Goal: Contribute content: Contribute content

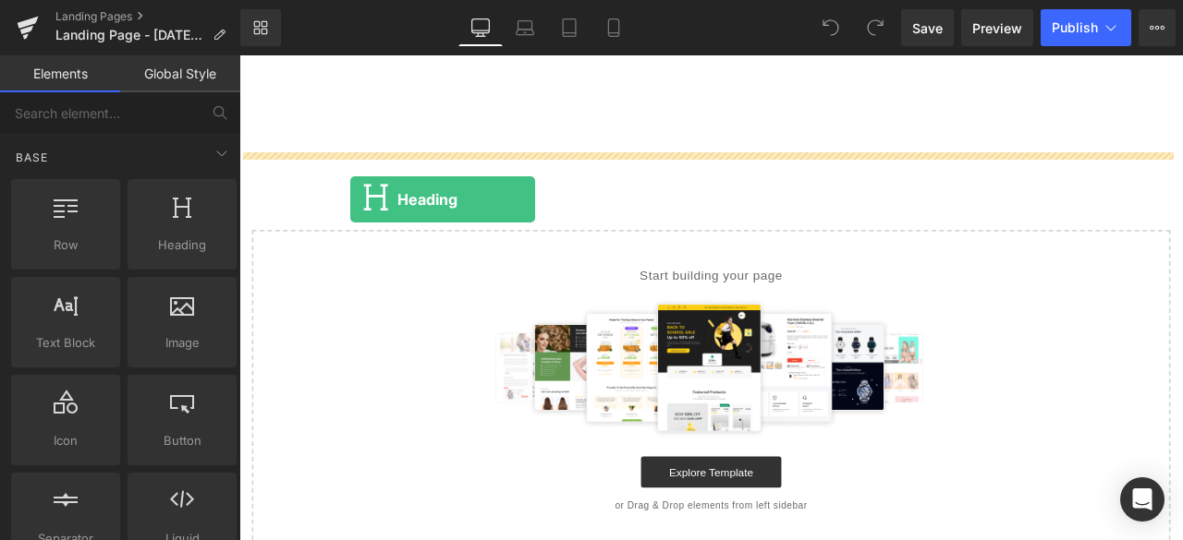
drag, startPoint x: 399, startPoint y: 297, endPoint x: 370, endPoint y: 226, distance: 76.7
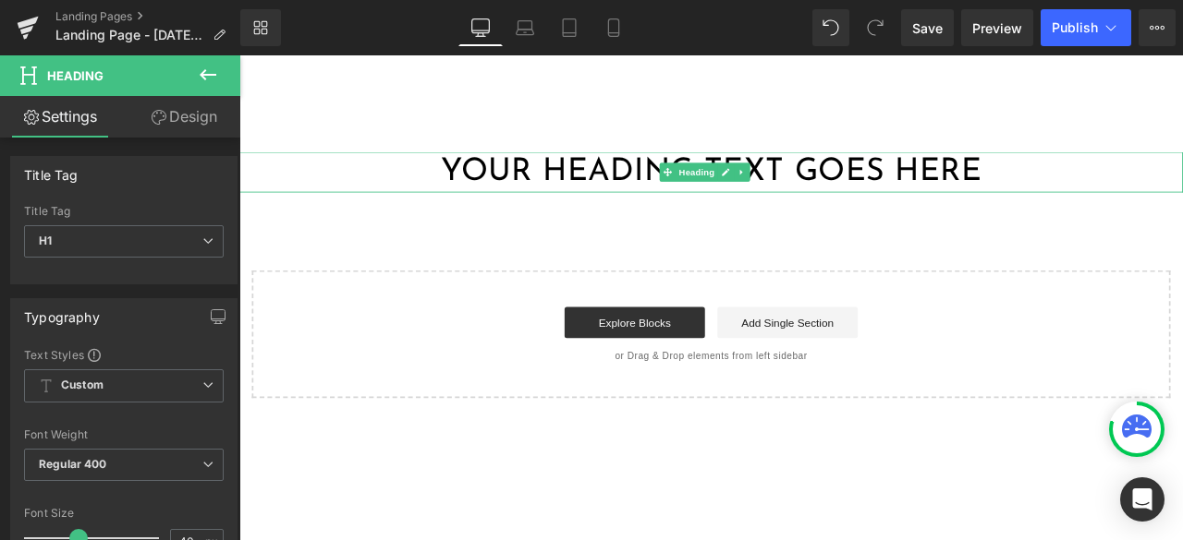
click at [521, 208] on h1 "Your heading text goes here" at bounding box center [798, 194] width 1118 height 48
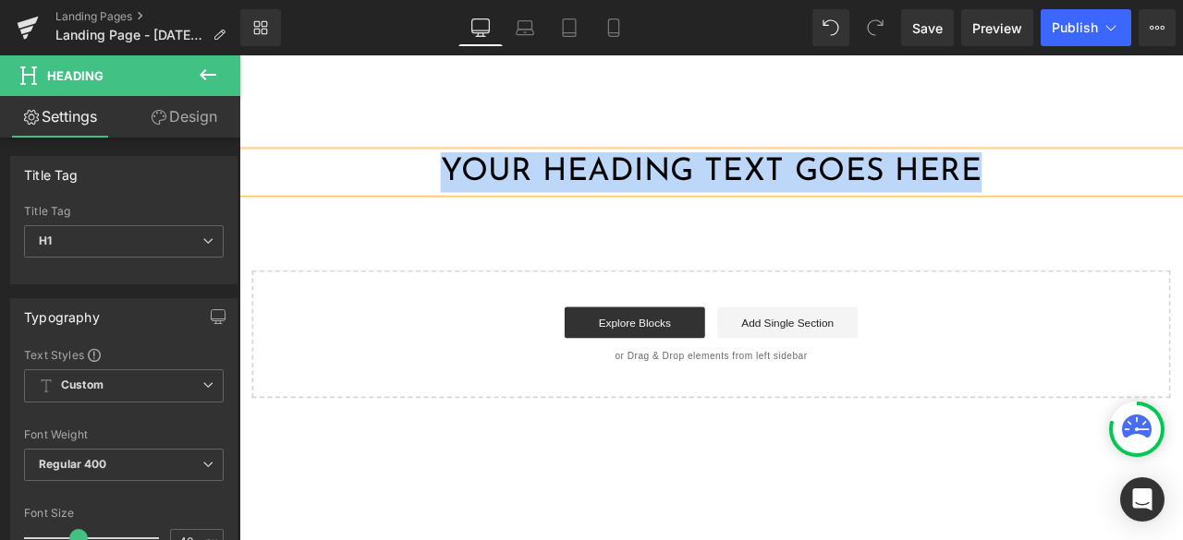
paste div
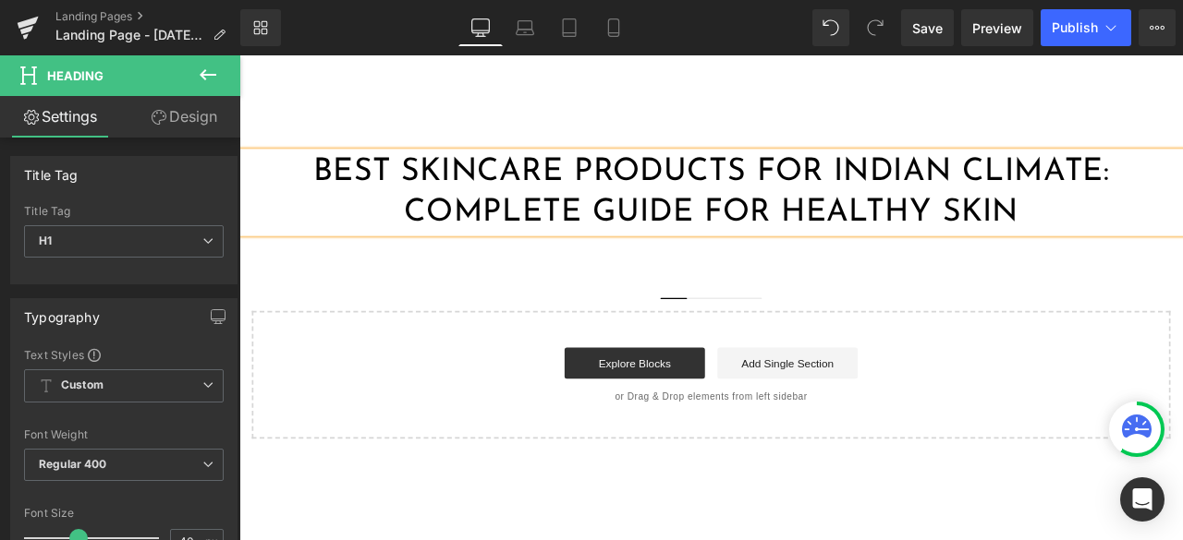
click at [1023, 319] on div "Best Skincare Products for Indian Climate: Complete Guide for Healthy Skin Head…" at bounding box center [798, 340] width 1118 height 340
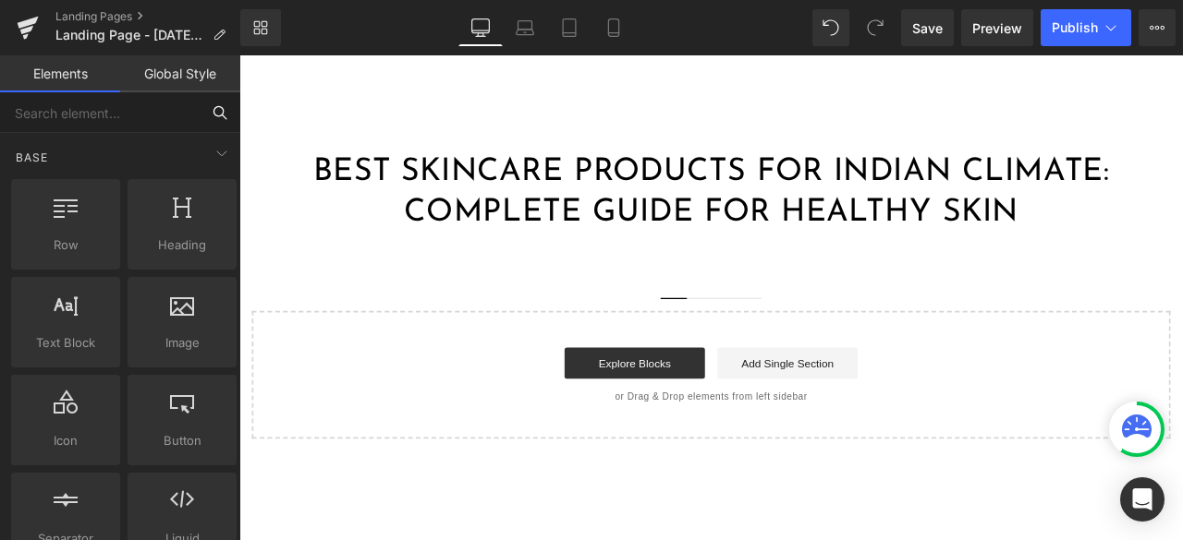
click at [119, 112] on input "text" at bounding box center [100, 112] width 200 height 41
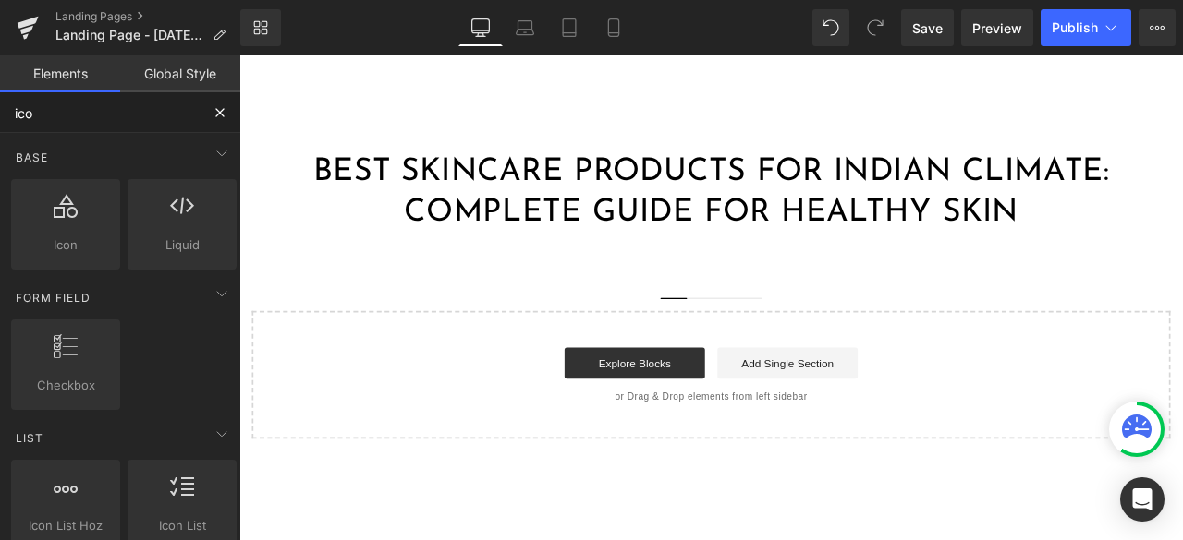
type input "icon"
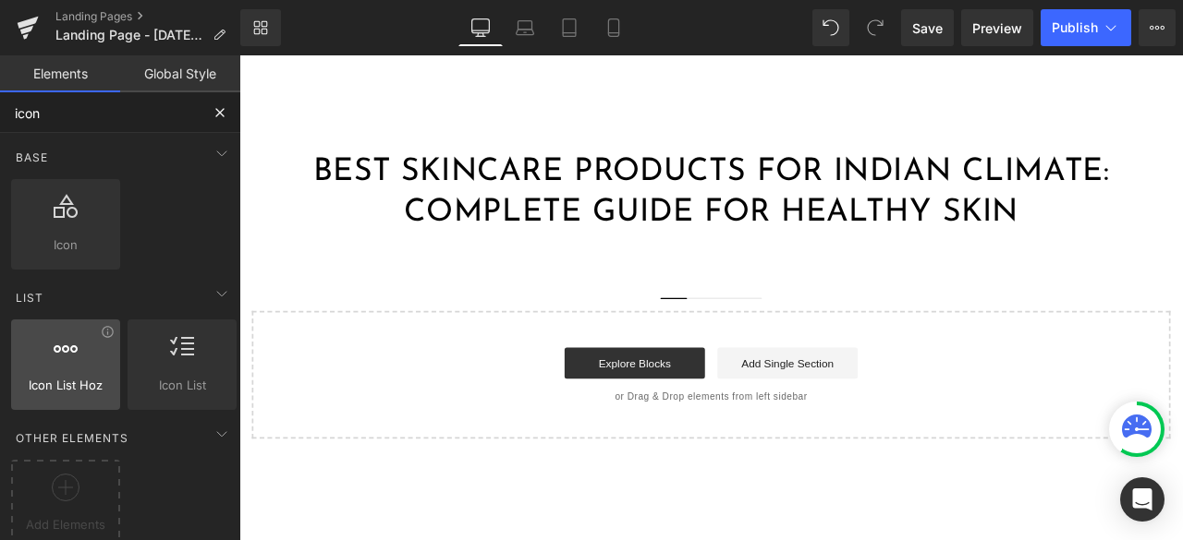
click at [65, 382] on span "Icon List Hoz" at bounding box center [66, 385] width 98 height 19
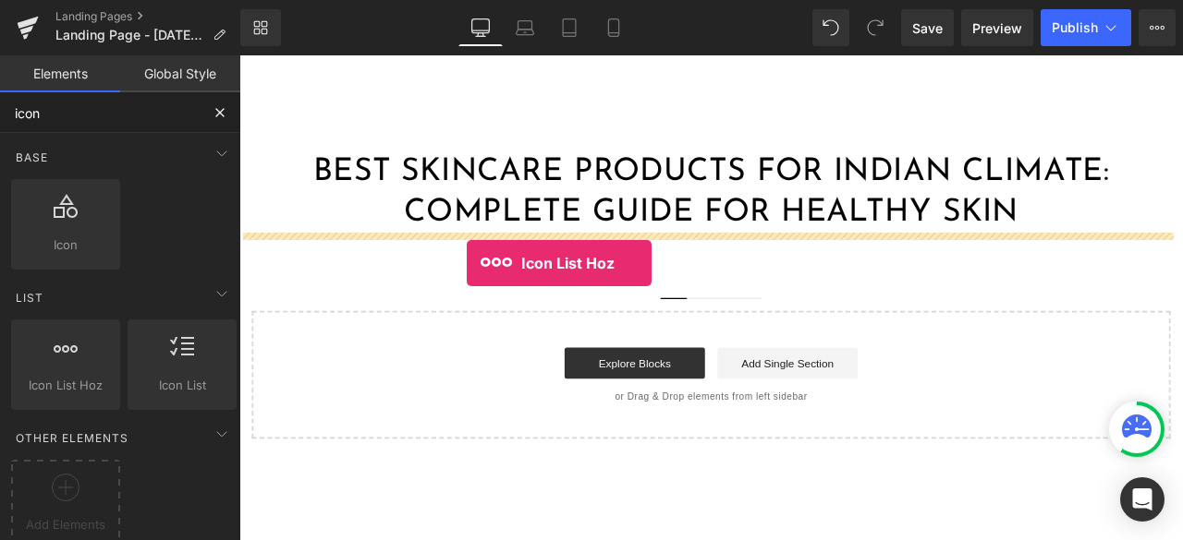
drag, startPoint x: 304, startPoint y: 437, endPoint x: 508, endPoint y: 302, distance: 244.7
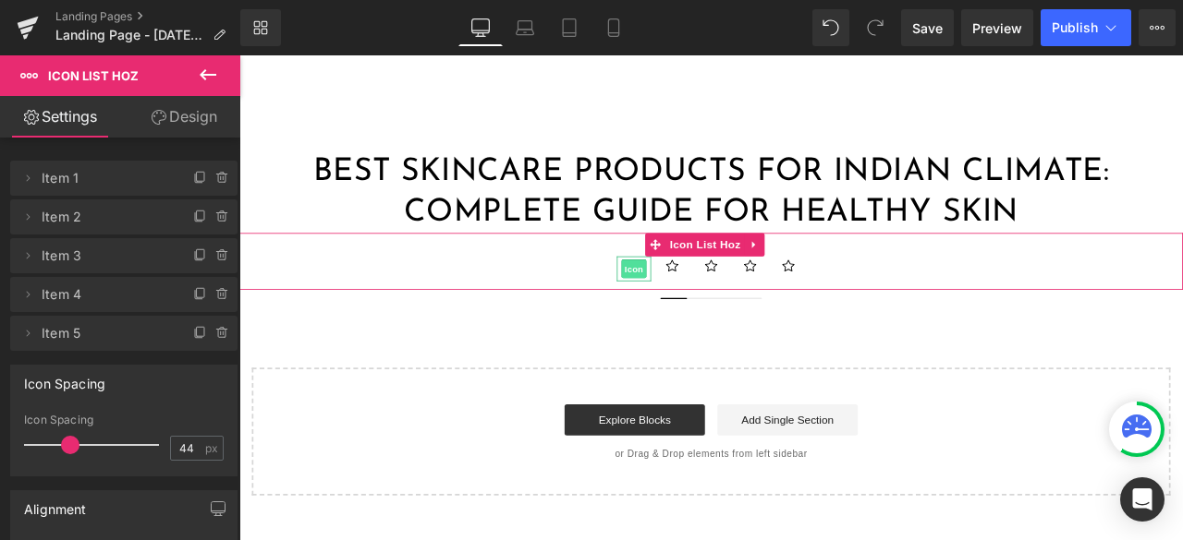
click at [699, 306] on span "Icon" at bounding box center [707, 309] width 30 height 22
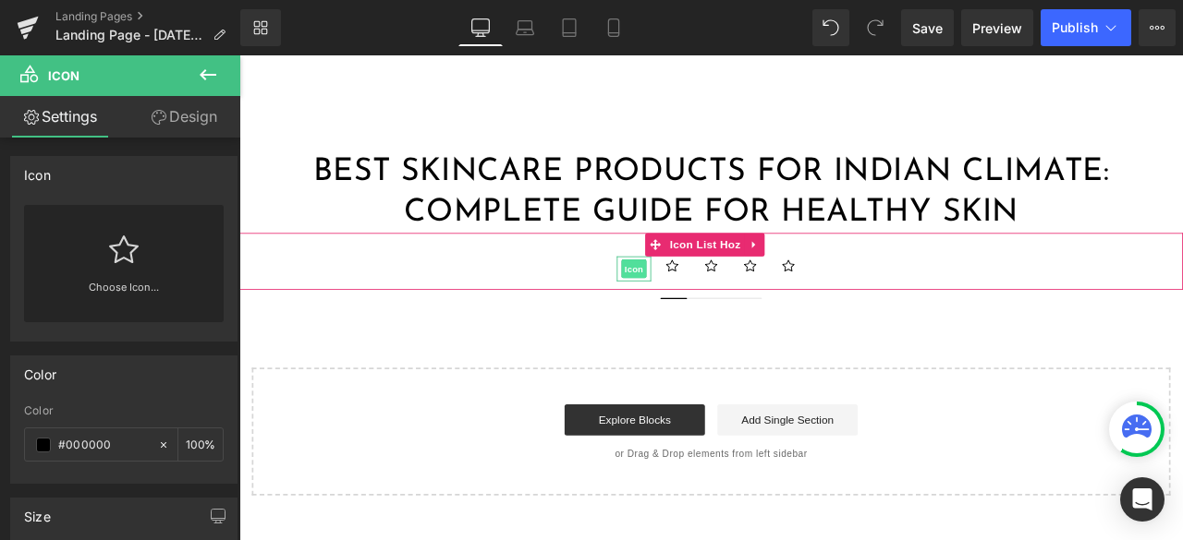
click at [706, 305] on span "Icon" at bounding box center [707, 308] width 30 height 22
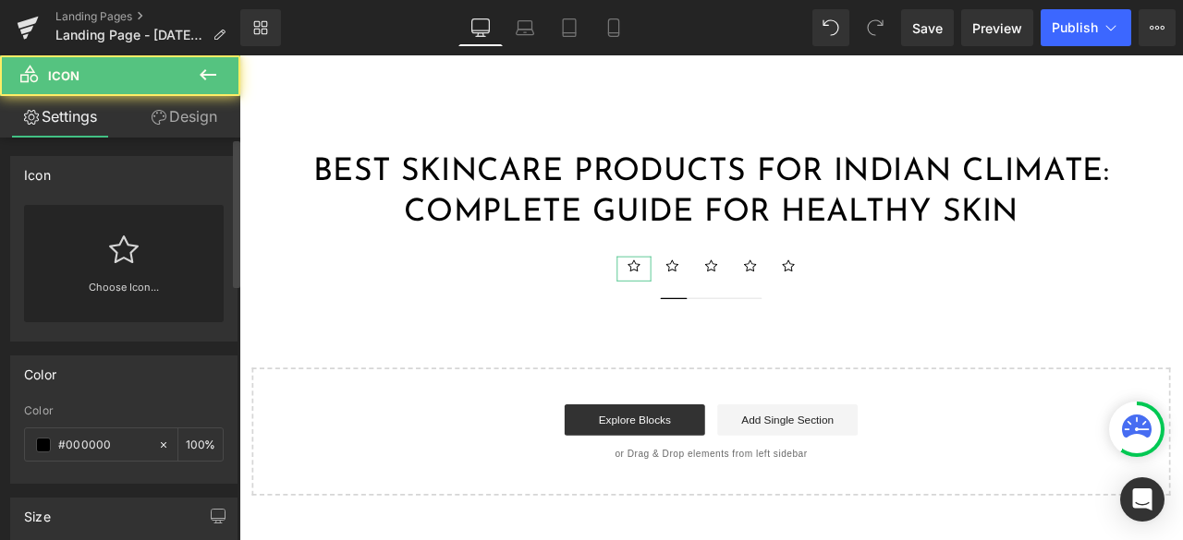
click at [152, 258] on div "Choose Icon..." at bounding box center [124, 263] width 200 height 117
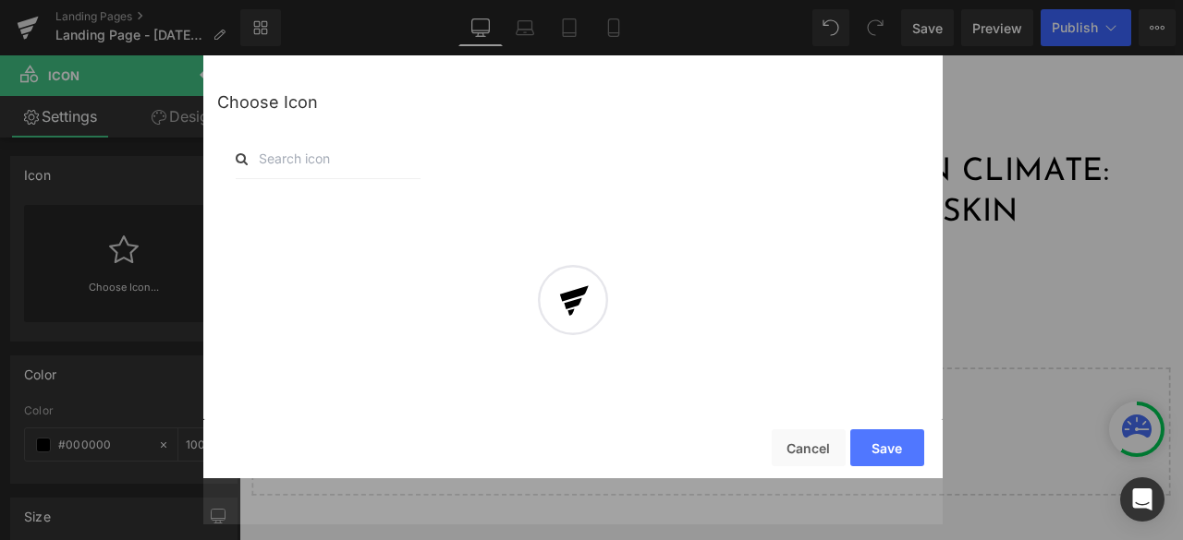
click at [333, 170] on div at bounding box center [572, 313] width 739 height 423
click at [333, 162] on div at bounding box center [572, 313] width 739 height 423
click at [316, 151] on div at bounding box center [572, 313] width 739 height 423
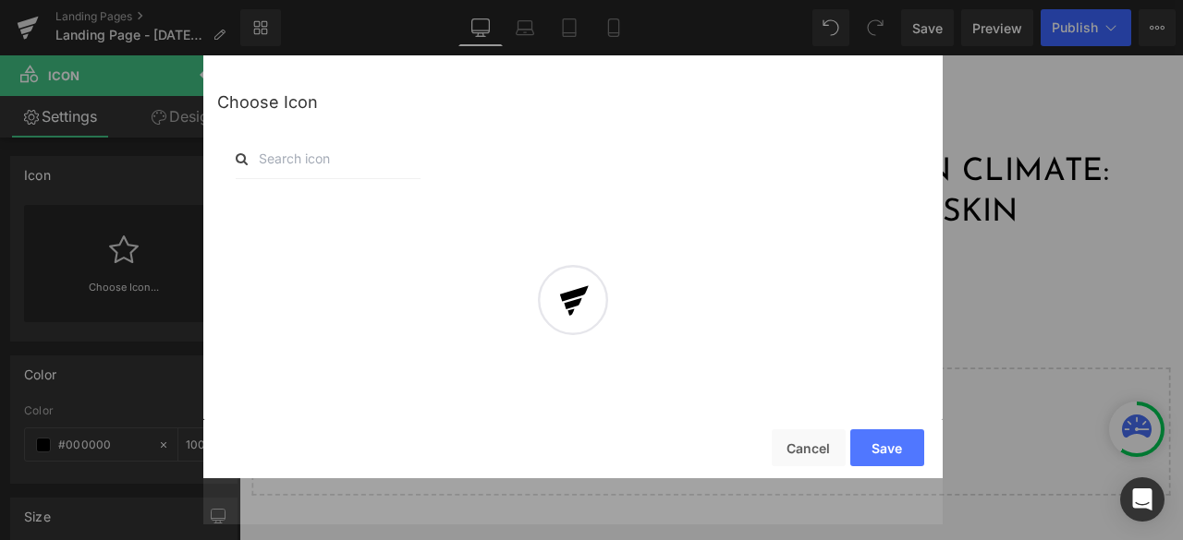
click at [316, 151] on div at bounding box center [572, 313] width 739 height 423
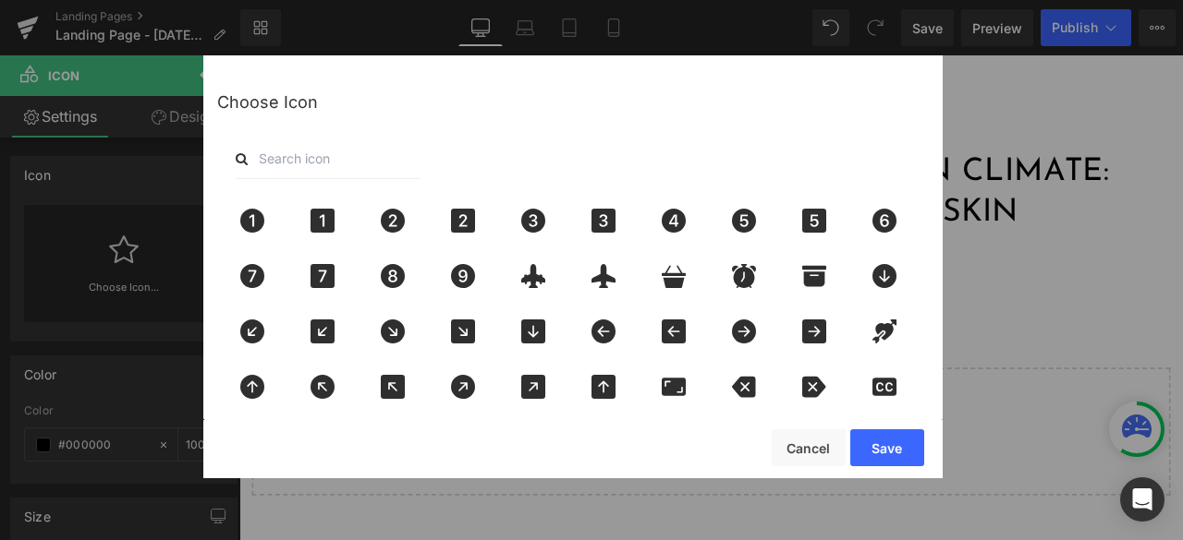
click at [320, 156] on input "text" at bounding box center [328, 159] width 185 height 41
type input "face"
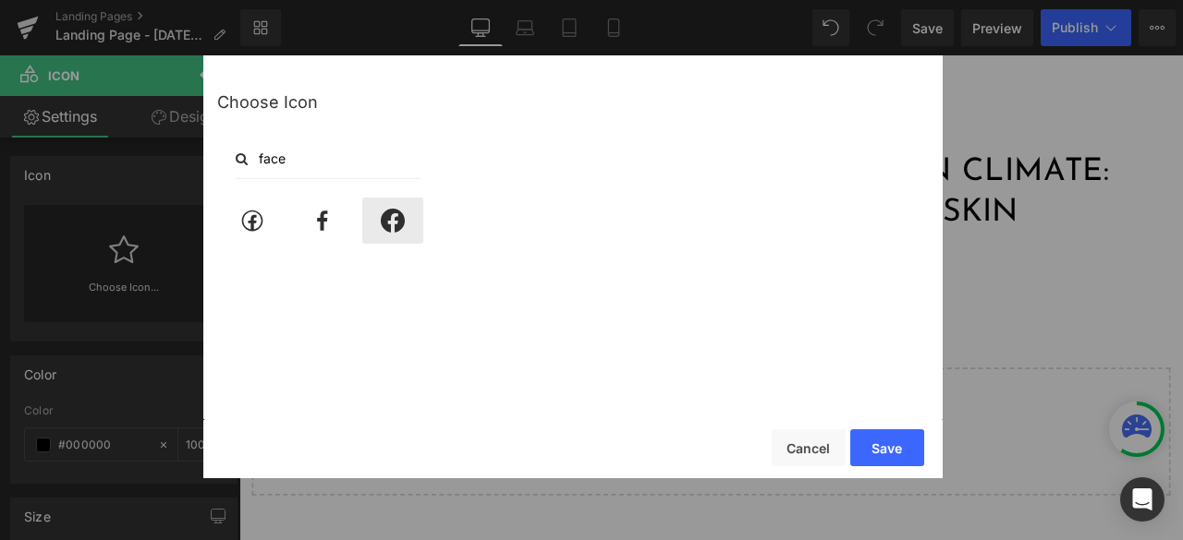
click at [386, 227] on icon at bounding box center [393, 221] width 24 height 24
click at [898, 450] on button "Save" at bounding box center [887, 448] width 74 height 37
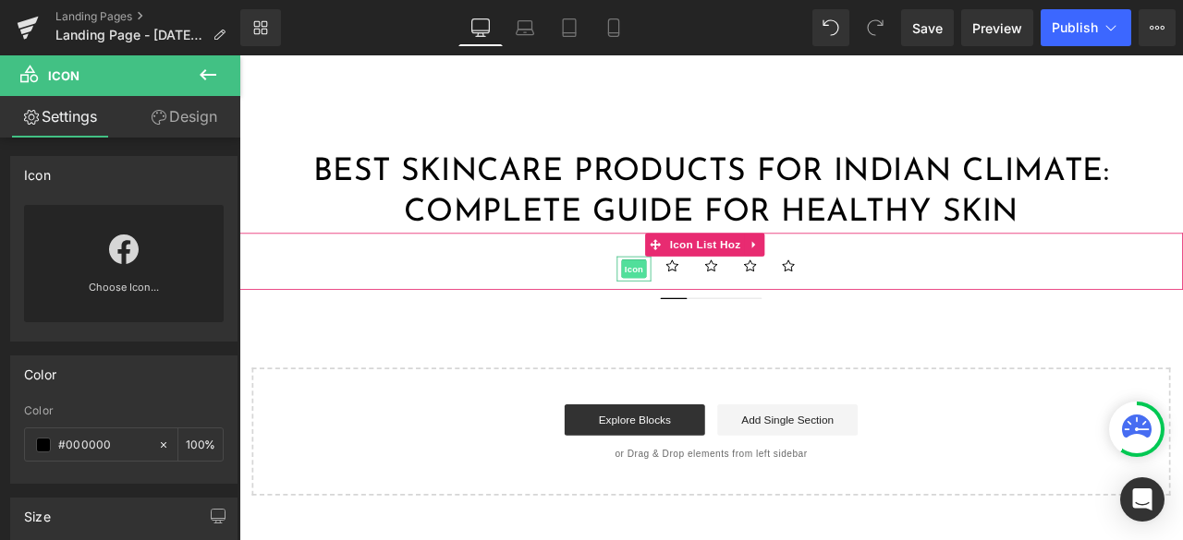
click at [696, 304] on span "Icon" at bounding box center [707, 309] width 30 height 22
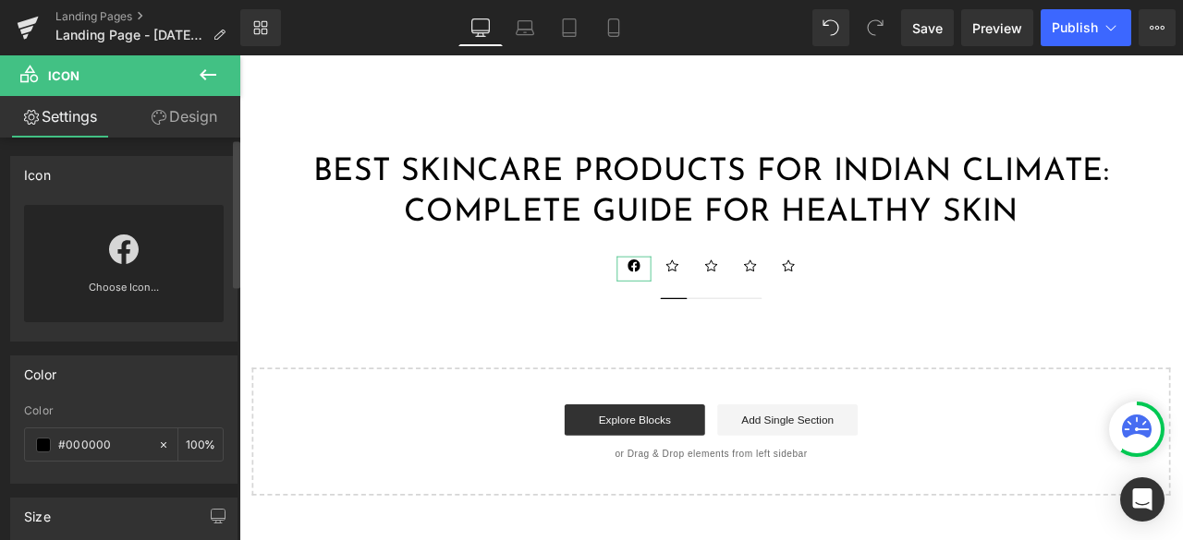
scroll to position [92, 0]
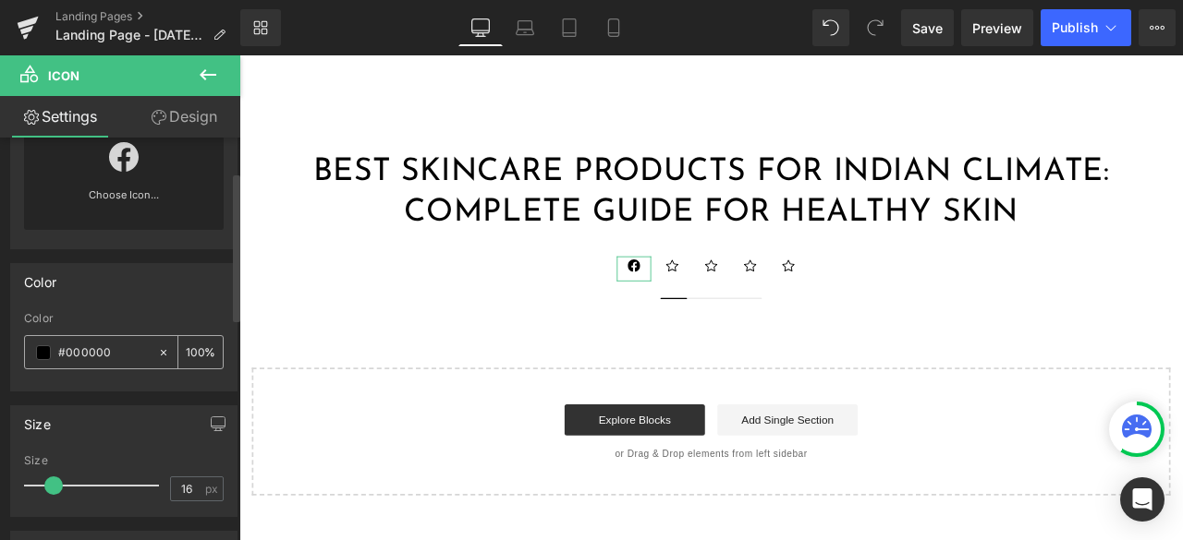
click at [42, 355] on span at bounding box center [43, 353] width 15 height 15
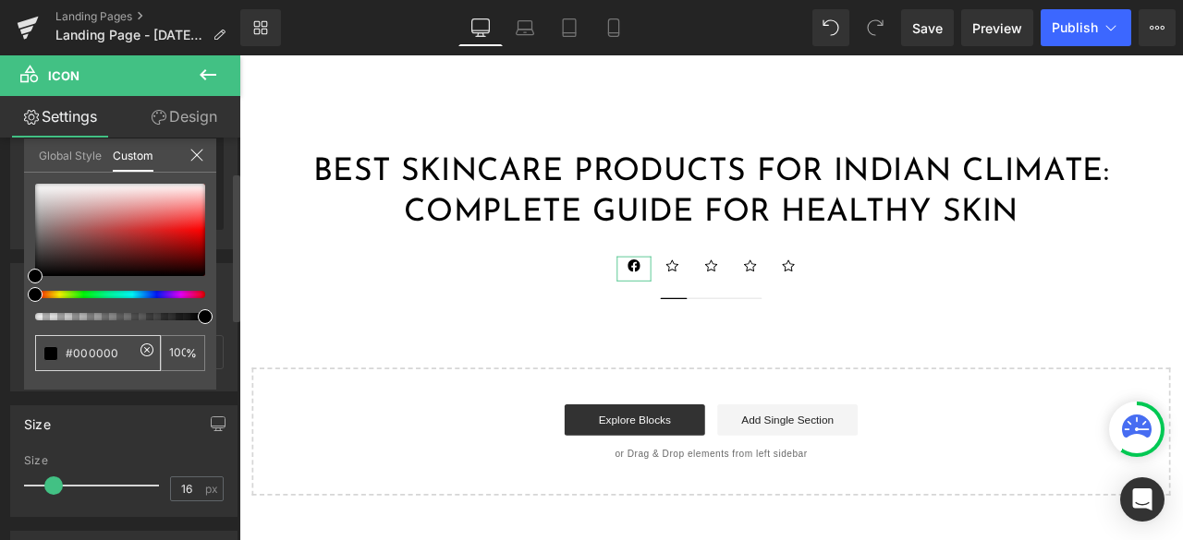
click at [113, 358] on input "#000000" at bounding box center [100, 353] width 68 height 19
paste input "3B5998"
type input "#3B5998"
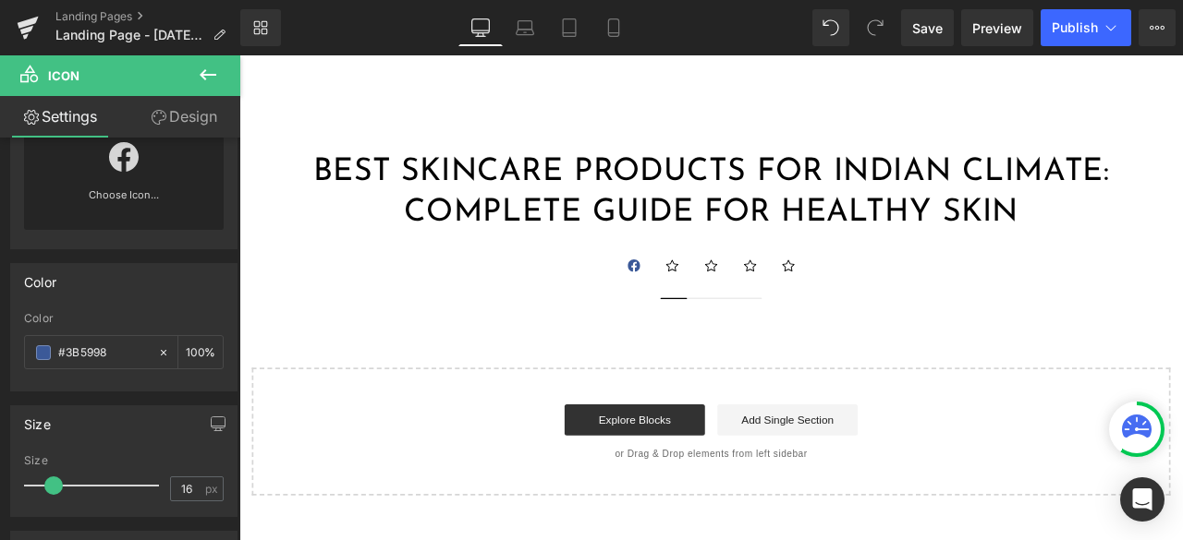
click at [370, 355] on body "Himaira Skip to content Home ₹99 Store Shop All Shop by Category Shop by Catego…" at bounding box center [798, 500] width 1118 height 890
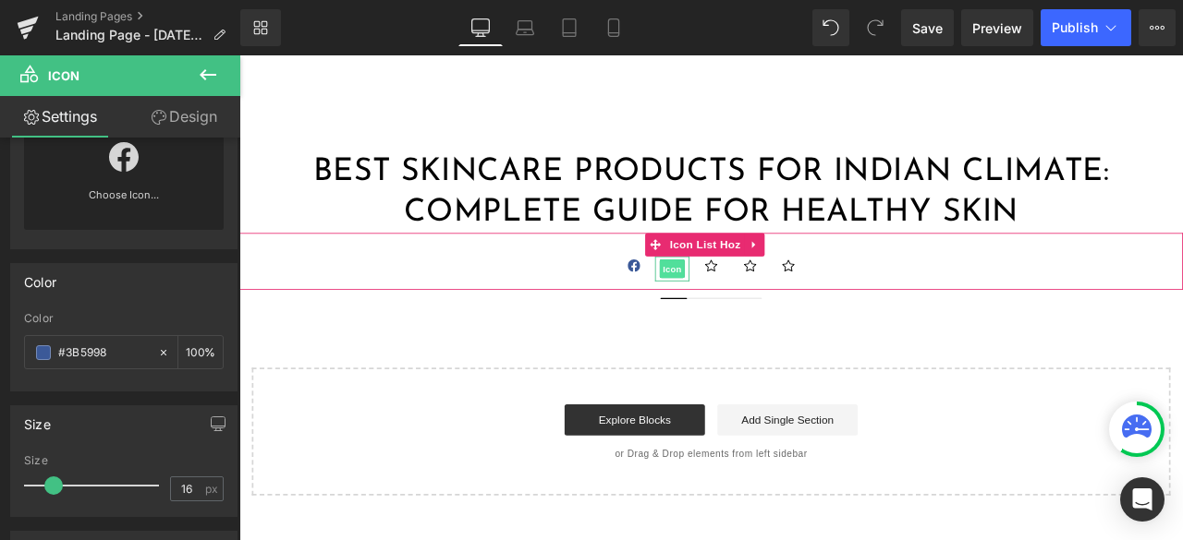
click at [748, 306] on span "Icon" at bounding box center [752, 308] width 30 height 22
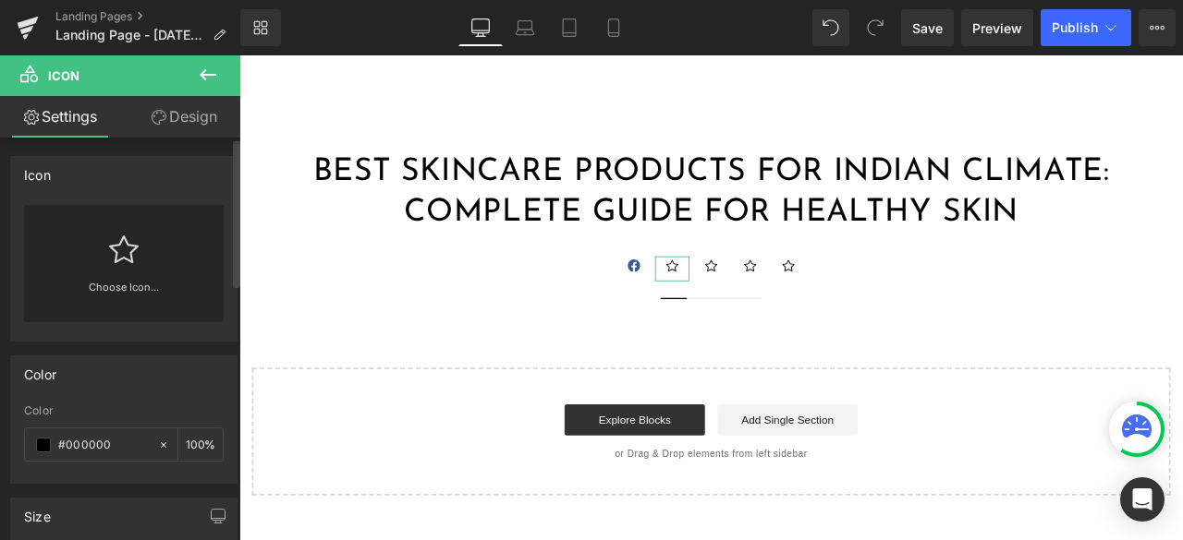
click at [110, 261] on icon at bounding box center [124, 250] width 30 height 30
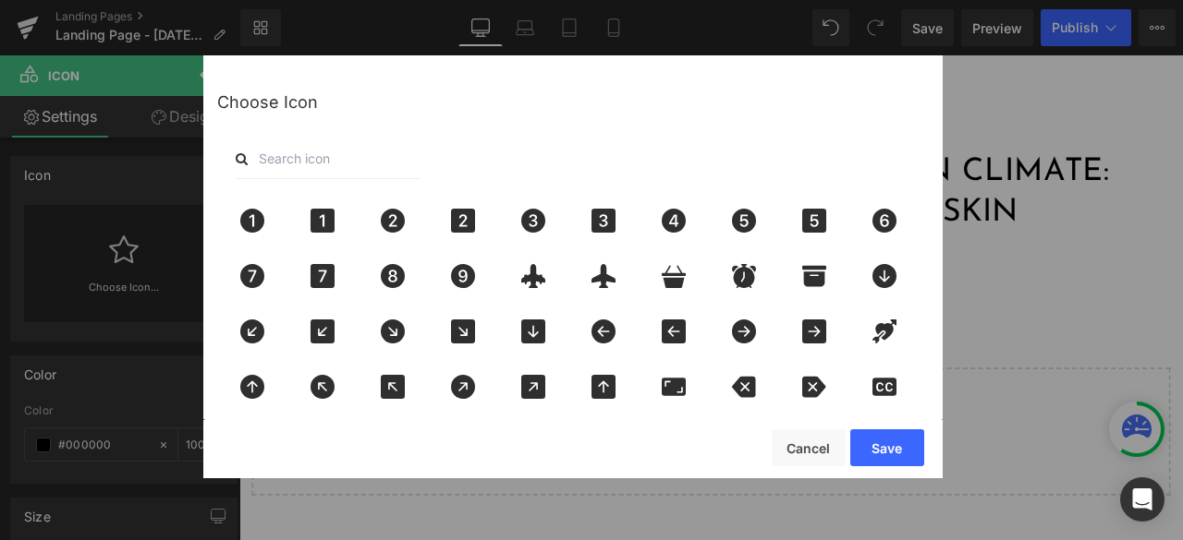
click at [329, 158] on input "text" at bounding box center [328, 159] width 185 height 41
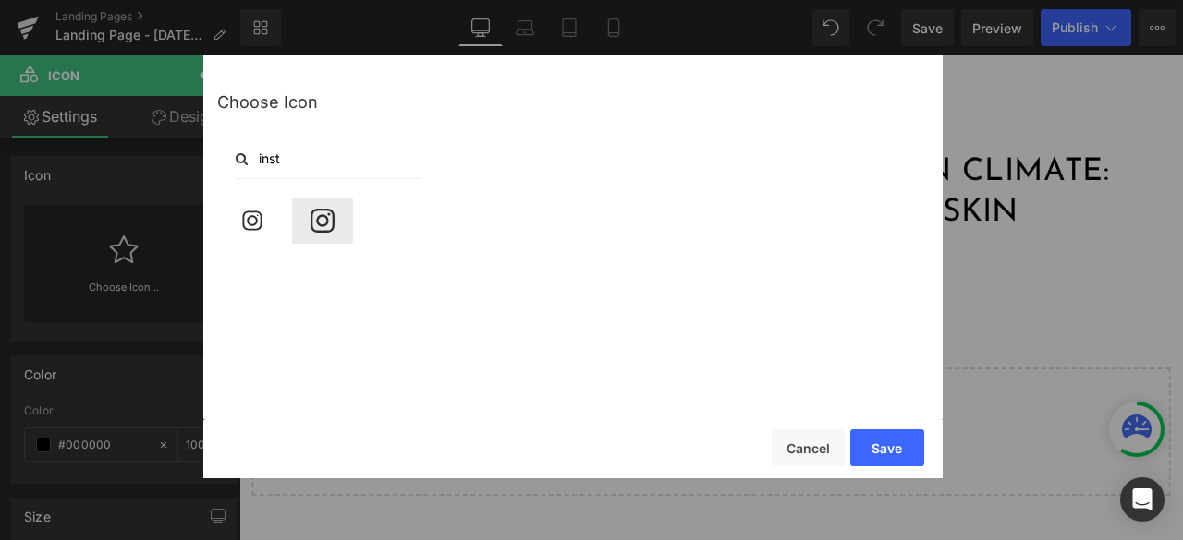
type input "inst"
click at [311, 206] on div at bounding box center [322, 221] width 61 height 46
click at [870, 443] on button "Save" at bounding box center [887, 448] width 74 height 37
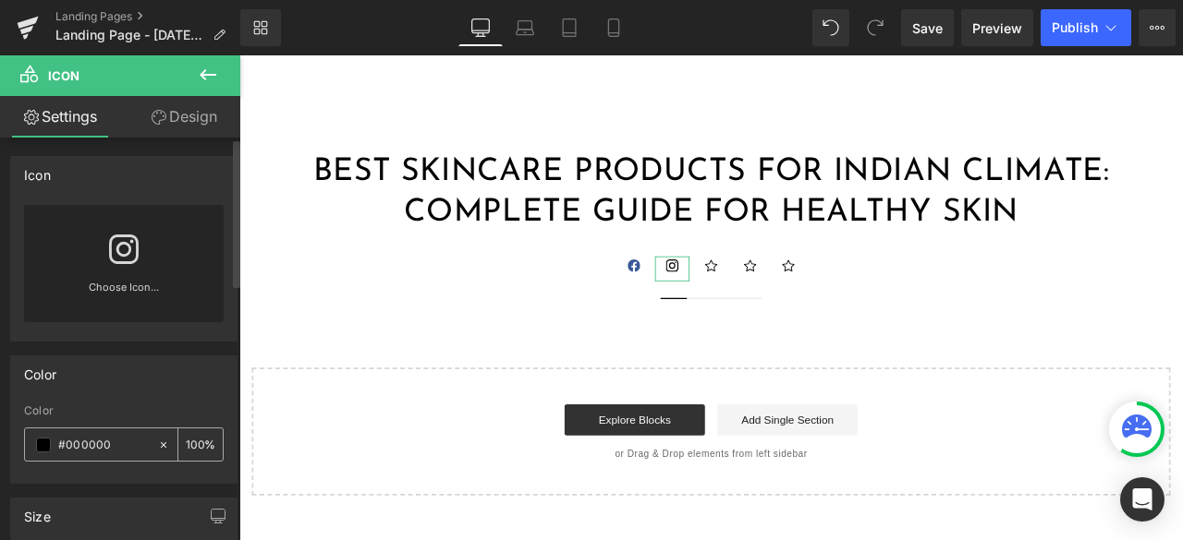
click at [76, 435] on input "#000000" at bounding box center [103, 445] width 91 height 20
paste input "BC2A8D"
type input "#BC2A8D"
click at [326, 370] on div "Best Skincare Products for Indian Climate: Complete Guide for Healthy Skin Head…" at bounding box center [798, 373] width 1118 height 407
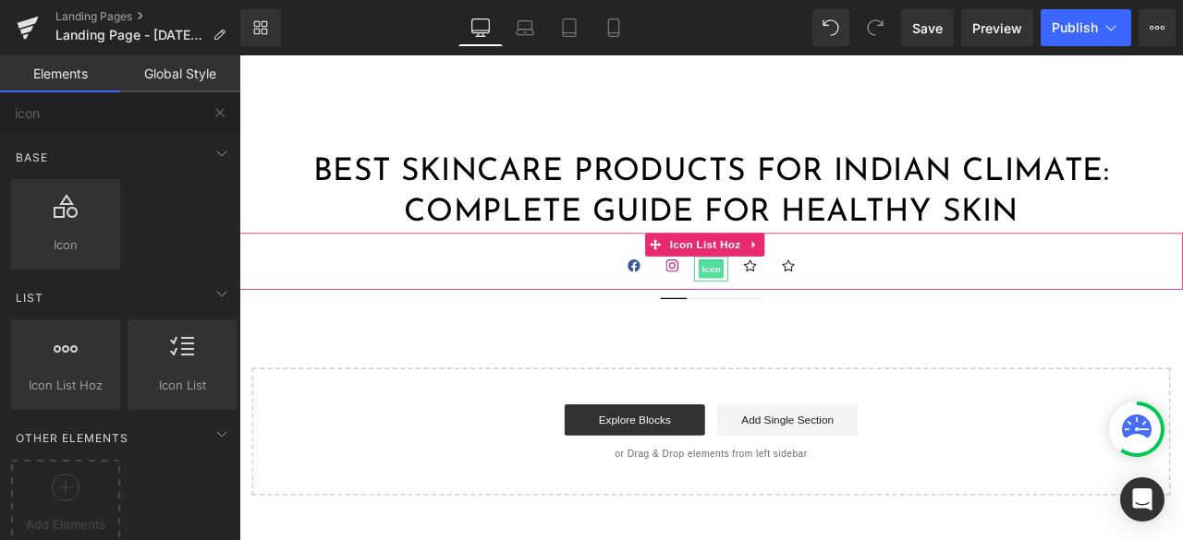
click at [797, 307] on span "Icon" at bounding box center [798, 309] width 30 height 22
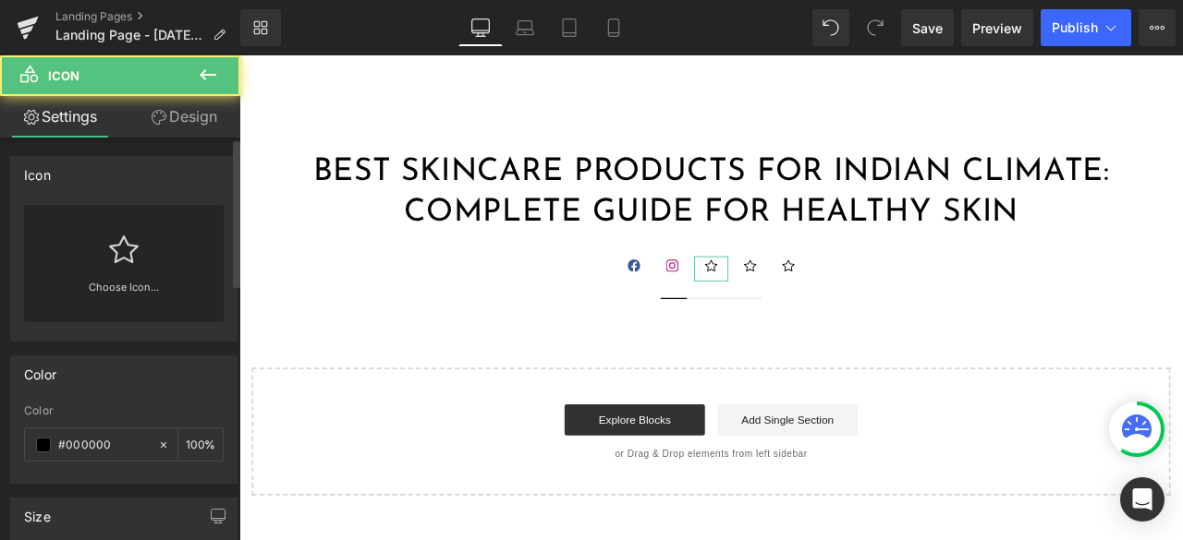
click at [130, 288] on link "Choose Icon..." at bounding box center [124, 300] width 200 height 43
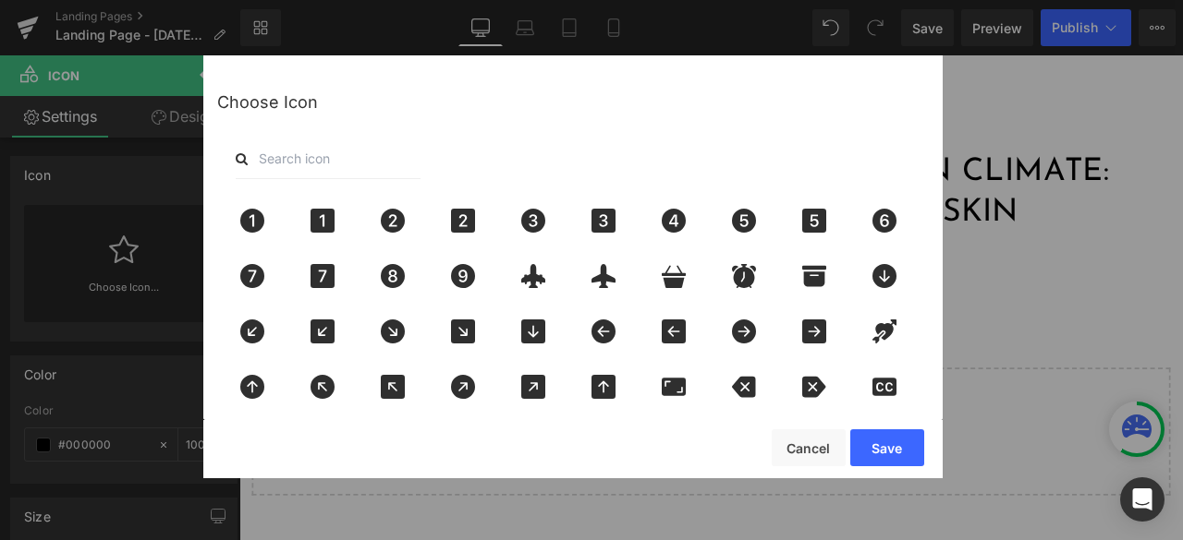
click at [317, 164] on input "text" at bounding box center [328, 159] width 185 height 41
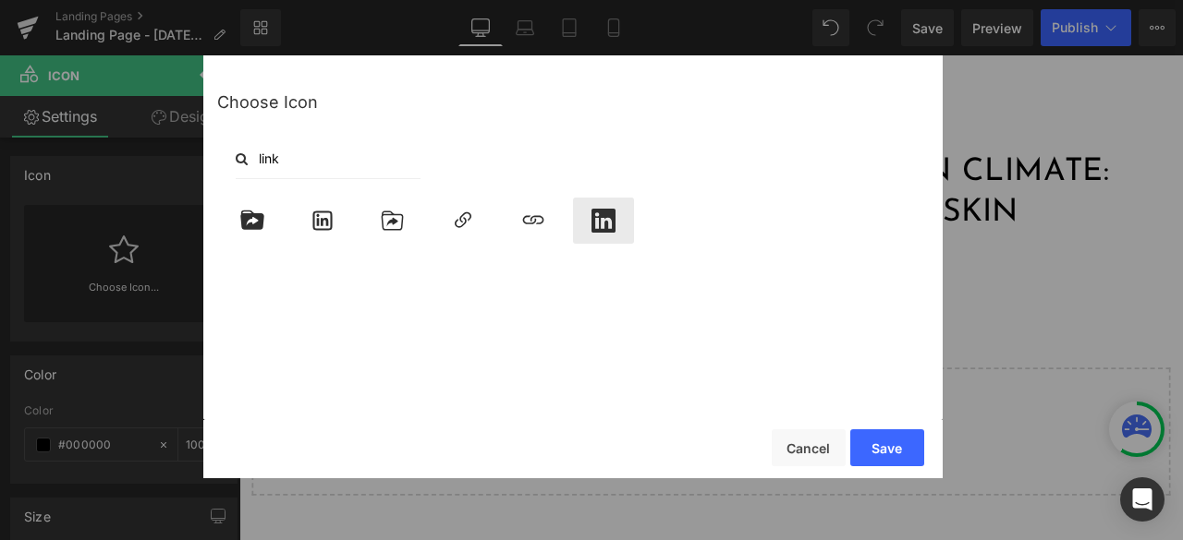
type input "link"
click at [605, 225] on icon at bounding box center [603, 221] width 24 height 24
click at [882, 439] on button "Save" at bounding box center [887, 448] width 74 height 37
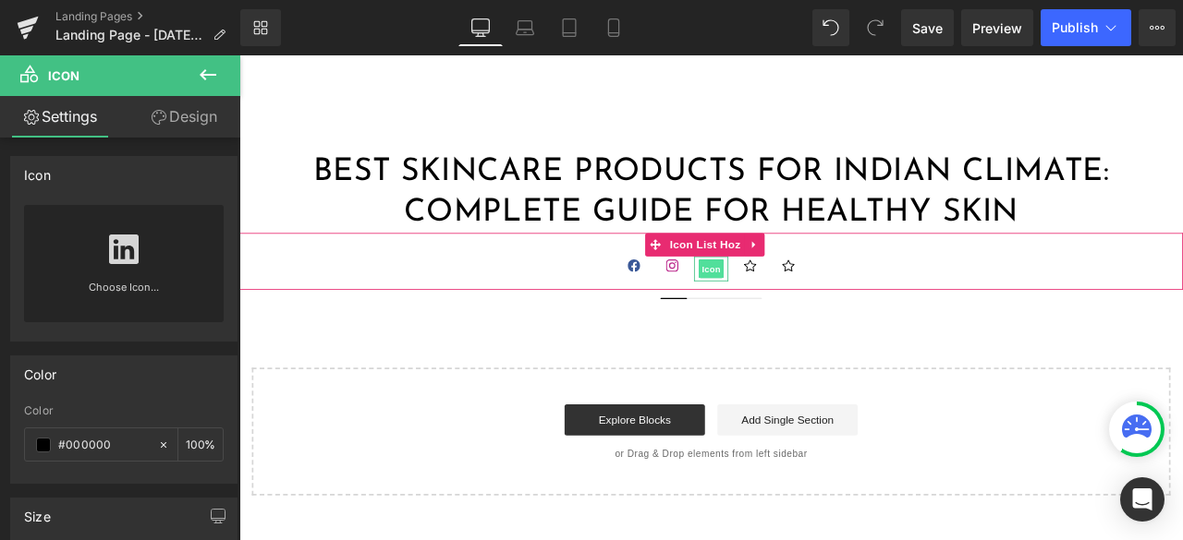
click at [786, 304] on span "Icon" at bounding box center [798, 308] width 30 height 22
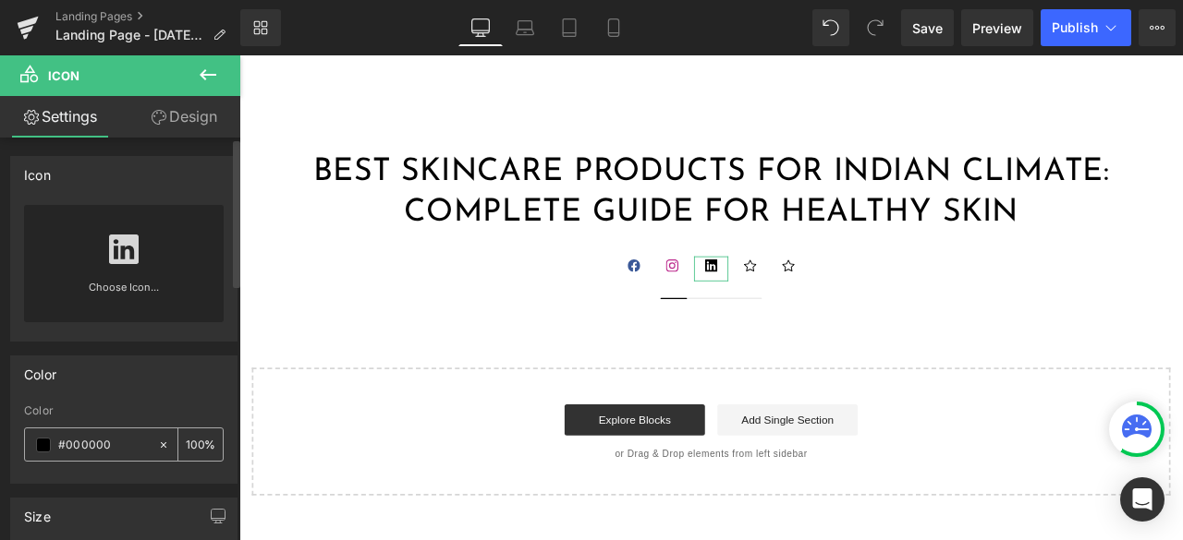
click at [68, 445] on input "#000000" at bounding box center [103, 445] width 91 height 20
click at [96, 440] on input "#000000" at bounding box center [103, 445] width 91 height 20
paste input "A66C2"
type input "#0A66C2"
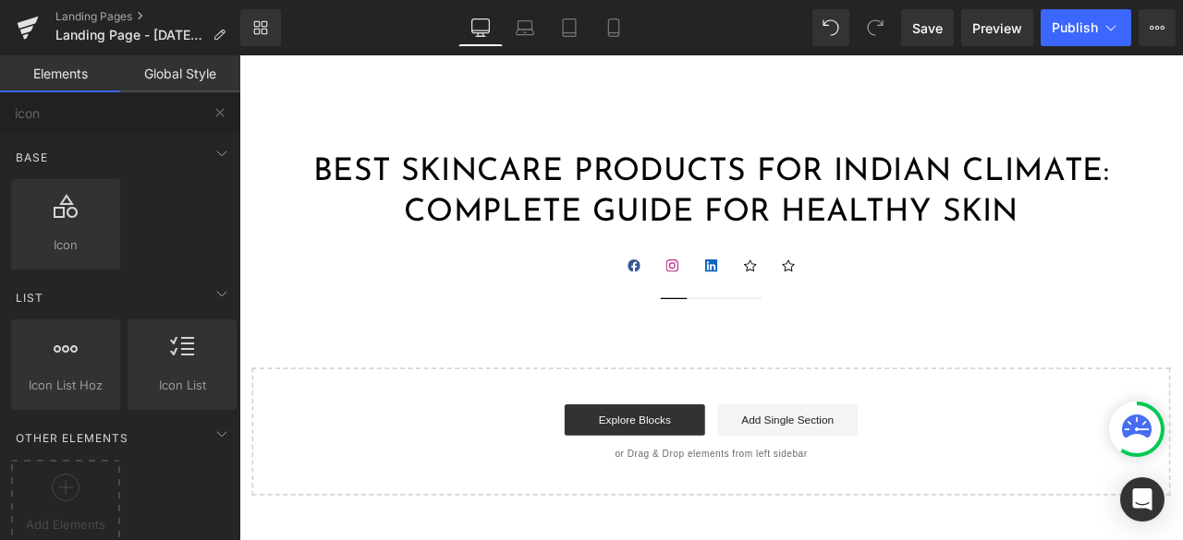
click at [374, 350] on div "Best Skincare Products for Indian Climate: Complete Guide for Healthy Skin Head…" at bounding box center [798, 373] width 1118 height 407
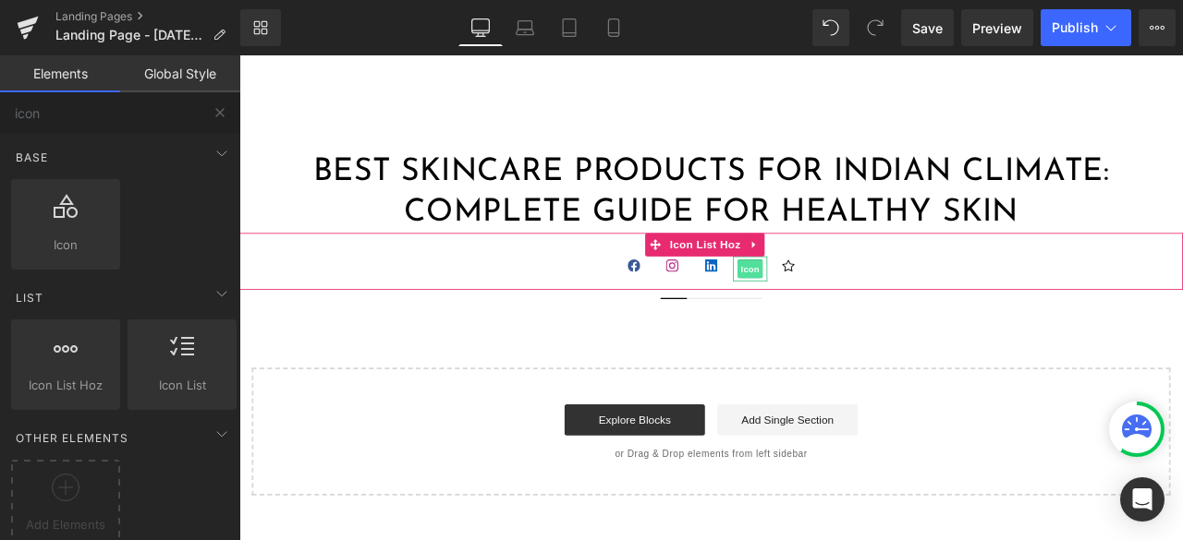
click at [831, 304] on span "Icon" at bounding box center [845, 309] width 30 height 22
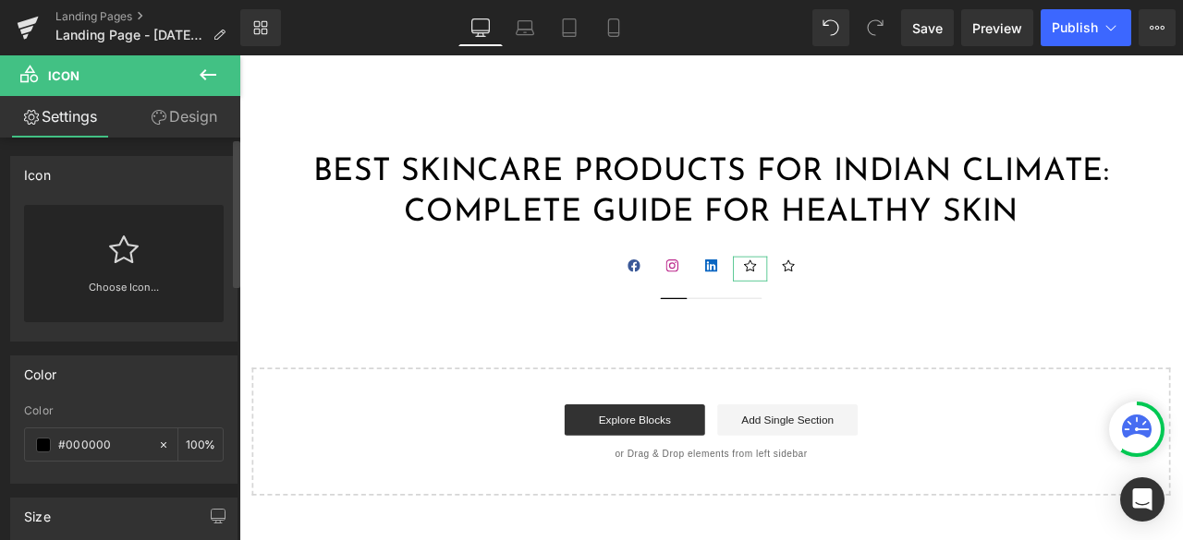
click at [163, 258] on div "Choose Icon..." at bounding box center [124, 263] width 200 height 117
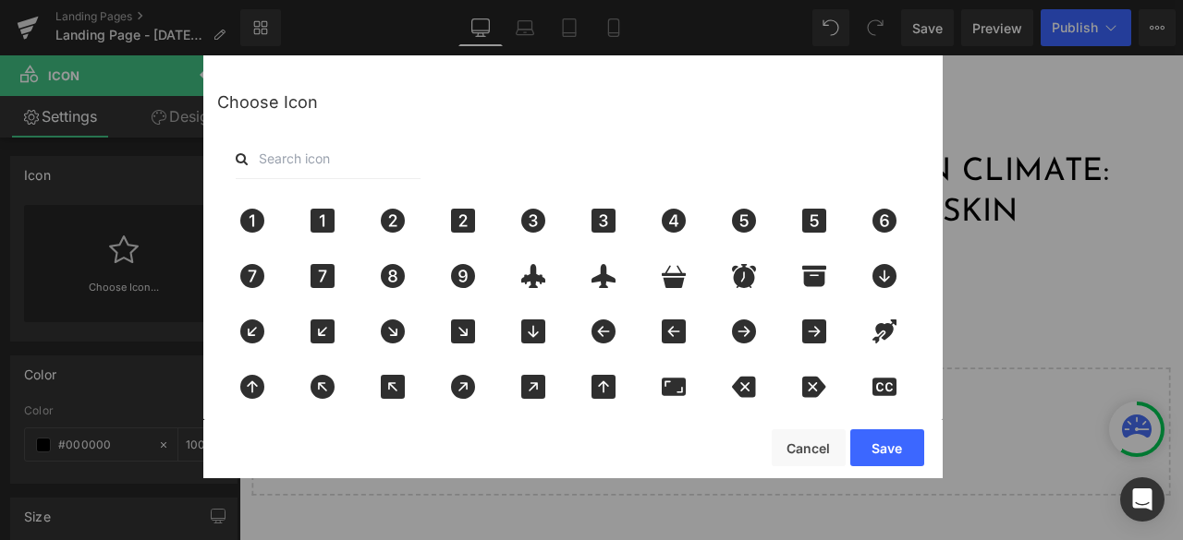
click at [336, 157] on input "text" at bounding box center [328, 159] width 185 height 41
type input "sna"
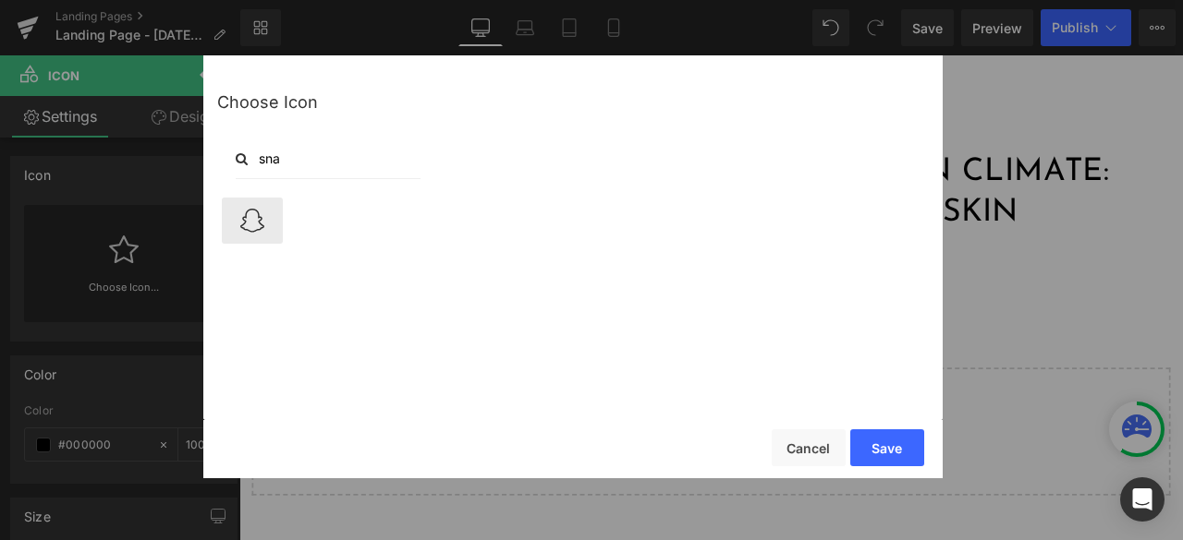
click at [257, 230] on icon at bounding box center [252, 221] width 39 height 24
click at [909, 450] on button "Save" at bounding box center [887, 448] width 74 height 37
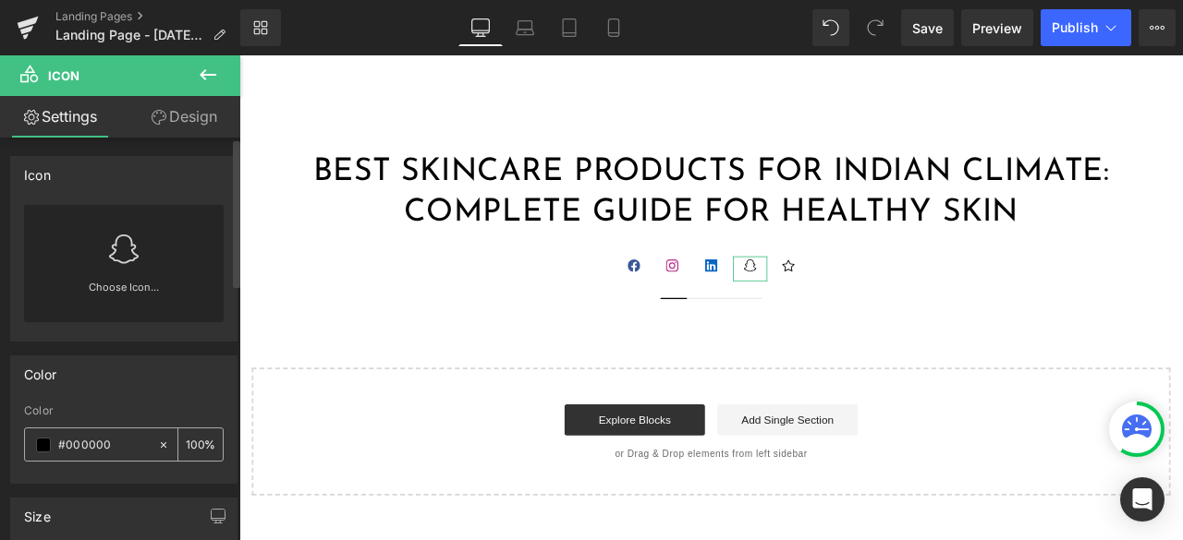
click at [100, 437] on input "#000000" at bounding box center [103, 445] width 91 height 20
paste input "FFFC"
type input "#FFFC00"
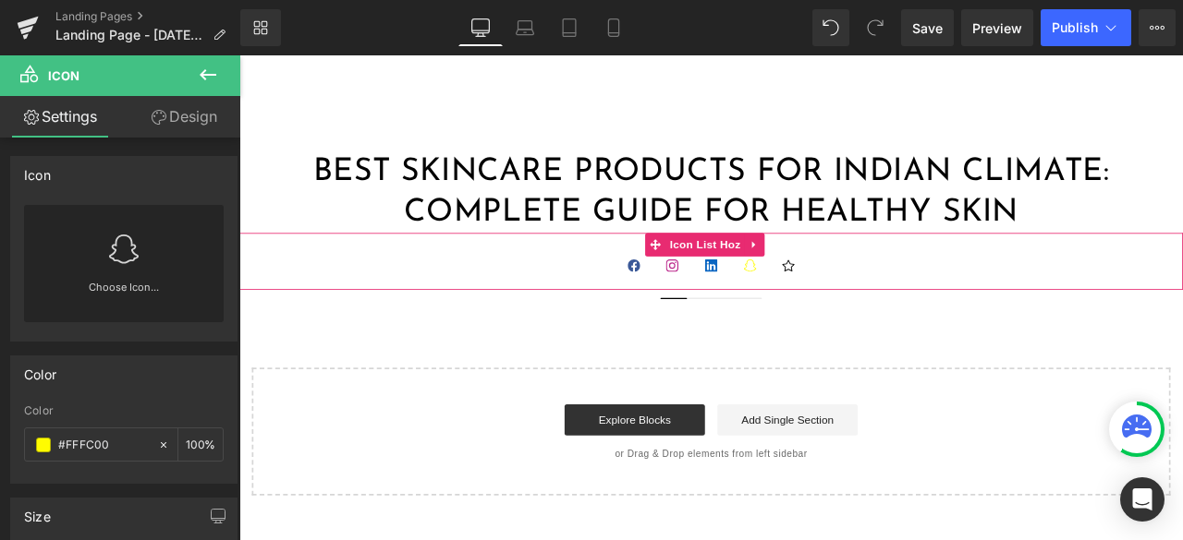
click at [363, 321] on ul "Icon Icon Icon Icon Icon" at bounding box center [798, 314] width 1118 height 40
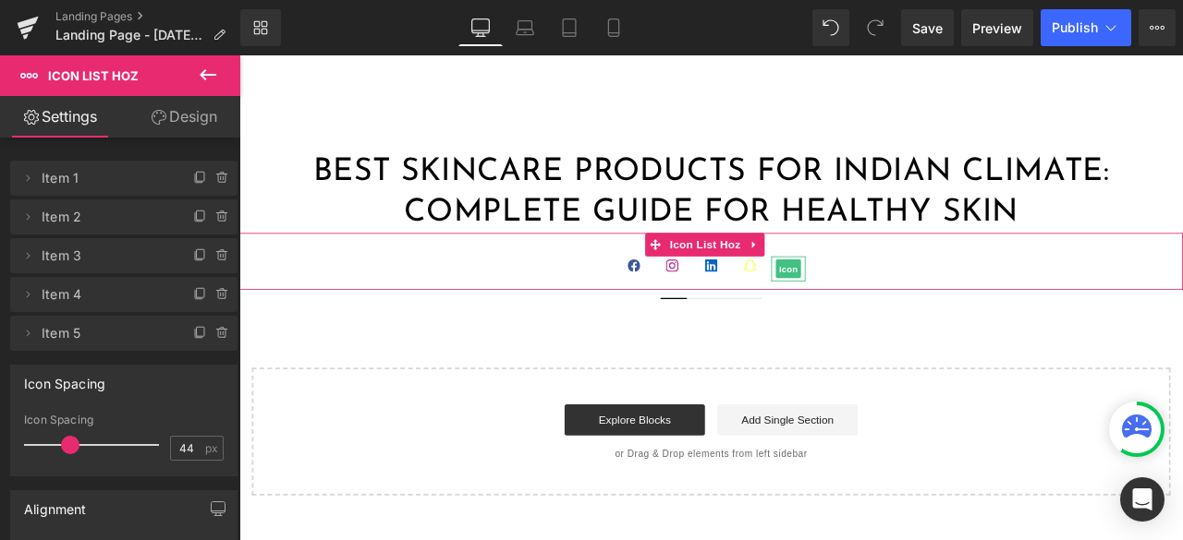
click at [892, 309] on span "Icon" at bounding box center [890, 309] width 30 height 22
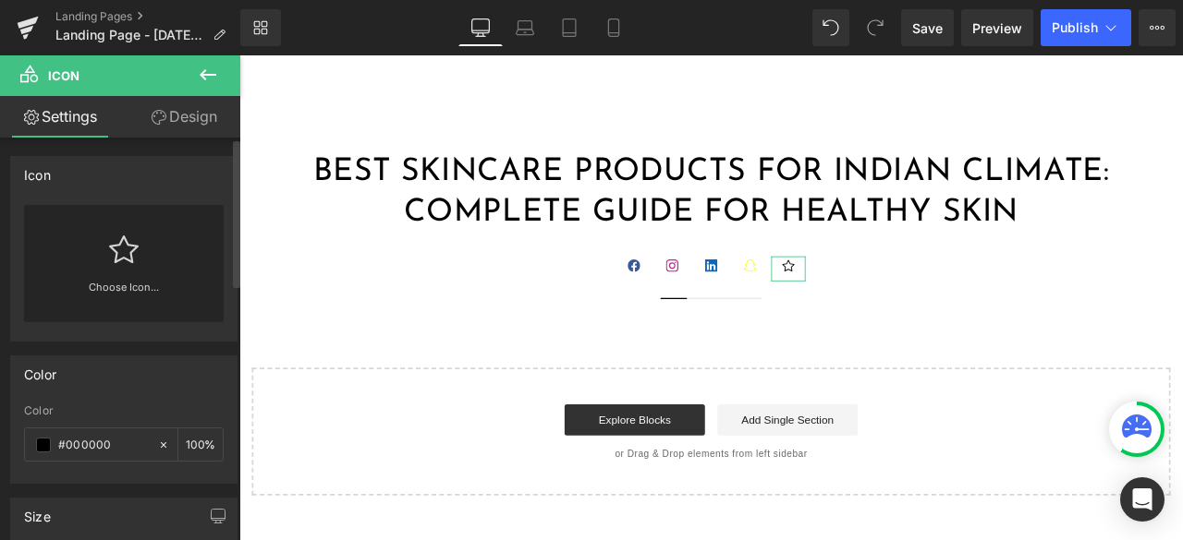
click at [97, 252] on div "Choose Icon..." at bounding box center [124, 263] width 200 height 117
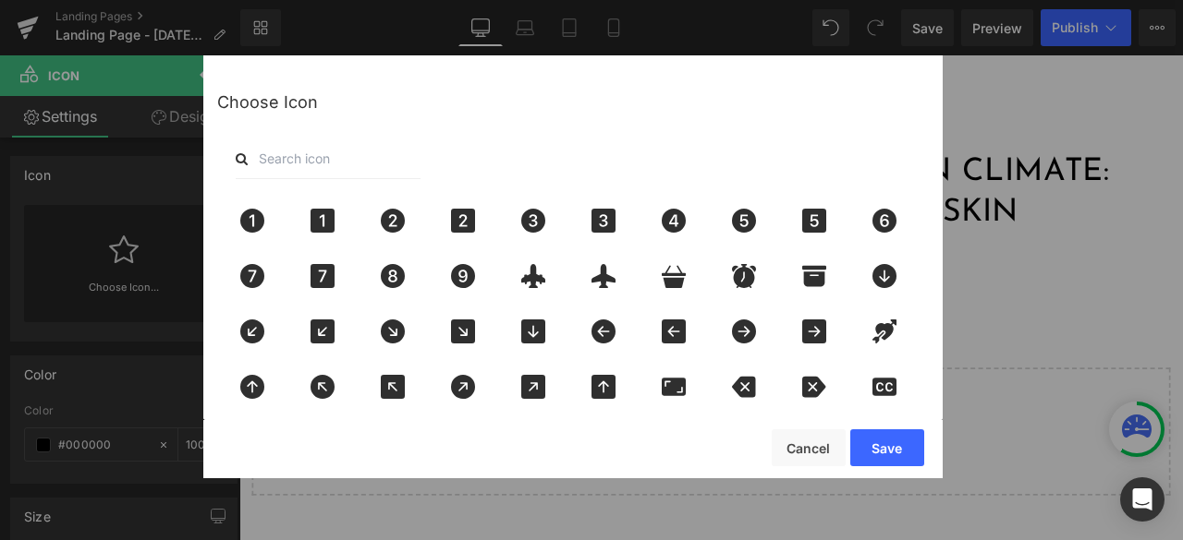
click at [342, 160] on input "text" at bounding box center [328, 159] width 185 height 41
type input "you"
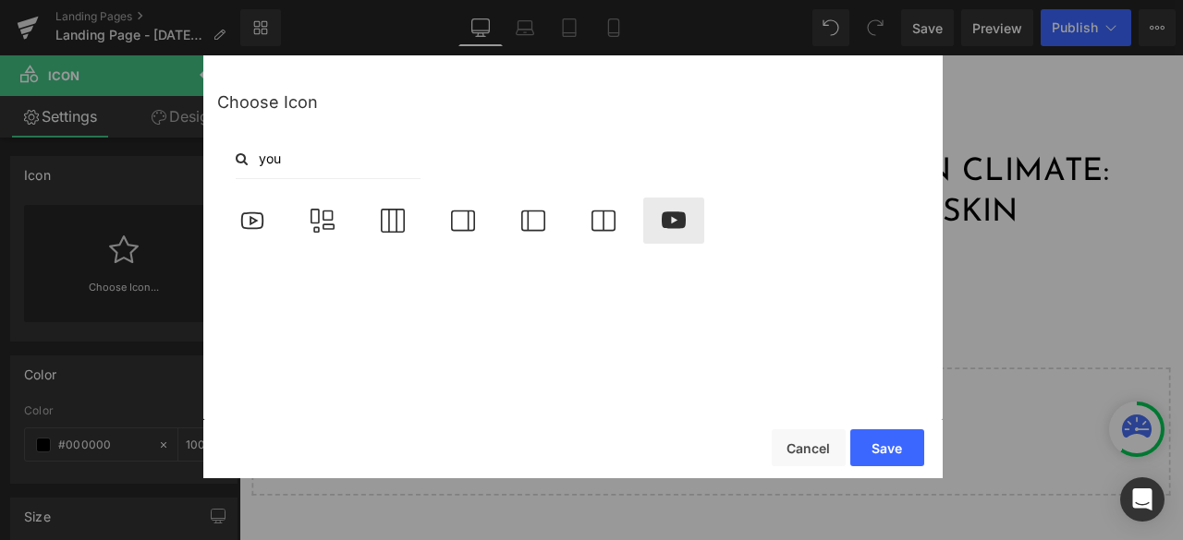
click at [670, 232] on icon at bounding box center [673, 221] width 39 height 24
click at [876, 442] on button "Save" at bounding box center [887, 448] width 74 height 37
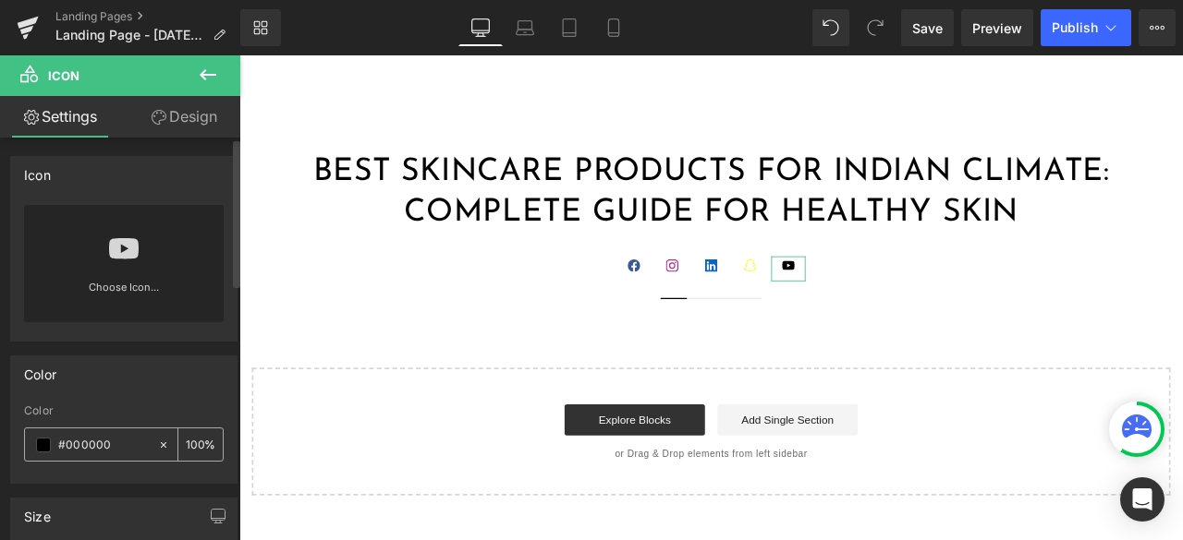
click at [87, 448] on input "#000000" at bounding box center [103, 445] width 91 height 20
paste input "FF"
type input "#FF0000"
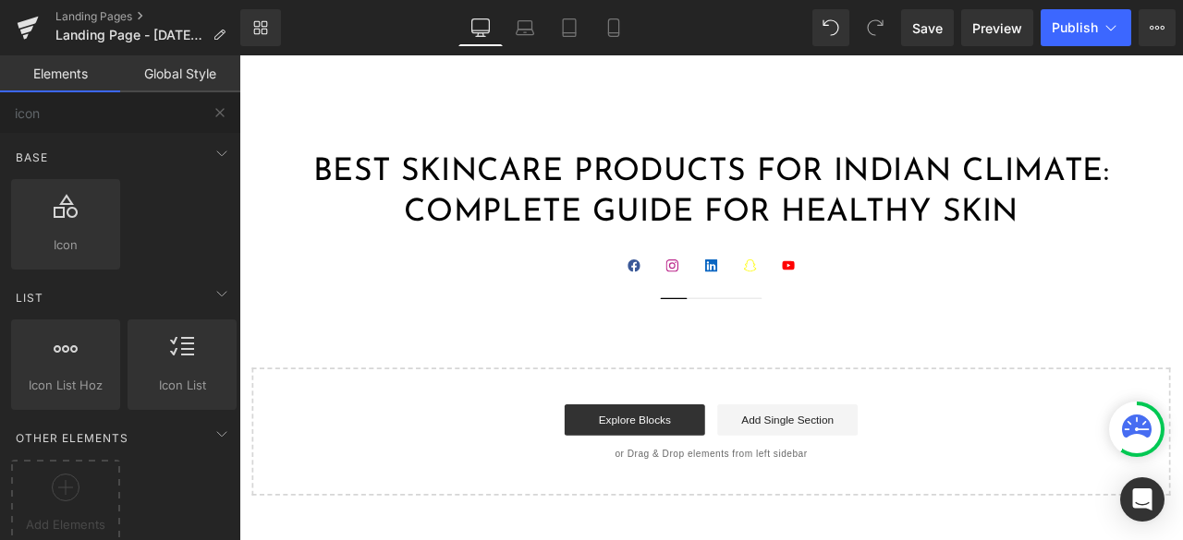
click at [354, 334] on div "Best Skincare Products for Indian Climate: Complete Guide for Healthy Skin Head…" at bounding box center [798, 373] width 1118 height 407
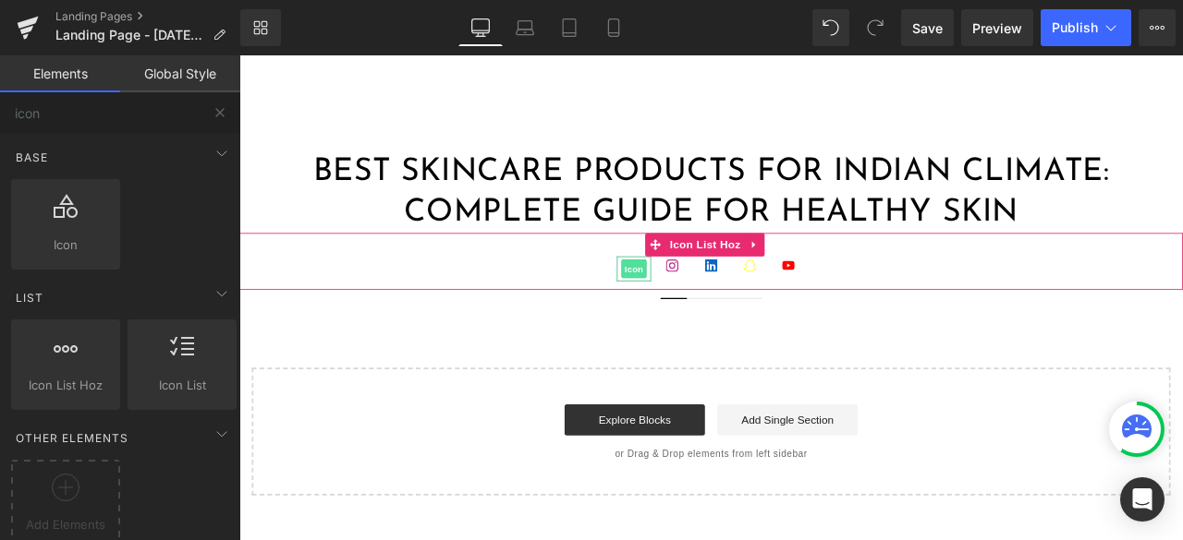
click at [703, 312] on span "Icon" at bounding box center [707, 308] width 30 height 22
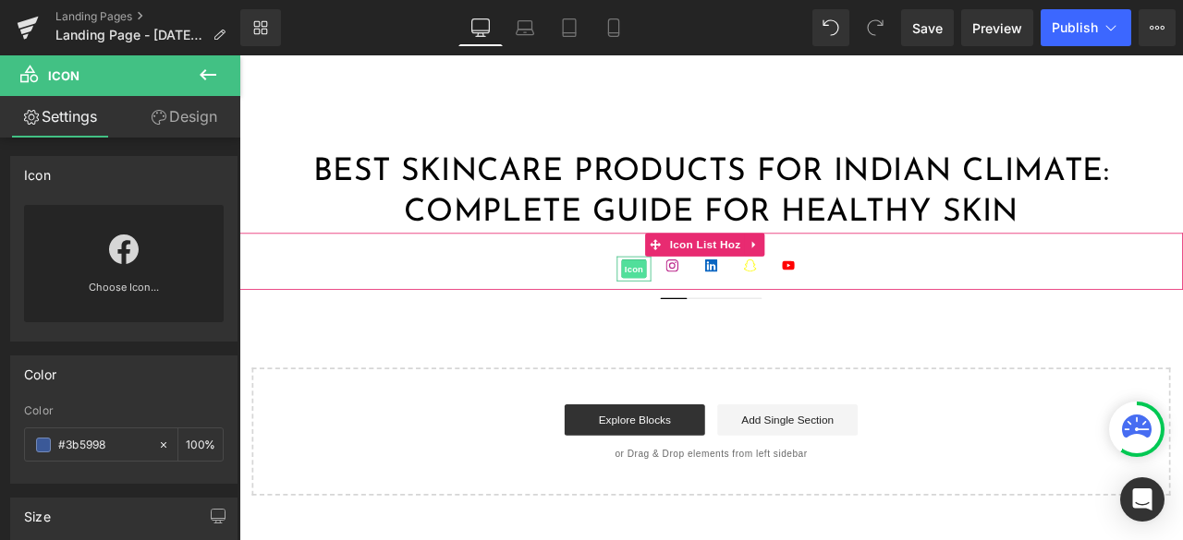
click at [707, 304] on span "Icon" at bounding box center [707, 309] width 30 height 22
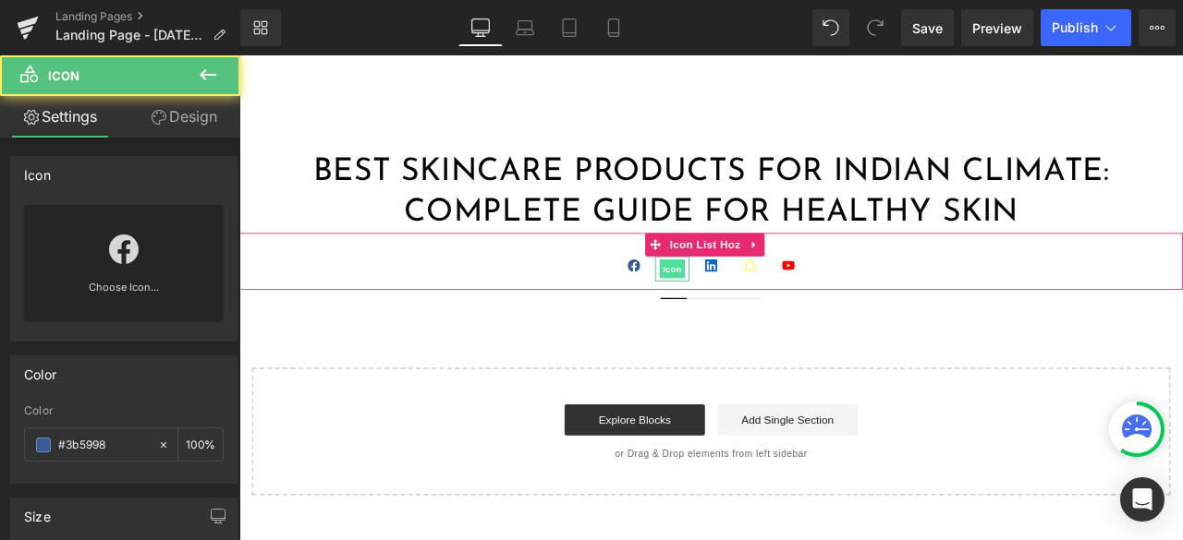
click at [739, 308] on span "Icon" at bounding box center [752, 308] width 30 height 22
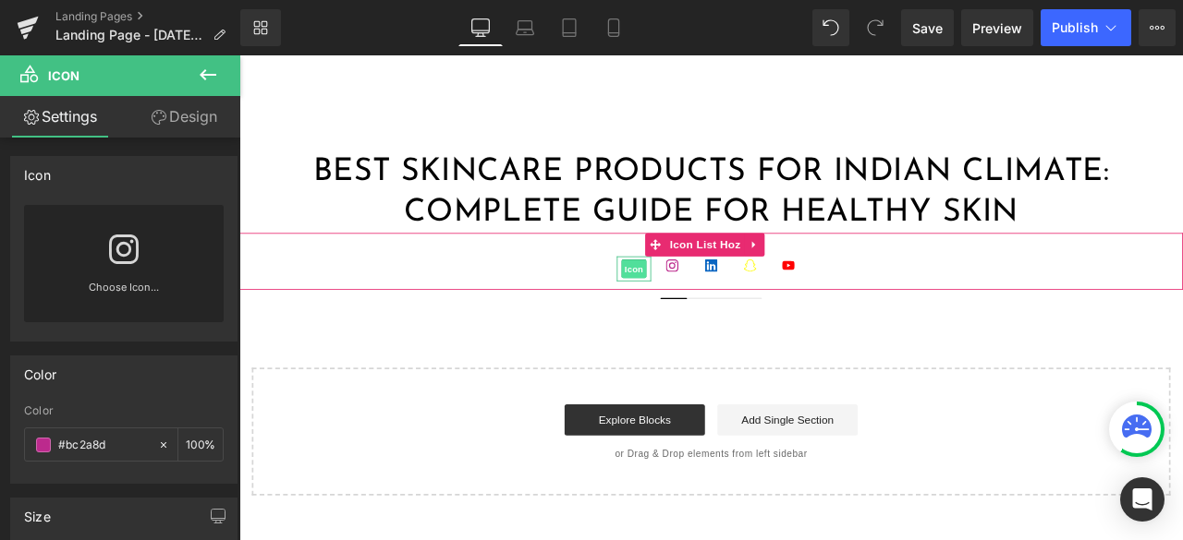
click at [696, 304] on span "Icon" at bounding box center [707, 309] width 30 height 22
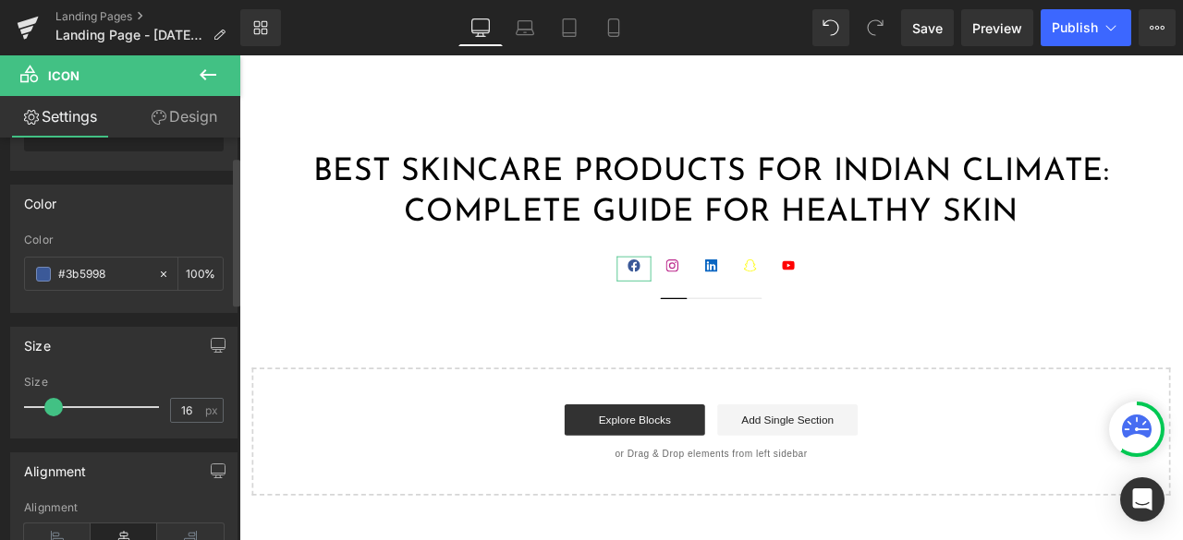
scroll to position [185, 0]
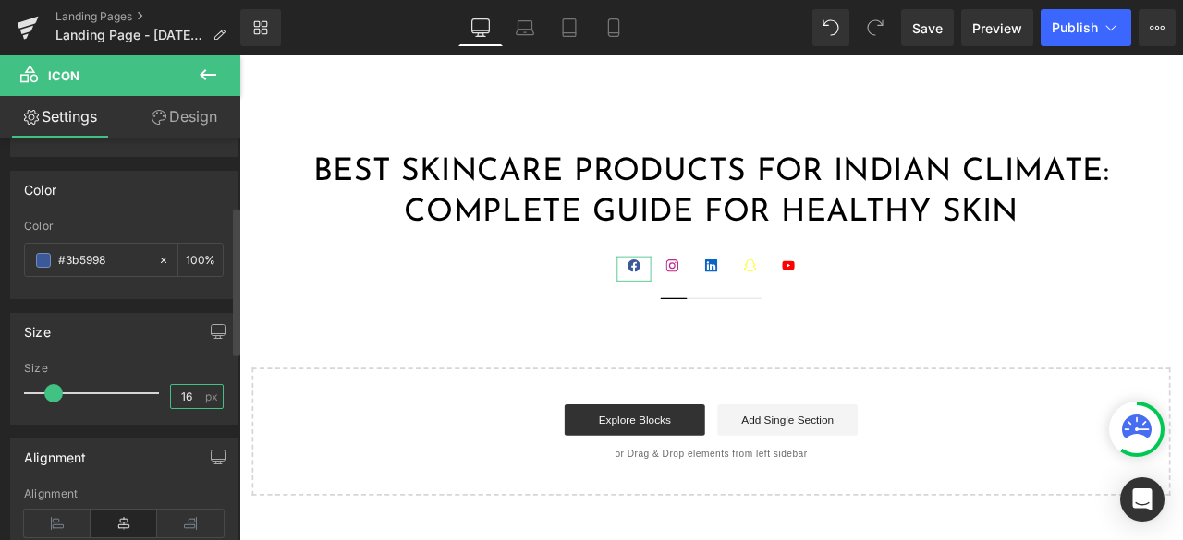
click at [188, 394] on input "16" at bounding box center [187, 396] width 32 height 23
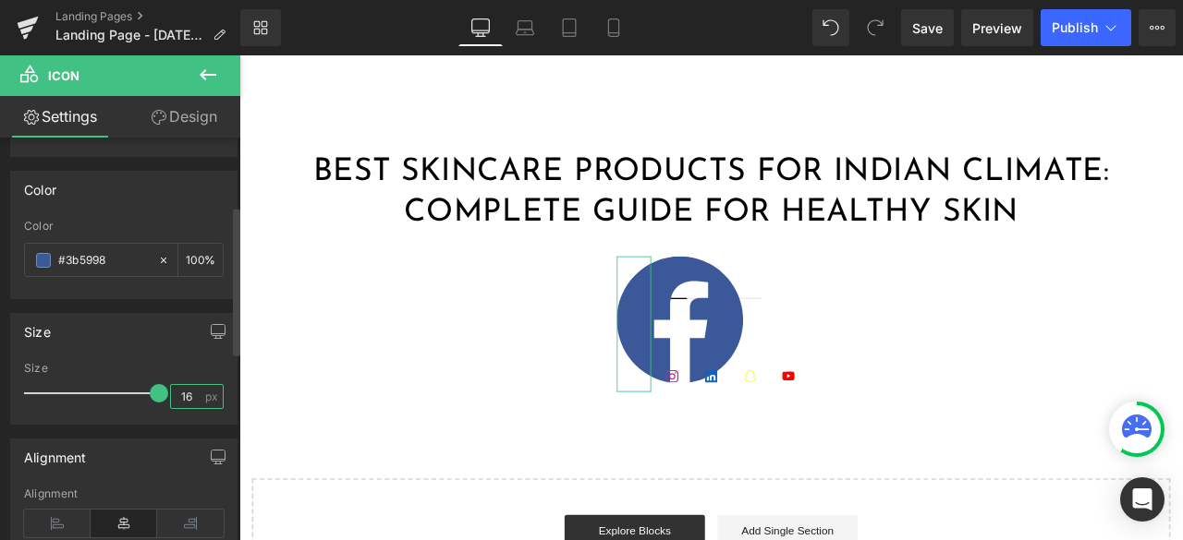
type input "1"
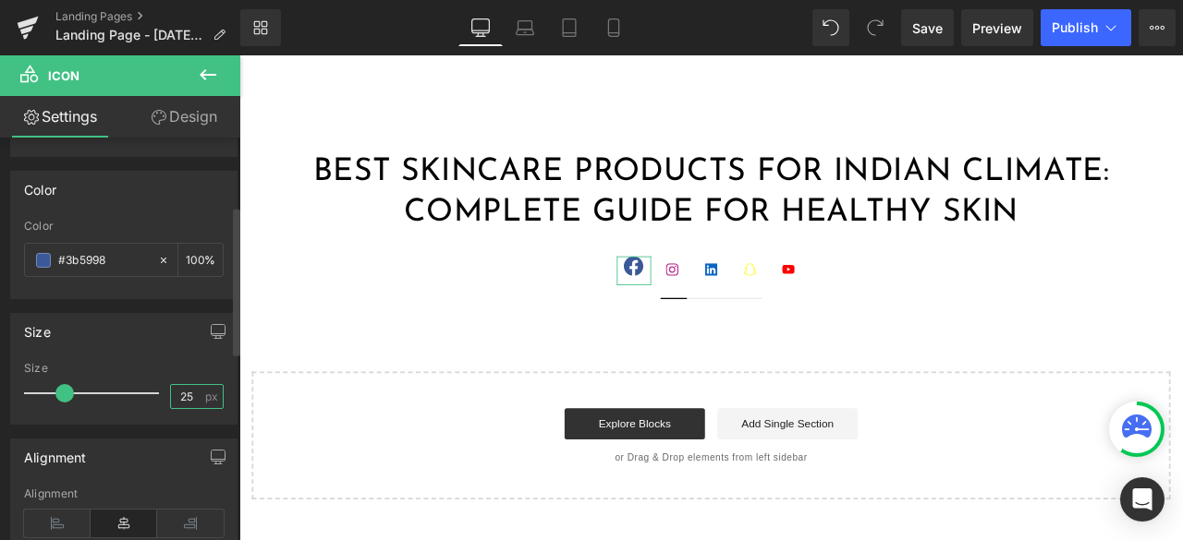
type input "2"
type input "30"
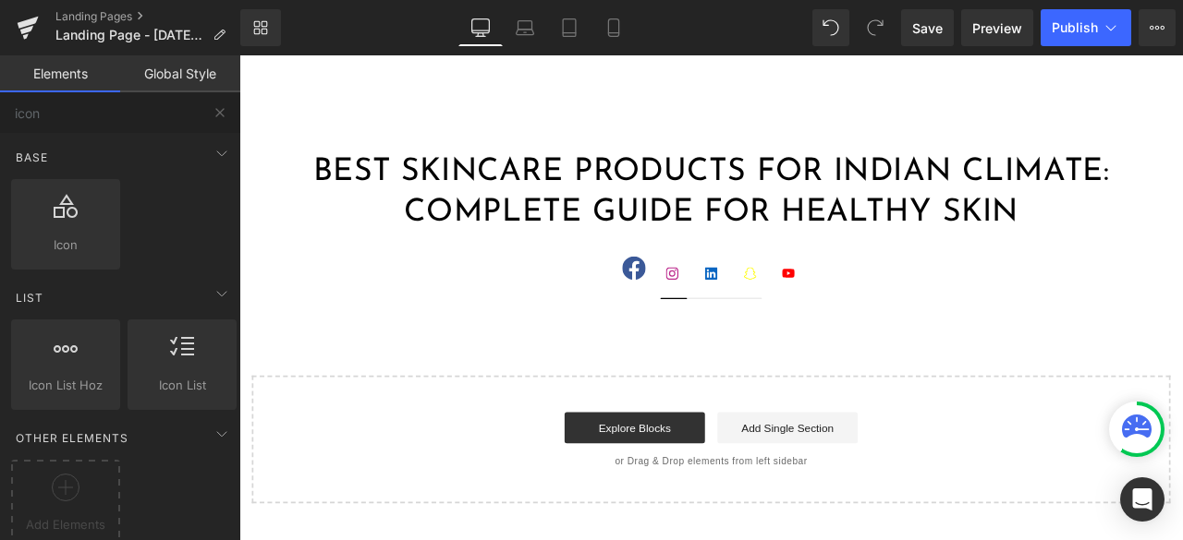
click at [358, 373] on div "Best Skincare Products for Indian Climate: Complete Guide for Healthy Skin Head…" at bounding box center [798, 378] width 1118 height 417
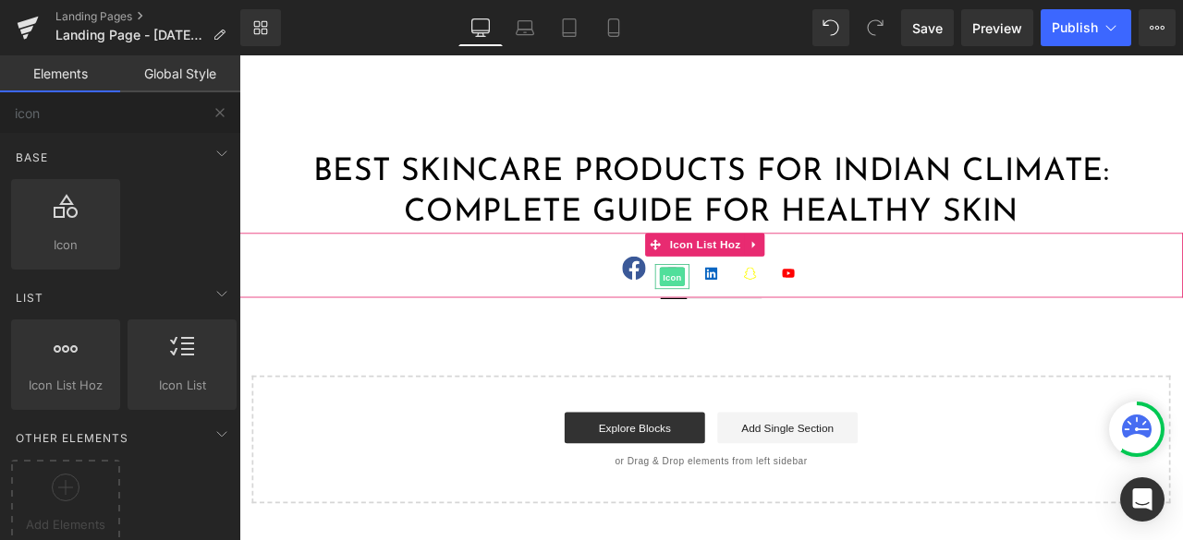
click at [747, 310] on span "Icon" at bounding box center [752, 319] width 30 height 22
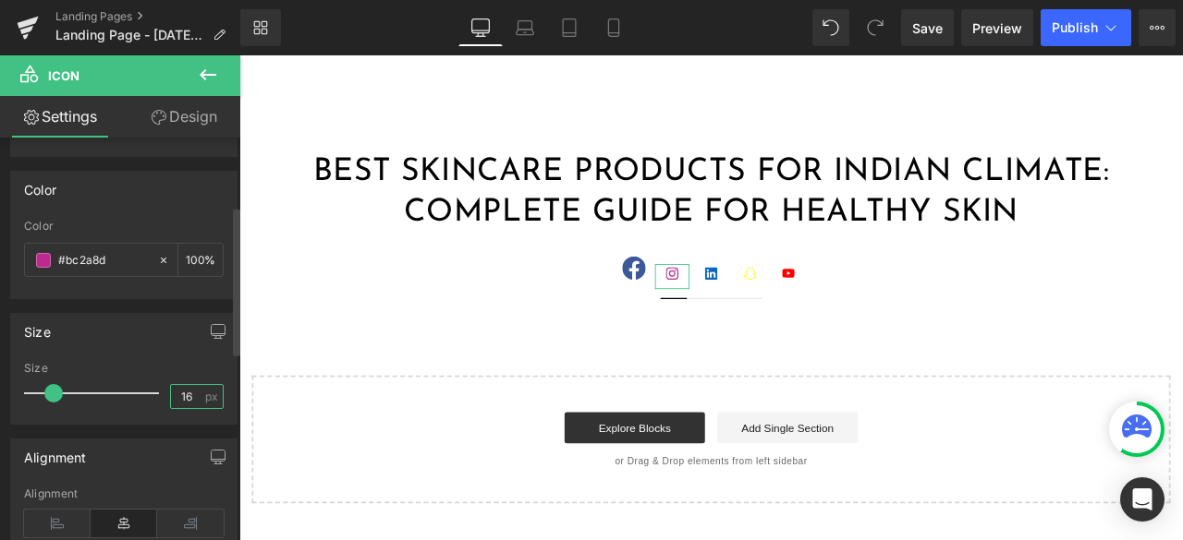
click at [184, 397] on input "16" at bounding box center [187, 396] width 32 height 23
type input "30"
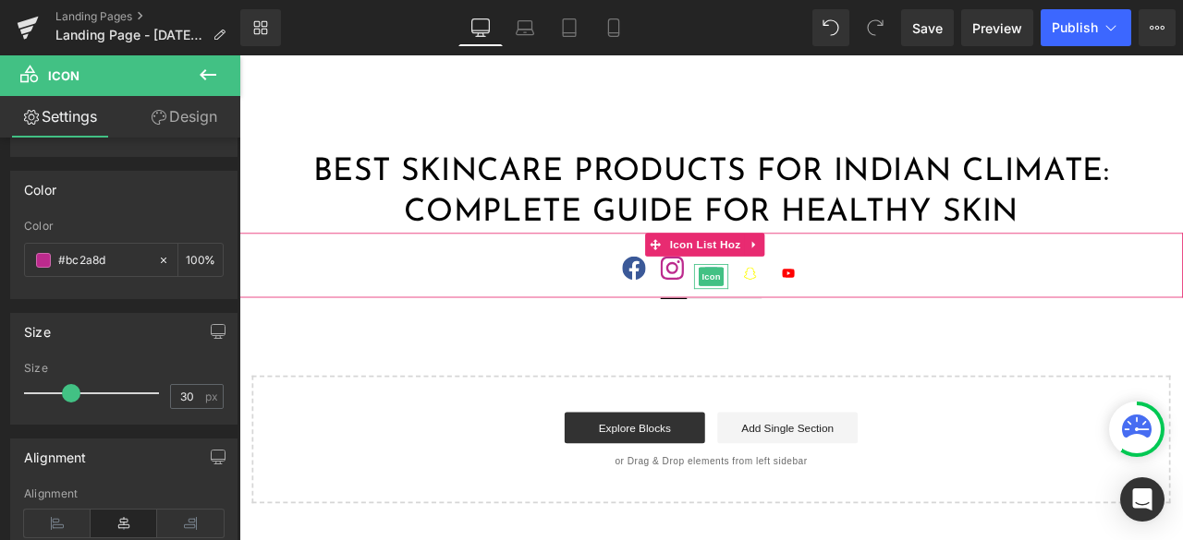
click at [788, 312] on span "Icon" at bounding box center [798, 318] width 30 height 22
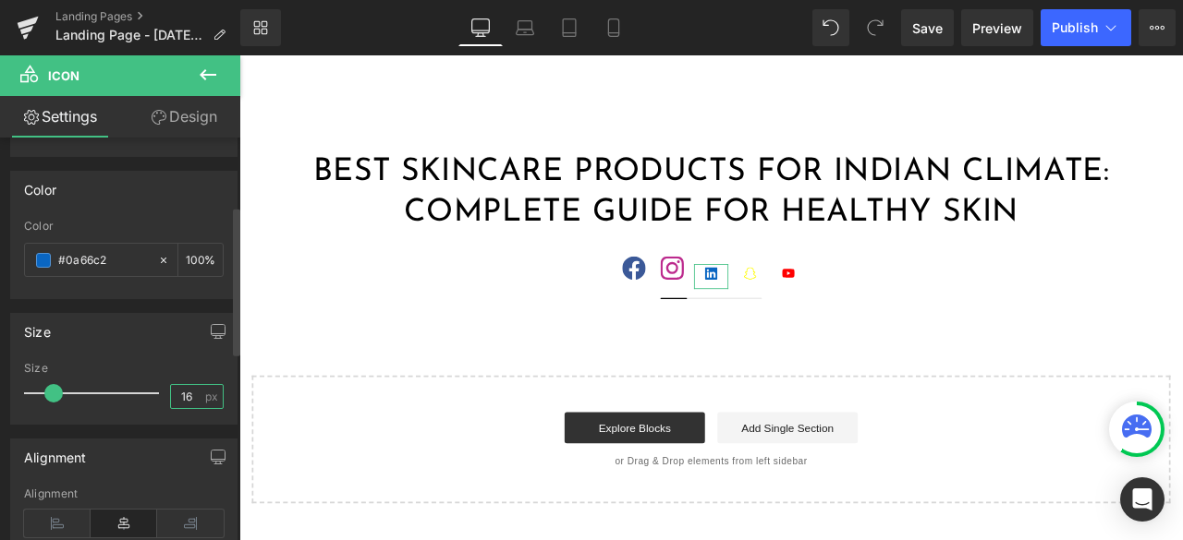
click at [184, 392] on input "16" at bounding box center [187, 396] width 32 height 23
type input "30"
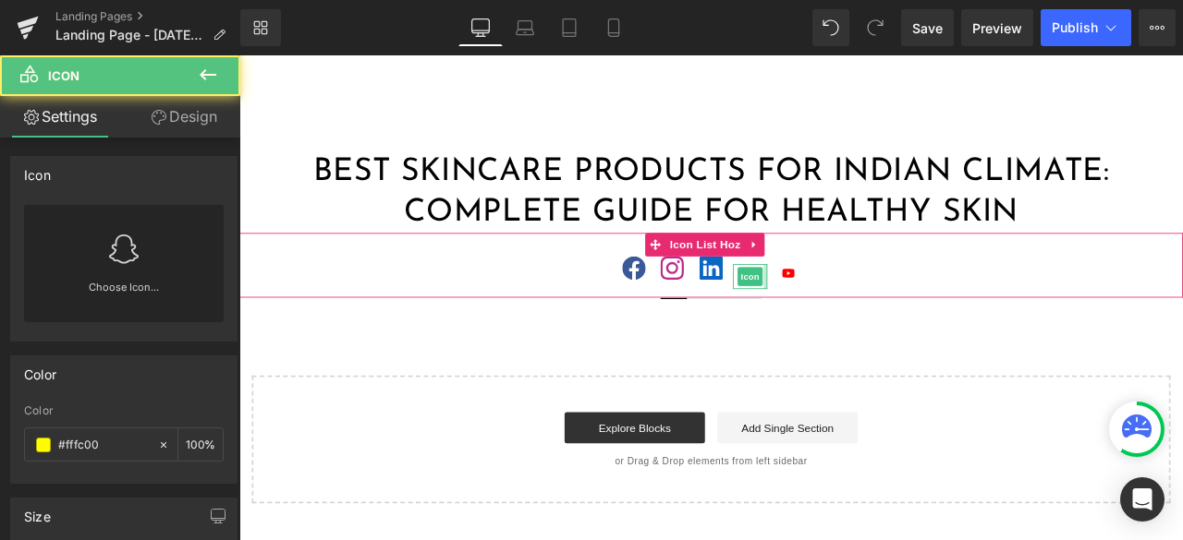
click at [860, 328] on div at bounding box center [862, 318] width 5 height 30
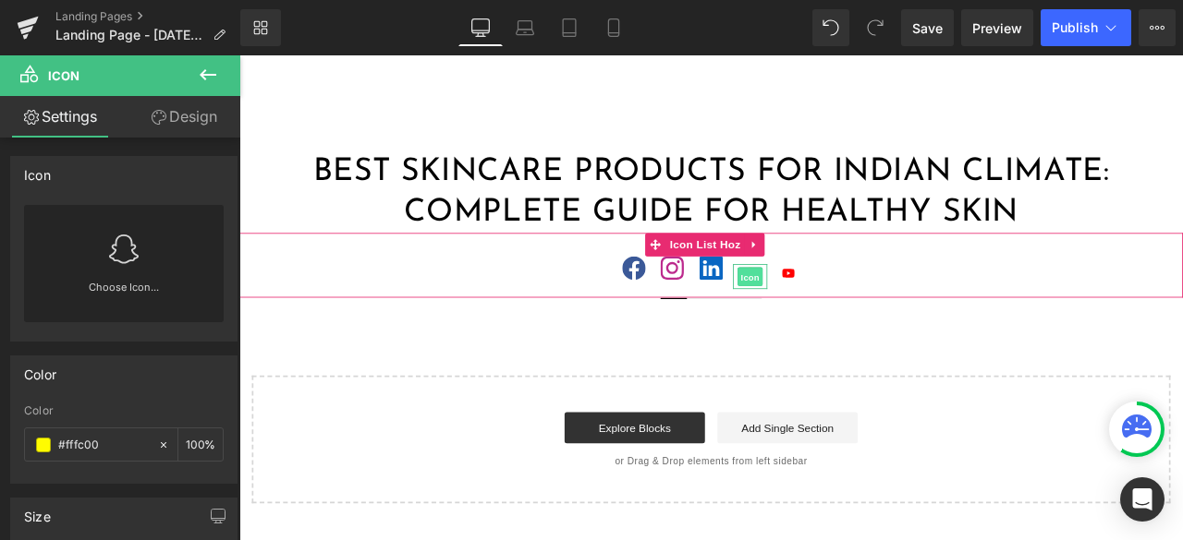
click at [842, 316] on span "Icon" at bounding box center [845, 319] width 30 height 22
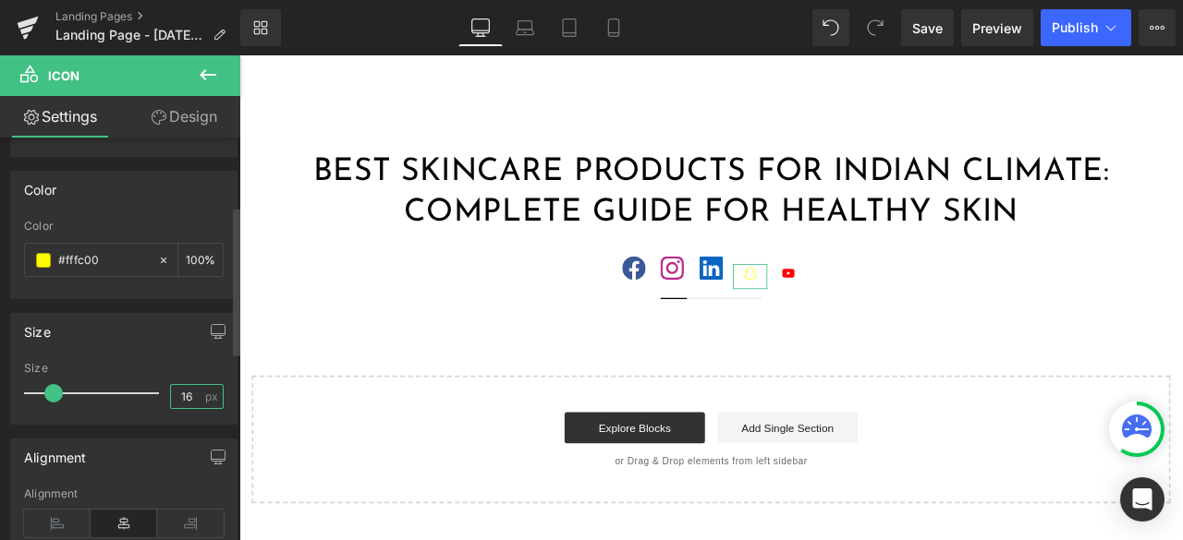
click at [188, 399] on input "16" at bounding box center [187, 396] width 32 height 23
type input "30"
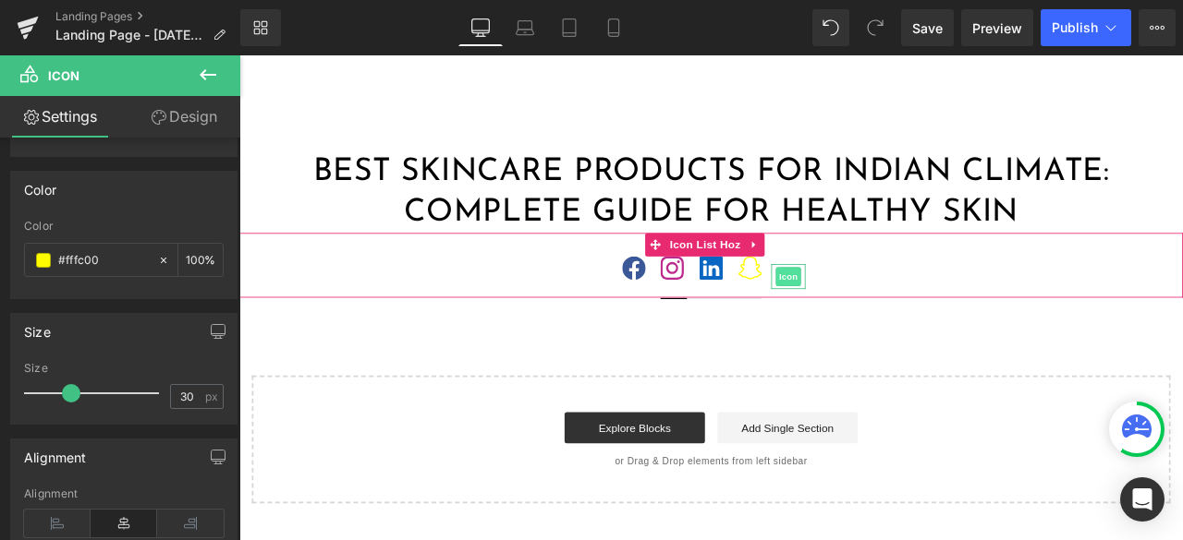
click at [880, 314] on span "Icon" at bounding box center [890, 318] width 30 height 22
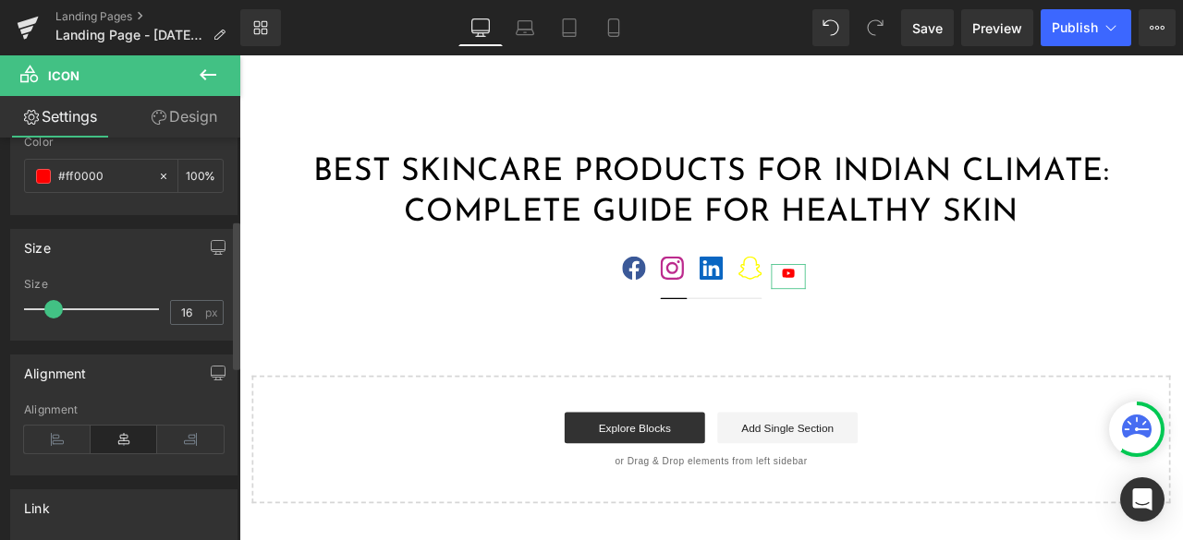
scroll to position [277, 0]
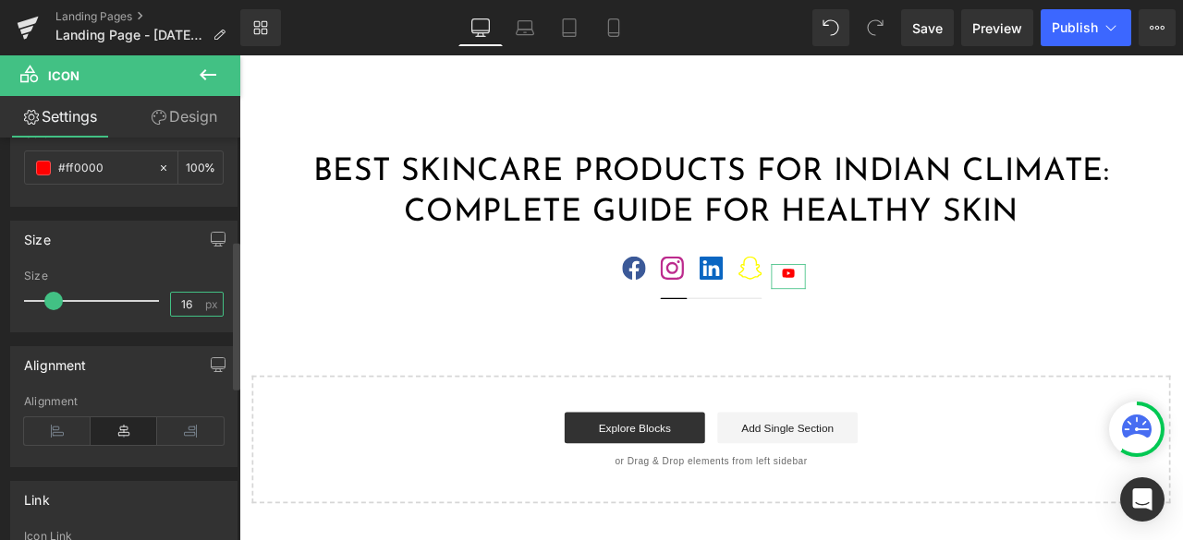
click at [176, 293] on input "16" at bounding box center [187, 304] width 32 height 23
type input "30"
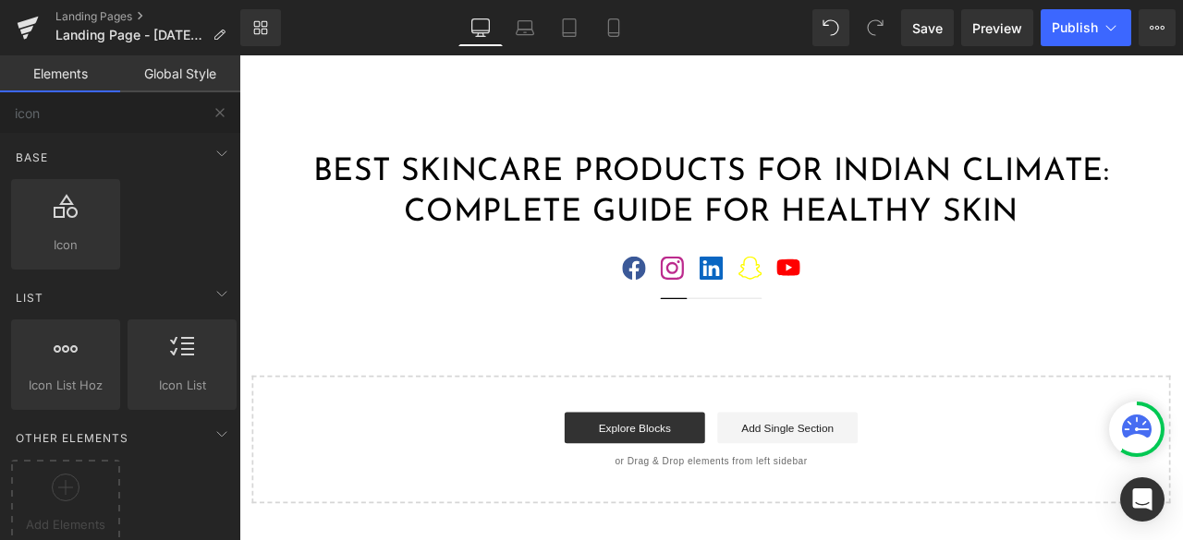
click at [985, 397] on div "Best Skincare Products for Indian Climate: Complete Guide for Healthy Skin Head…" at bounding box center [798, 378] width 1118 height 417
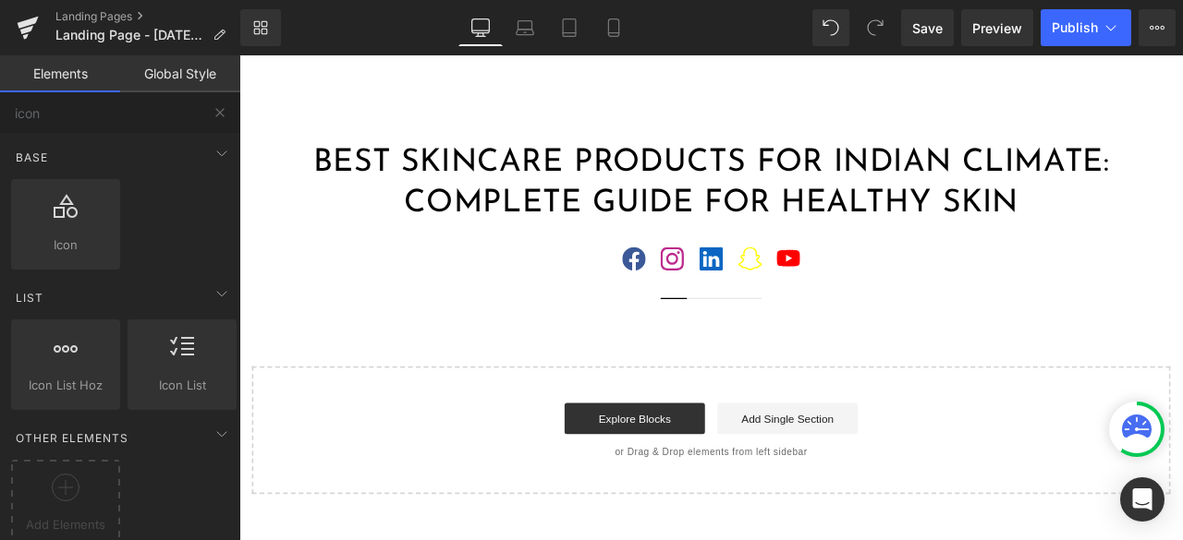
scroll to position [0, 0]
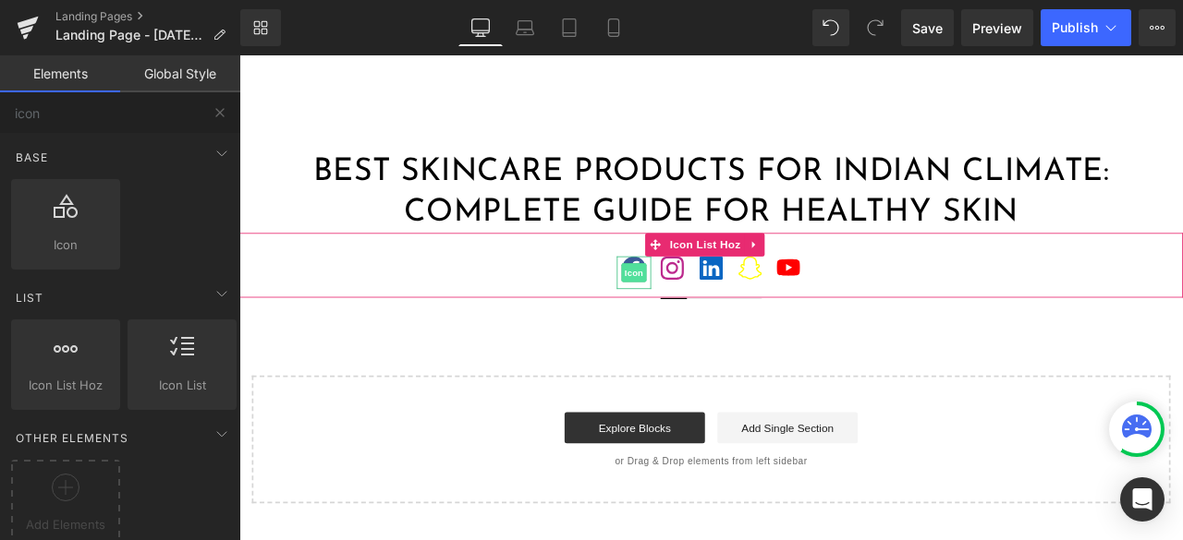
click at [696, 321] on span "Icon" at bounding box center [707, 313] width 30 height 22
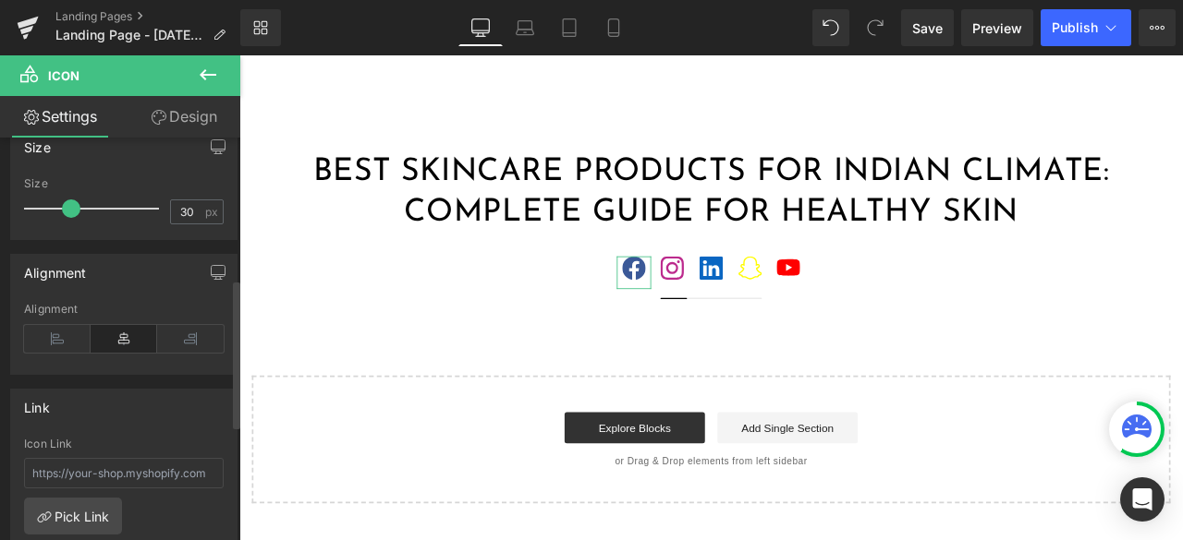
scroll to position [554, 0]
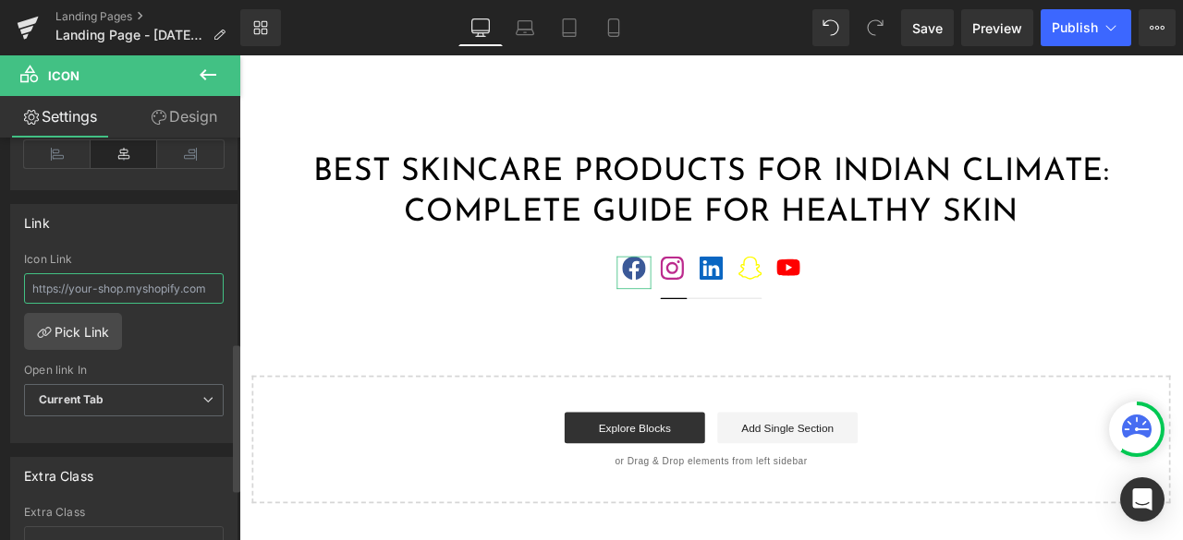
click at [91, 284] on input "text" at bounding box center [124, 288] width 200 height 30
type input "https://www.facebook.com/himairaglobal"
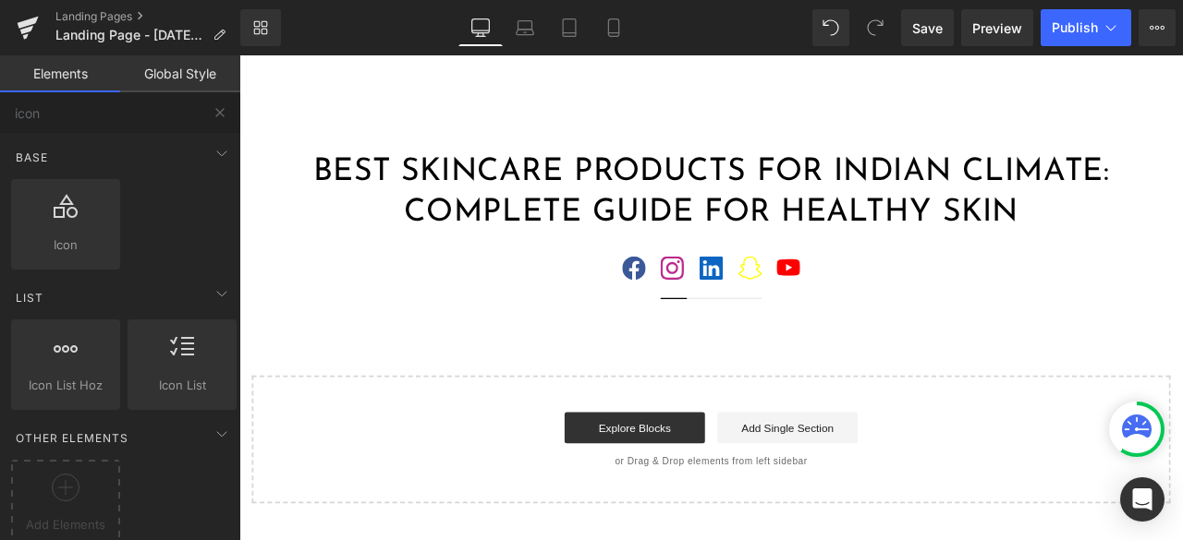
scroll to position [0, 0]
click at [319, 408] on div "Best Skincare Products for Indian Climate: Complete Guide for Healthy Skin Head…" at bounding box center [798, 378] width 1118 height 417
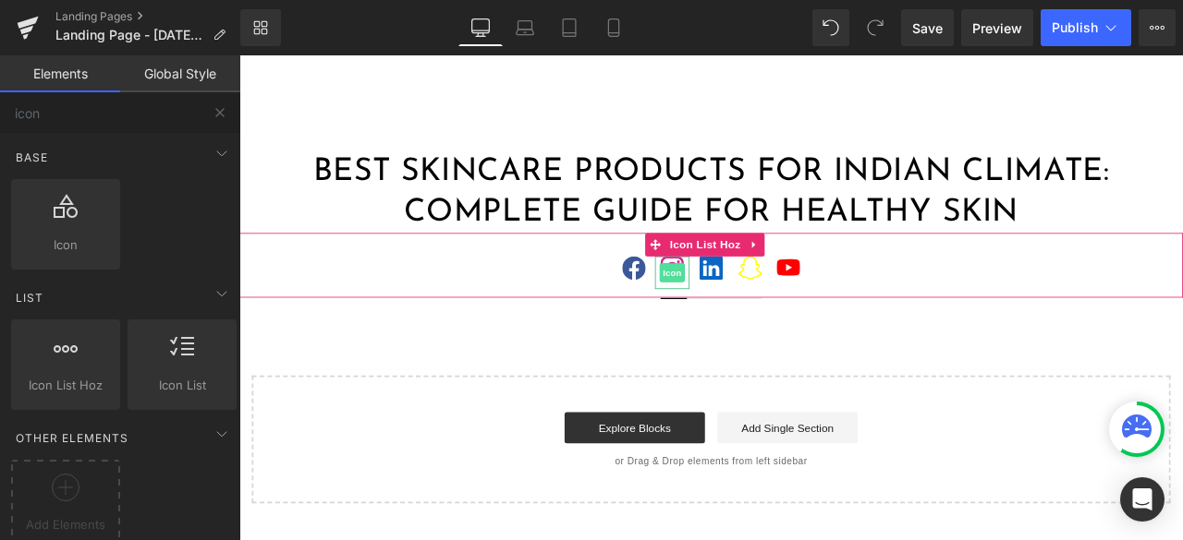
click at [749, 321] on span "Icon" at bounding box center [752, 313] width 30 height 22
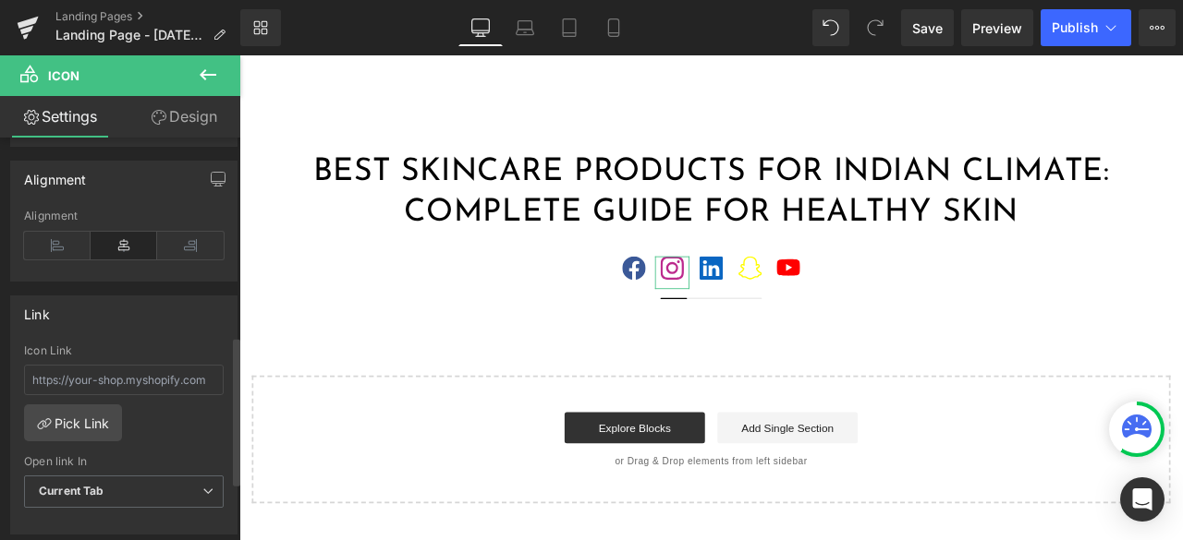
scroll to position [554, 0]
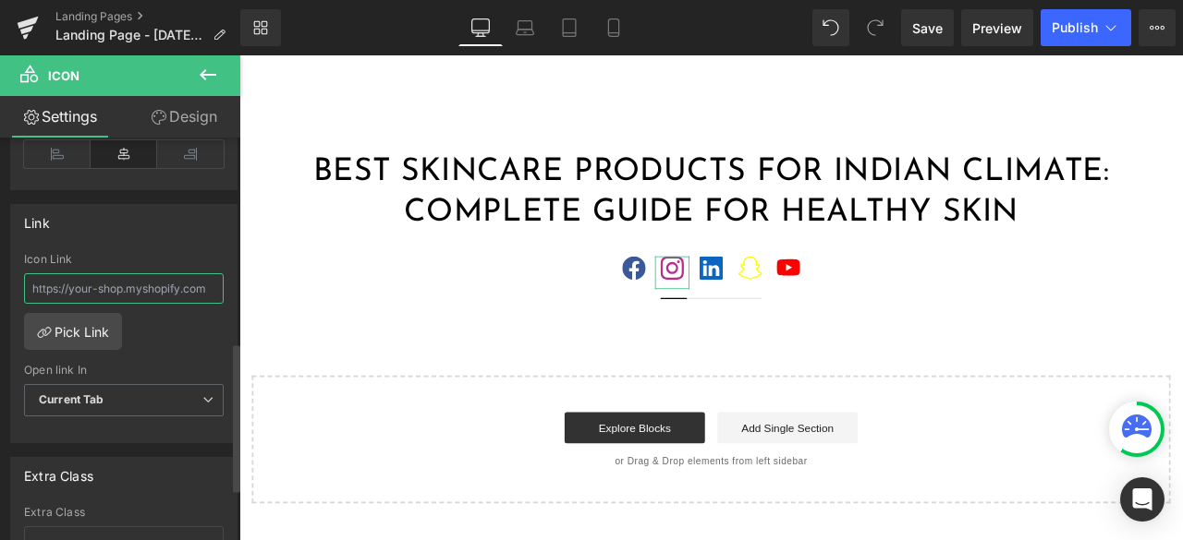
click at [129, 285] on input "text" at bounding box center [124, 288] width 200 height 30
paste input "https://www.instagram.com/himairag/"
type input "https://www.instagram.com/himairag/"
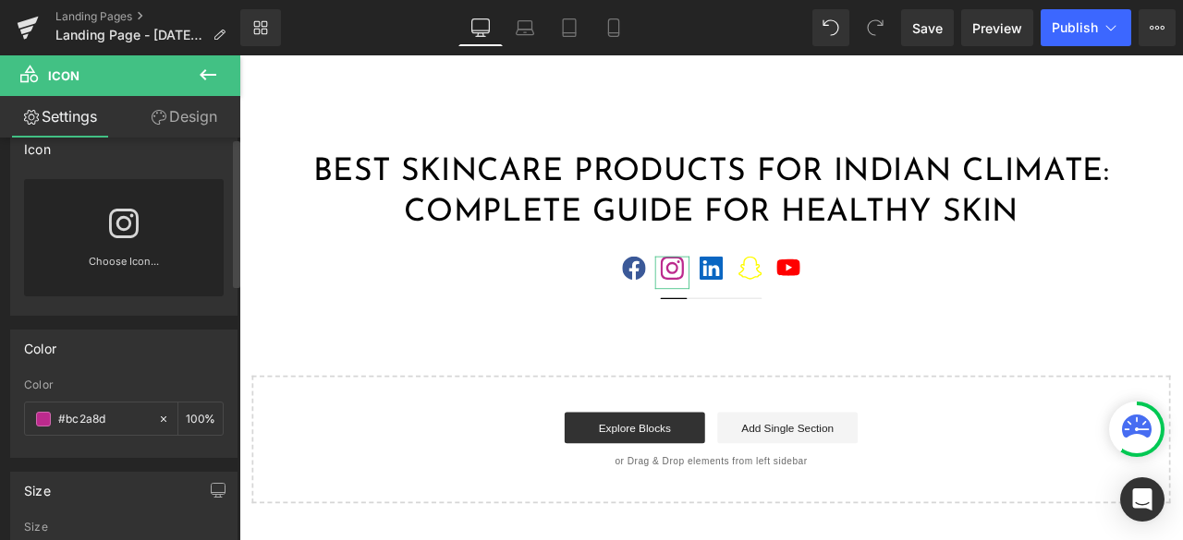
scroll to position [0, 0]
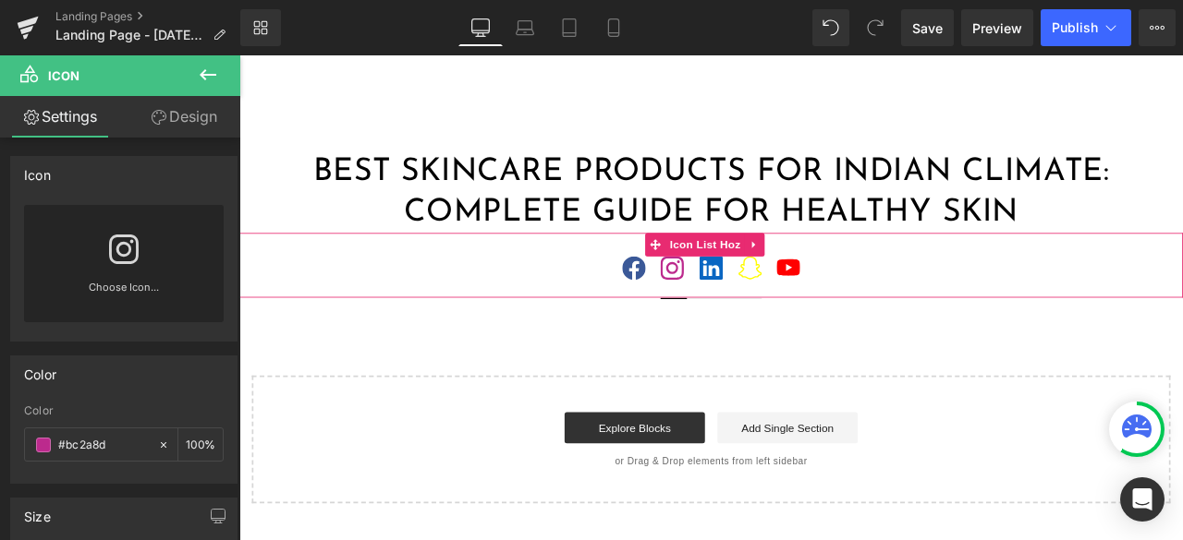
click at [408, 323] on ul "Icon Icon Icon Icon Icon" at bounding box center [798, 318] width 1118 height 49
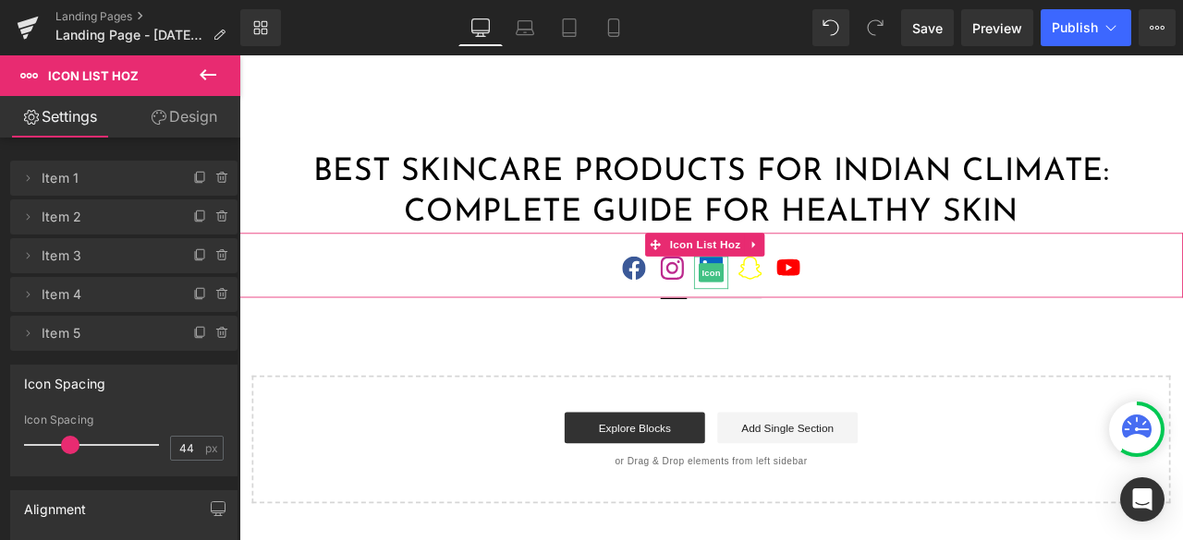
click at [794, 327] on div at bounding box center [798, 313] width 41 height 39
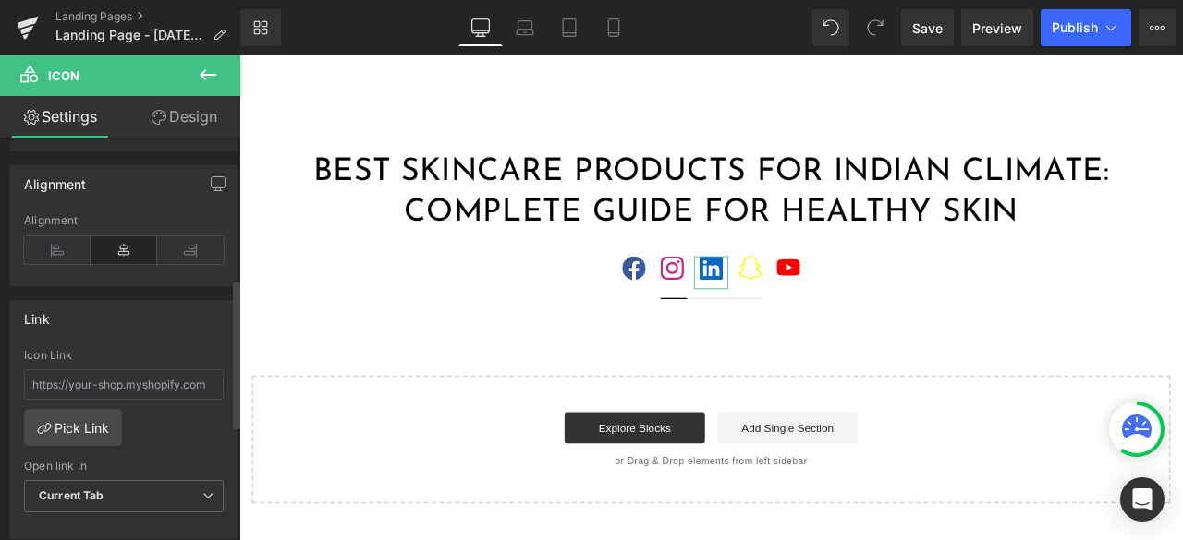
scroll to position [462, 0]
click at [157, 380] on input "text" at bounding box center [124, 381] width 200 height 30
type input "https://www.linkedin.com/company/himaira/"
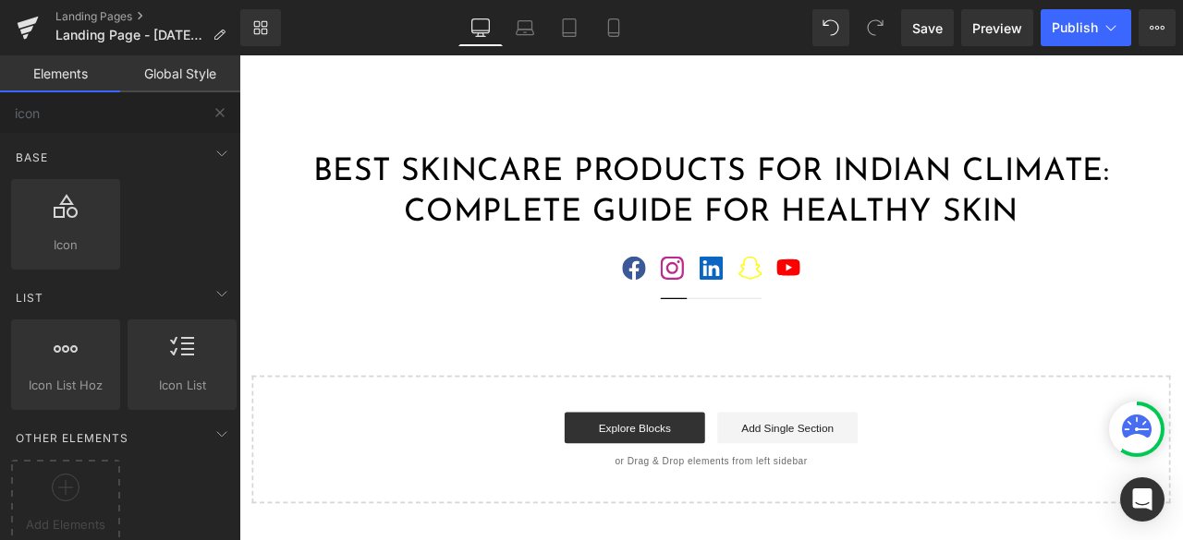
scroll to position [0, 0]
click at [500, 375] on div "Best Skincare Products for Indian Climate: Complete Guide for Healthy Skin Head…" at bounding box center [798, 378] width 1118 height 417
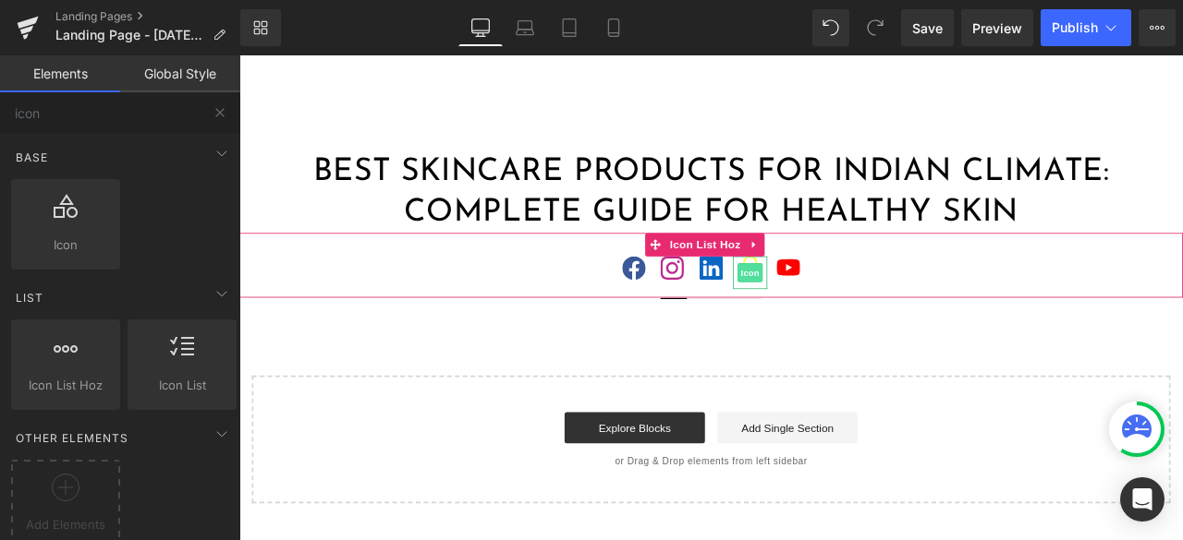
click at [836, 314] on span "Icon" at bounding box center [845, 313] width 30 height 22
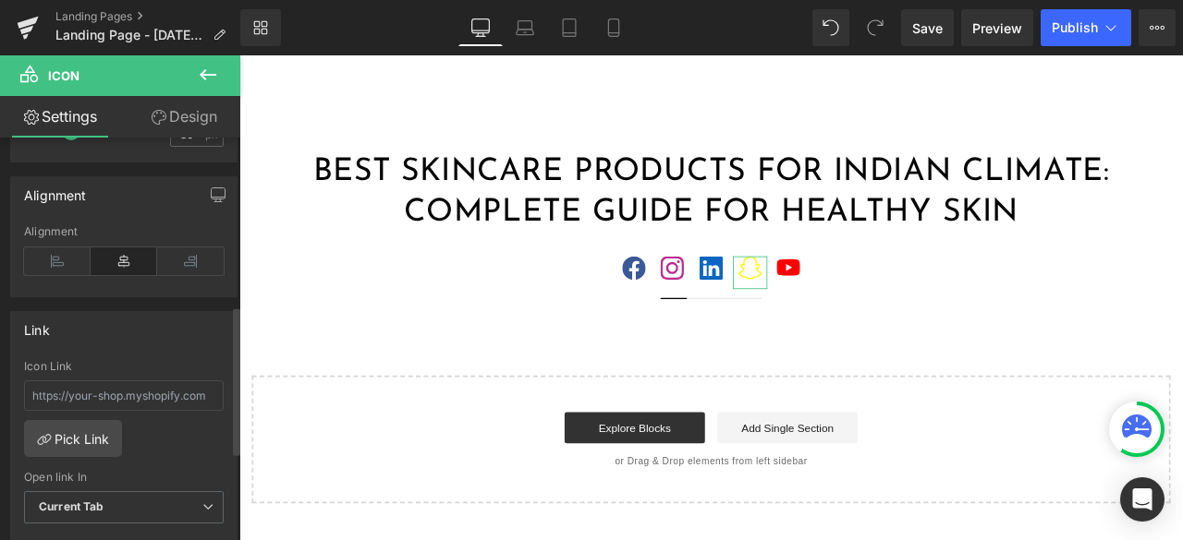
scroll to position [462, 0]
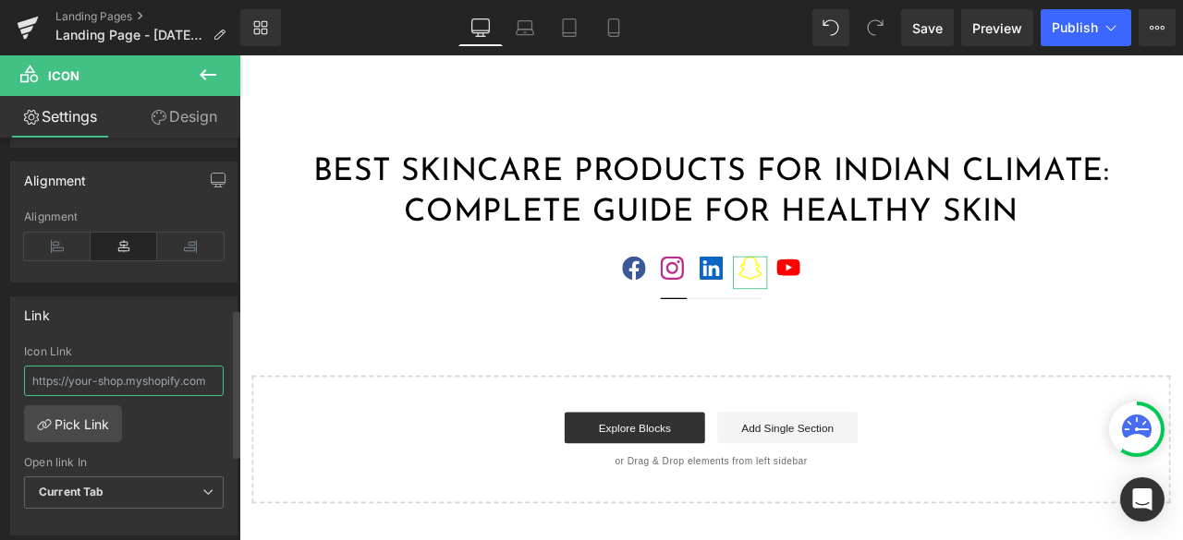
click at [109, 380] on input "text" at bounding box center [124, 381] width 200 height 30
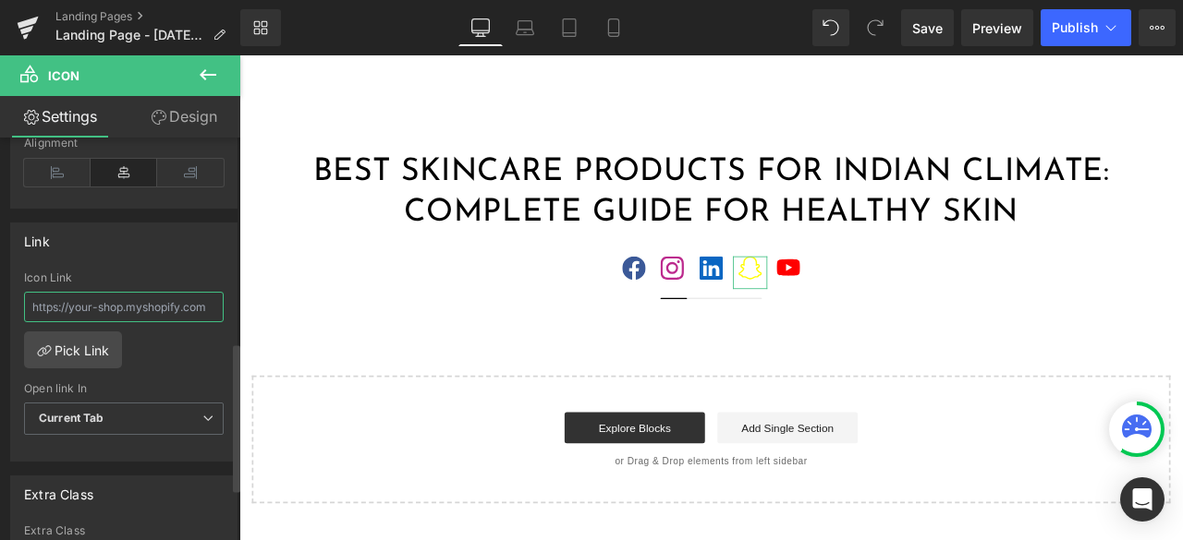
scroll to position [554, 0]
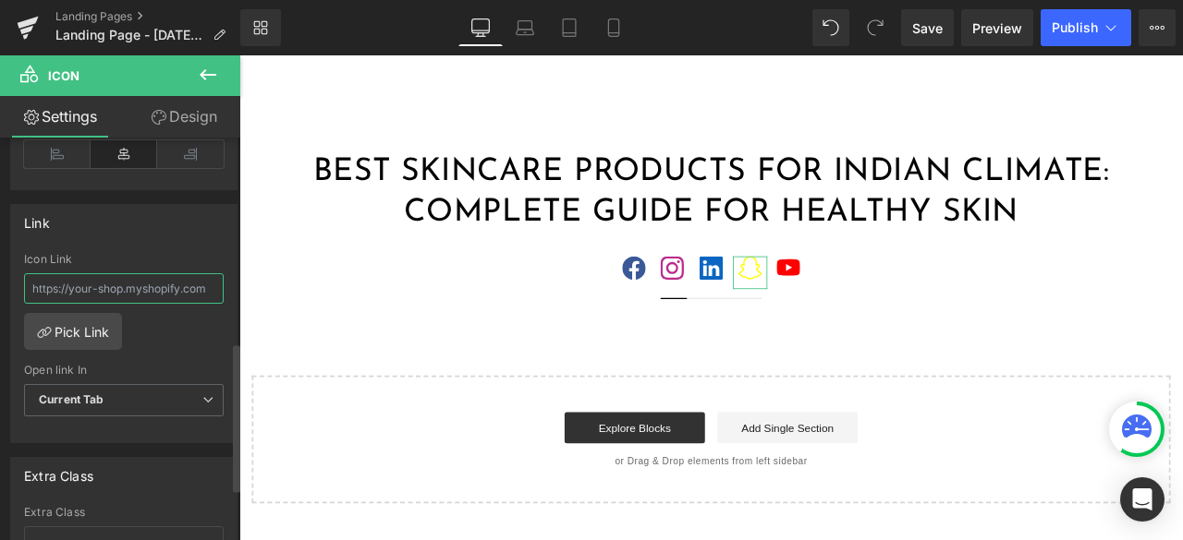
paste input "https://www.snapchat.com/@himairag"
type input "https://www.snapchat.com/@himairag"
click at [403, 394] on div "Best Skincare Products for Indian Climate: Complete Guide for Healthy Skin Head…" at bounding box center [798, 378] width 1118 height 417
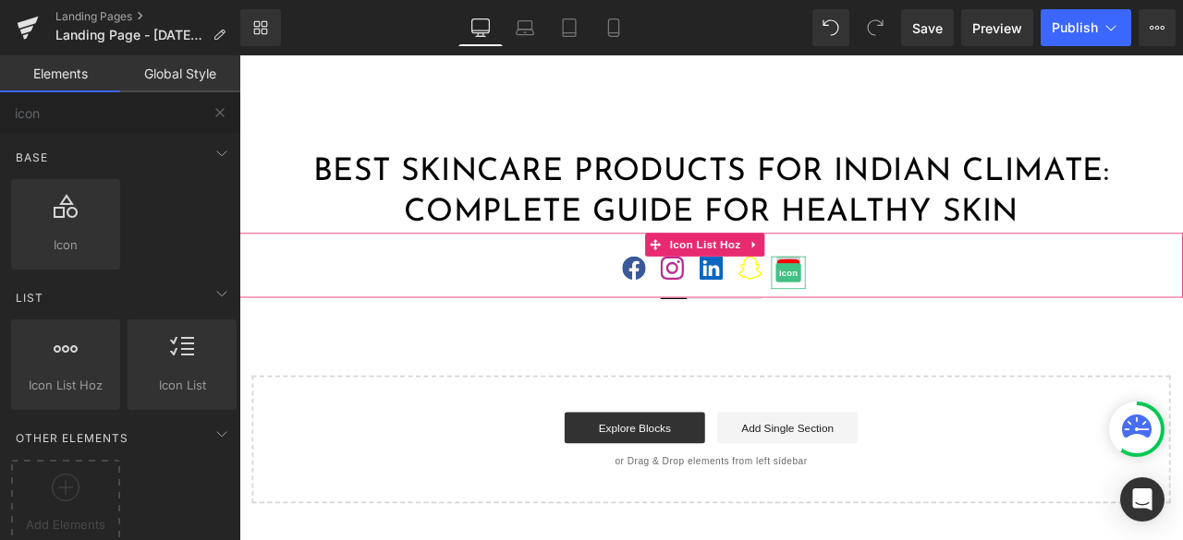
click at [893, 314] on span "Icon" at bounding box center [890, 313] width 30 height 22
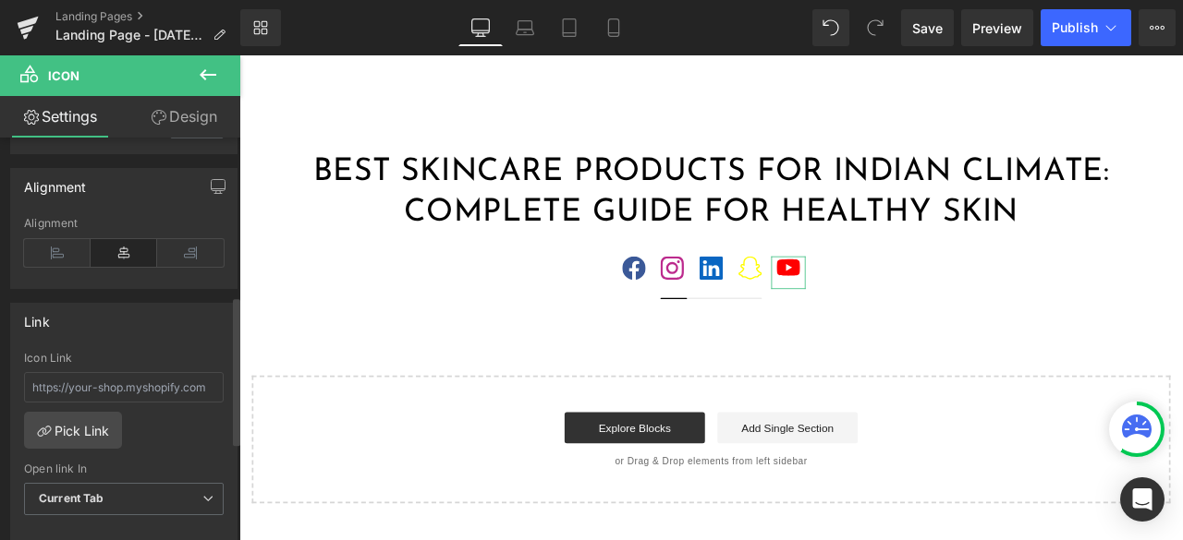
scroll to position [462, 0]
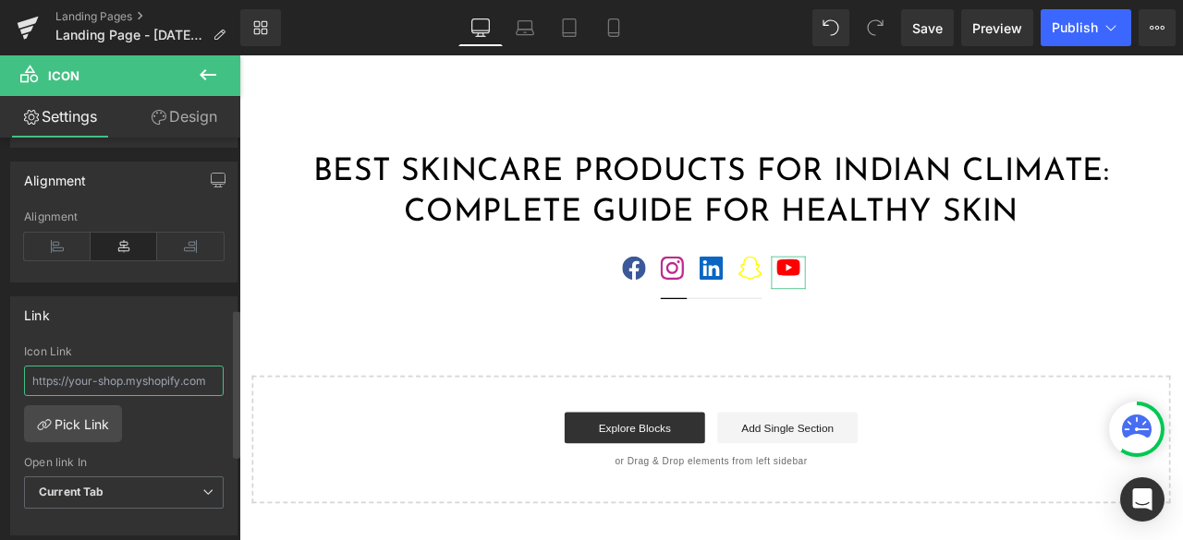
click at [114, 383] on input "text" at bounding box center [124, 381] width 200 height 30
paste input "https://www.youtube.com/channel/UCSOaRbn4ZVsnASaPGSyaDaA"
type input "https://www.youtube.com/channel/UCSOaRbn4ZVsnASaPGSyaDaA"
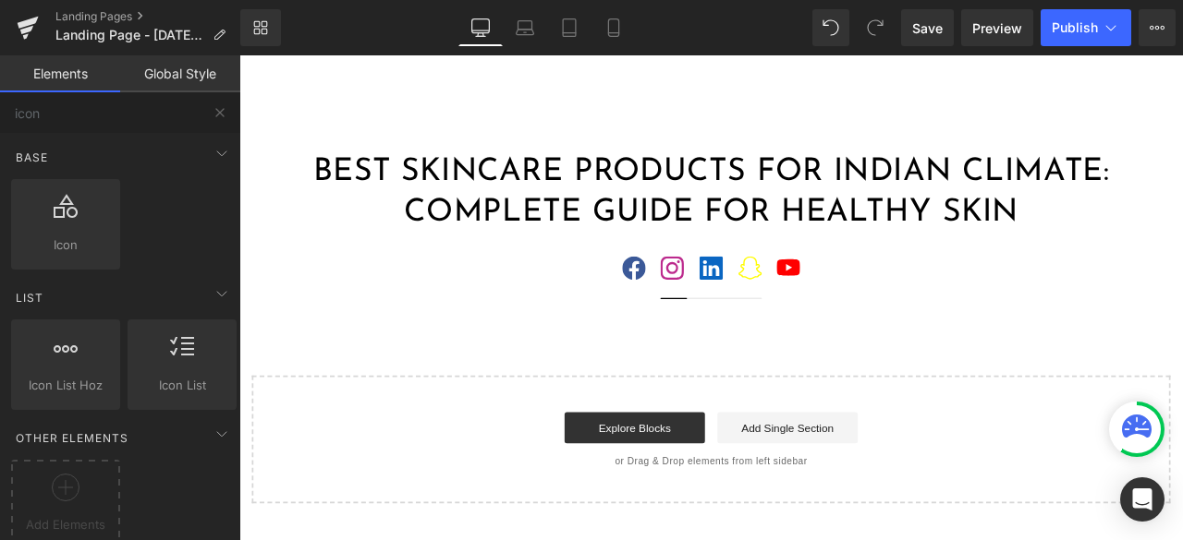
scroll to position [0, 0]
click at [372, 364] on div "Best Skincare Products for Indian Climate: Complete Guide for Healthy Skin Head…" at bounding box center [798, 378] width 1118 height 417
click at [922, 27] on span "Save" at bounding box center [927, 27] width 30 height 19
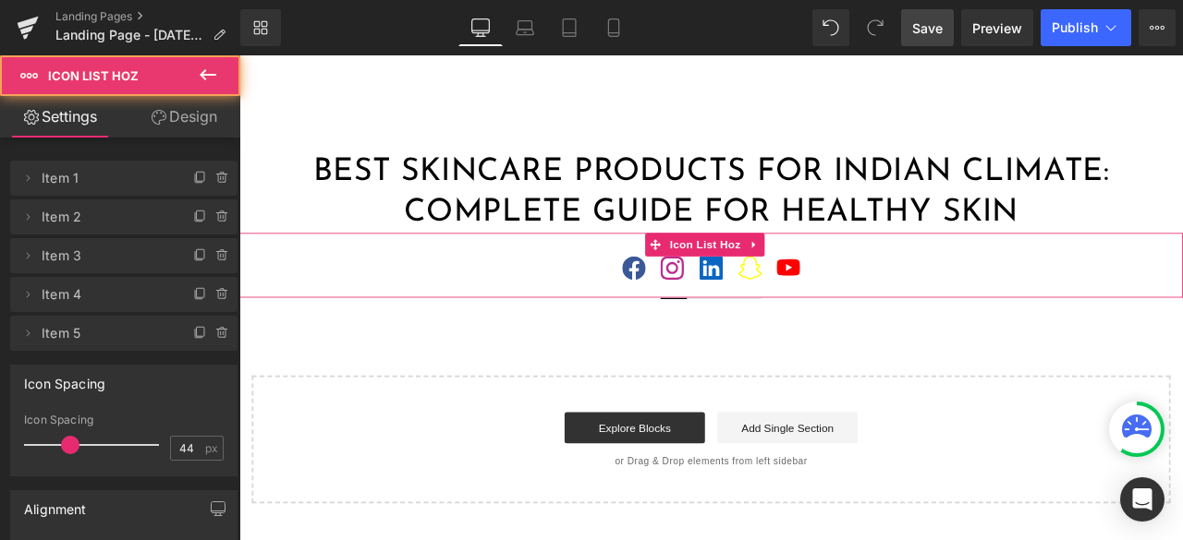
click at [425, 317] on ul "Icon Icon Icon Icon Icon" at bounding box center [798, 318] width 1118 height 49
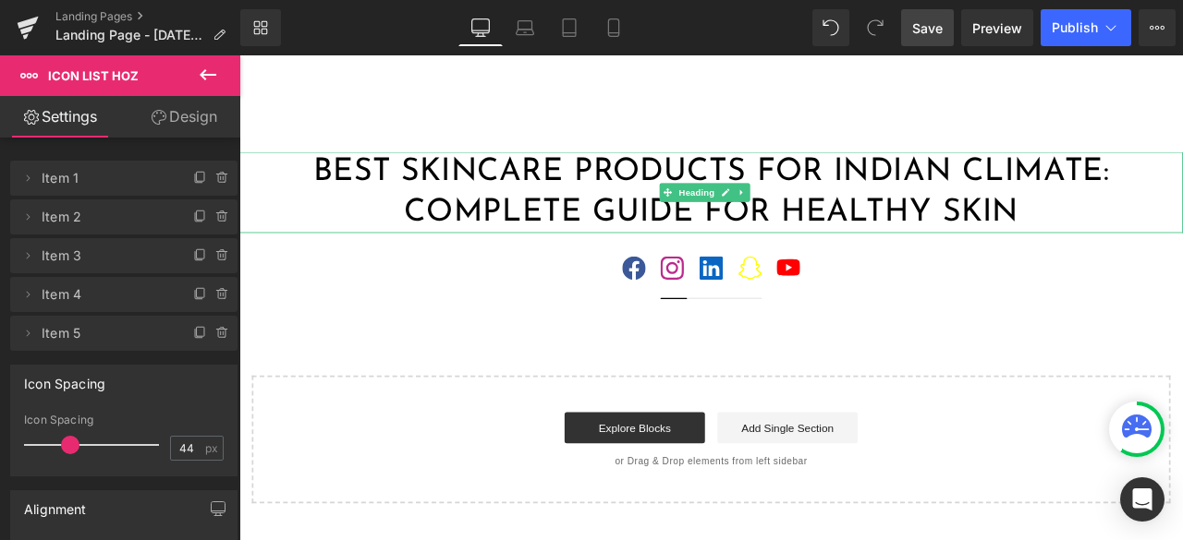
click at [362, 236] on h1 "Best Skincare Products for Indian Climate: Complete Guide for Healthy Skin" at bounding box center [798, 218] width 1118 height 96
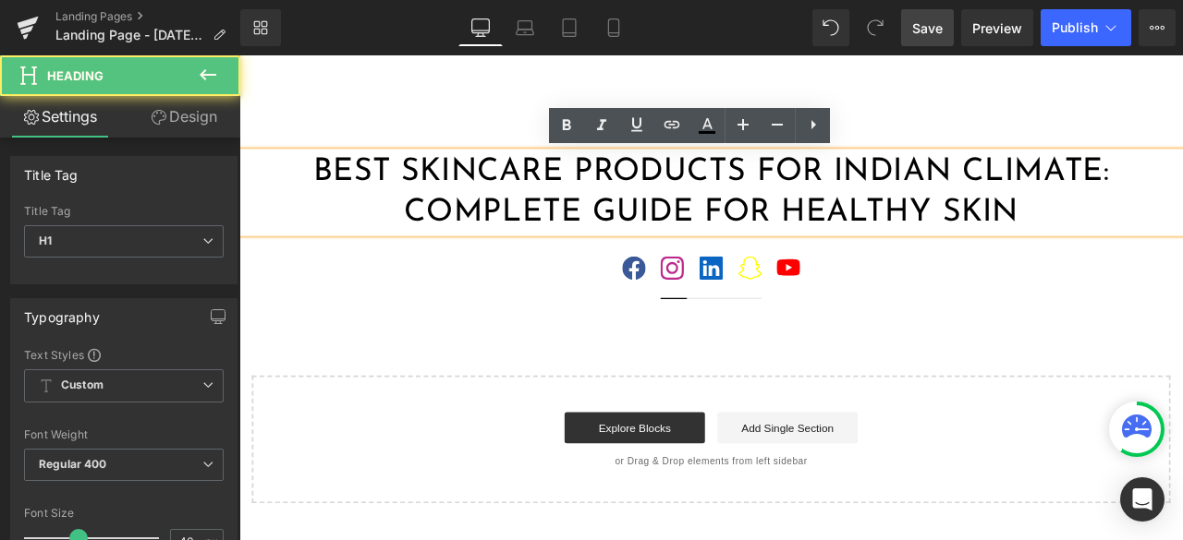
click at [415, 402] on div "Best Skincare Products for Indian Climate: Complete Guide for Healthy Skin Head…" at bounding box center [798, 378] width 1118 height 417
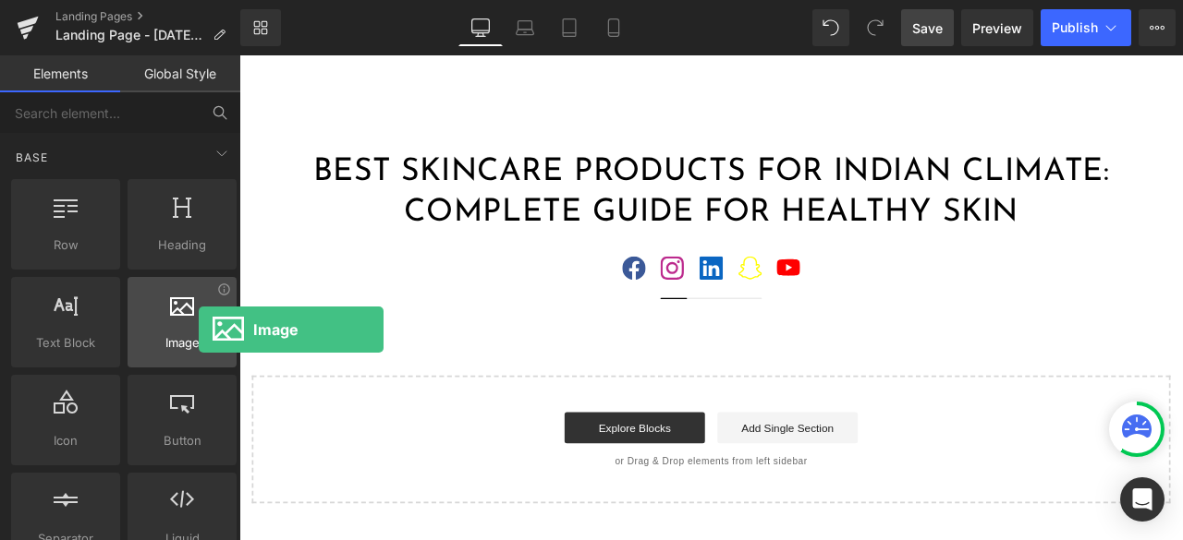
click at [199, 330] on div at bounding box center [182, 313] width 98 height 42
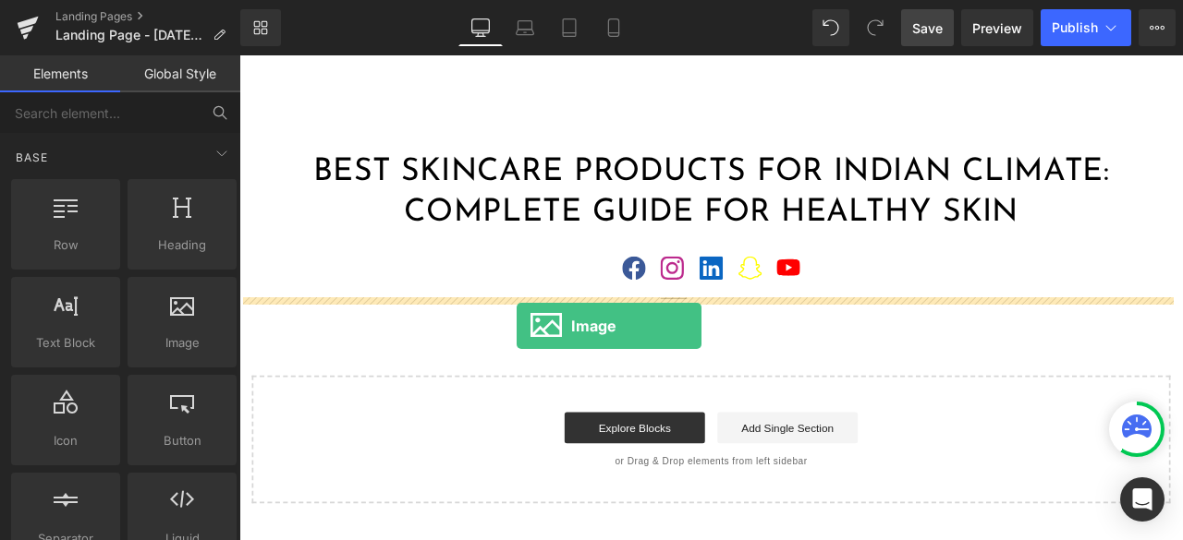
drag, startPoint x: 420, startPoint y: 385, endPoint x: 567, endPoint y: 376, distance: 147.2
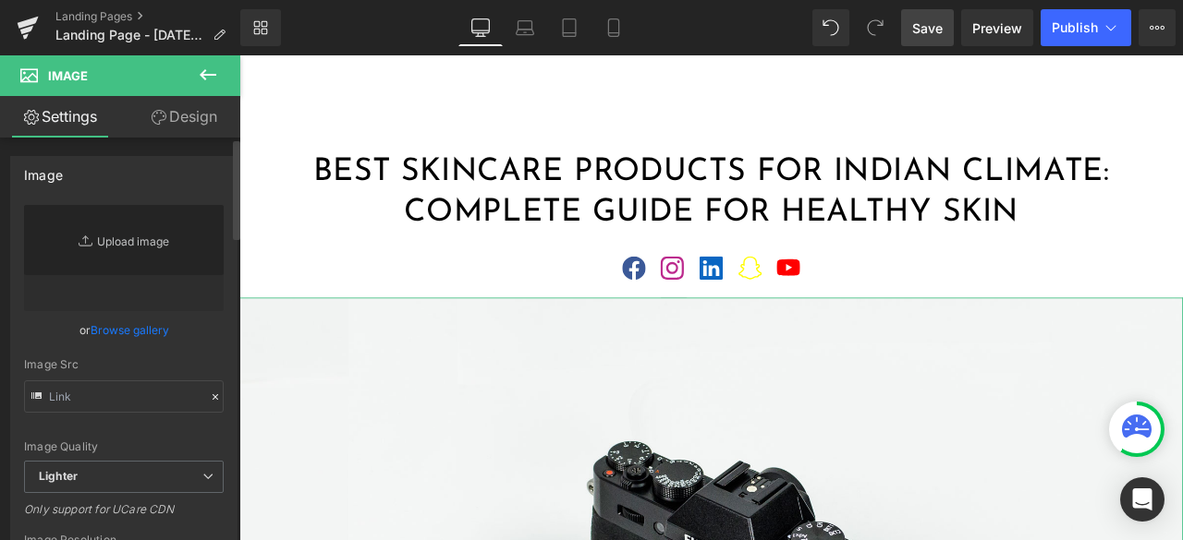
click at [139, 235] on link "Replace Image" at bounding box center [124, 258] width 200 height 106
type input "//d1um8515vdn9kb.cloudfront.net/images/parallax.jpg"
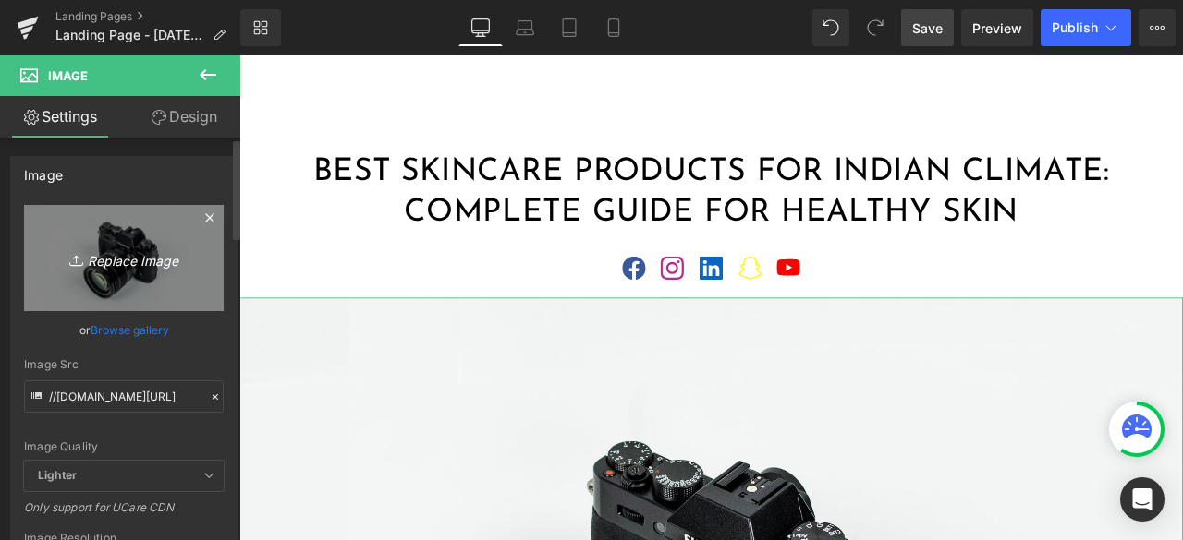
type input "C:\fakepath\Best Skincare Products for Indian Climate.png"
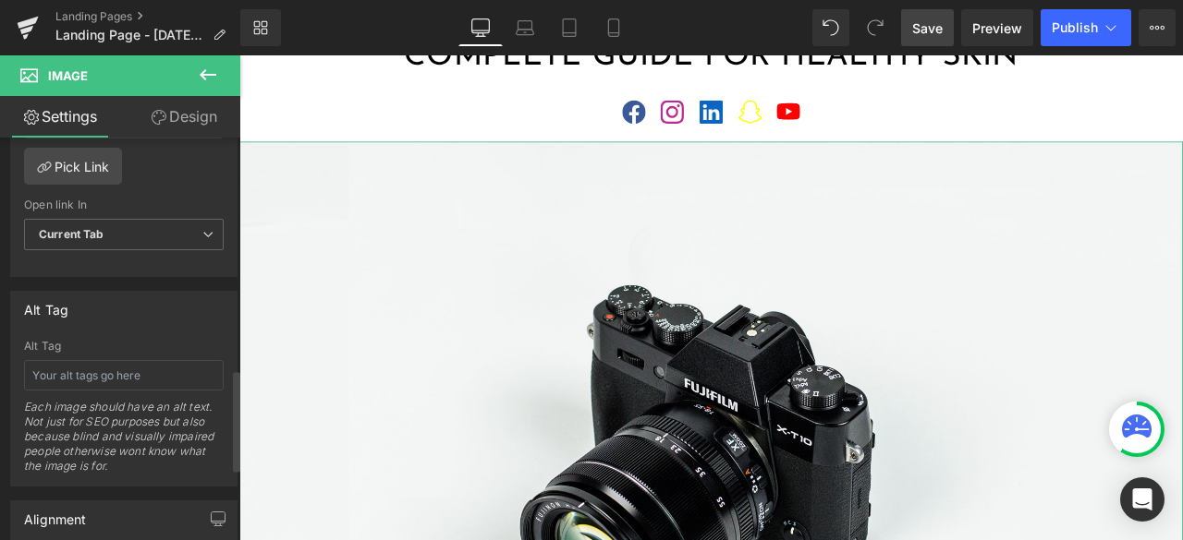
scroll to position [924, 0]
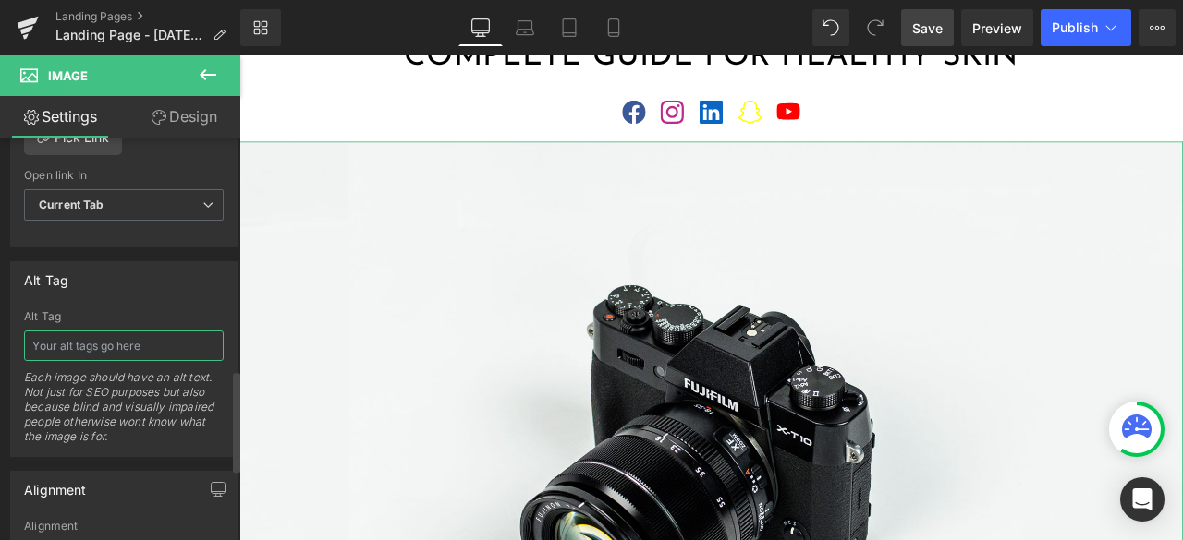
click at [152, 331] on input "text" at bounding box center [124, 346] width 200 height 30
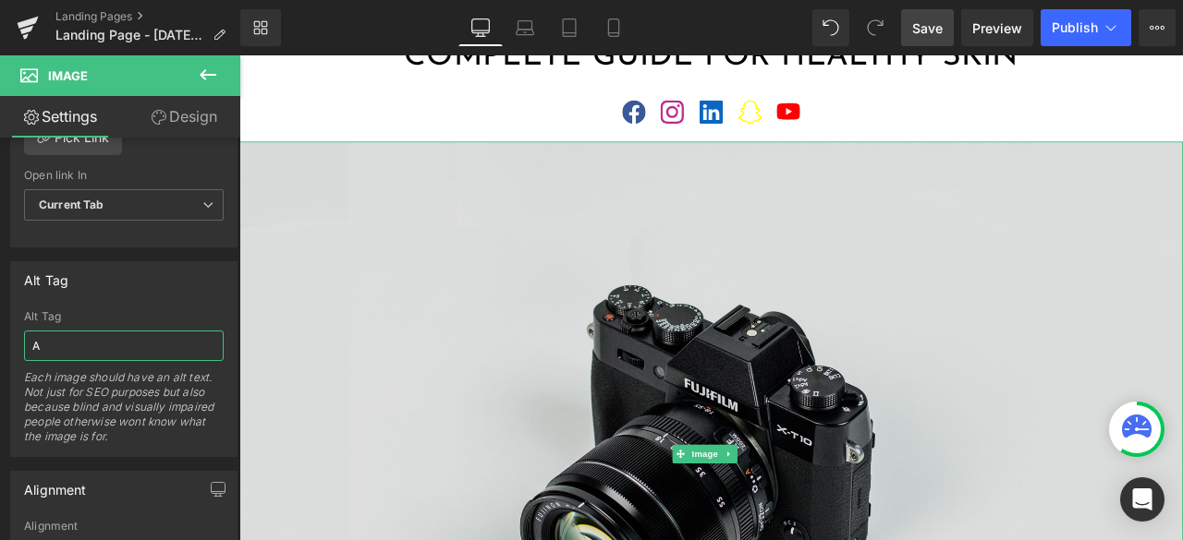
type input "A"
type input "A women sho"
type input "[URL][DOMAIN_NAME]"
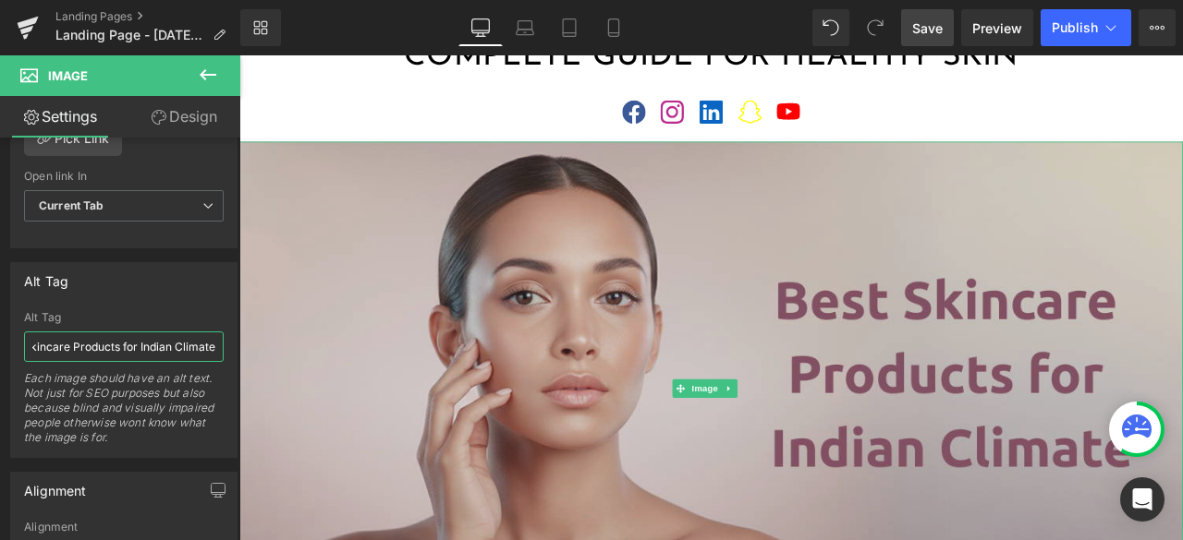
scroll to position [0, 334]
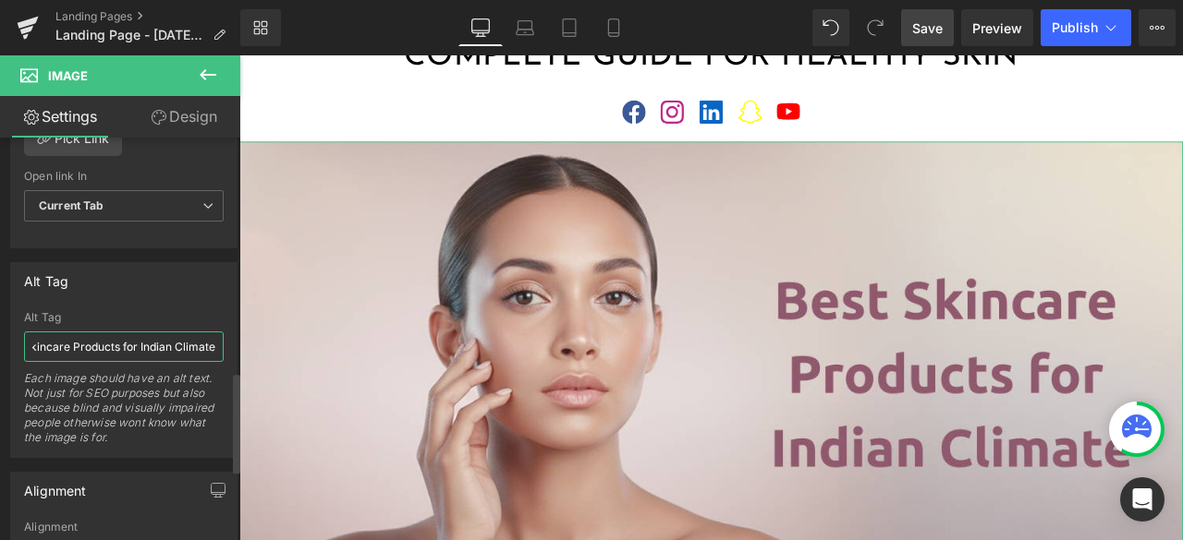
drag, startPoint x: 116, startPoint y: 337, endPoint x: 55, endPoint y: 329, distance: 61.5
click at [55, 332] on input "A women showcasing her glow up skin, text displayed- Best Skincare Products for…" at bounding box center [124, 347] width 200 height 30
click at [76, 332] on input "A women showcasing her glow up skin, text displayed- Best Skincare Products for…" at bounding box center [124, 347] width 200 height 30
drag, startPoint x: 30, startPoint y: 345, endPoint x: 144, endPoint y: 352, distance: 114.8
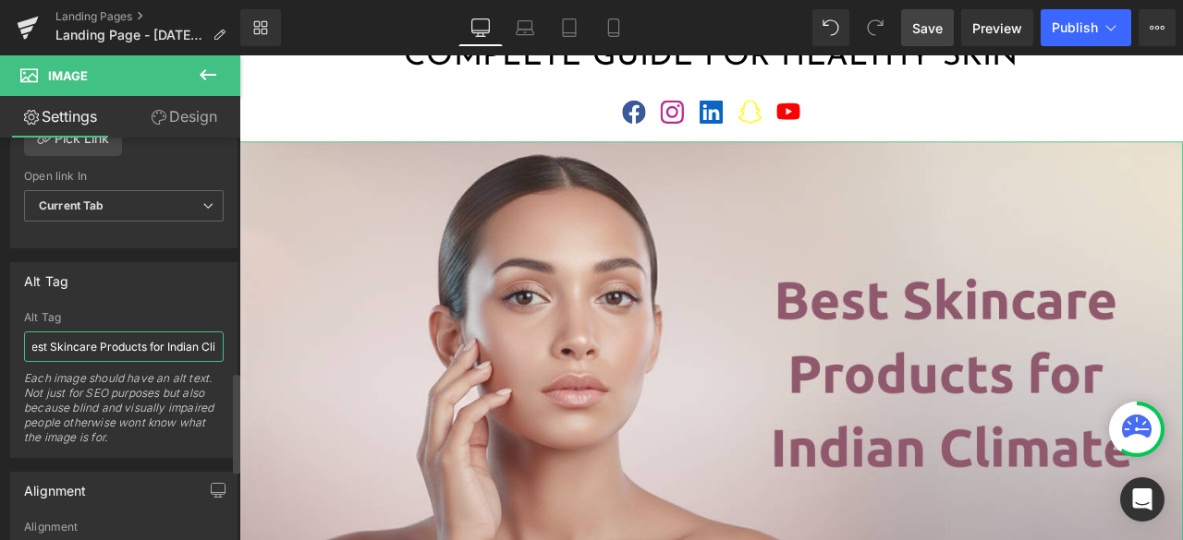
click at [144, 352] on div "Alt Tag A women showcasing her glow up skin, text displayed- Best Skincare Prod…" at bounding box center [124, 384] width 200 height 146
click at [133, 343] on input "A women showcasing her glow up skin, text displayed- Best Skincare Products for…" at bounding box center [124, 347] width 200 height 30
drag, startPoint x: 37, startPoint y: 336, endPoint x: 115, endPoint y: 345, distance: 78.0
click at [115, 345] on input "A women showcasing her glow up skin, text displayed- Best Skincare Products for…" at bounding box center [124, 347] width 200 height 30
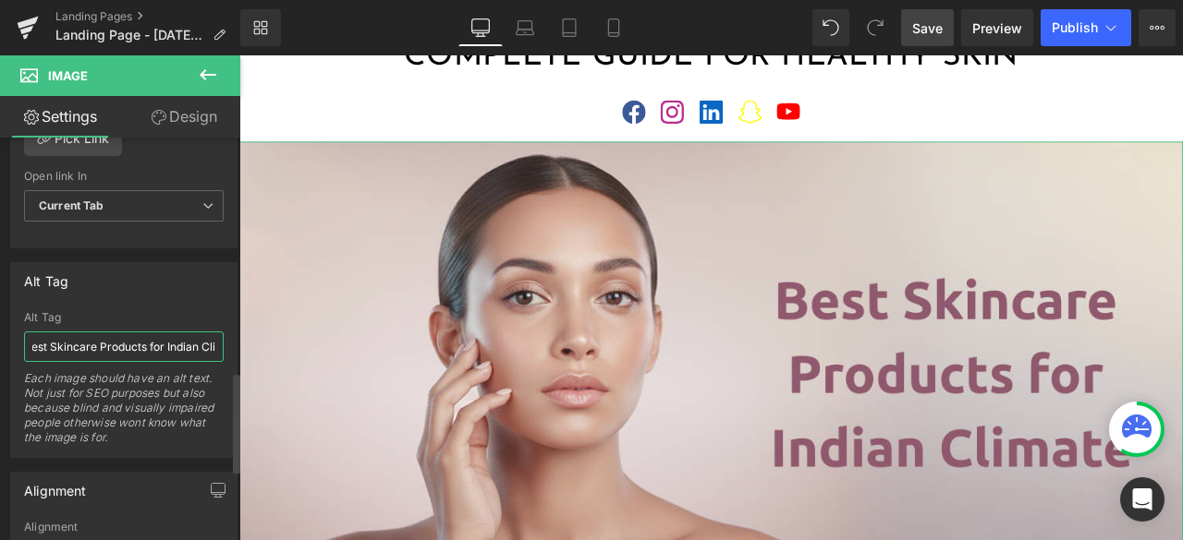
scroll to position [0, 296]
drag, startPoint x: 37, startPoint y: 339, endPoint x: 92, endPoint y: 334, distance: 55.7
click at [92, 334] on input "A women showcasing her glow up skin, text displayed- Best Skincare Products for…" at bounding box center [124, 347] width 200 height 30
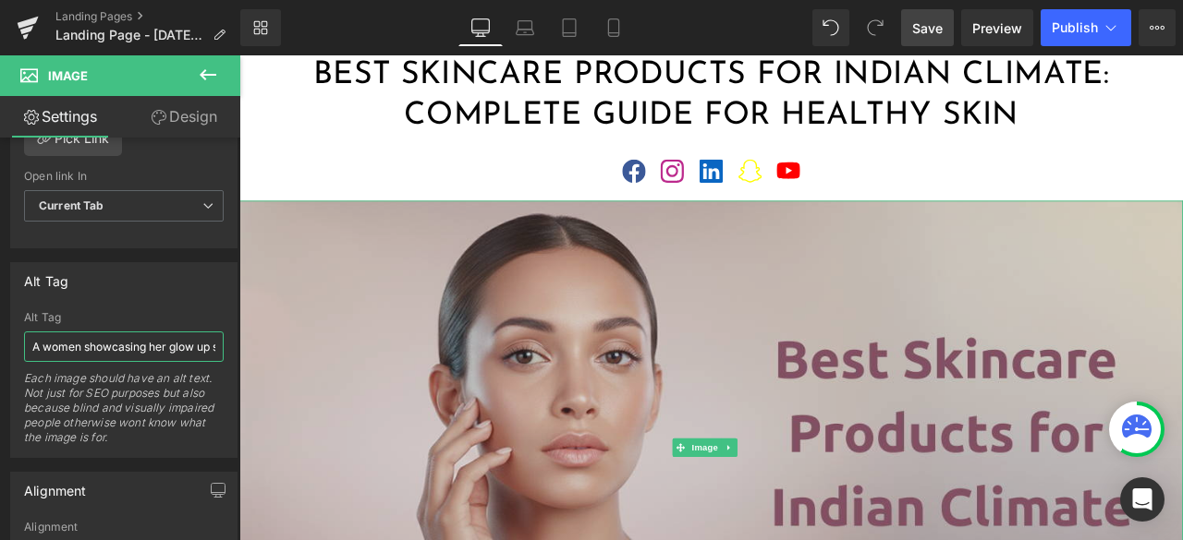
scroll to position [92, 0]
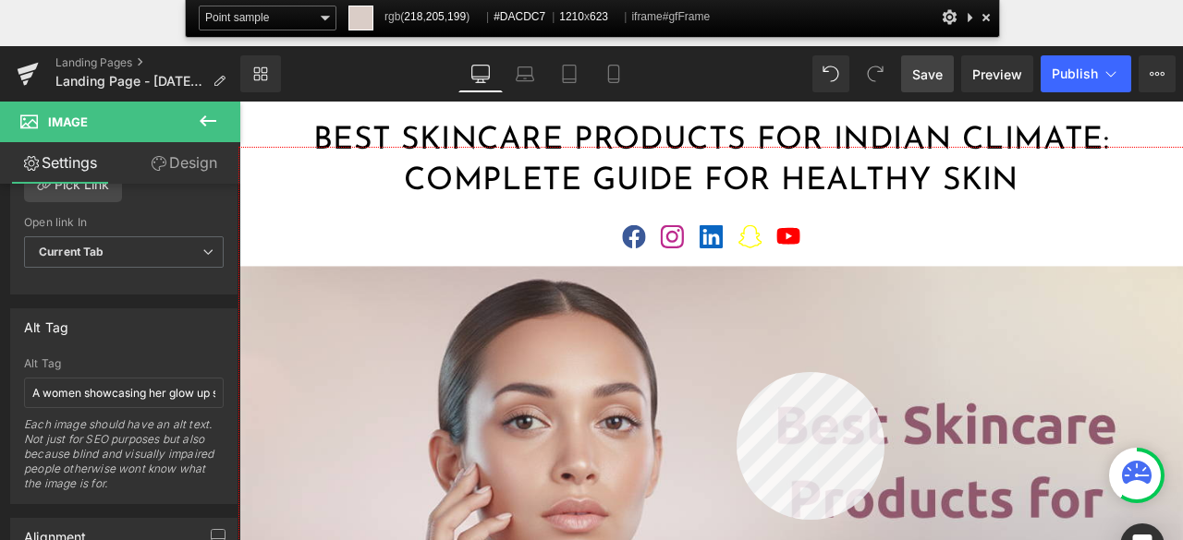
click at [736, 372] on div at bounding box center [798, 436] width 1118 height 576
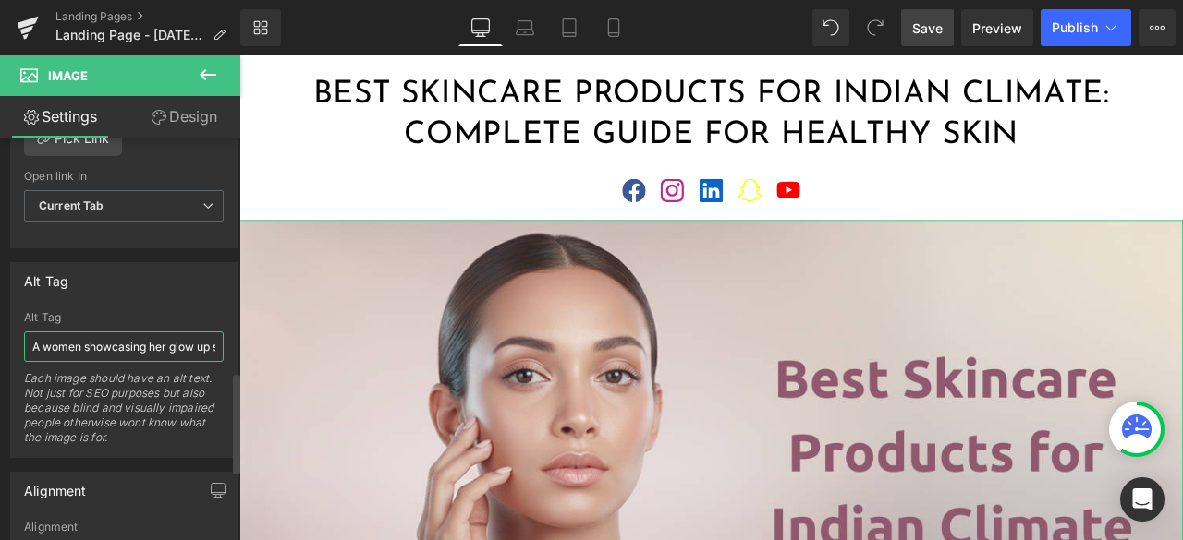
click at [170, 338] on input "A women showcasing her glow up skin, text displayed- Best Skincare Products for…" at bounding box center [124, 347] width 200 height 30
paste input "against beige color background and in right side title displayed - "Best Skinca…"
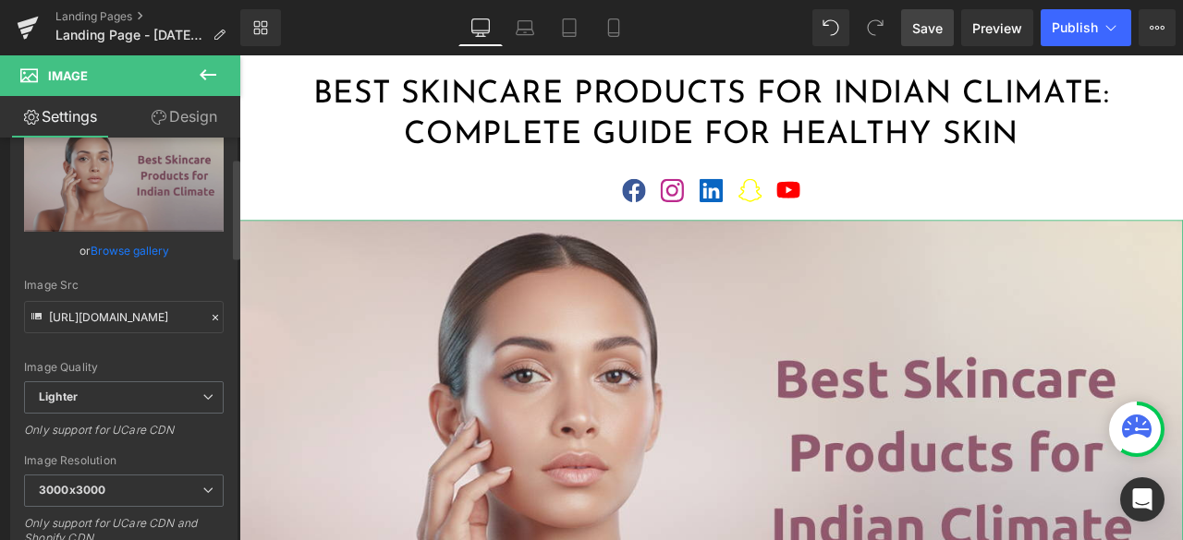
scroll to position [185, 0]
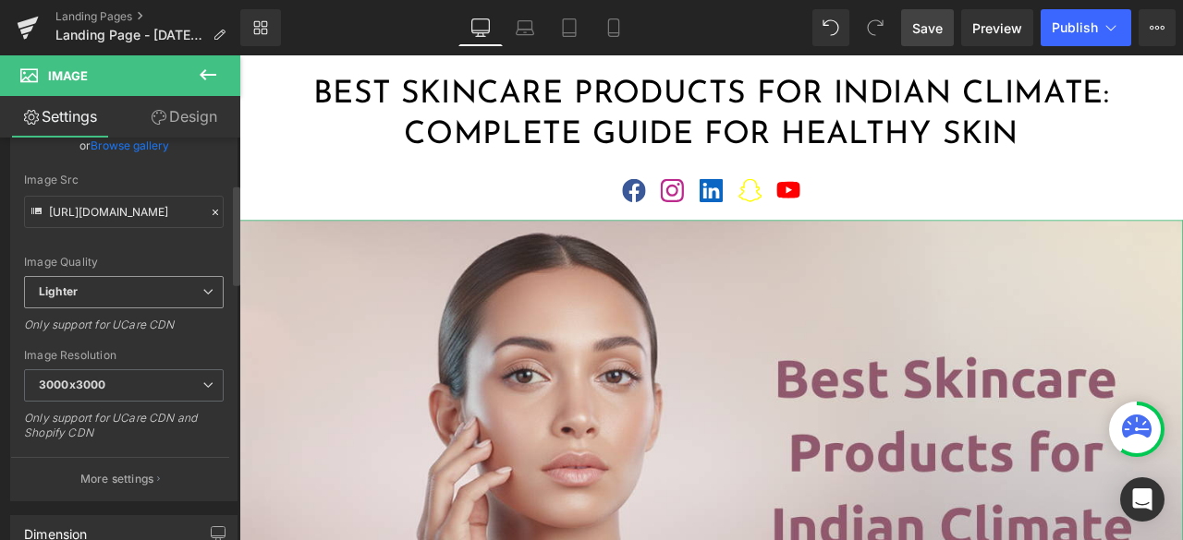
type input "A women showcasing her glow up skin against beige color background and in right…"
click at [148, 296] on span "Lighter" at bounding box center [124, 292] width 200 height 32
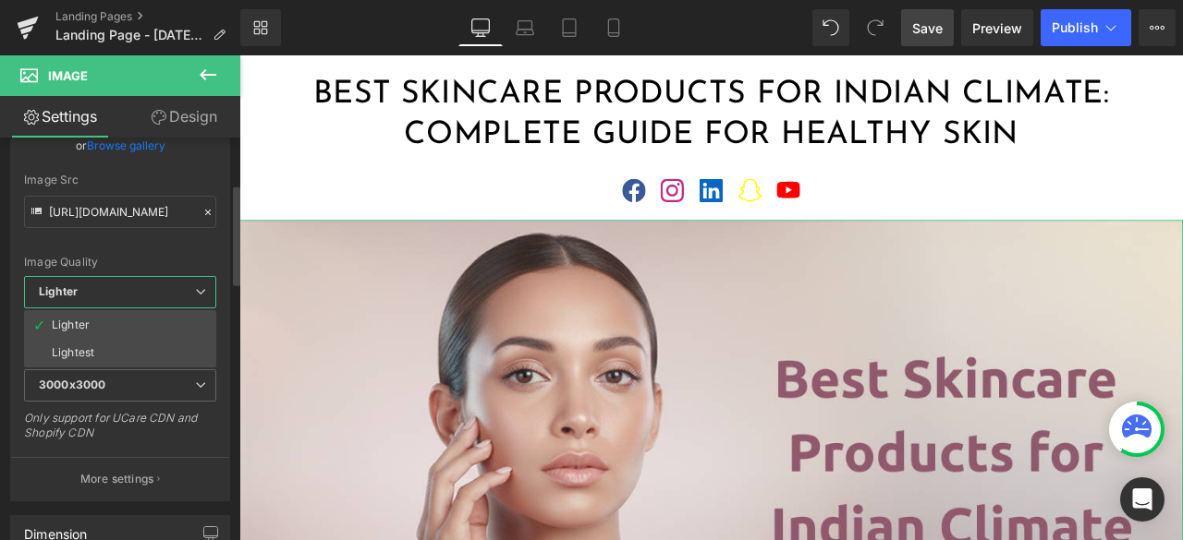
click at [141, 239] on div "Image Quality Lighter Lightest Lighter Lighter Lightest Only support for UCare …" at bounding box center [120, 148] width 192 height 256
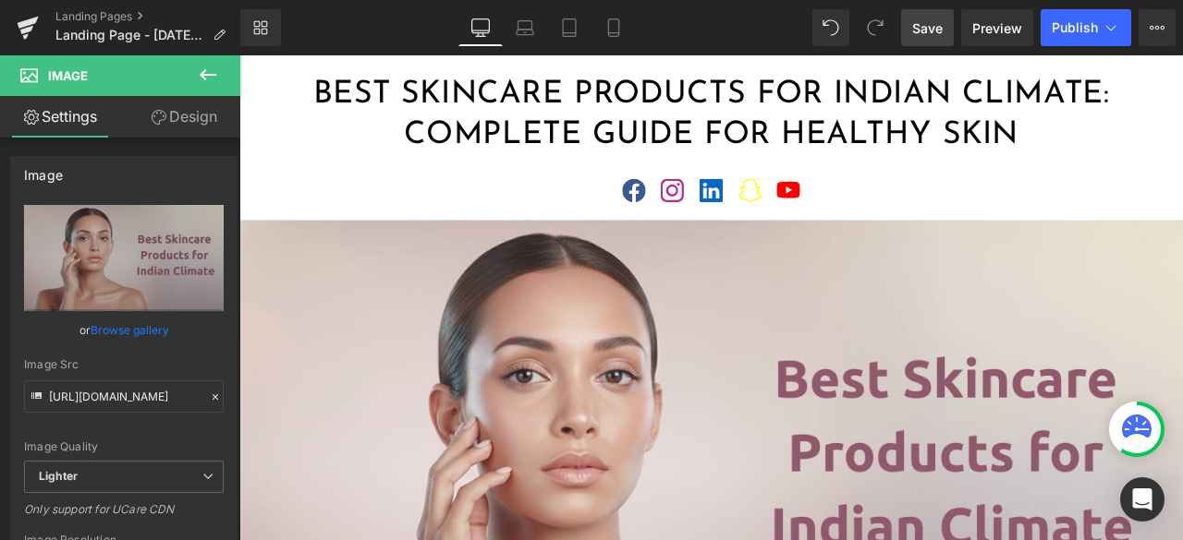
click at [918, 33] on span "Save" at bounding box center [927, 27] width 30 height 19
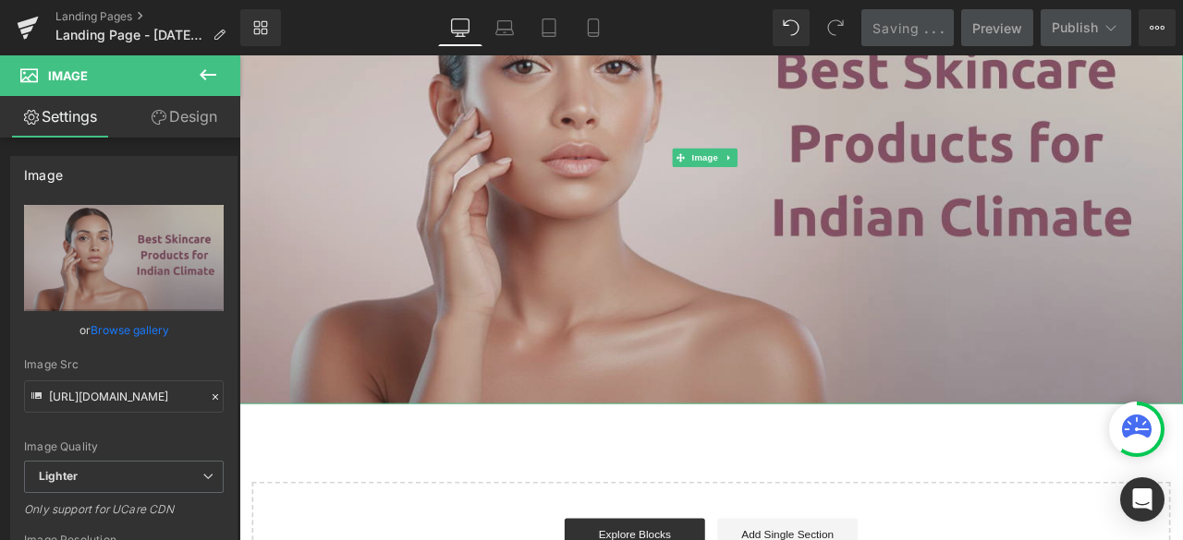
scroll to position [462, 0]
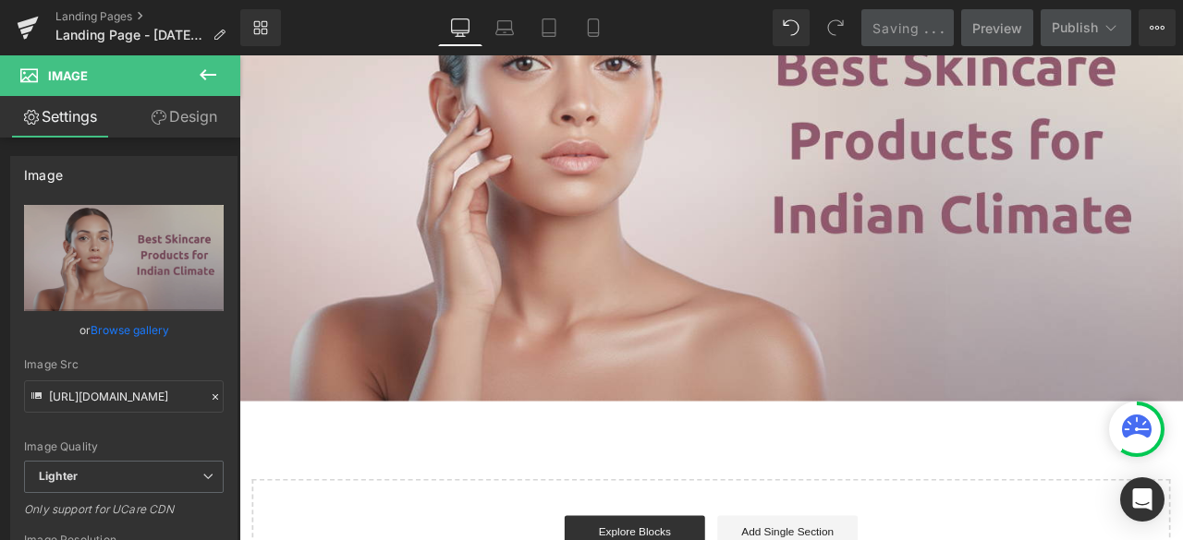
click at [205, 67] on icon at bounding box center [208, 75] width 22 height 22
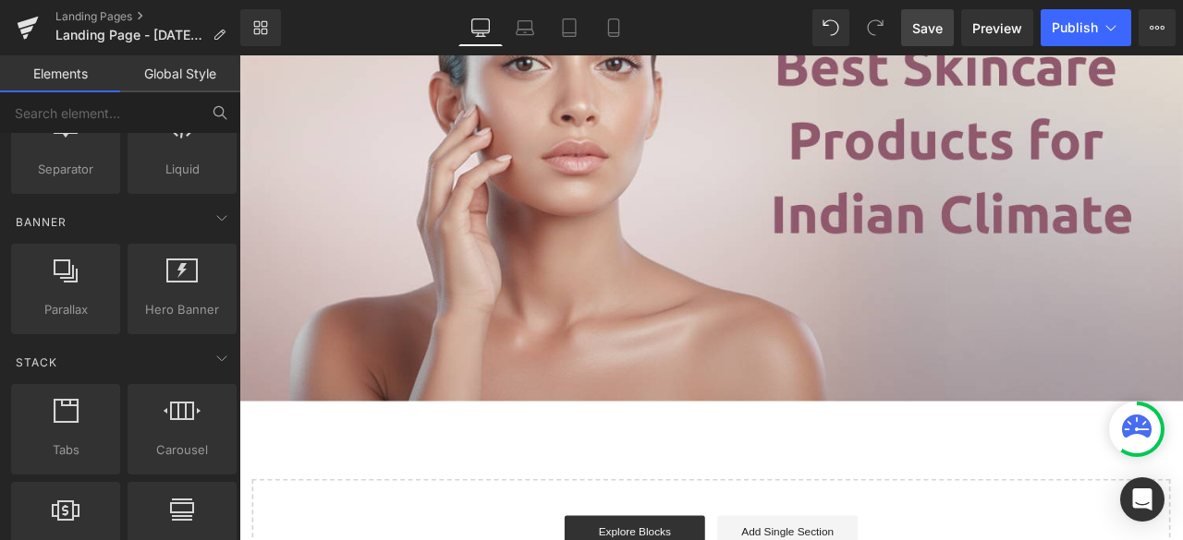
scroll to position [0, 0]
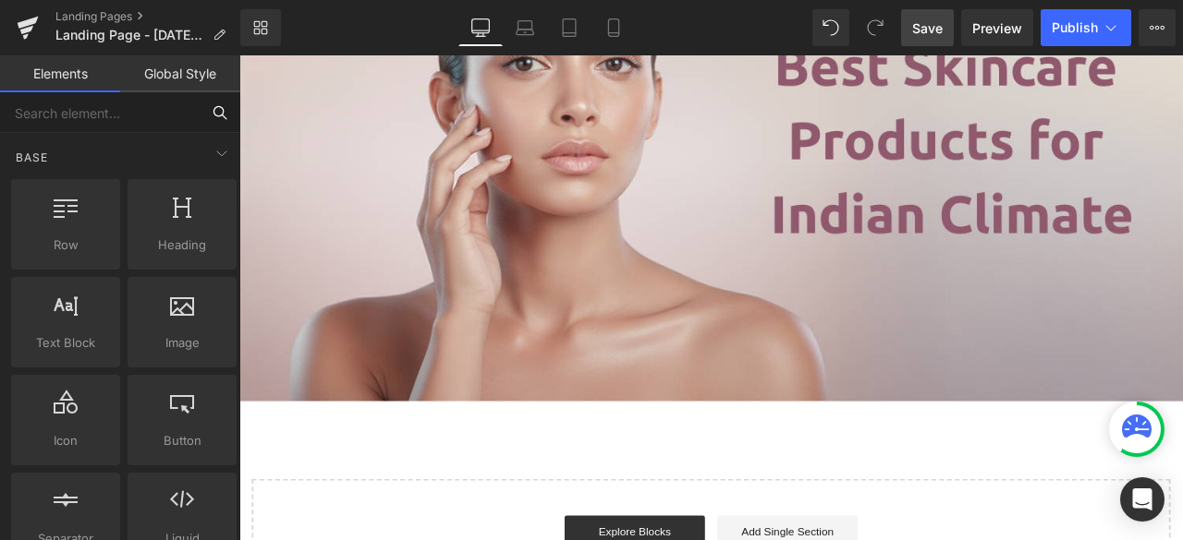
click at [100, 114] on input "text" at bounding box center [100, 112] width 200 height 41
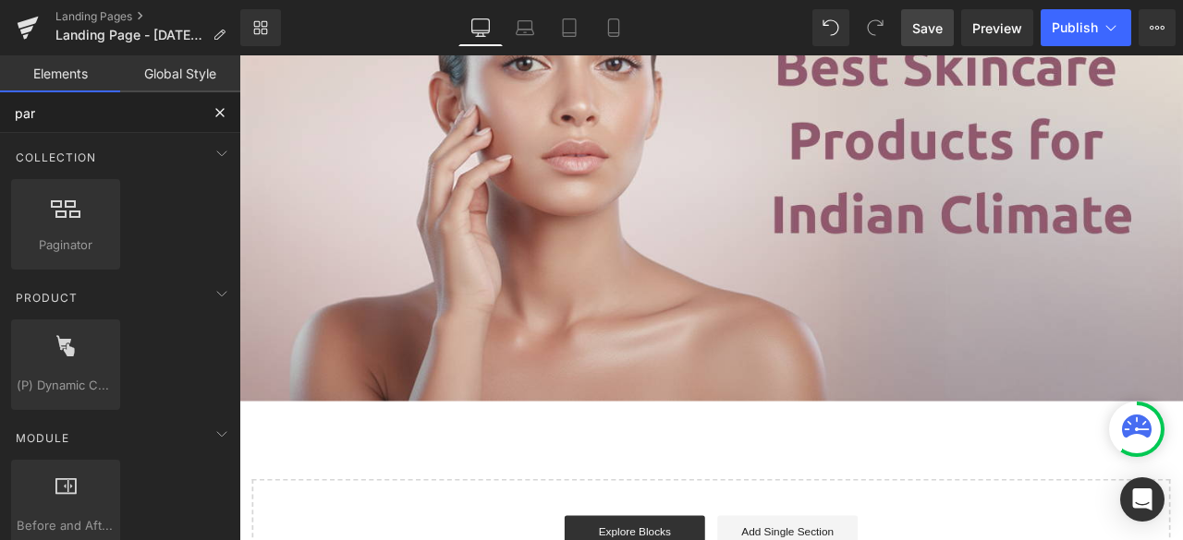
type input "para"
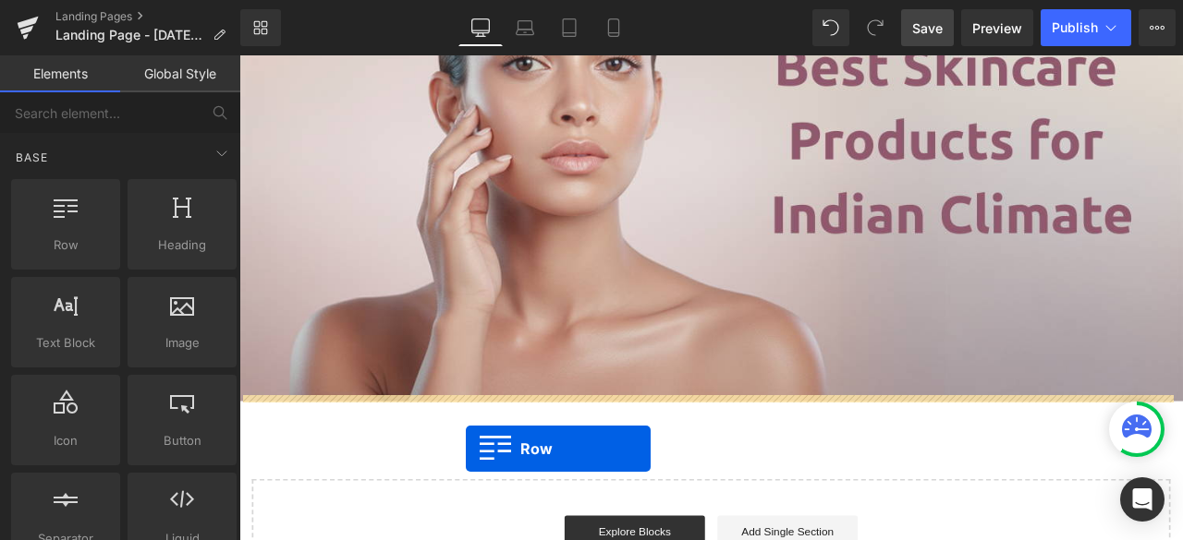
drag, startPoint x: 313, startPoint y: 282, endPoint x: 504, endPoint y: 514, distance: 300.6
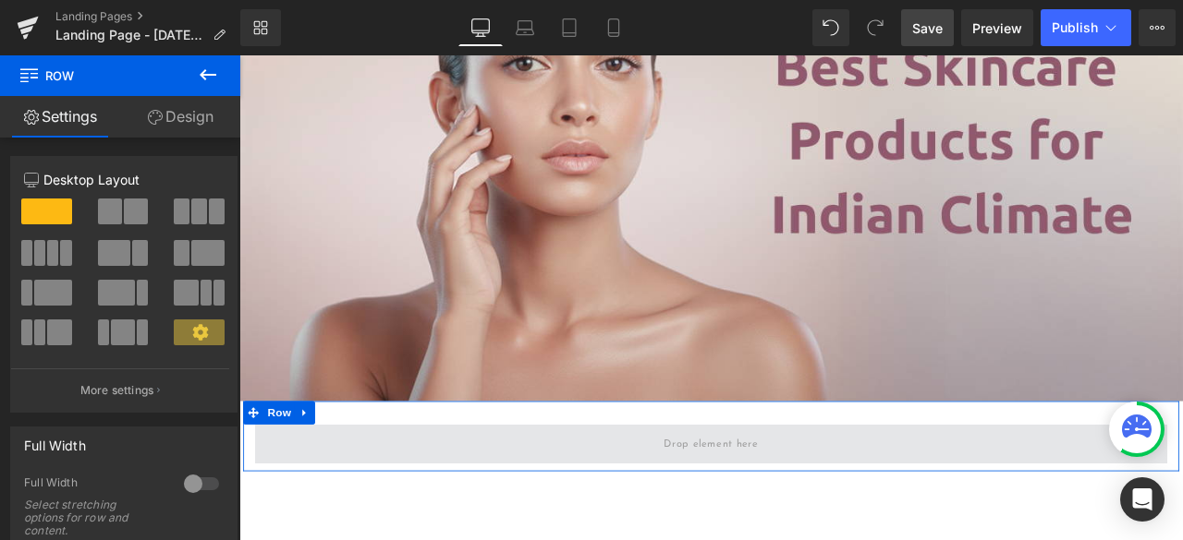
click at [439, 512] on span at bounding box center [798, 516] width 1081 height 46
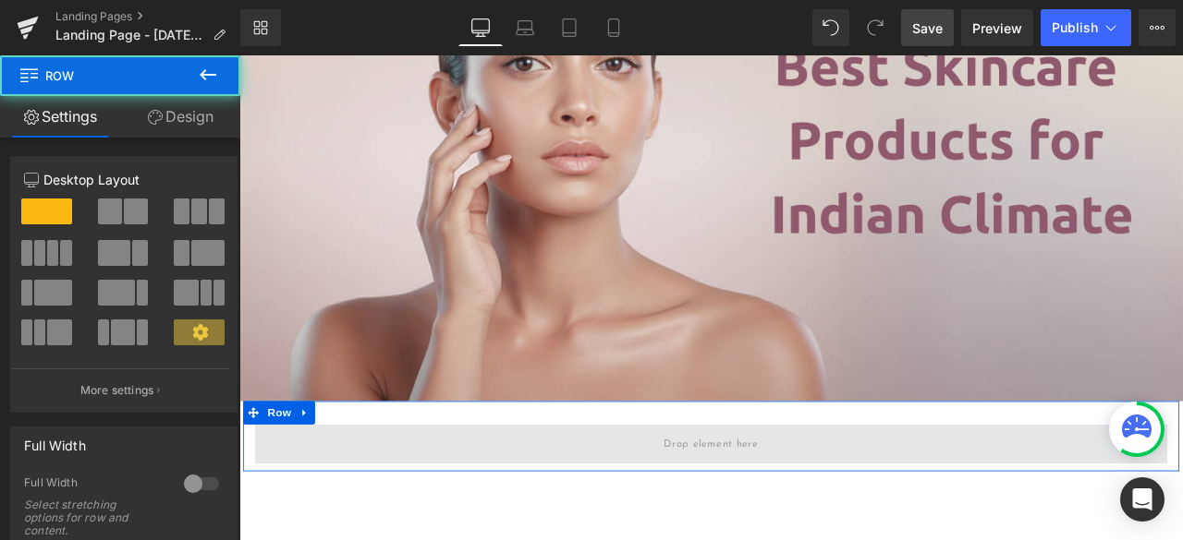
click at [526, 503] on span at bounding box center [798, 516] width 1081 height 46
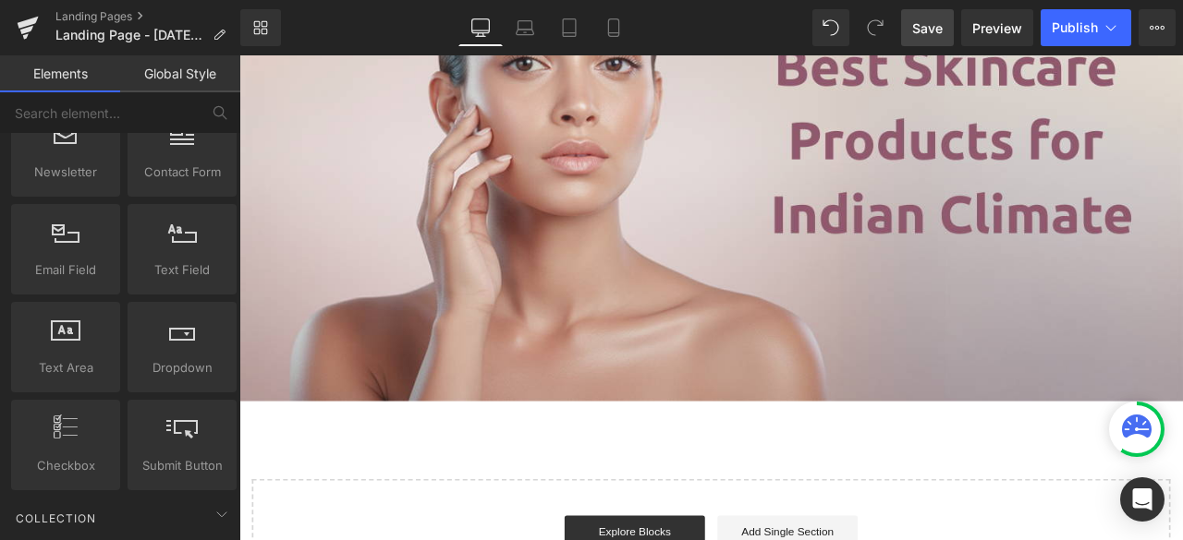
scroll to position [2679, 0]
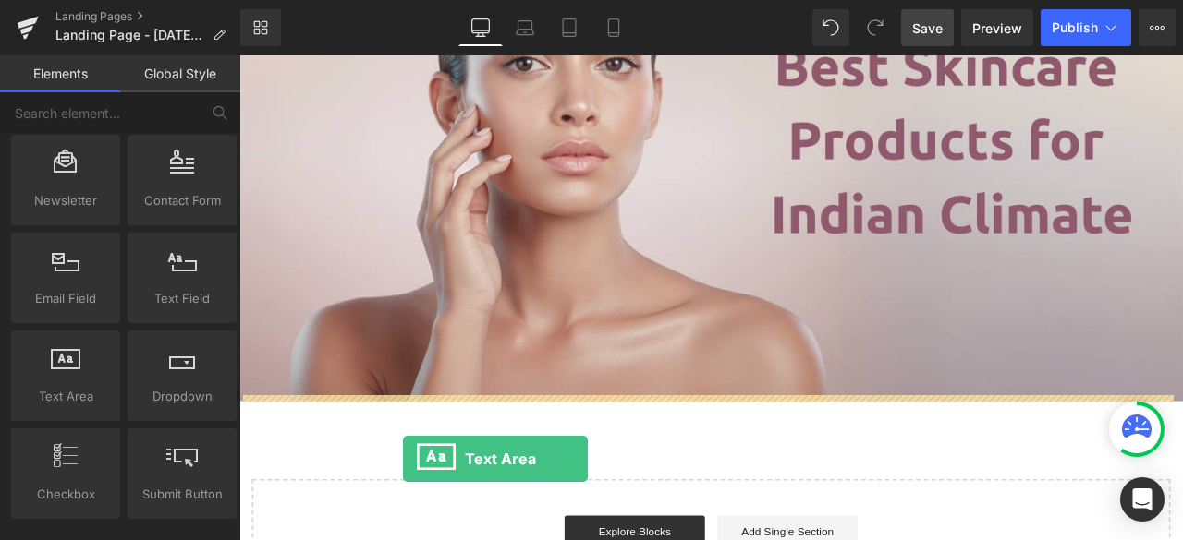
drag, startPoint x: 306, startPoint y: 418, endPoint x: 433, endPoint y: 534, distance: 172.6
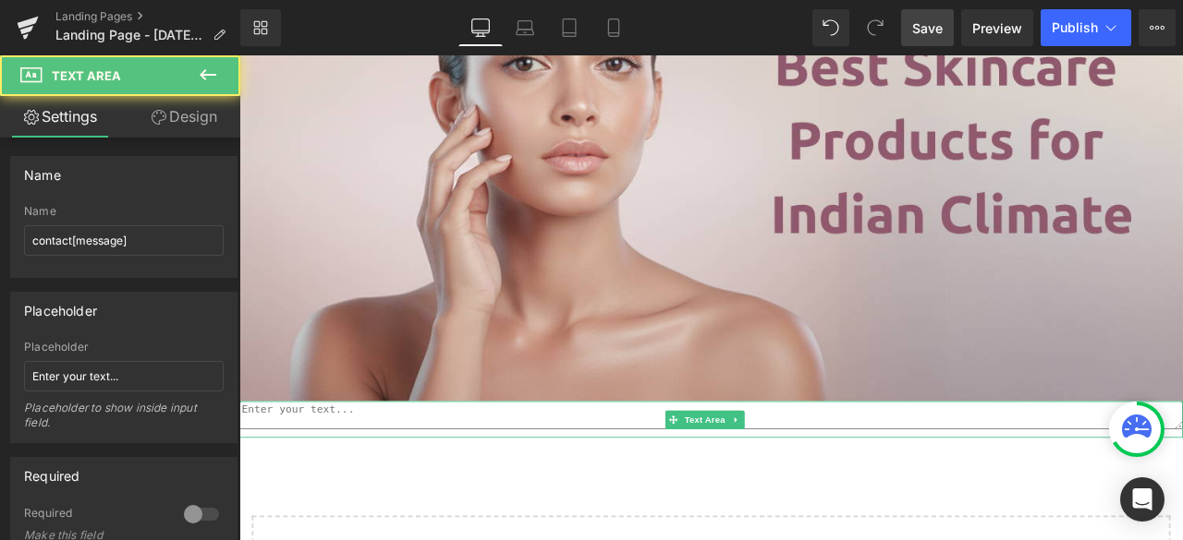
click at [346, 472] on textarea at bounding box center [798, 482] width 1118 height 33
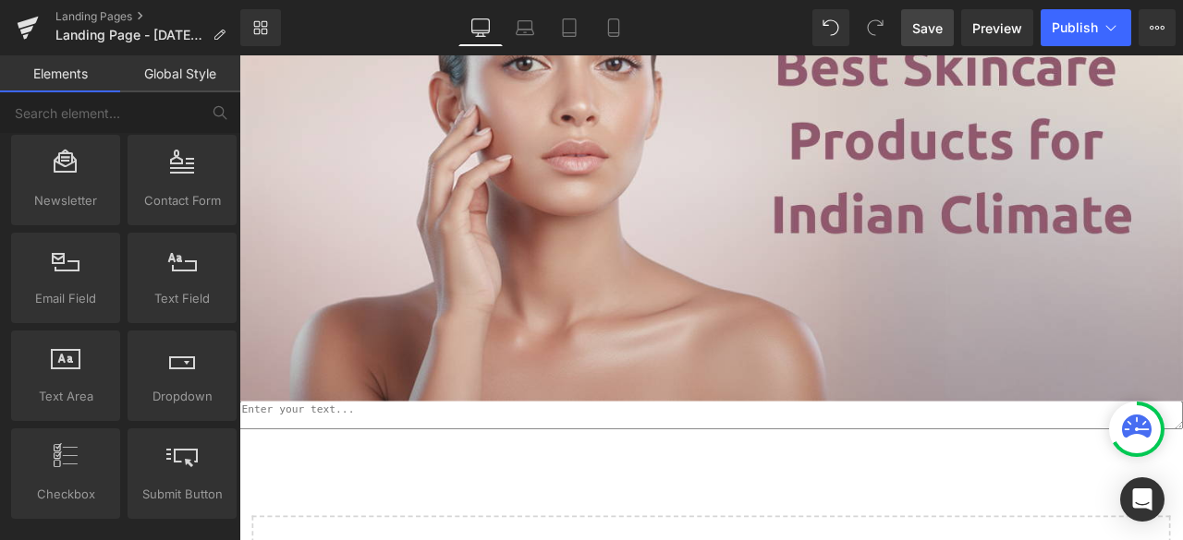
click at [354, 540] on div "Best Skincare Products for Indian Climate: Complete Guide for Healthy Skin Head…" at bounding box center [798, 230] width 1118 height 1045
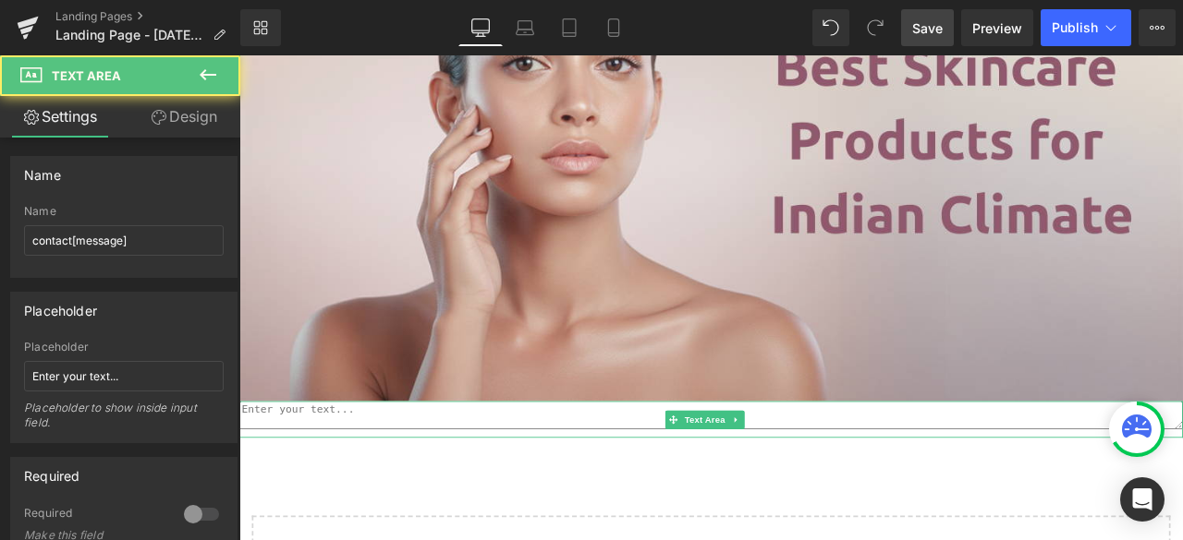
click at [350, 494] on div at bounding box center [798, 487] width 1118 height 43
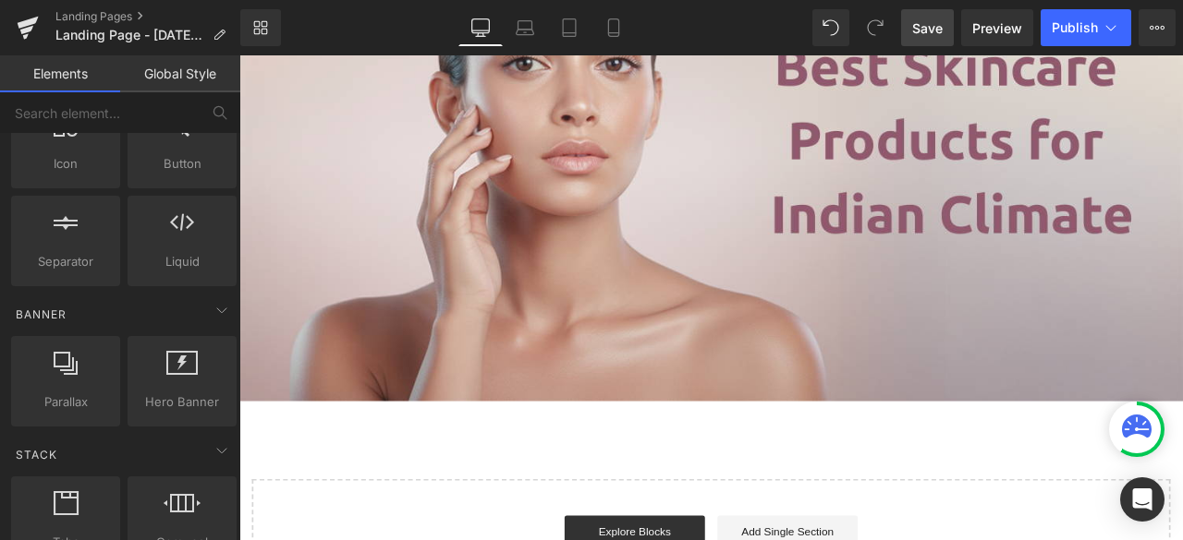
scroll to position [0, 0]
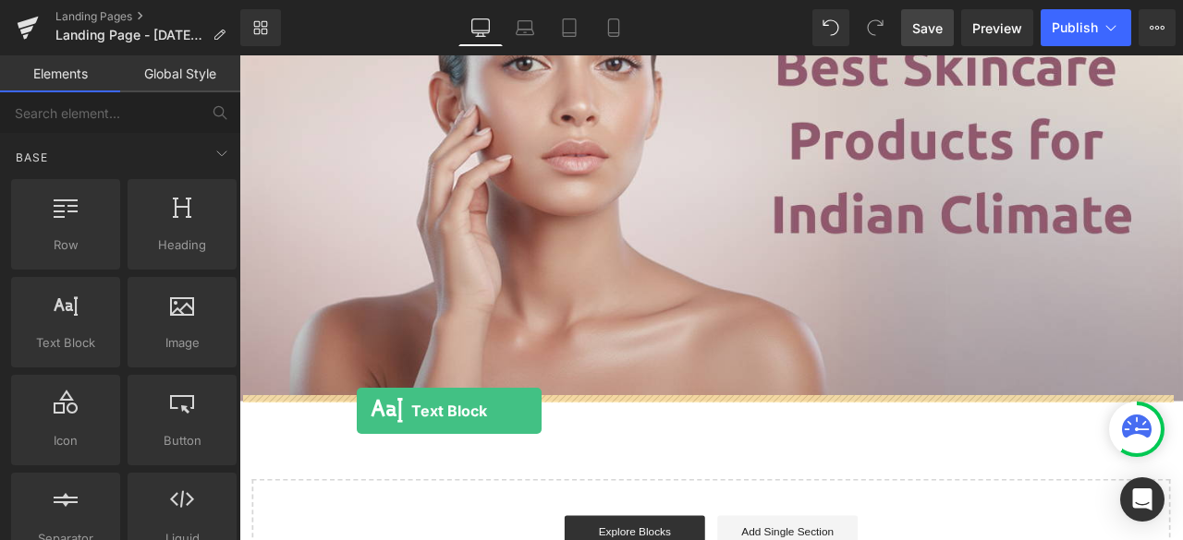
drag, startPoint x: 299, startPoint y: 373, endPoint x: 378, endPoint y: 477, distance: 129.9
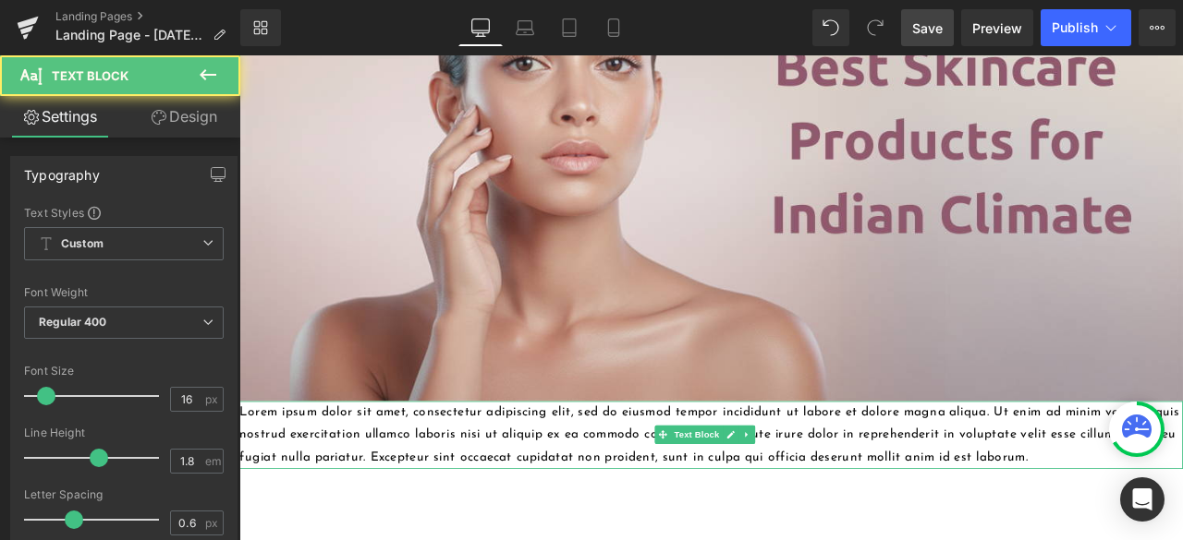
click at [451, 505] on p "Lorem ipsum dolor sit amet, consectetur adipiscing elit, sed do eiusmod tempor …" at bounding box center [798, 505] width 1118 height 79
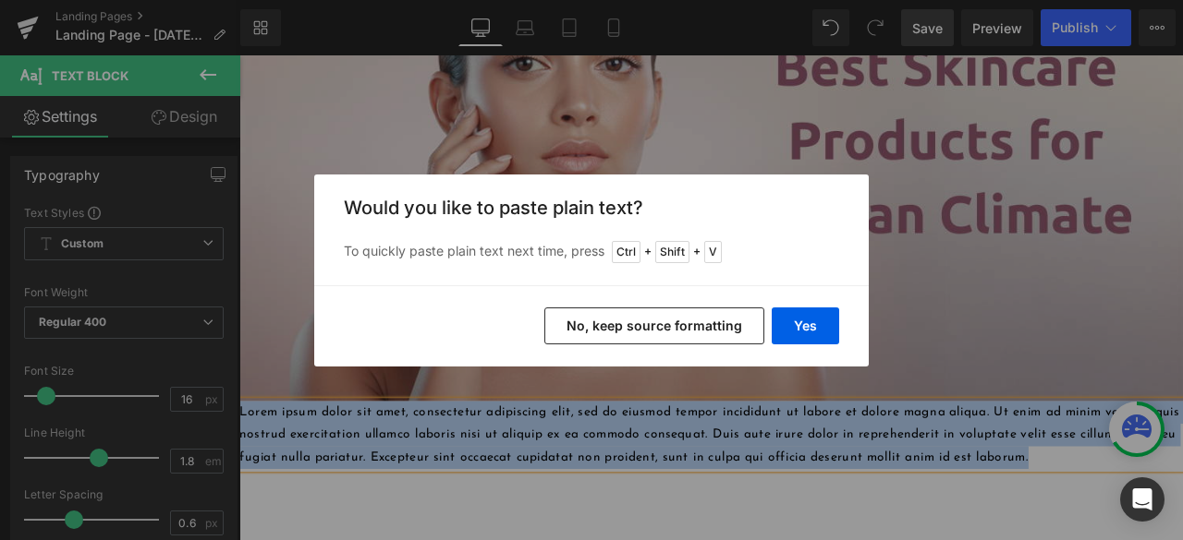
paste div
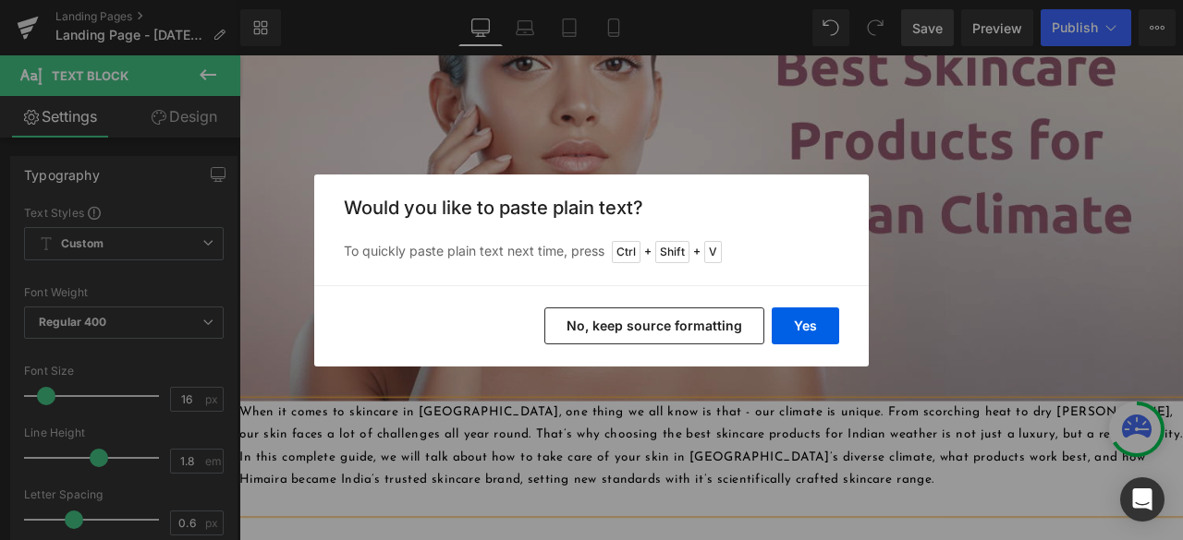
click at [916, 505] on div "Back to Library Insert Would you like to paste plain text? To quickly paste pla…" at bounding box center [591, 270] width 1183 height 540
click at [700, 328] on button "No, keep source formatting" at bounding box center [654, 326] width 220 height 37
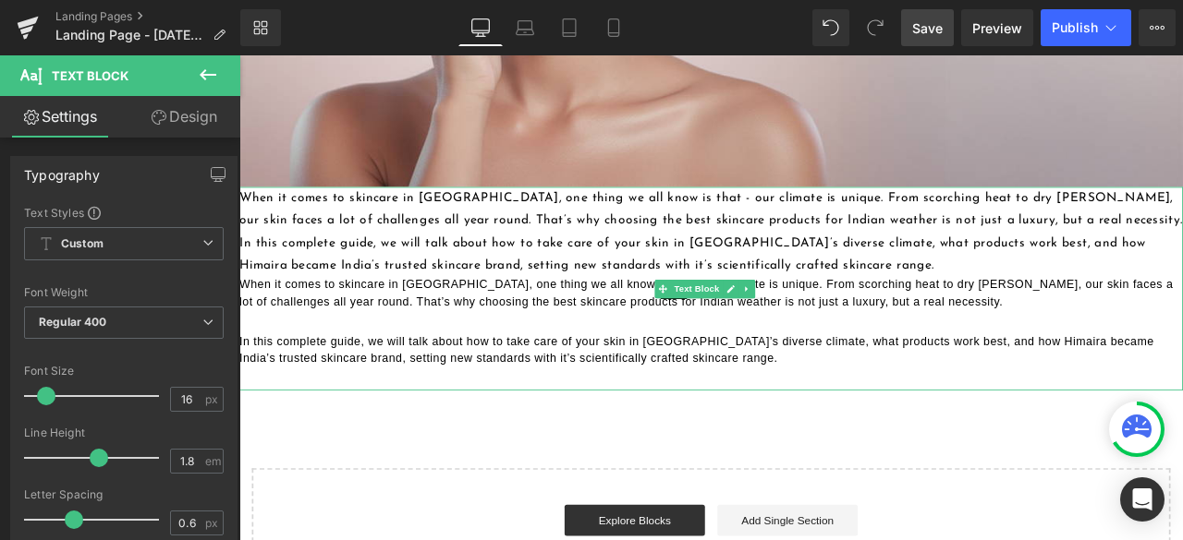
scroll to position [739, 0]
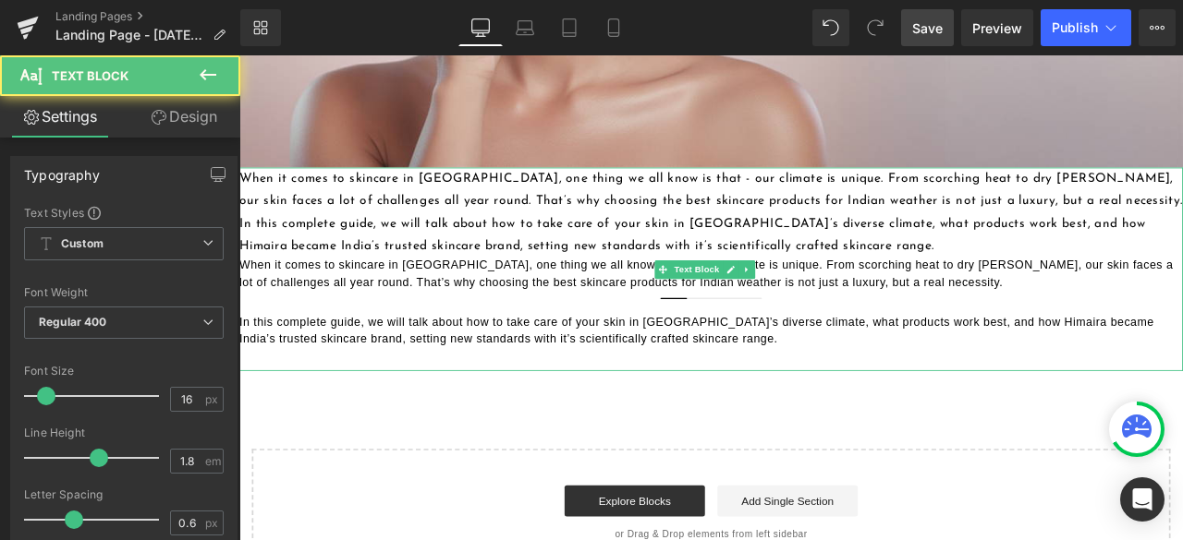
click at [803, 392] on p "In this complete guide, we will talk about how to take care of your skin in [GE…" at bounding box center [798, 382] width 1118 height 41
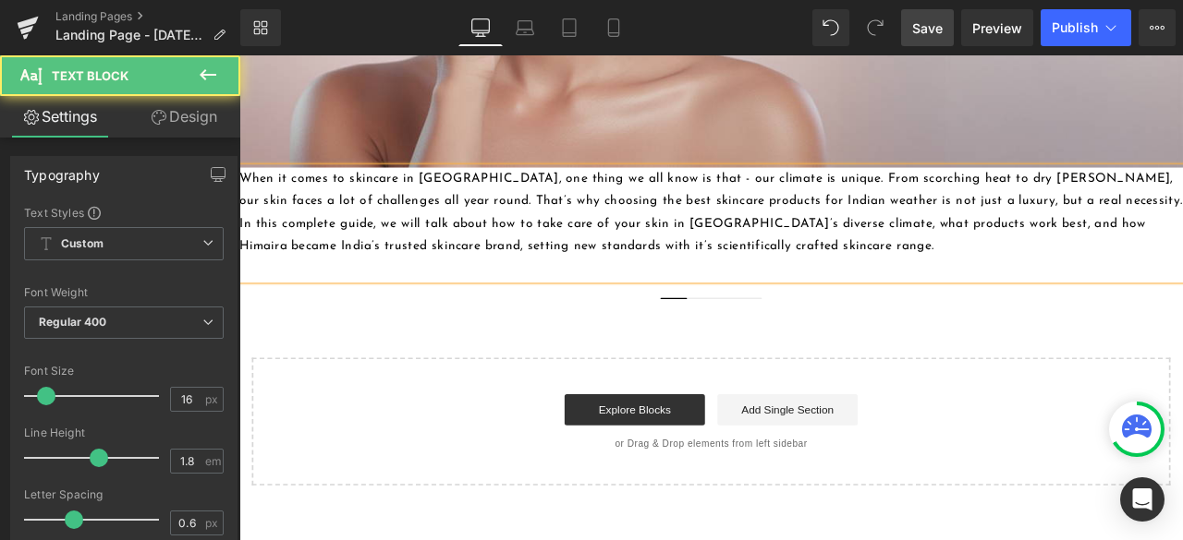
click at [968, 282] on p "In this complete guide, we will talk about how to take care of your skin in [GE…" at bounding box center [798, 269] width 1118 height 54
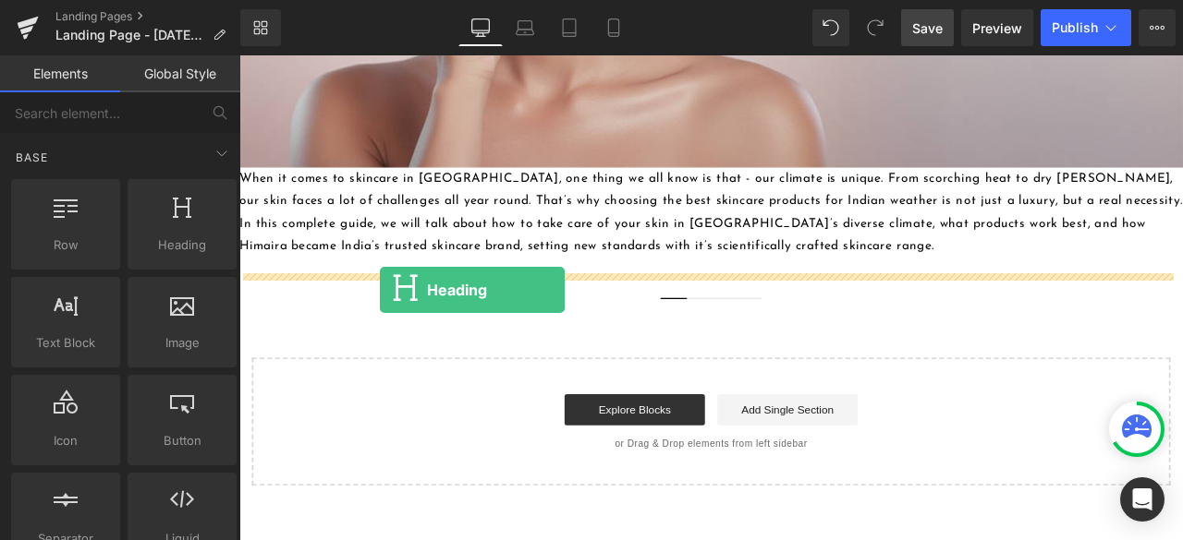
drag, startPoint x: 413, startPoint y: 300, endPoint x: 406, endPoint y: 334, distance: 34.1
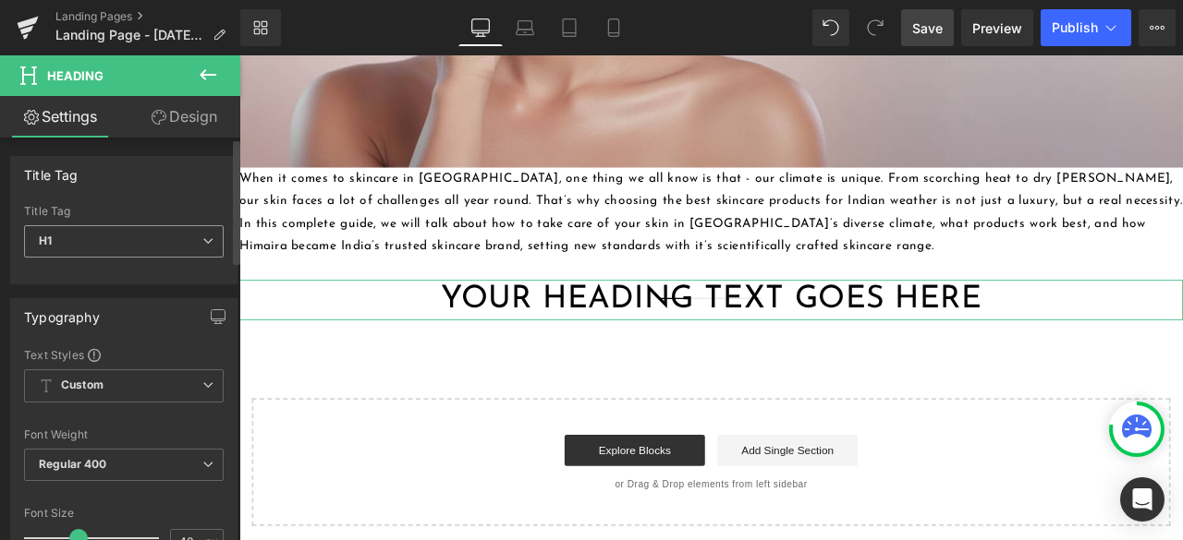
click at [166, 249] on span "H1" at bounding box center [124, 241] width 200 height 32
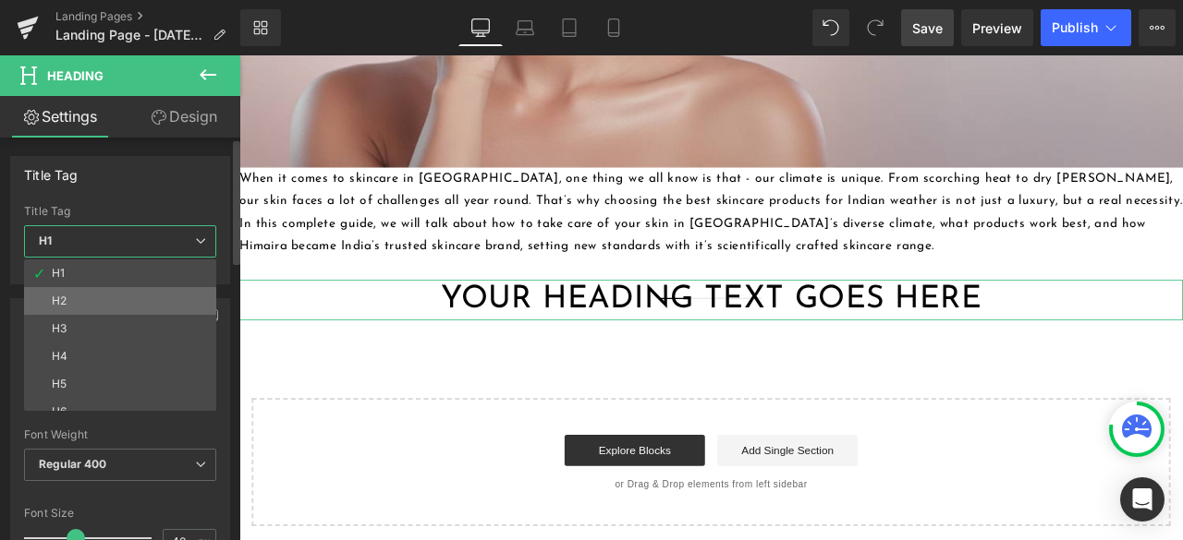
click at [98, 298] on li "H2" at bounding box center [124, 301] width 200 height 28
type input "28"
type input "100"
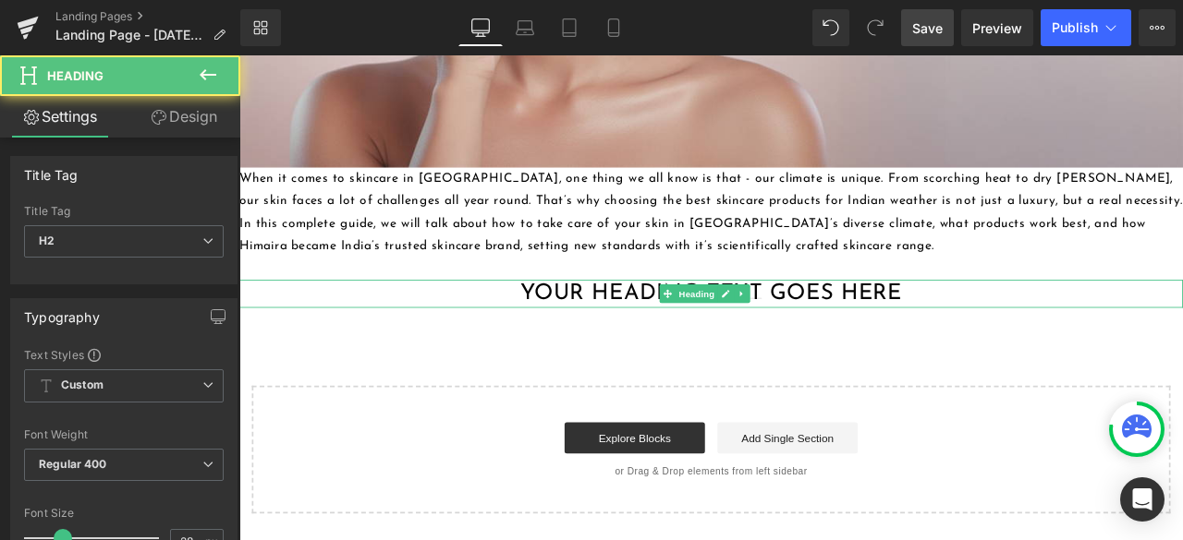
click at [544, 337] on h2 "Your heading text goes here" at bounding box center [798, 338] width 1118 height 33
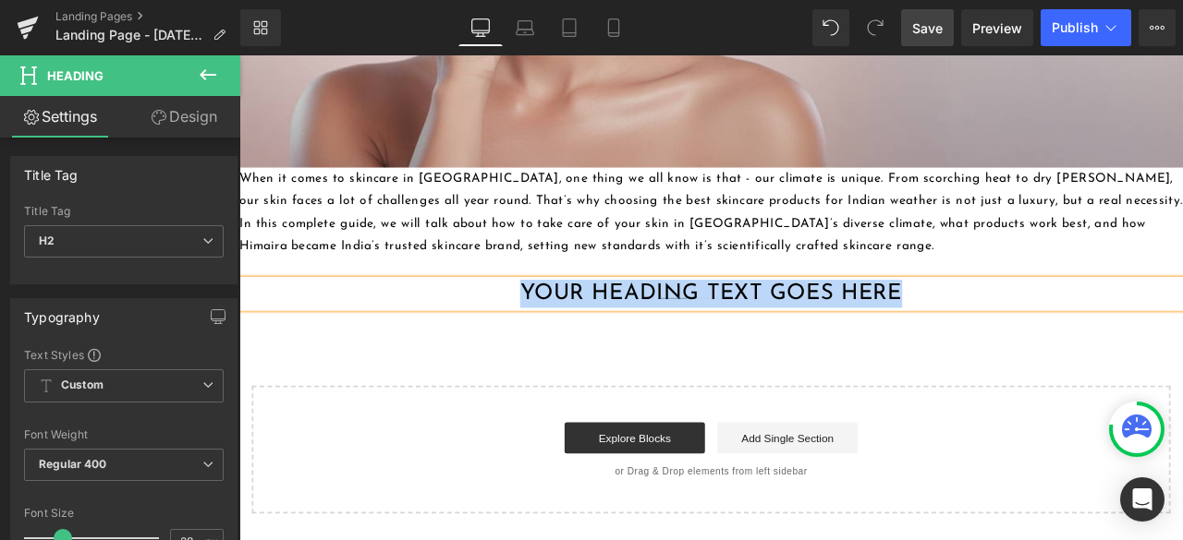
paste div
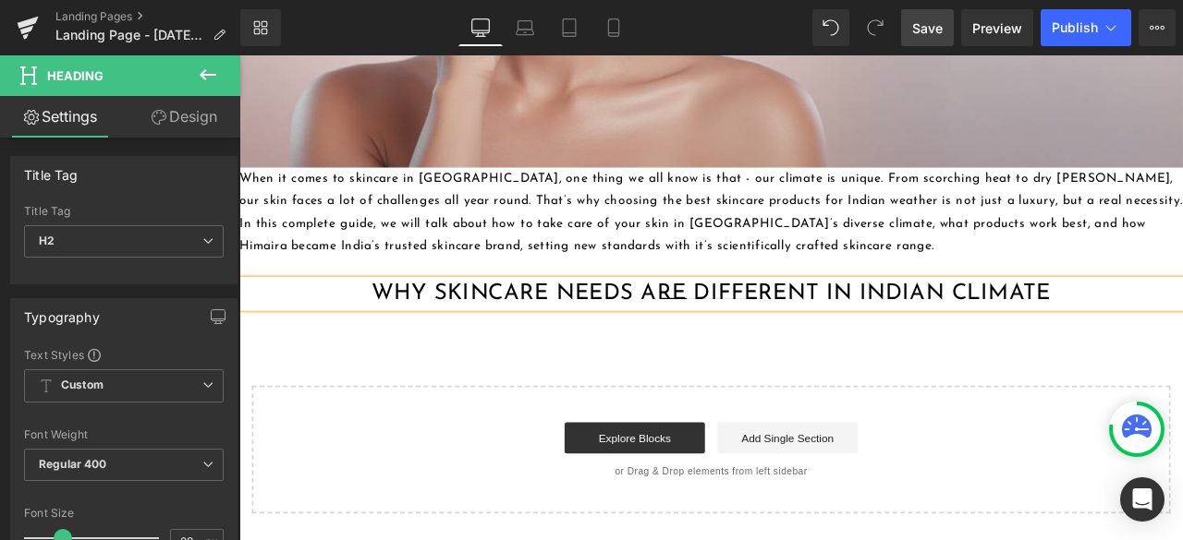
click at [477, 391] on div "Best Skincare Products for Indian Climate: Complete Guide for Healthy Skin Head…" at bounding box center [798, 15] width 1118 height 1168
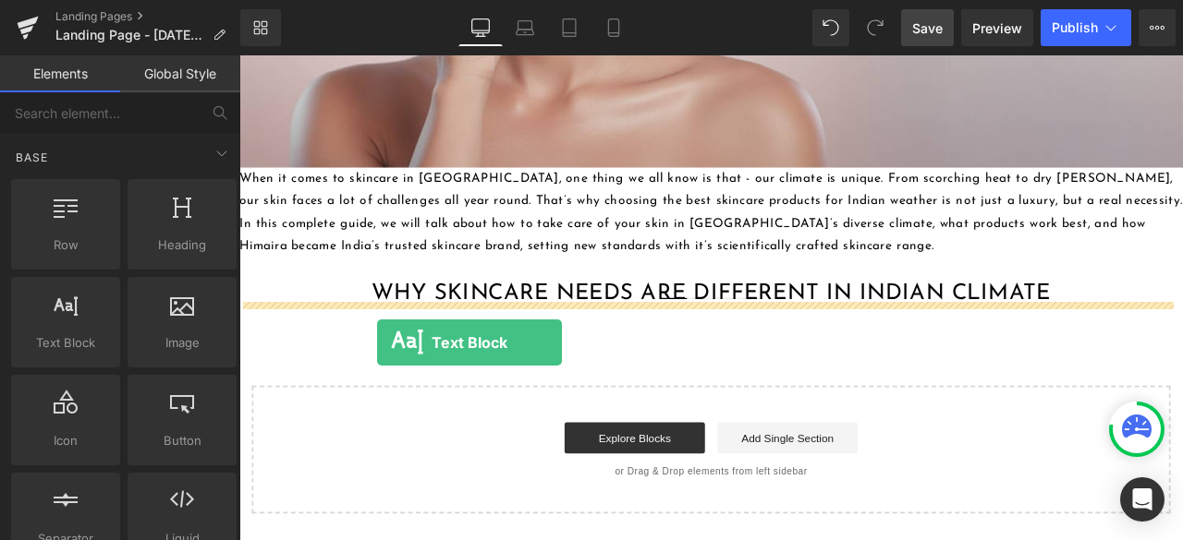
drag, startPoint x: 320, startPoint y: 387, endPoint x: 403, endPoint y: 396, distance: 83.7
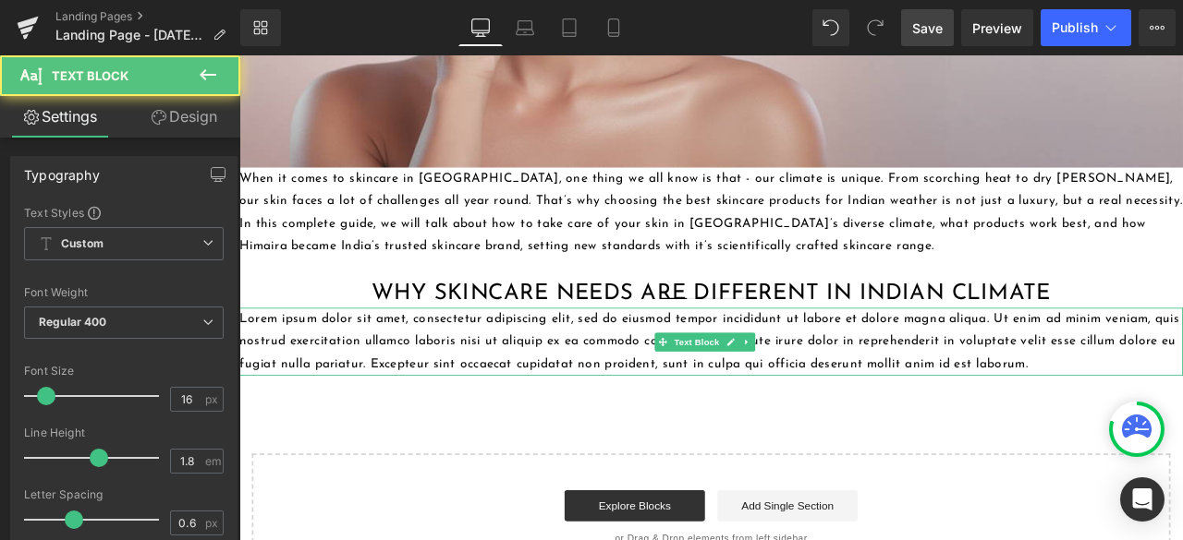
click at [675, 400] on p "Lorem ipsum dolor sit amet, consectetur adipiscing elit, sed do eiusmod tempor …" at bounding box center [798, 394] width 1118 height 79
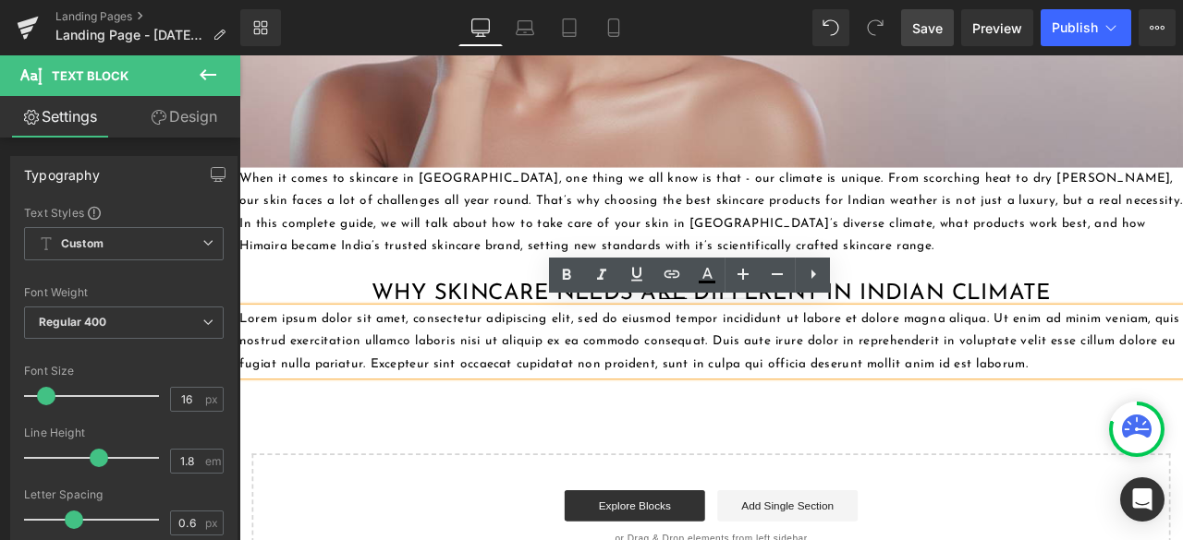
paste div
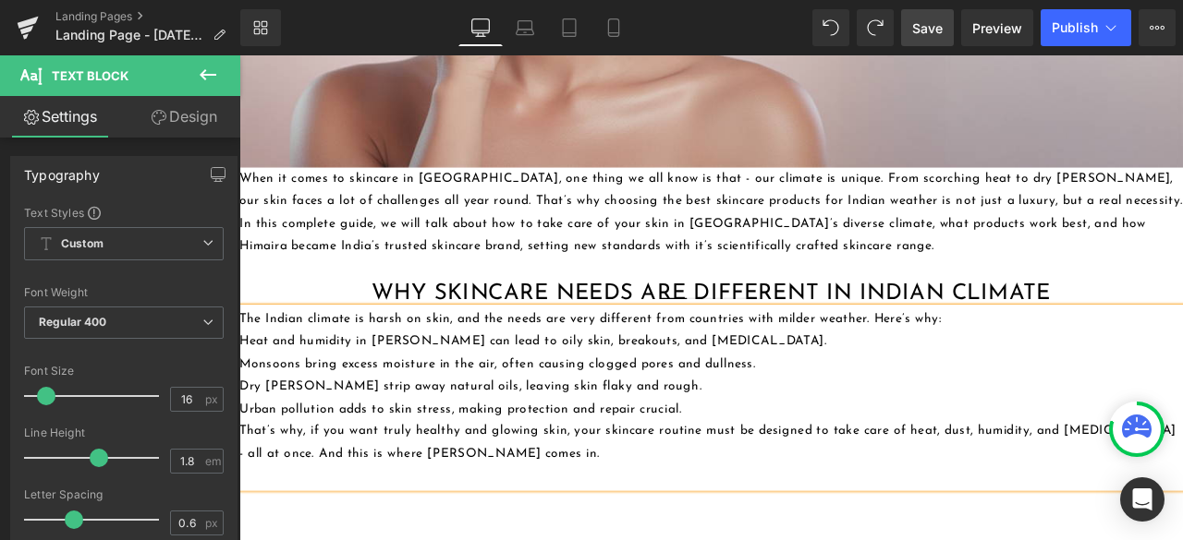
click at [869, 439] on p "Dry [PERSON_NAME] strip away natural oils, leaving skin flaky and rough." at bounding box center [798, 448] width 1118 height 27
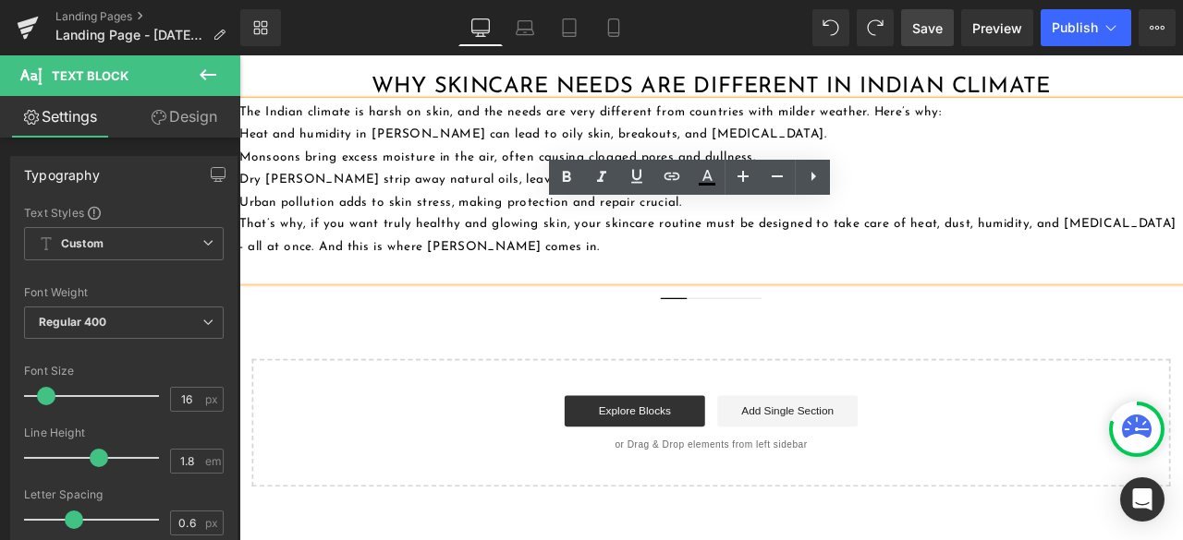
scroll to position [1016, 0]
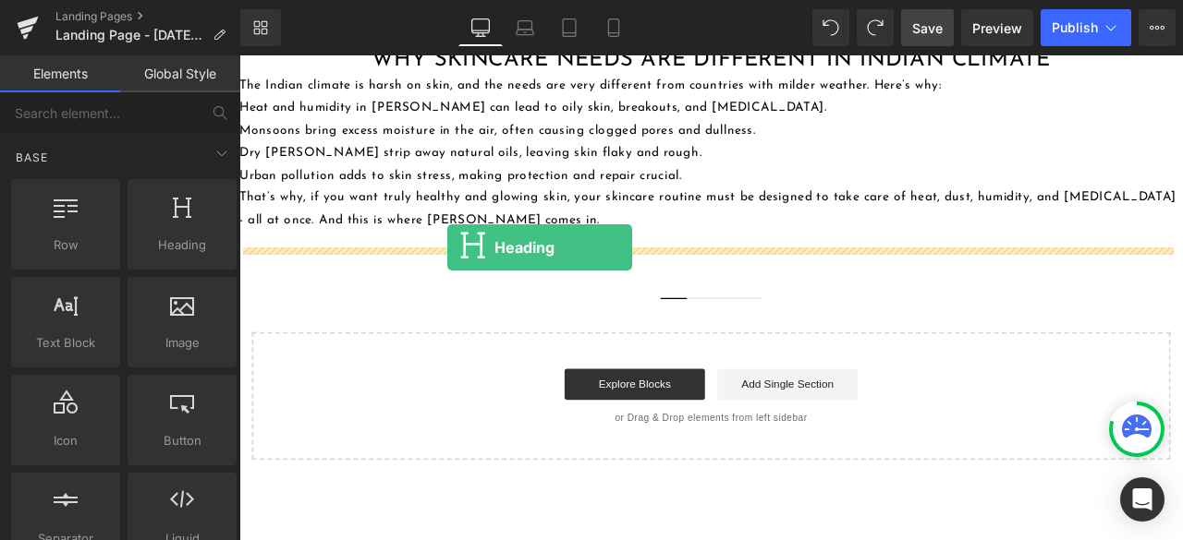
drag, startPoint x: 420, startPoint y: 293, endPoint x: 487, endPoint y: 284, distance: 67.2
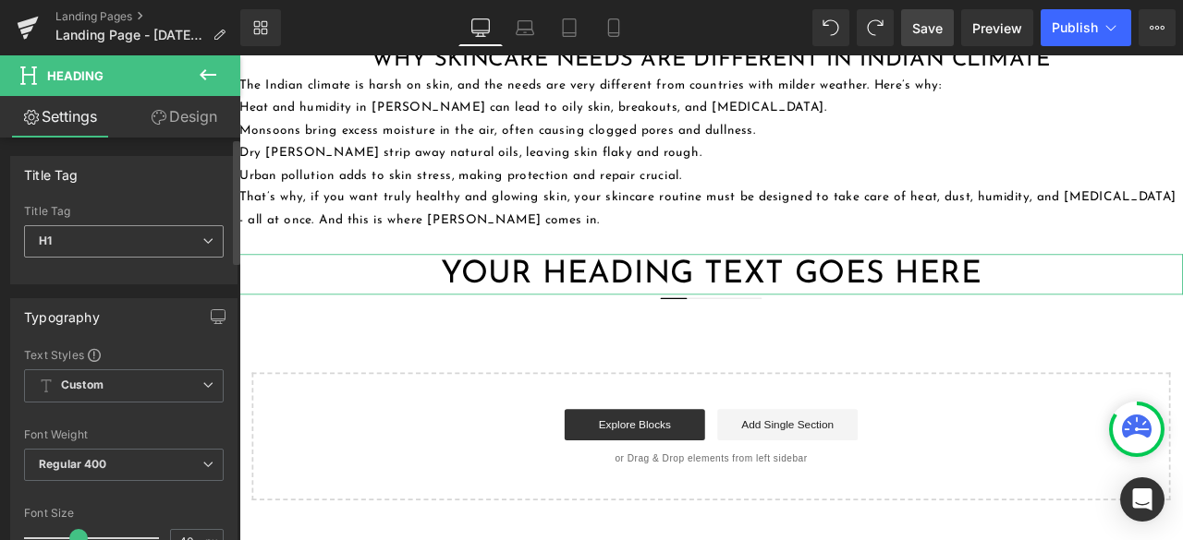
click at [187, 245] on span "H1" at bounding box center [124, 241] width 200 height 32
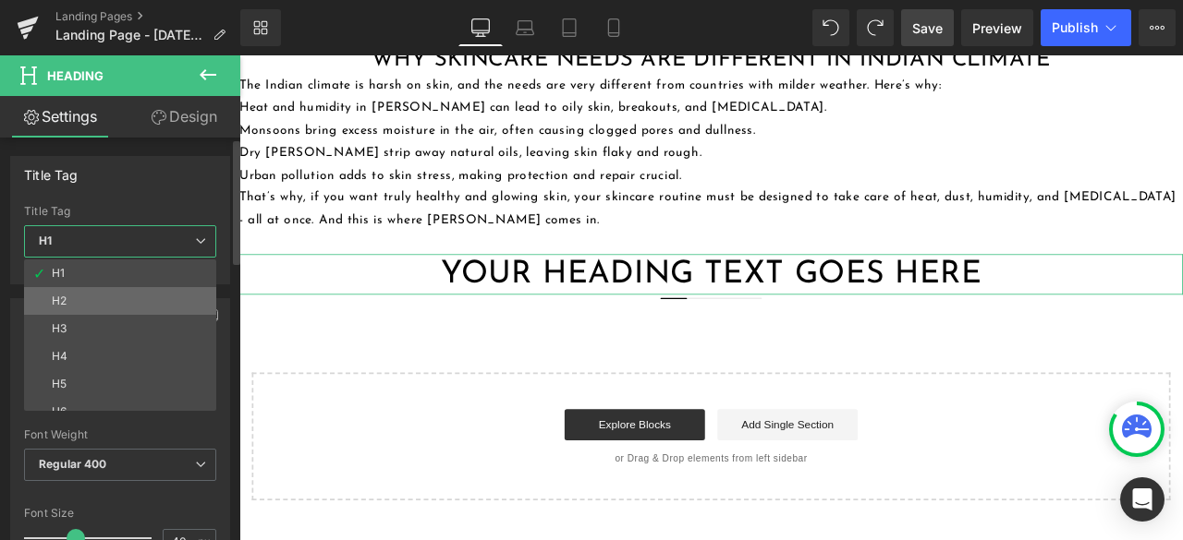
click at [157, 307] on li "H2" at bounding box center [124, 301] width 200 height 28
type input "28"
type input "100"
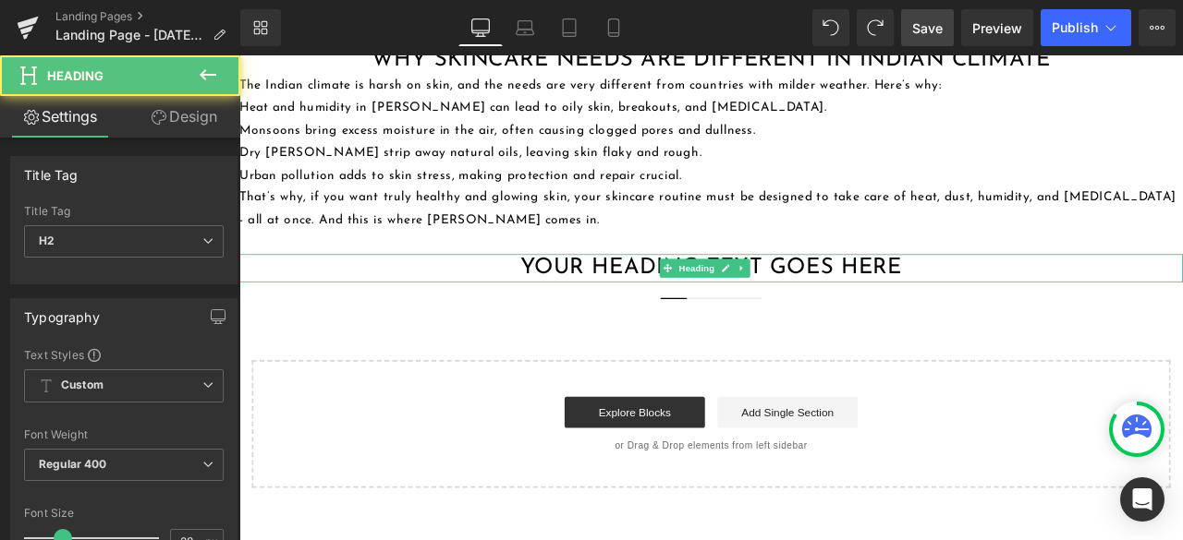
click at [567, 301] on h2 "Your heading text goes here" at bounding box center [798, 307] width 1118 height 33
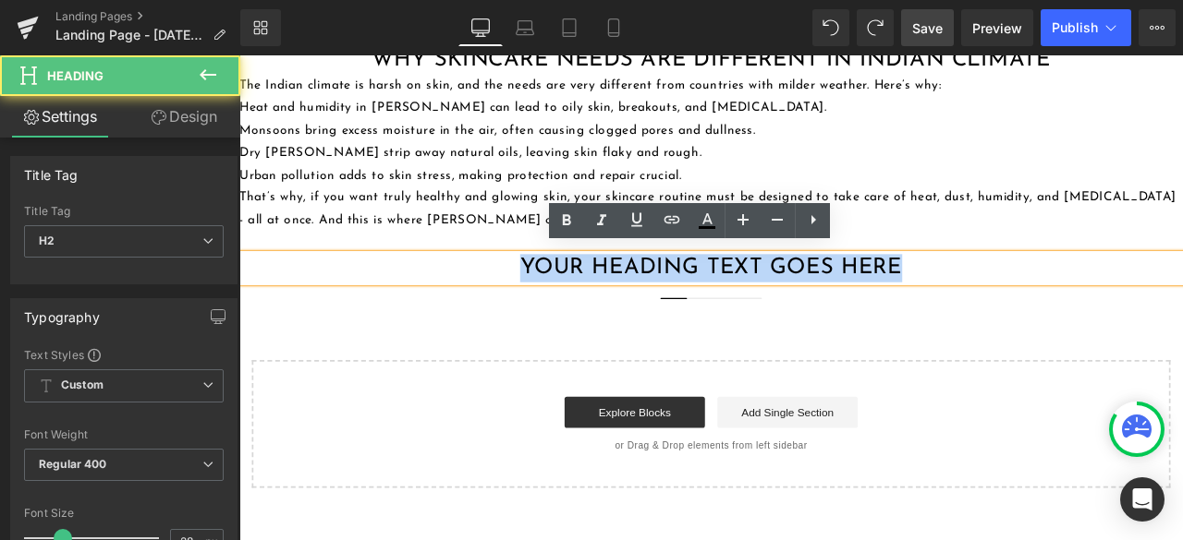
paste div
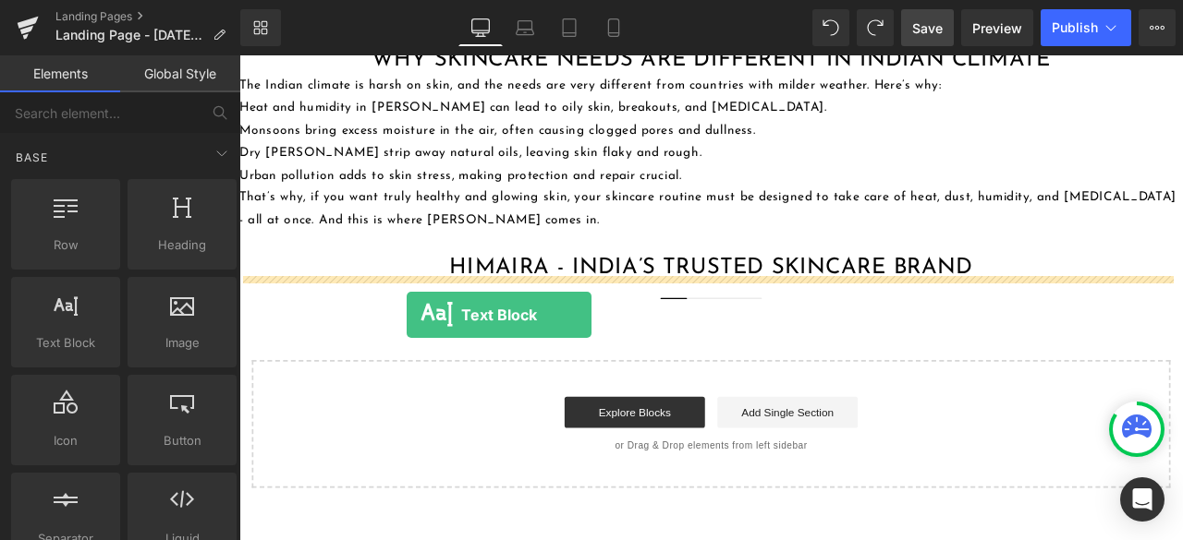
drag, startPoint x: 321, startPoint y: 382, endPoint x: 437, endPoint y: 363, distance: 118.0
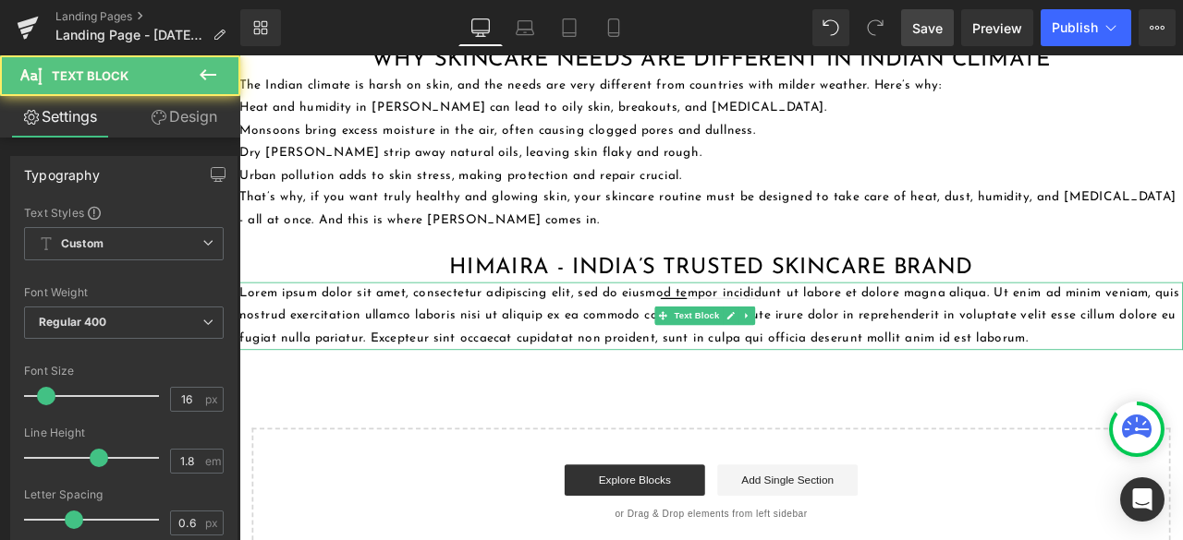
click at [540, 371] on p "Lorem ipsum dolor sit amet, consectetur adipiscing elit, sed do eiusmod tempor …" at bounding box center [798, 363] width 1118 height 79
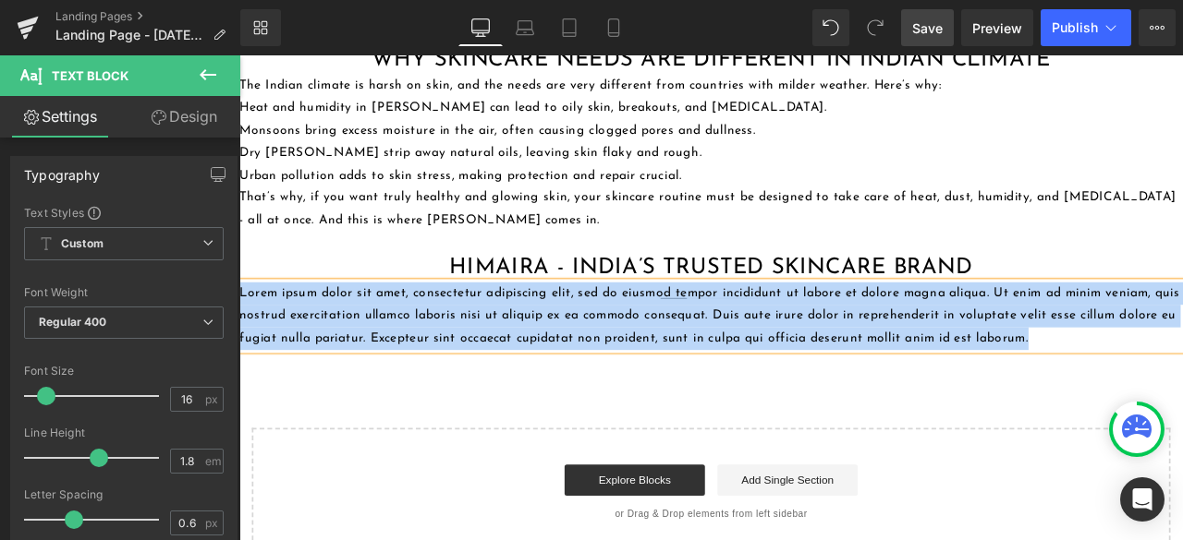
paste div
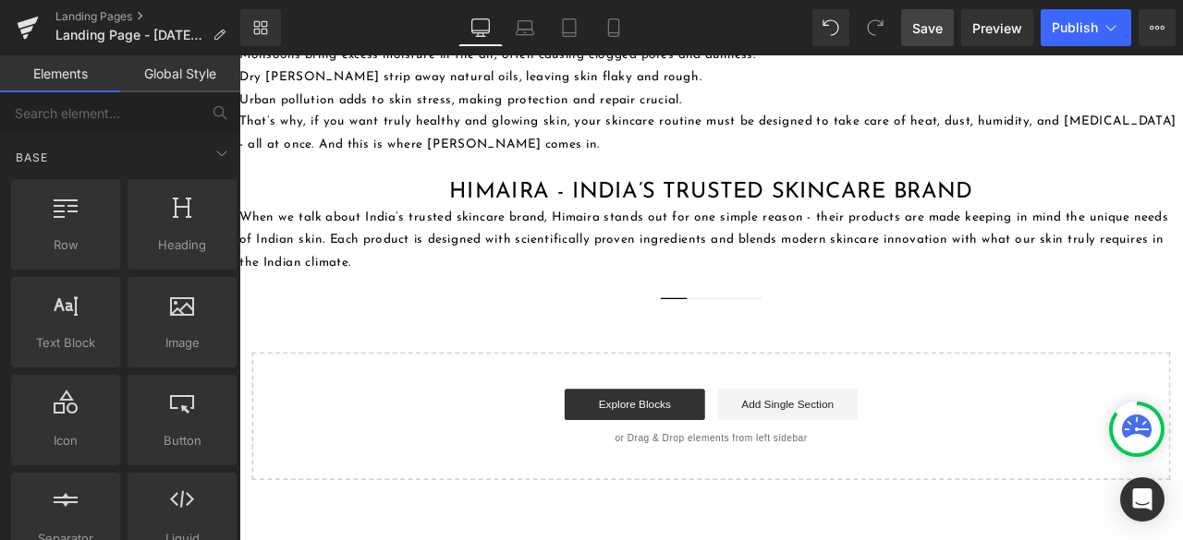
scroll to position [1109, 0]
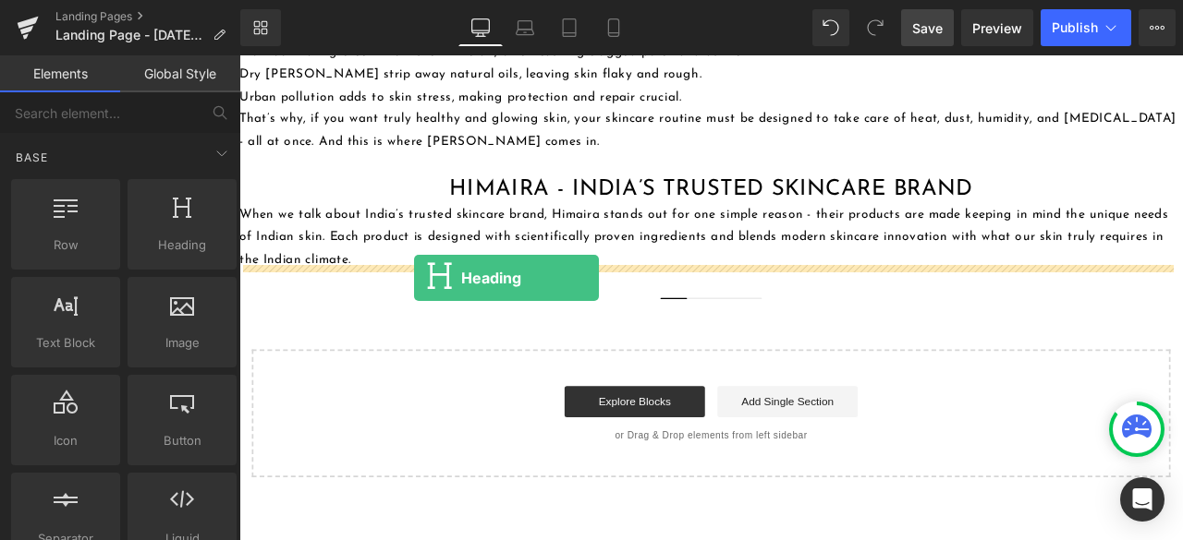
drag, startPoint x: 425, startPoint y: 300, endPoint x: 446, endPoint y: 320, distance: 28.8
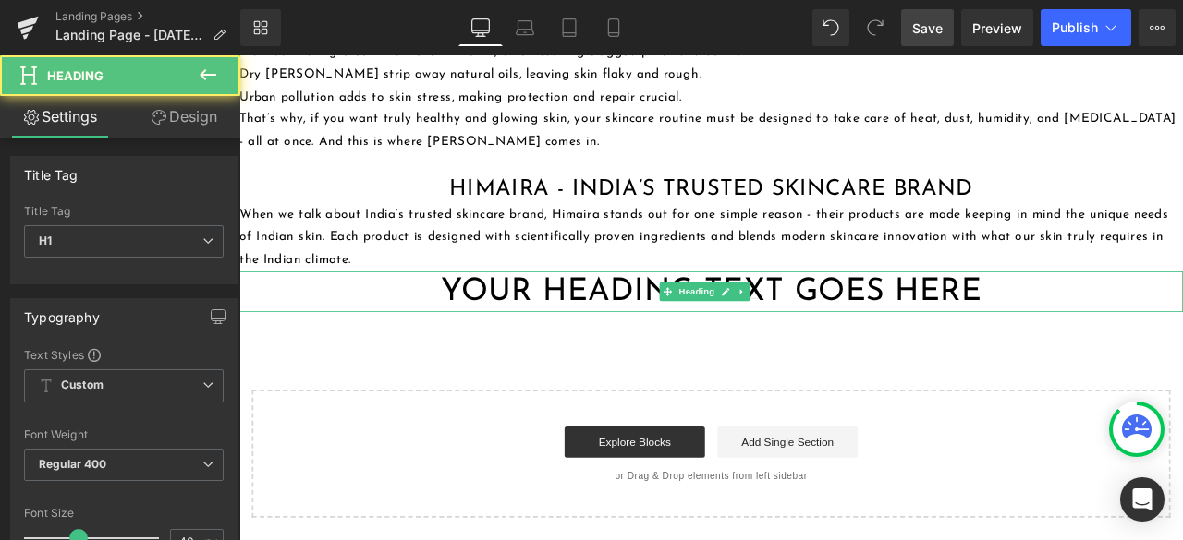
click at [526, 327] on h1 "Your heading text goes here" at bounding box center [798, 336] width 1118 height 48
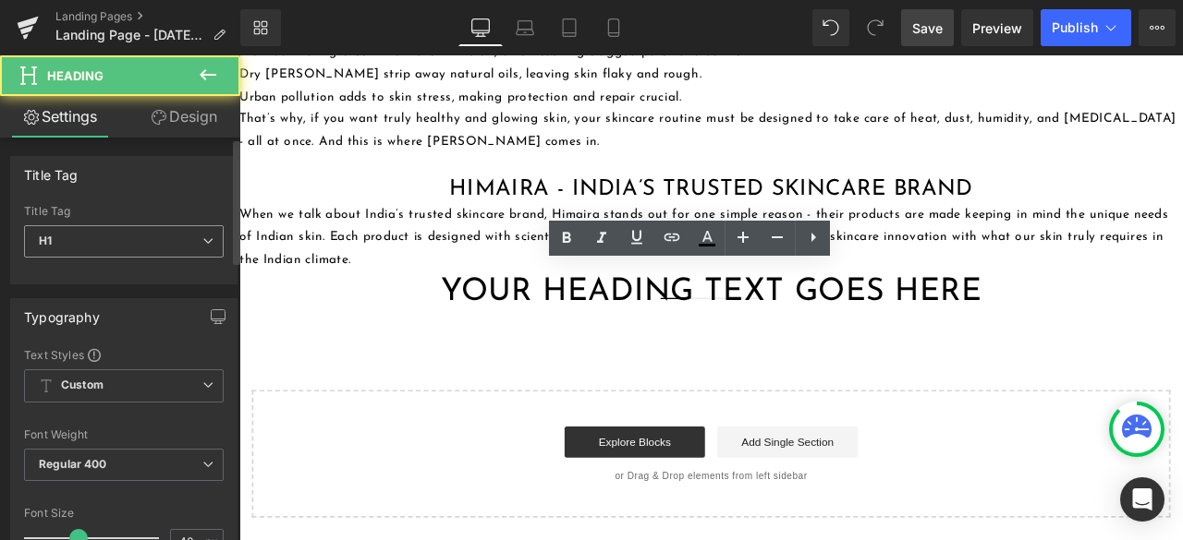
click at [106, 230] on span "H1" at bounding box center [124, 241] width 200 height 32
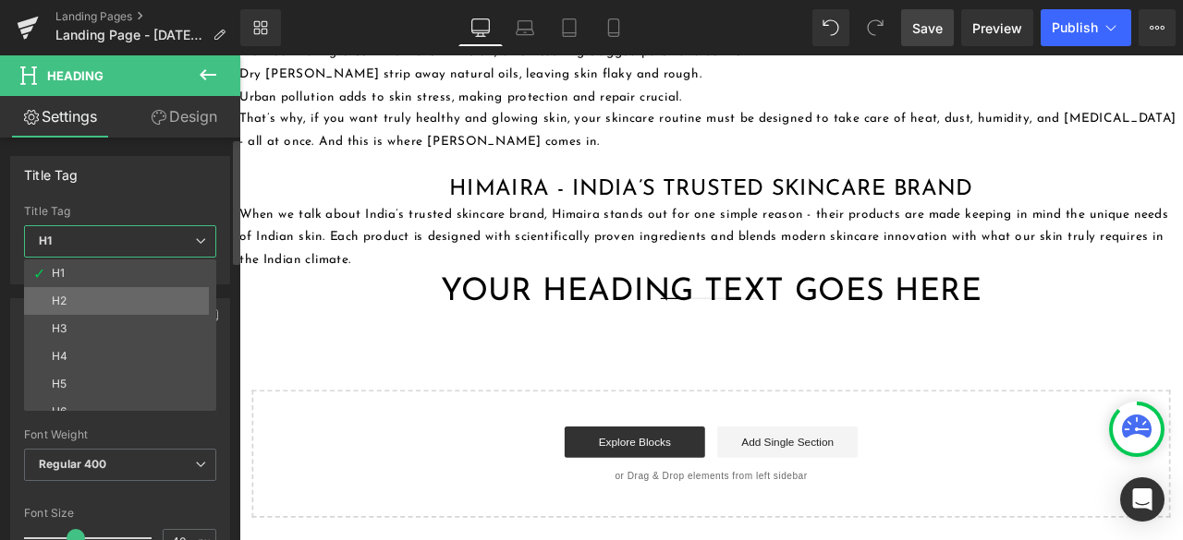
click at [91, 292] on li "H2" at bounding box center [124, 301] width 200 height 28
type input "28"
type input "100"
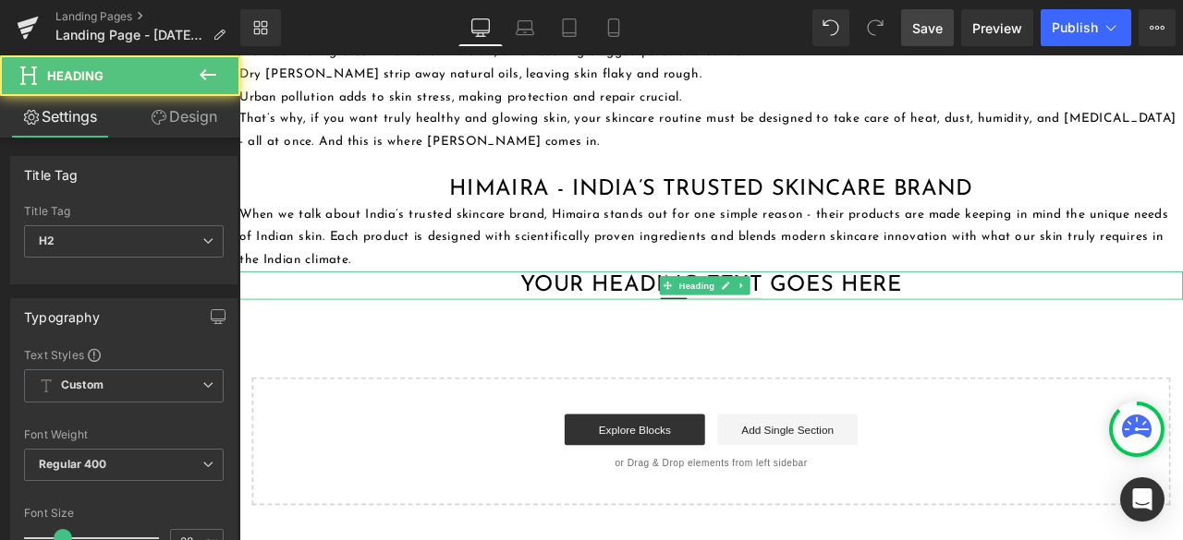
click at [621, 325] on h2 "Your heading text goes here" at bounding box center [798, 328] width 1118 height 33
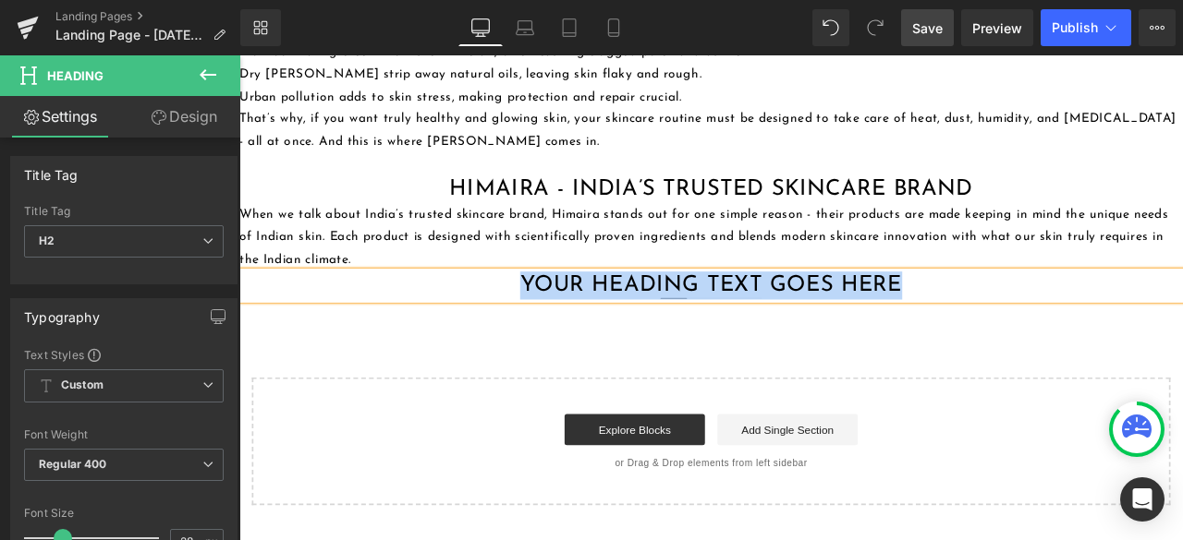
paste div
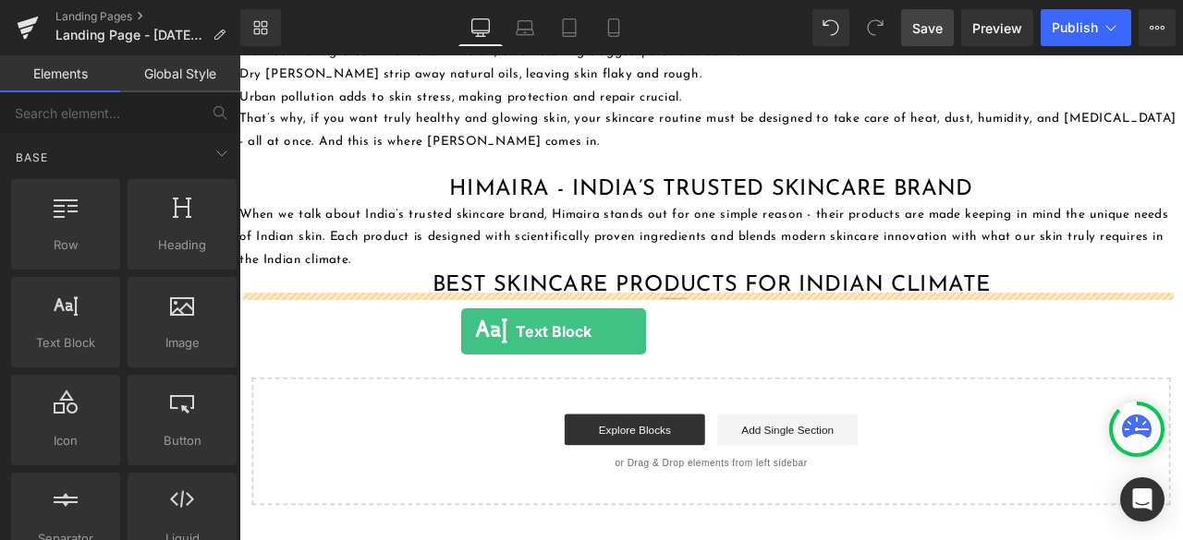
drag, startPoint x: 308, startPoint y: 379, endPoint x: 502, endPoint y: 382, distance: 194.0
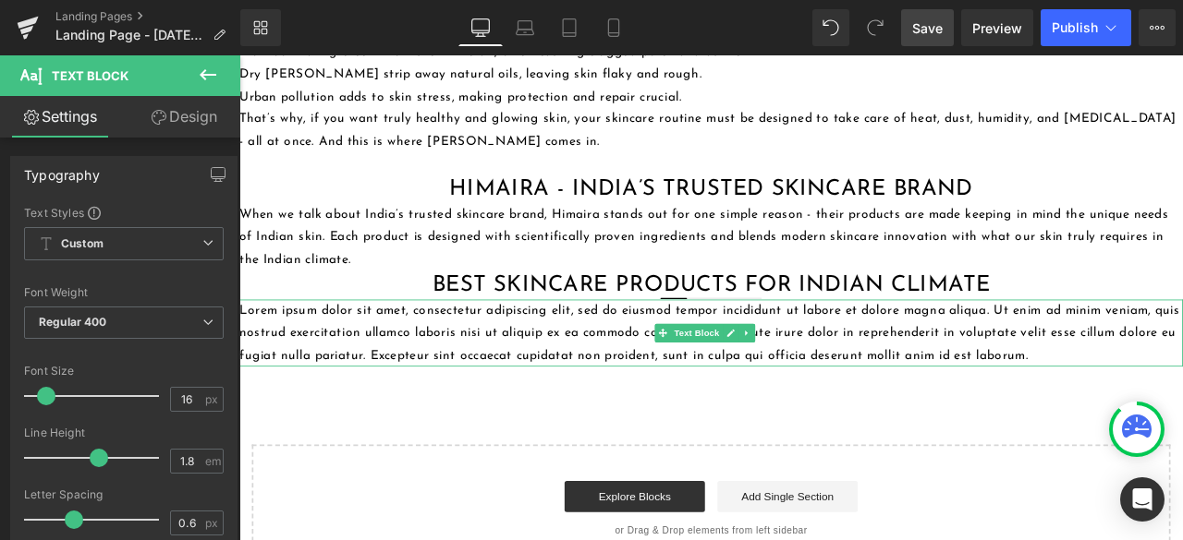
click at [341, 387] on p "Lorem ipsum dolor sit amet, consectetur adipiscing elit, sed do eiusmod tempor …" at bounding box center [798, 385] width 1118 height 79
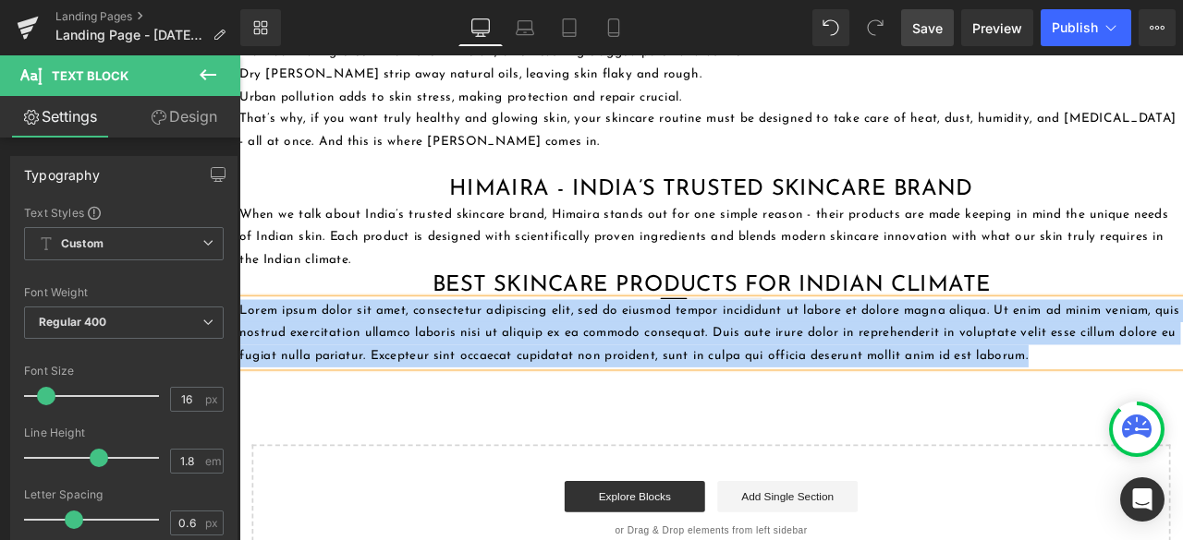
paste div
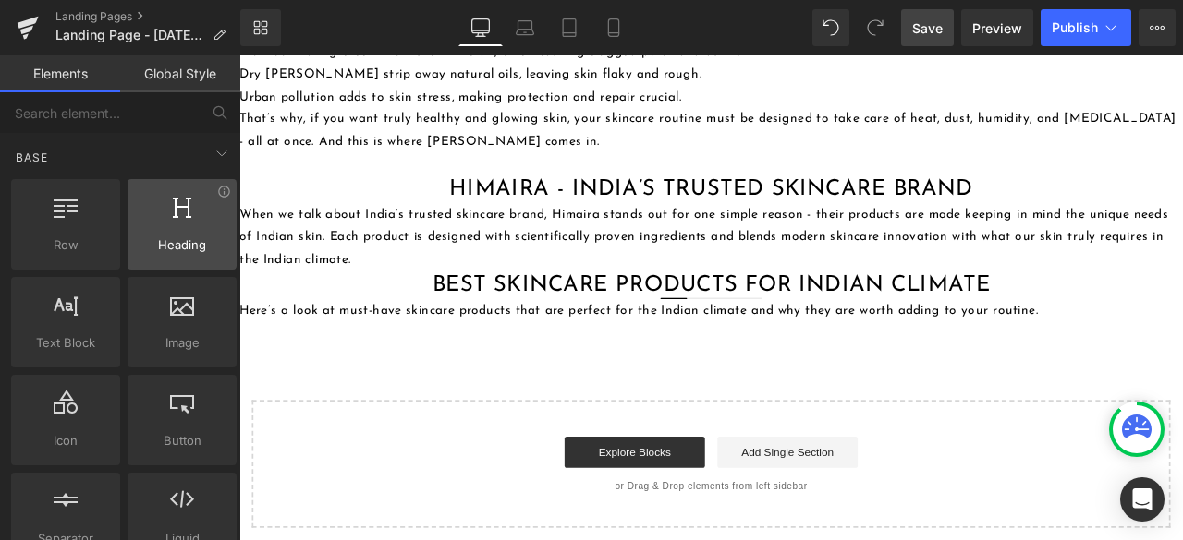
click at [186, 240] on span "Heading" at bounding box center [182, 245] width 98 height 19
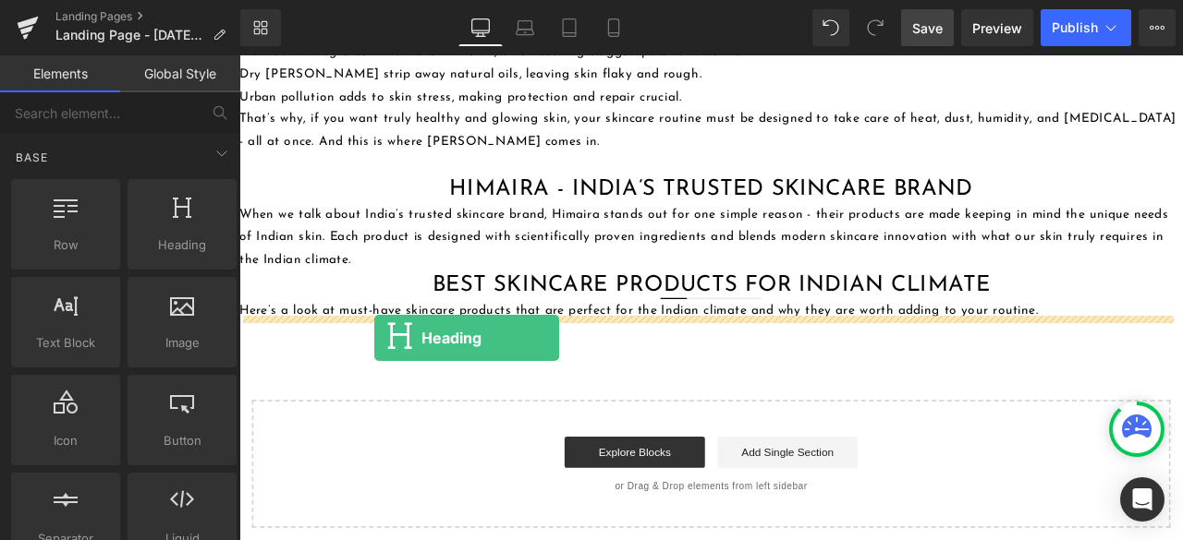
drag, startPoint x: 425, startPoint y: 296, endPoint x: 399, endPoint y: 391, distance: 98.6
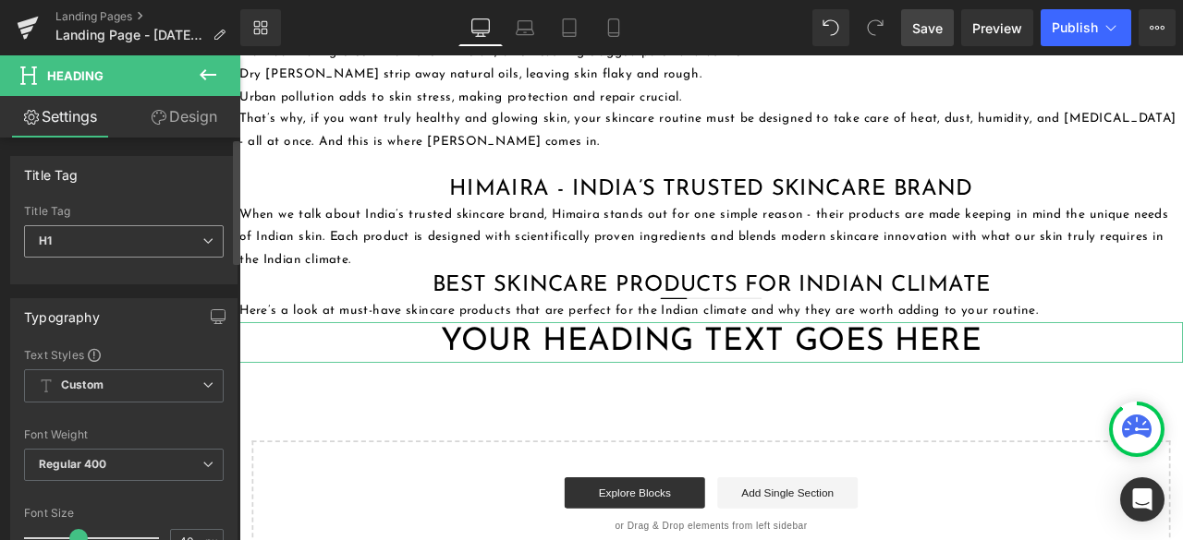
click at [144, 242] on span "H1" at bounding box center [124, 241] width 200 height 32
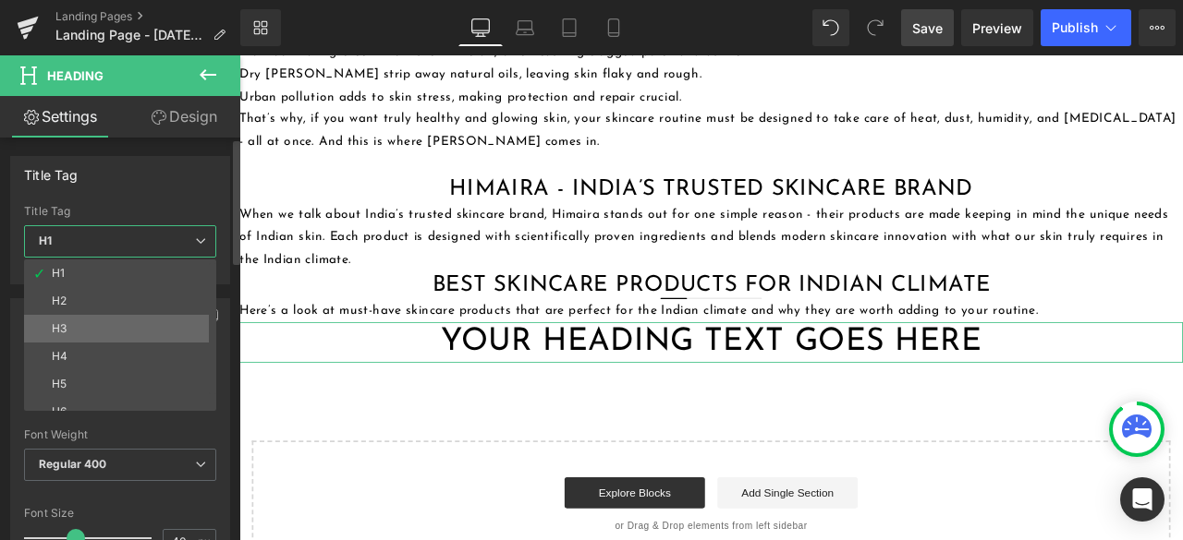
click at [92, 334] on li "H3" at bounding box center [124, 329] width 200 height 28
type input "20"
type input "100"
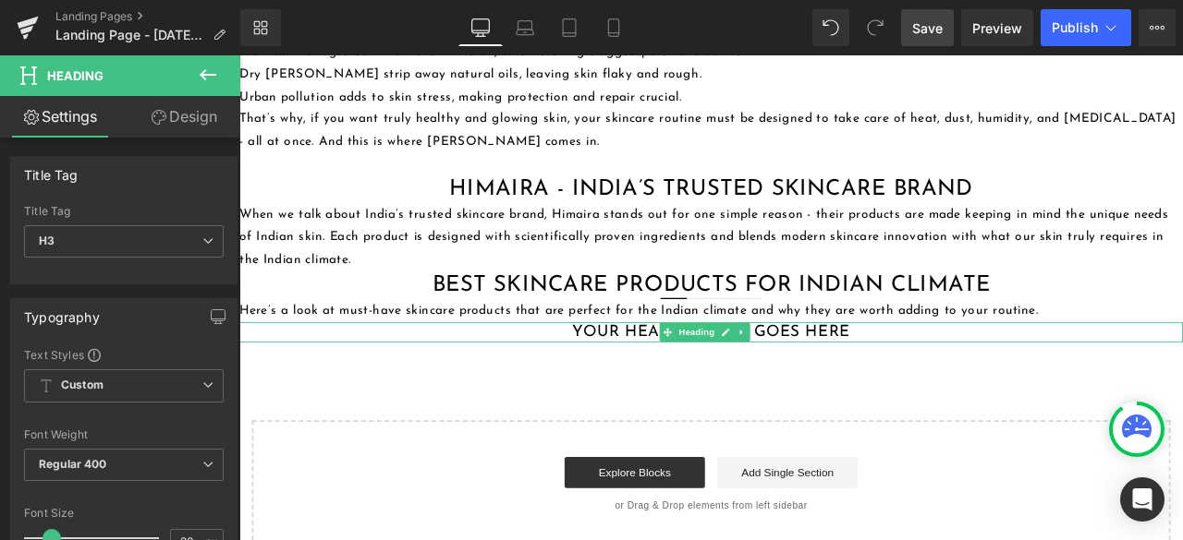
click at [498, 376] on h3 "Your heading text goes here" at bounding box center [798, 384] width 1118 height 24
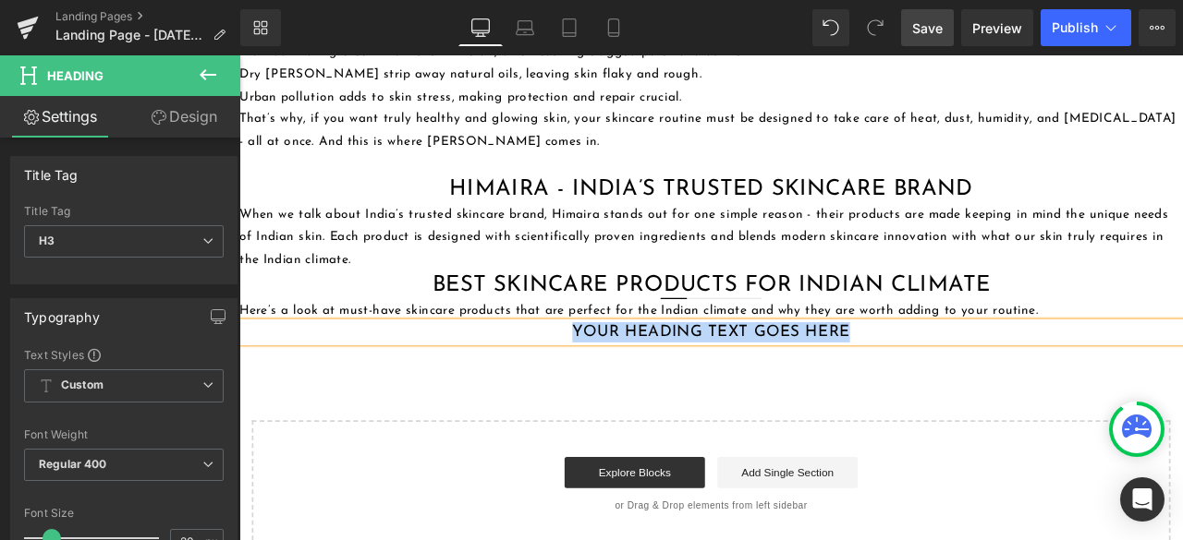
paste div
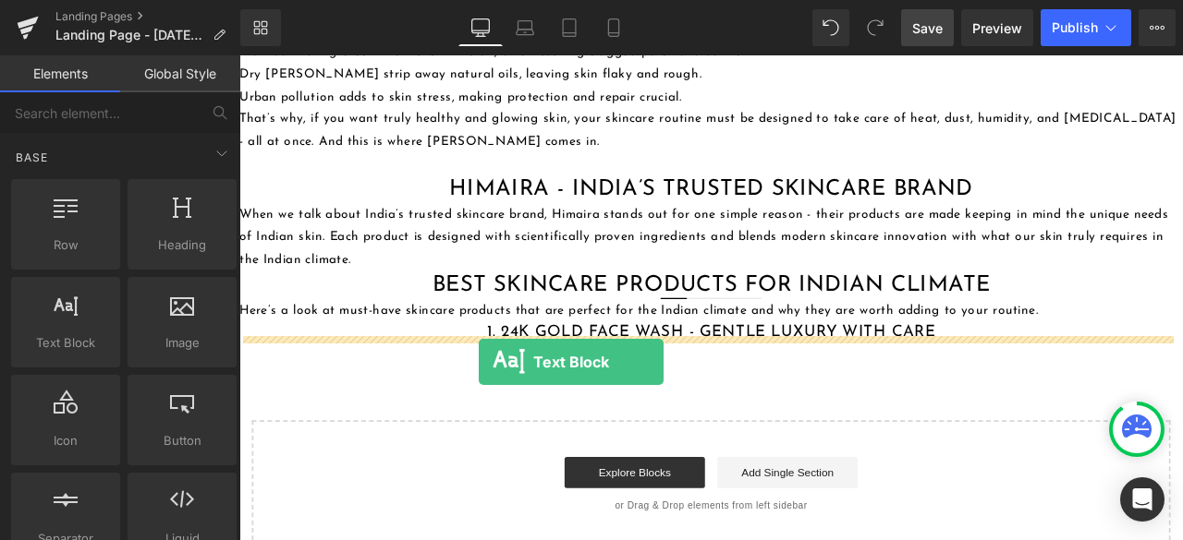
drag, startPoint x: 298, startPoint y: 389, endPoint x: 523, endPoint y: 419, distance: 226.6
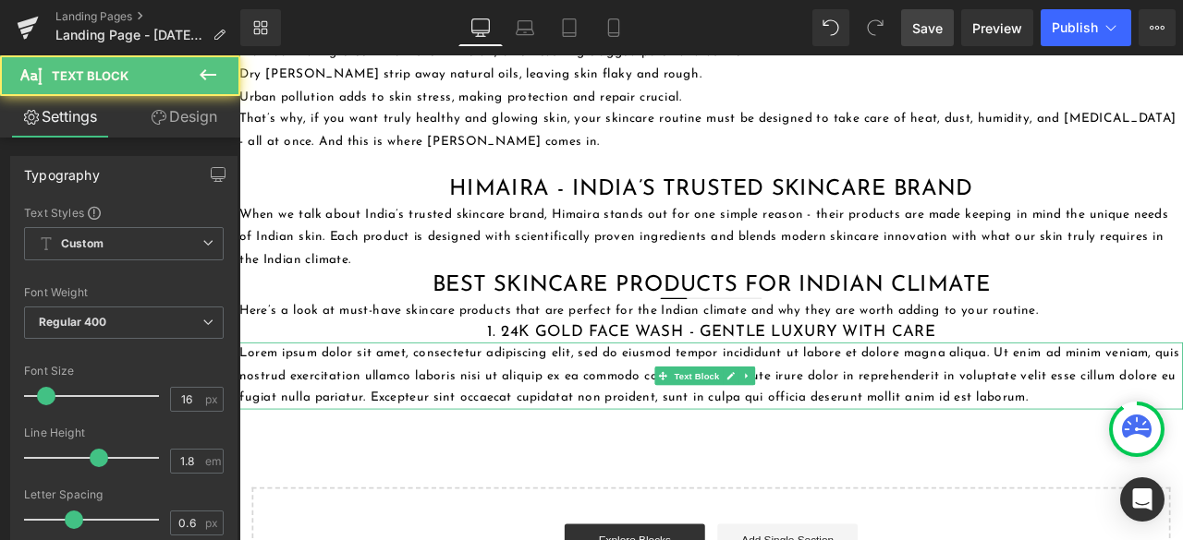
click at [523, 442] on p "Lorem ipsum dolor sit amet, consectetur adipiscing elit, sed do eiusmod tempor …" at bounding box center [798, 435] width 1118 height 79
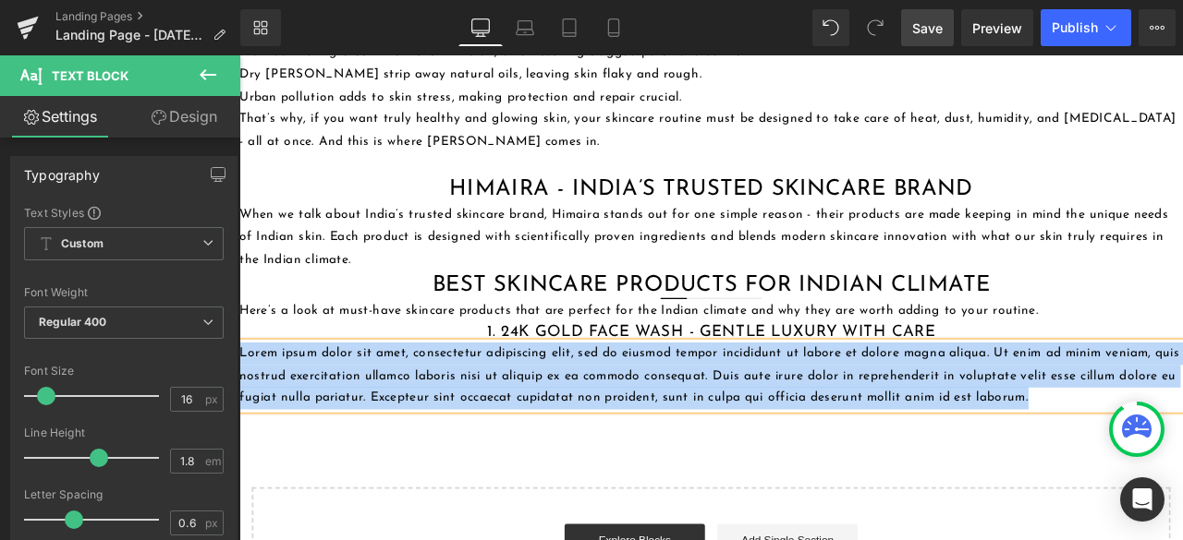
paste div
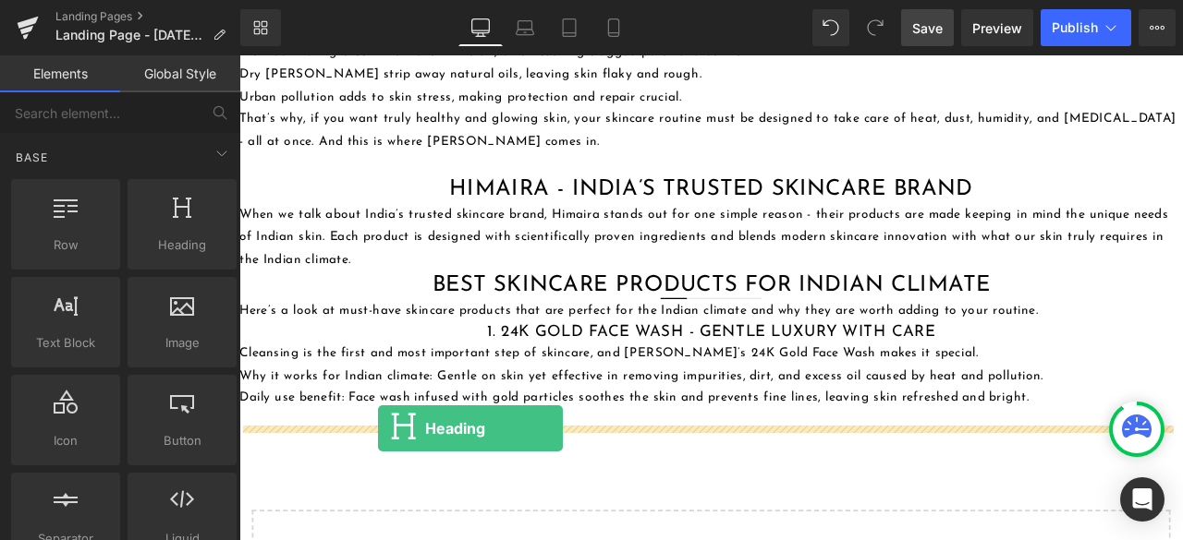
drag, startPoint x: 396, startPoint y: 300, endPoint x: 404, endPoint y: 498, distance: 197.8
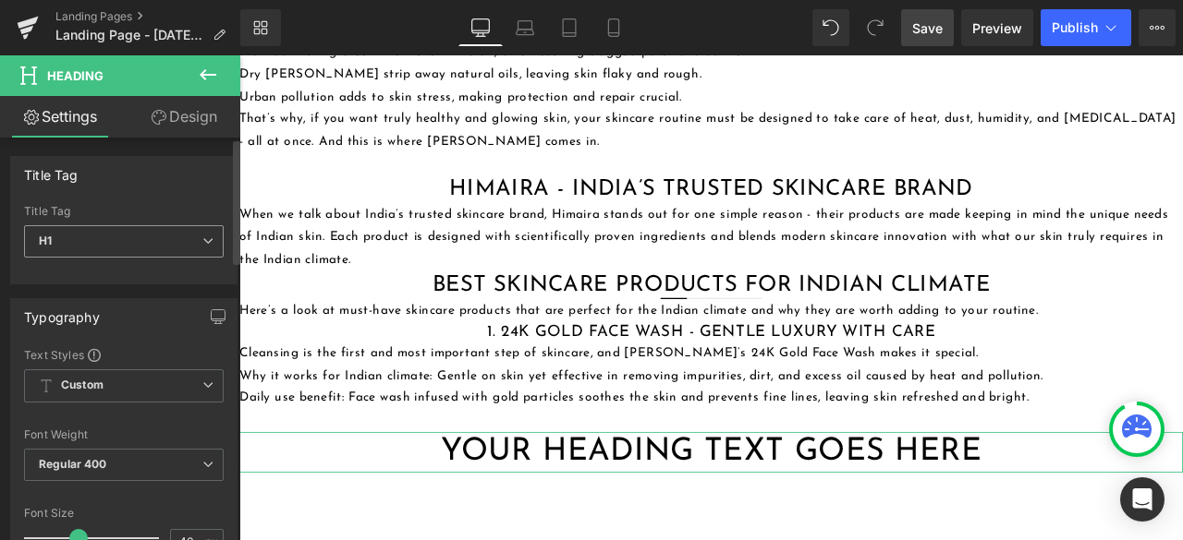
click at [129, 241] on span "H1" at bounding box center [124, 241] width 200 height 32
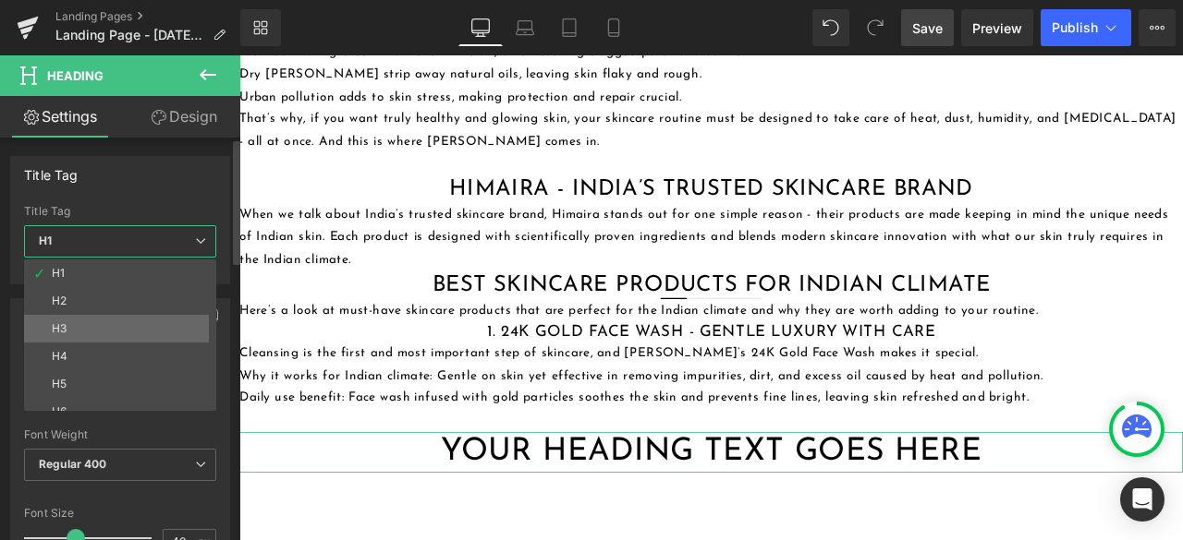
click at [105, 319] on li "H3" at bounding box center [124, 329] width 200 height 28
type input "20"
type input "100"
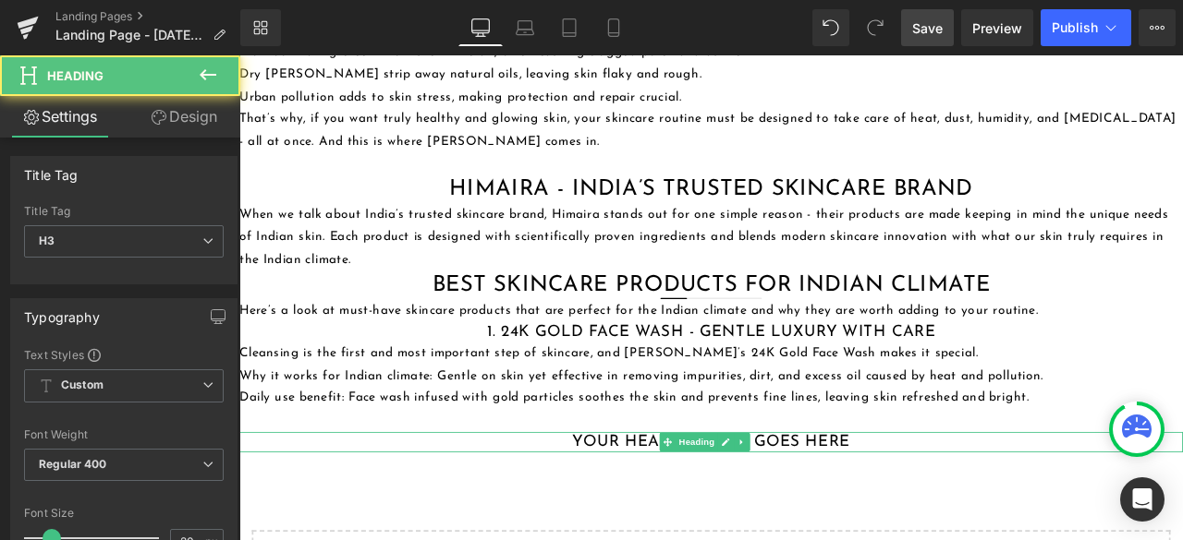
click at [639, 508] on h3 "Your heading text goes here" at bounding box center [798, 515] width 1118 height 24
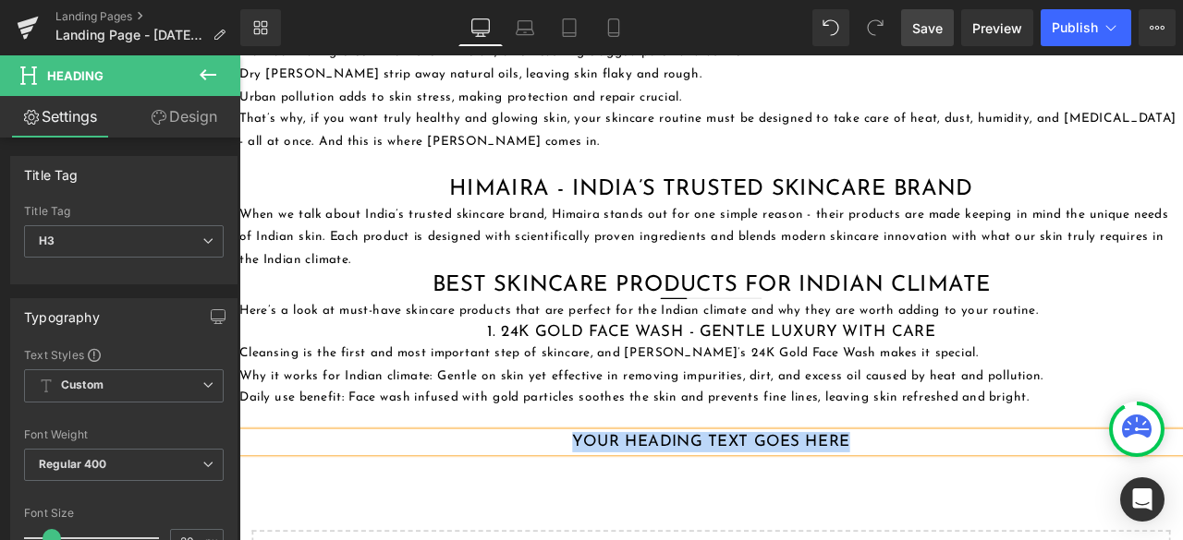
paste div
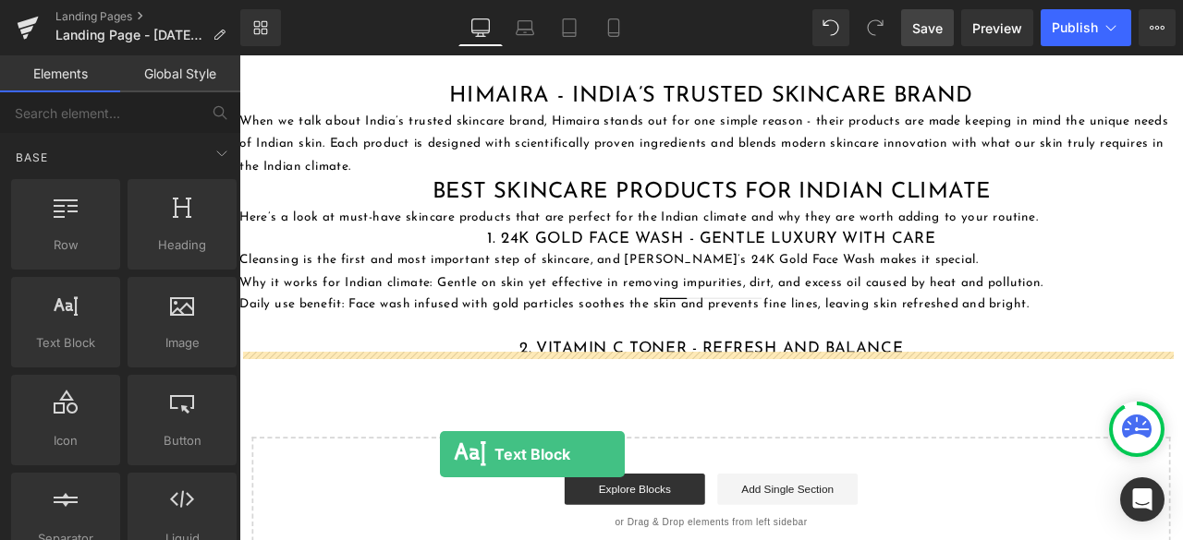
scroll to position [1293, 0]
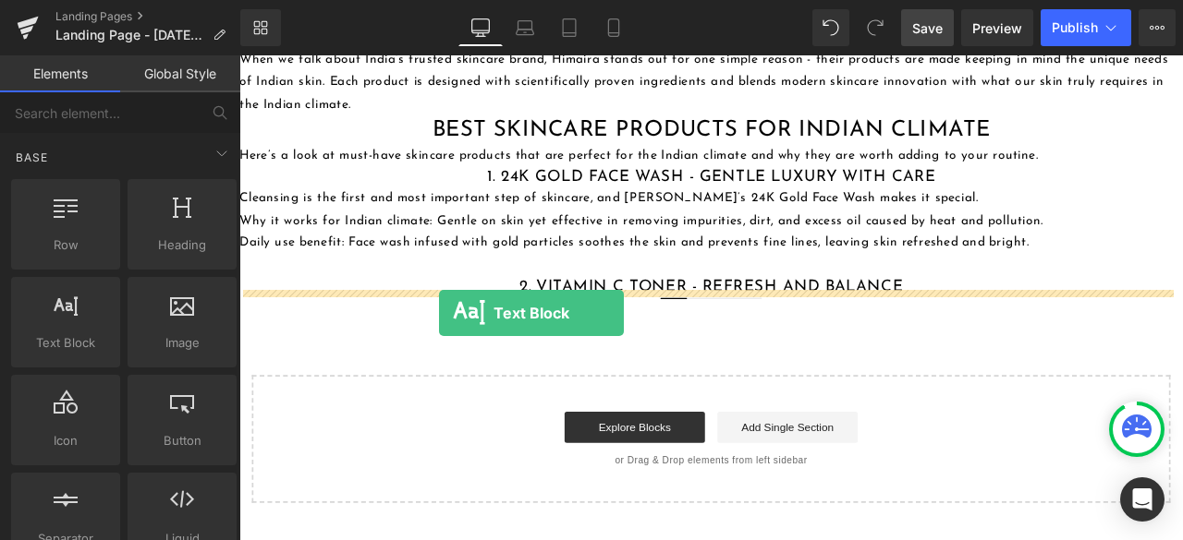
drag, startPoint x: 306, startPoint y: 385, endPoint x: 476, endPoint y: 361, distance: 171.7
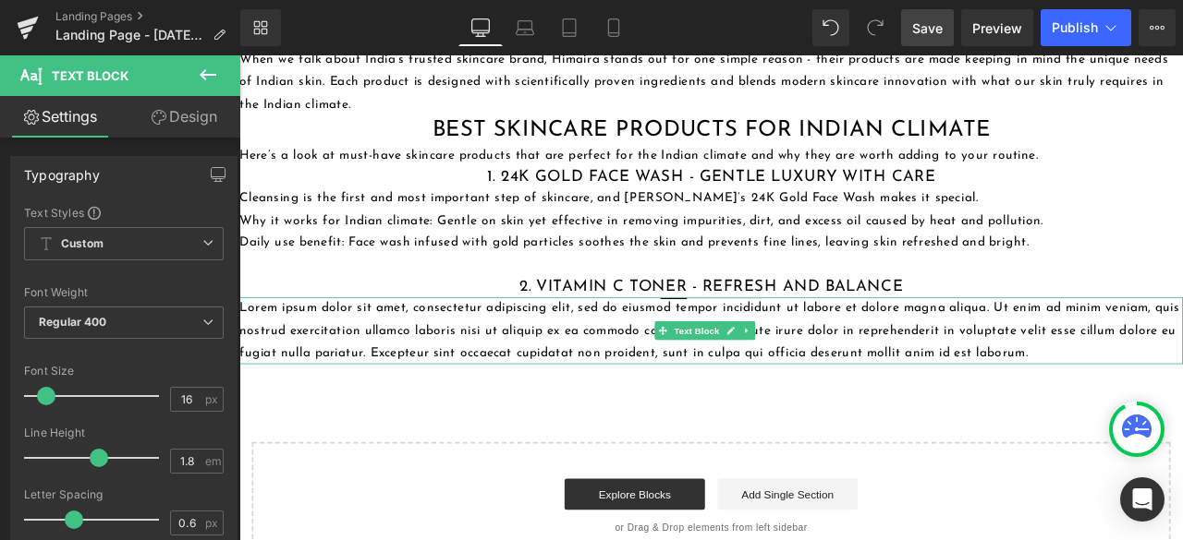
click at [624, 376] on p "Lorem ipsum dolor sit amet, consectetur adipiscing elit, sed do eiusmod tempor …" at bounding box center [798, 381] width 1118 height 79
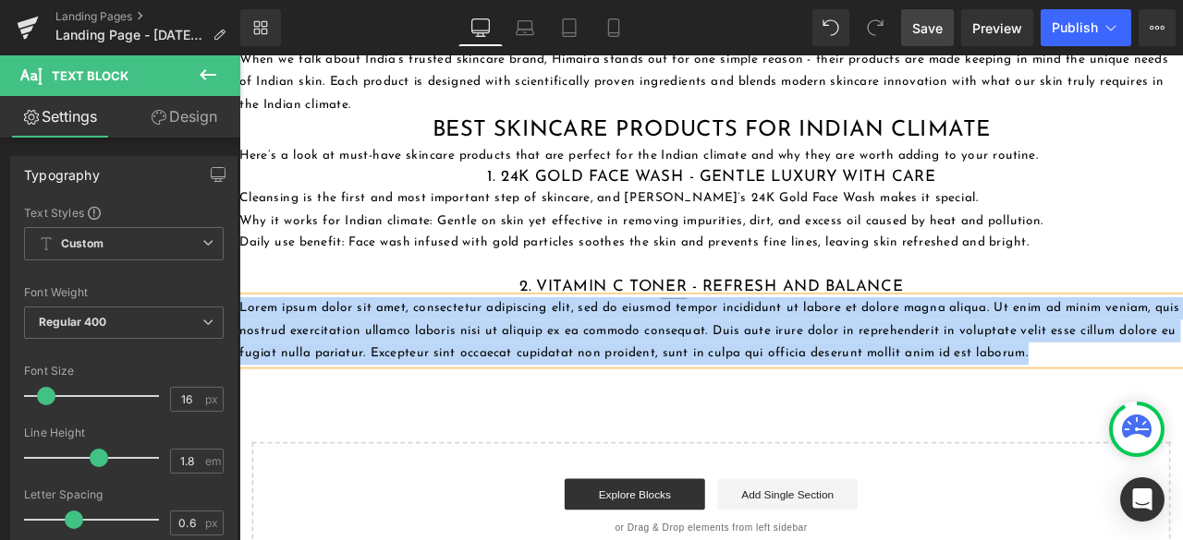
paste div
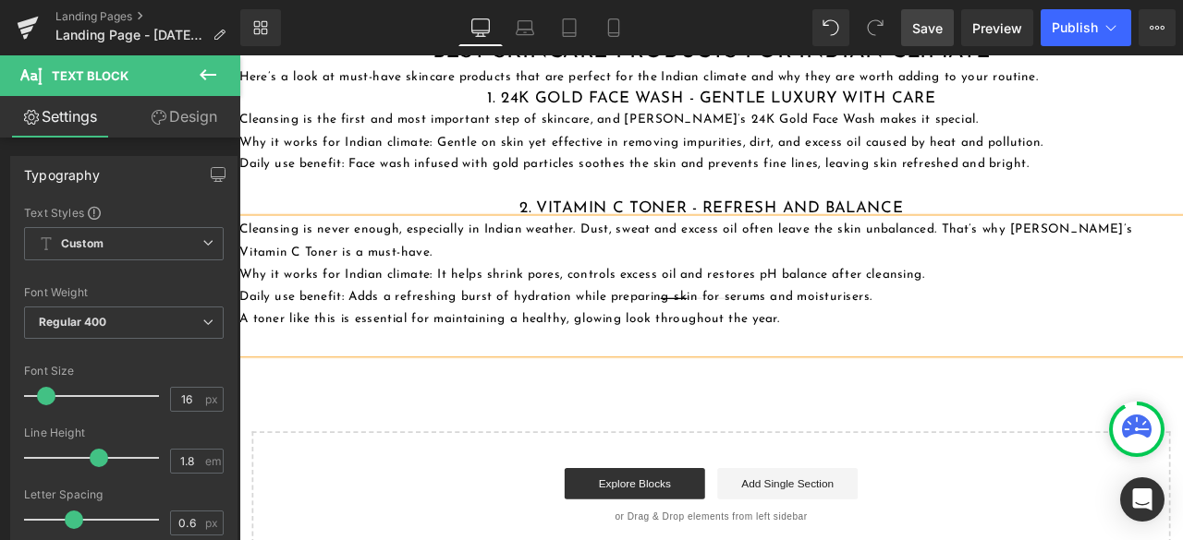
scroll to position [1478, 0]
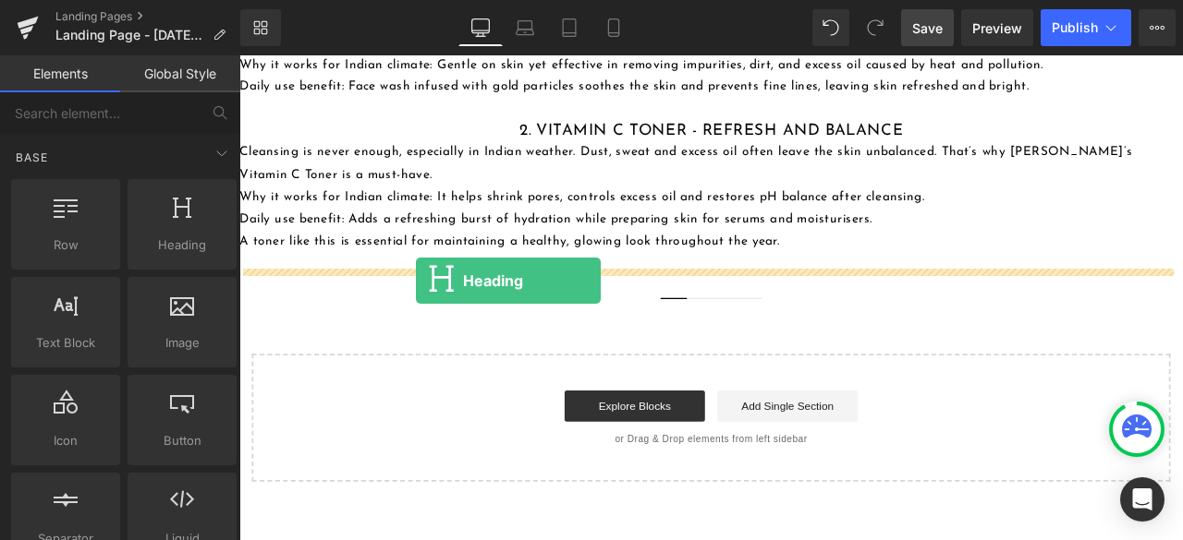
drag, startPoint x: 404, startPoint y: 294, endPoint x: 448, endPoint y: 322, distance: 52.8
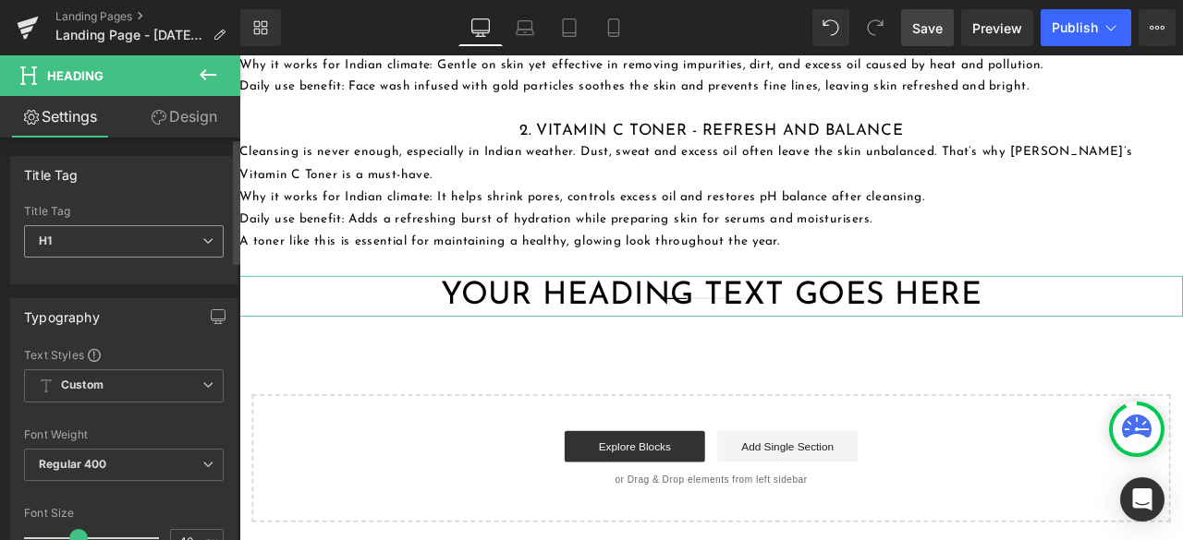
click at [129, 239] on span "H1" at bounding box center [124, 241] width 200 height 32
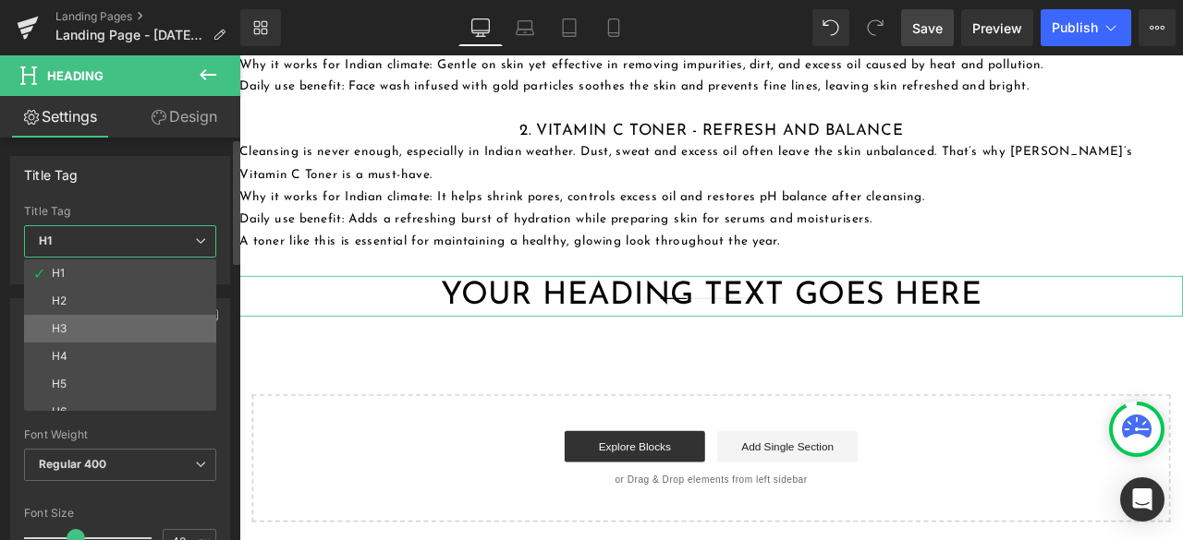
click at [96, 330] on li "H3" at bounding box center [124, 329] width 200 height 28
type input "20"
type input "100"
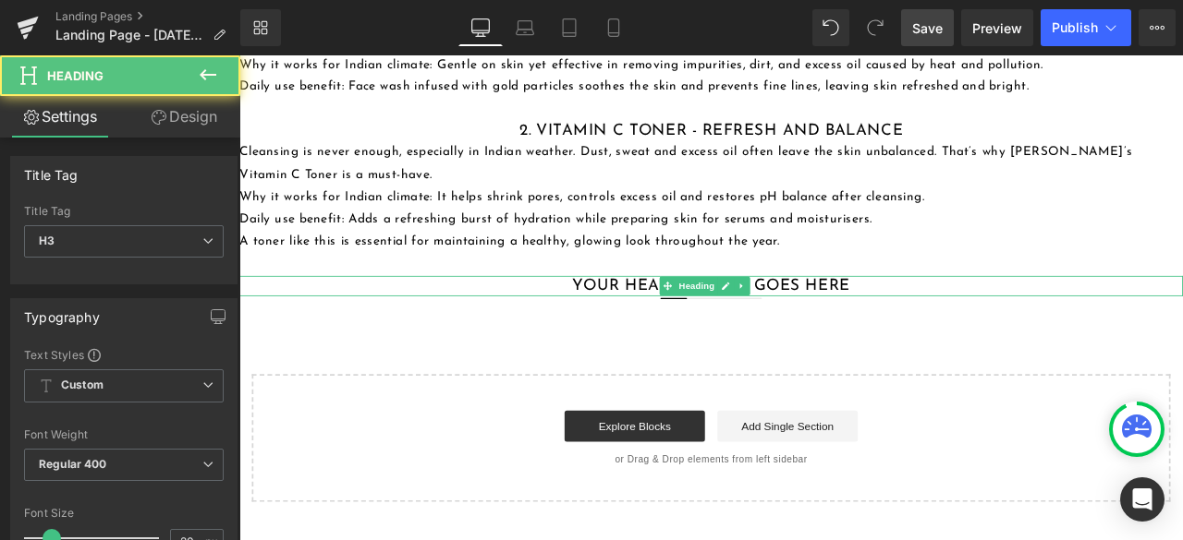
click at [647, 319] on h3 "Your heading text goes here" at bounding box center [798, 329] width 1118 height 24
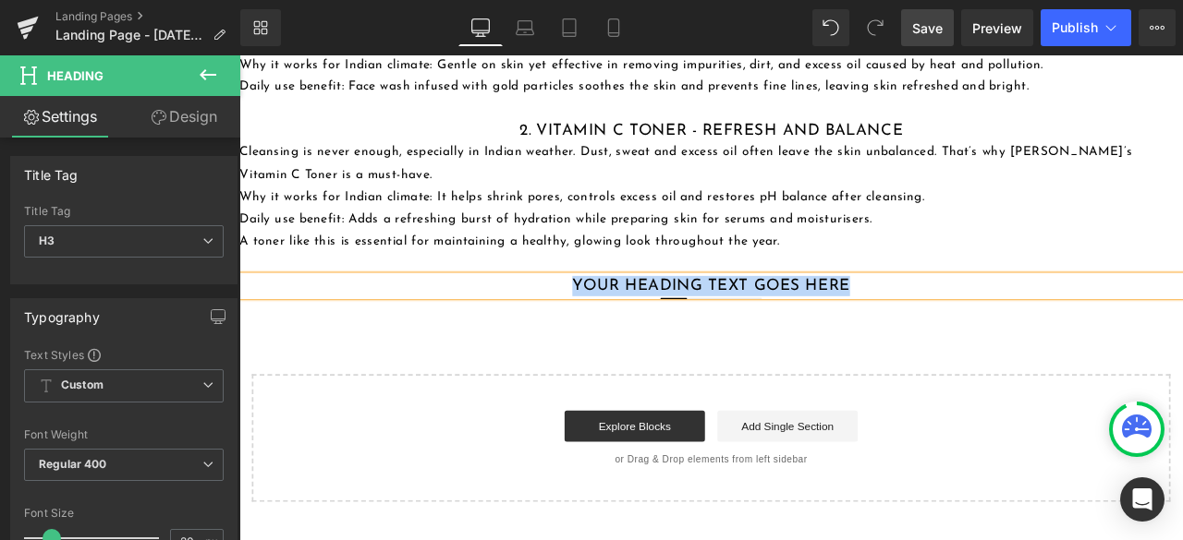
paste div
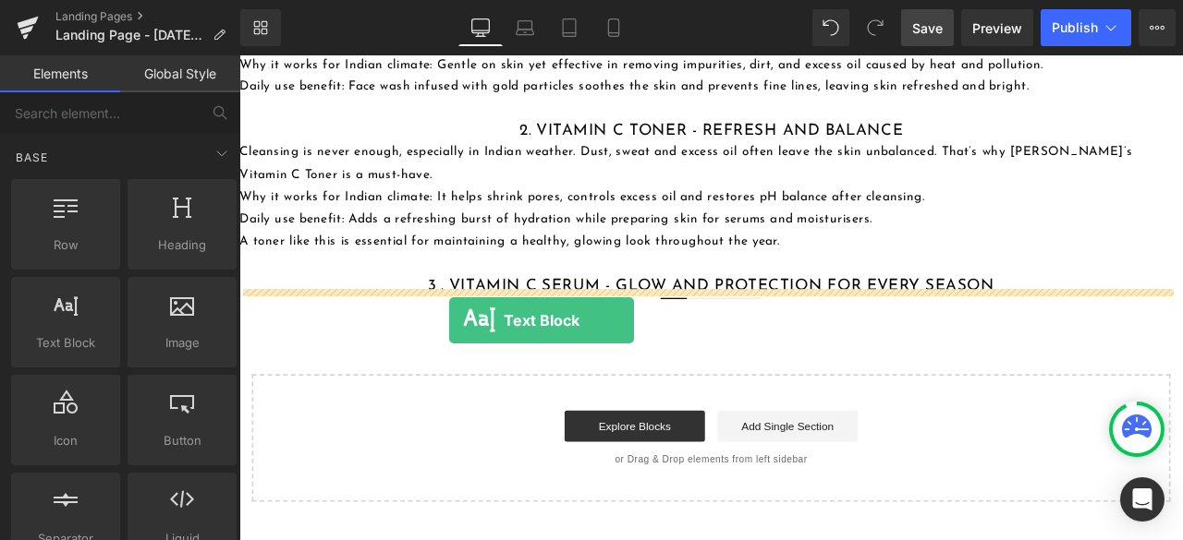
drag, startPoint x: 297, startPoint y: 364, endPoint x: 488, endPoint y: 370, distance: 191.3
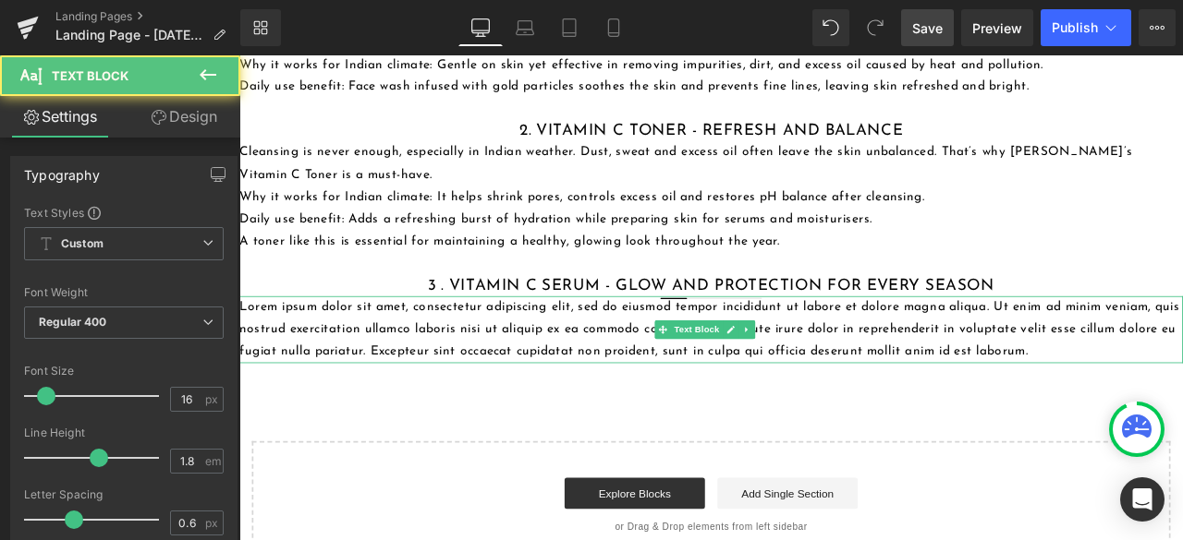
click at [504, 389] on p "Lorem ipsum dolor sit amet, consectetur adipiscing elit, sed do eiusmod tempor …" at bounding box center [798, 380] width 1118 height 79
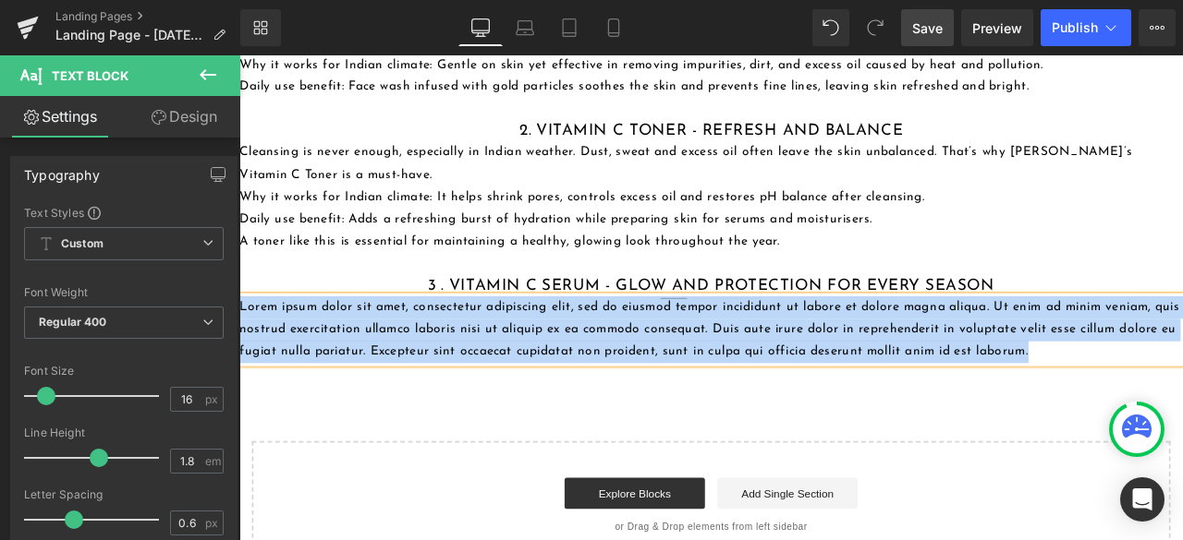
paste div
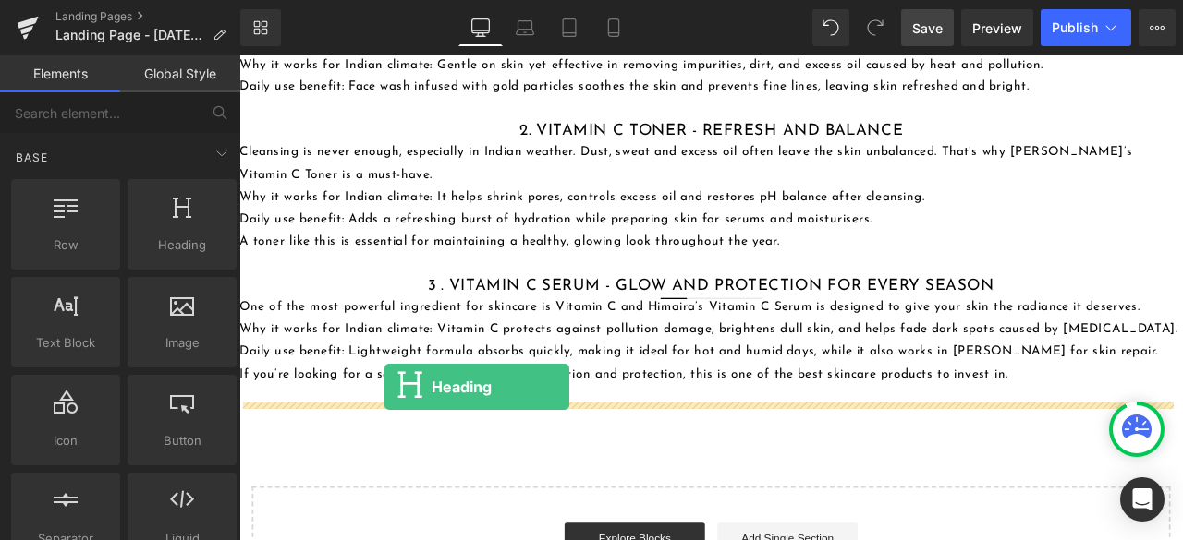
drag, startPoint x: 410, startPoint y: 295, endPoint x: 411, endPoint y: 449, distance: 154.3
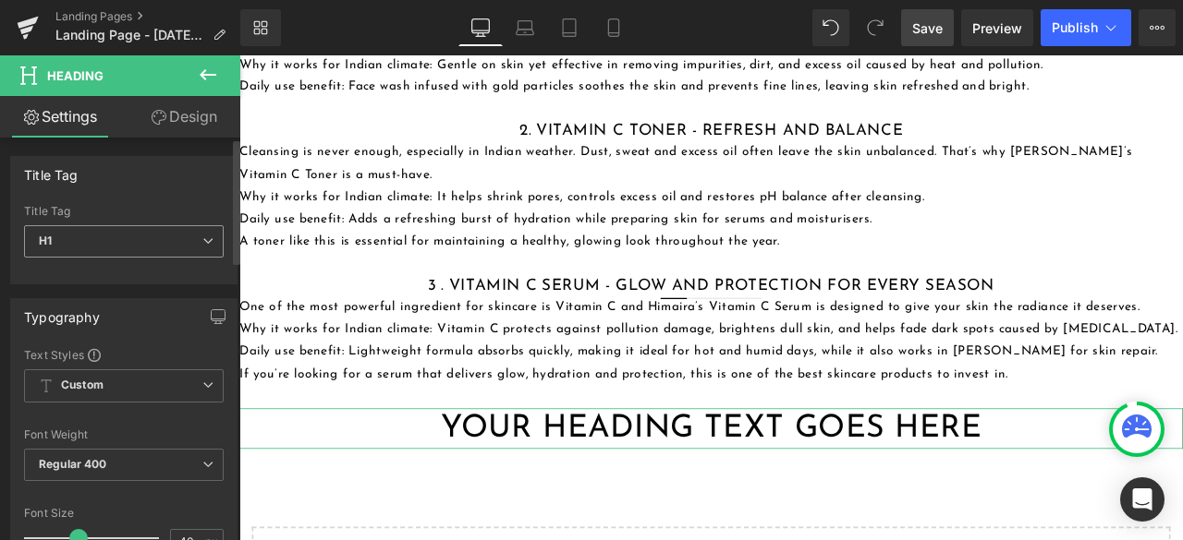
click at [152, 247] on span "H1" at bounding box center [124, 241] width 200 height 32
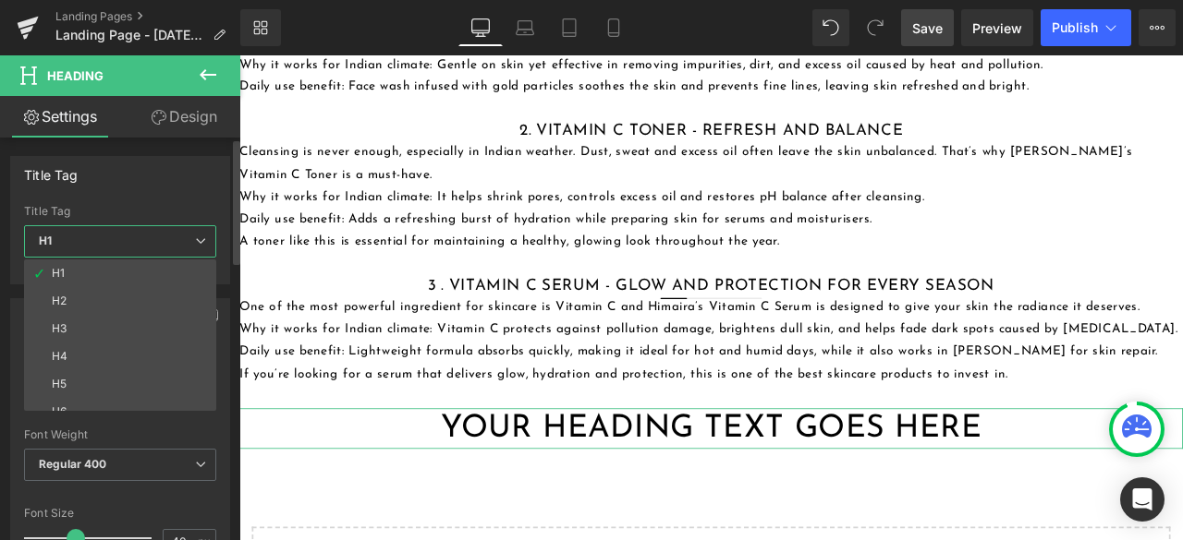
click at [112, 320] on li "H3" at bounding box center [124, 329] width 200 height 28
type input "20"
type input "100"
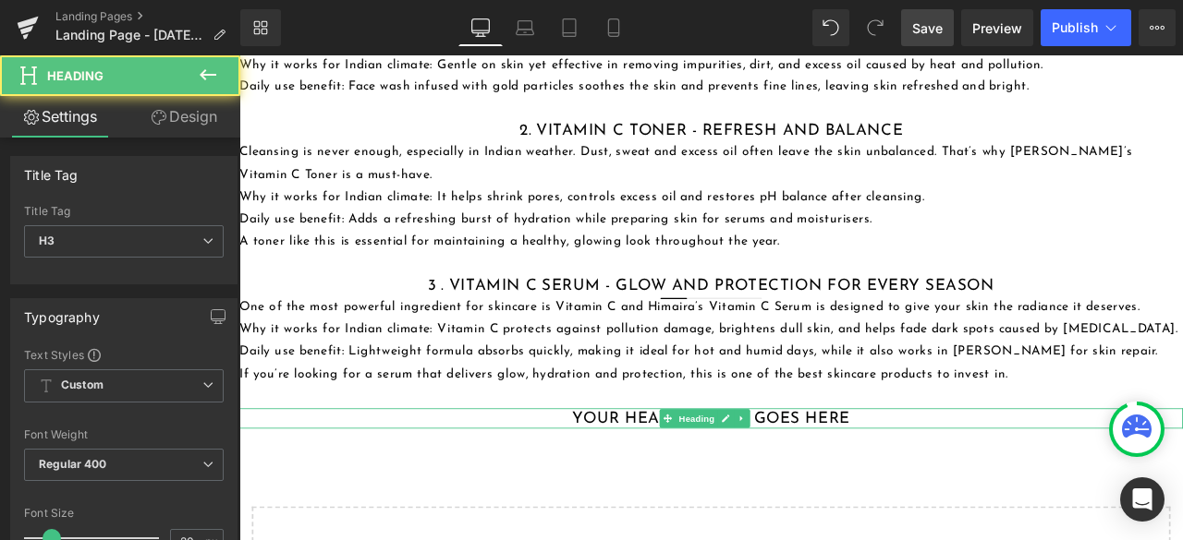
click at [650, 477] on h3 "Your heading text goes here" at bounding box center [798, 486] width 1118 height 24
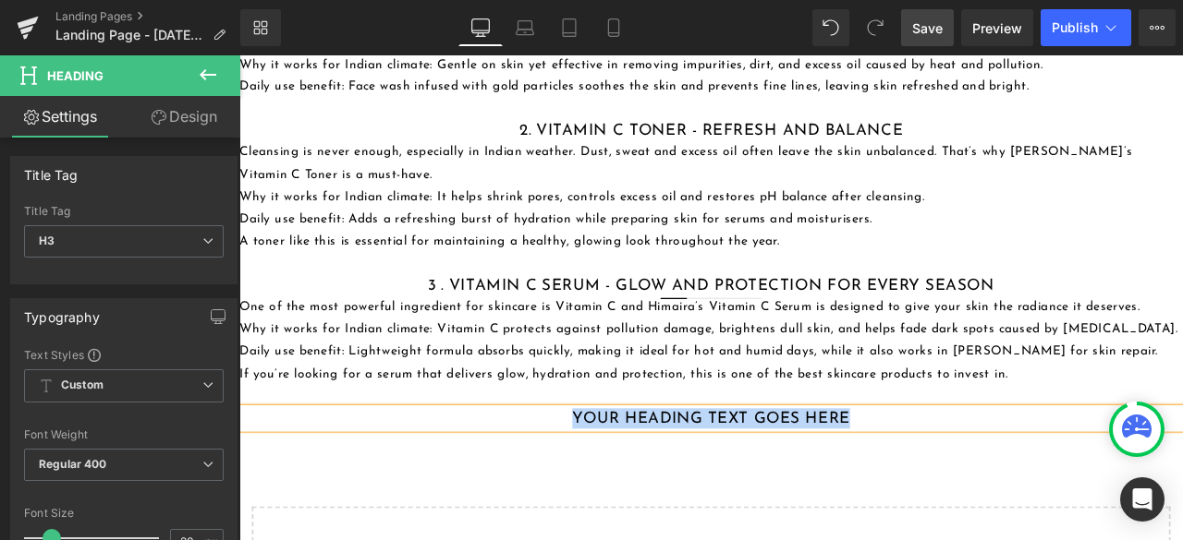
paste div
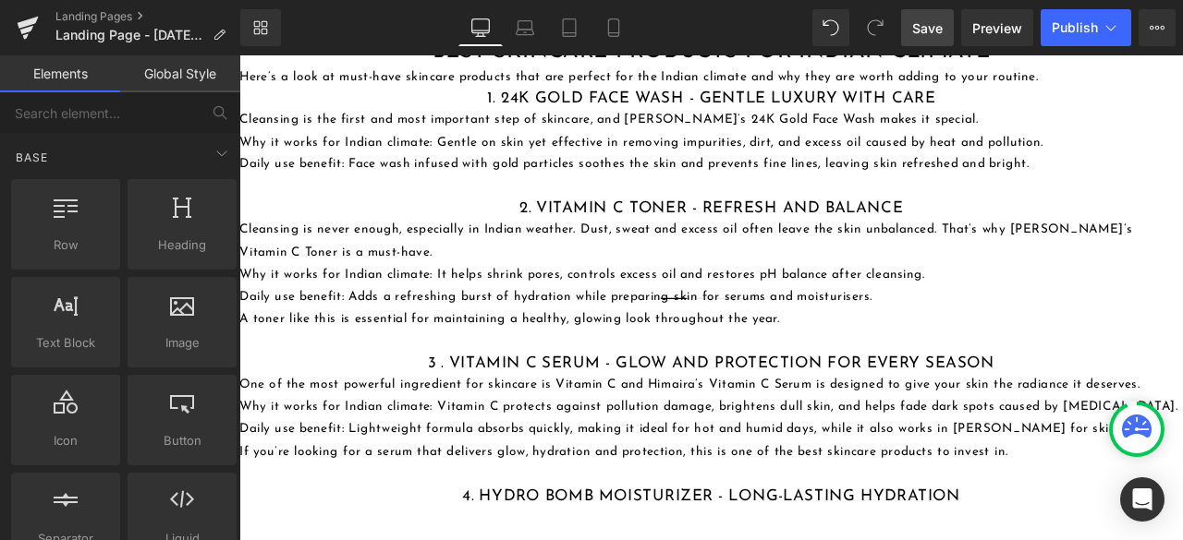
scroll to position [1571, 0]
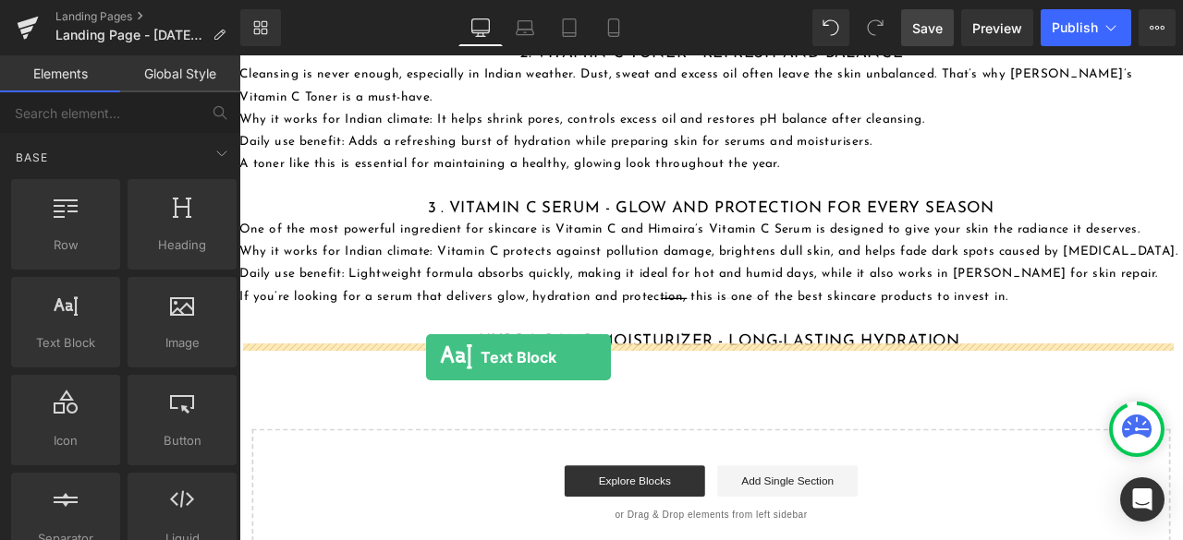
drag, startPoint x: 313, startPoint y: 385, endPoint x: 460, endPoint y: 413, distance: 149.5
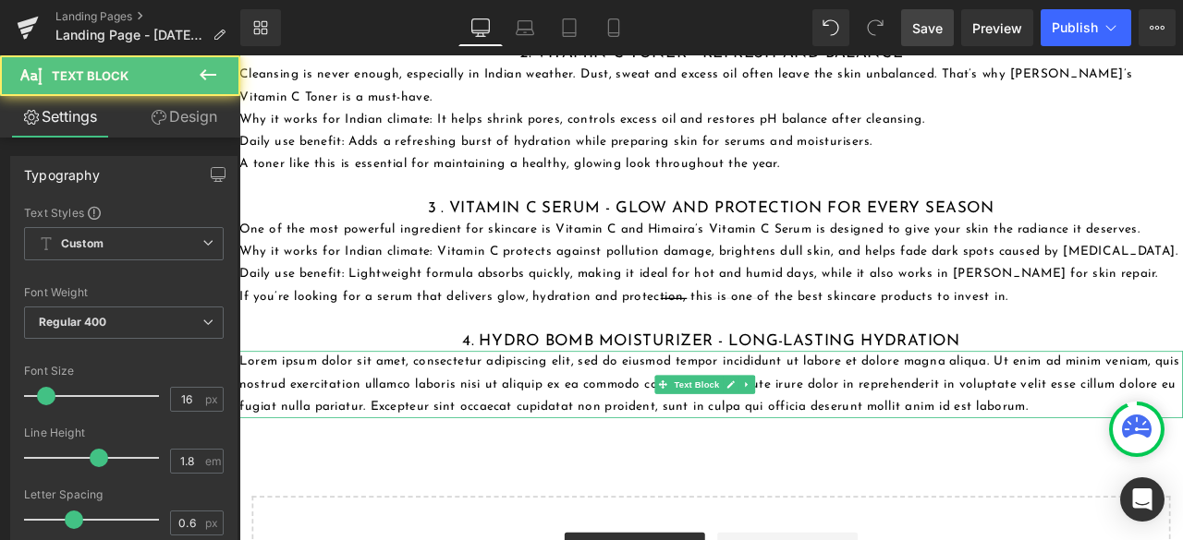
click at [429, 439] on p "Lorem ipsum dolor sit amet, consectetur adipiscing elit, sed do eiusmod tempor …" at bounding box center [798, 445] width 1118 height 79
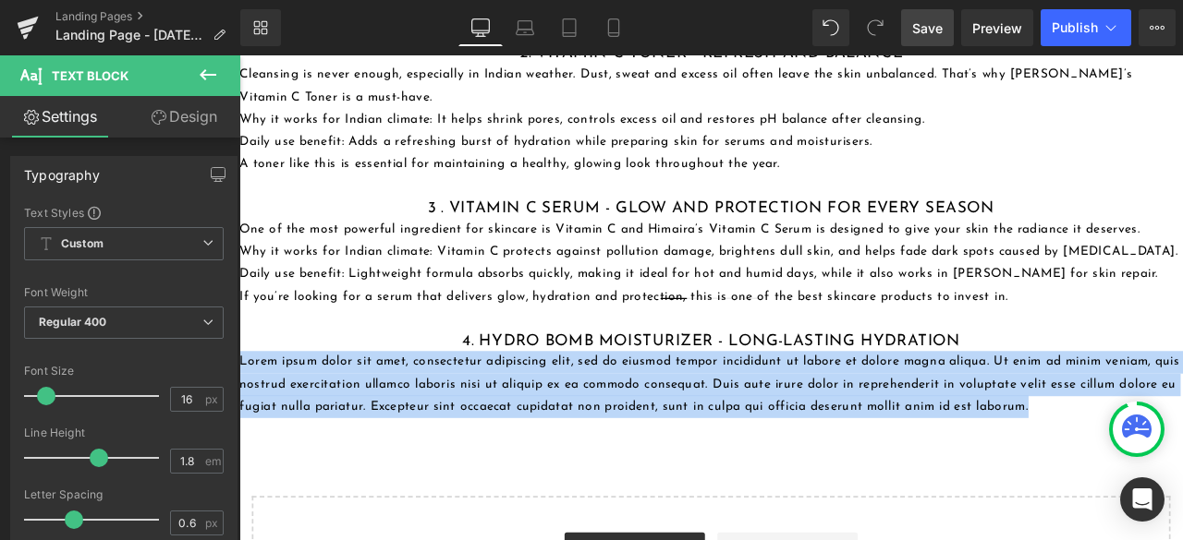
paste div
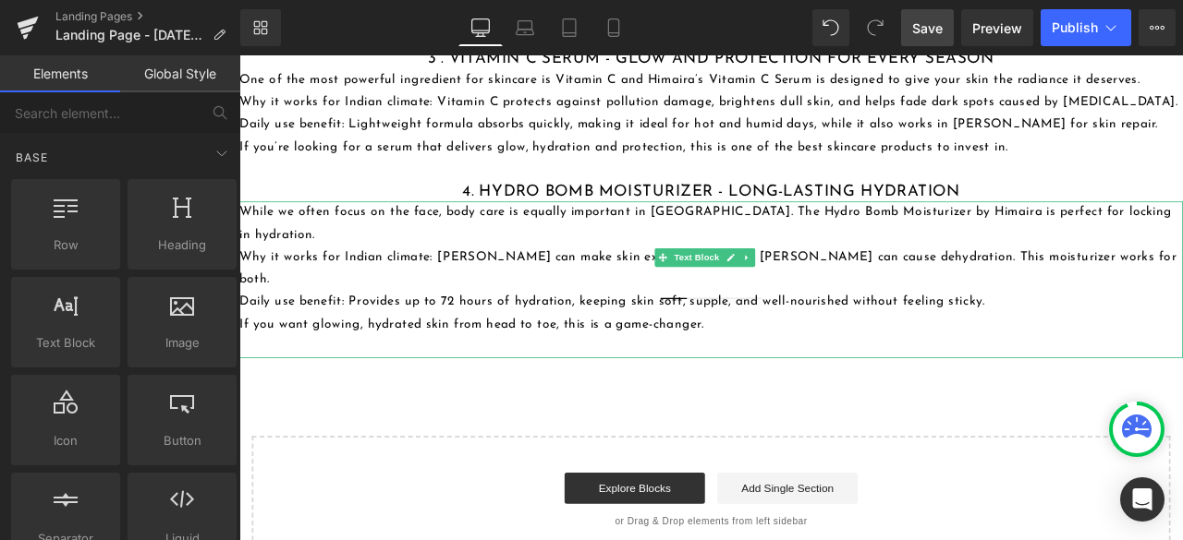
scroll to position [1755, 0]
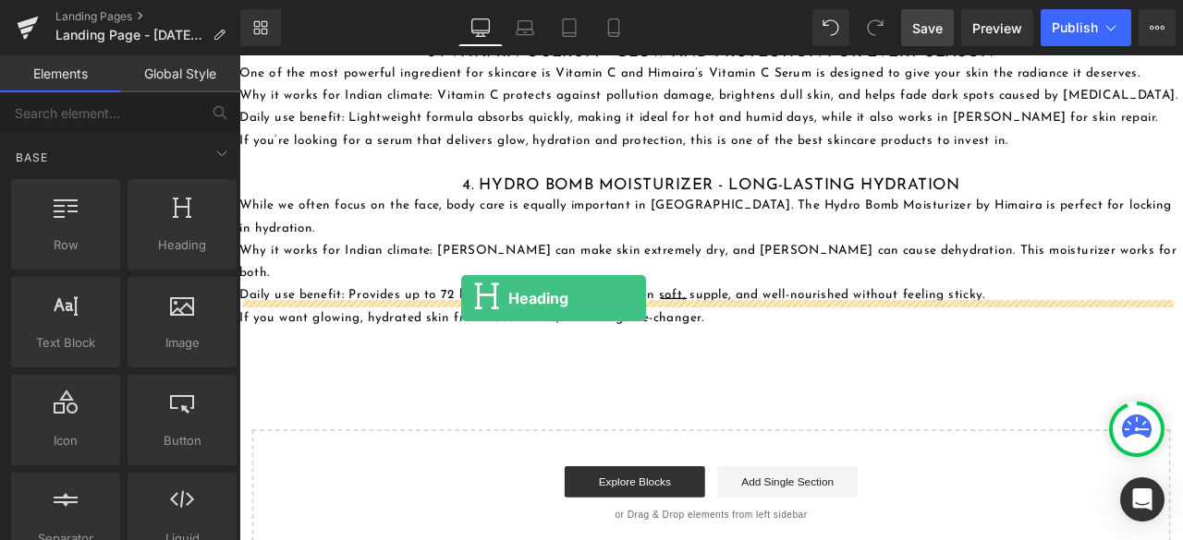
drag, startPoint x: 420, startPoint y: 288, endPoint x: 502, endPoint y: 344, distance: 98.4
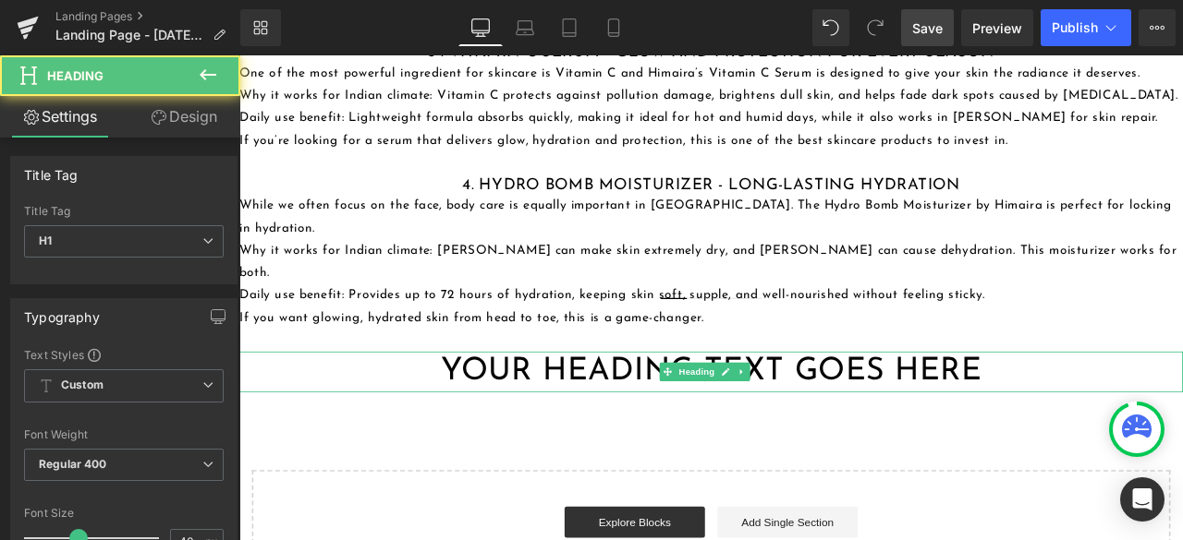
click at [516, 407] on h1 "Your heading text goes here" at bounding box center [798, 431] width 1118 height 48
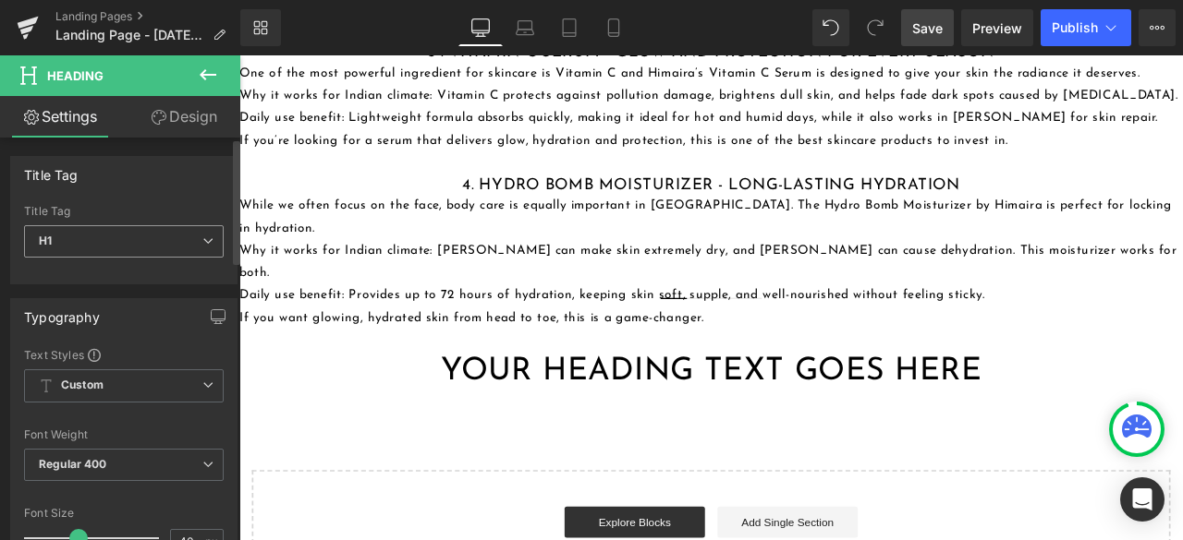
click at [174, 237] on span "H1" at bounding box center [124, 241] width 200 height 32
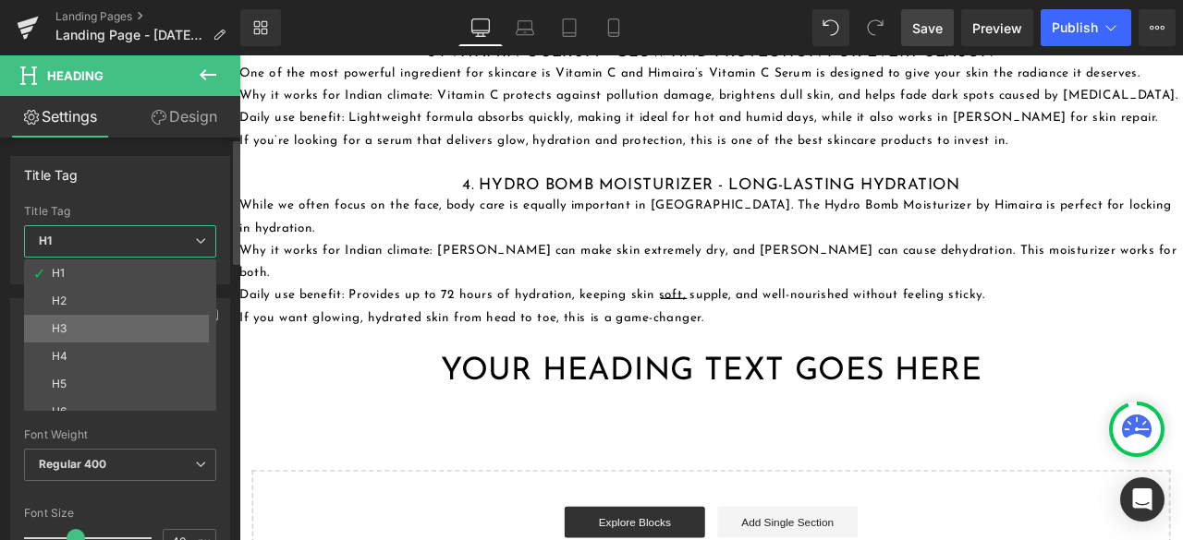
click at [109, 319] on li "H3" at bounding box center [124, 329] width 200 height 28
type input "20"
type input "100"
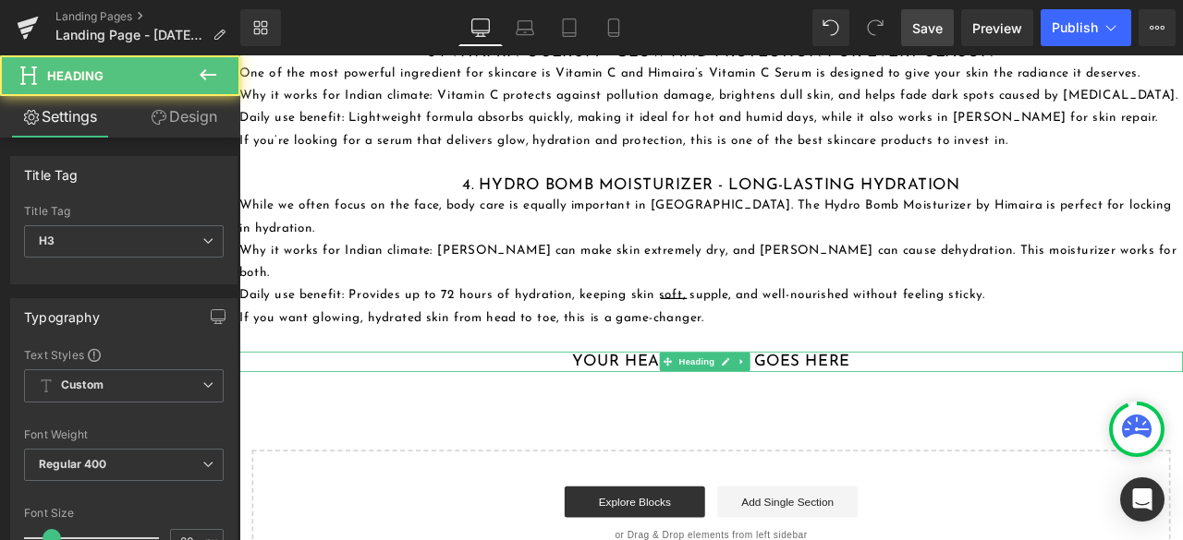
click at [648, 407] on h3 "Your heading text goes here" at bounding box center [798, 419] width 1118 height 24
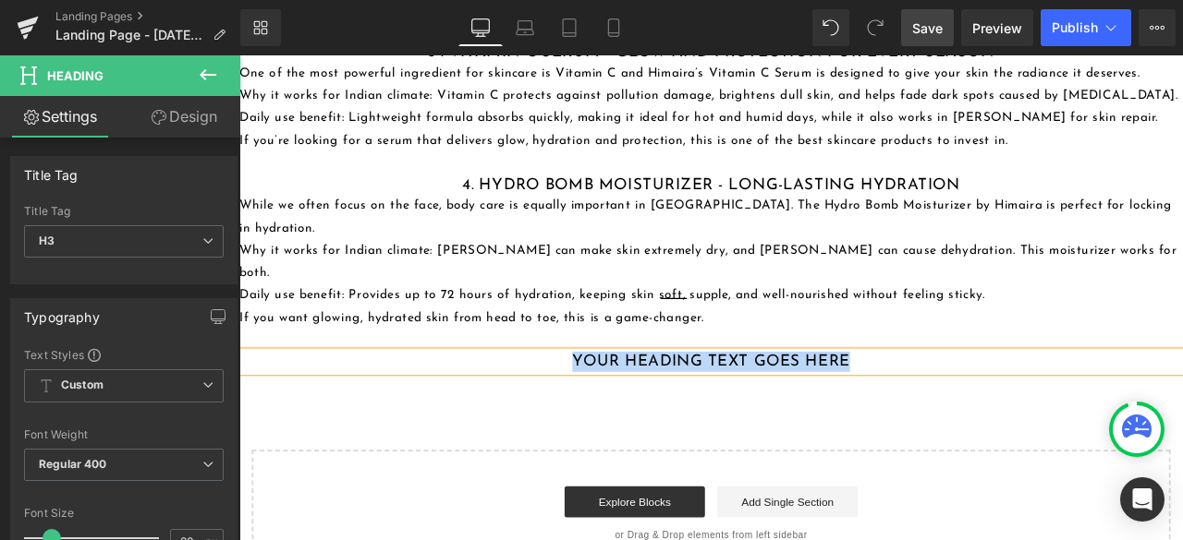
paste div
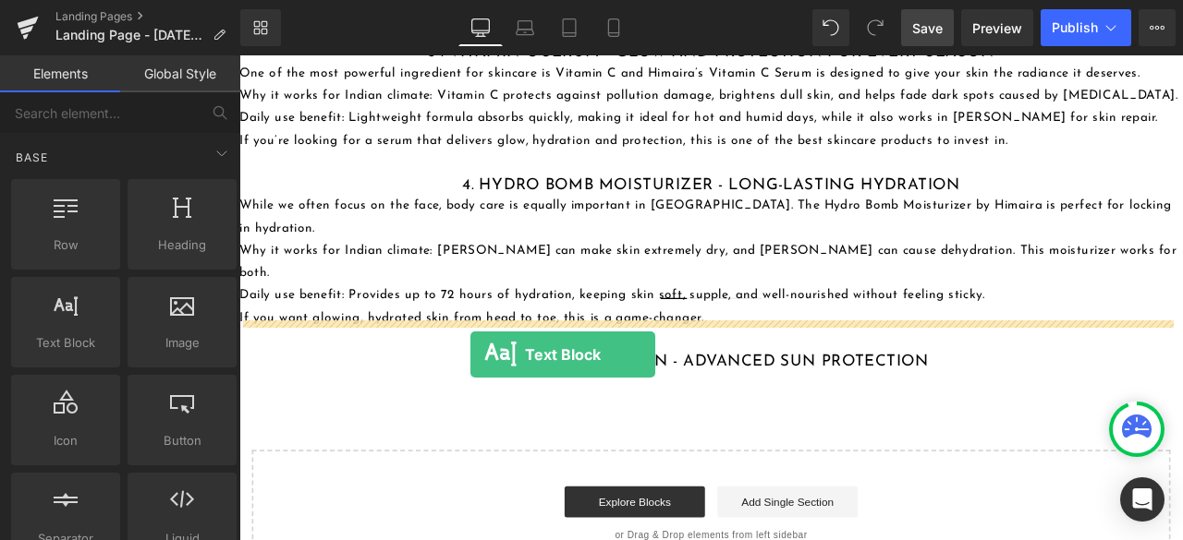
drag, startPoint x: 301, startPoint y: 397, endPoint x: 514, endPoint y: 410, distance: 212.9
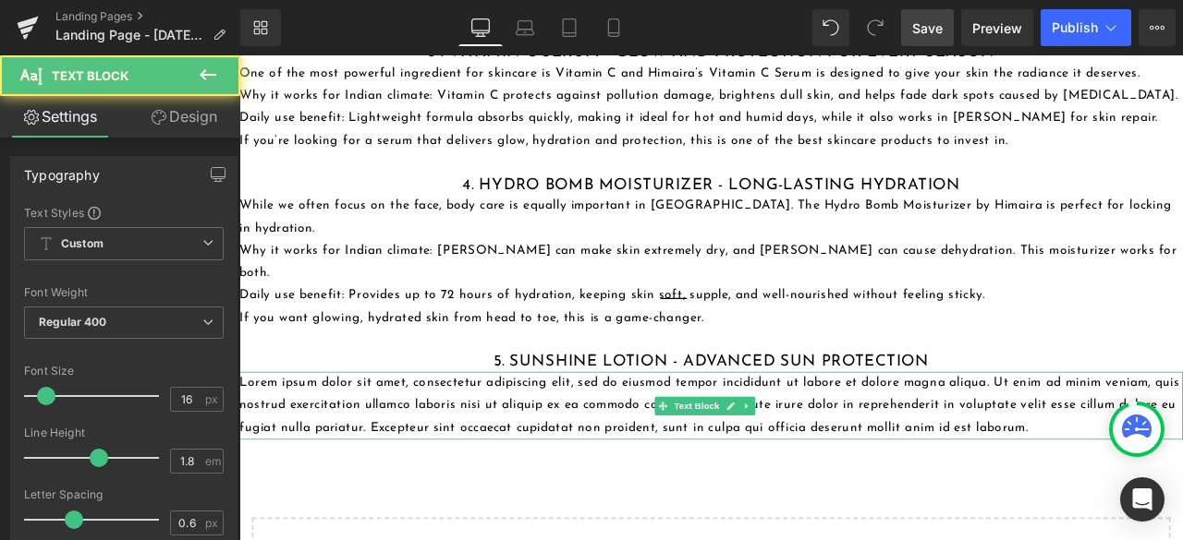
click at [500, 431] on p "Lorem ipsum dolor sit amet, consectetur adipiscing elit, sed do eiusmod tempor …" at bounding box center [798, 470] width 1118 height 79
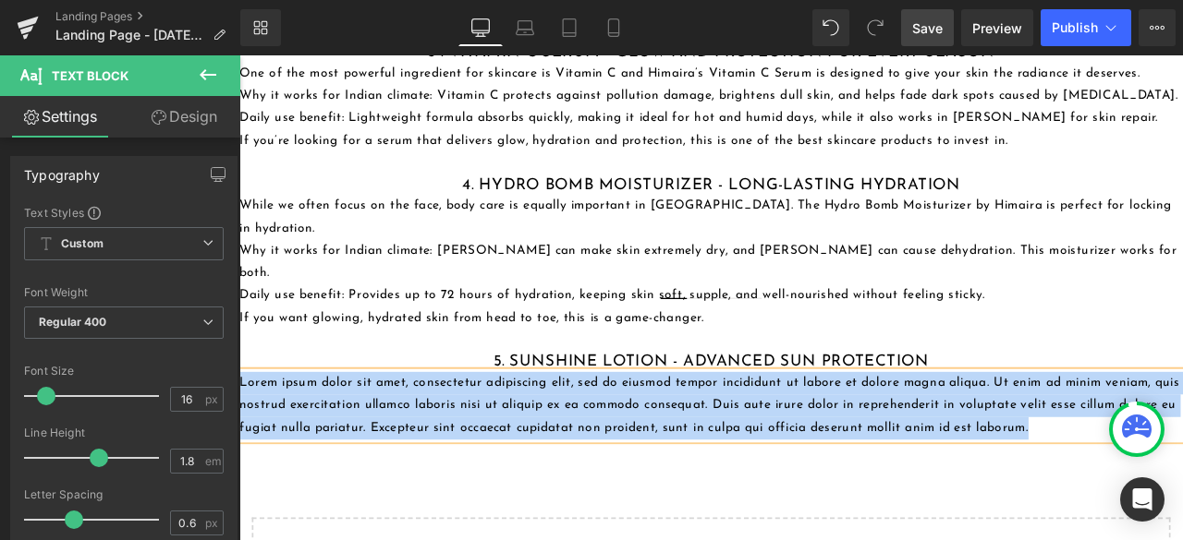
paste div
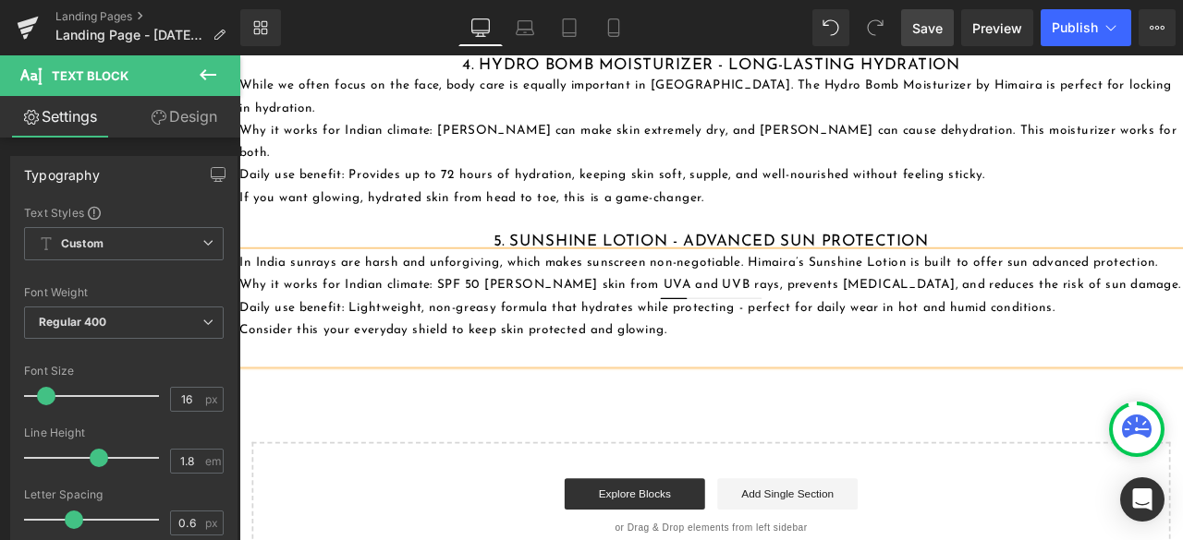
scroll to position [1940, 0]
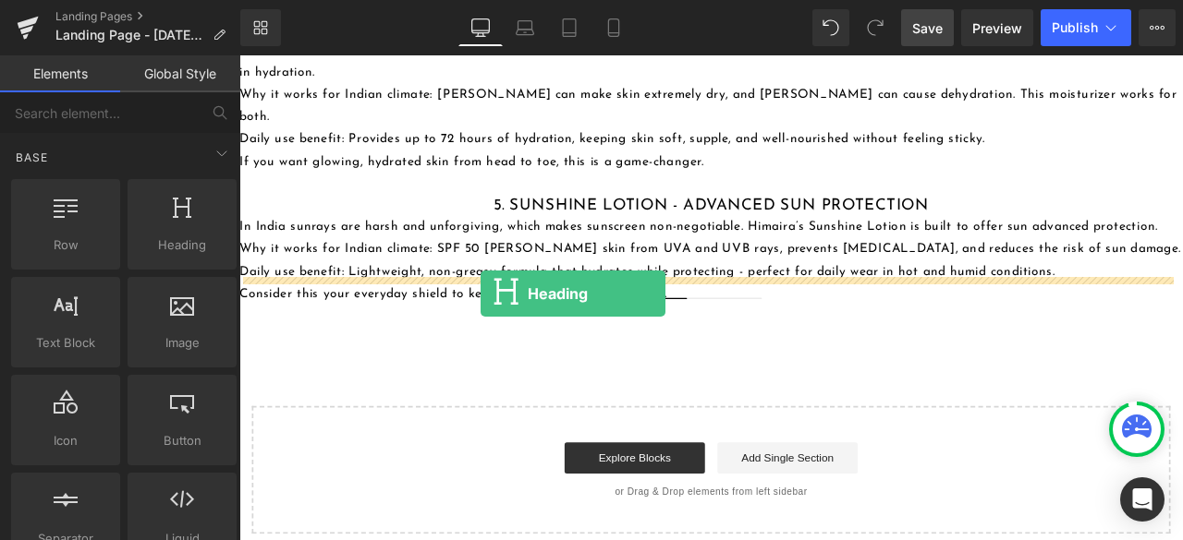
drag, startPoint x: 419, startPoint y: 287, endPoint x: 526, endPoint y: 338, distance: 118.6
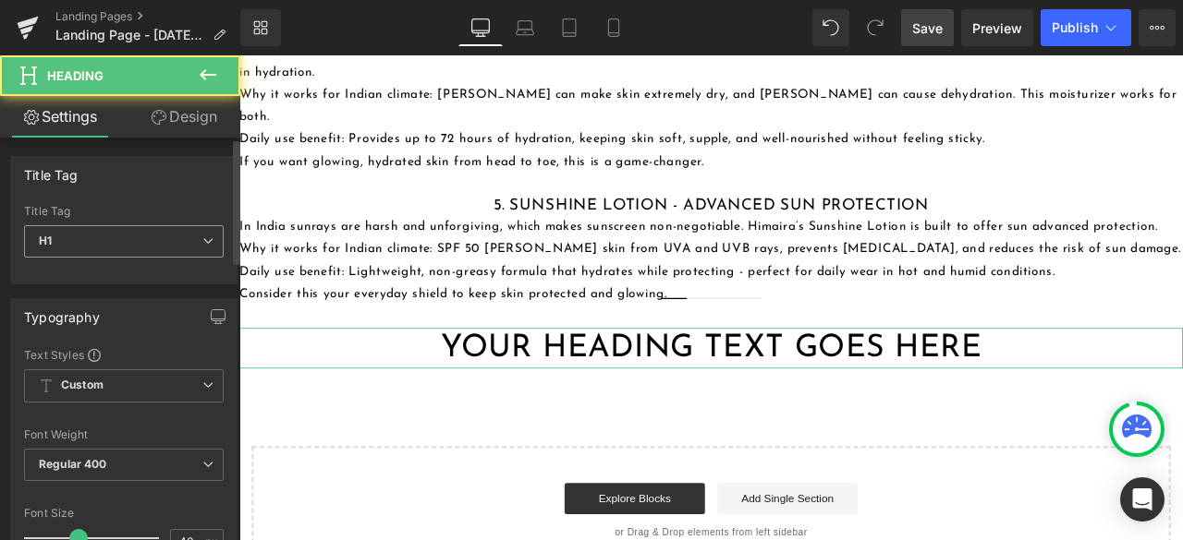
click at [108, 241] on span "H1" at bounding box center [124, 241] width 200 height 32
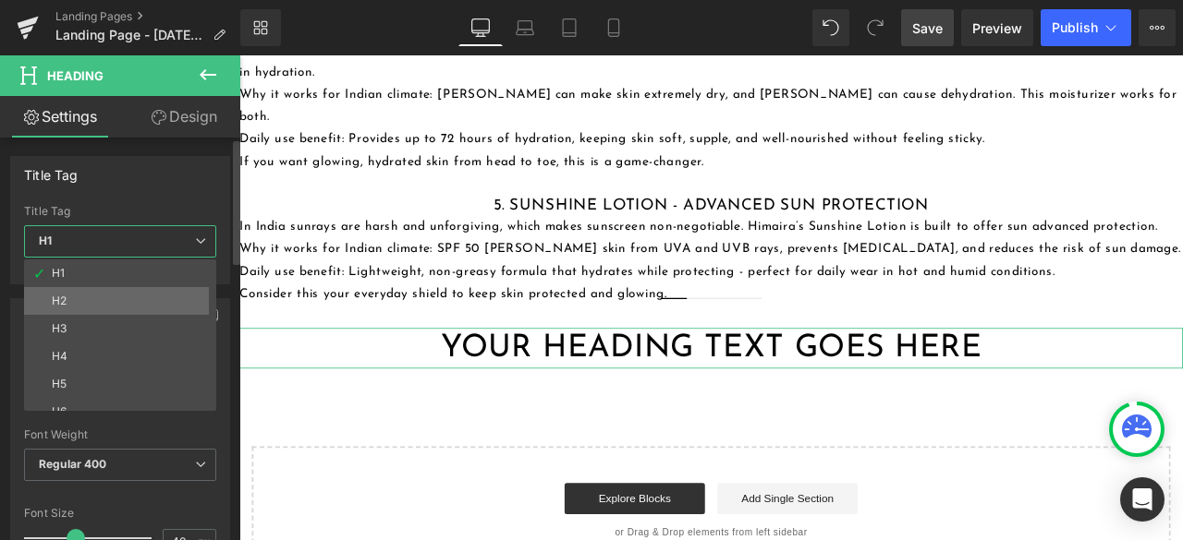
click at [104, 304] on li "H2" at bounding box center [124, 301] width 200 height 28
type input "28"
type input "100"
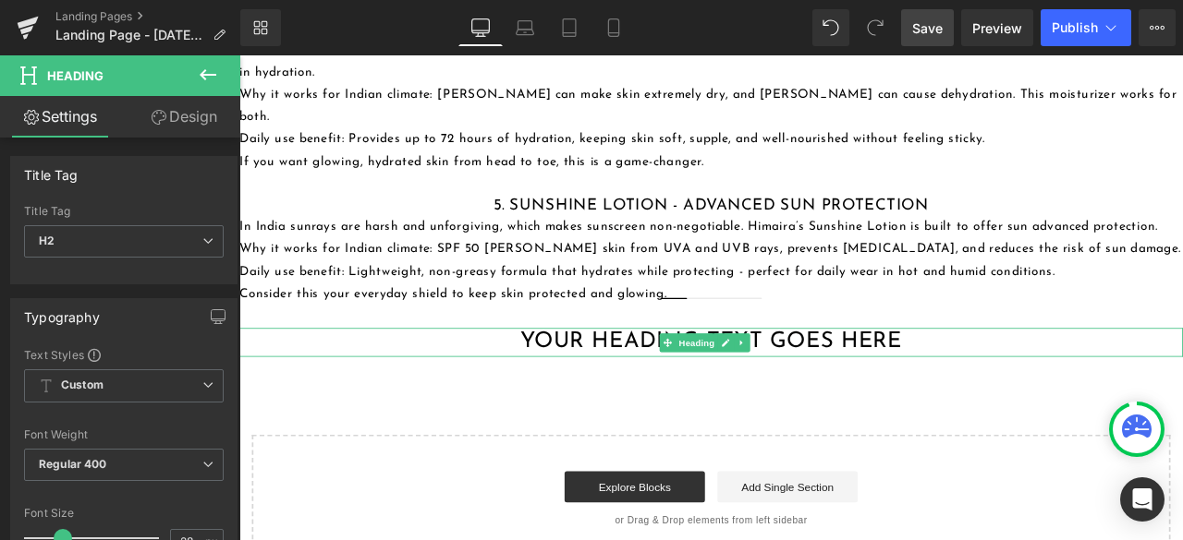
click at [566, 379] on h2 "Your heading text goes here" at bounding box center [798, 395] width 1118 height 33
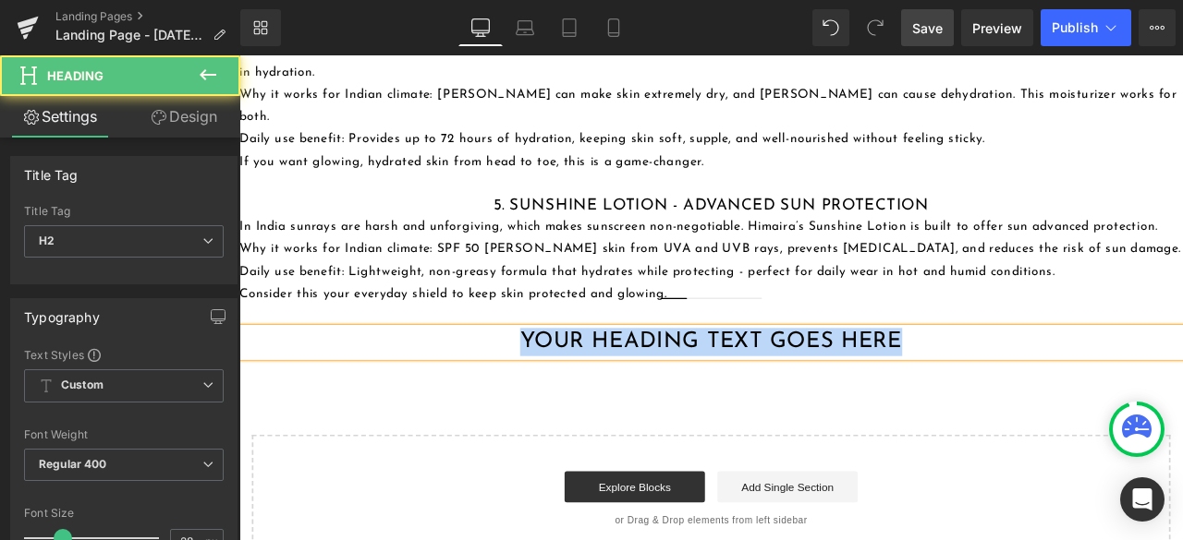
paste div
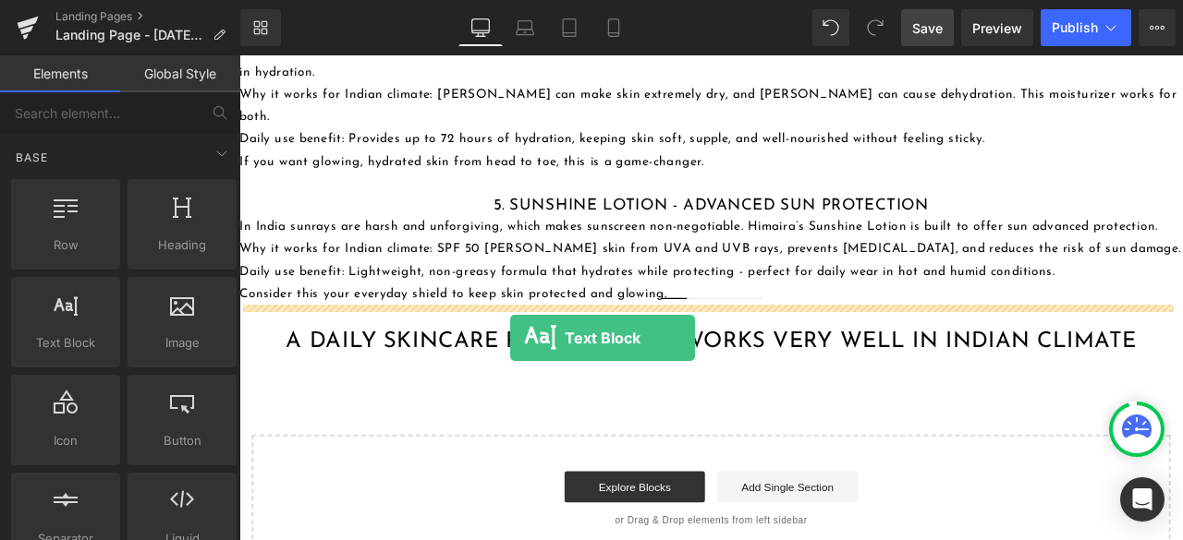
drag, startPoint x: 294, startPoint y: 382, endPoint x: 560, endPoint y: 391, distance: 266.2
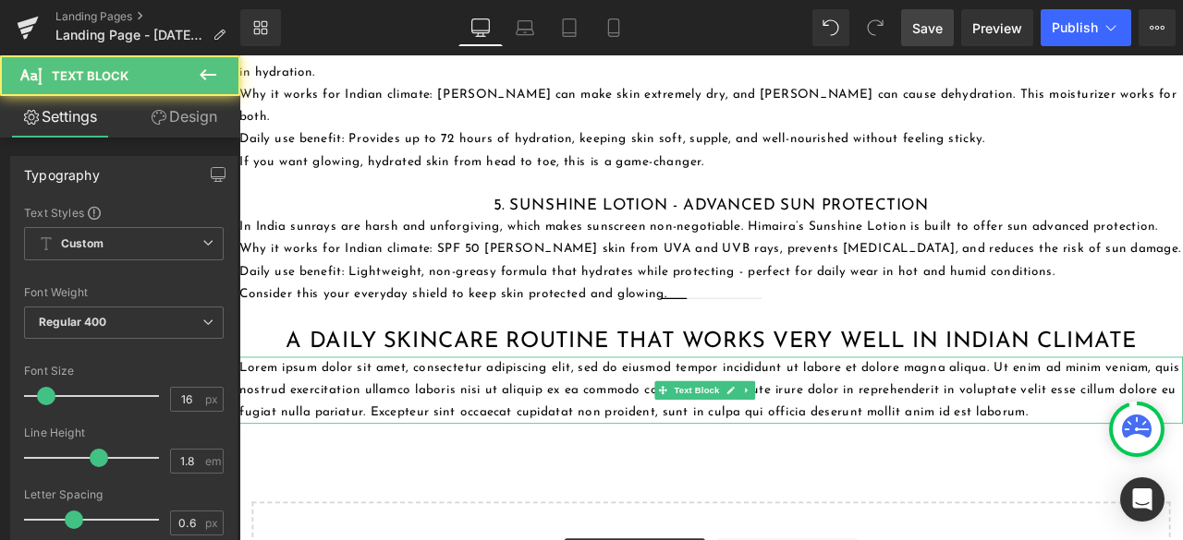
click at [550, 413] on p "Lorem ipsum dolor sit amet, consectetur adipiscing elit, sed do eiusmod tempor …" at bounding box center [798, 452] width 1118 height 79
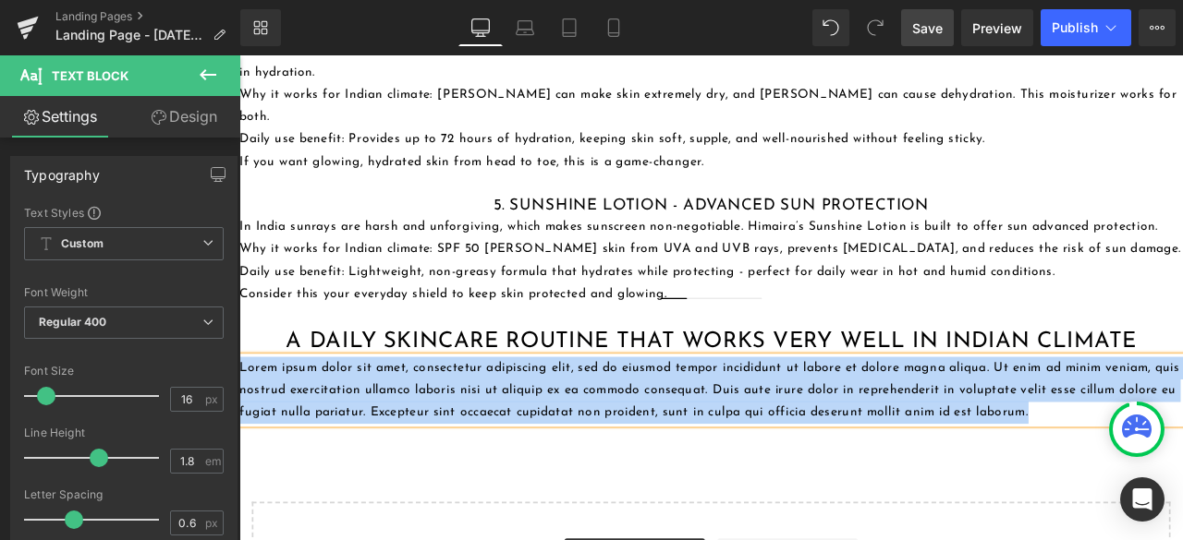
paste div
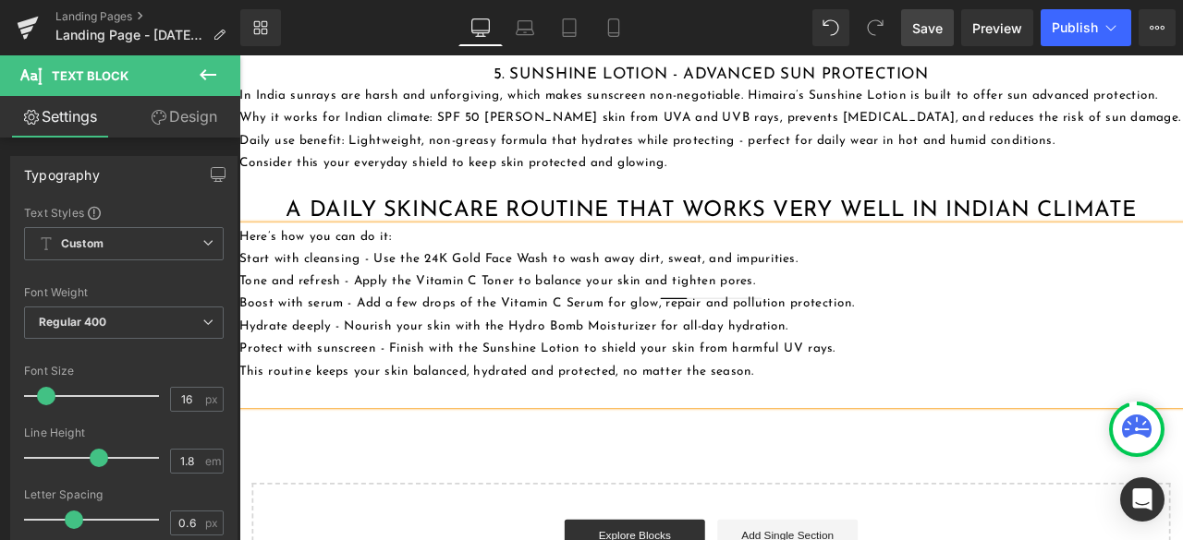
scroll to position [2125, 0]
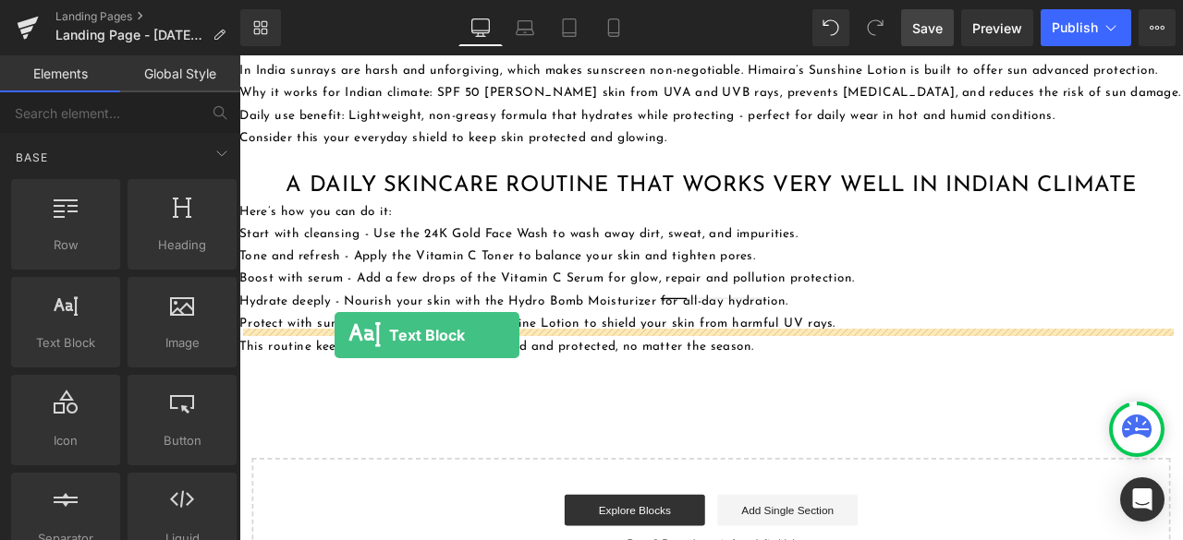
drag, startPoint x: 306, startPoint y: 375, endPoint x: 352, endPoint y: 387, distance: 47.7
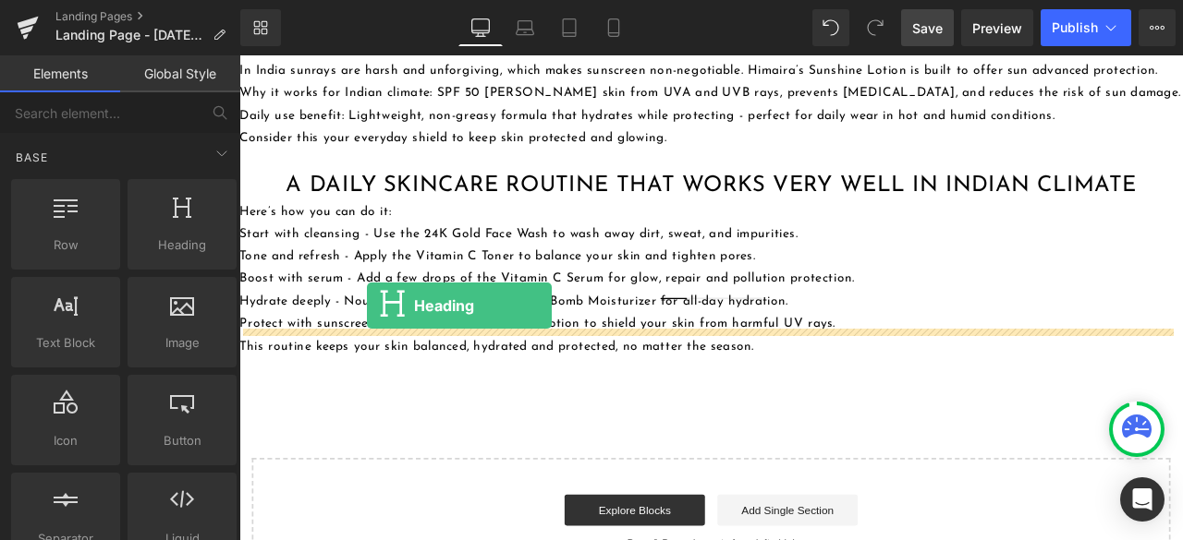
drag, startPoint x: 405, startPoint y: 273, endPoint x: 390, endPoint y: 352, distance: 80.8
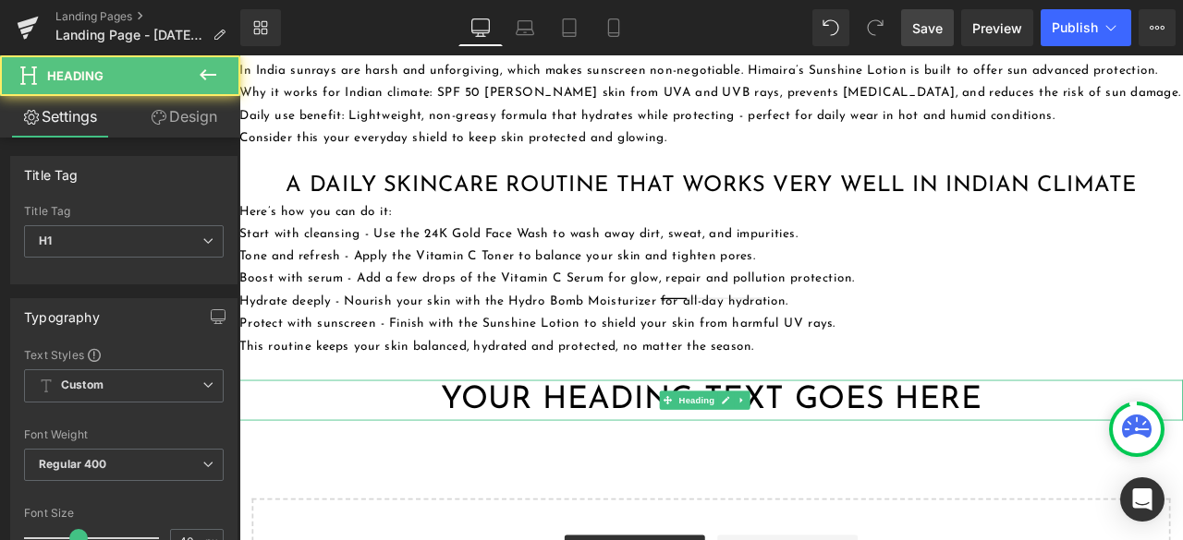
click at [528, 441] on h1 "Your heading text goes here" at bounding box center [798, 465] width 1118 height 48
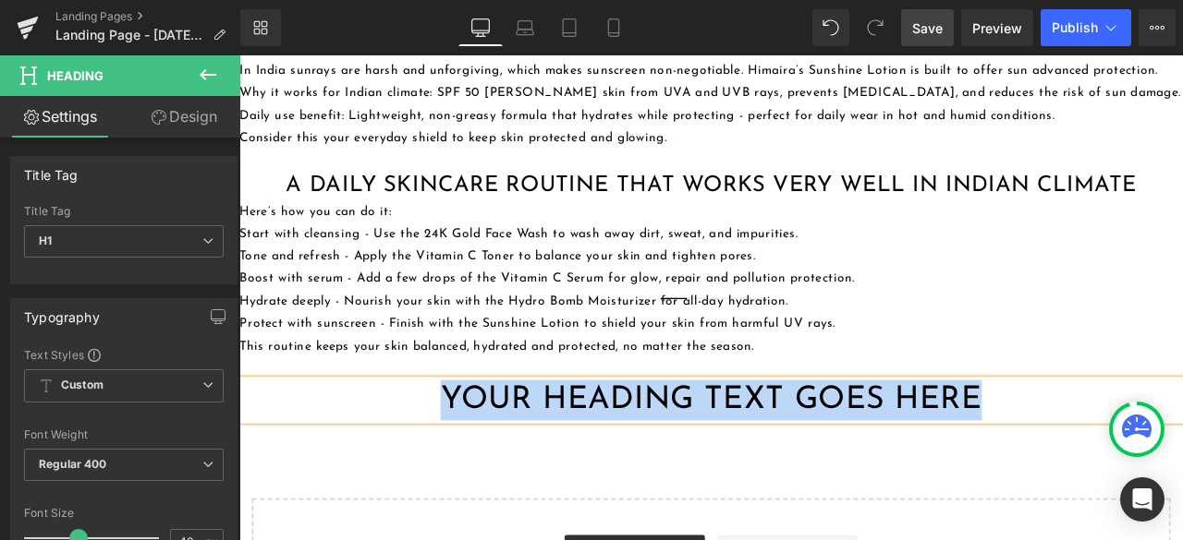
paste div
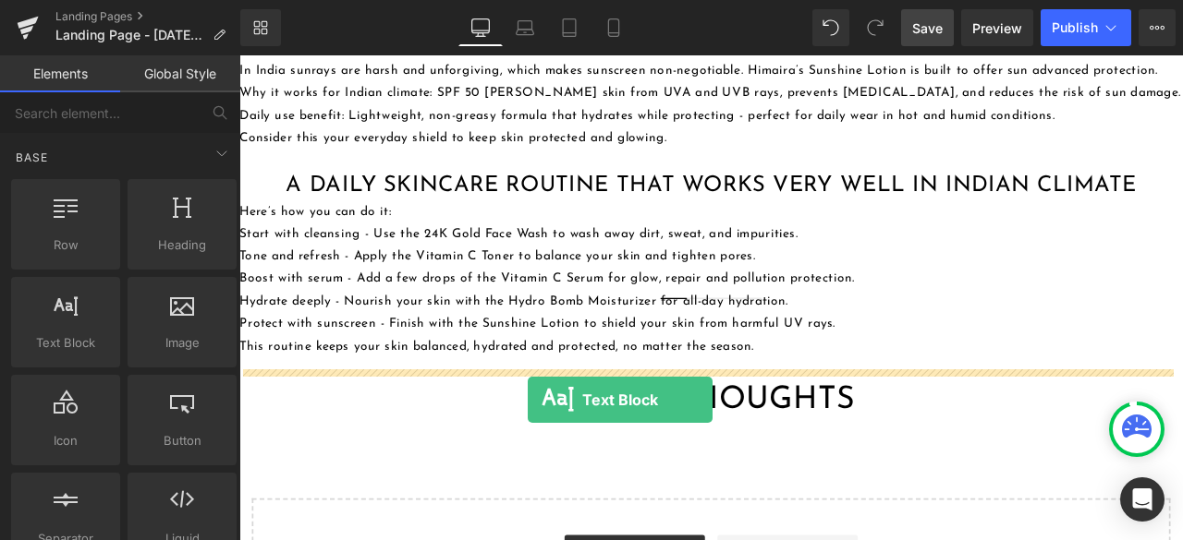
drag, startPoint x: 309, startPoint y: 384, endPoint x: 581, endPoint y: 464, distance: 283.0
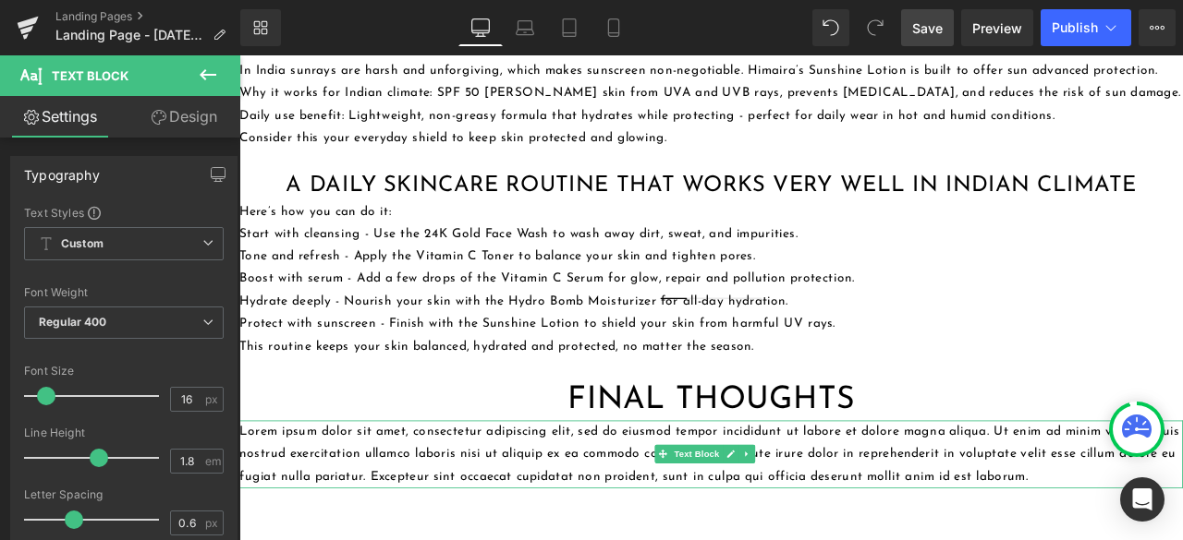
click at [400, 489] on p "Lorem ipsum dolor sit amet, consectetur adipiscing elit, sed do eiusmod tempor …" at bounding box center [798, 528] width 1118 height 79
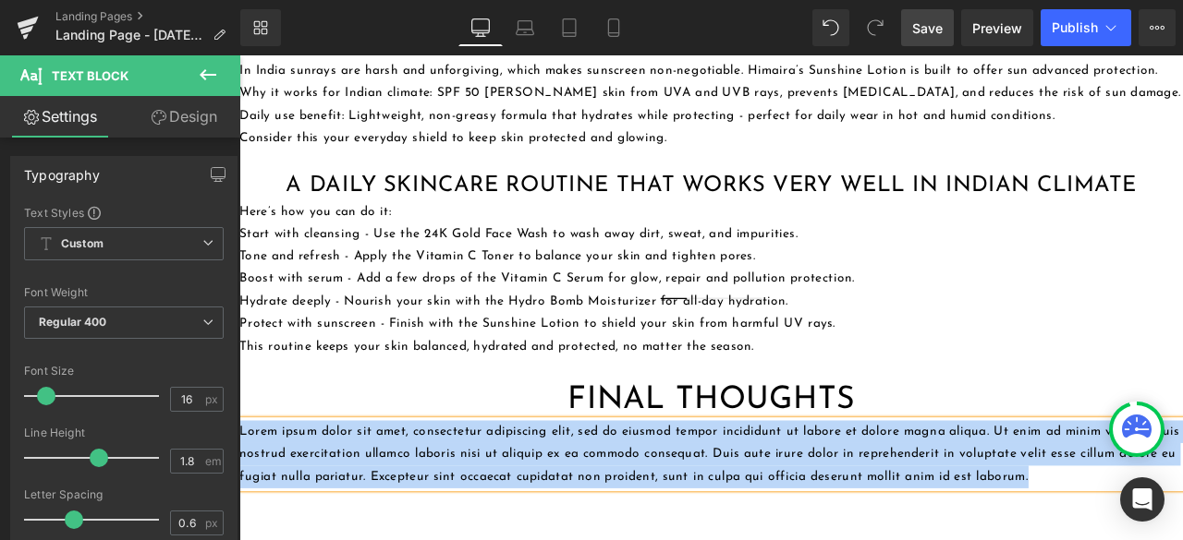
paste div
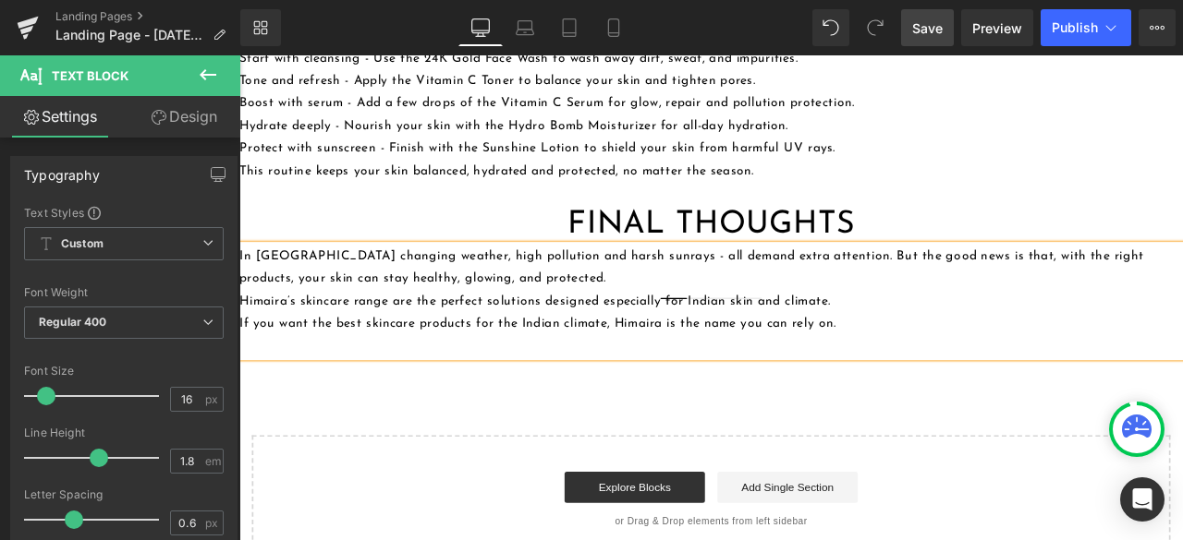
scroll to position [2402, 0]
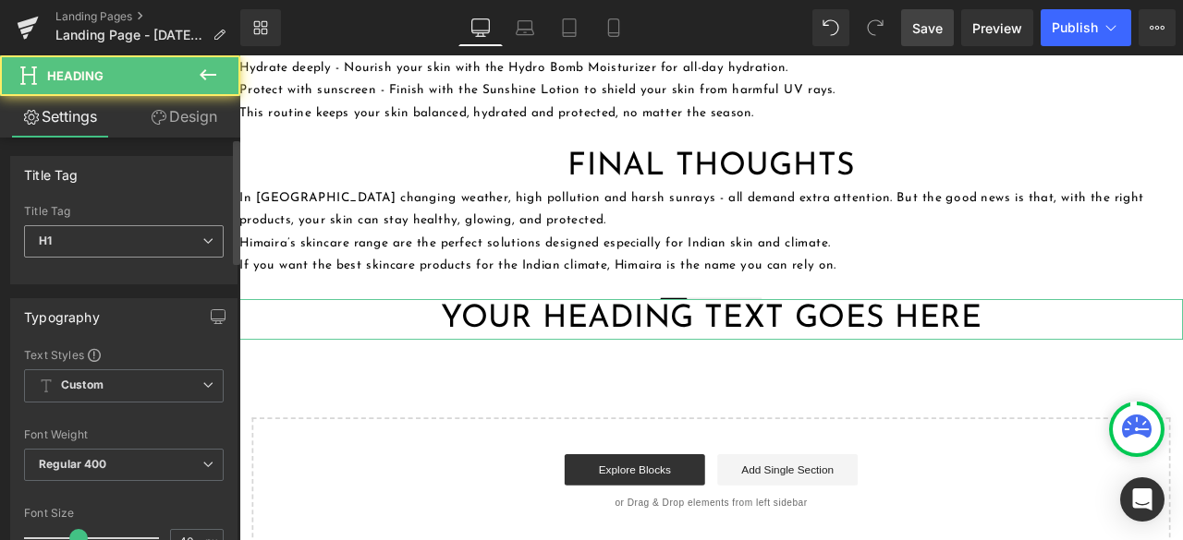
click at [188, 245] on span "H1" at bounding box center [124, 241] width 200 height 32
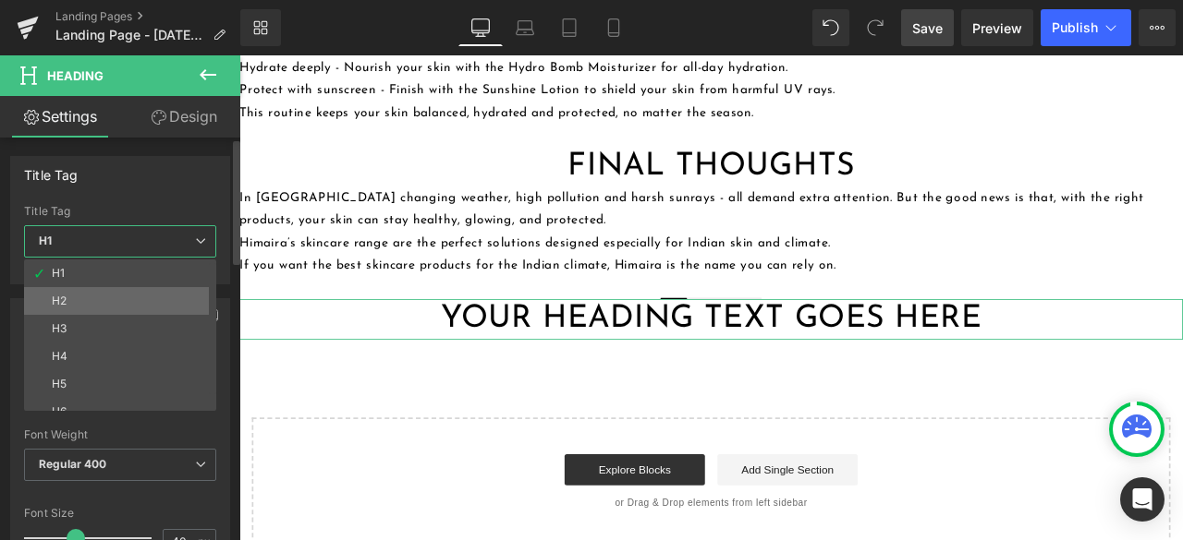
click at [139, 289] on li "H2" at bounding box center [124, 301] width 200 height 28
type input "28"
type input "100"
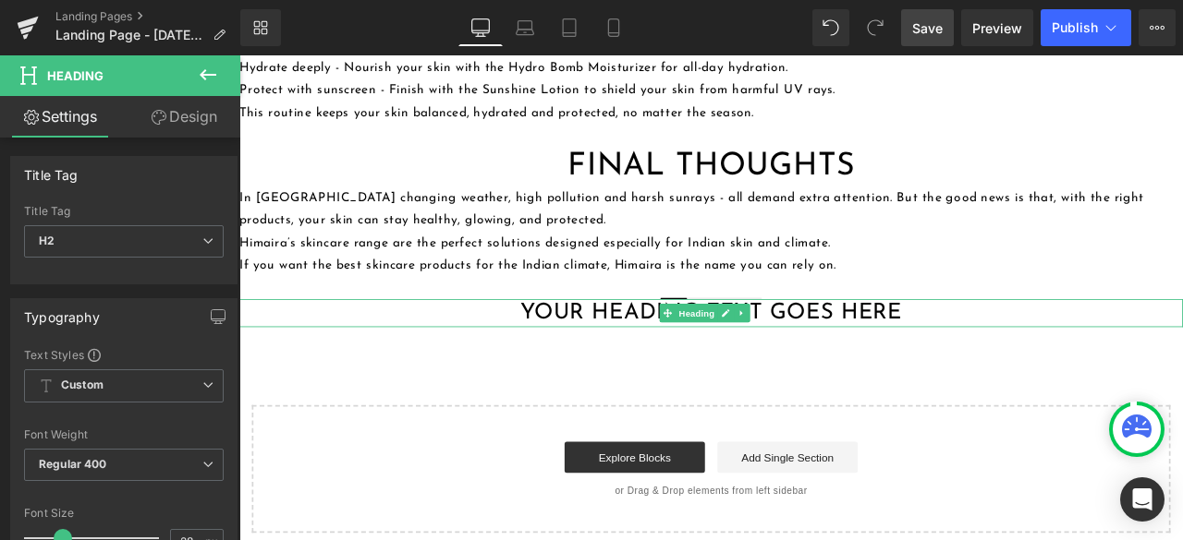
click at [575, 345] on h2 "Your heading text goes here" at bounding box center [798, 361] width 1118 height 33
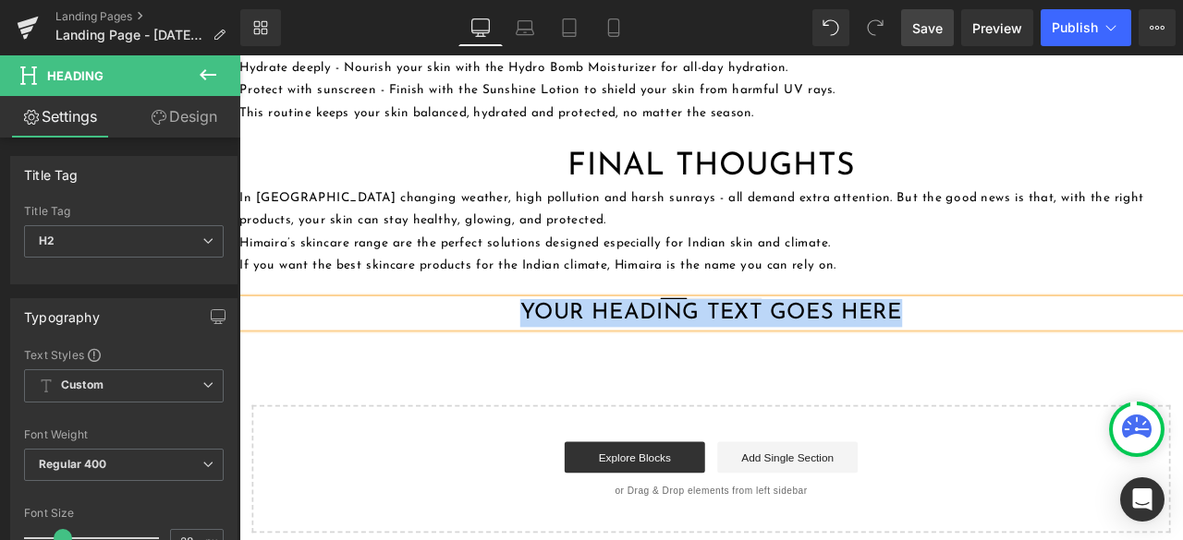
copy h2 "Your heading text goes here"
paste div
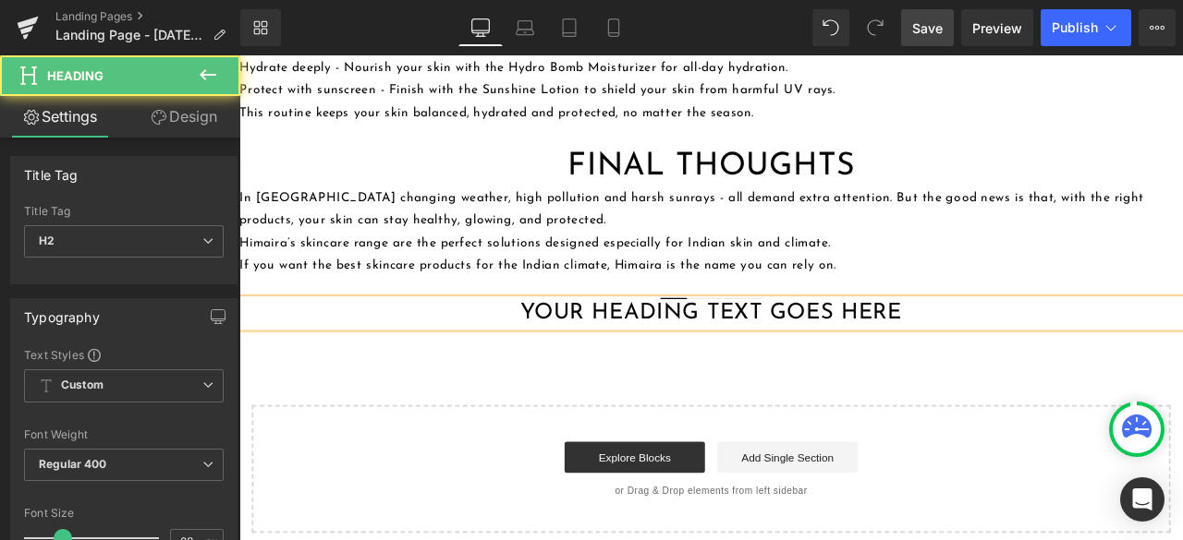
click at [518, 345] on h2 "Your heading text goes here" at bounding box center [798, 361] width 1118 height 33
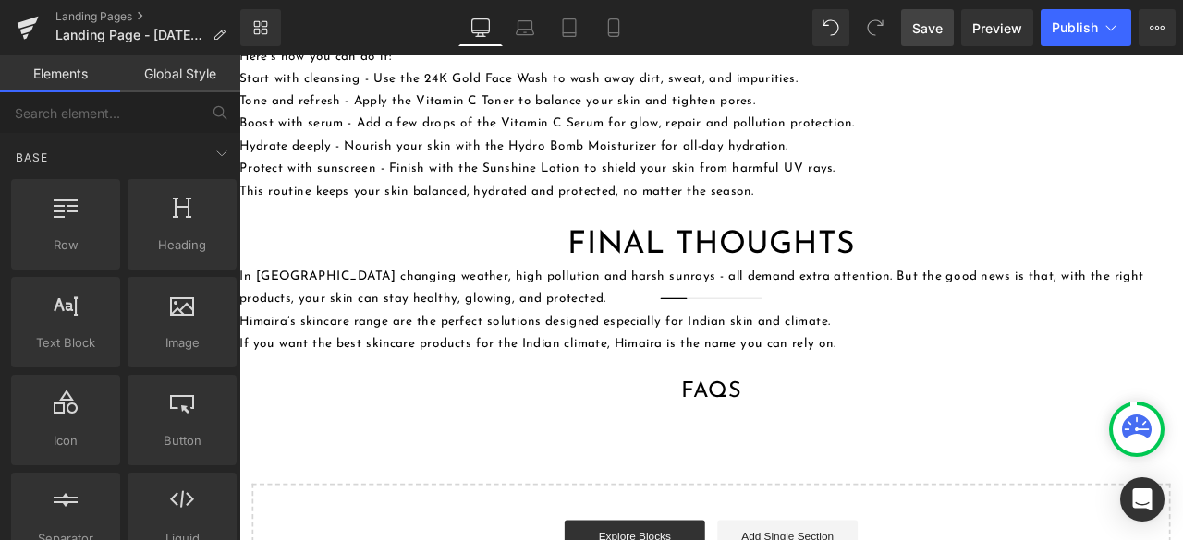
scroll to position [2278, 0]
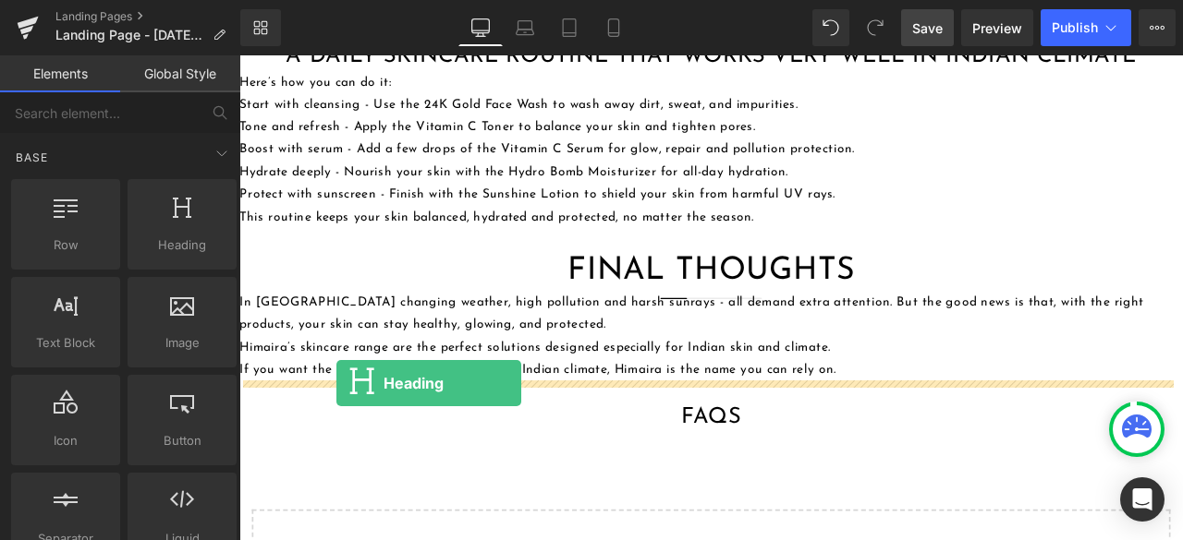
drag, startPoint x: 404, startPoint y: 307, endPoint x: 356, endPoint y: 444, distance: 145.8
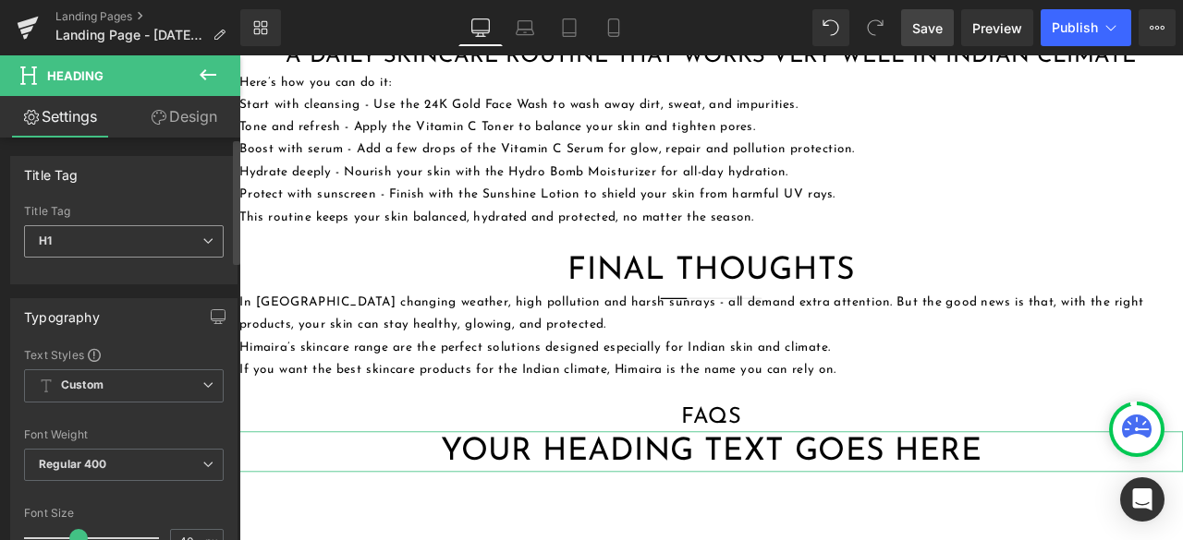
click at [160, 253] on span "H1" at bounding box center [124, 241] width 200 height 32
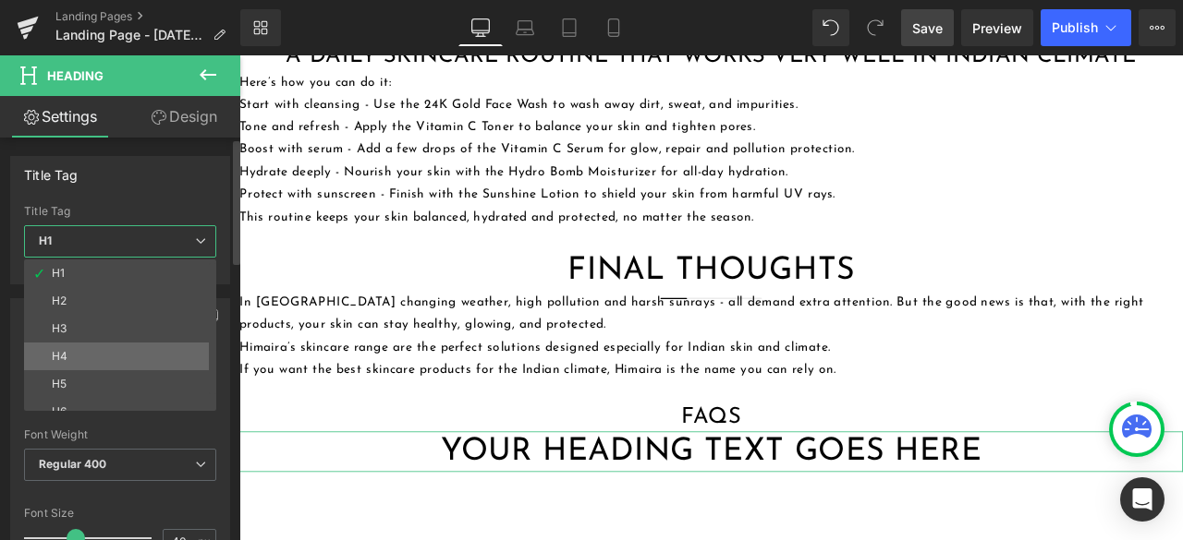
click at [107, 363] on li "H4" at bounding box center [124, 357] width 200 height 28
type input "16"
type input "100"
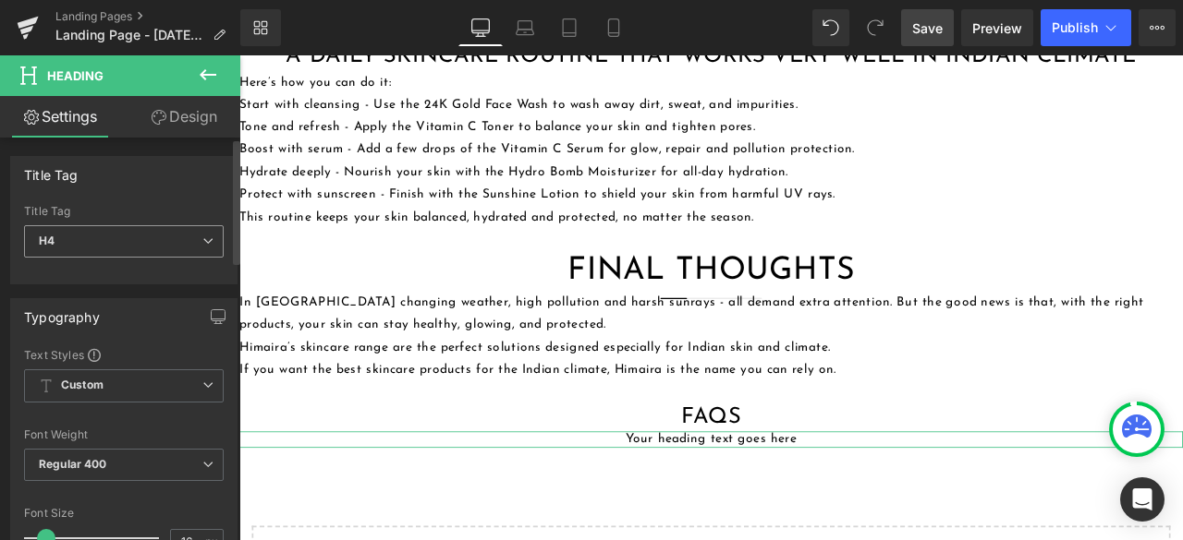
click at [175, 237] on span "H4" at bounding box center [124, 241] width 200 height 32
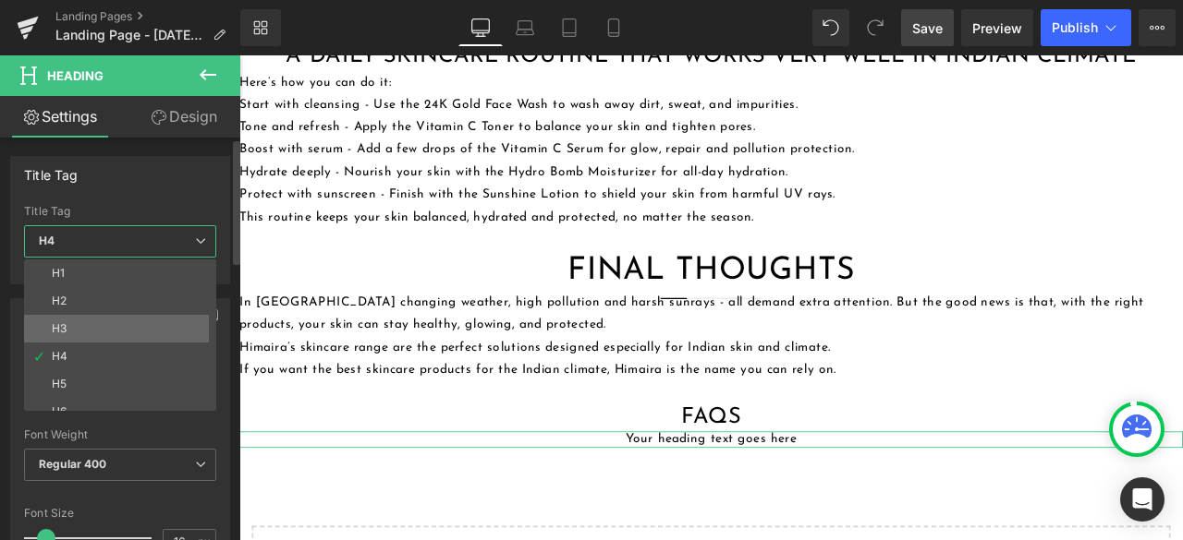
click at [118, 324] on li "H3" at bounding box center [124, 329] width 200 height 28
type input "20"
type input "100"
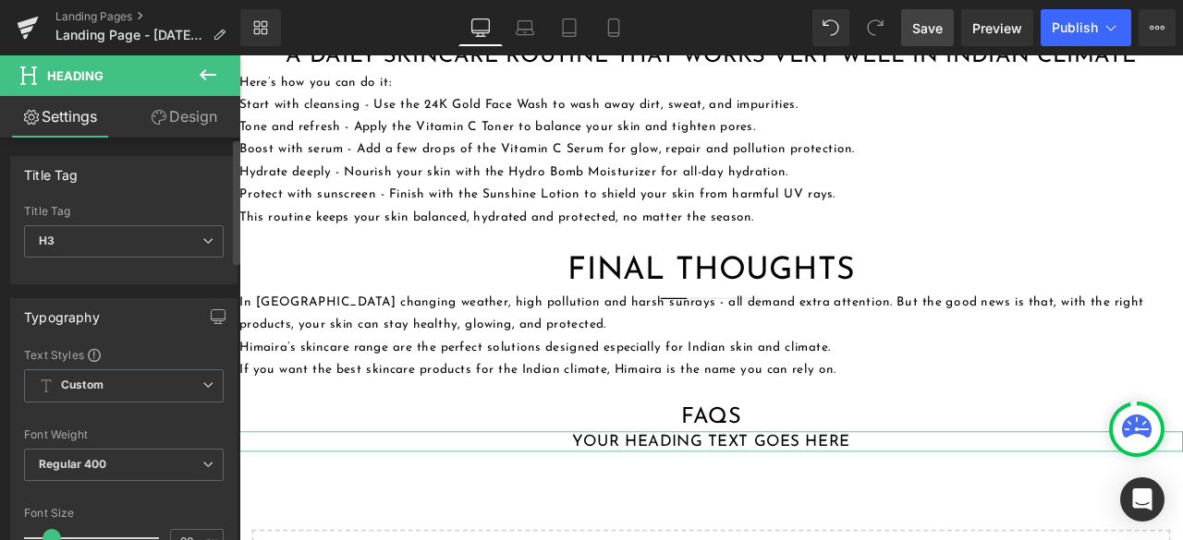
click at [148, 221] on div "Title Tag H3 H1 H2 H3 H4 H5 H6" at bounding box center [124, 242] width 200 height 74
click at [140, 253] on span "H3" at bounding box center [124, 241] width 200 height 32
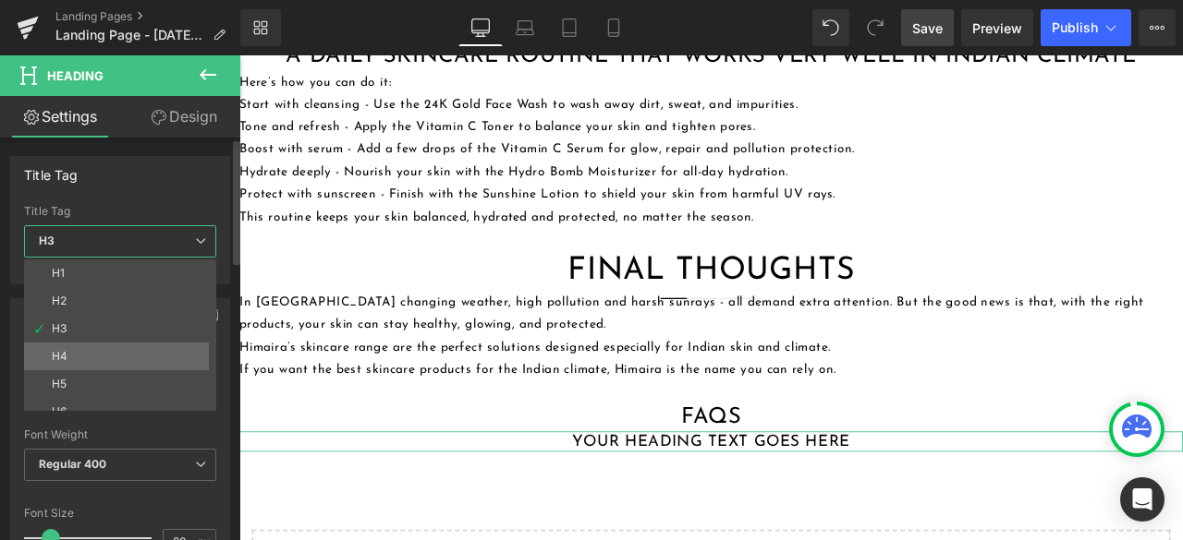
click at [103, 343] on li "H4" at bounding box center [124, 357] width 200 height 28
type input "16"
type input "100"
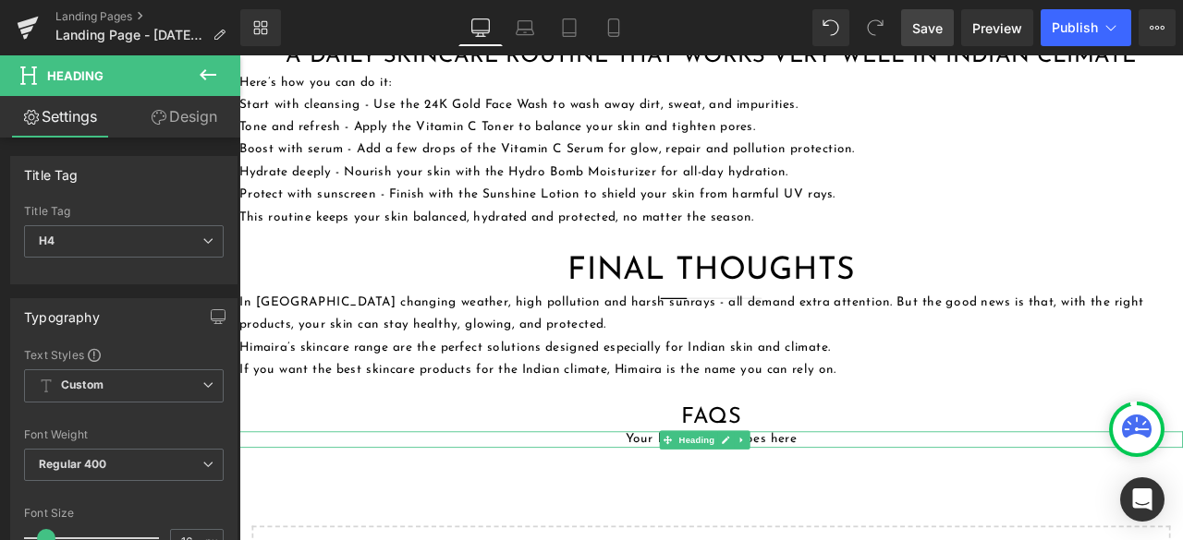
click at [676, 502] on h4 "Your heading text goes here" at bounding box center [798, 511] width 1118 height 19
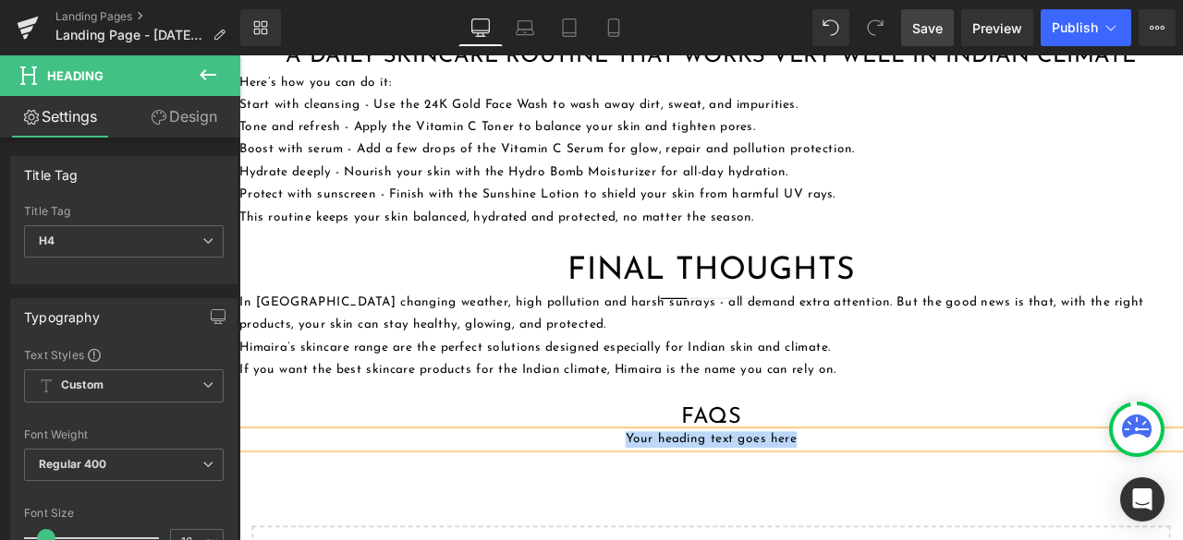
paste div
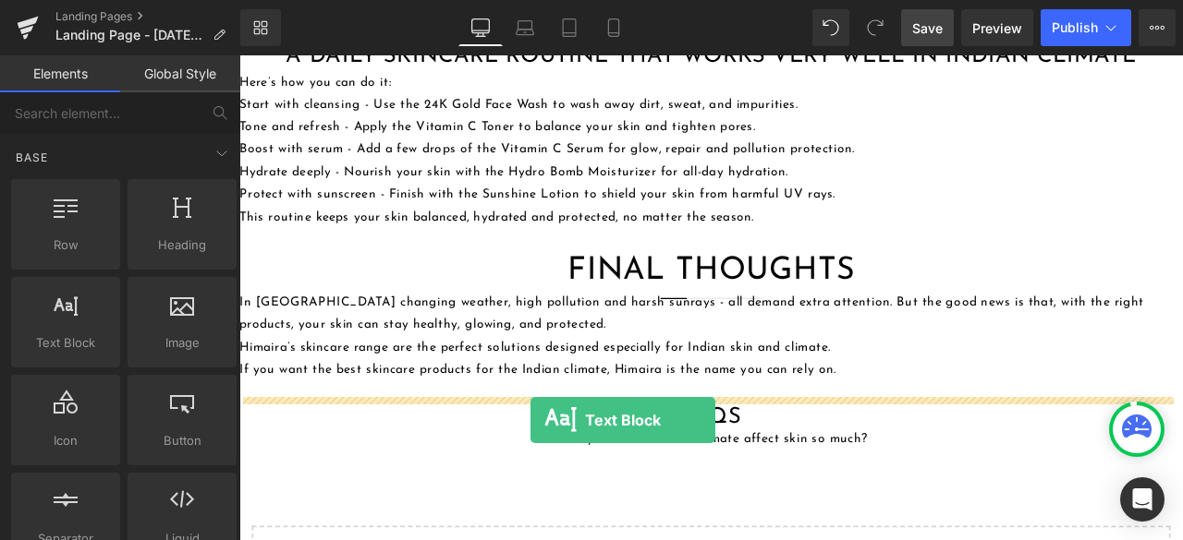
drag, startPoint x: 301, startPoint y: 383, endPoint x: 584, endPoint y: 488, distance: 301.4
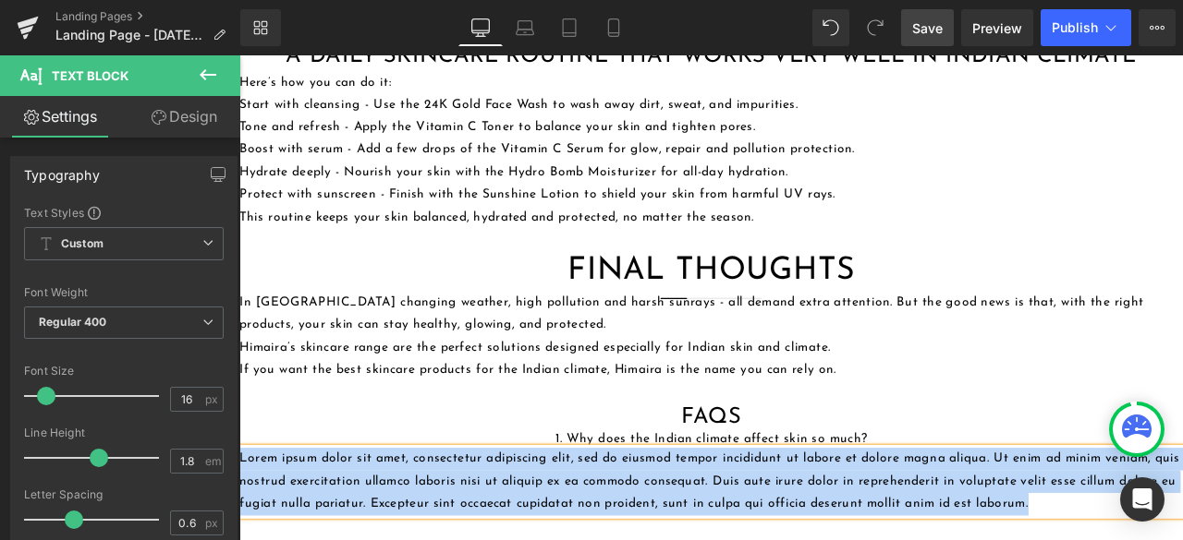
paste div
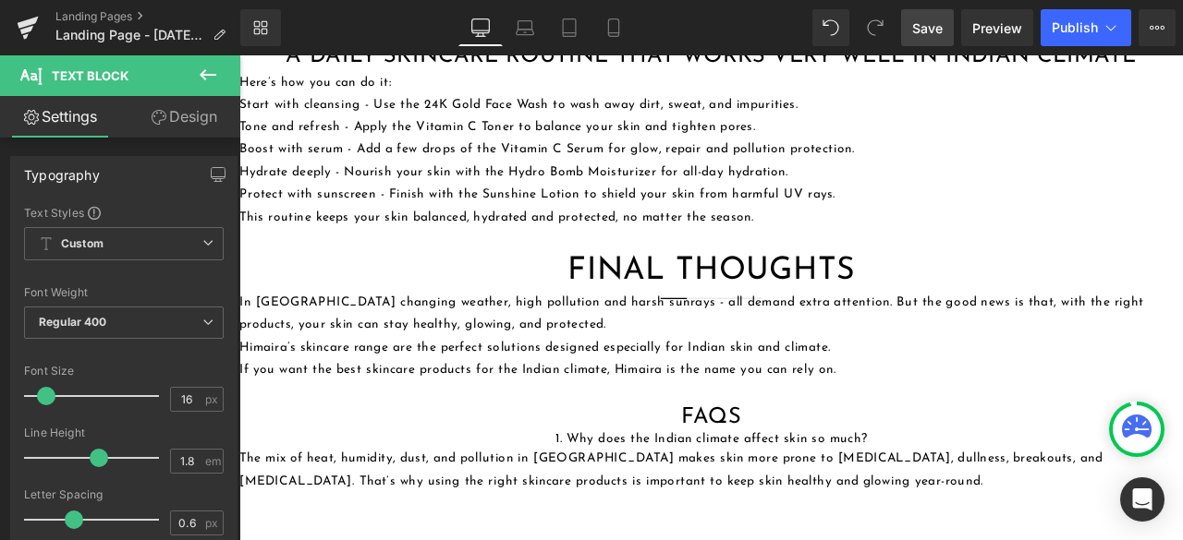
click at [571, 476] on div "Rendering Content" at bounding box center [592, 467] width 114 height 20
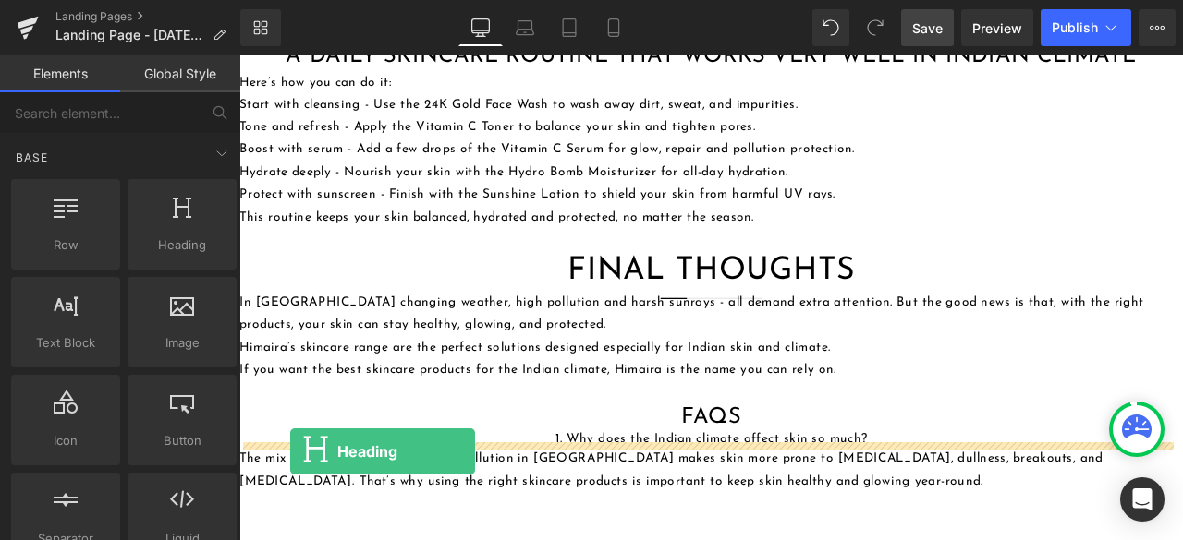
drag, startPoint x: 411, startPoint y: 297, endPoint x: 299, endPoint y: 525, distance: 254.1
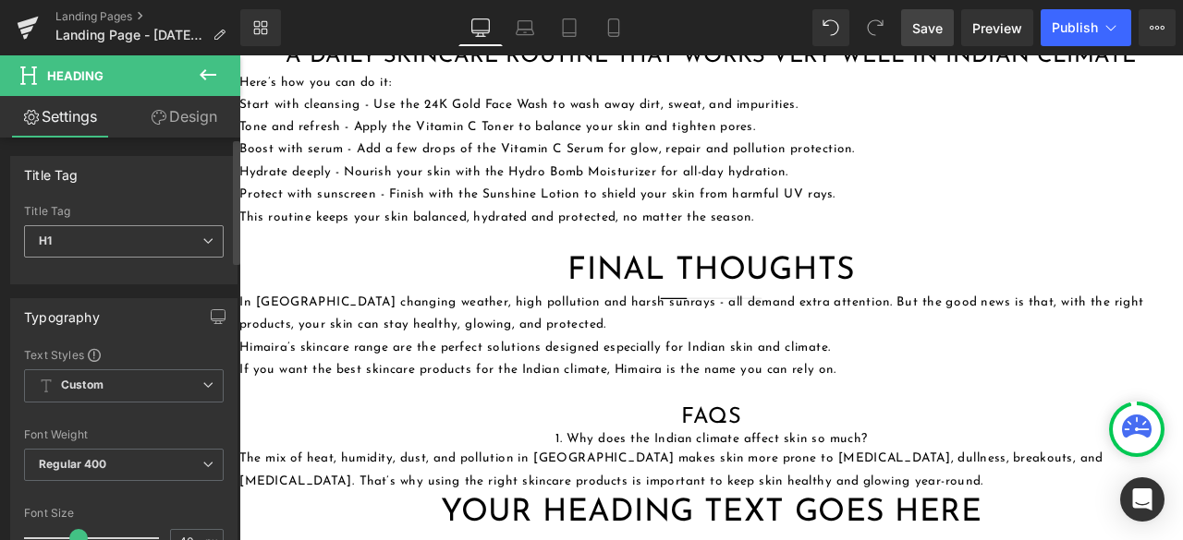
click at [193, 250] on span "H1" at bounding box center [124, 241] width 200 height 32
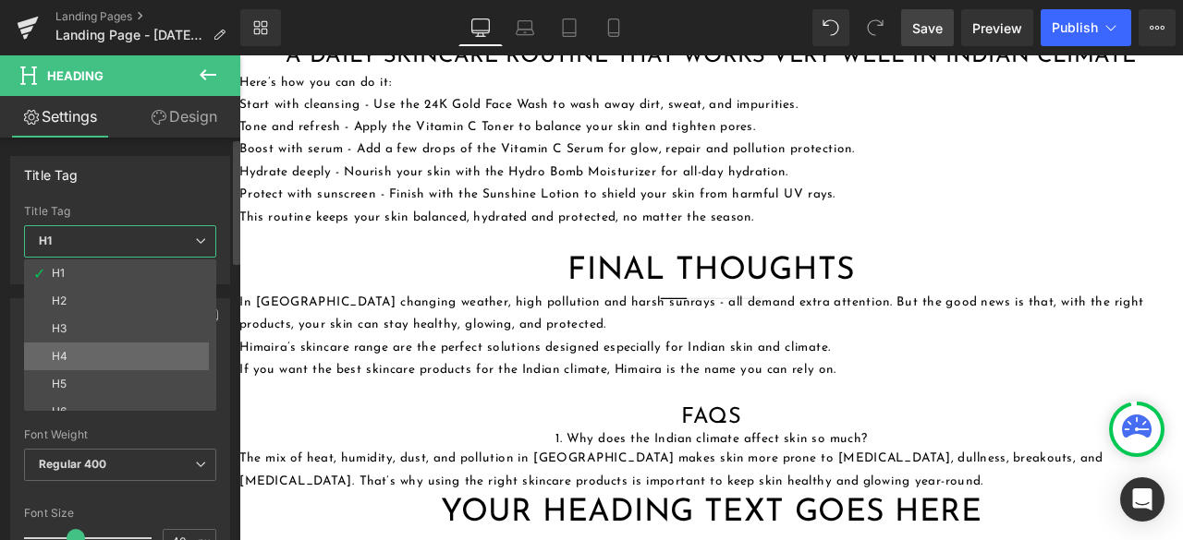
click at [113, 356] on li "H4" at bounding box center [124, 357] width 200 height 28
type input "16"
type input "100"
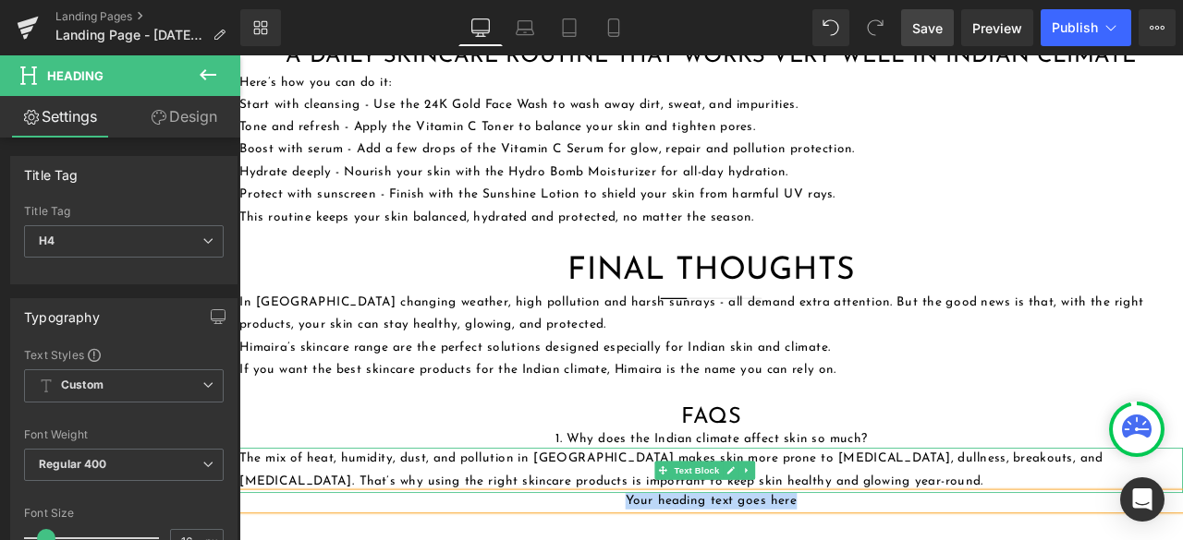
paste div
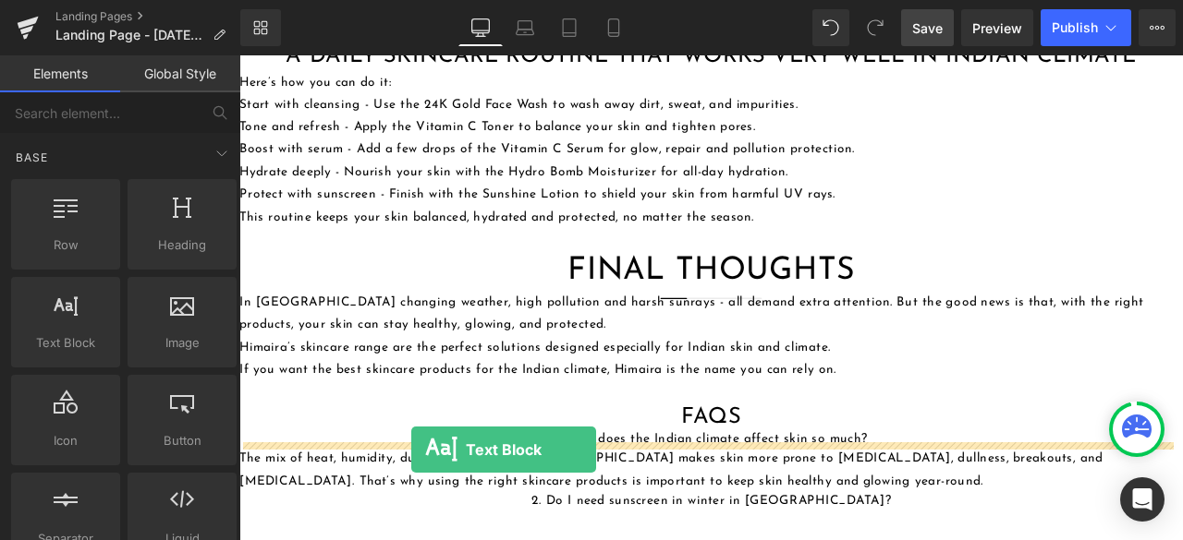
scroll to position [2408, 0]
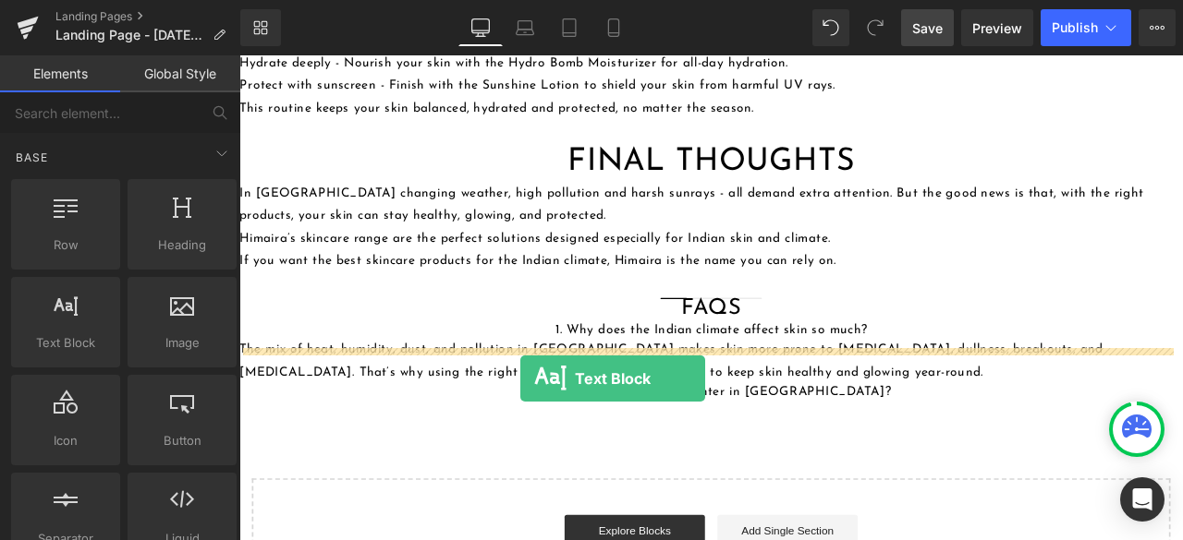
drag, startPoint x: 328, startPoint y: 389, endPoint x: 572, endPoint y: 439, distance: 249.0
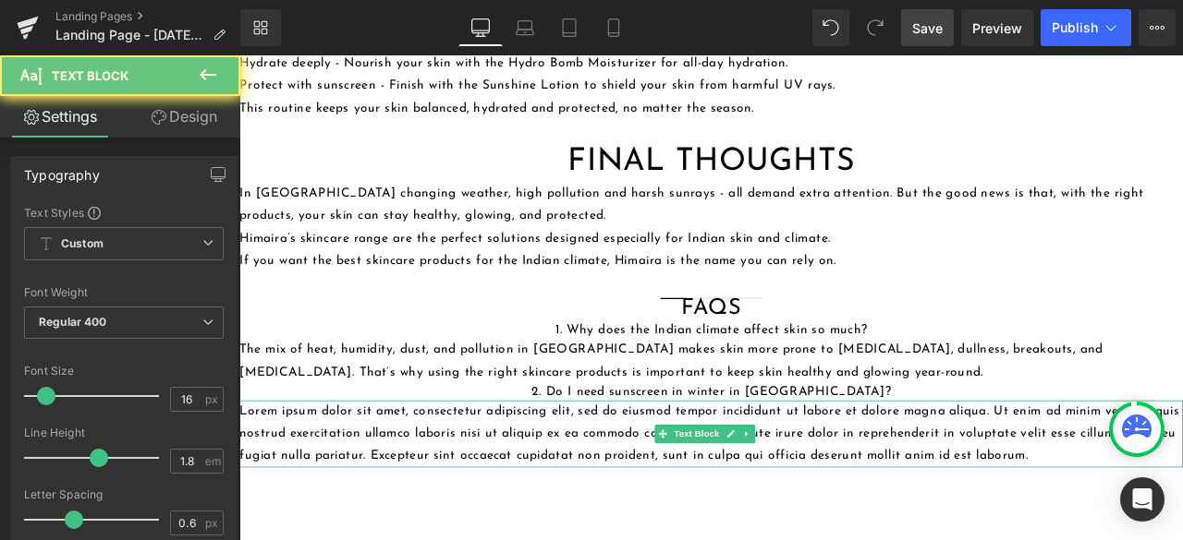
click at [575, 465] on p "Lorem ipsum dolor sit amet, consectetur adipiscing elit, sed do eiusmod tempor …" at bounding box center [798, 504] width 1118 height 79
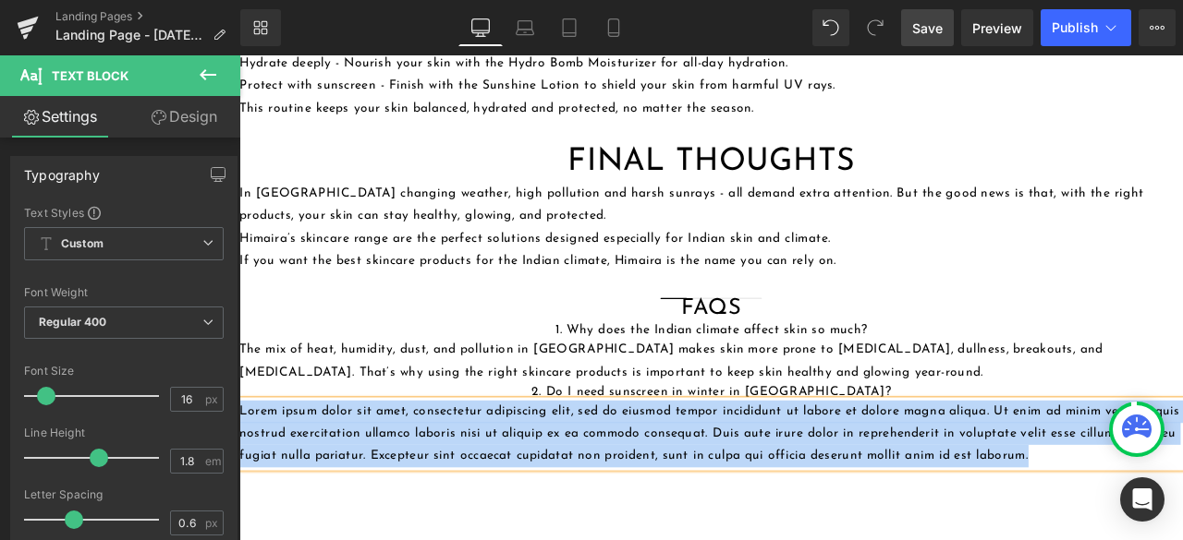
paste div
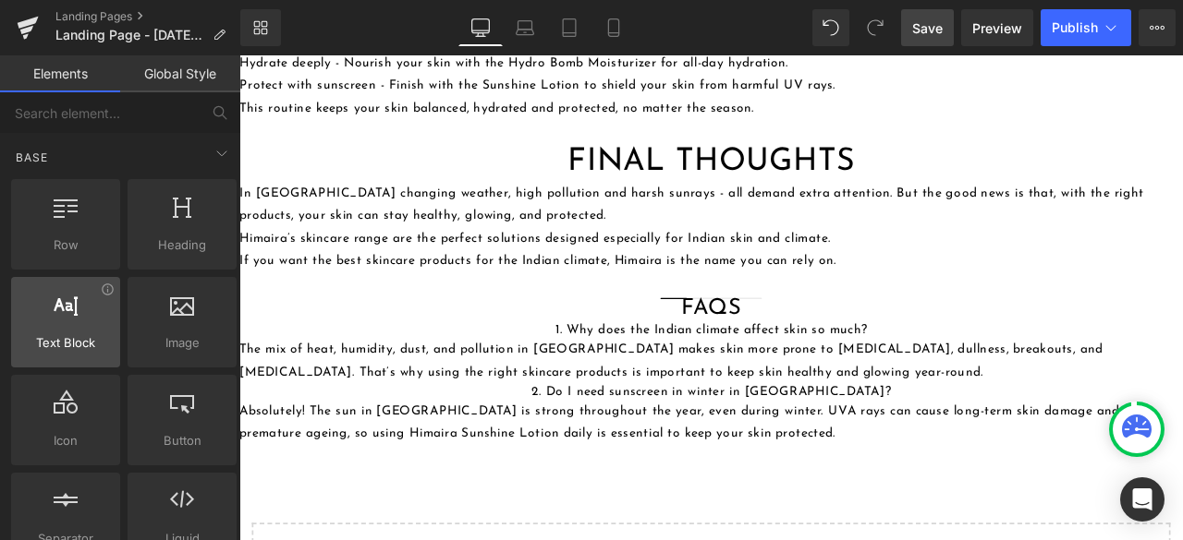
drag, startPoint x: 90, startPoint y: 337, endPoint x: 37, endPoint y: 348, distance: 53.8
click at [37, 348] on span "Text Block" at bounding box center [66, 343] width 98 height 19
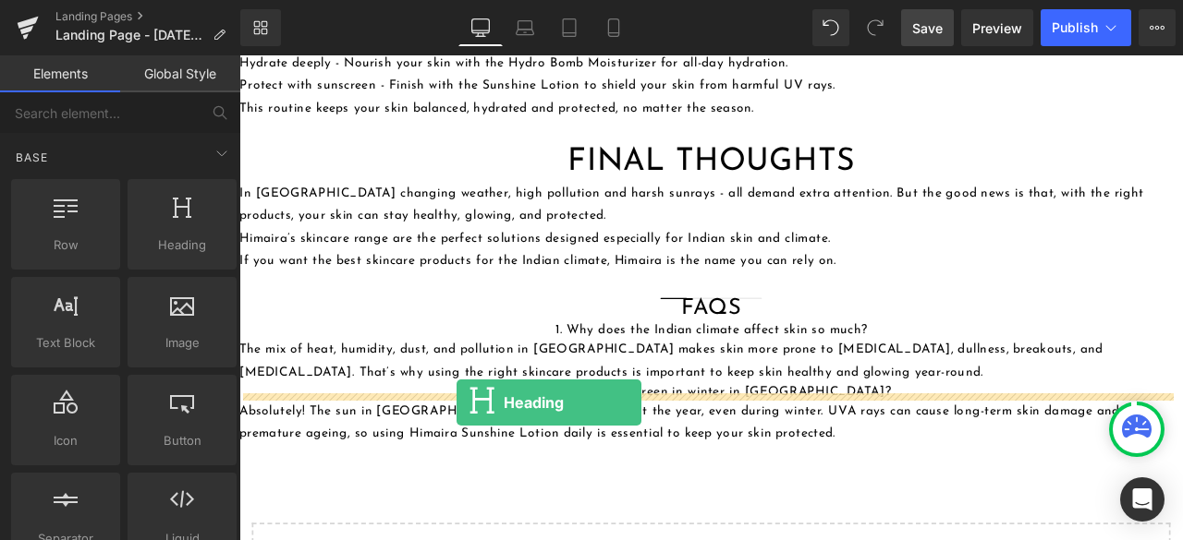
drag, startPoint x: 407, startPoint y: 281, endPoint x: 497, endPoint y: 467, distance: 207.0
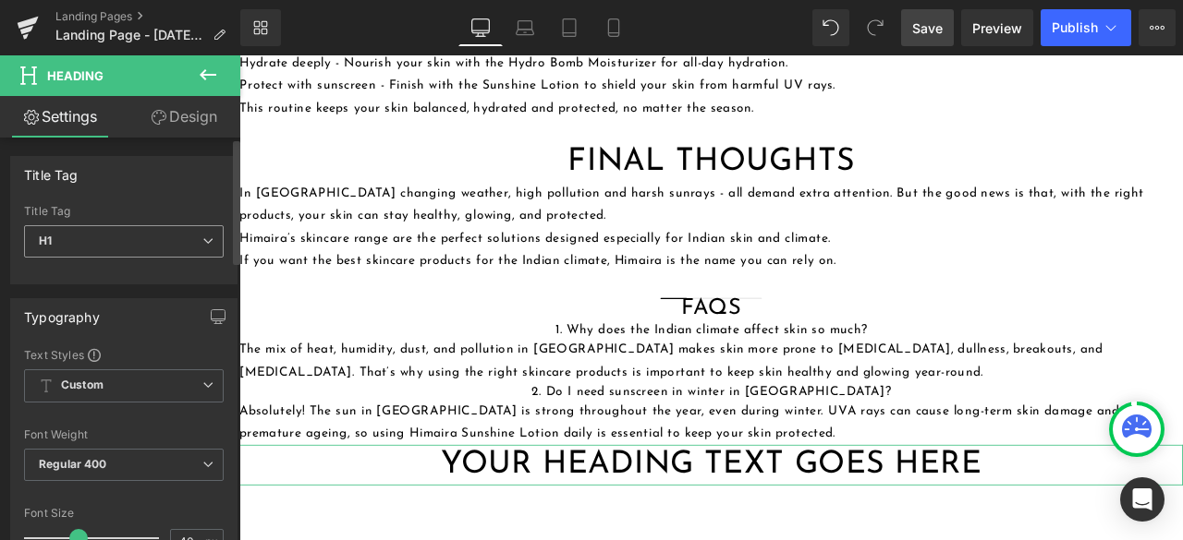
click at [120, 234] on span "H1" at bounding box center [124, 241] width 200 height 32
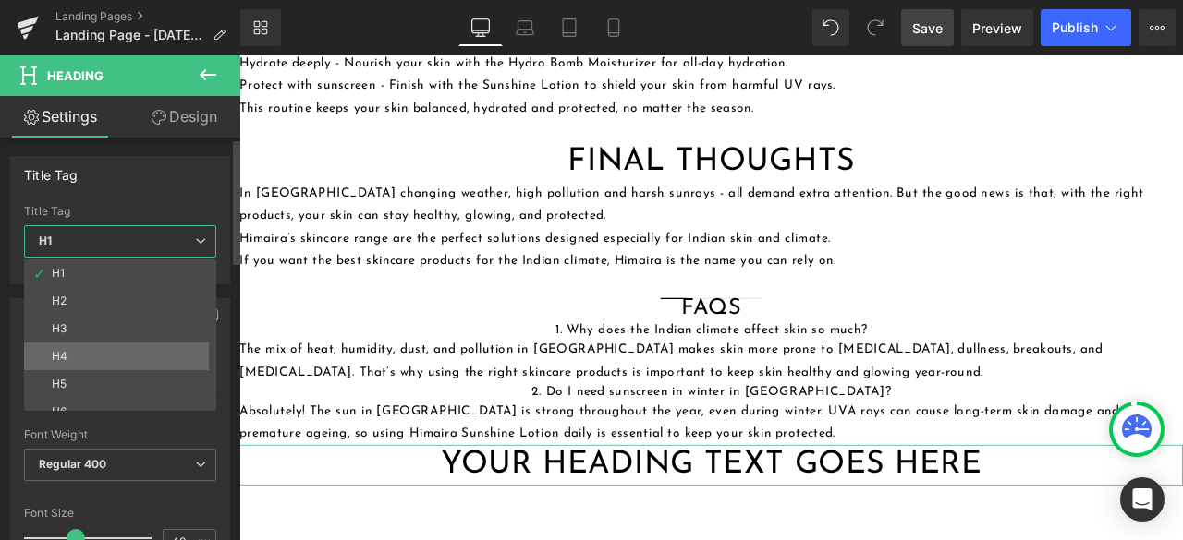
click at [98, 348] on li "H4" at bounding box center [124, 357] width 200 height 28
type input "16"
type input "100"
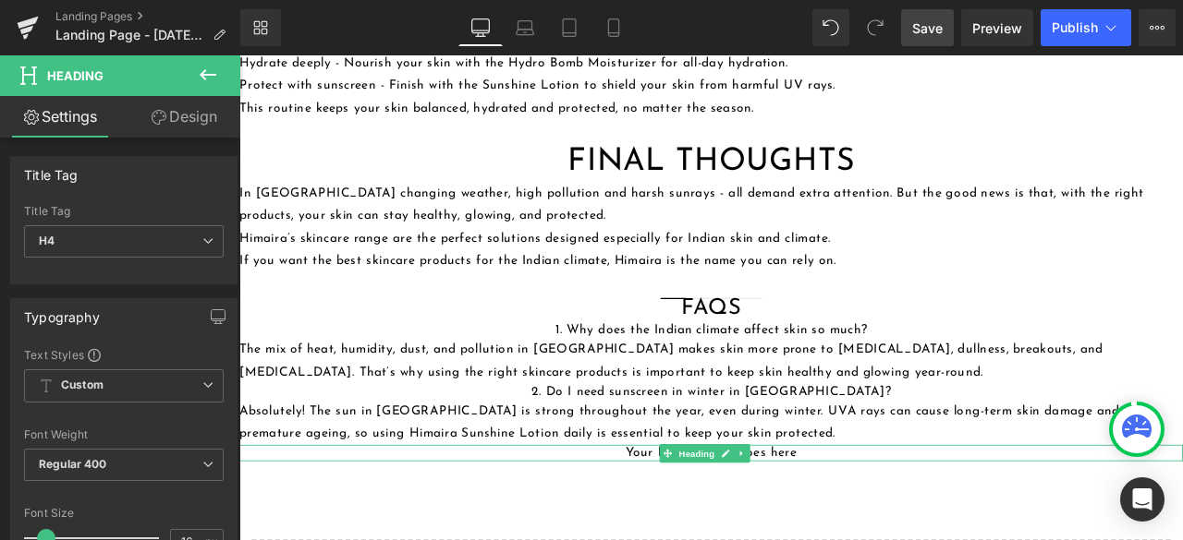
click at [637, 517] on h4 "Your heading text goes here" at bounding box center [798, 526] width 1118 height 19
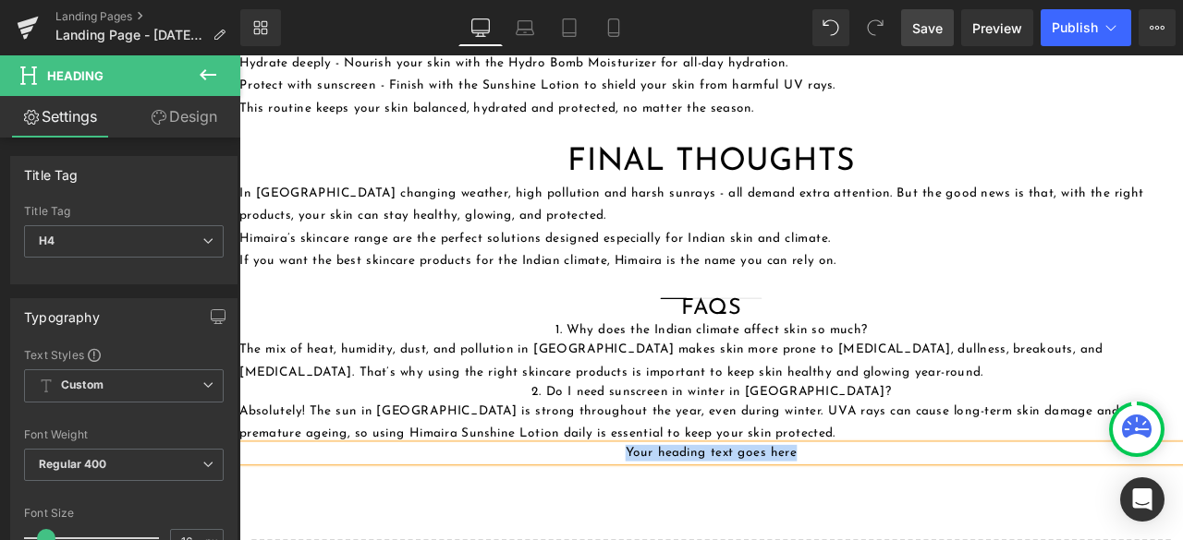
paste div
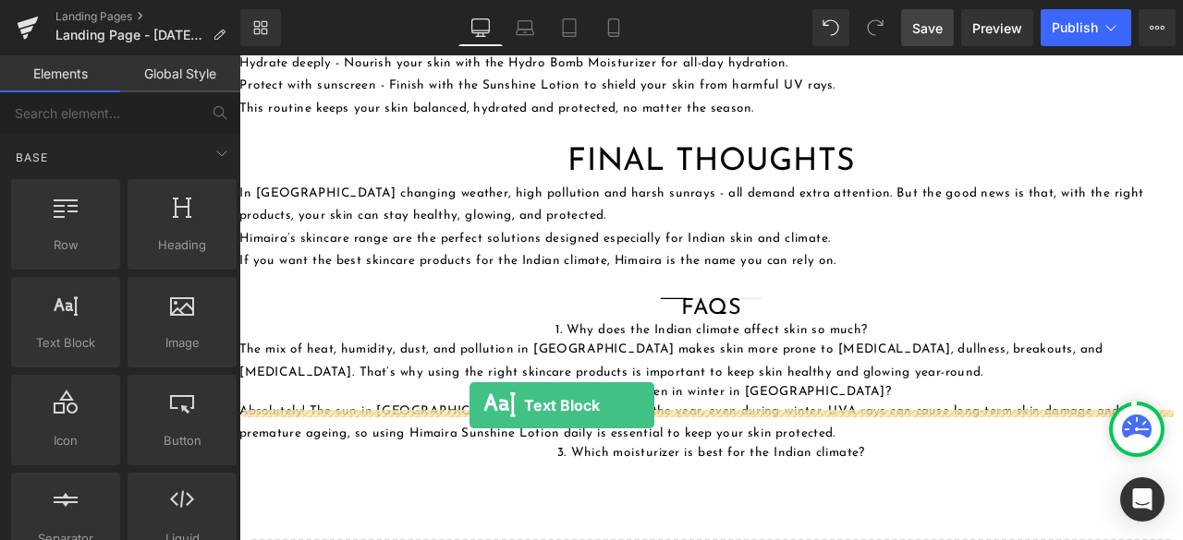
drag, startPoint x: 330, startPoint y: 378, endPoint x: 512, endPoint y: 470, distance: 204.1
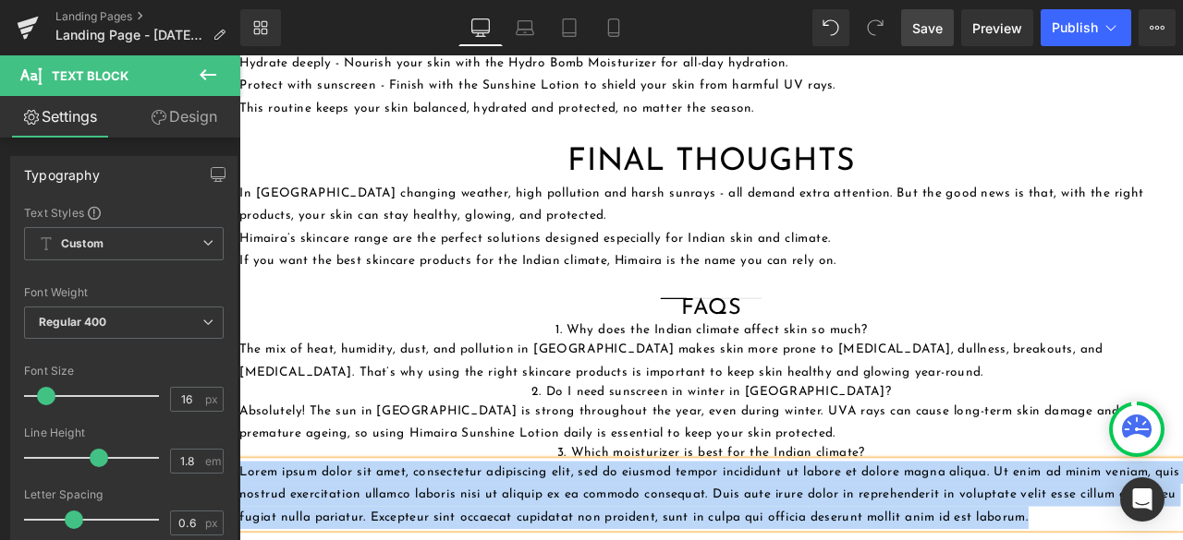
paste div
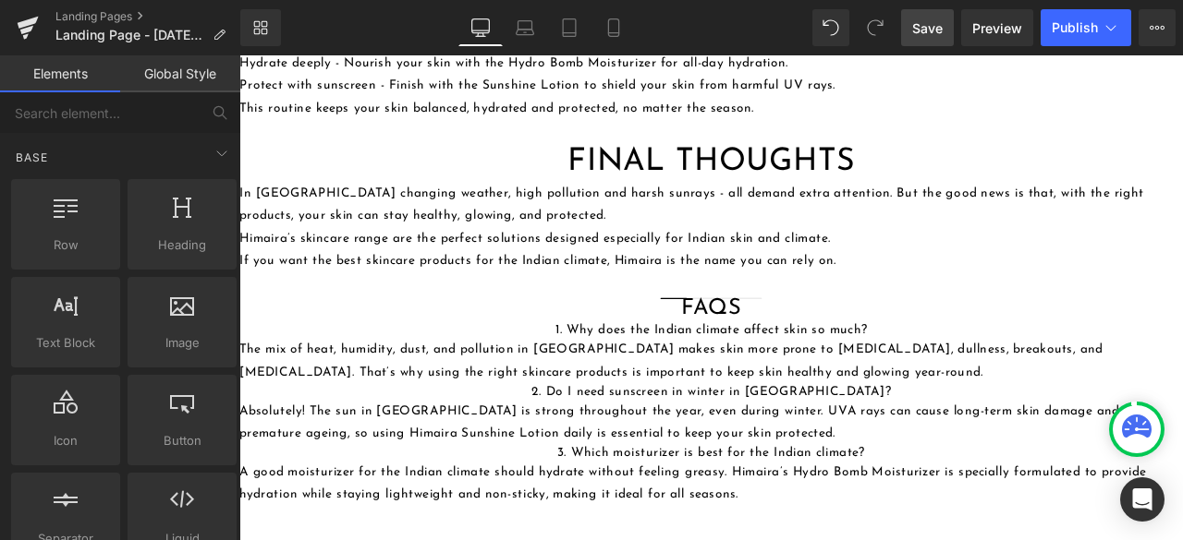
click at [1133, 423] on icon at bounding box center [1137, 426] width 30 height 23
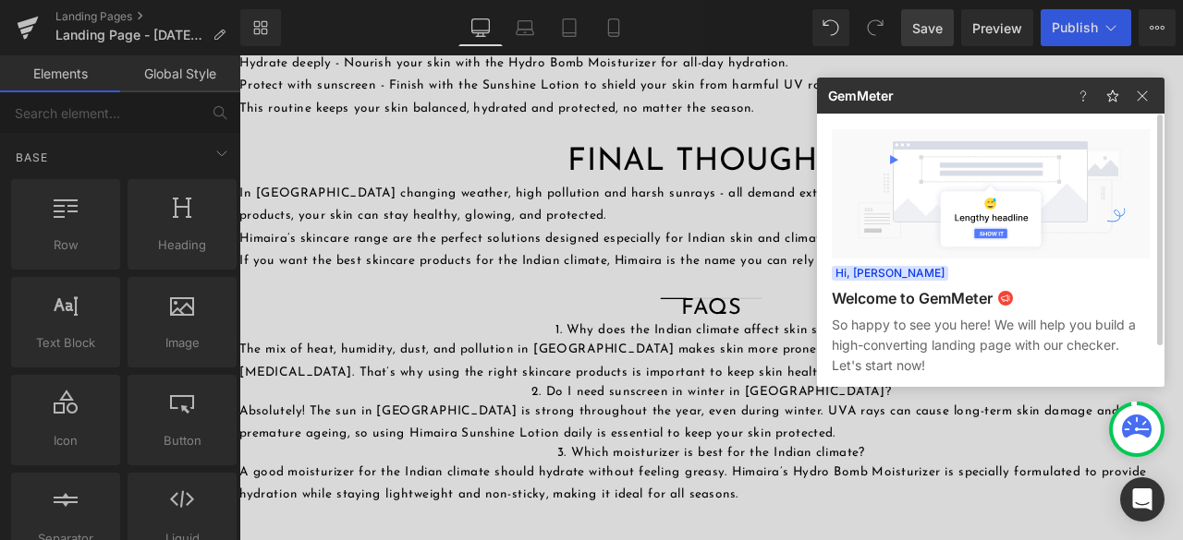
scroll to position [48, 0]
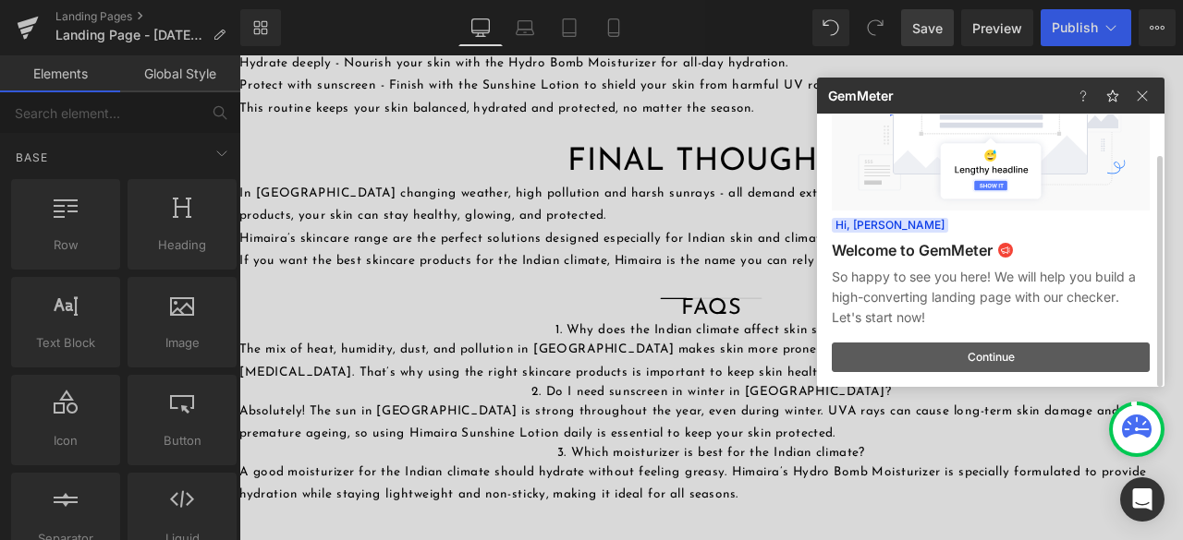
click at [968, 360] on button "Continue" at bounding box center [990, 358] width 318 height 30
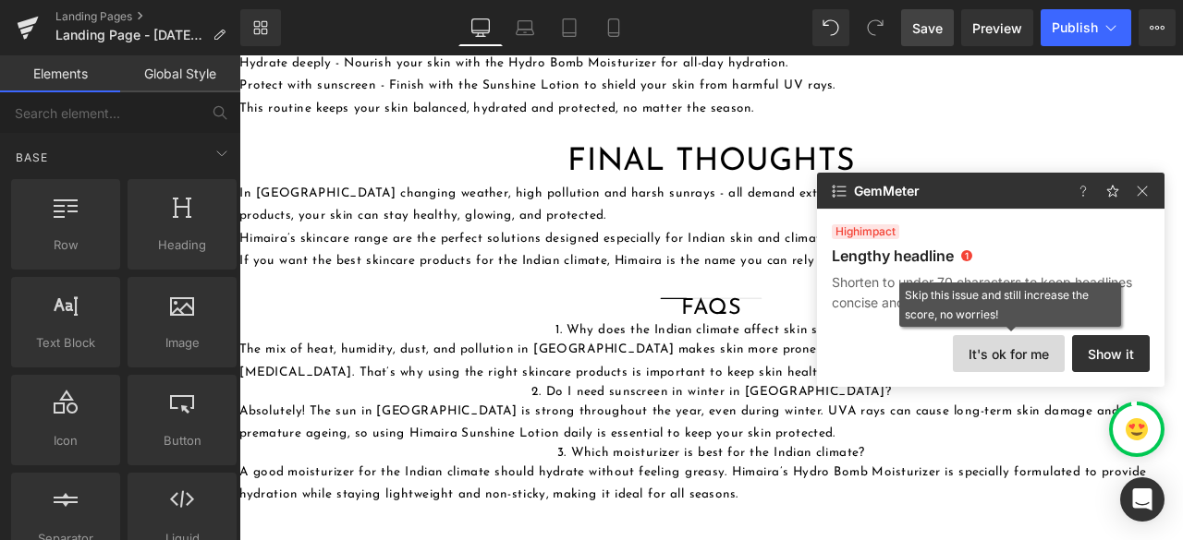
click at [992, 353] on button "It's ok for me" at bounding box center [1009, 353] width 112 height 37
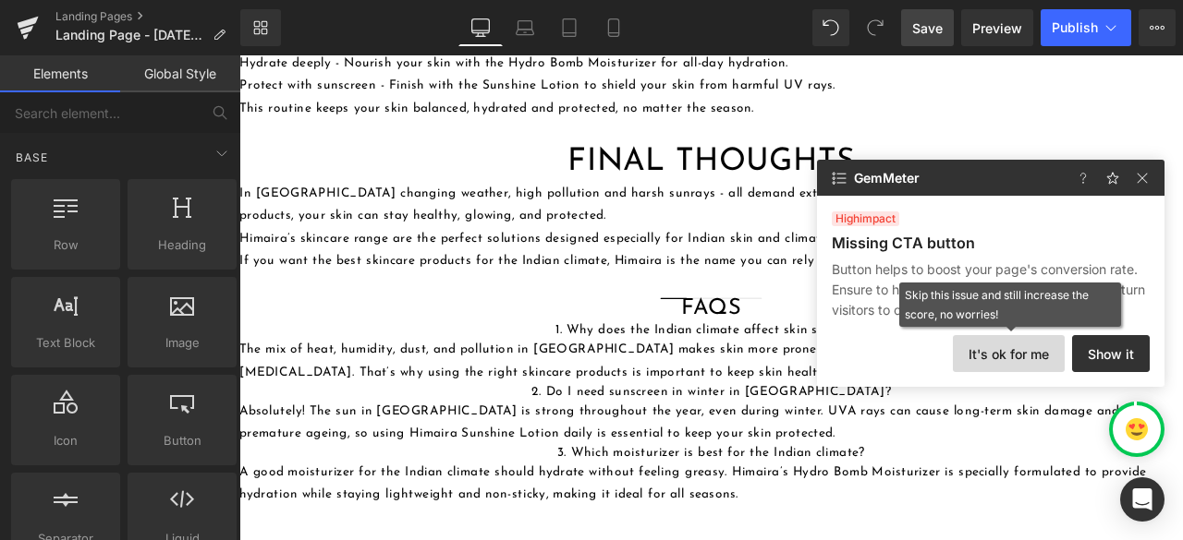
click at [966, 346] on button "It's ok for me" at bounding box center [1009, 353] width 112 height 37
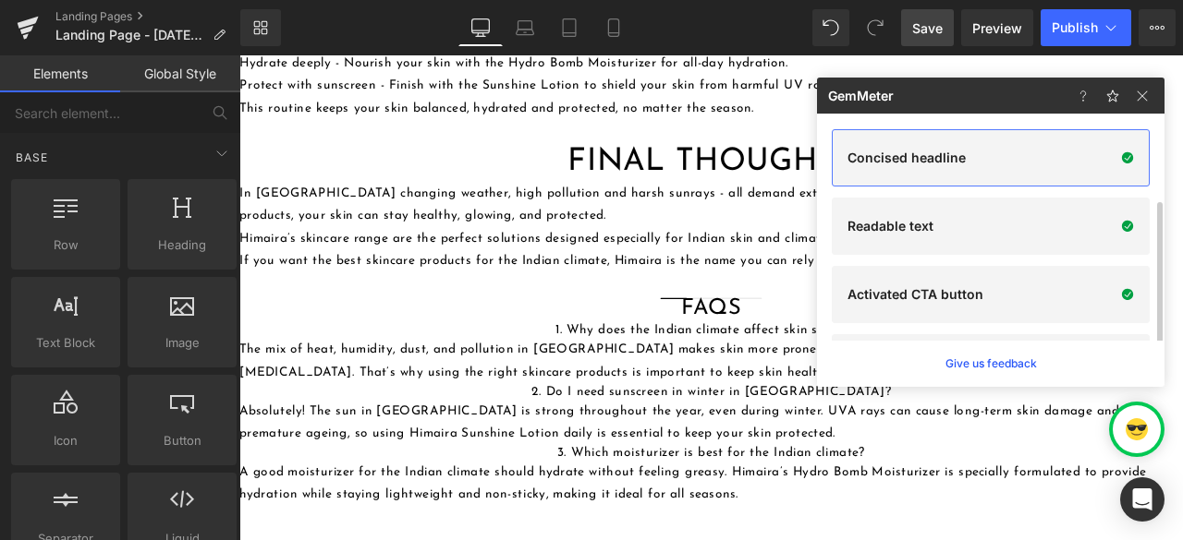
scroll to position [48, 0]
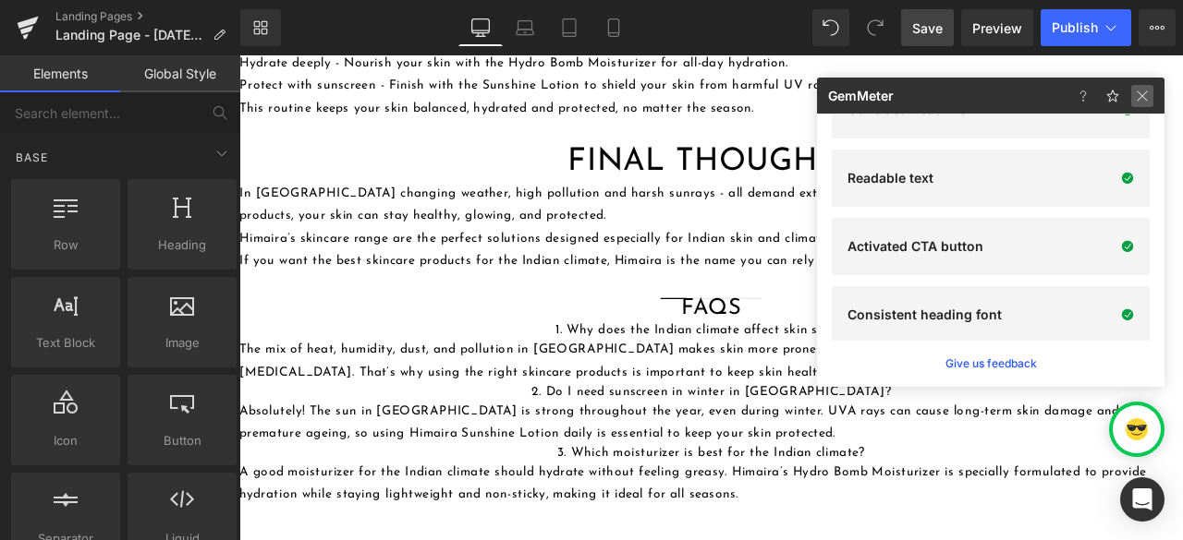
click at [1147, 92] on img at bounding box center [1142, 96] width 22 height 22
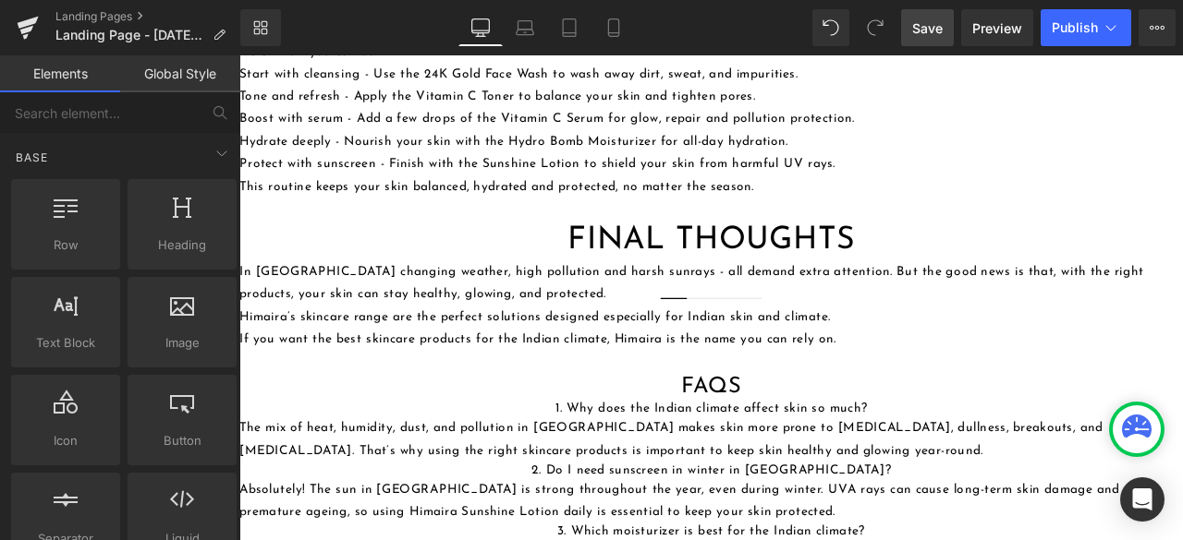
scroll to position [2315, 0]
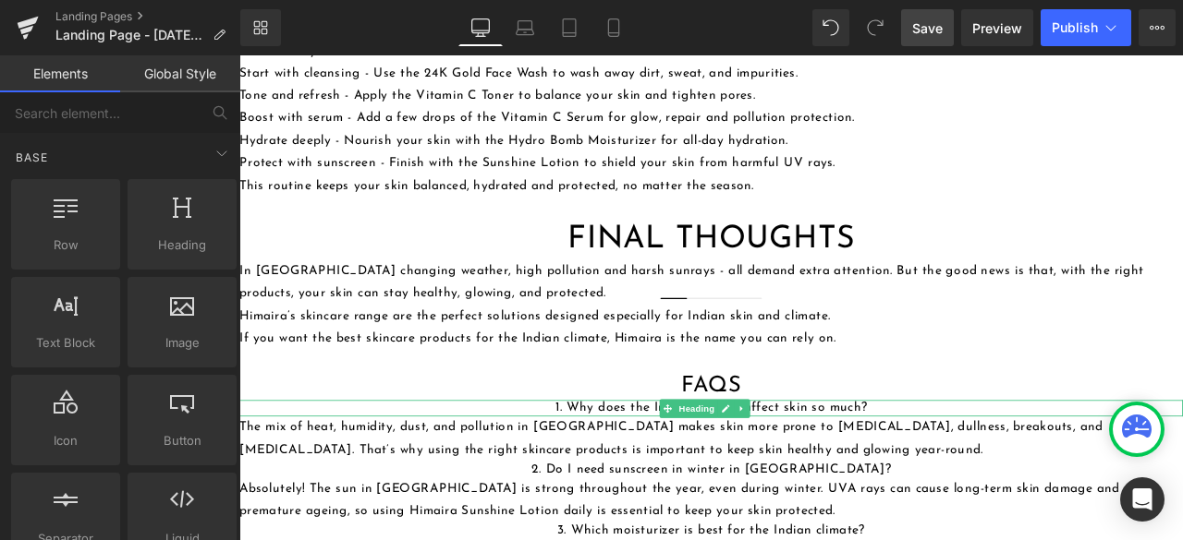
click at [620, 465] on h4 "1. Why does the Indian climate affect skin so much?" at bounding box center [798, 474] width 1118 height 19
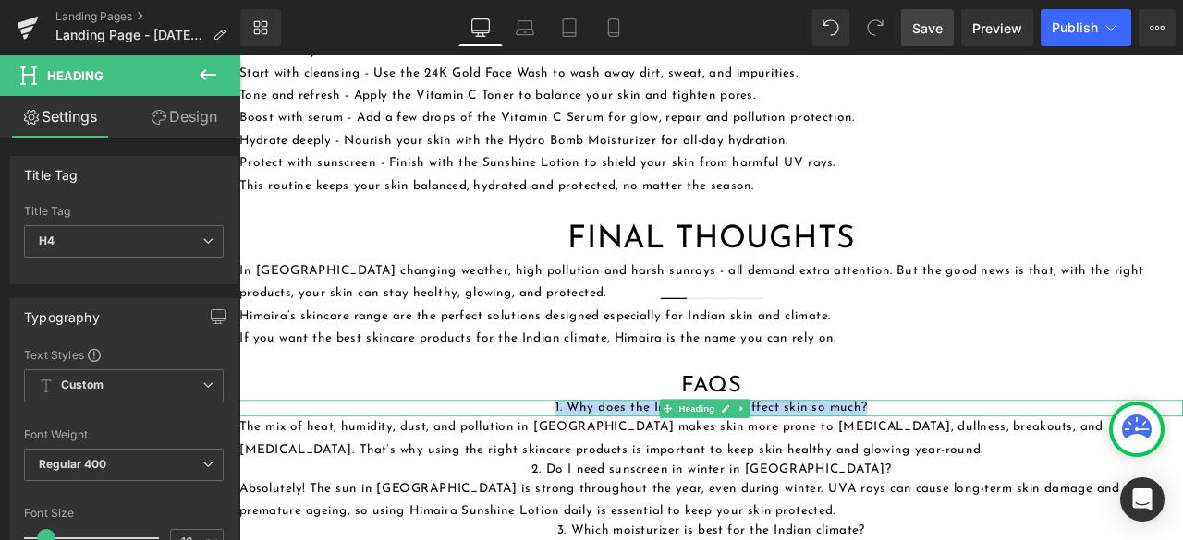
click at [579, 465] on h4 "1. Why does the Indian climate affect skin so much?" at bounding box center [798, 474] width 1118 height 19
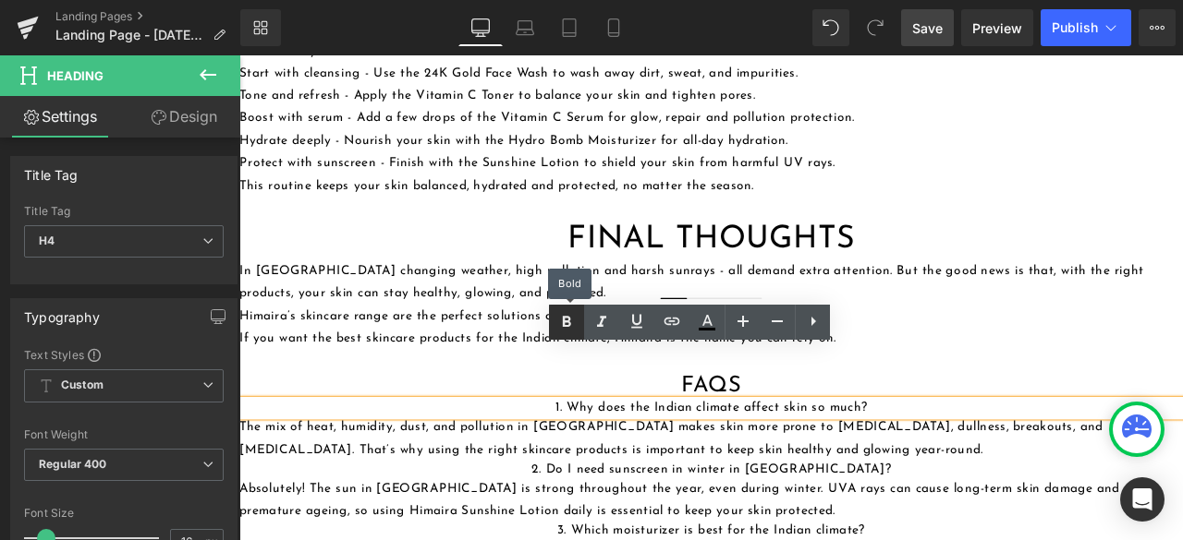
click at [563, 321] on icon at bounding box center [567, 322] width 8 height 11
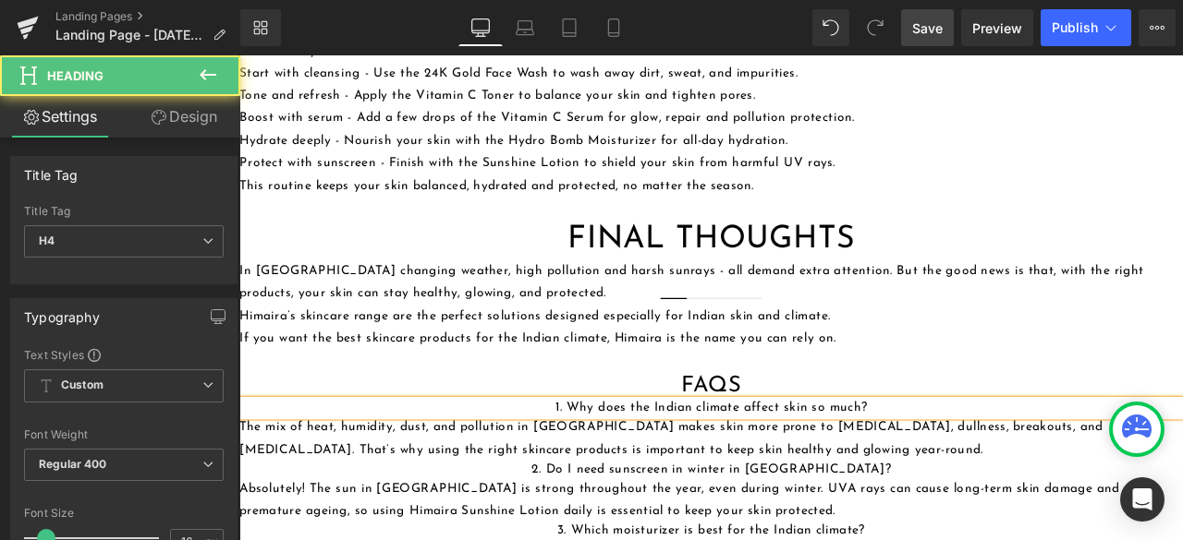
click at [603, 465] on h4 "1. Why does the Indian climate affect skin so much?" at bounding box center [798, 474] width 1118 height 19
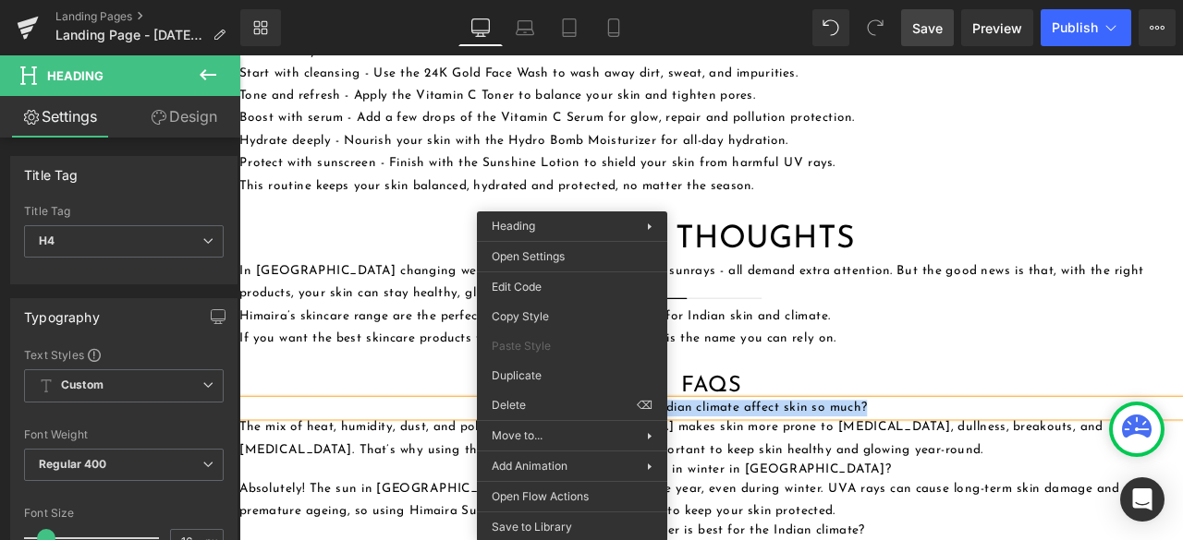
click at [897, 465] on h4 "1. Why does the Indian climate affect skin so much?" at bounding box center [798, 474] width 1118 height 19
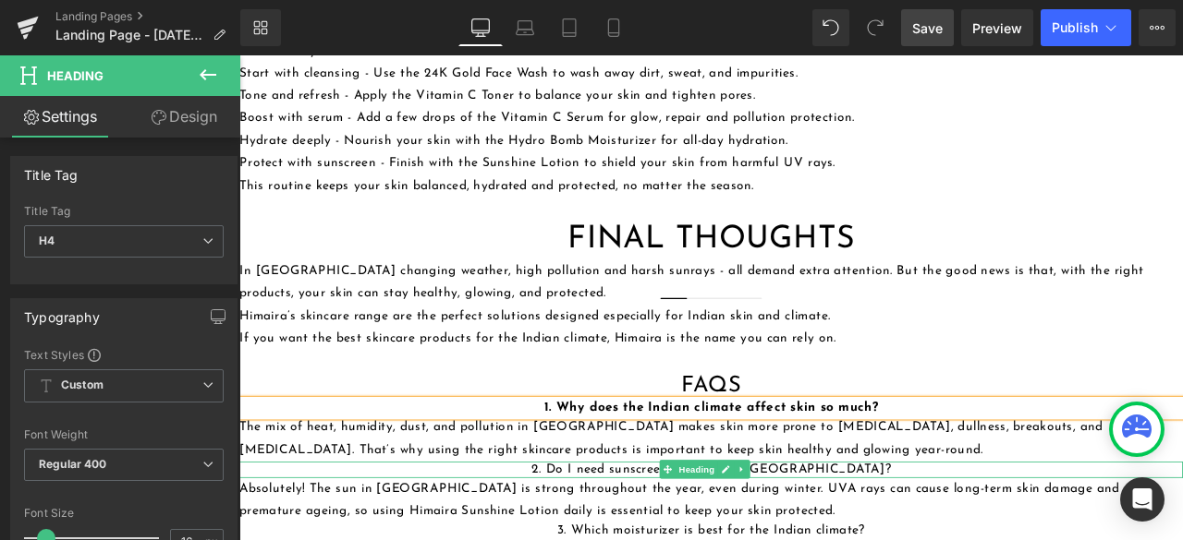
click at [621, 538] on h4 "2. Do I need sunscreen in winter in [GEOGRAPHIC_DATA]?" at bounding box center [798, 547] width 1118 height 19
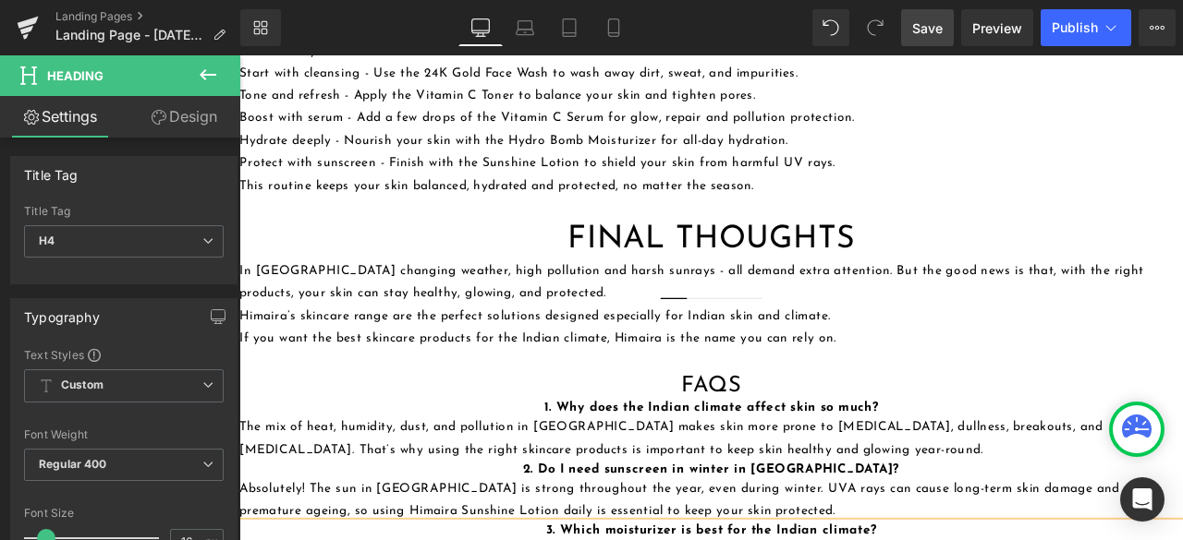
click at [515, 431] on h2 "FAQs" at bounding box center [798, 447] width 1118 height 33
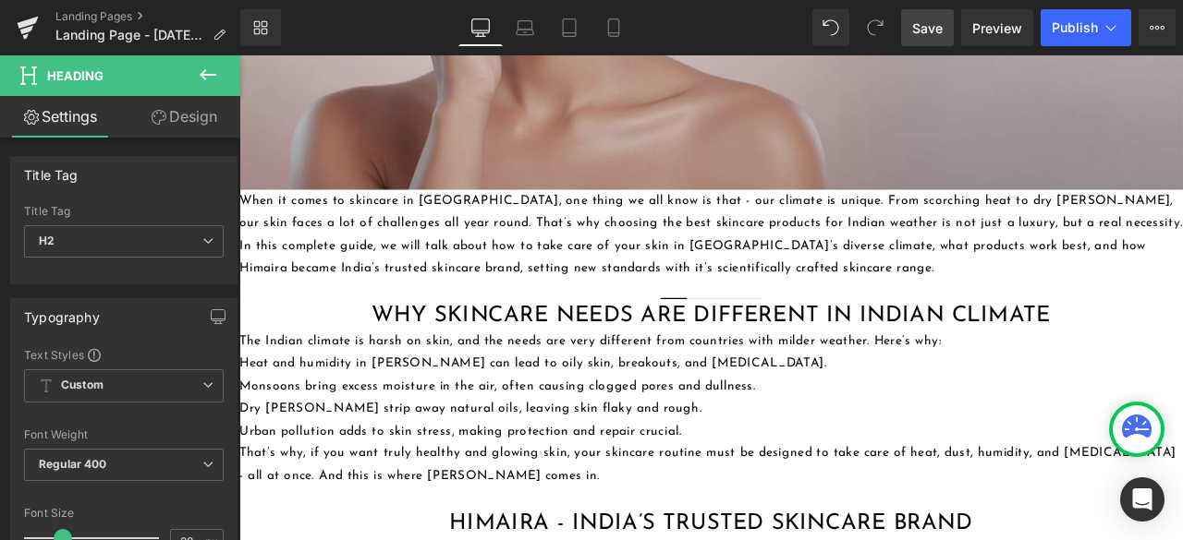
scroll to position [739, 0]
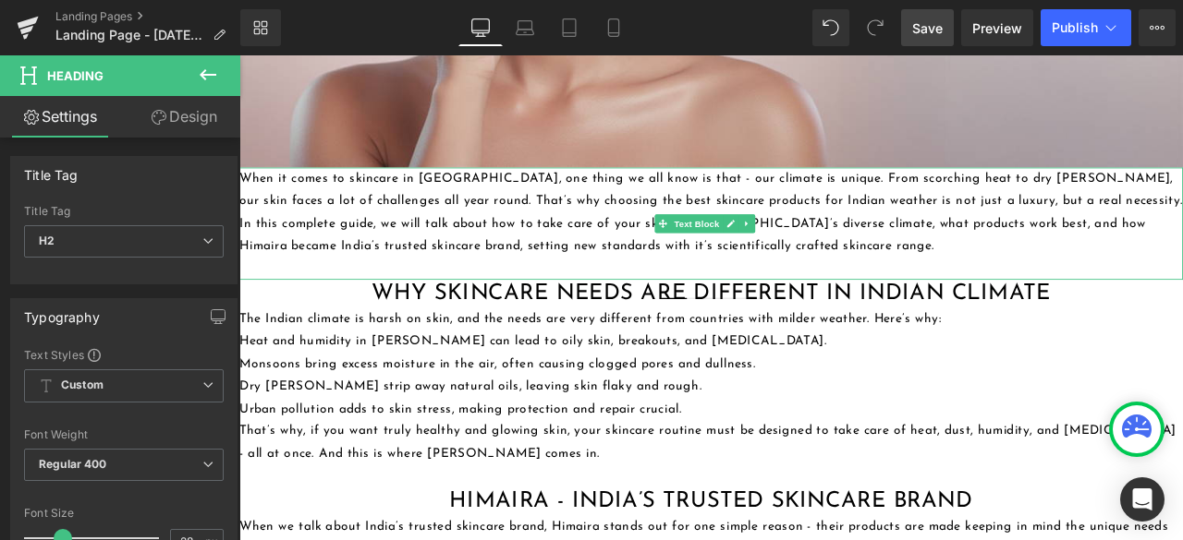
click at [429, 242] on p "In this complete guide, we will talk about how to take care of your skin in [GE…" at bounding box center [798, 269] width 1118 height 54
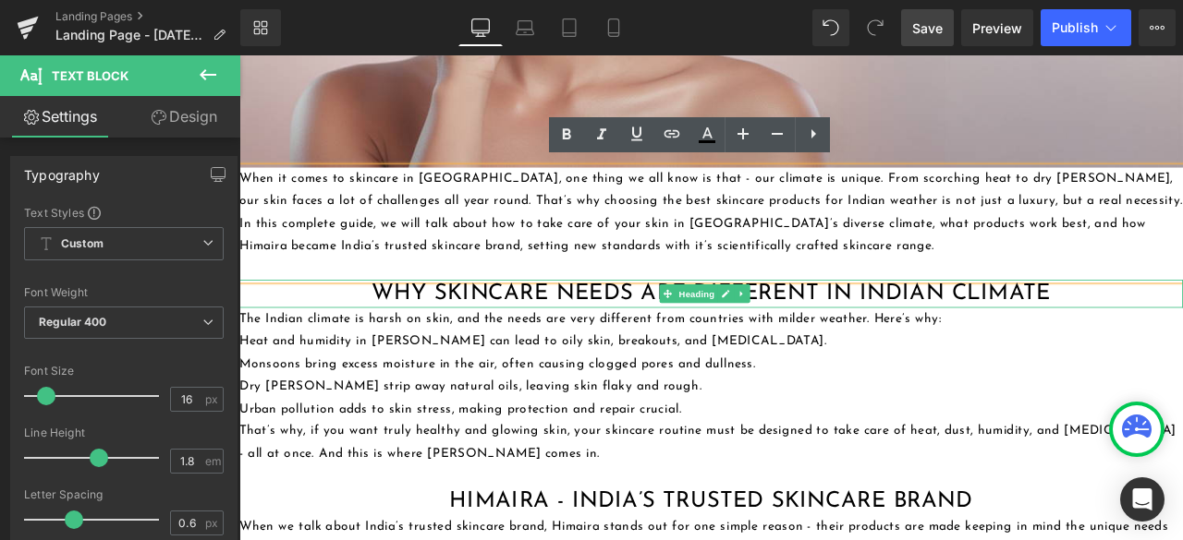
click at [436, 335] on h2 "Why Skincare Needs Are Different in Indian Climate" at bounding box center [798, 338] width 1118 height 33
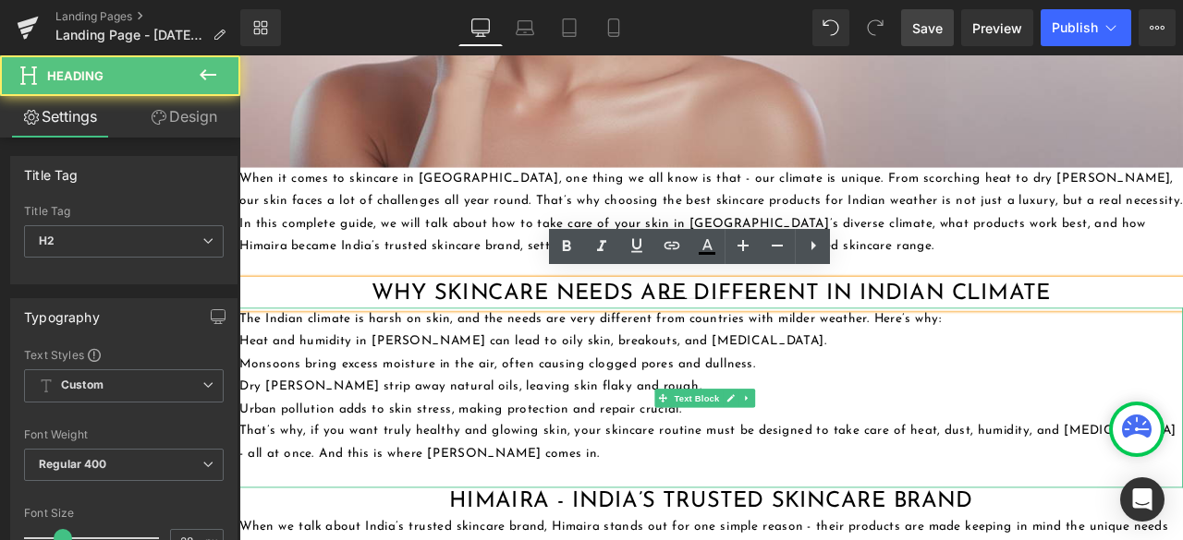
click at [433, 420] on p "Monsoons bring excess moisture in the air, often causing clogged pores and dull…" at bounding box center [798, 421] width 1118 height 27
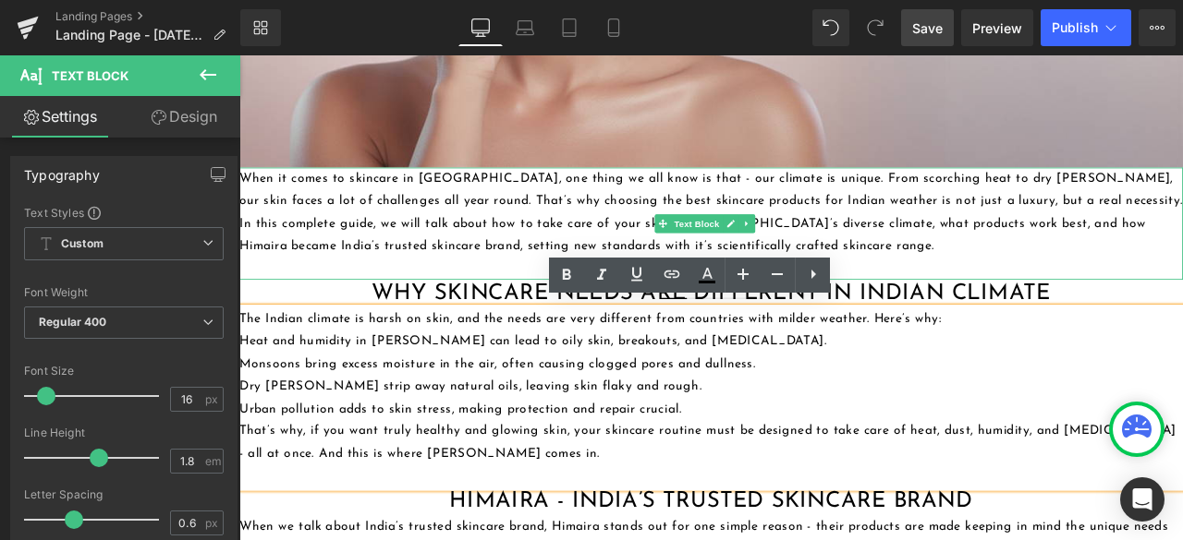
click at [403, 252] on p "In this complete guide, we will talk about how to take care of your skin in [GE…" at bounding box center [798, 269] width 1118 height 54
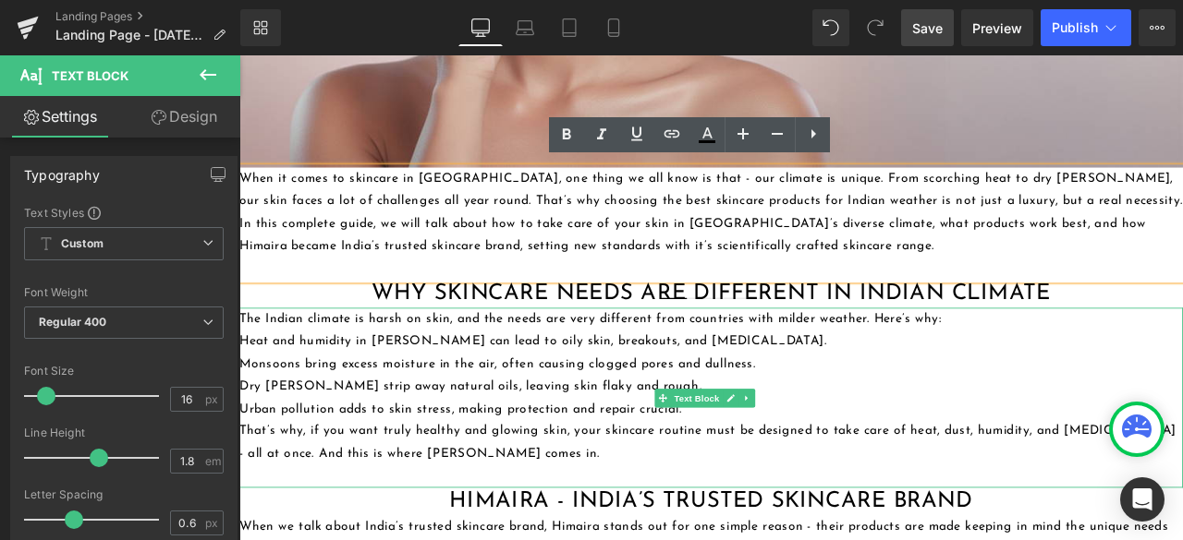
click at [490, 465] on p "Urban pollution adds to skin stress, making protection and repair crucial." at bounding box center [798, 475] width 1118 height 27
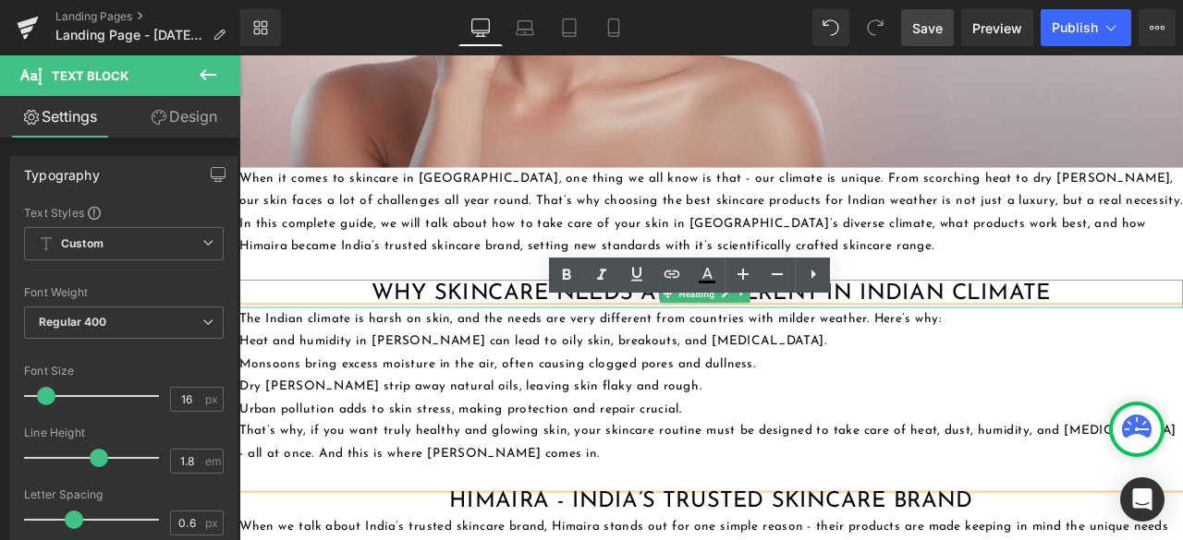
click at [332, 331] on h2 "Why Skincare Needs Are Different in Indian Climate" at bounding box center [798, 338] width 1118 height 33
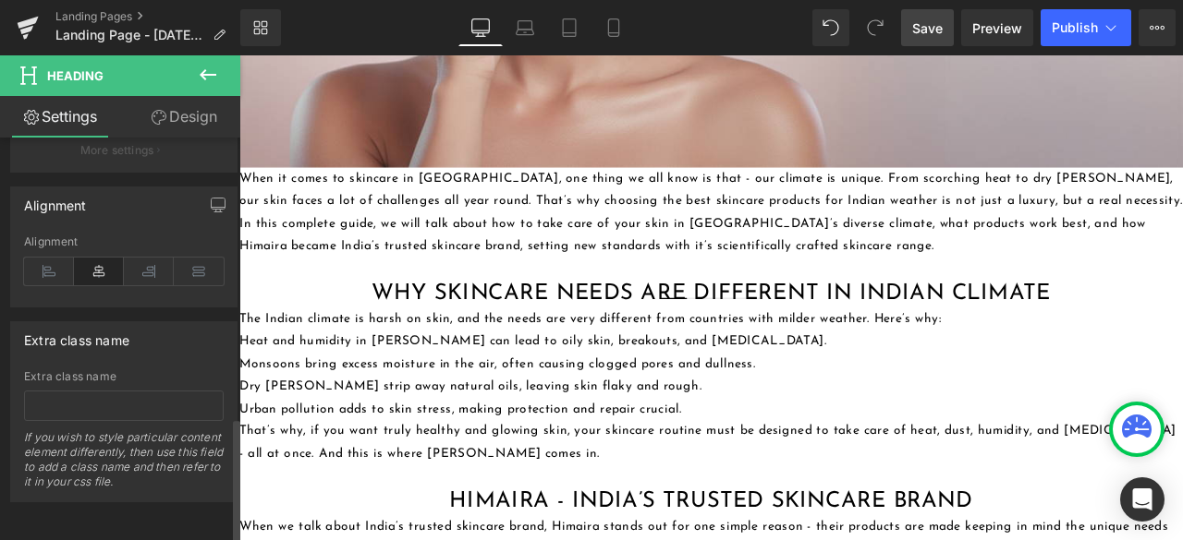
scroll to position [900, 0]
click at [44, 260] on icon at bounding box center [49, 272] width 50 height 28
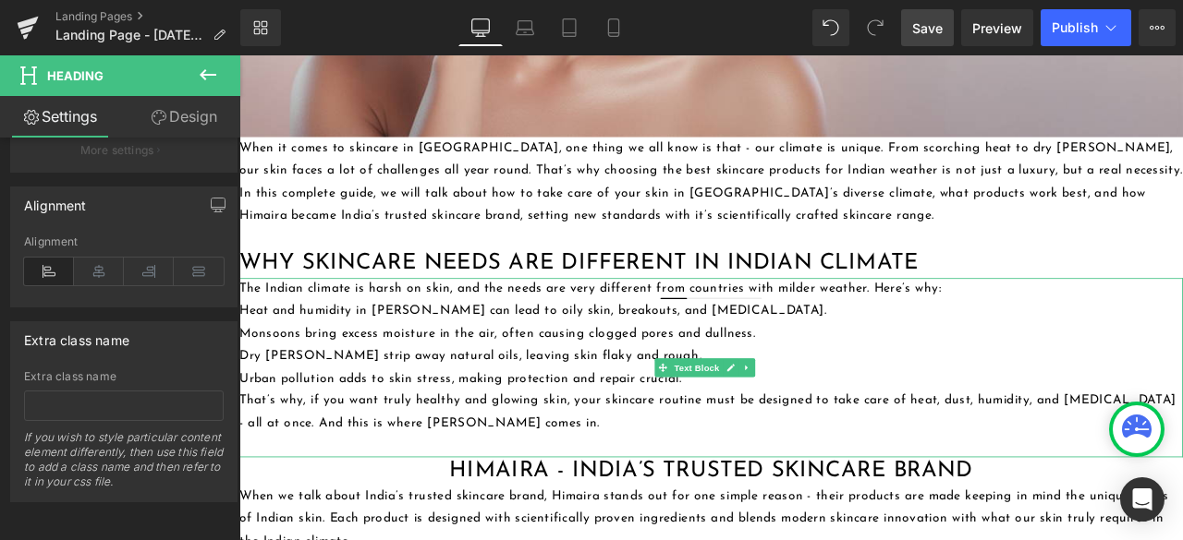
scroll to position [831, 0]
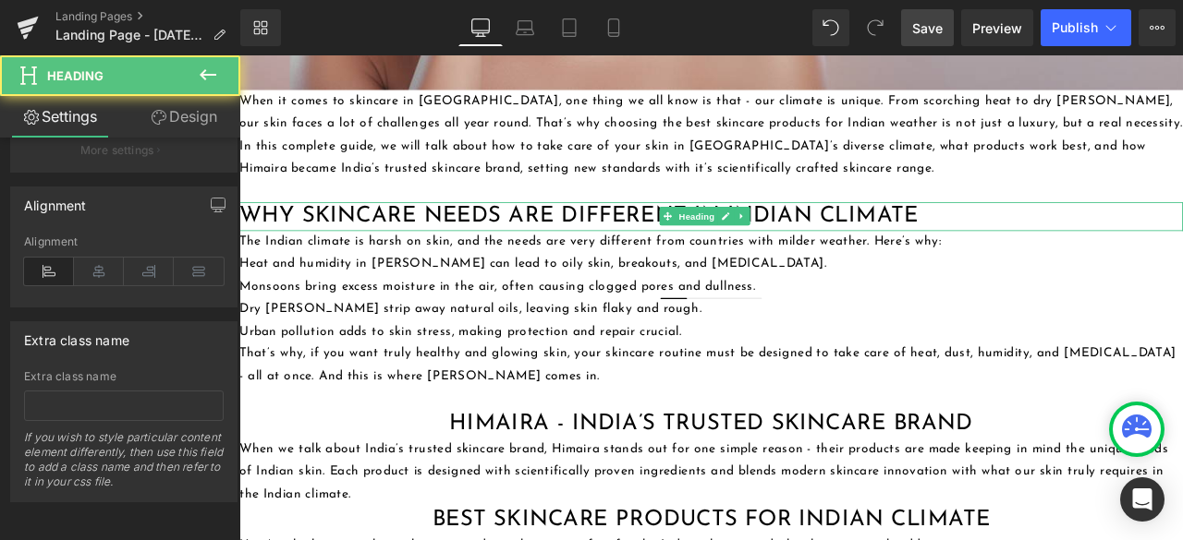
click at [380, 240] on h2 "Why Skincare Needs Are Different in Indian Climate" at bounding box center [798, 245] width 1118 height 33
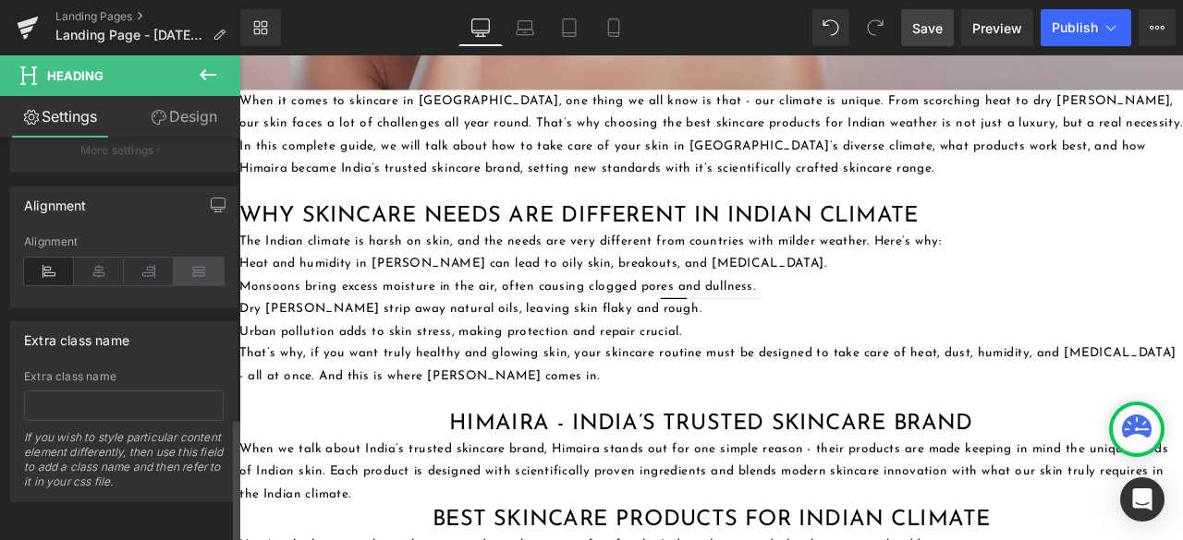
click at [187, 261] on icon at bounding box center [199, 272] width 50 height 28
click at [139, 258] on icon at bounding box center [149, 272] width 50 height 28
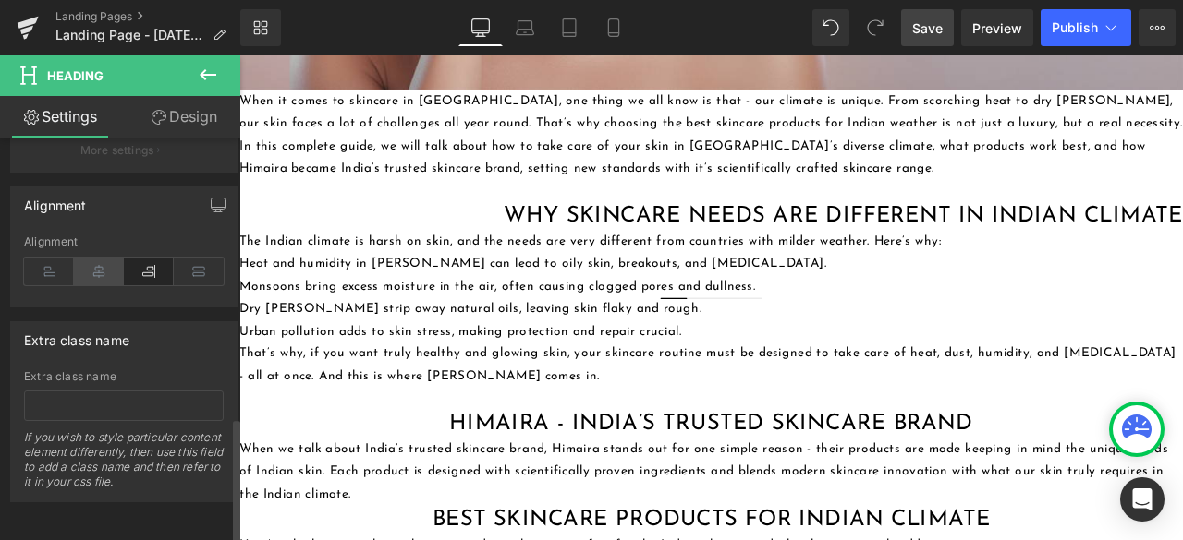
click at [108, 258] on icon at bounding box center [99, 272] width 50 height 28
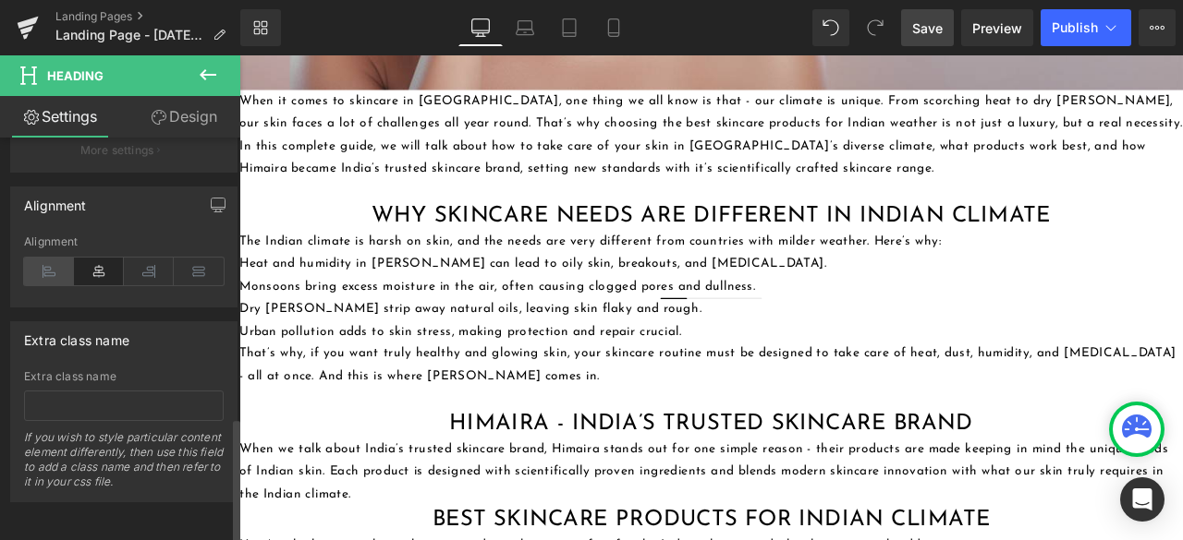
click at [50, 258] on icon at bounding box center [49, 272] width 50 height 28
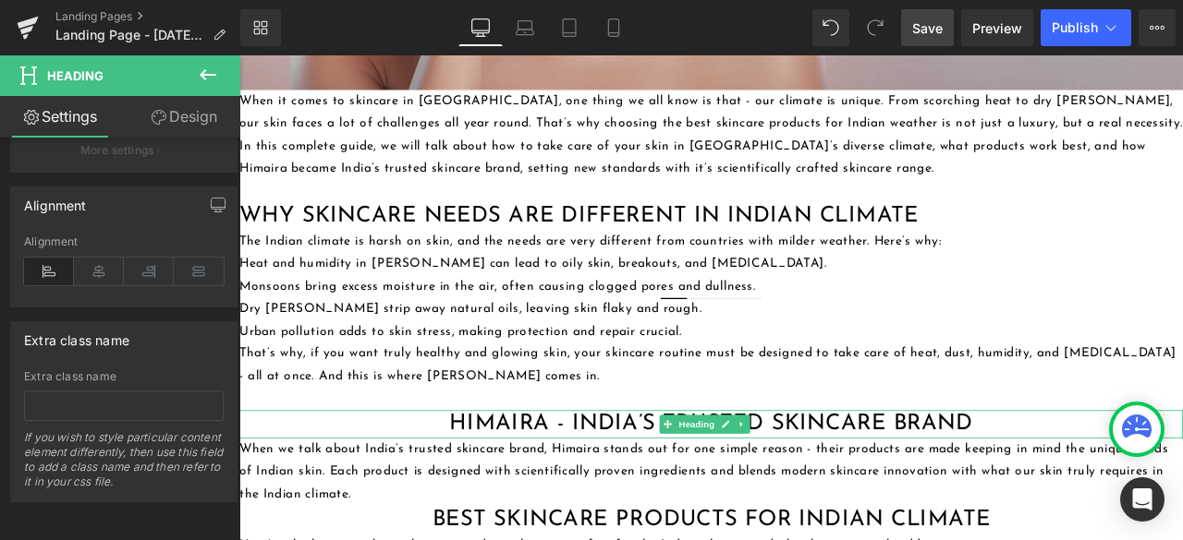
click at [409, 491] on h2 "Himaira - India’s Trusted Skincare Brand" at bounding box center [798, 492] width 1118 height 33
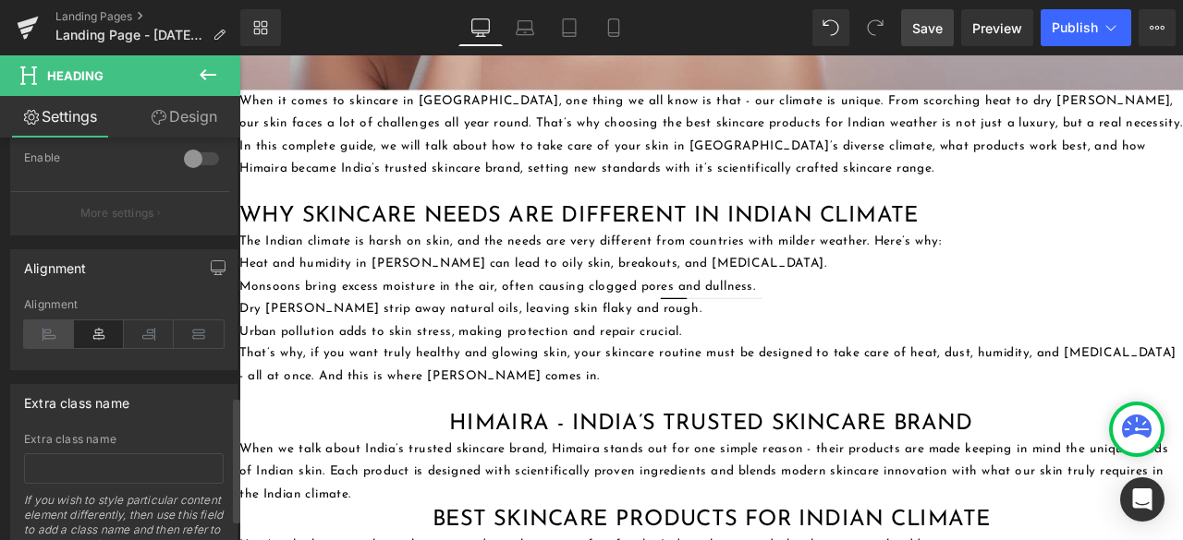
click at [55, 326] on icon at bounding box center [49, 335] width 50 height 28
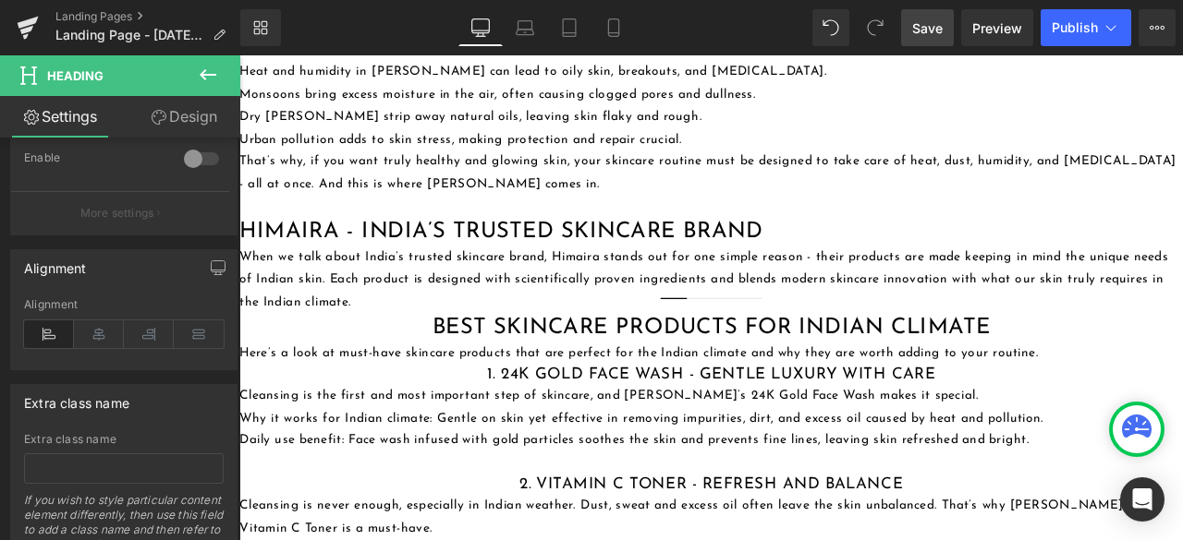
scroll to position [1109, 0]
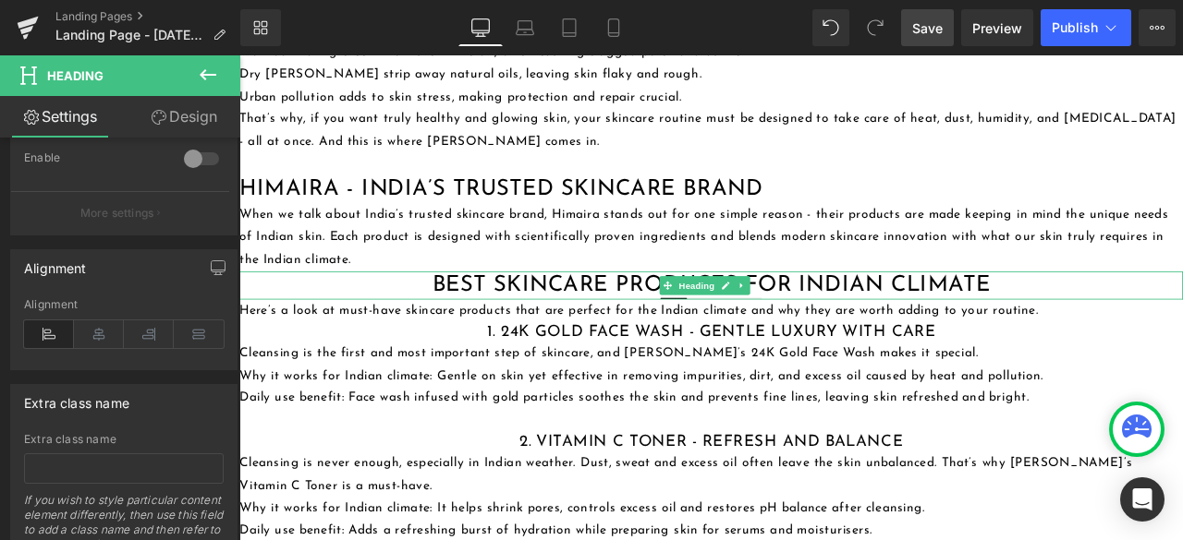
click at [383, 324] on h2 "Best Skincare Products for Indian Climate" at bounding box center [798, 328] width 1118 height 33
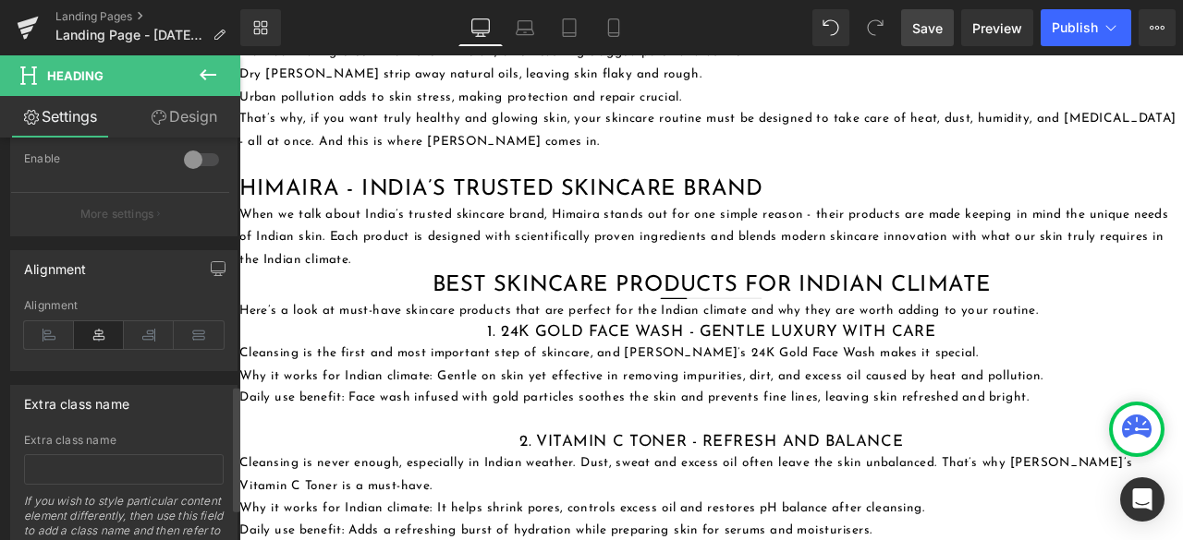
scroll to position [831, 0]
click at [45, 321] on icon at bounding box center [49, 335] width 50 height 28
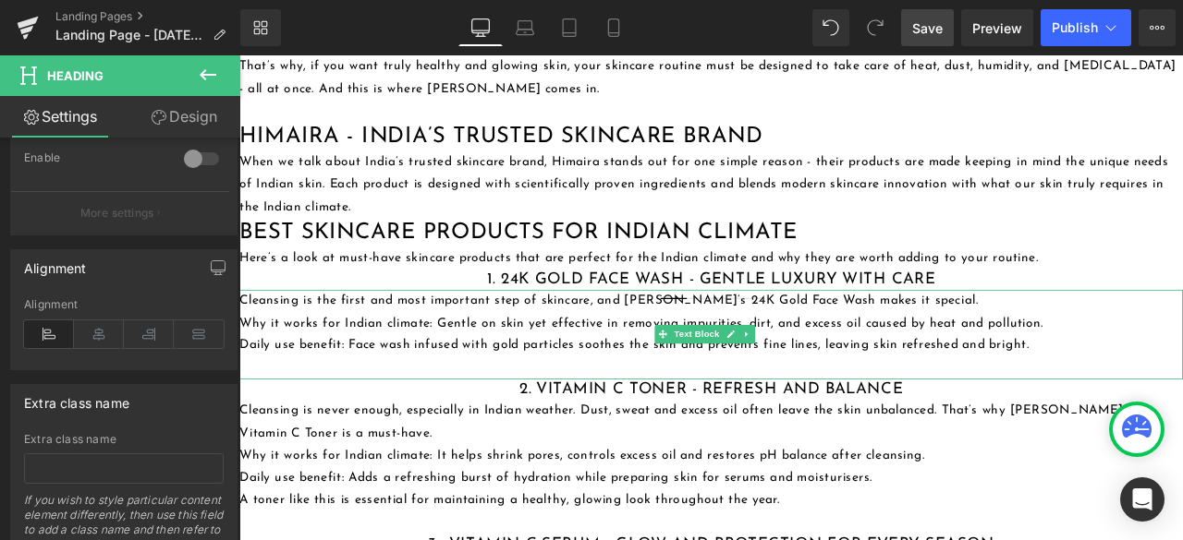
scroll to position [1201, 0]
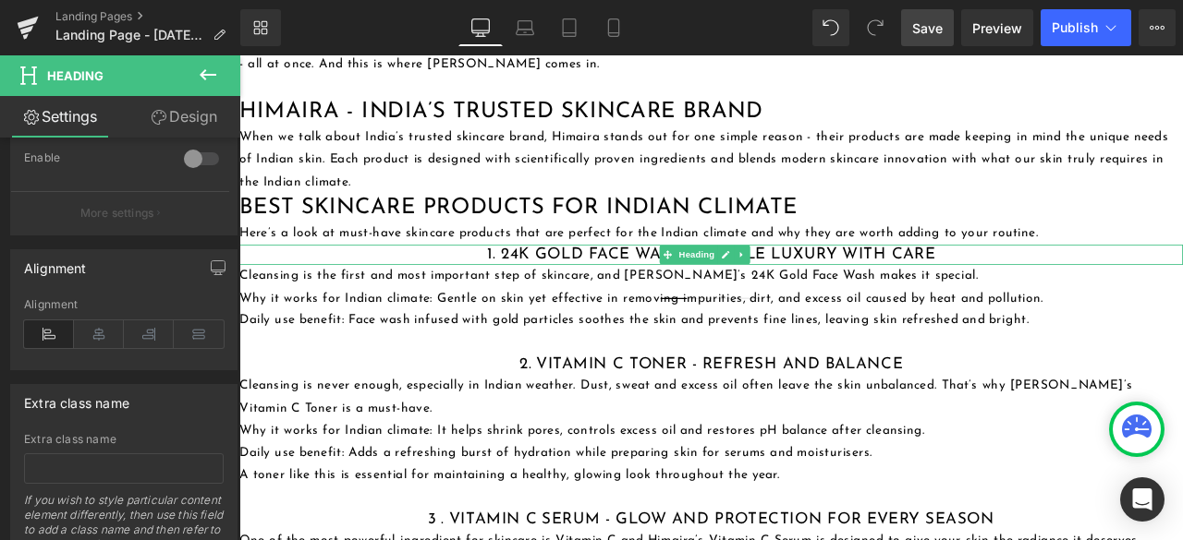
click at [438, 280] on h3 "1. 24K Gold Face Wash - Gentle Luxury with Care" at bounding box center [798, 292] width 1118 height 24
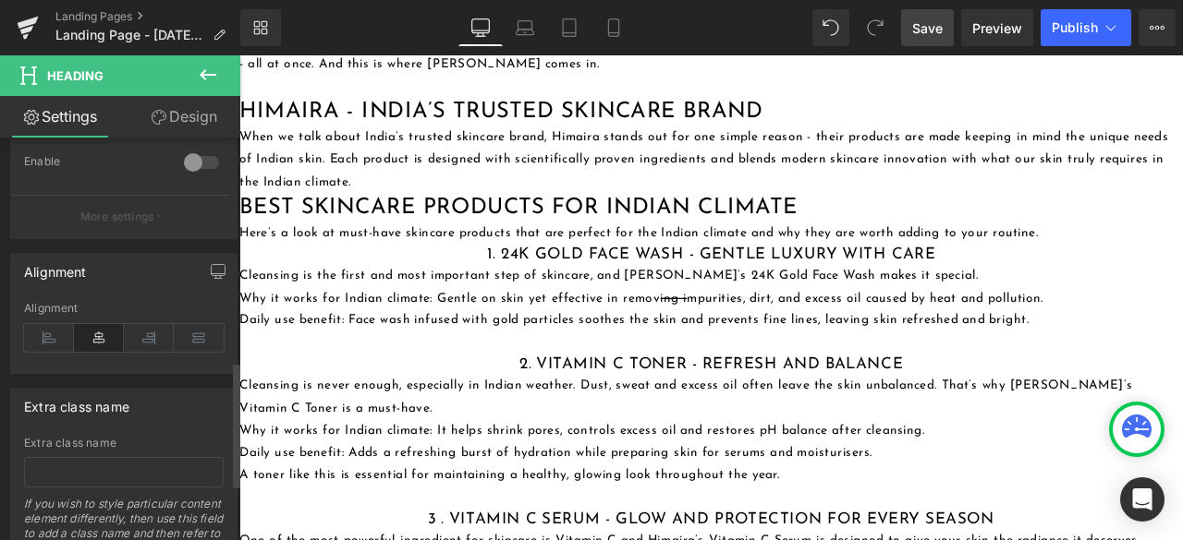
scroll to position [715, 0]
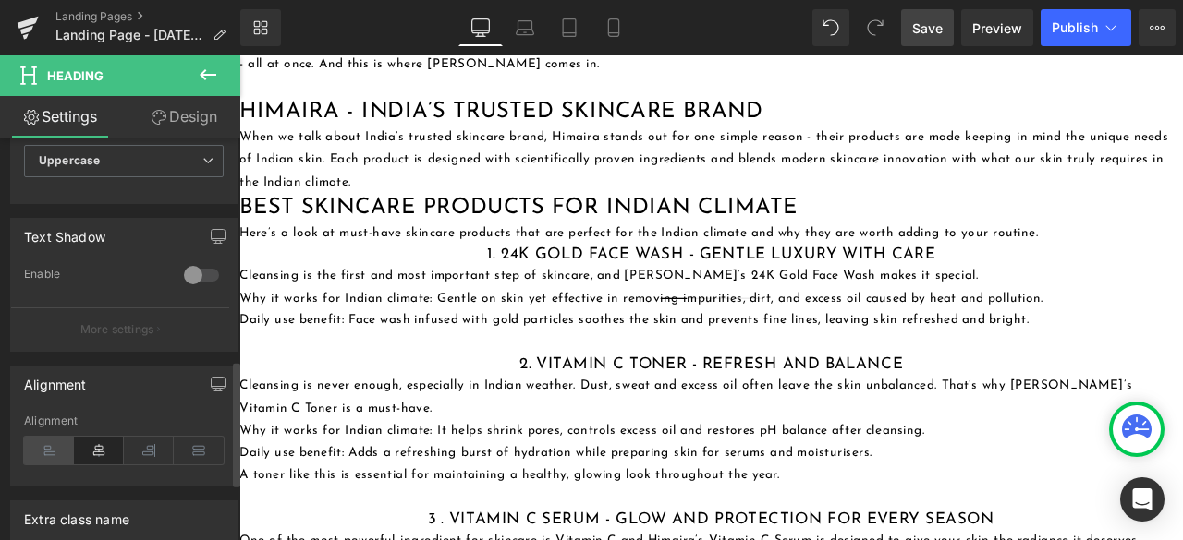
click at [41, 443] on icon at bounding box center [49, 451] width 50 height 28
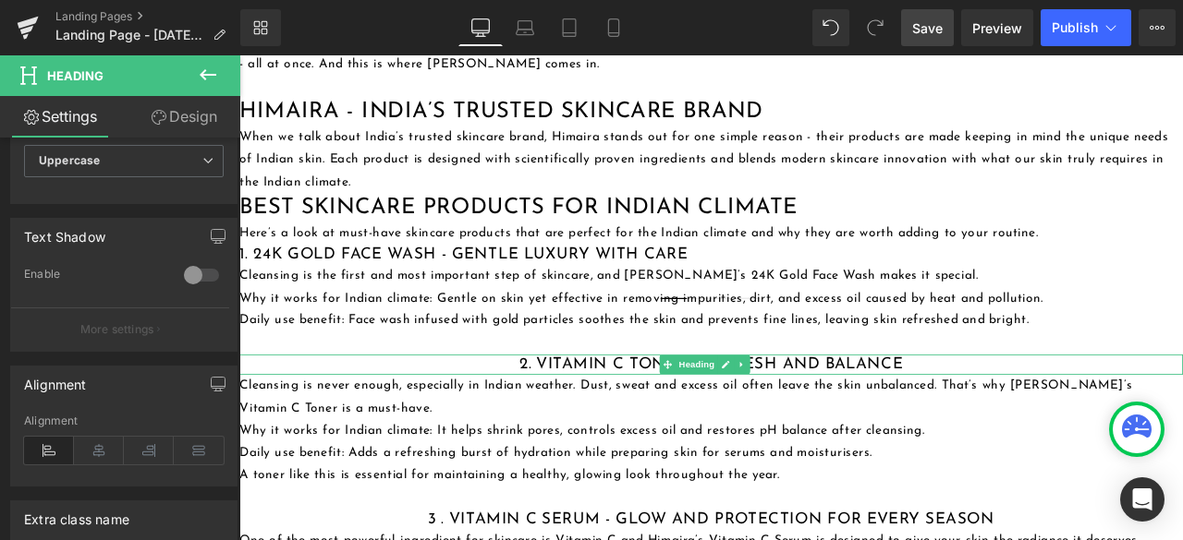
click at [504, 411] on h3 "2. Vitamin C Toner - Refresh and Balance" at bounding box center [798, 422] width 1118 height 24
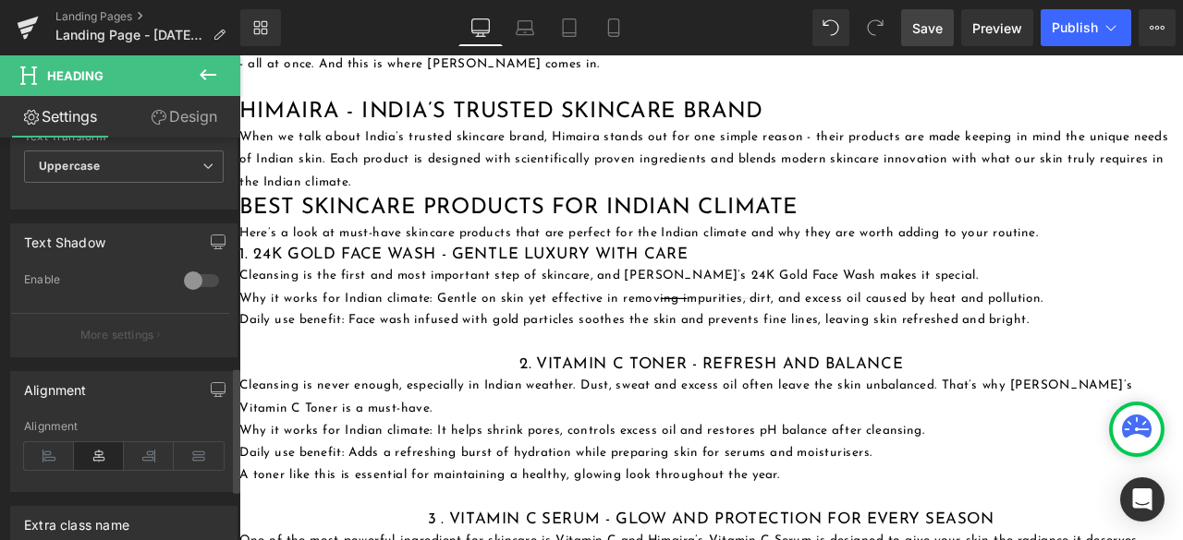
scroll to position [739, 0]
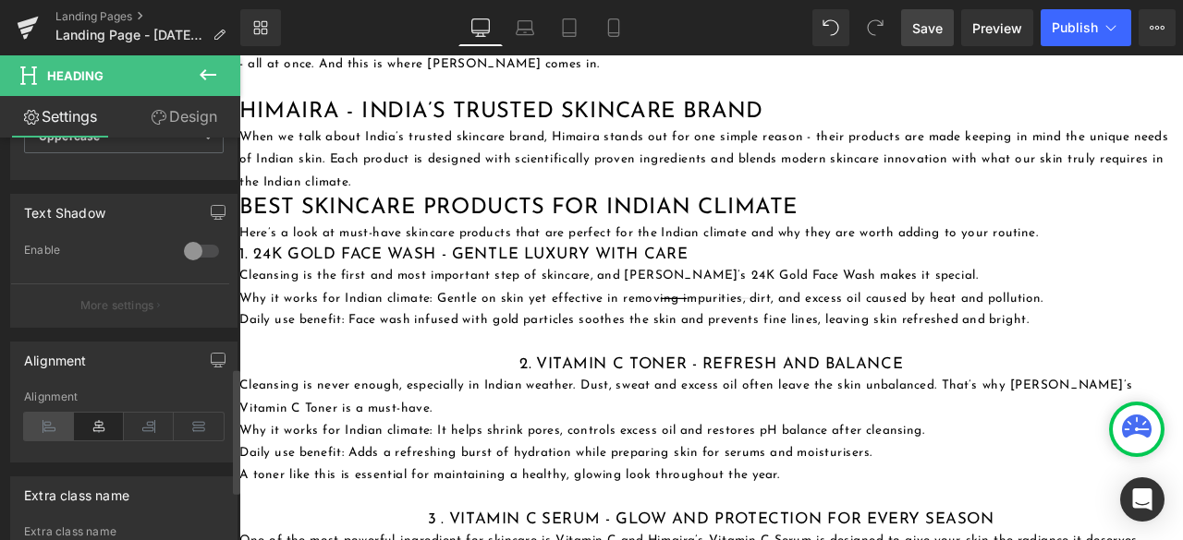
click at [52, 420] on icon at bounding box center [49, 427] width 50 height 28
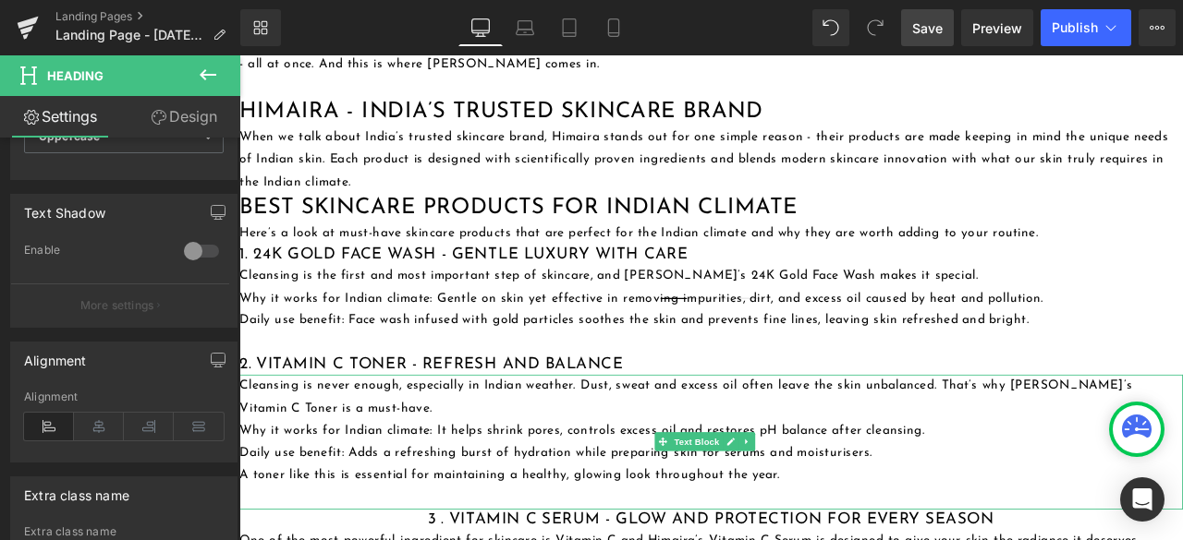
scroll to position [1293, 0]
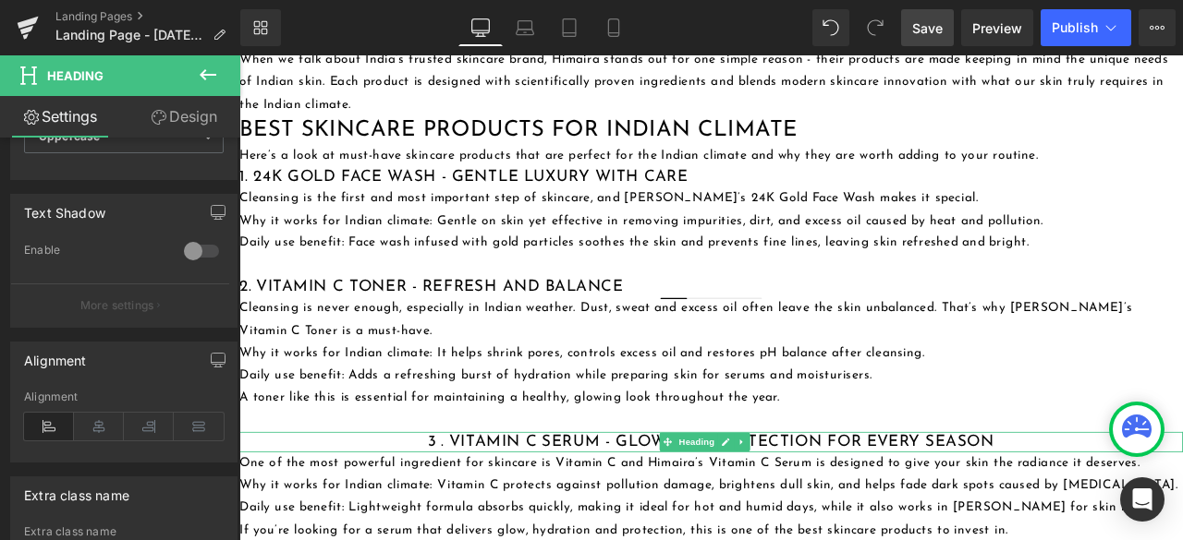
click at [397, 506] on h3 "3 . Vitamin C Serum - Glow and Protection for Every Season" at bounding box center [798, 514] width 1118 height 24
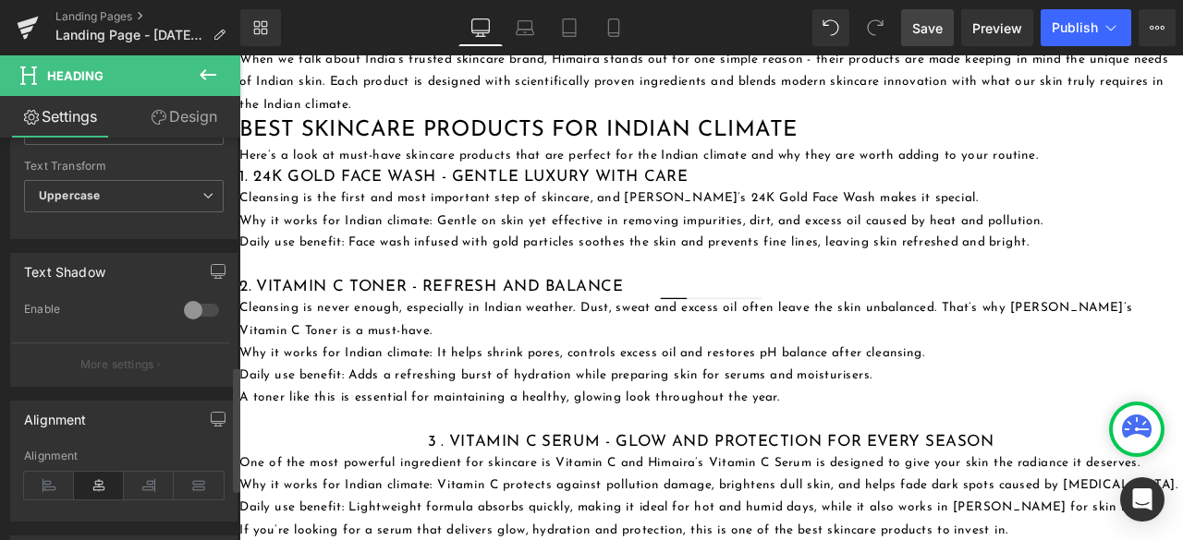
scroll to position [739, 0]
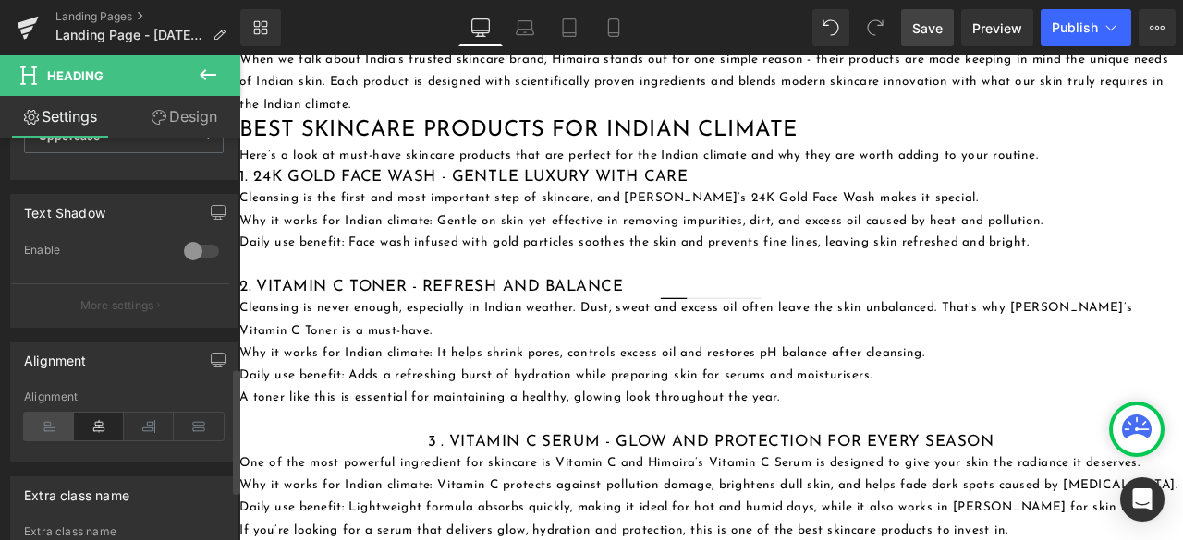
click at [54, 413] on icon at bounding box center [49, 427] width 50 height 28
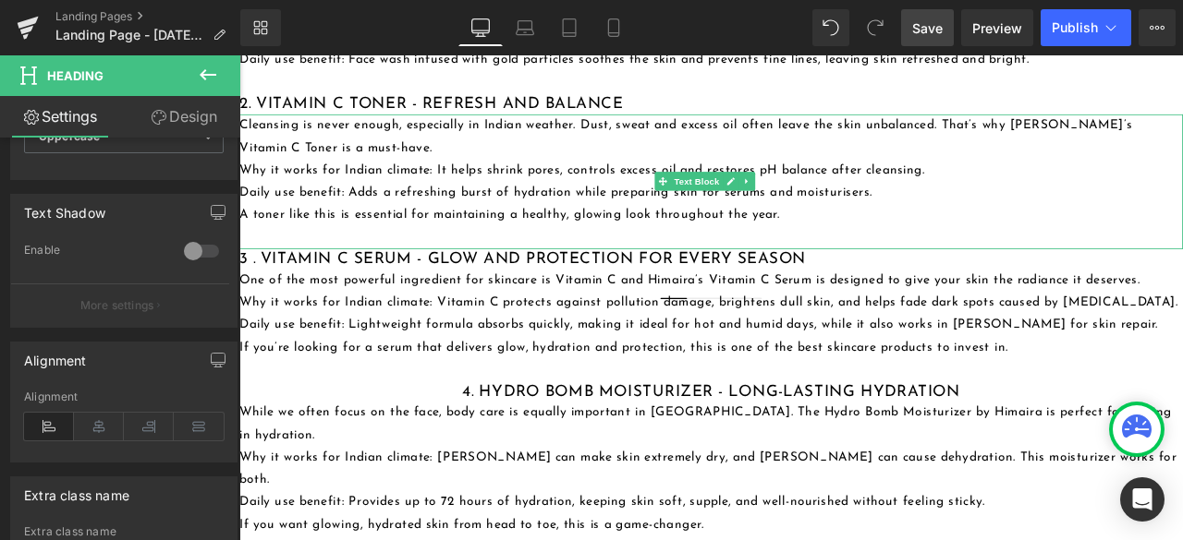
scroll to position [1571, 0]
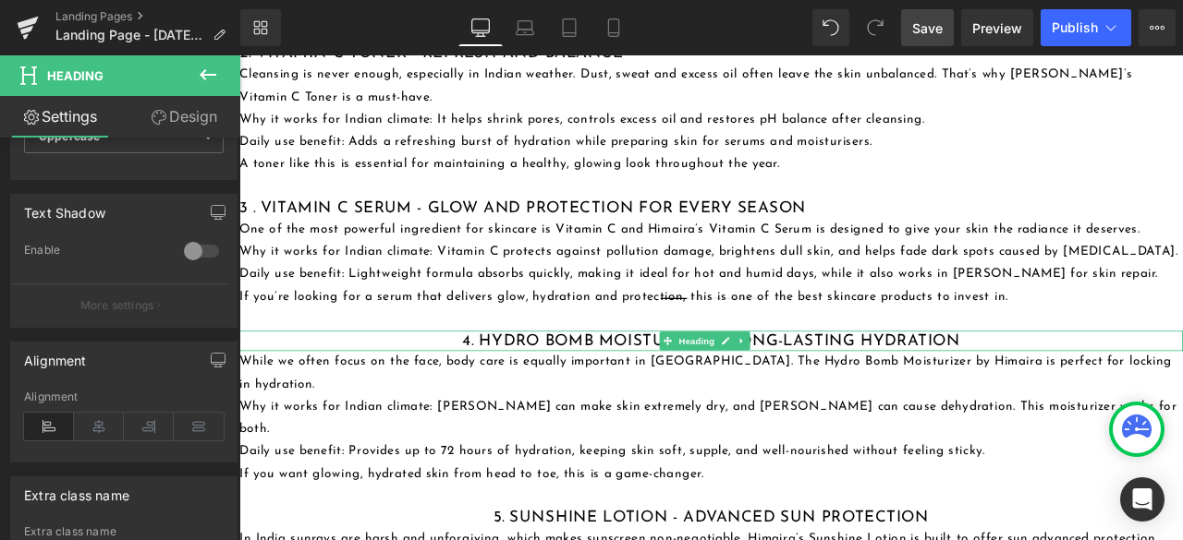
click at [441, 384] on h3 "4. Hydro Bomb Moisturizer - Long-Lasting Hydration" at bounding box center [798, 394] width 1118 height 24
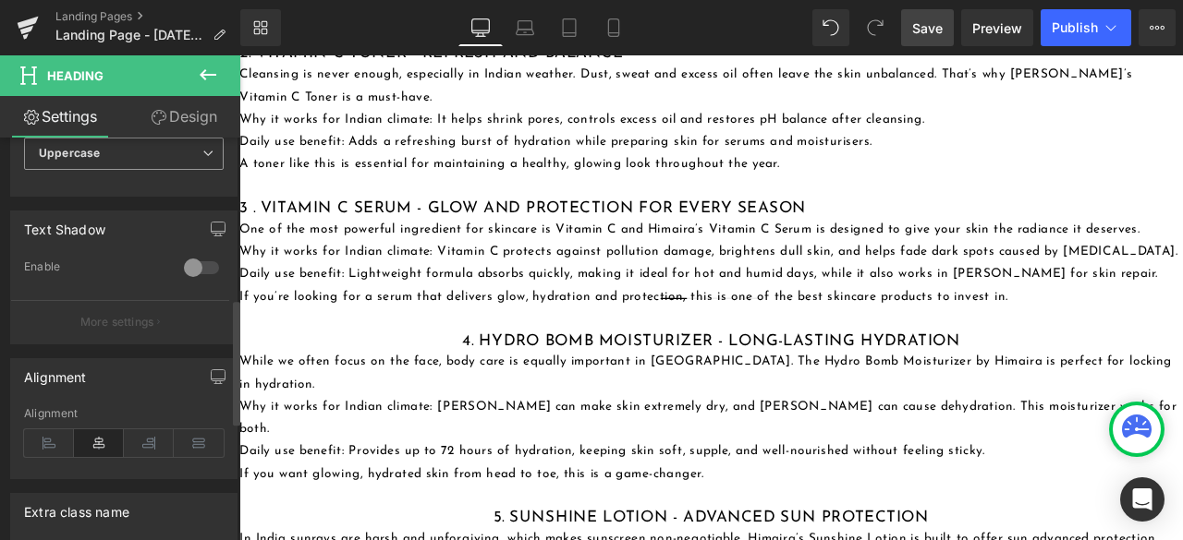
scroll to position [831, 0]
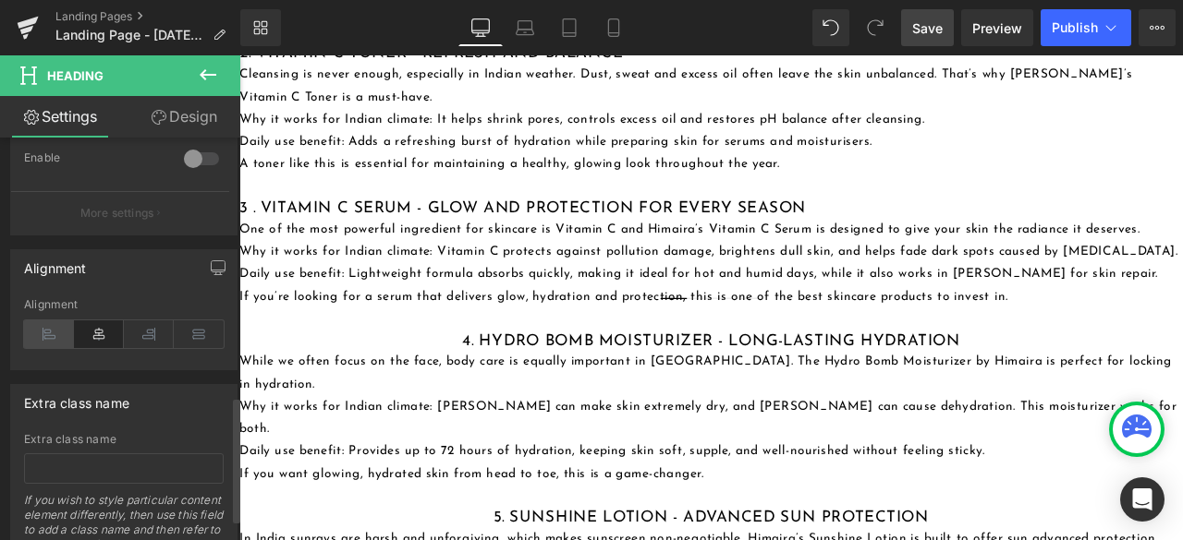
click at [36, 330] on icon at bounding box center [49, 335] width 50 height 28
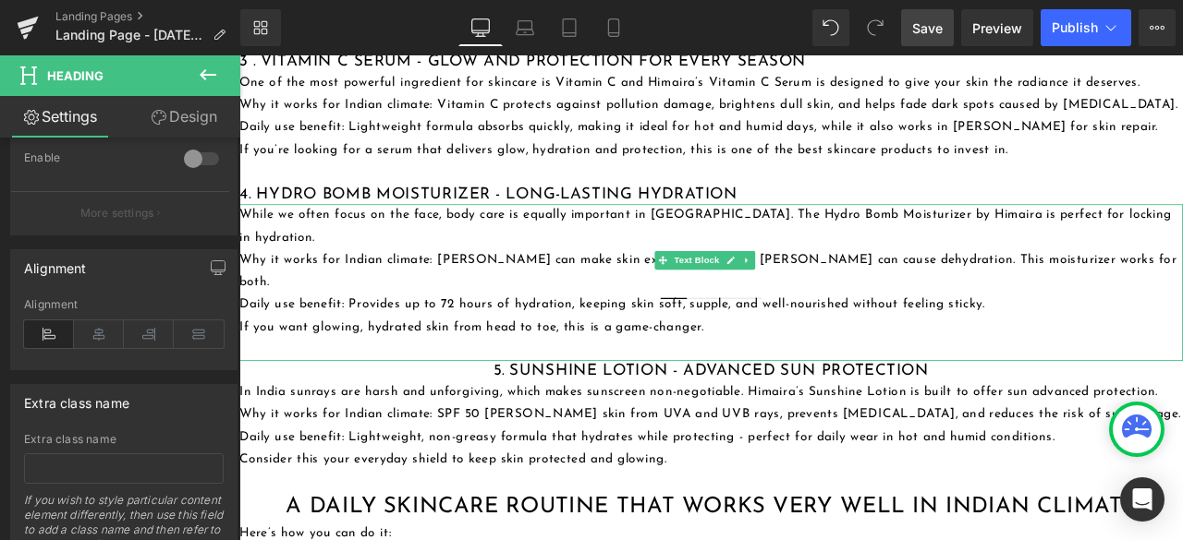
scroll to position [1755, 0]
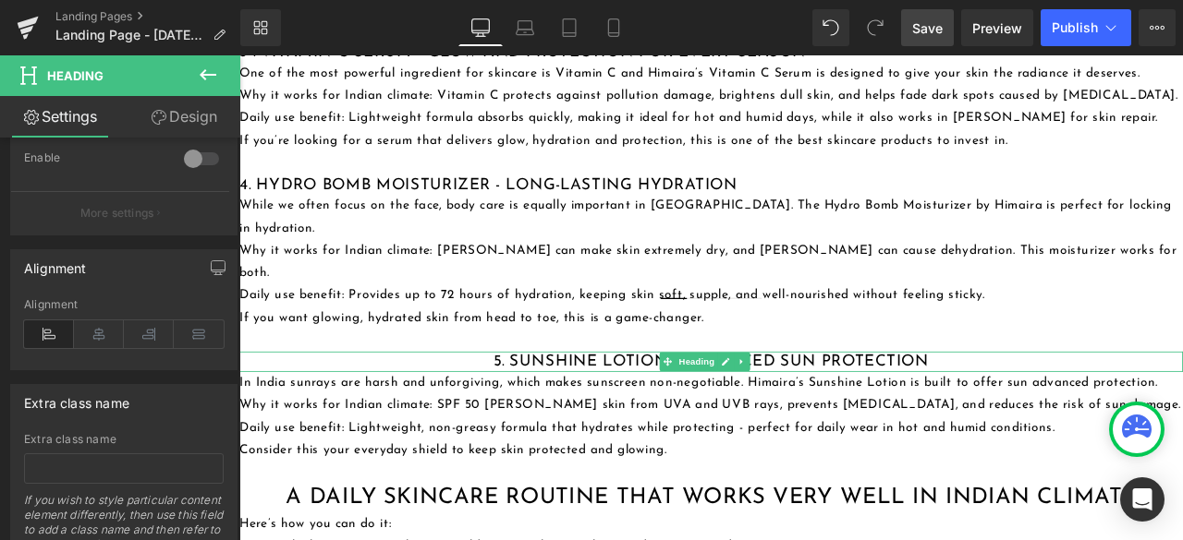
click at [429, 407] on h3 "5. Sunshine Lotion - Advanced Sun Protection" at bounding box center [798, 419] width 1118 height 24
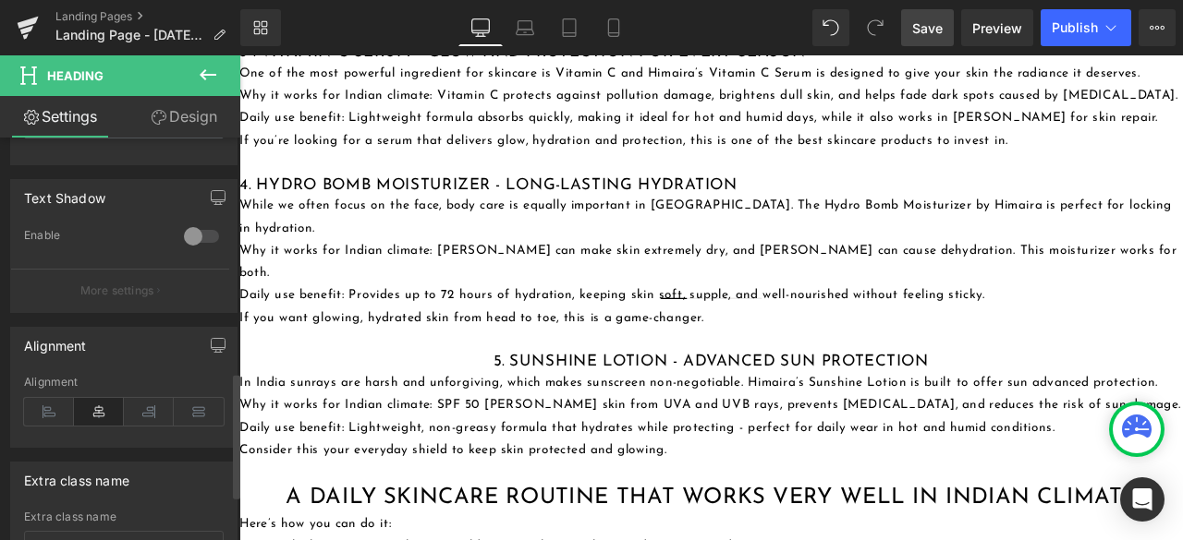
scroll to position [831, 0]
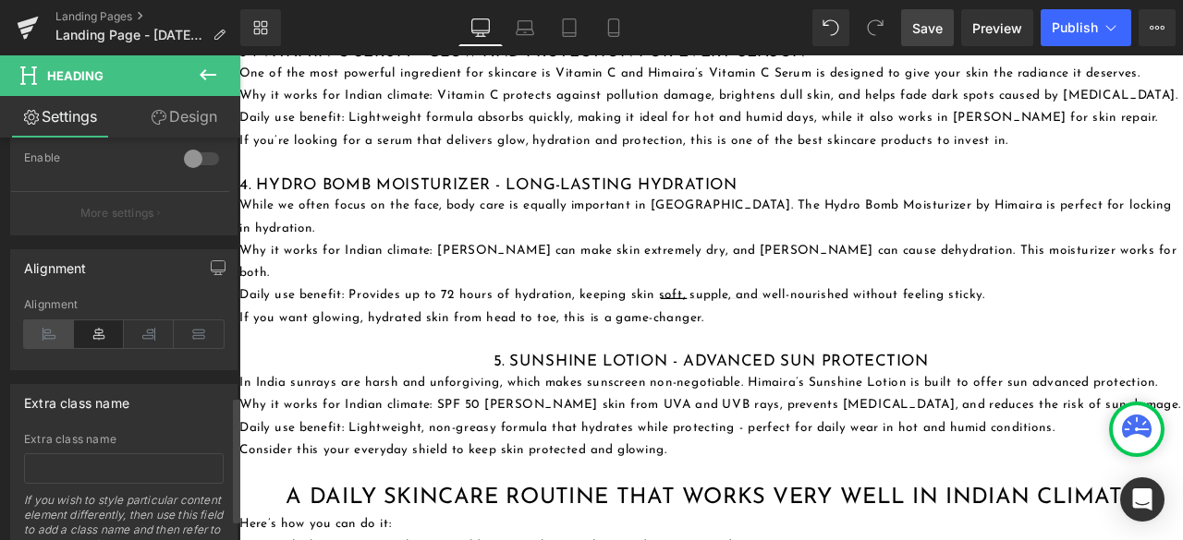
click at [41, 332] on icon at bounding box center [49, 335] width 50 height 28
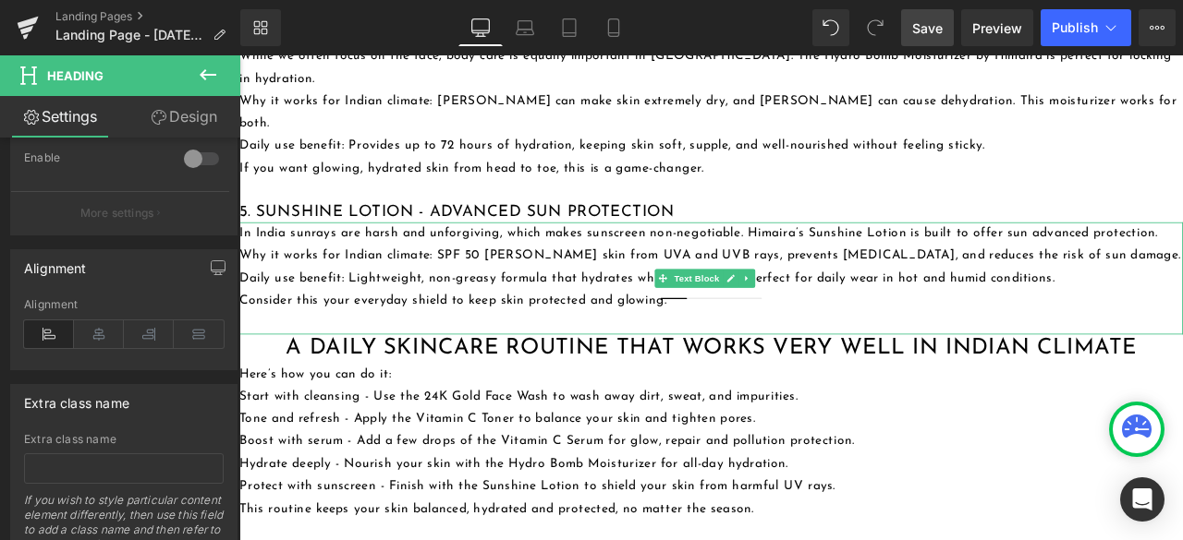
scroll to position [1940, 0]
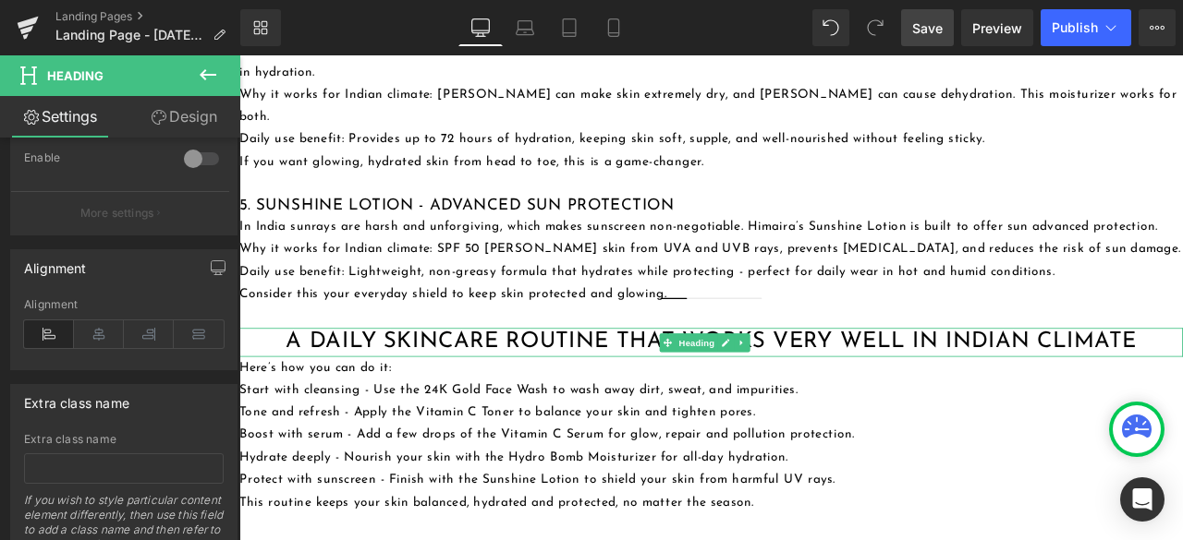
click at [264, 379] on h2 "A Daily Skincare Routine That Works Very Well in Indian Climate" at bounding box center [798, 395] width 1118 height 33
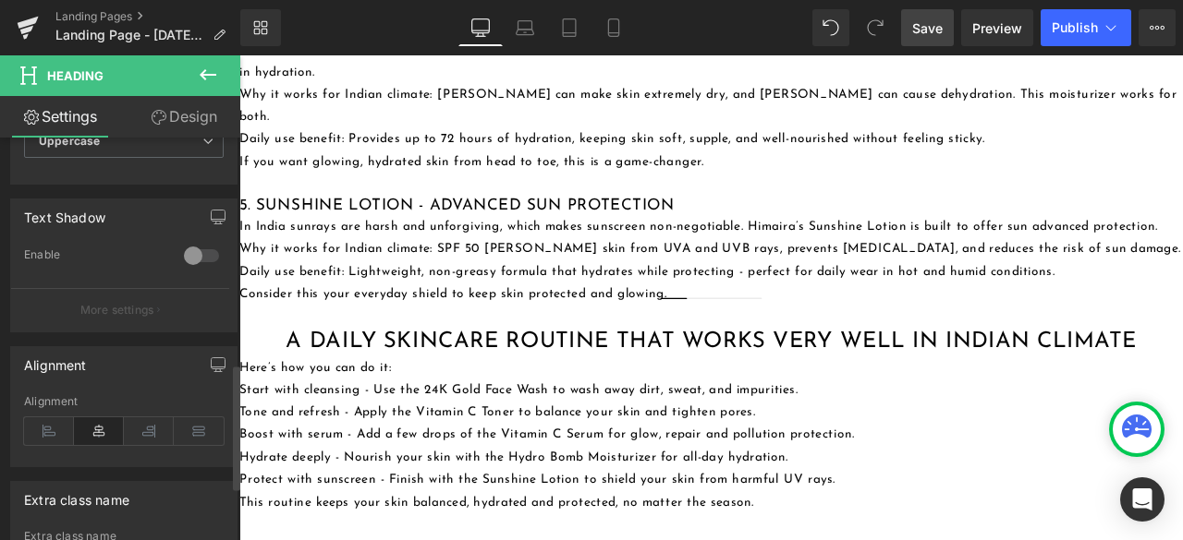
scroll to position [831, 0]
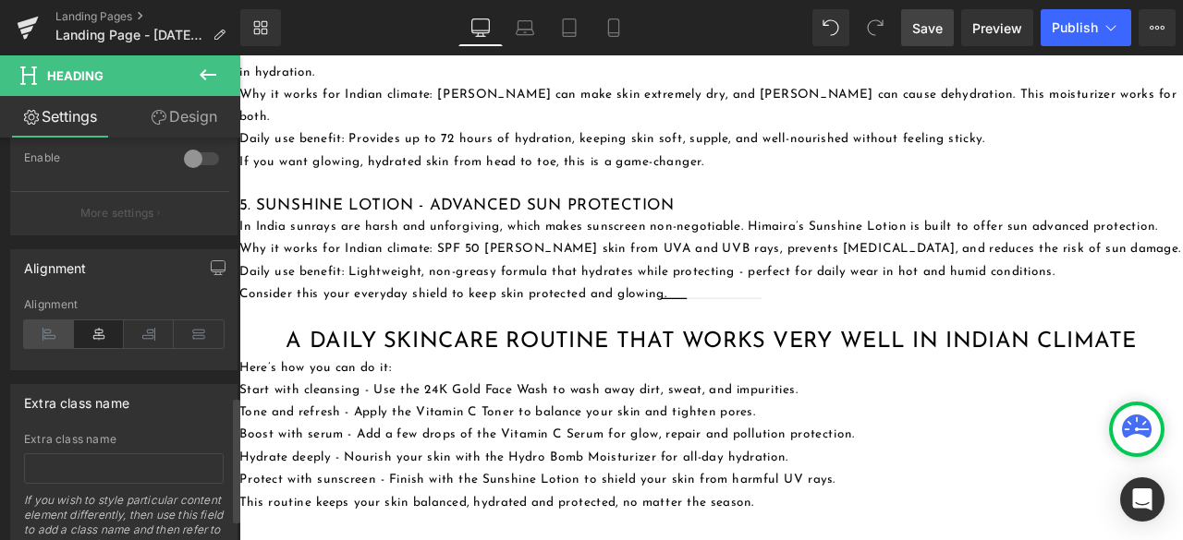
click at [54, 338] on icon at bounding box center [49, 335] width 50 height 28
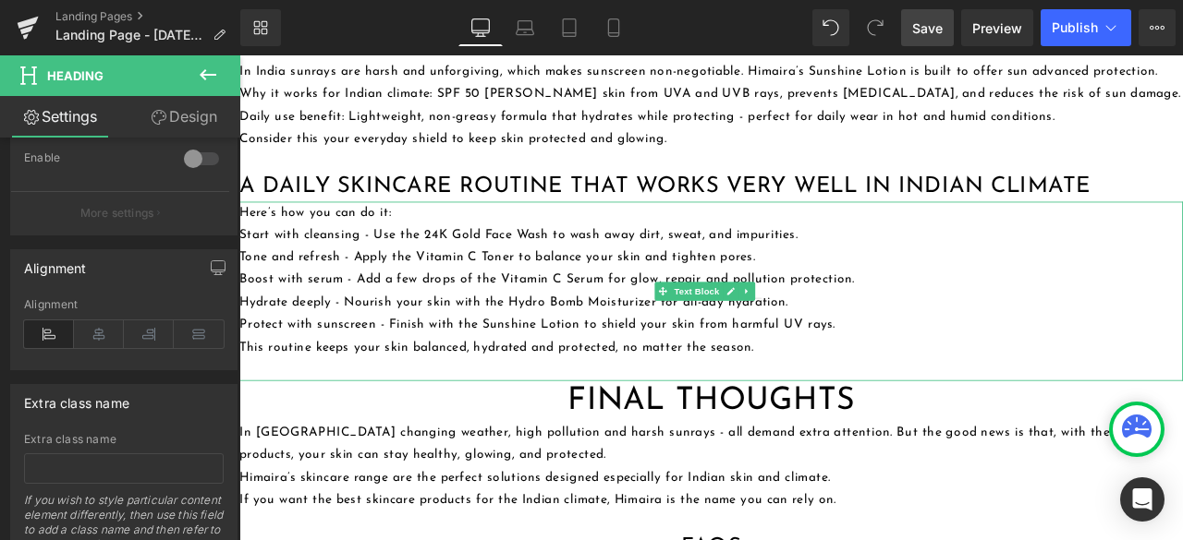
scroll to position [2125, 0]
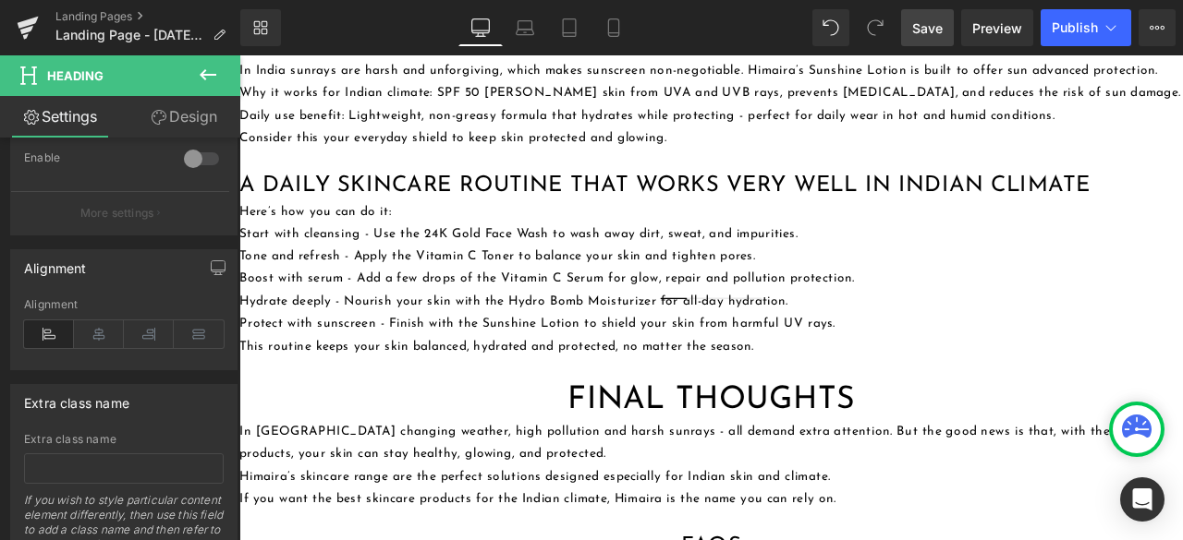
click at [425, 441] on h1 "Final Thoughts" at bounding box center [798, 465] width 1118 height 48
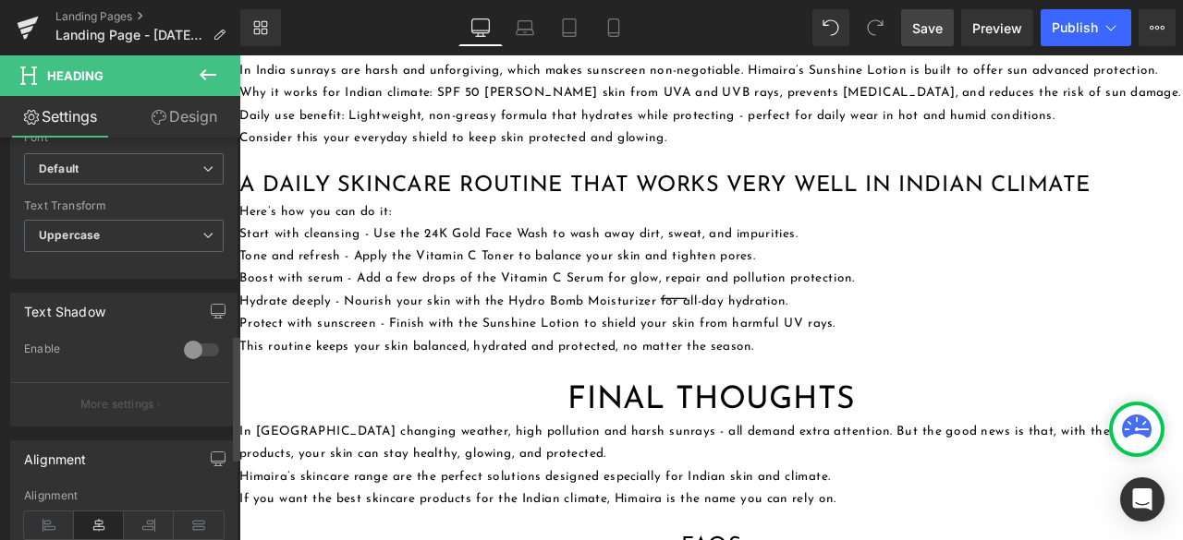
scroll to position [739, 0]
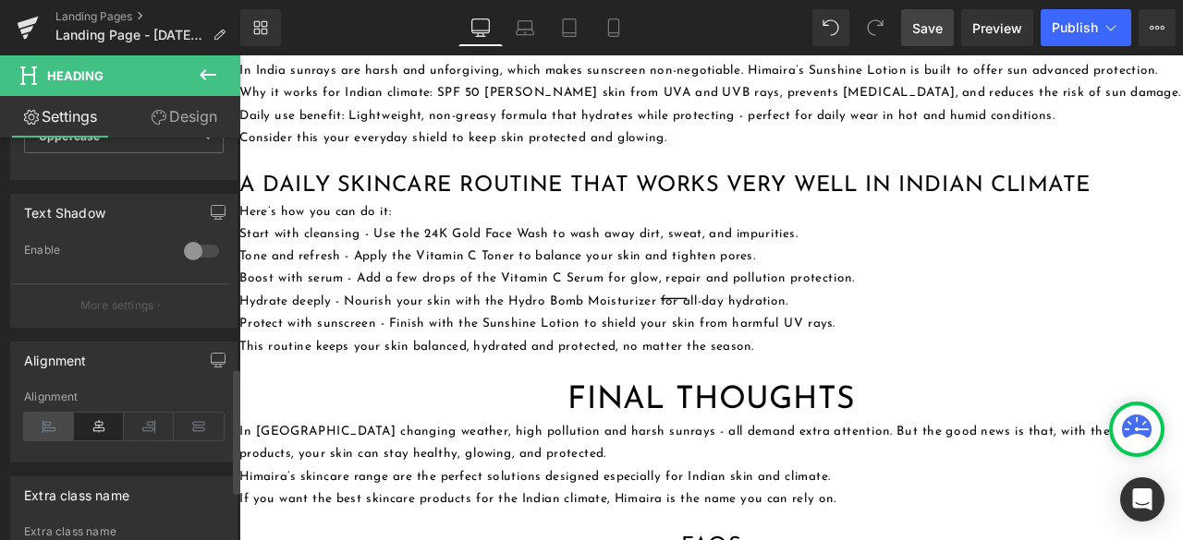
click at [49, 416] on icon at bounding box center [49, 427] width 50 height 28
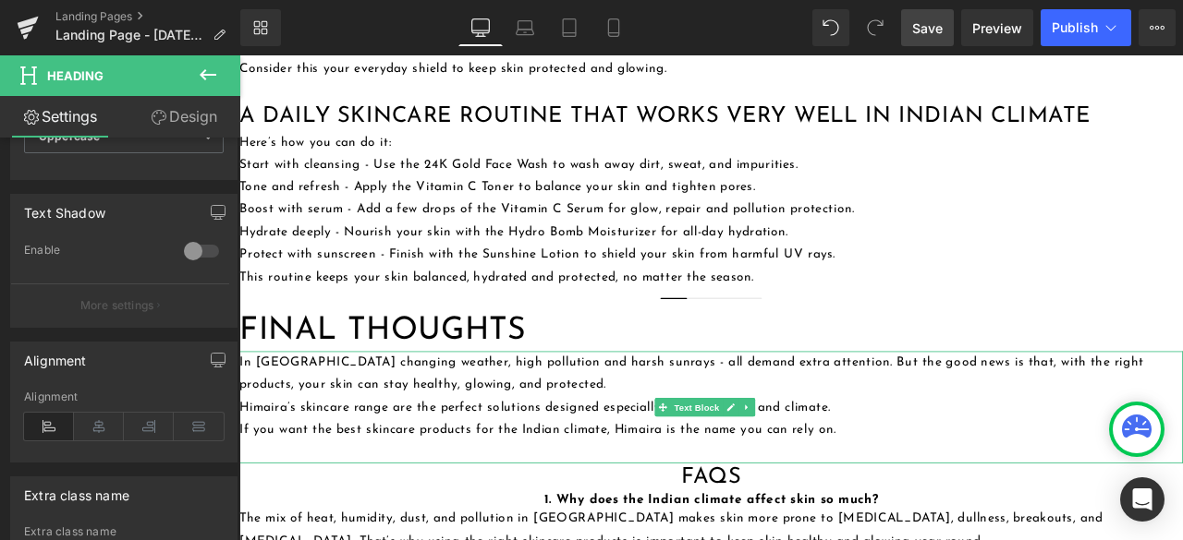
scroll to position [2310, 0]
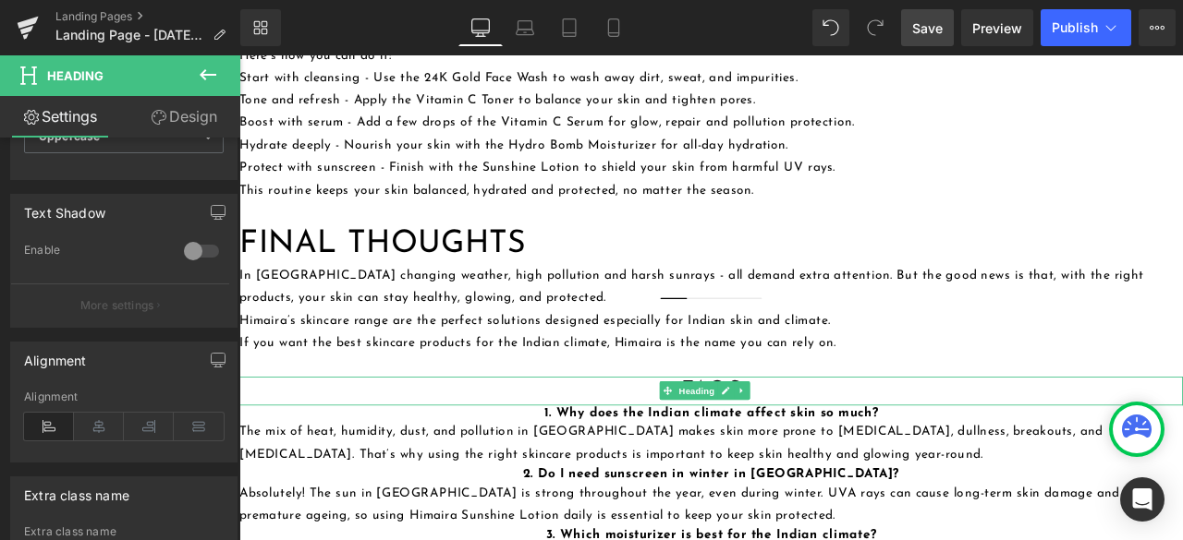
click at [437, 437] on h2 "FAQs" at bounding box center [798, 453] width 1118 height 33
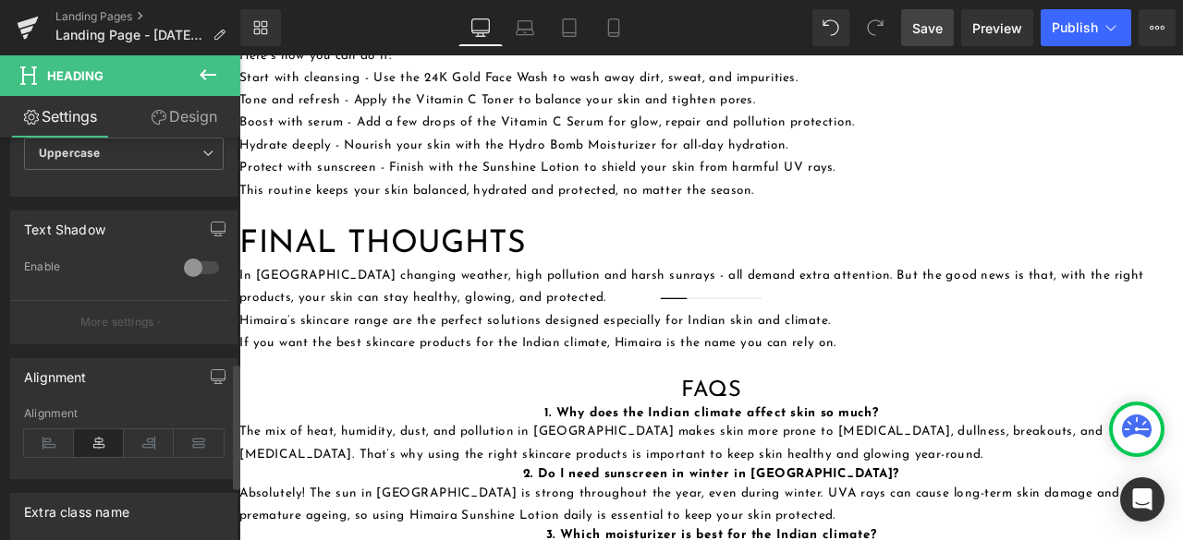
scroll to position [739, 0]
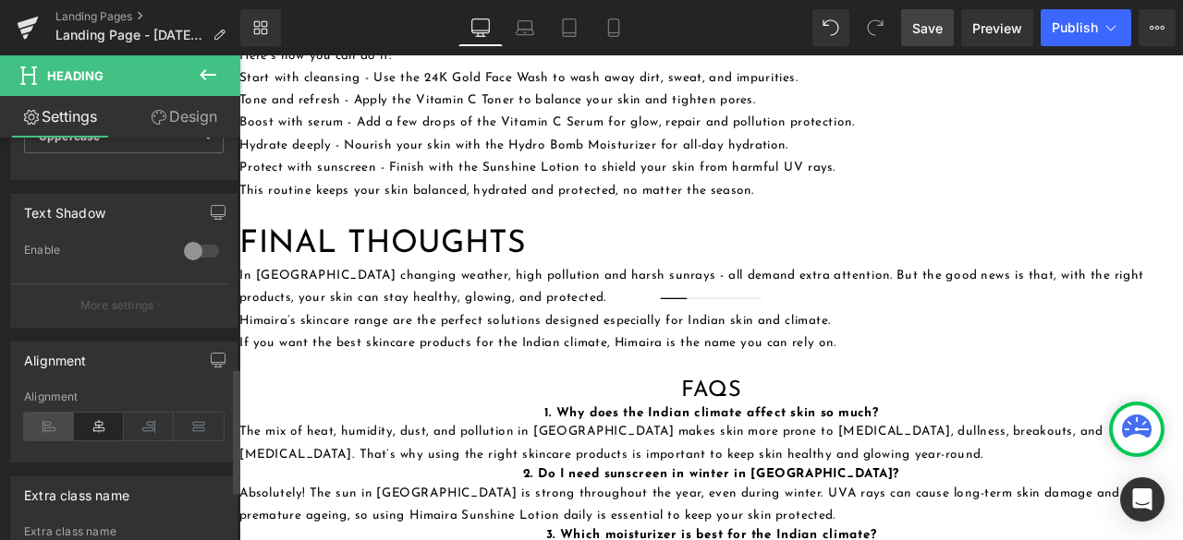
click at [33, 417] on icon at bounding box center [49, 427] width 50 height 28
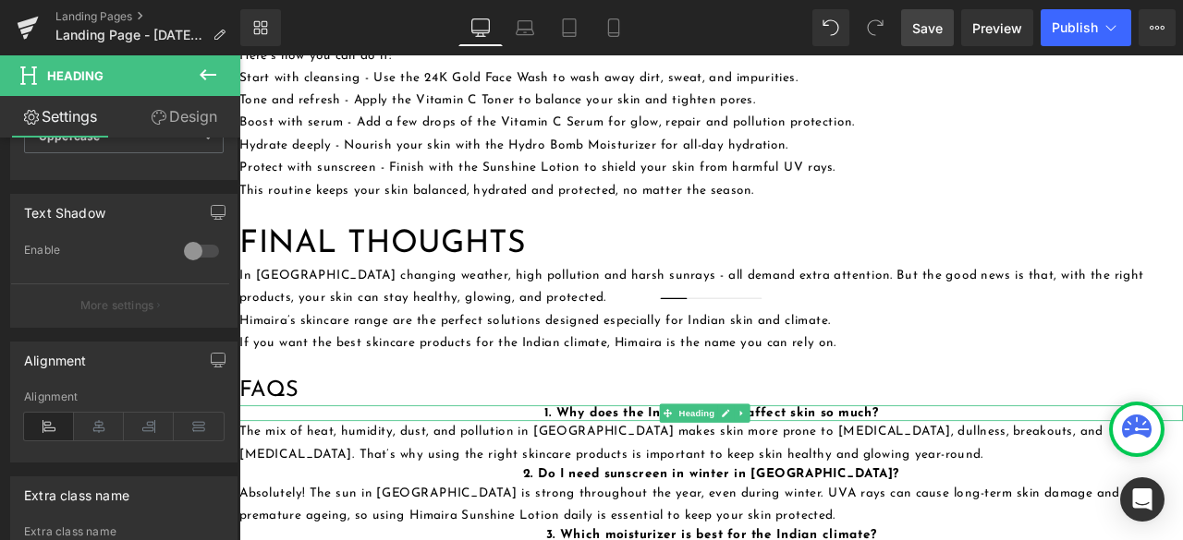
click at [426, 471] on h4 "1. Why does the Indian climate affect skin so much?" at bounding box center [798, 480] width 1118 height 19
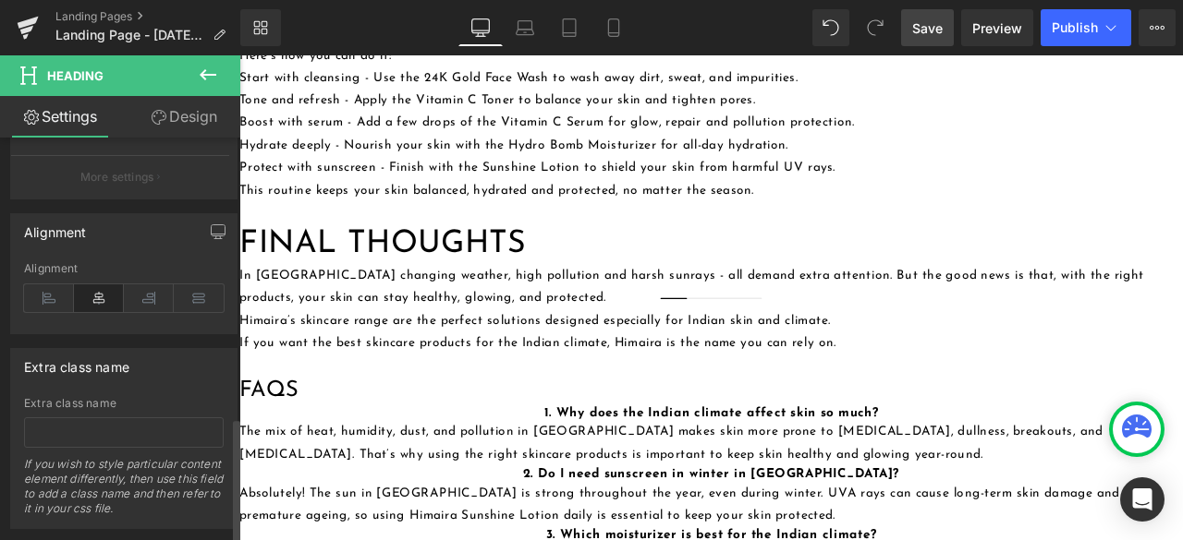
scroll to position [900, 0]
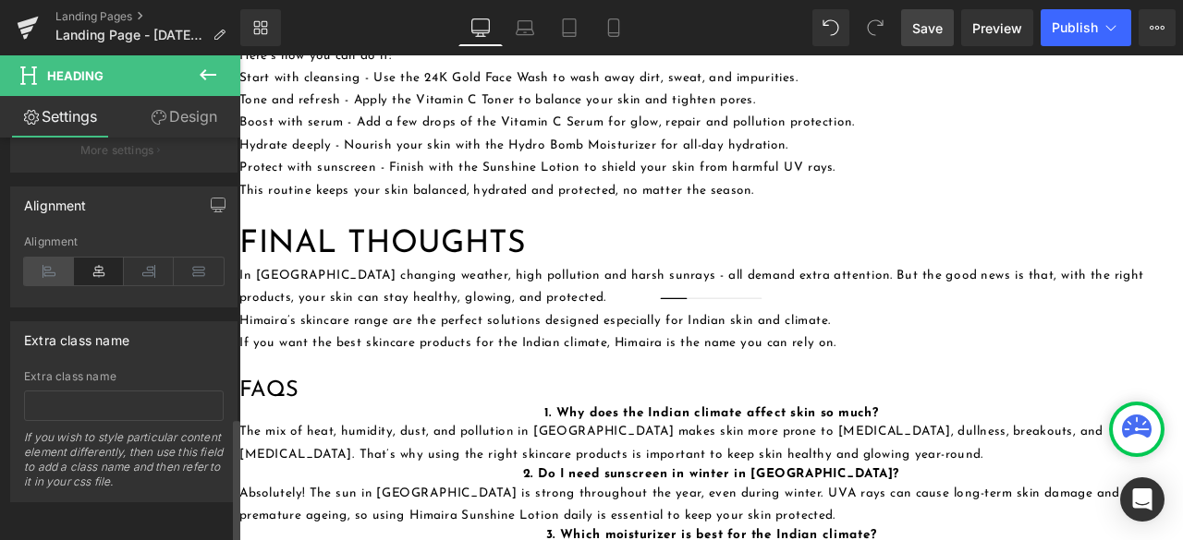
click at [47, 258] on icon at bounding box center [49, 272] width 50 height 28
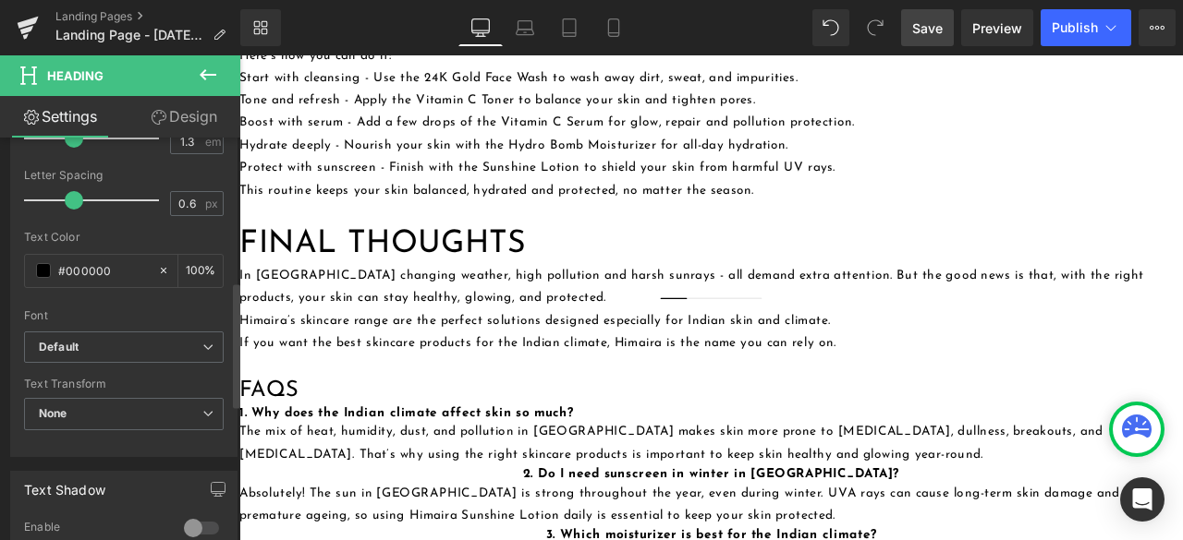
scroll to position [739, 0]
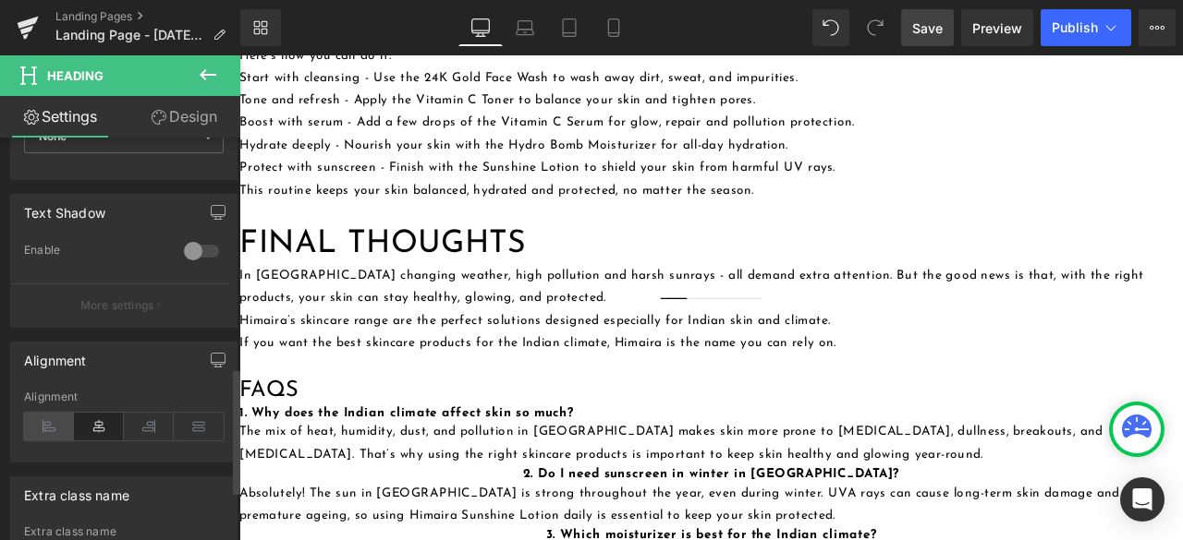
click at [46, 422] on icon at bounding box center [49, 427] width 50 height 28
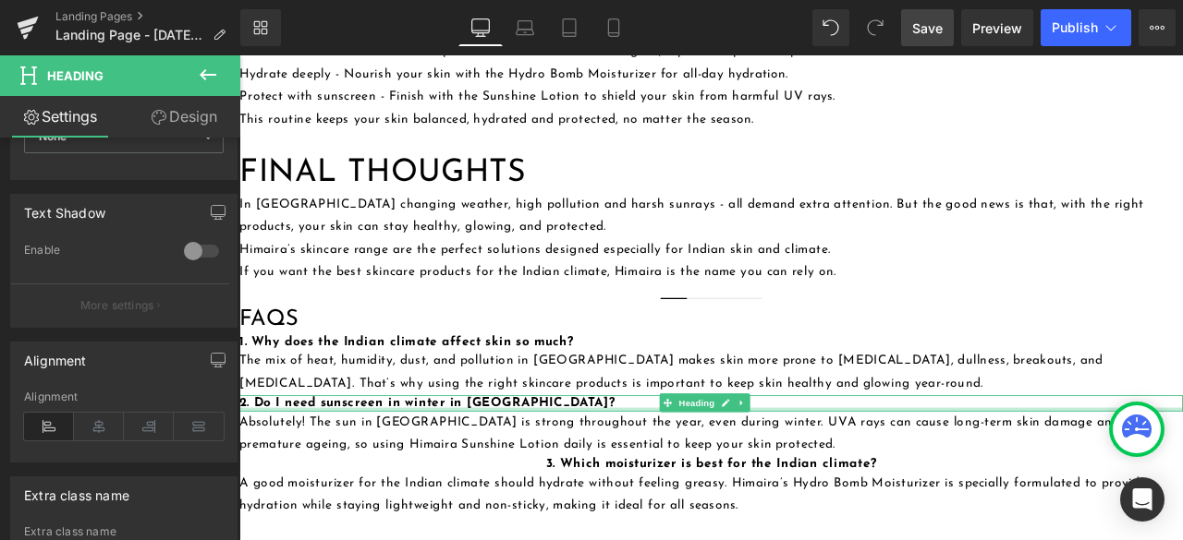
scroll to position [2494, 0]
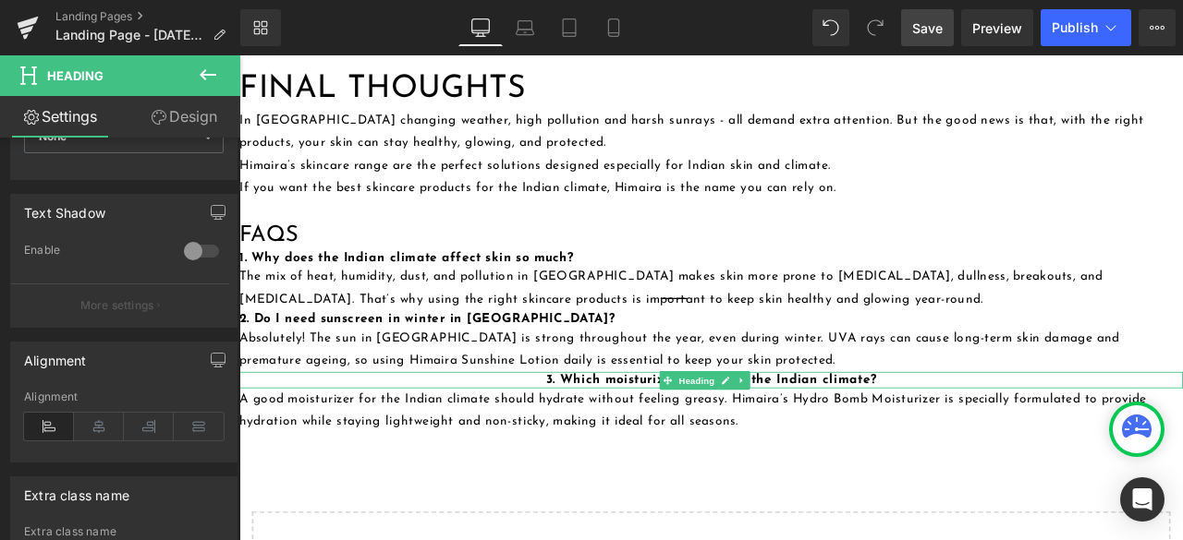
drag, startPoint x: 477, startPoint y: 378, endPoint x: 438, endPoint y: 392, distance: 41.2
click at [477, 431] on h4 "3. Which moisturizer is best for the Indian climate?" at bounding box center [798, 440] width 1118 height 19
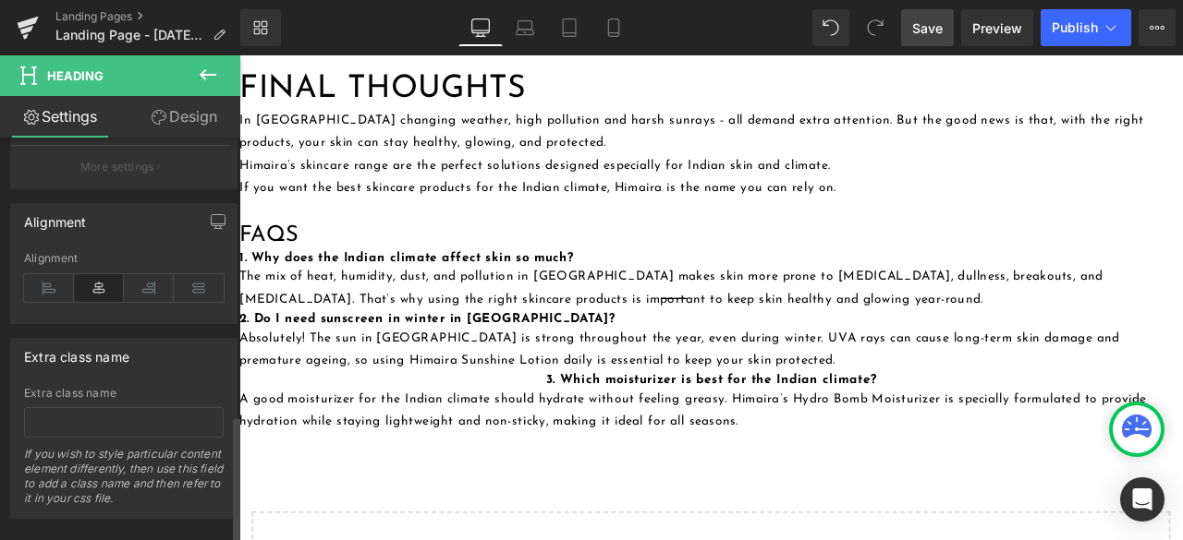
scroll to position [900, 0]
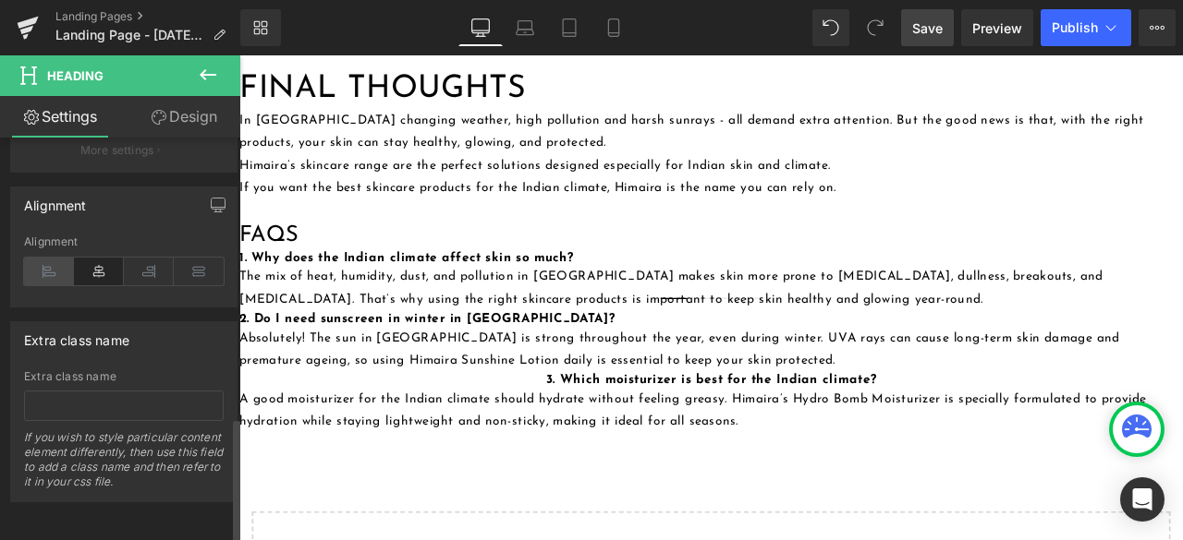
click at [37, 264] on icon at bounding box center [49, 272] width 50 height 28
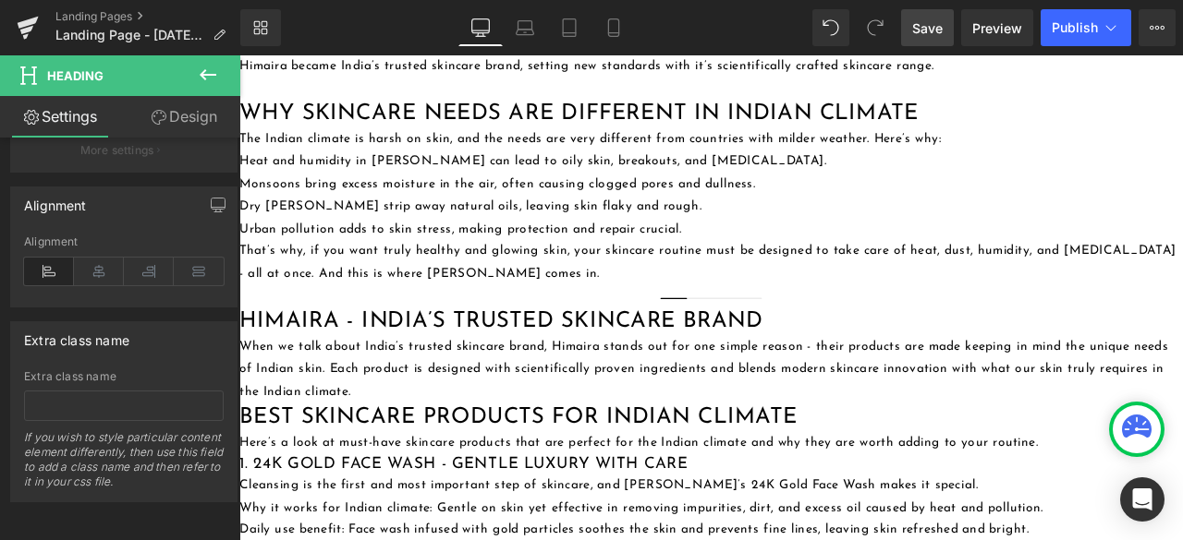
scroll to position [924, 0]
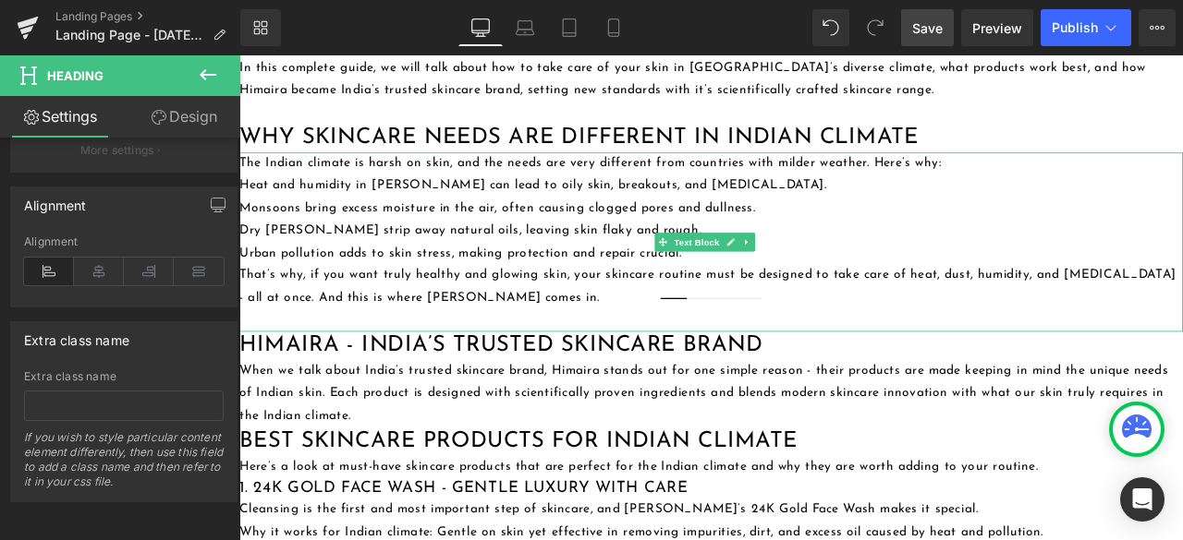
click at [678, 338] on p "That’s why, if you want truly healthy and glowing skin, your skincare routine m…" at bounding box center [798, 330] width 1118 height 54
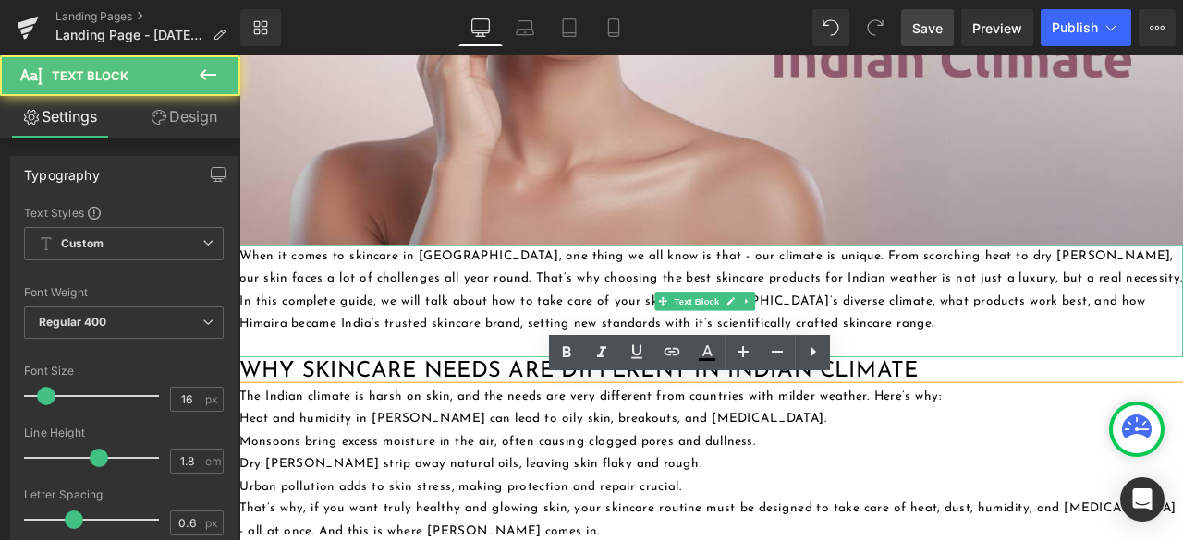
scroll to position [695, 0]
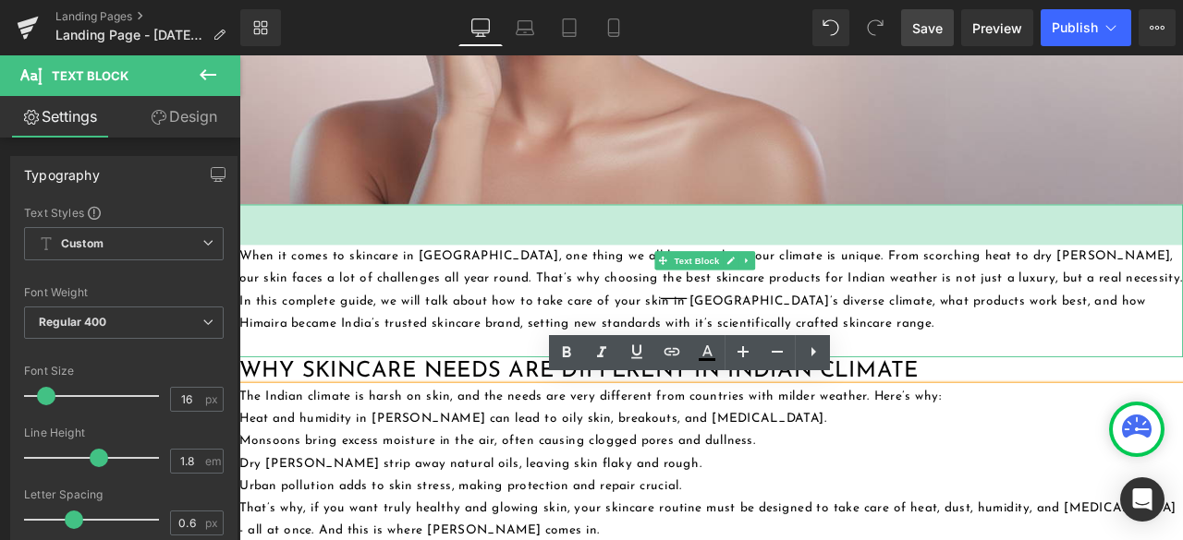
drag, startPoint x: 554, startPoint y: 273, endPoint x: 554, endPoint y: 289, distance: 16.6
click at [554, 289] on div "When it comes to skincare in India, one thing we all know is that - our climate…" at bounding box center [798, 323] width 1118 height 181
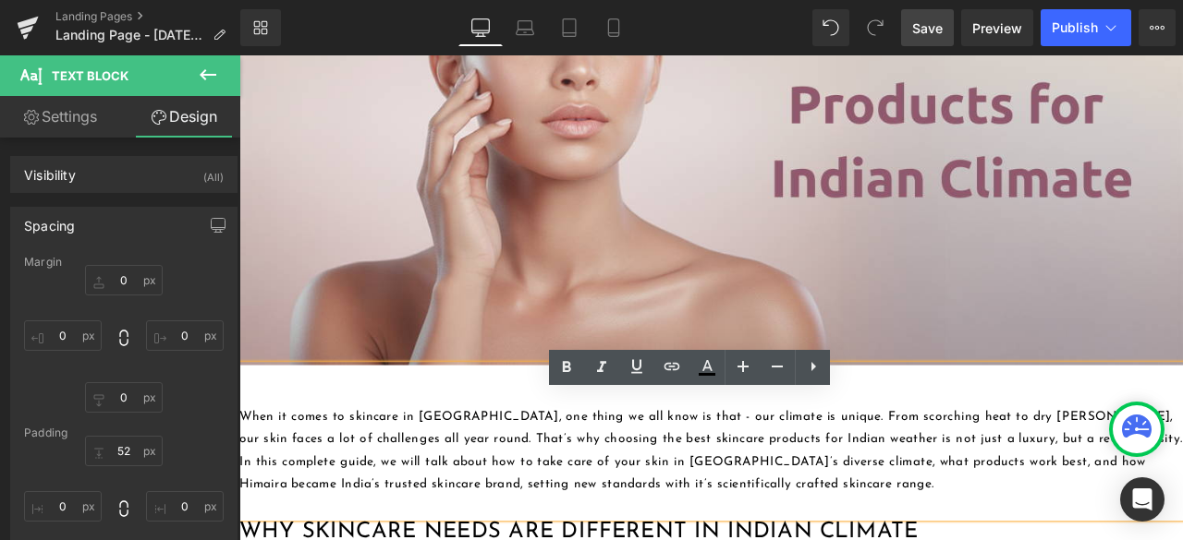
scroll to position [647, 0]
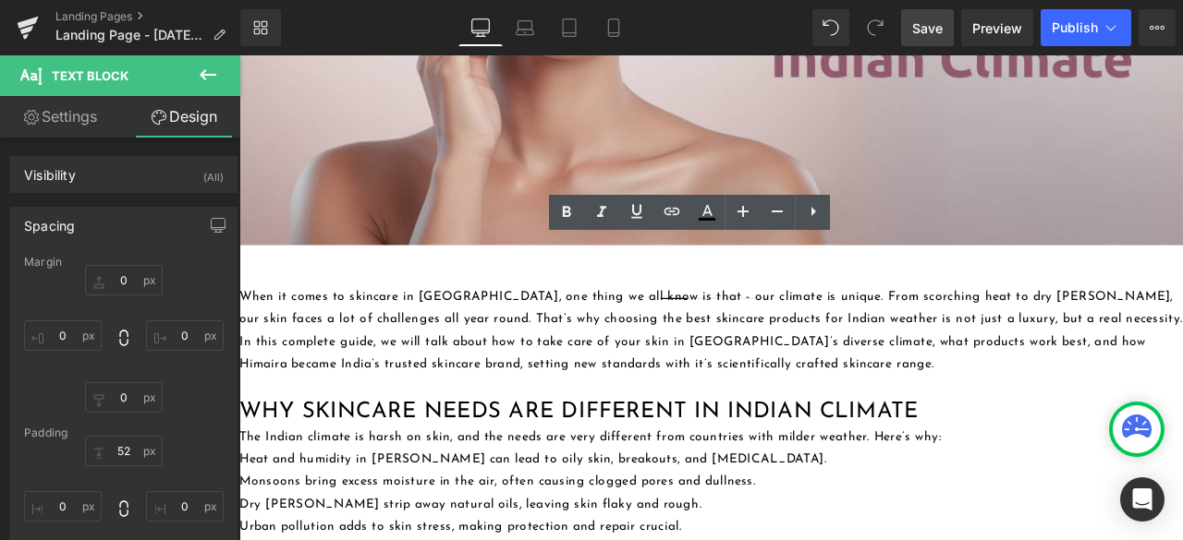
click at [545, 472] on div "Rendering Content" at bounding box center [592, 467] width 114 height 20
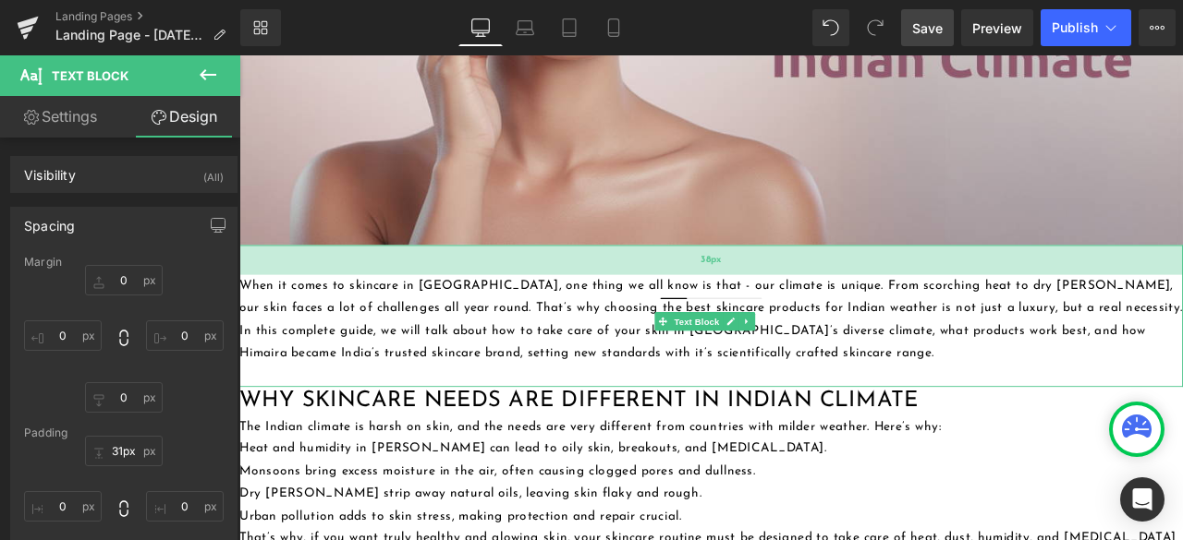
type input "30px"
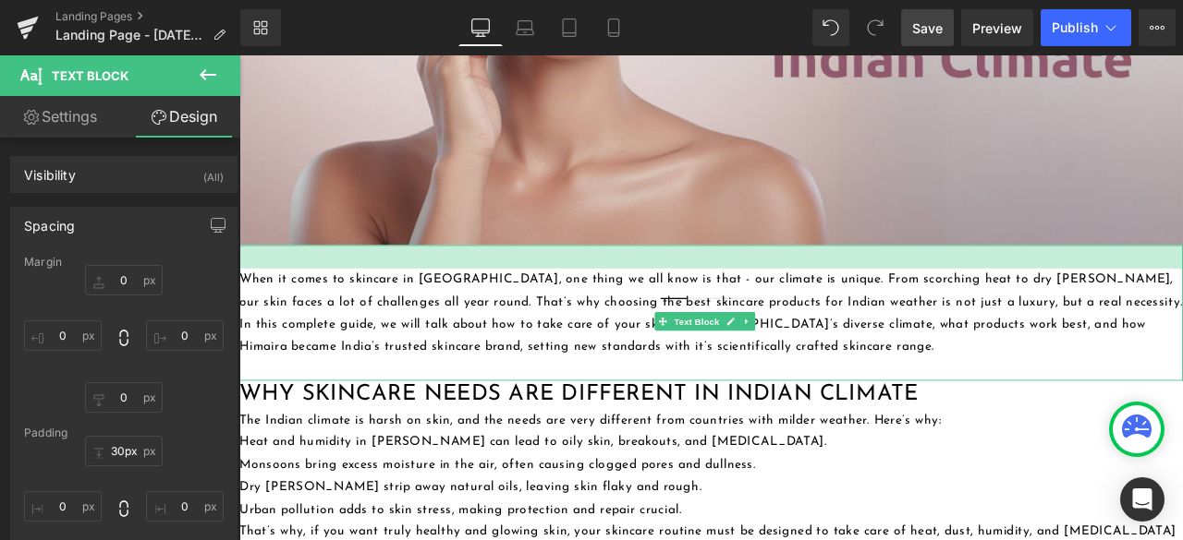
drag, startPoint x: 565, startPoint y: 297, endPoint x: 567, endPoint y: 276, distance: 20.4
click at [567, 281] on div at bounding box center [798, 295] width 1118 height 28
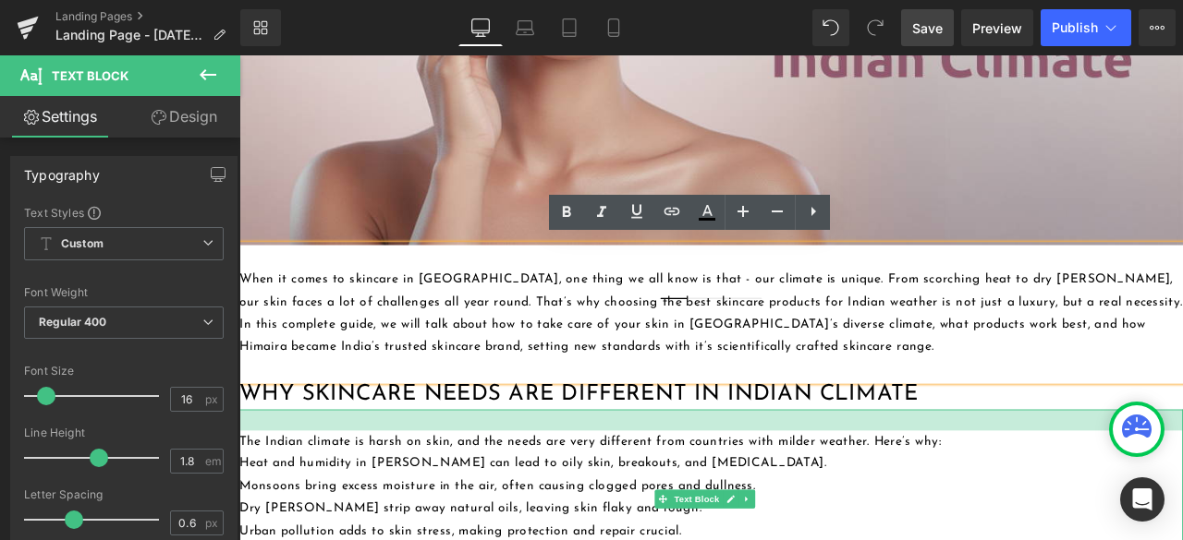
drag, startPoint x: 583, startPoint y: 467, endPoint x: 581, endPoint y: 491, distance: 25.0
click at [581, 491] on div at bounding box center [798, 488] width 1118 height 25
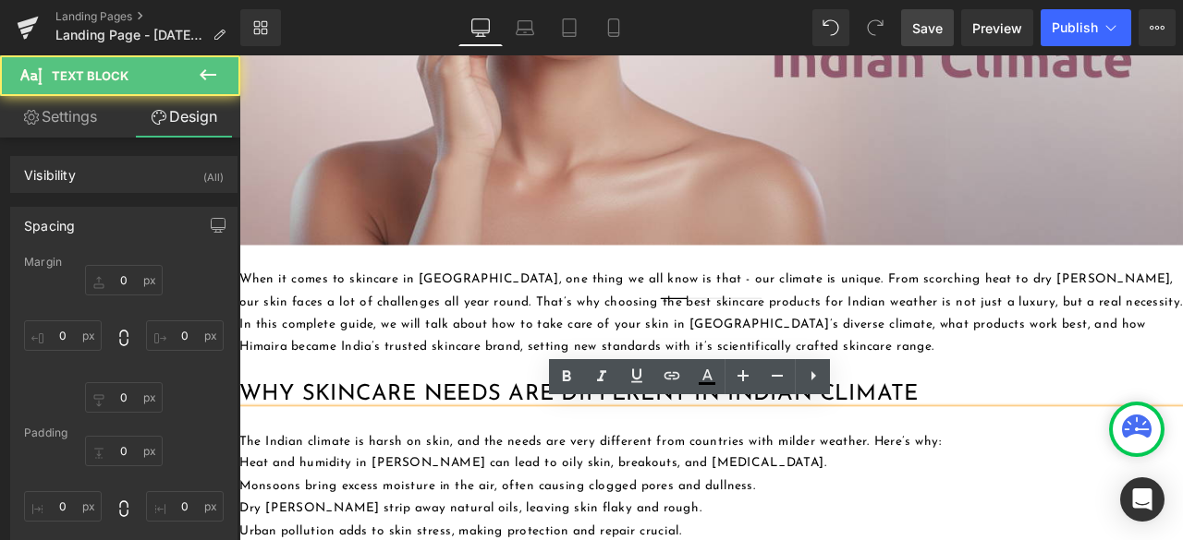
type input "0"
type input "27"
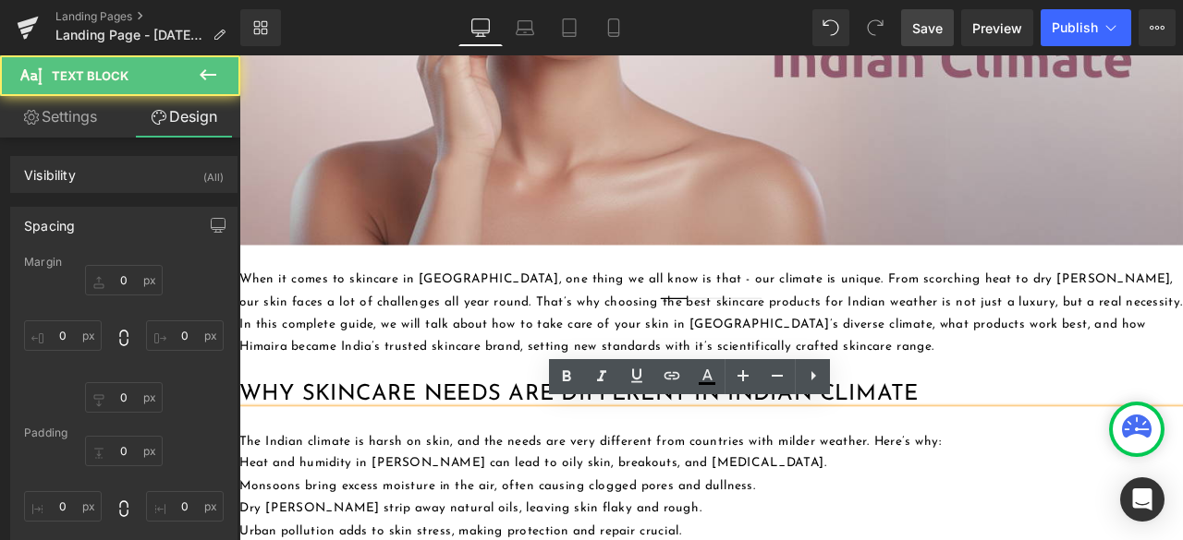
type input "0"
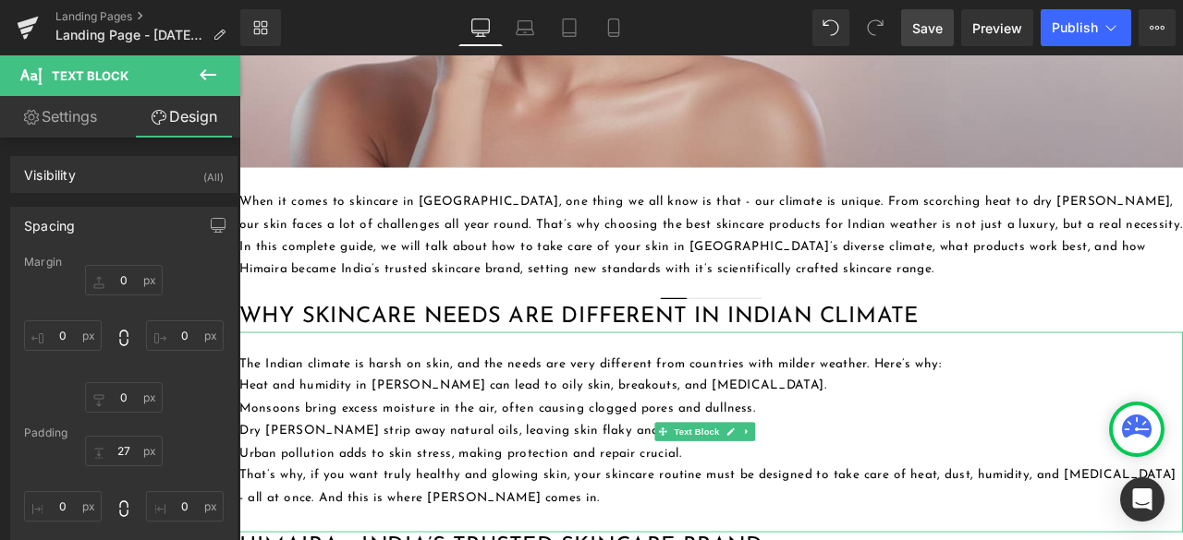
scroll to position [924, 0]
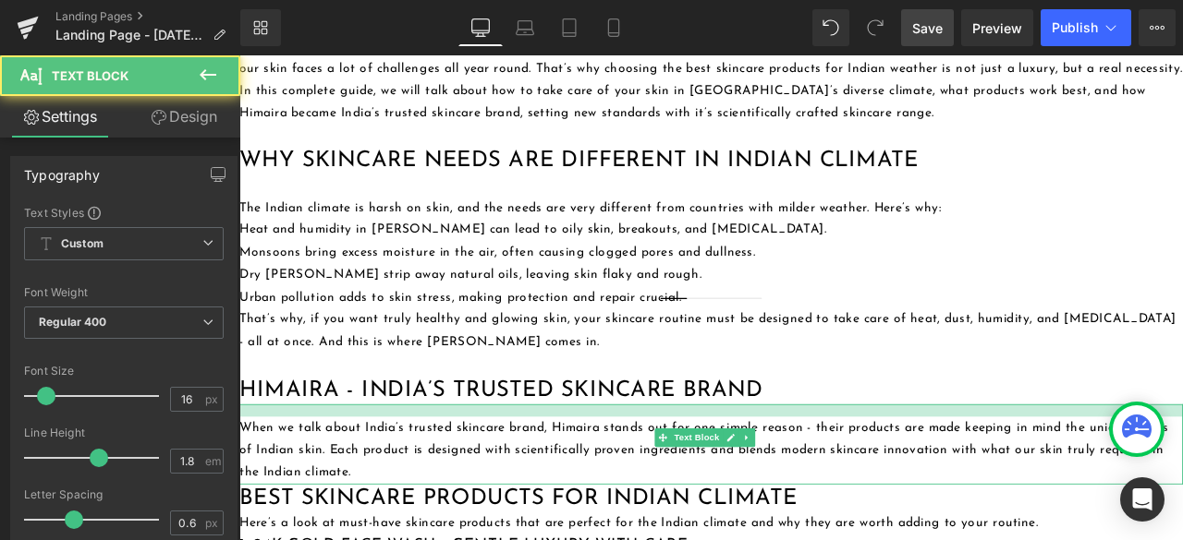
drag, startPoint x: 531, startPoint y: 465, endPoint x: 540, endPoint y: 479, distance: 17.0
click at [540, 479] on div "When we talk about India’s trusted skincare brand, Himaira stands out for one s…" at bounding box center [798, 516] width 1118 height 94
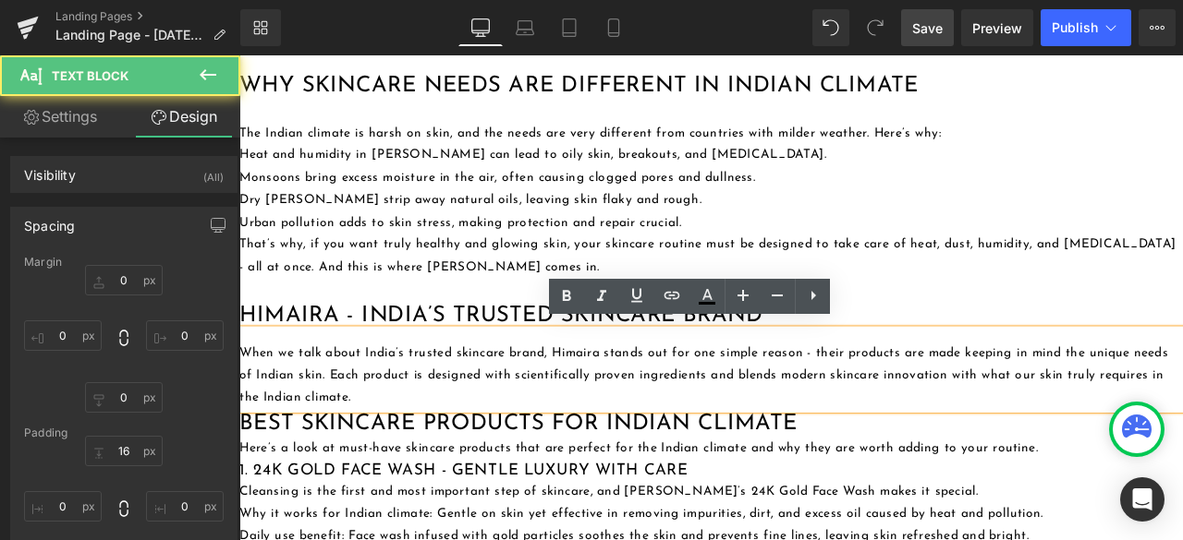
scroll to position [1016, 0]
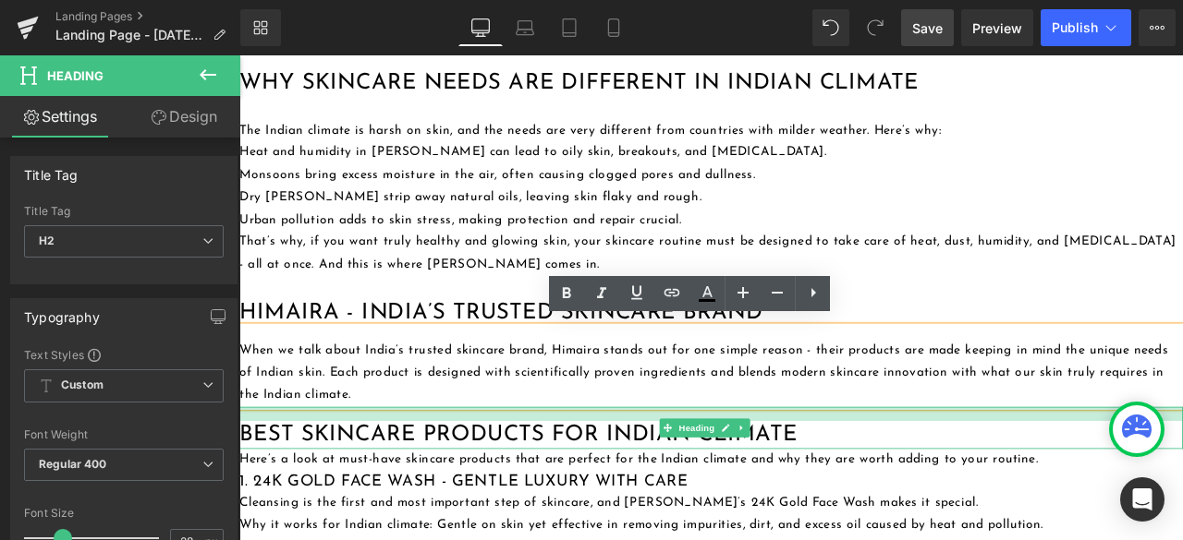
drag, startPoint x: 526, startPoint y: 467, endPoint x: 528, endPoint y: 483, distance: 16.9
click at [528, 483] on div "Best Skincare Products for Indian Climate Heading" at bounding box center [798, 497] width 1118 height 50
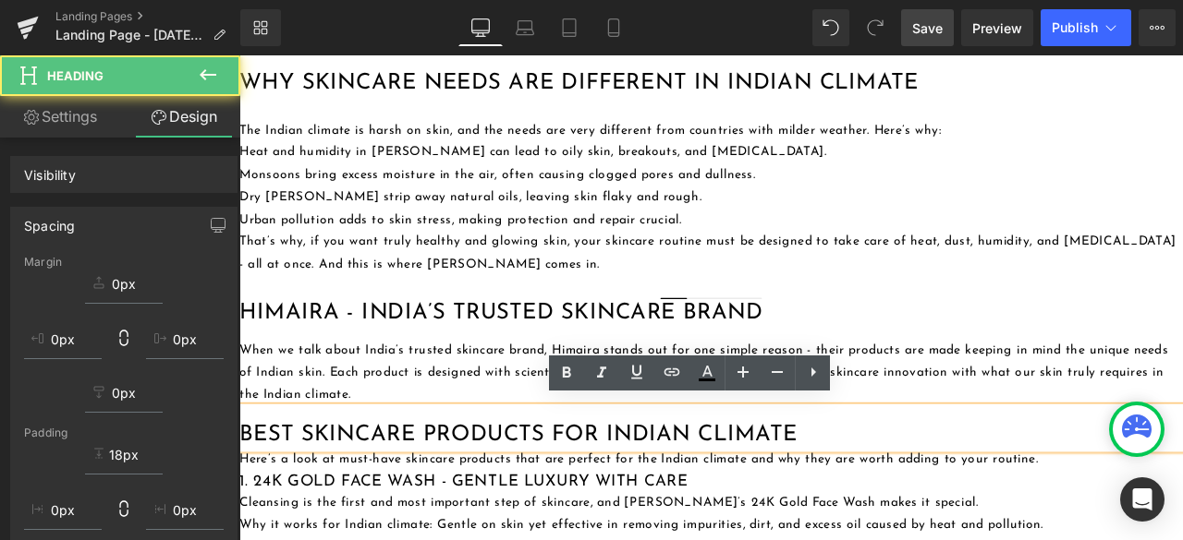
scroll to position [1109, 0]
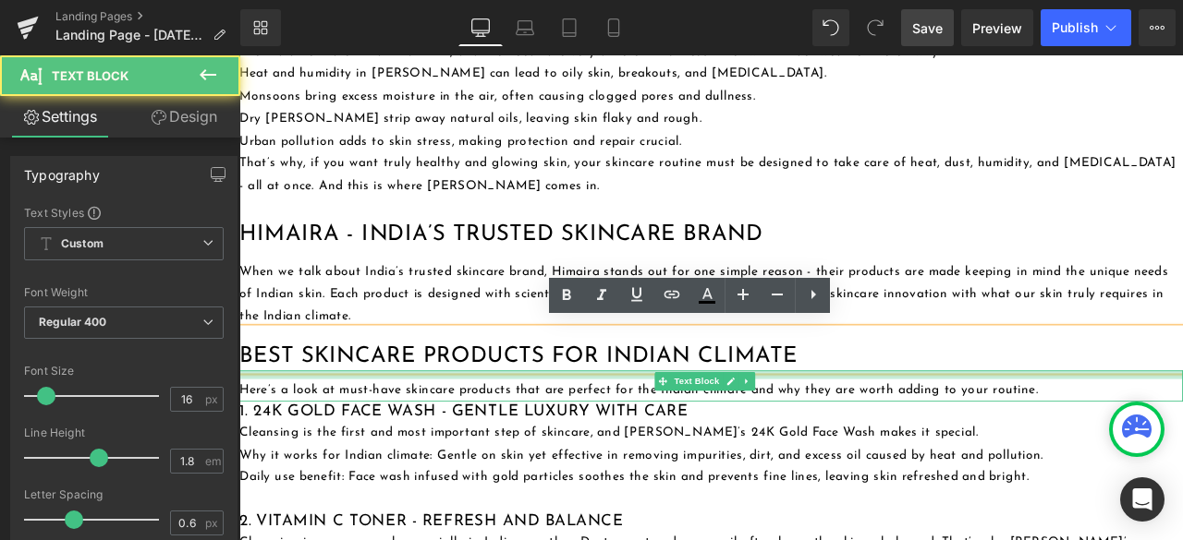
drag, startPoint x: 487, startPoint y: 422, endPoint x: 488, endPoint y: 432, distance: 10.2
click at [488, 432] on div "Here’s a look at must-have skincare products that are perfect for the Indian cl…" at bounding box center [798, 448] width 1118 height 37
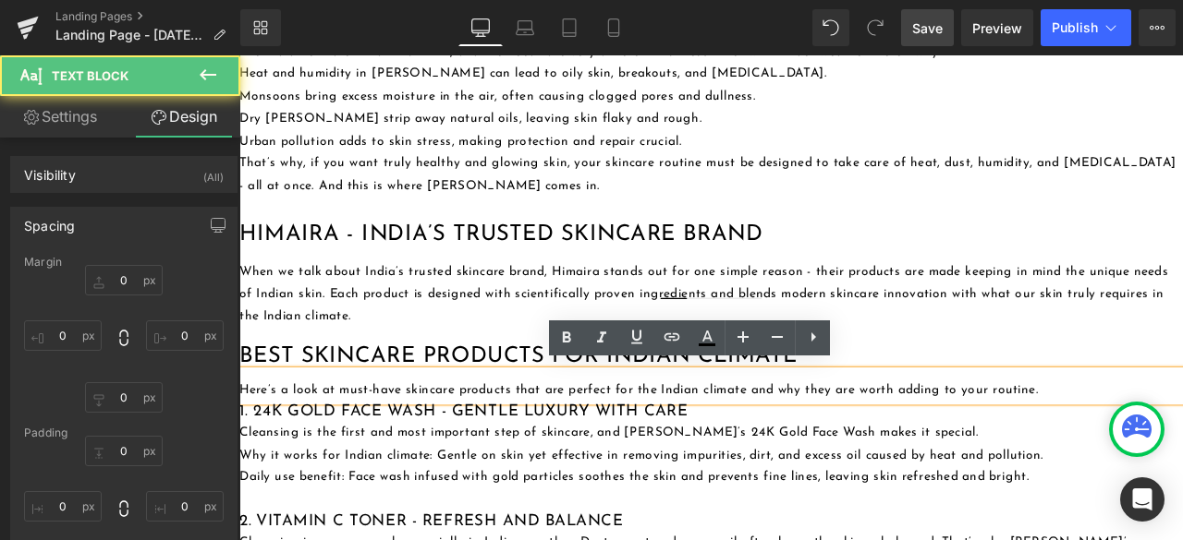
type input "0"
type input "11"
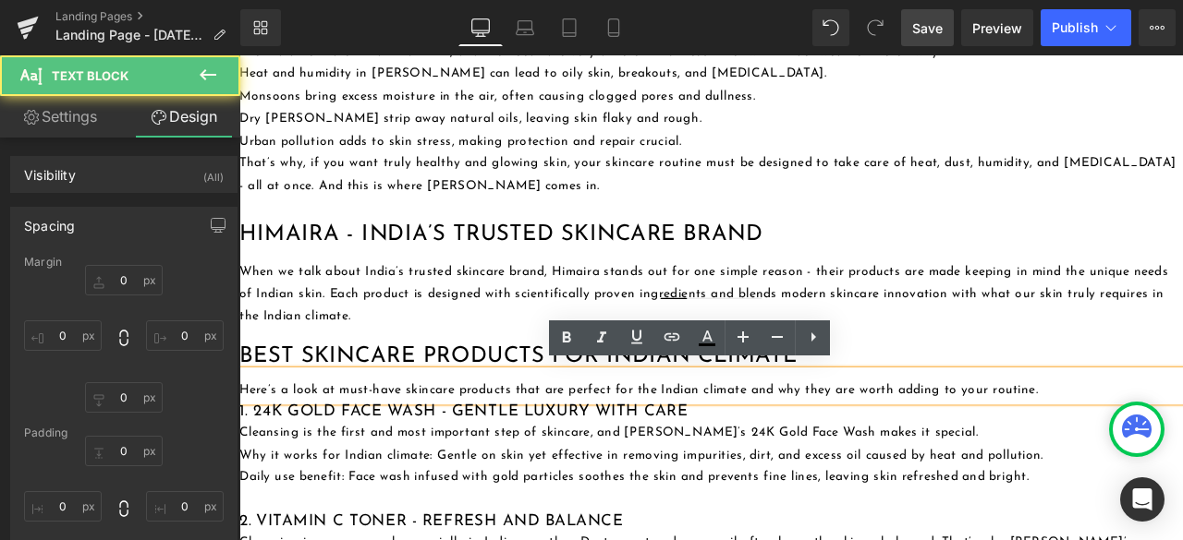
type input "0"
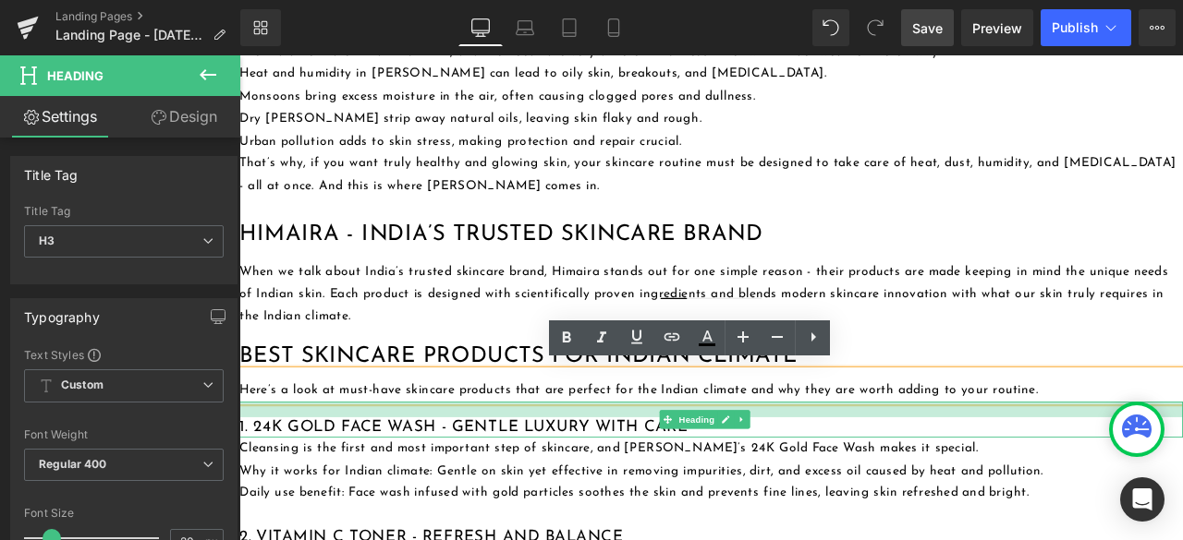
drag, startPoint x: 484, startPoint y: 459, endPoint x: 486, endPoint y: 478, distance: 18.6
click at [486, 478] on div "1. 24K Gold Face Wash - Gentle Luxury with Care Heading" at bounding box center [798, 488] width 1118 height 42
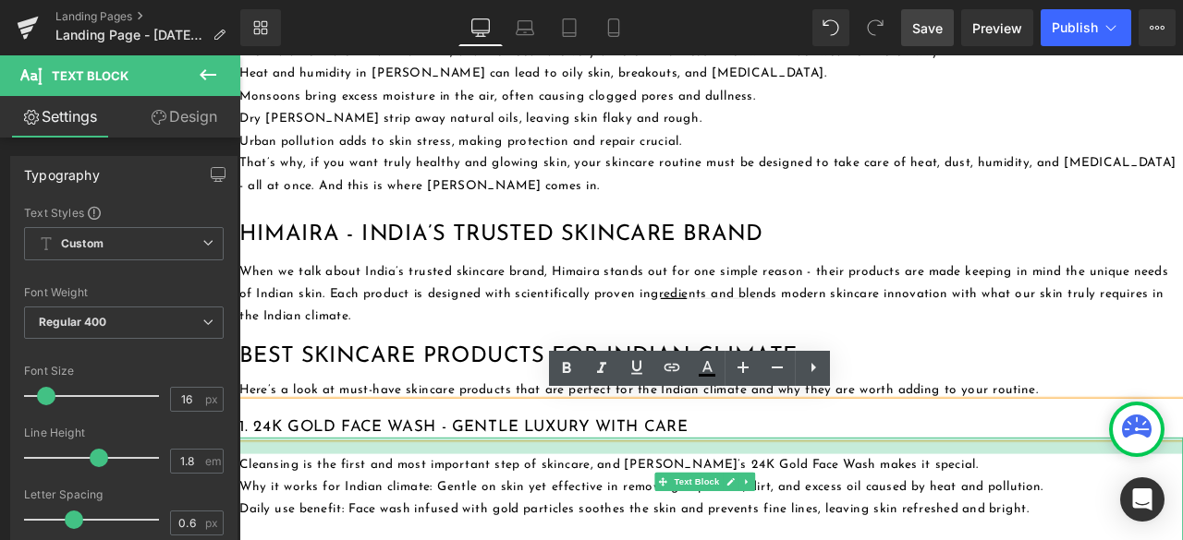
drag, startPoint x: 461, startPoint y: 502, endPoint x: 469, endPoint y: 521, distance: 21.1
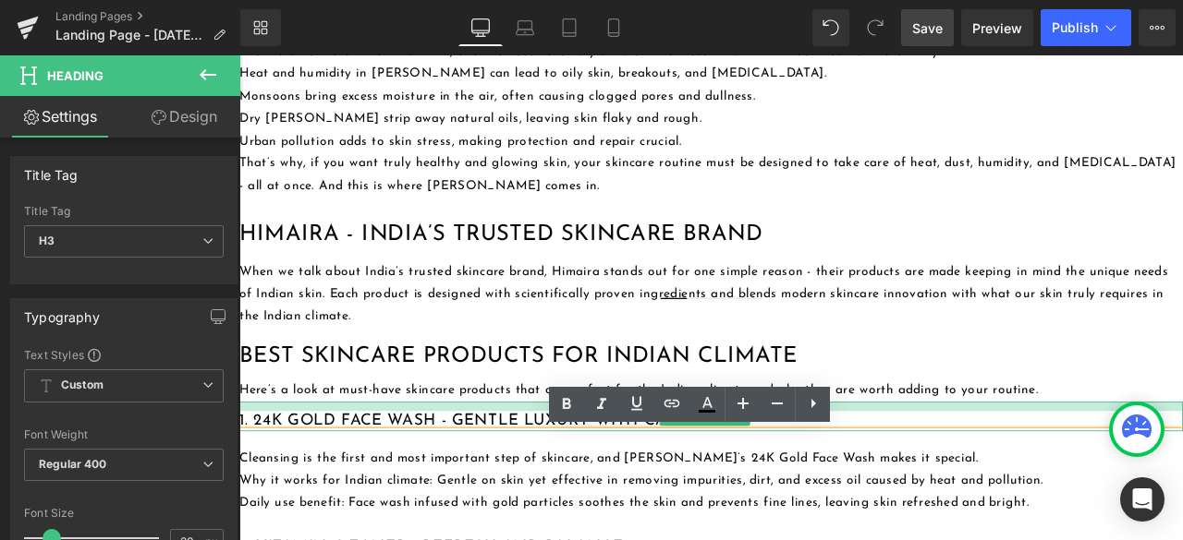
click at [463, 467] on div at bounding box center [798, 472] width 1118 height 11
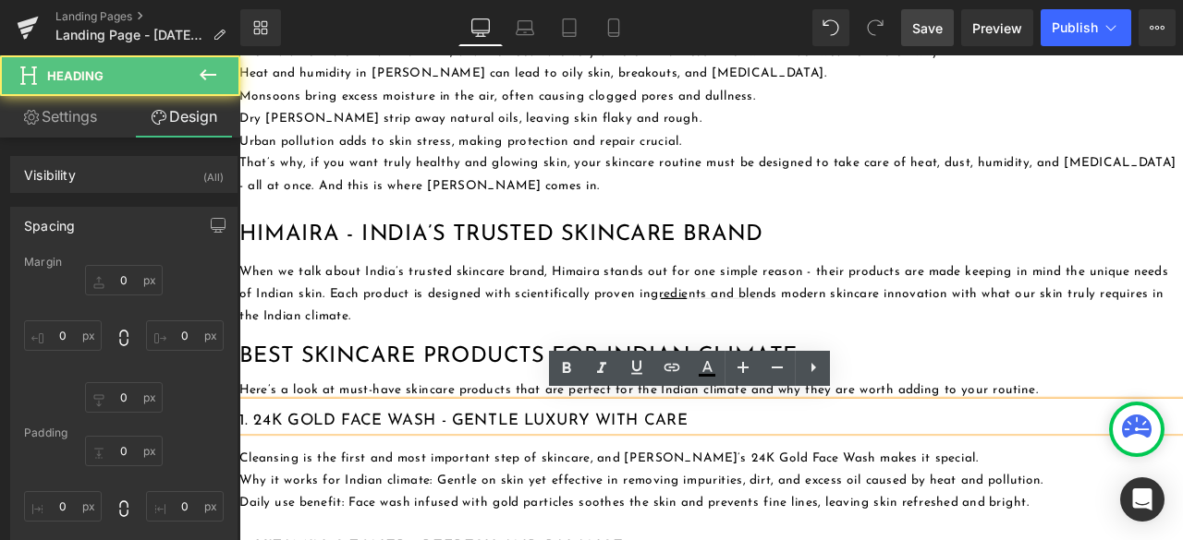
type input "0"
type input "12"
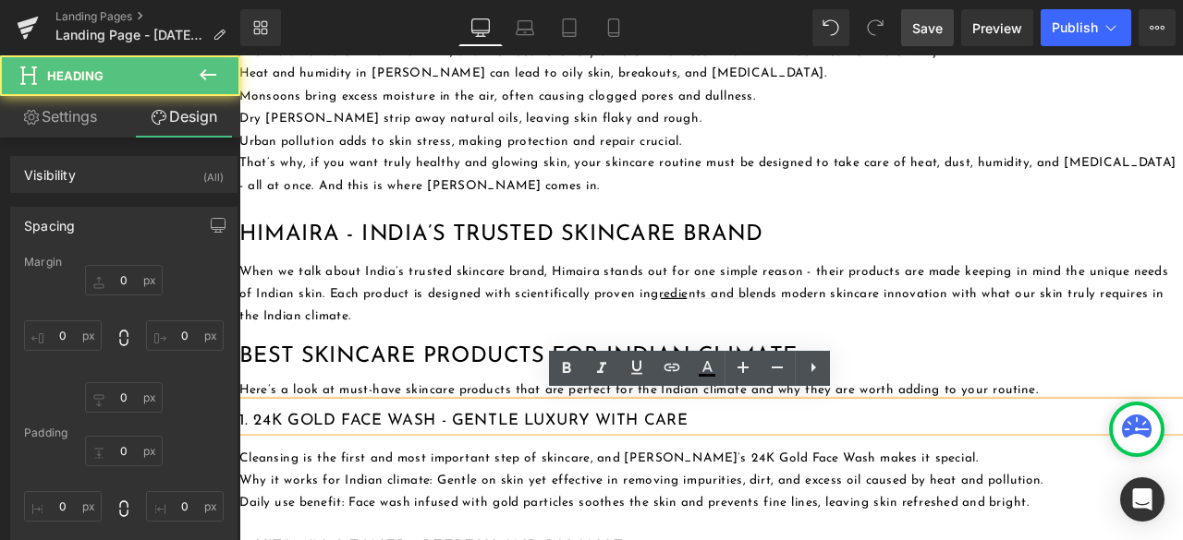
type input "0"
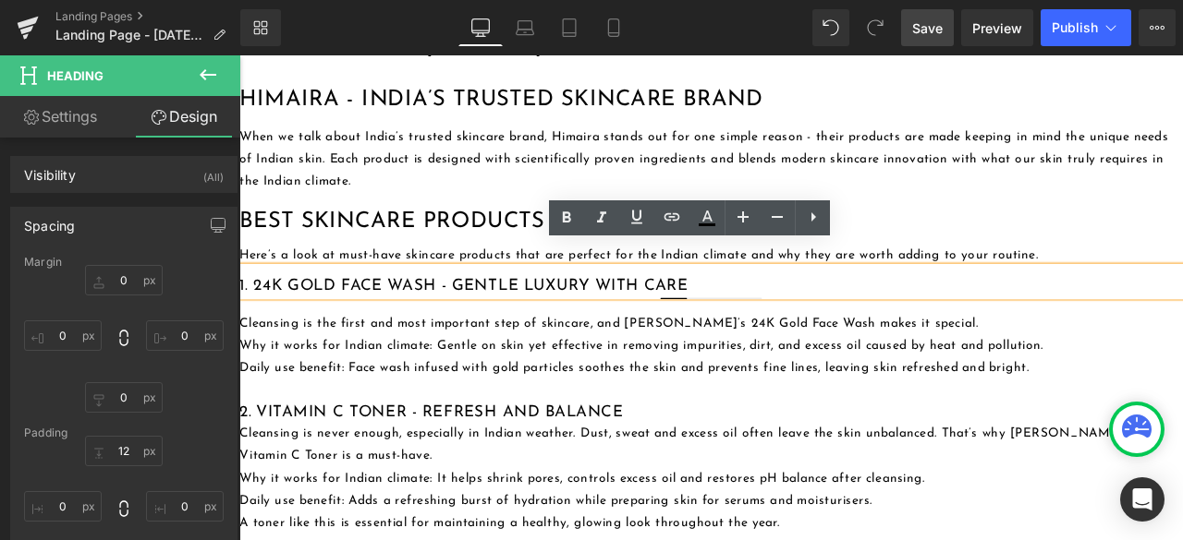
scroll to position [1293, 0]
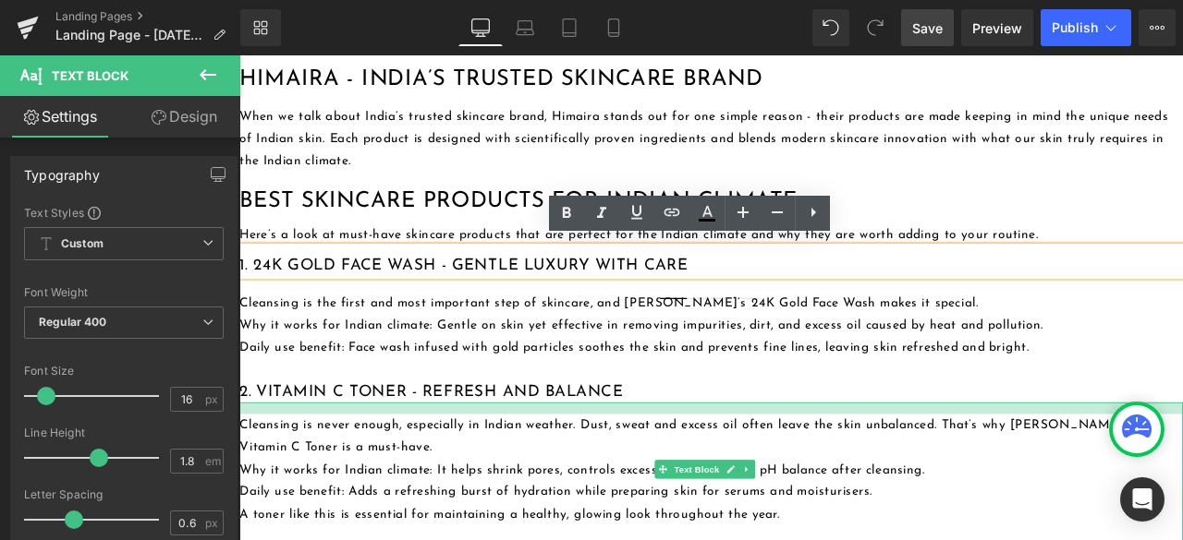
drag, startPoint x: 442, startPoint y: 462, endPoint x: 443, endPoint y: 475, distance: 13.0
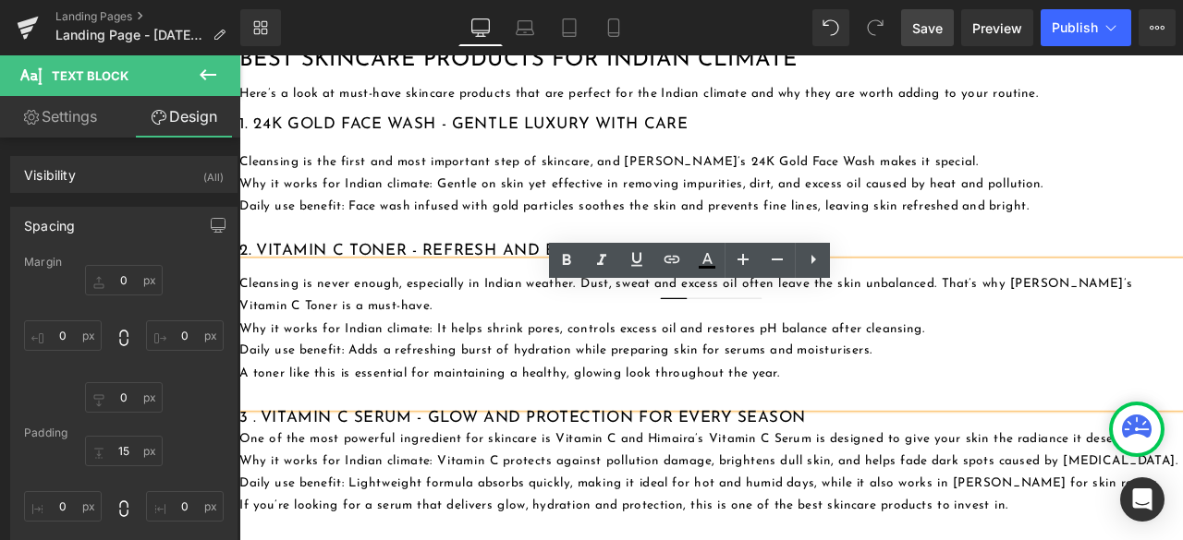
scroll to position [1478, 0]
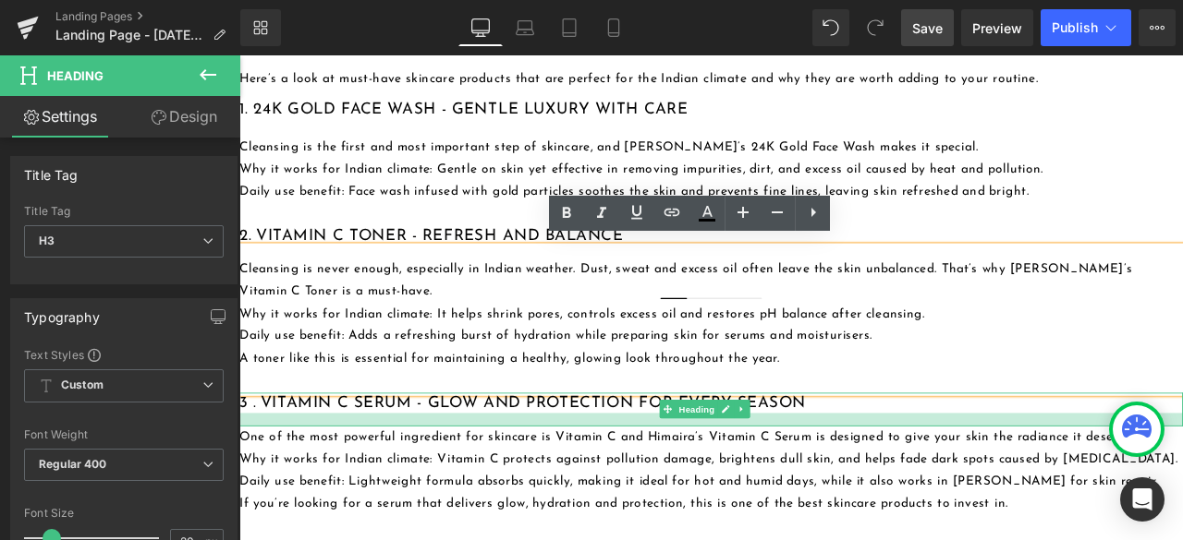
drag, startPoint x: 454, startPoint y: 469, endPoint x: 450, endPoint y: 485, distance: 16.1
click at [450, 485] on div at bounding box center [798, 487] width 1118 height 16
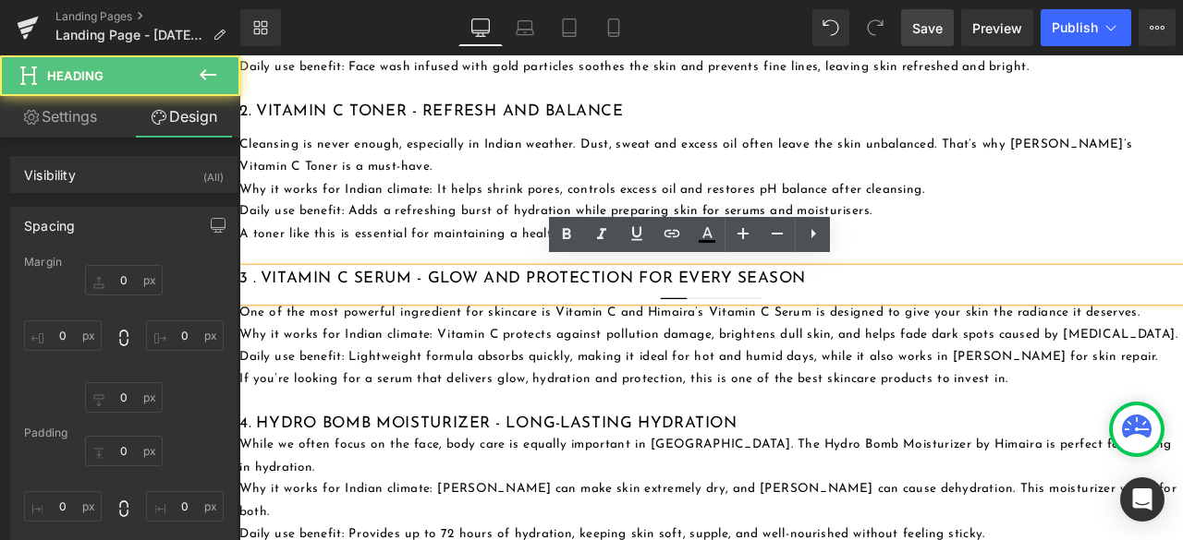
scroll to position [1663, 0]
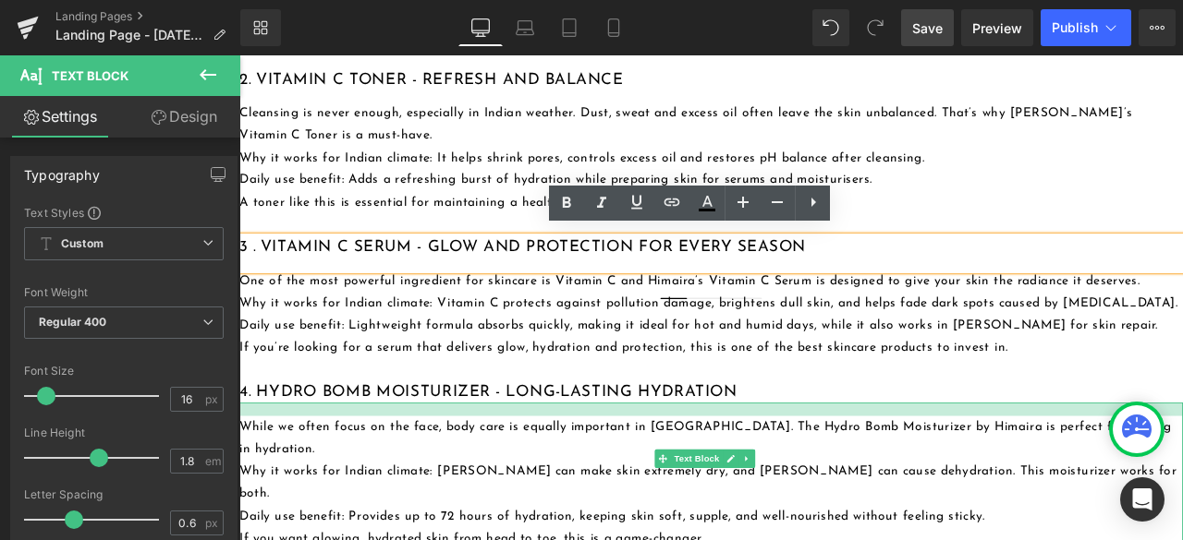
drag, startPoint x: 450, startPoint y: 459, endPoint x: 453, endPoint y: 476, distance: 16.9
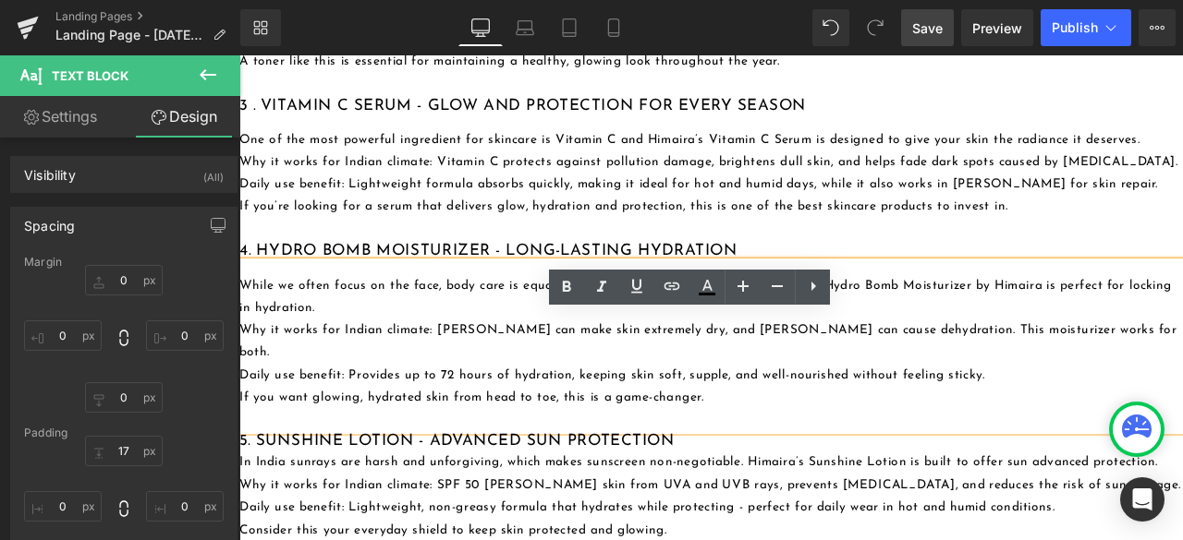
scroll to position [1848, 0]
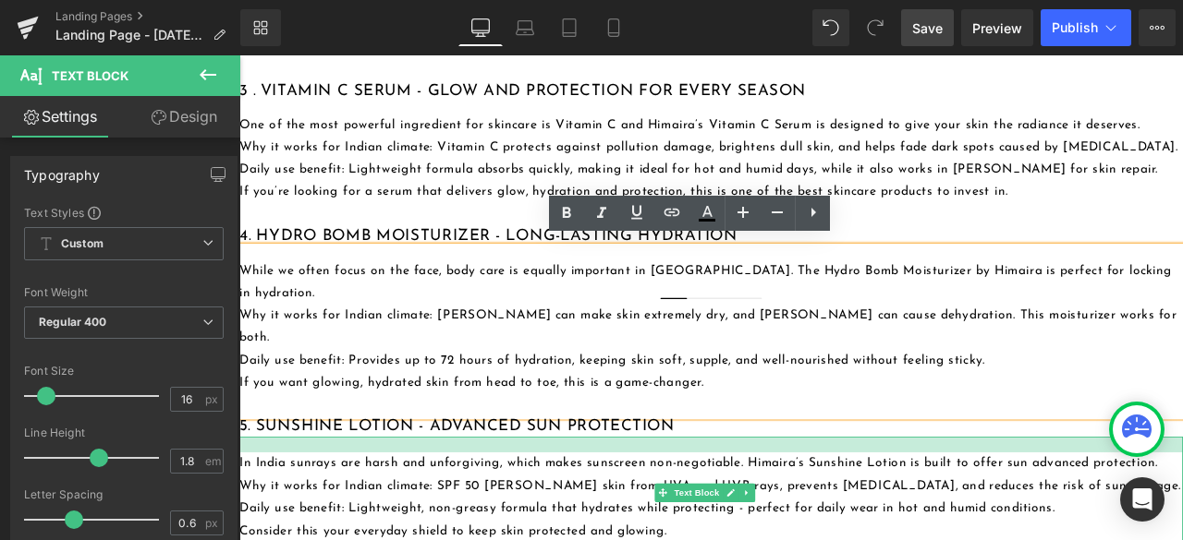
drag, startPoint x: 429, startPoint y: 447, endPoint x: 432, endPoint y: 466, distance: 18.8
click at [432, 508] on div at bounding box center [798, 517] width 1118 height 18
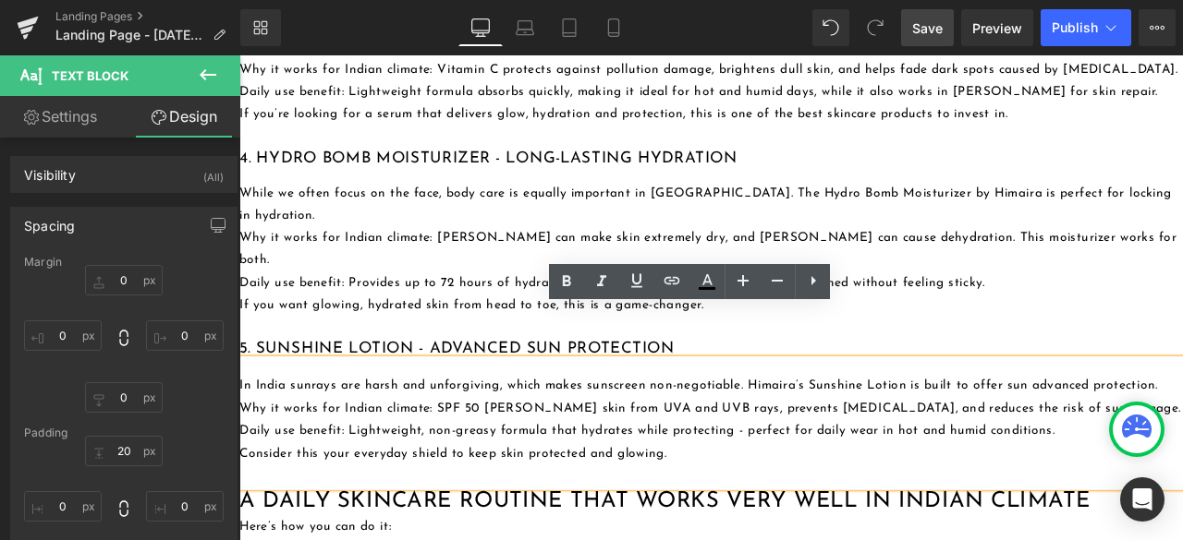
scroll to position [2033, 0]
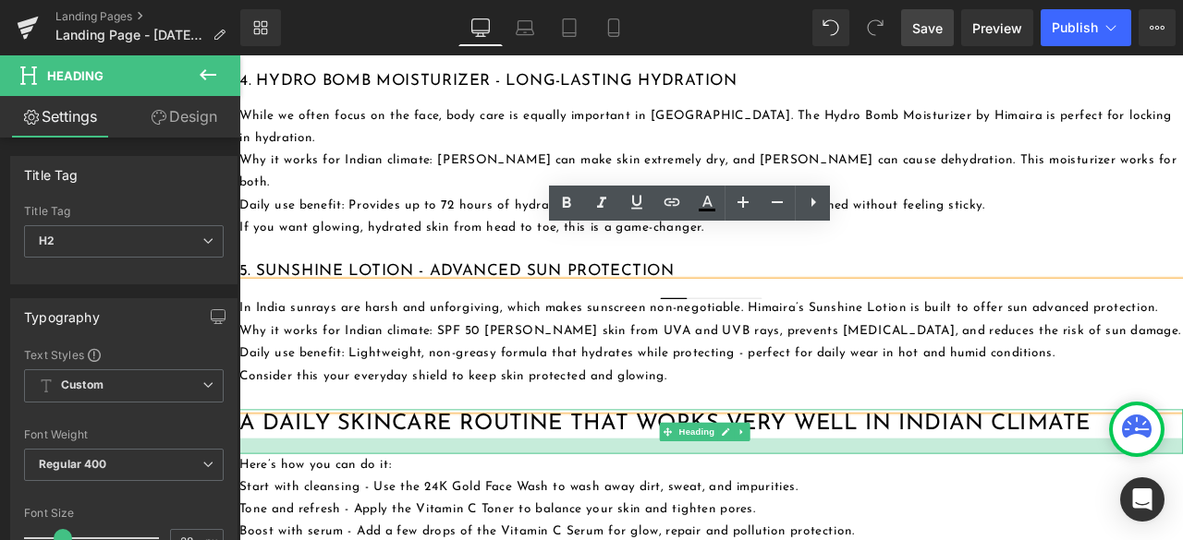
drag, startPoint x: 437, startPoint y: 443, endPoint x: 441, endPoint y: 463, distance: 19.8
click at [441, 509] on div at bounding box center [798, 518] width 1118 height 18
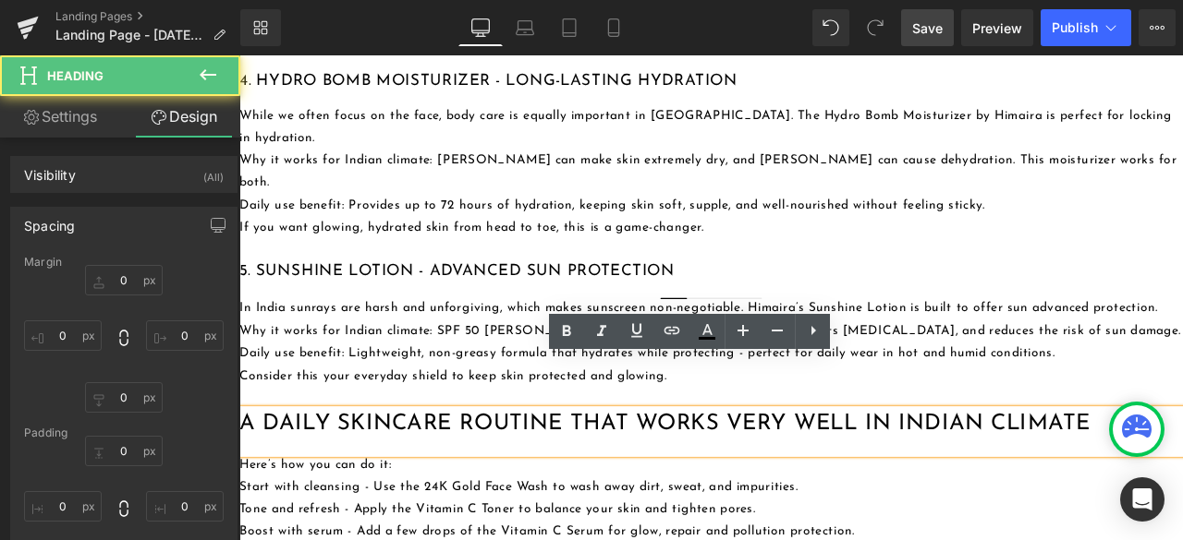
scroll to position [2125, 0]
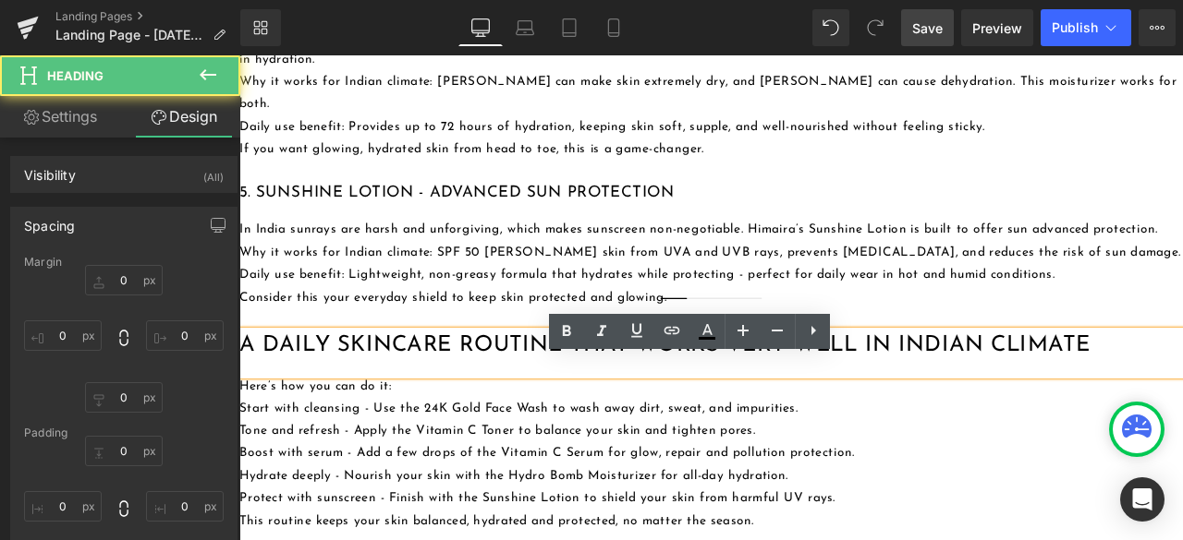
type input "0"
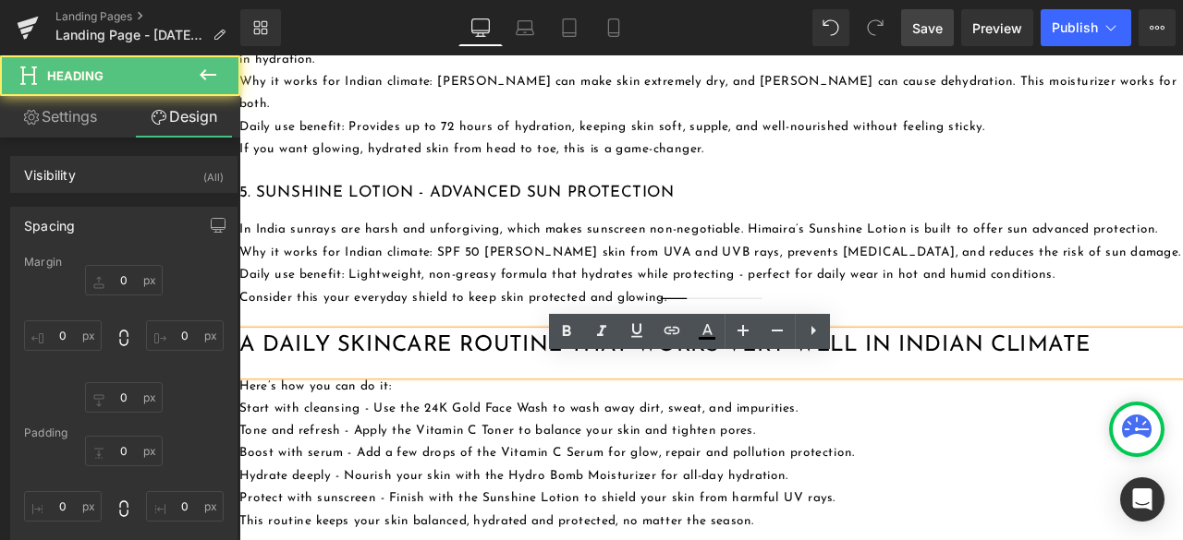
type input "0"
type input "20"
type input "0"
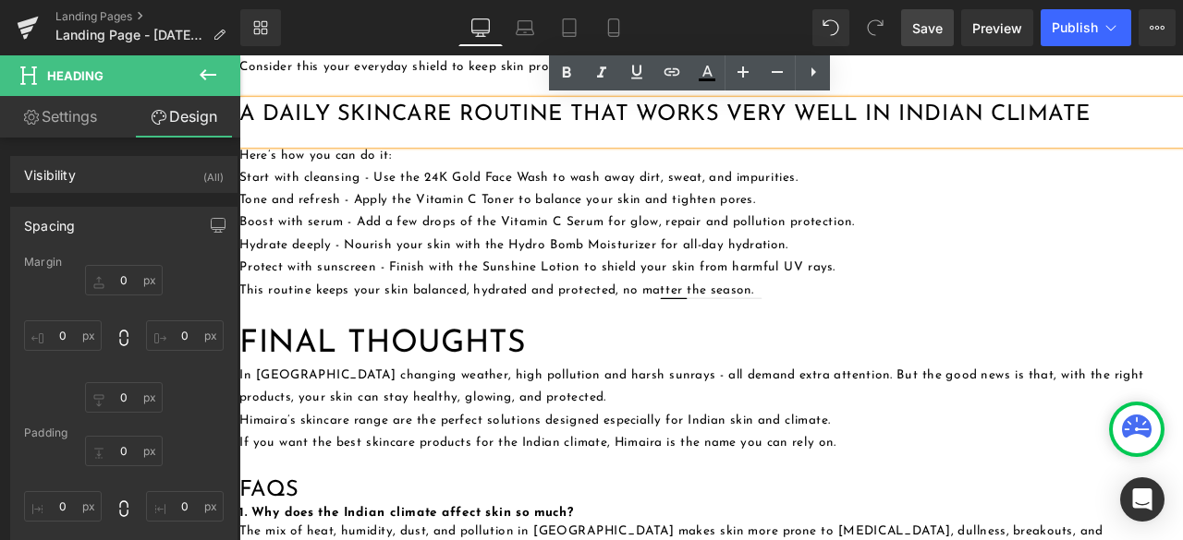
scroll to position [2402, 0]
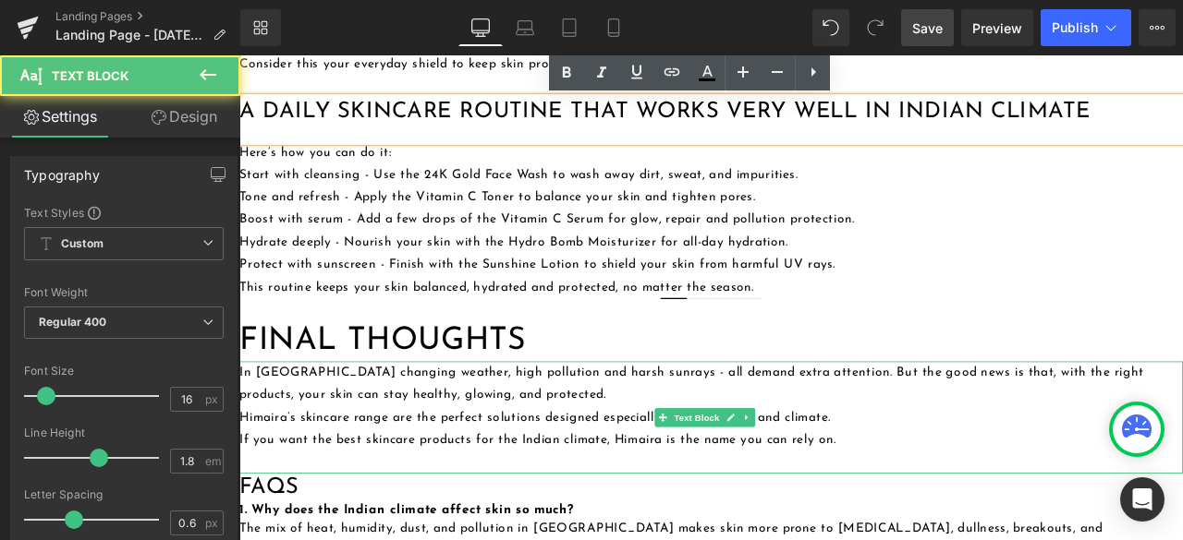
drag, startPoint x: 549, startPoint y: 356, endPoint x: 550, endPoint y: 365, distance: 9.3
click at [550, 419] on p "In [GEOGRAPHIC_DATA] changing weather, high pollution and harsh sunrays - all d…" at bounding box center [798, 446] width 1118 height 54
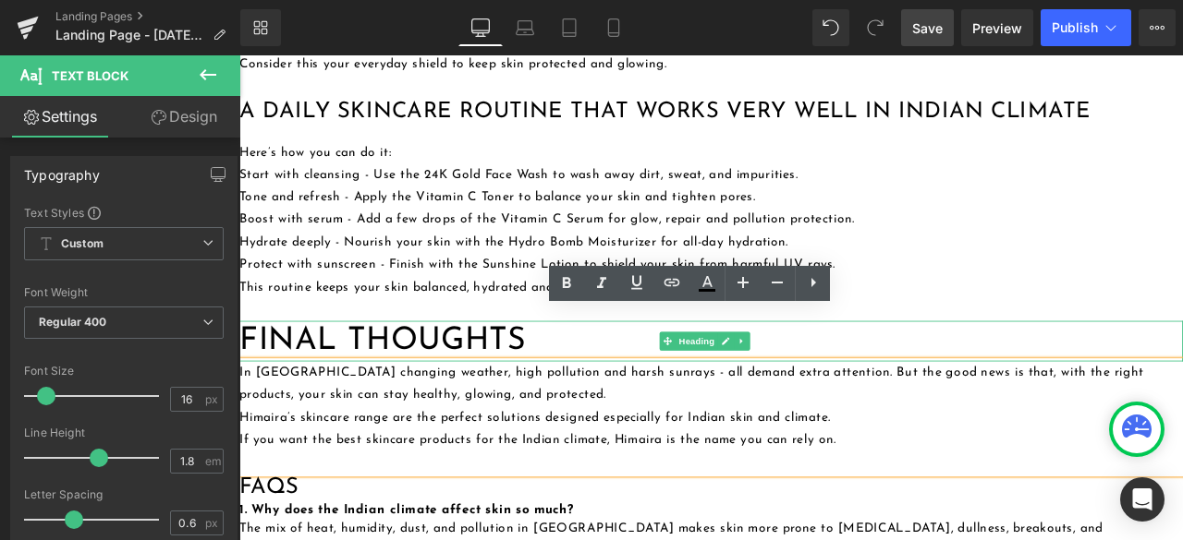
click at [572, 370] on h1 "Final Thoughts" at bounding box center [798, 394] width 1118 height 48
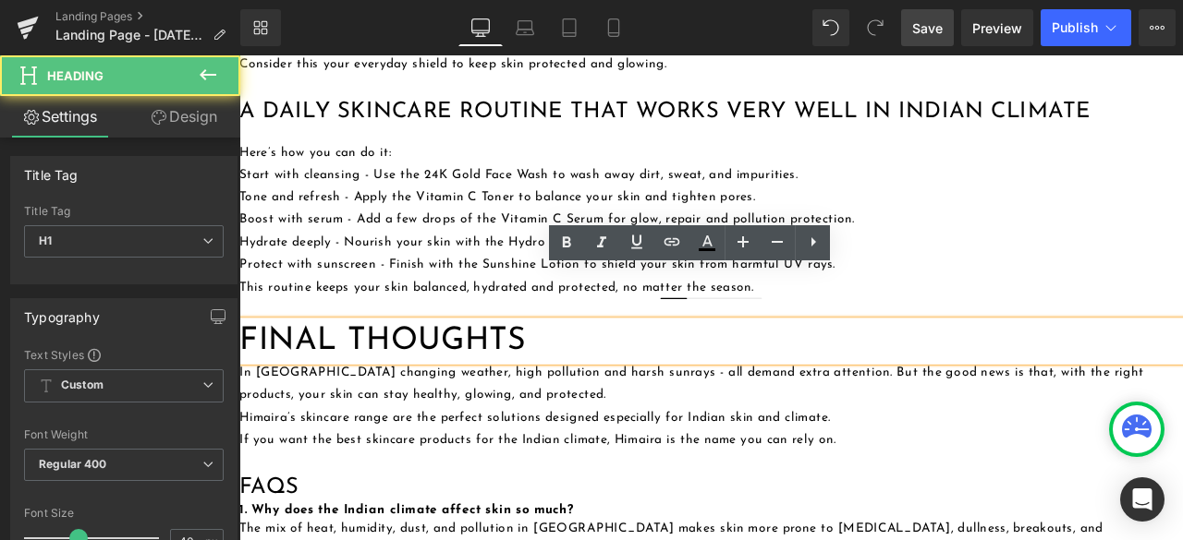
click at [538, 370] on h1 "Final Thoughts" at bounding box center [798, 394] width 1118 height 48
click at [589, 370] on h1 "Final Thoughts" at bounding box center [798, 394] width 1118 height 48
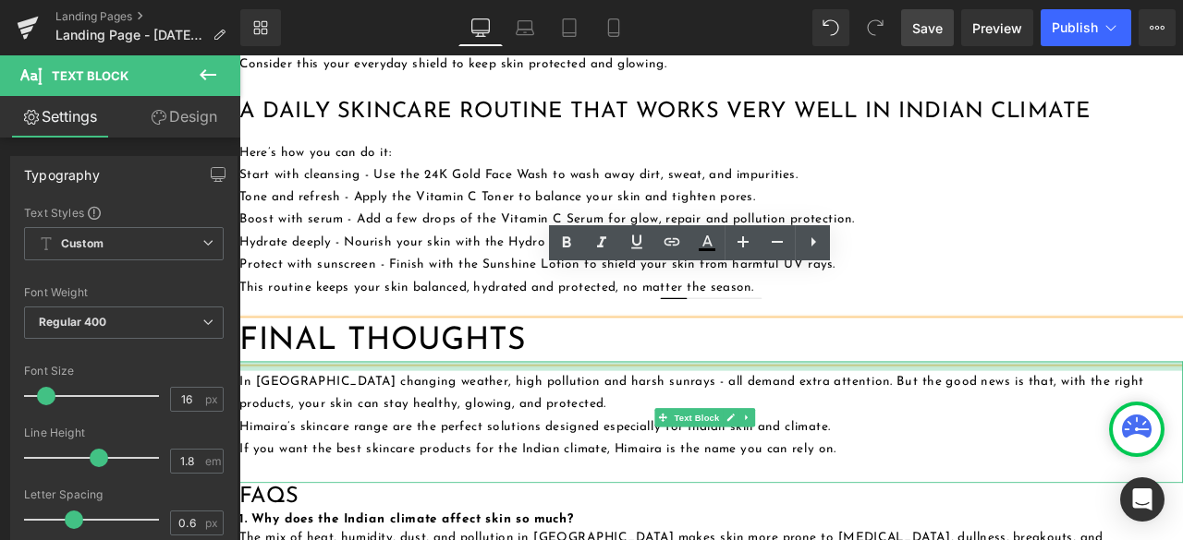
drag, startPoint x: 528, startPoint y: 361, endPoint x: 532, endPoint y: 372, distance: 12.0
click at [532, 419] on div "In India changing weather, high pollution and harsh sunrays - all demand extra …" at bounding box center [798, 491] width 1118 height 144
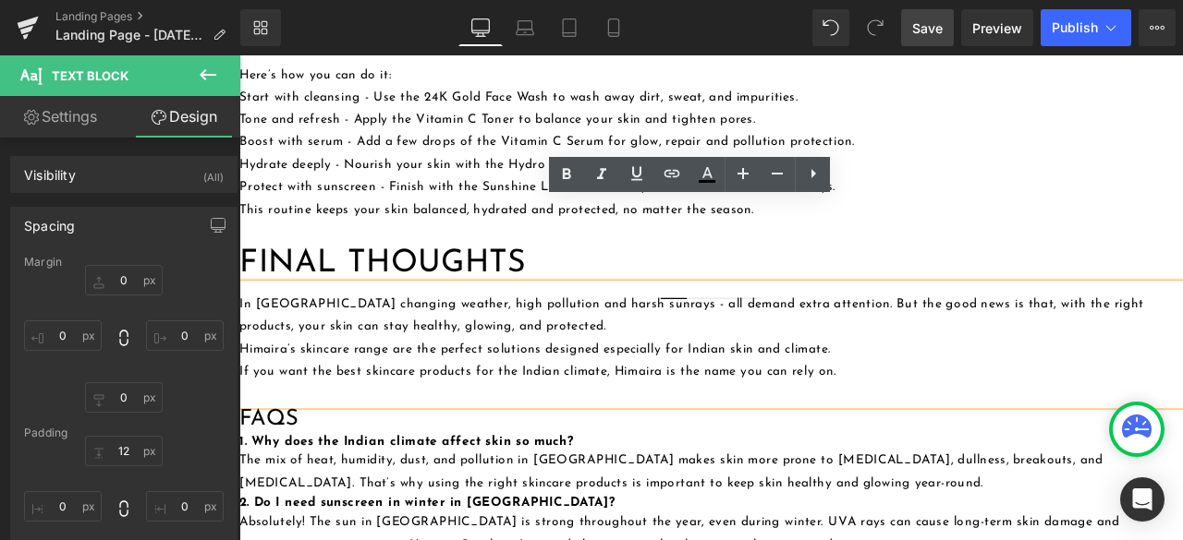
scroll to position [2587, 0]
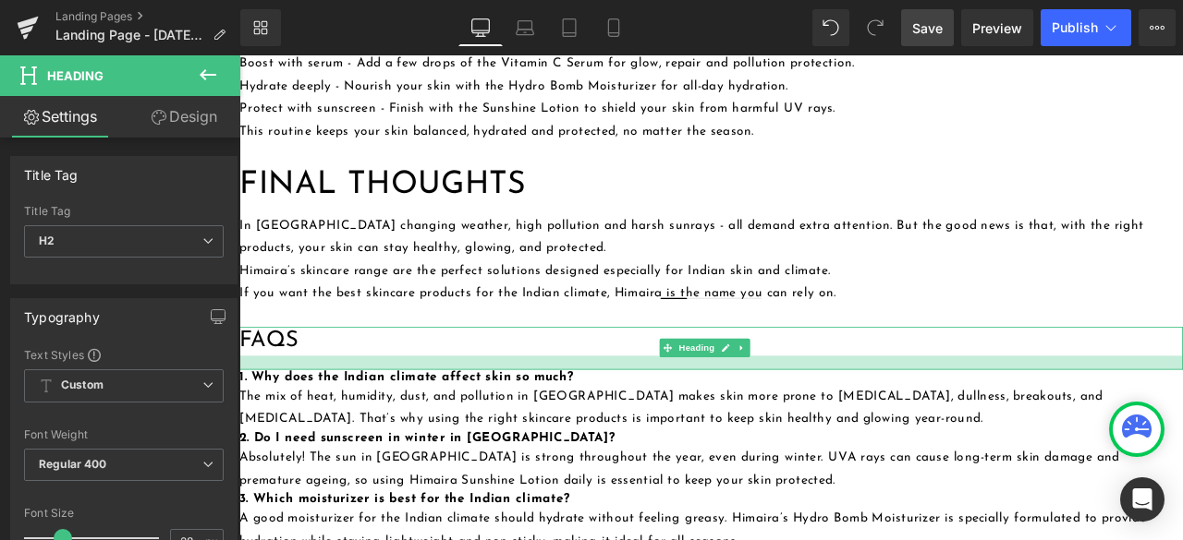
drag, startPoint x: 310, startPoint y: 346, endPoint x: 313, endPoint y: 362, distance: 16.9
click at [313, 412] on div at bounding box center [798, 420] width 1118 height 17
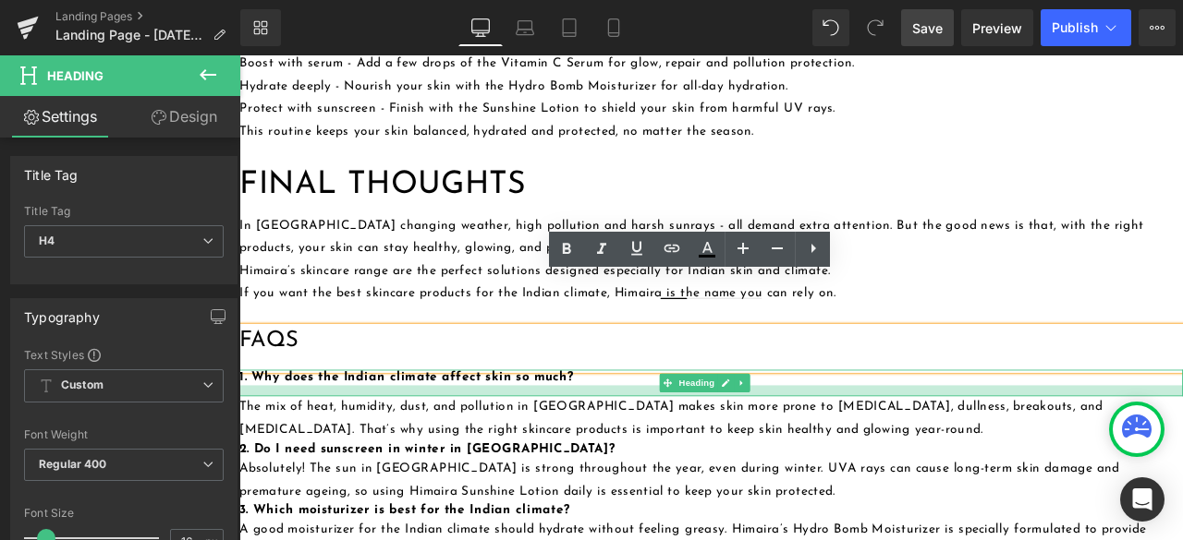
drag, startPoint x: 640, startPoint y: 384, endPoint x: 642, endPoint y: 398, distance: 14.0
click at [642, 447] on div at bounding box center [798, 453] width 1118 height 13
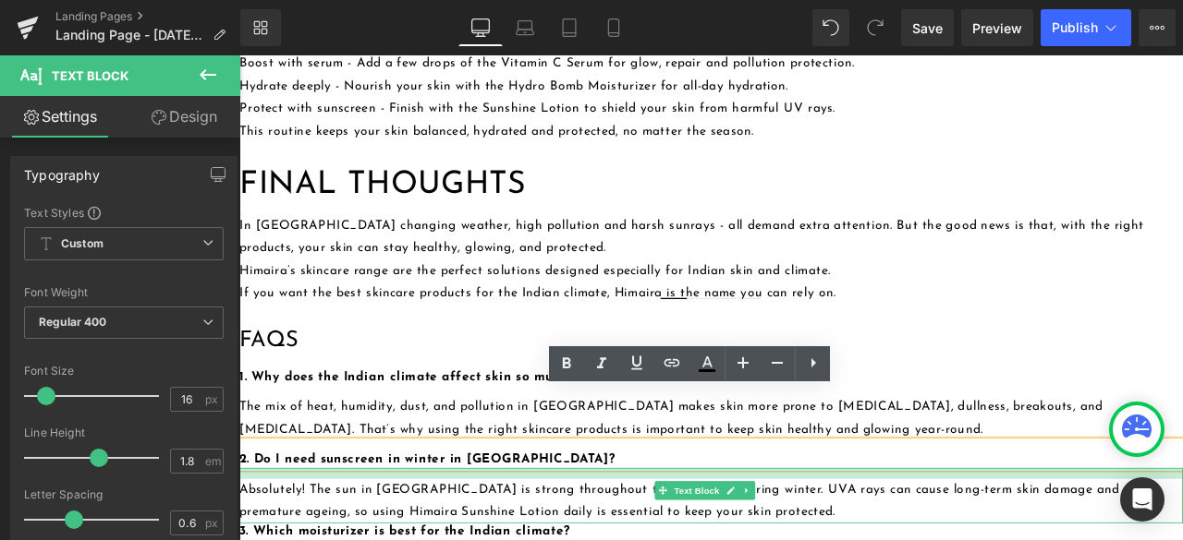
drag, startPoint x: 567, startPoint y: 484, endPoint x: 573, endPoint y: 497, distance: 14.1
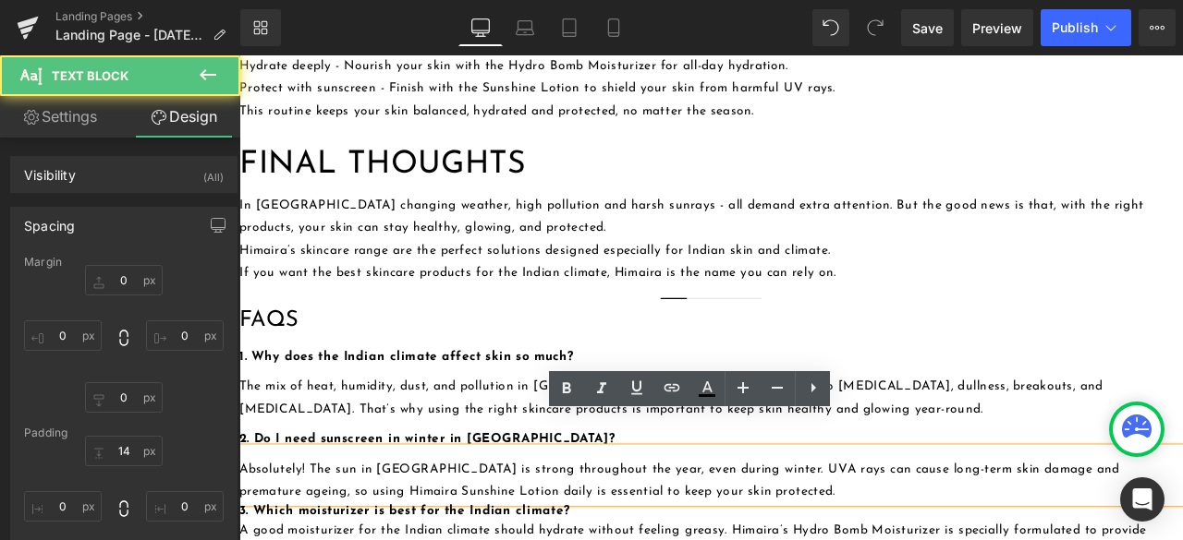
scroll to position [2679, 0]
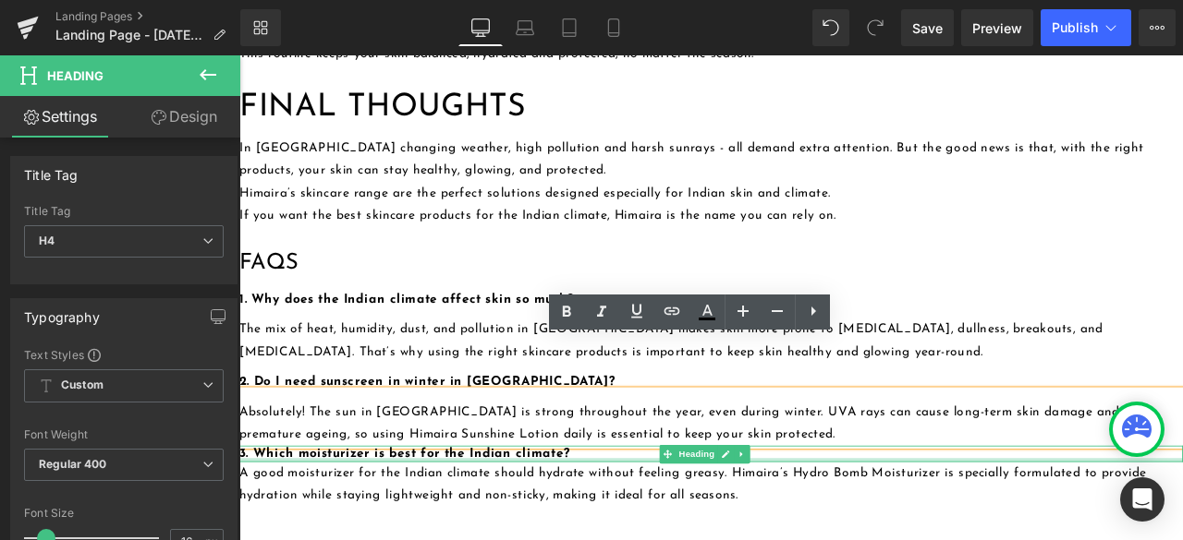
drag, startPoint x: 650, startPoint y: 457, endPoint x: 652, endPoint y: 471, distance: 14.0
click at [652, 518] on div "3. Which moisturizer is best for the Indian climate? Heading" at bounding box center [798, 527] width 1118 height 19
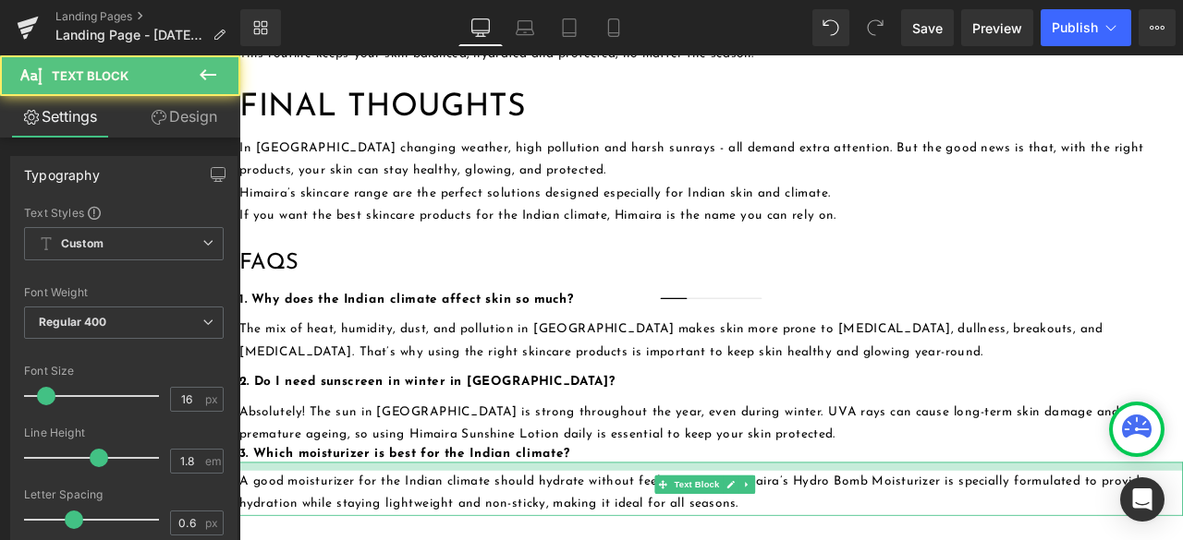
drag, startPoint x: 636, startPoint y: 477, endPoint x: 819, endPoint y: 436, distance: 188.3
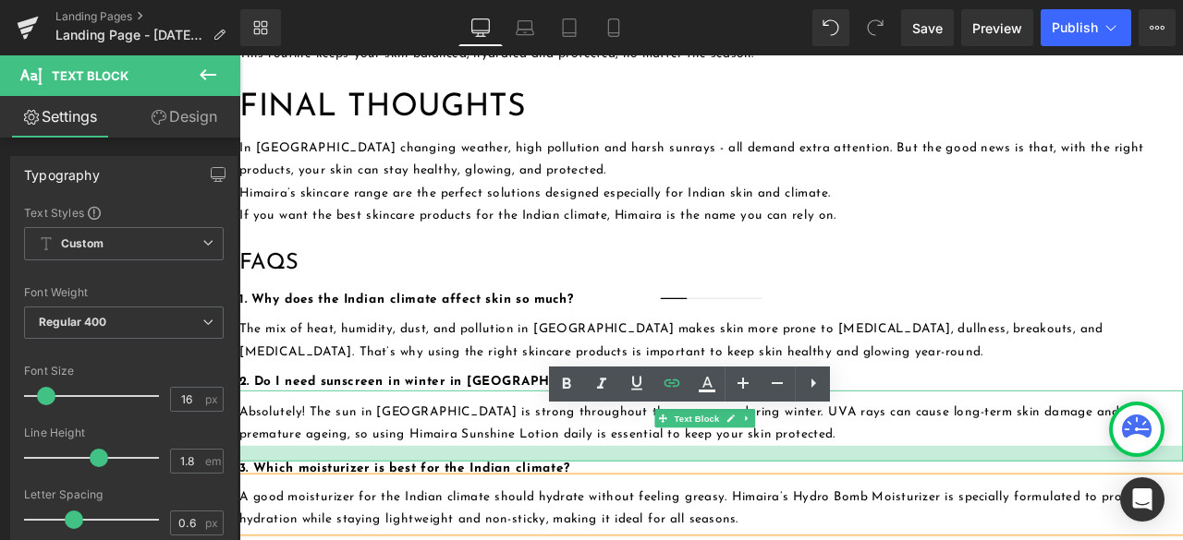
drag, startPoint x: 536, startPoint y: 453, endPoint x: 540, endPoint y: 471, distance: 18.8
click at [540, 518] on div at bounding box center [798, 527] width 1118 height 18
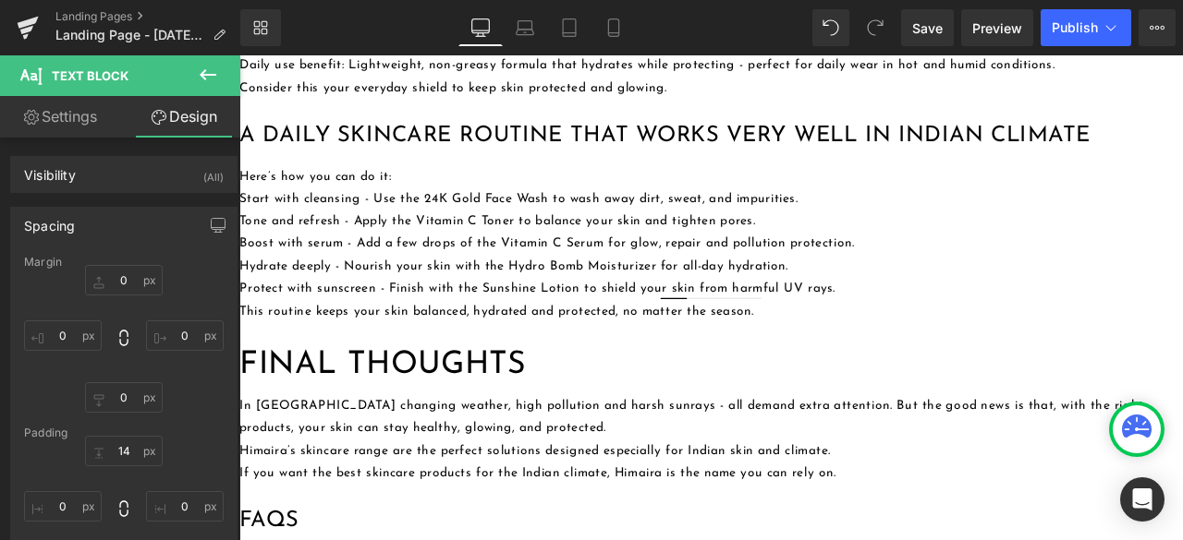
scroll to position [2402, 0]
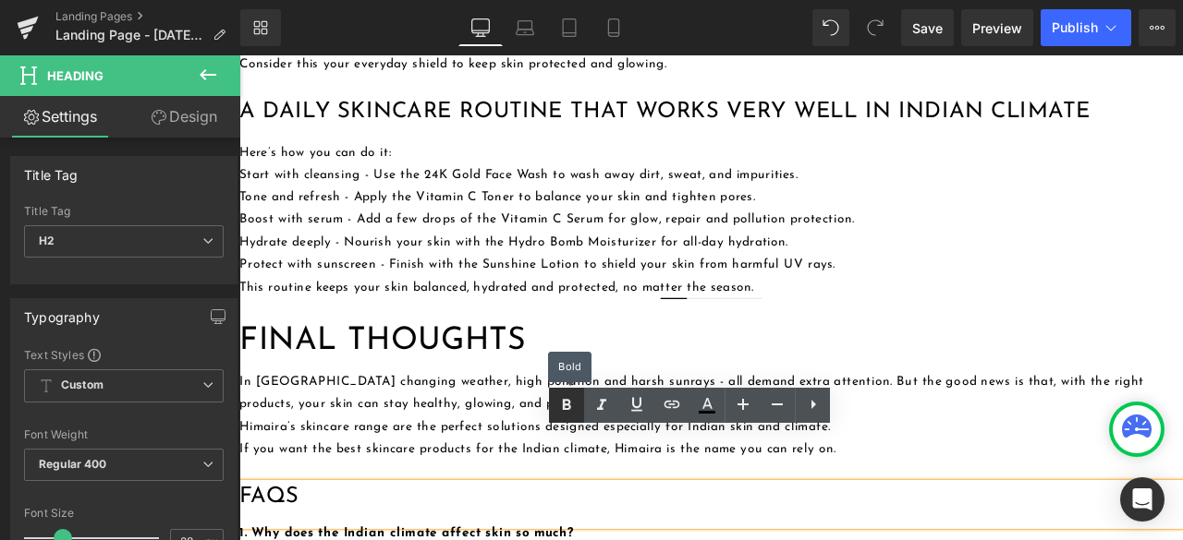
click at [563, 406] on icon at bounding box center [567, 404] width 8 height 11
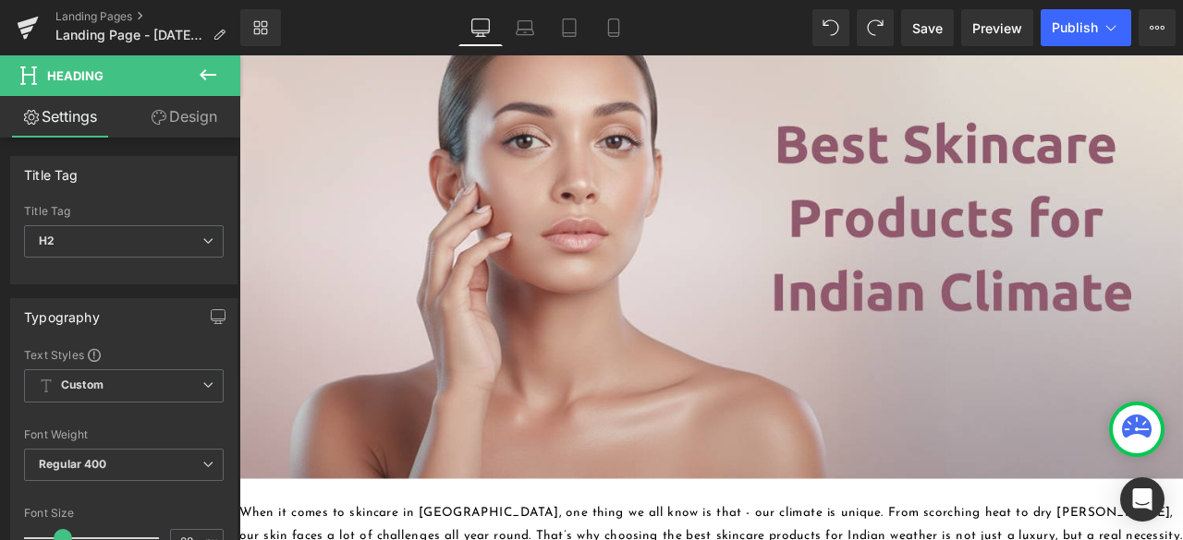
scroll to position [0, 0]
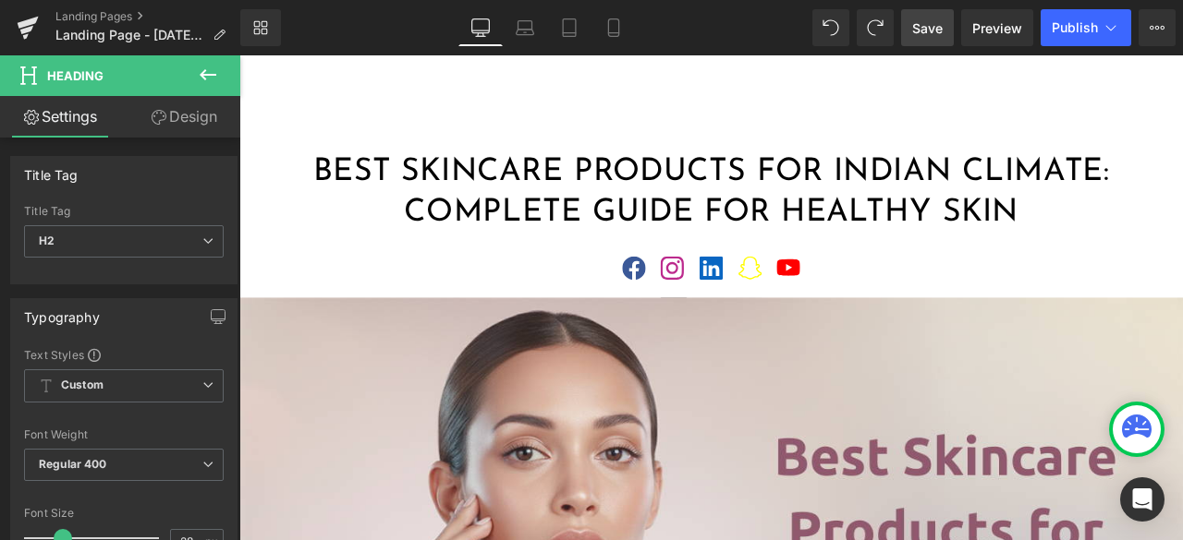
click at [926, 25] on span "Save" at bounding box center [927, 27] width 30 height 19
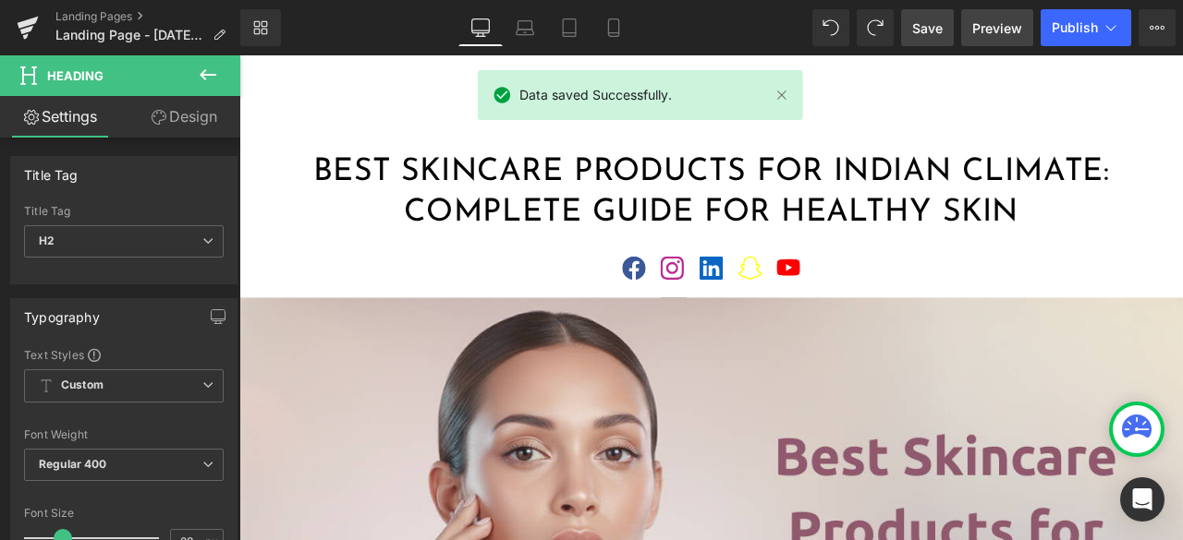
click at [989, 30] on span "Preview" at bounding box center [997, 27] width 50 height 19
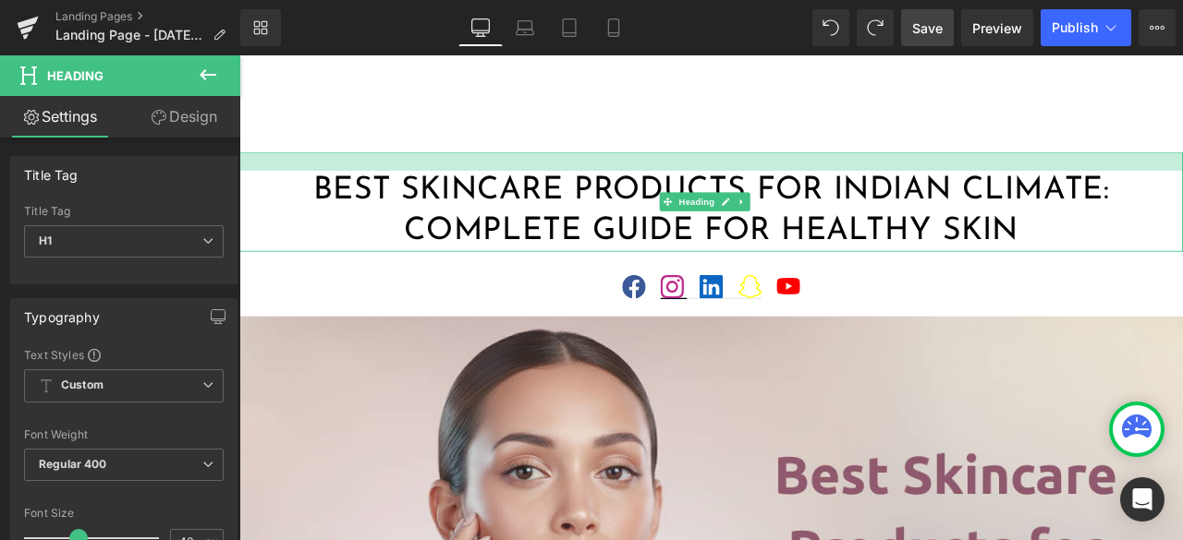
drag, startPoint x: 560, startPoint y: 173, endPoint x: 564, endPoint y: 194, distance: 21.7
click at [564, 194] on div "Best Skincare Products for Indian Climate: Complete Guide for Healthy Skin Head…" at bounding box center [798, 229] width 1118 height 118
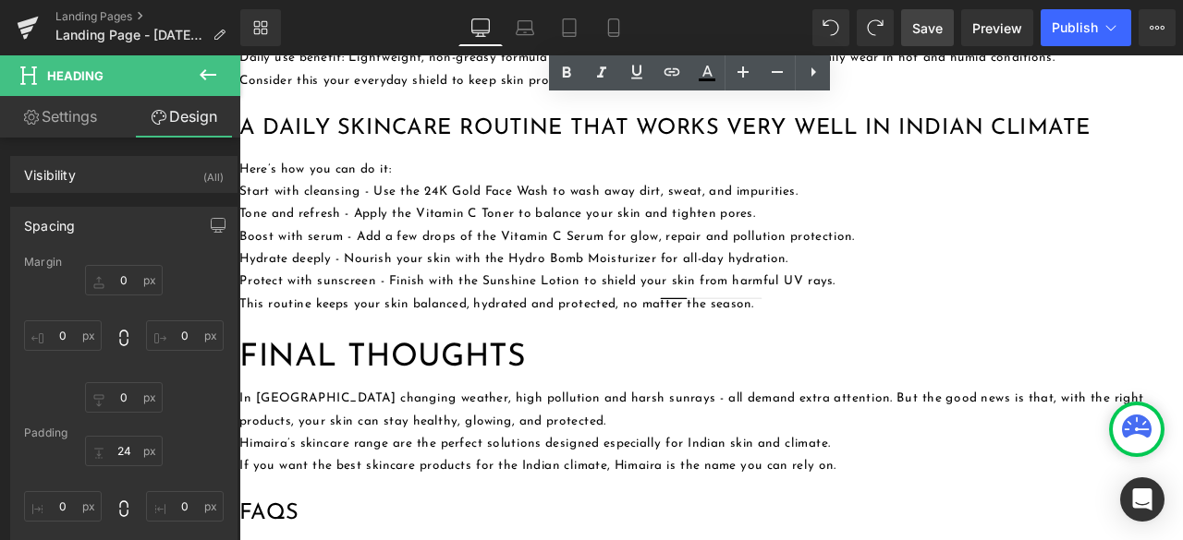
scroll to position [2402, 0]
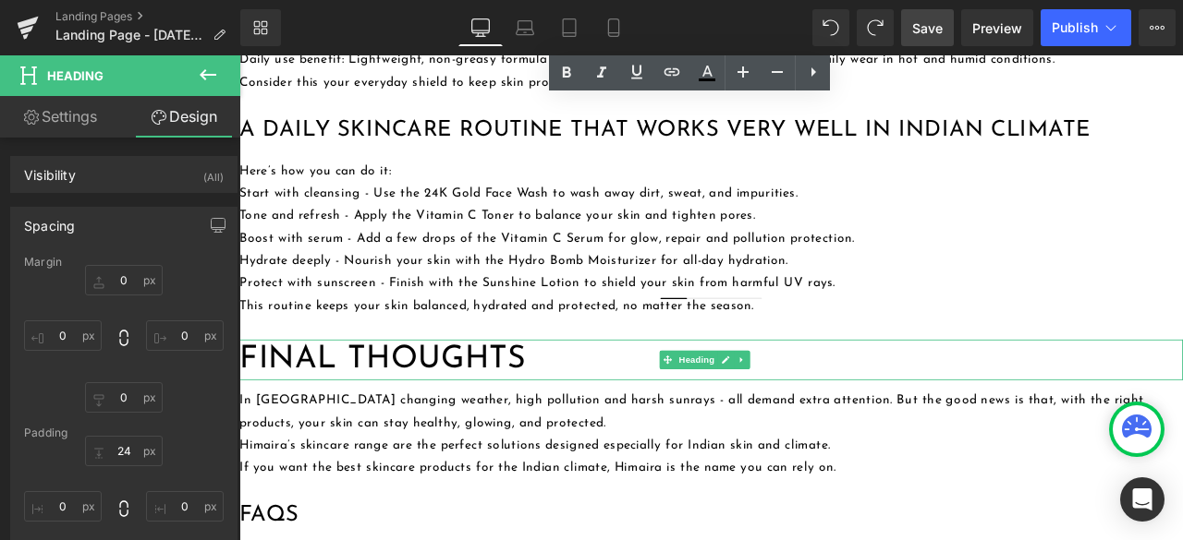
click at [562, 393] on h1 "Final Thoughts" at bounding box center [798, 417] width 1118 height 48
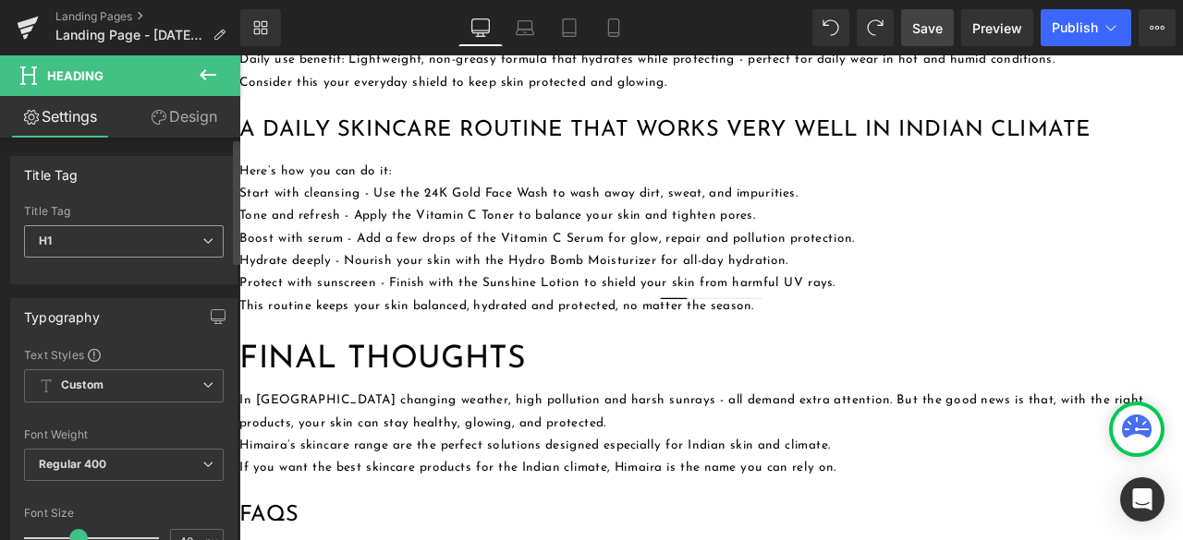
click at [187, 241] on span "H1" at bounding box center [124, 241] width 200 height 32
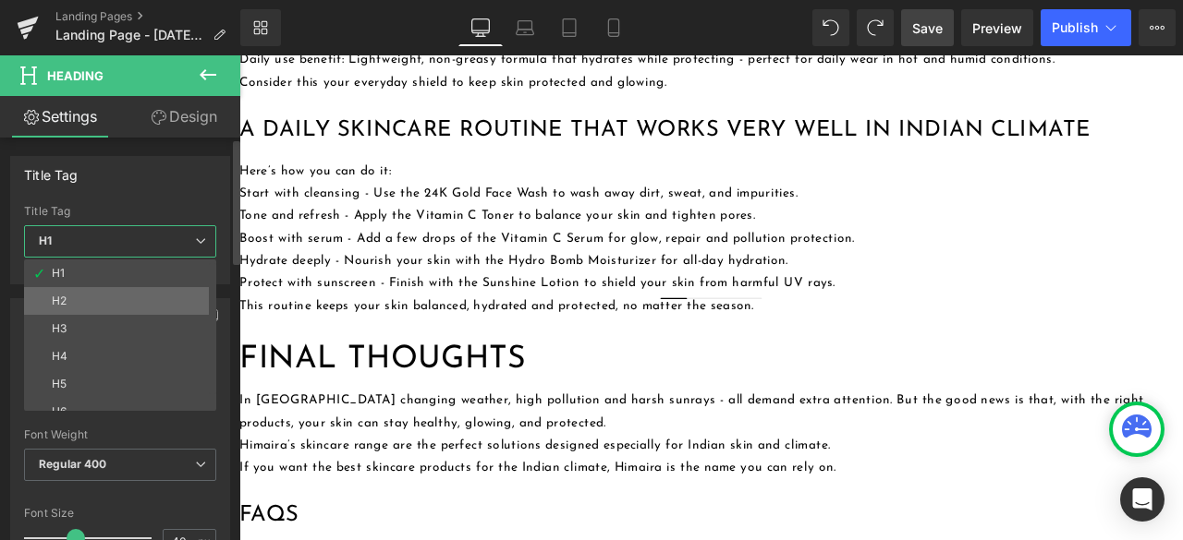
click at [112, 297] on li "H2" at bounding box center [124, 301] width 200 height 28
type input "28"
type input "100"
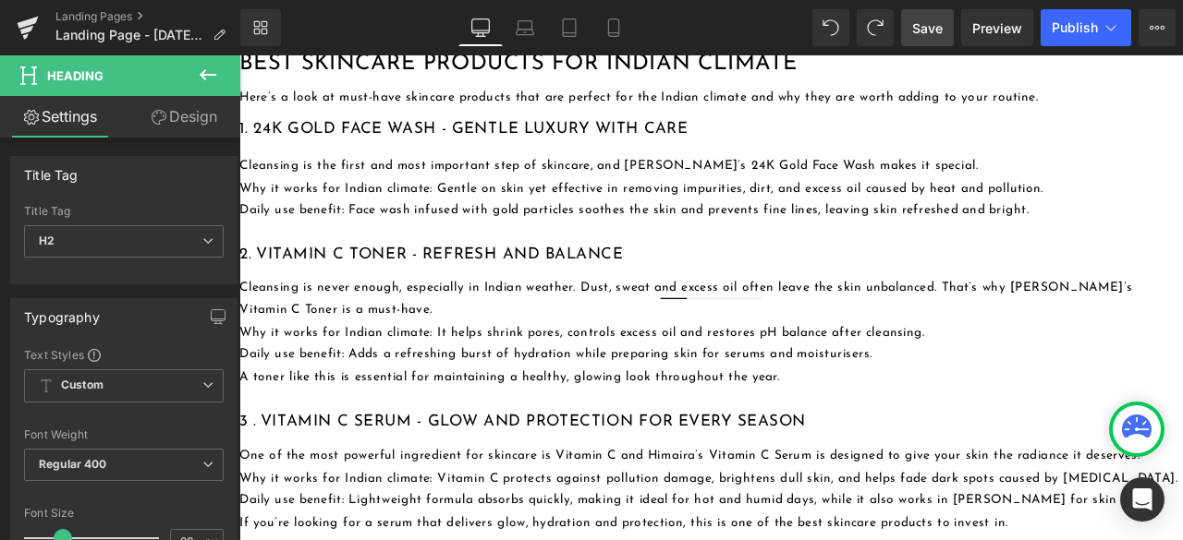
scroll to position [1016, 0]
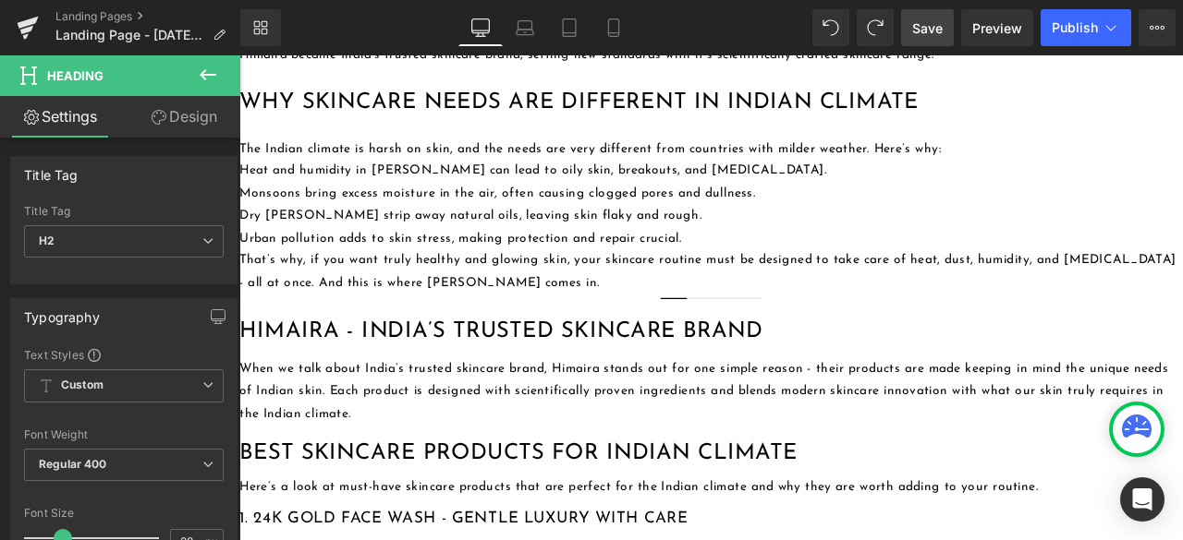
click at [919, 30] on span "Save" at bounding box center [927, 27] width 30 height 19
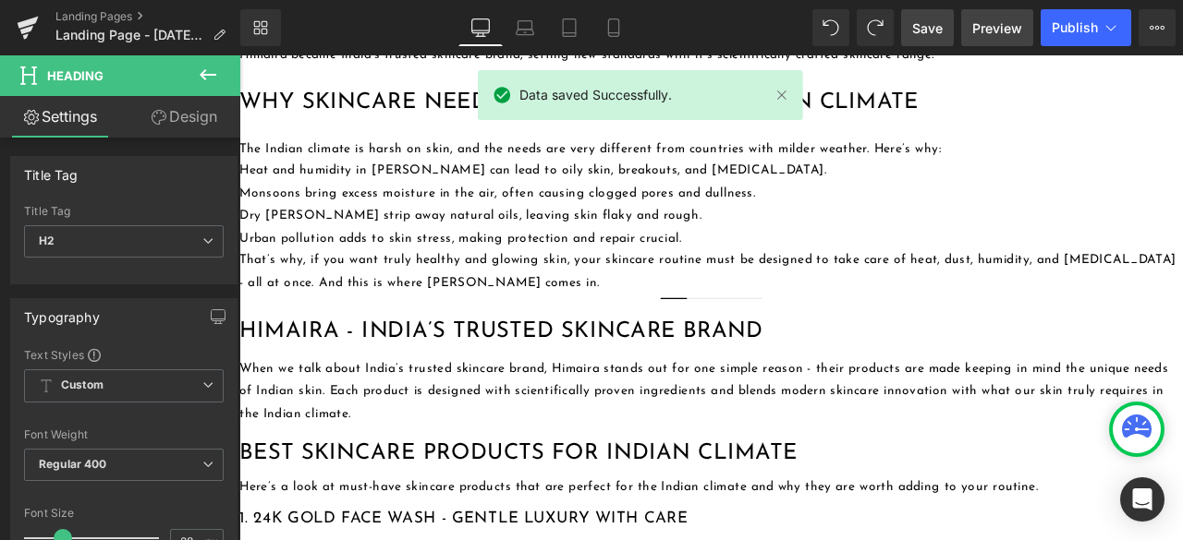
click at [977, 28] on span "Preview" at bounding box center [997, 27] width 50 height 19
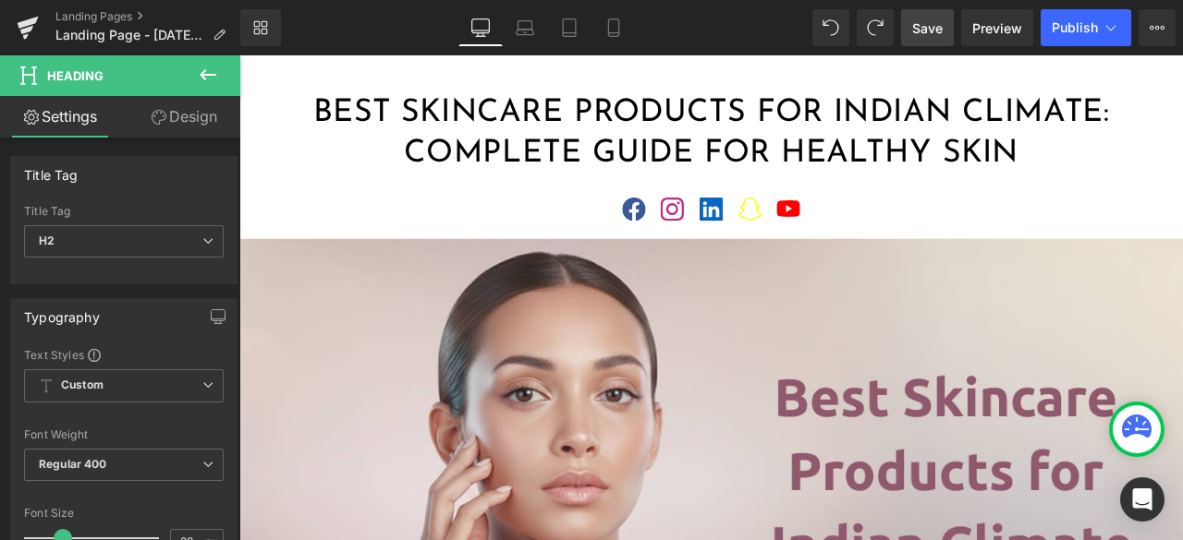
scroll to position [0, 0]
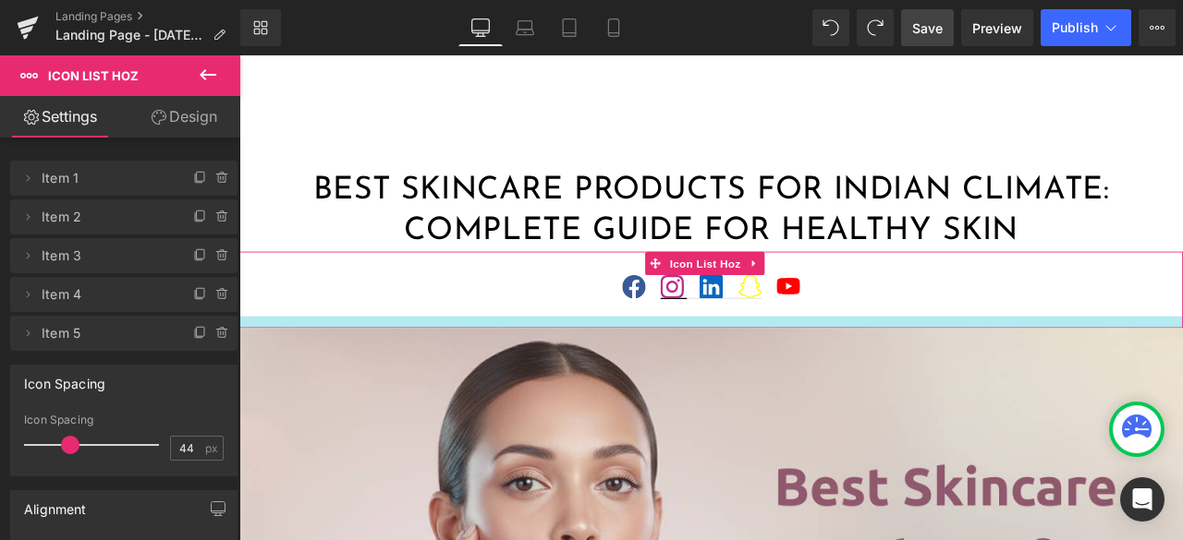
drag, startPoint x: 699, startPoint y: 363, endPoint x: 703, endPoint y: 377, distance: 14.3
click at [703, 377] on div at bounding box center [798, 372] width 1118 height 14
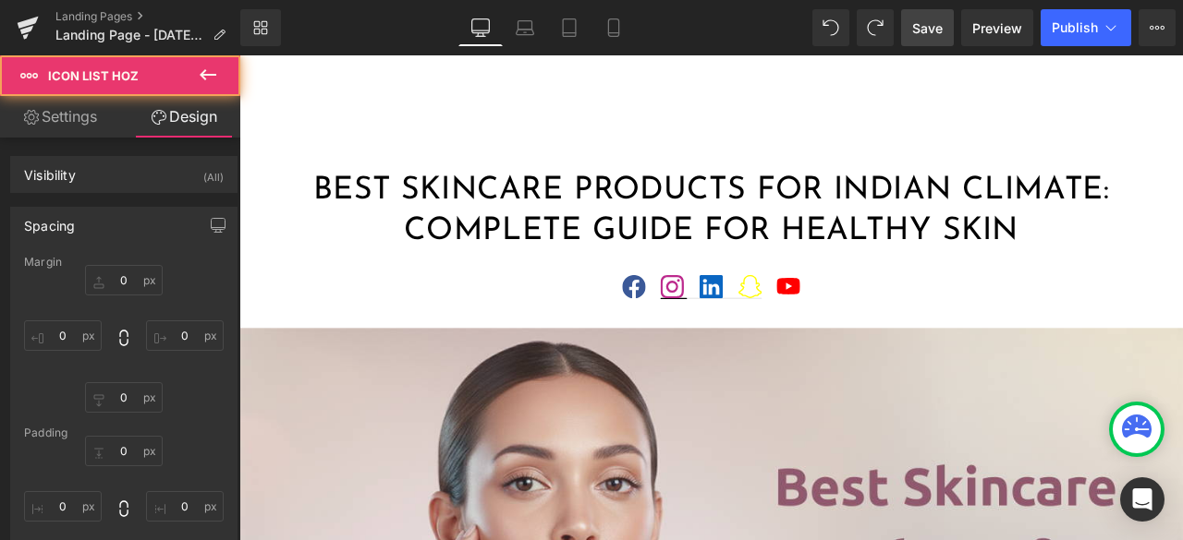
type input "0"
type input "30"
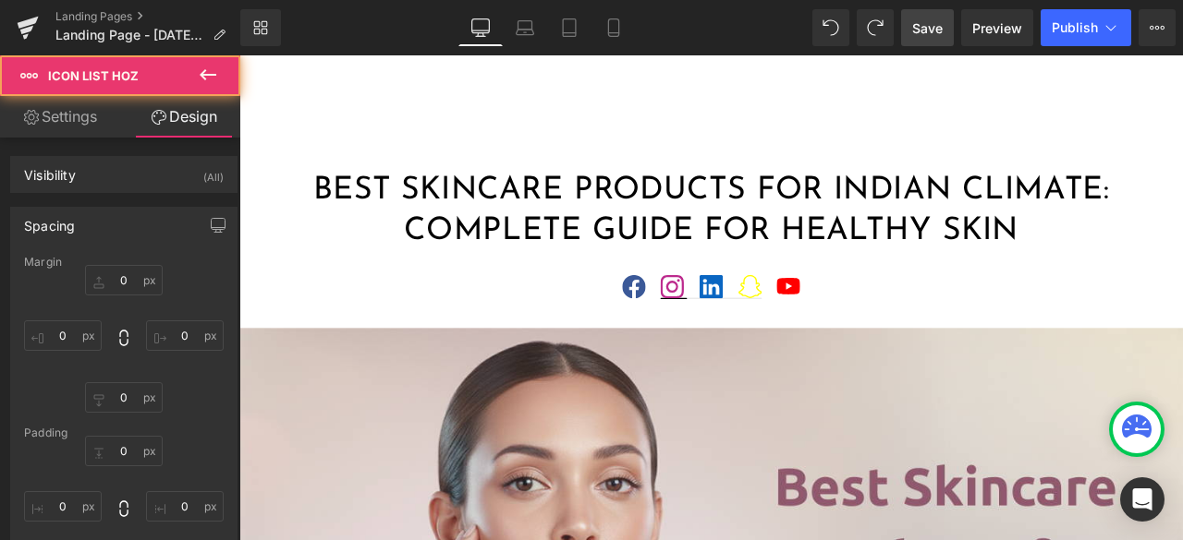
type input "0"
type input "15"
type input "0"
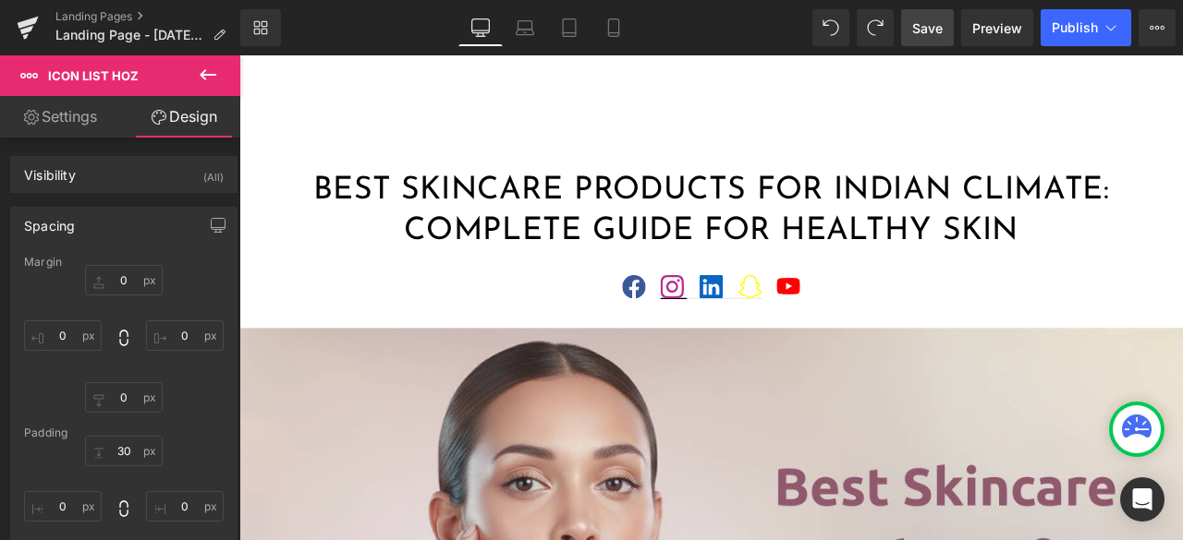
click at [930, 34] on span "Save" at bounding box center [927, 27] width 30 height 19
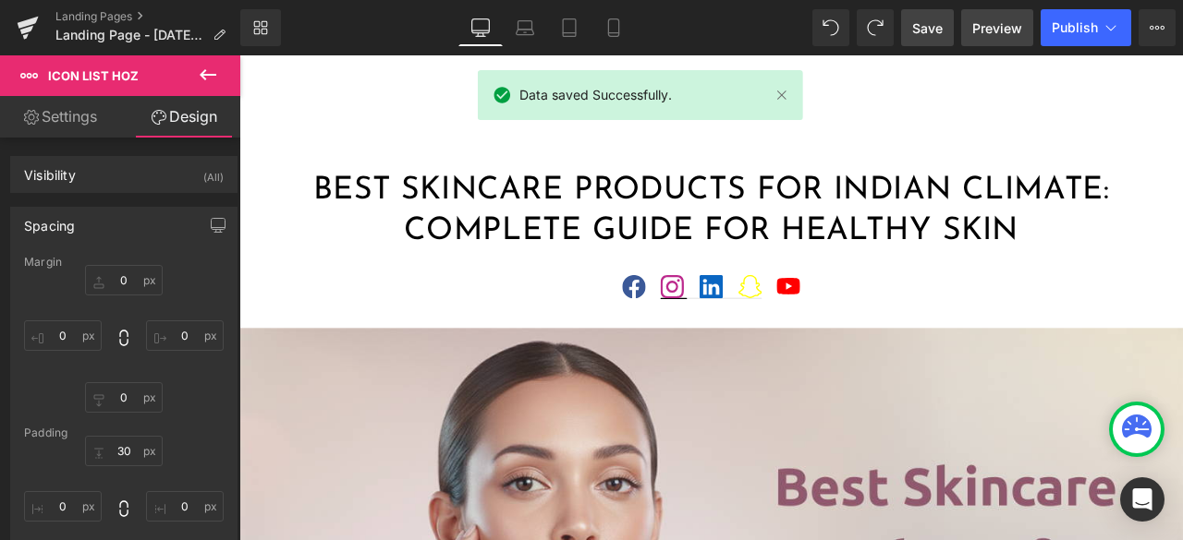
click at [985, 22] on span "Preview" at bounding box center [997, 27] width 50 height 19
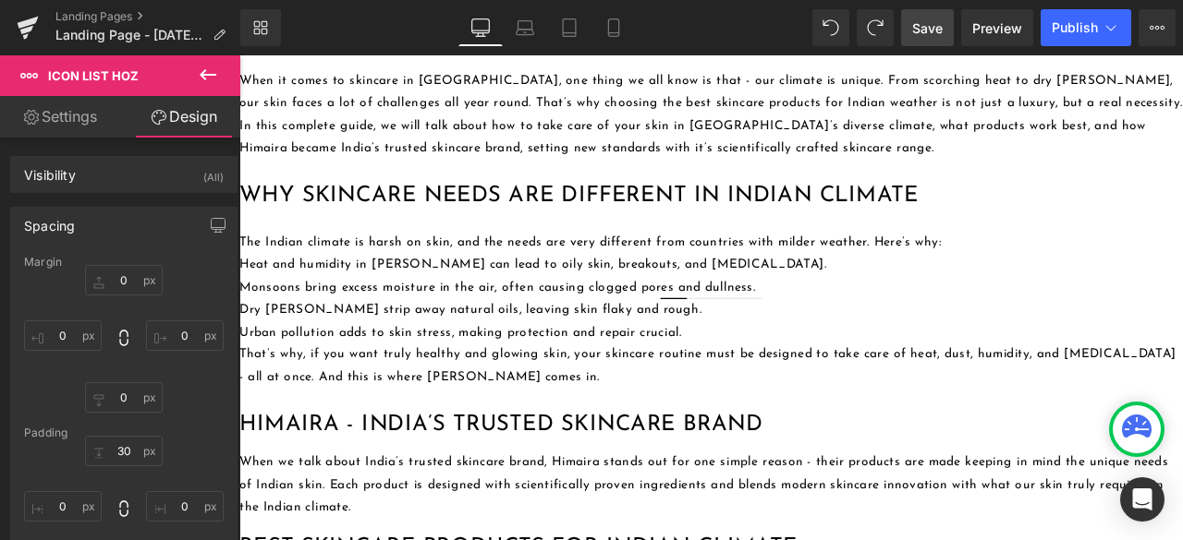
scroll to position [924, 0]
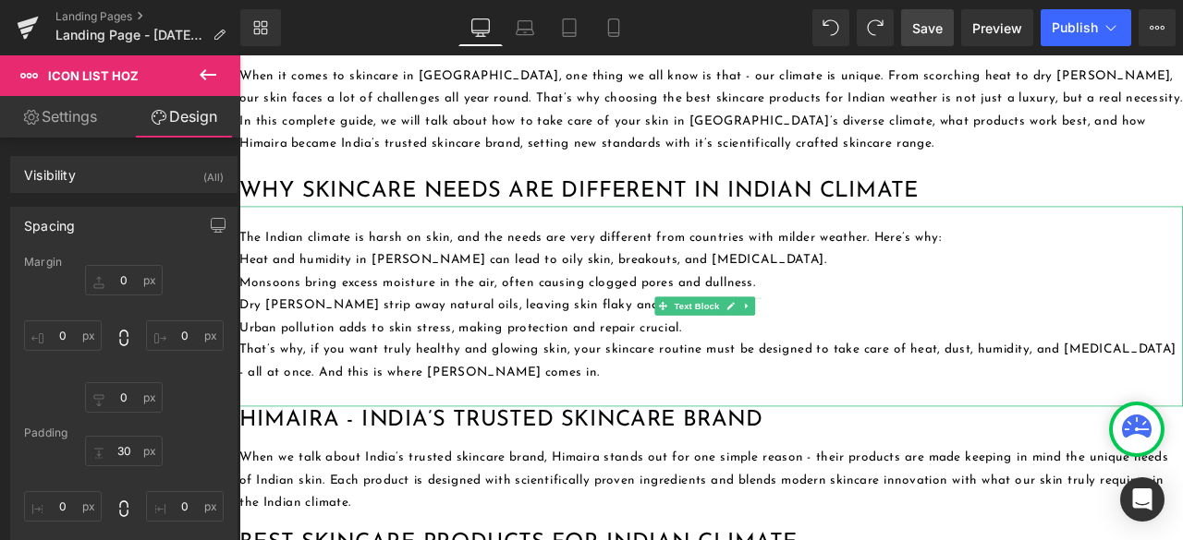
click at [301, 321] on p "Monsoons bring excess moisture in the air, often causing clogged pores and dull…" at bounding box center [798, 325] width 1118 height 27
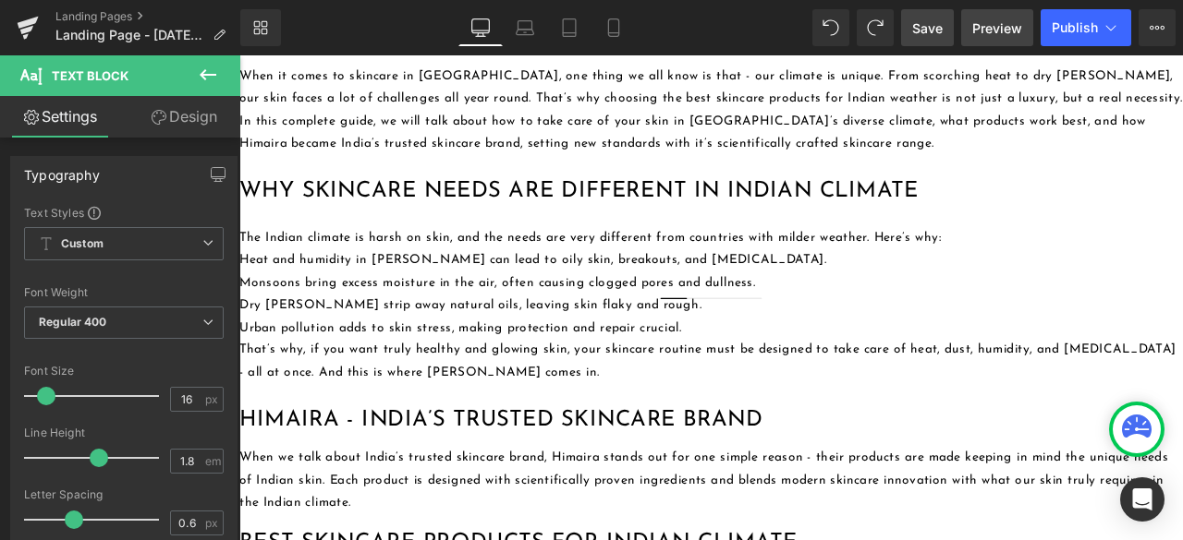
click at [1003, 31] on span "Preview" at bounding box center [997, 27] width 50 height 19
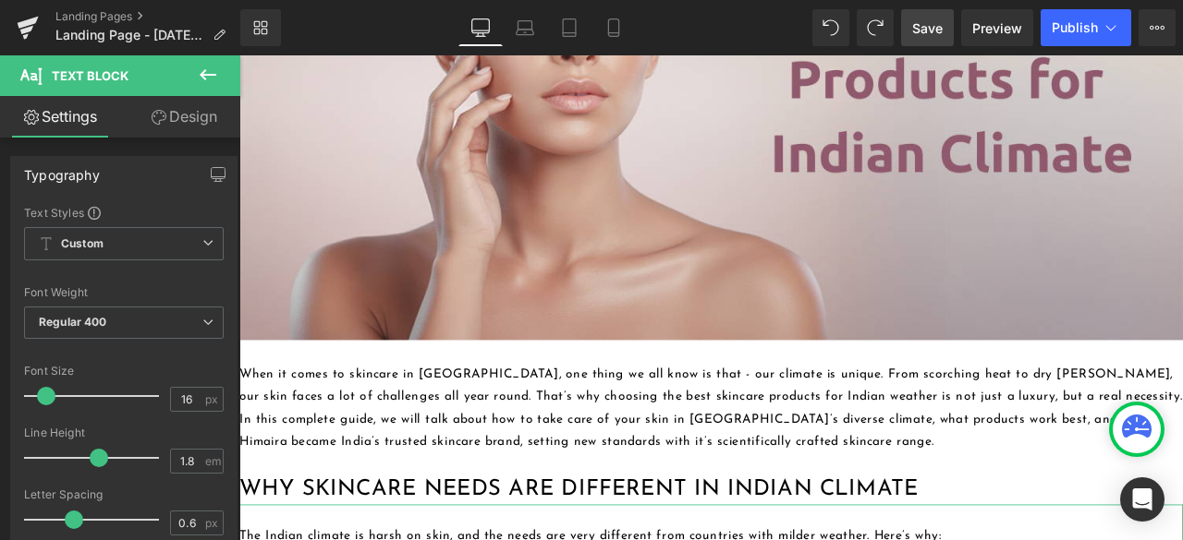
scroll to position [554, 0]
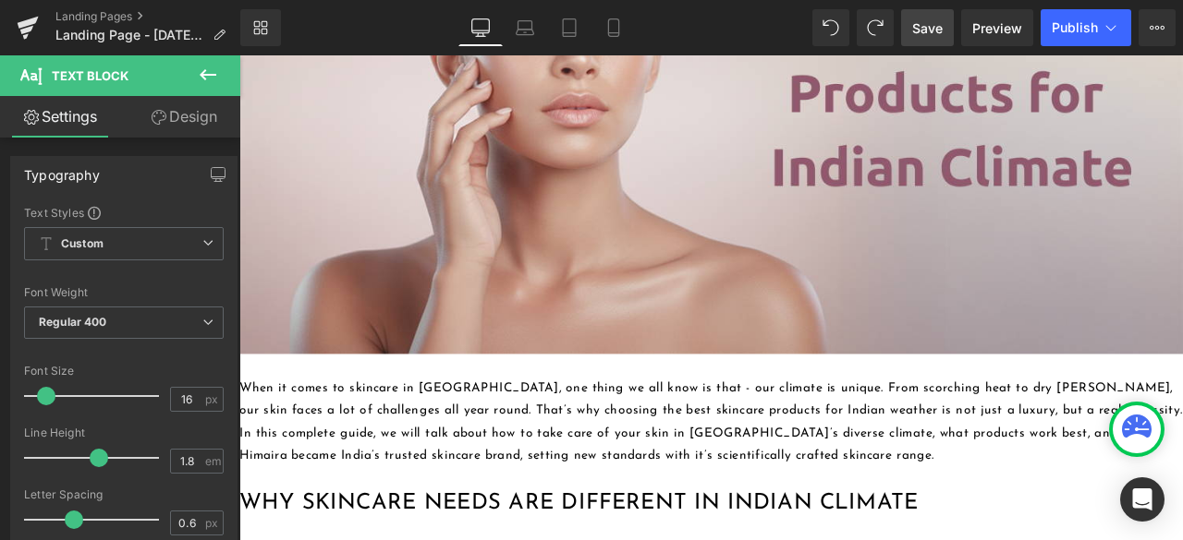
click at [209, 71] on icon at bounding box center [208, 75] width 22 height 22
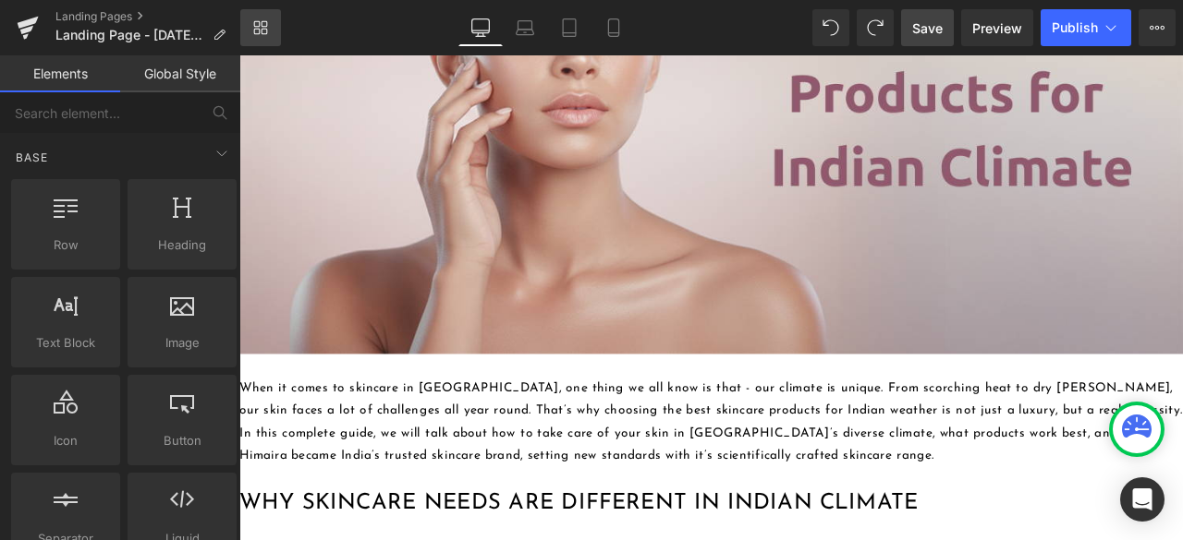
click at [258, 29] on icon at bounding box center [257, 32] width 6 height 6
click at [262, 30] on icon at bounding box center [260, 27] width 15 height 15
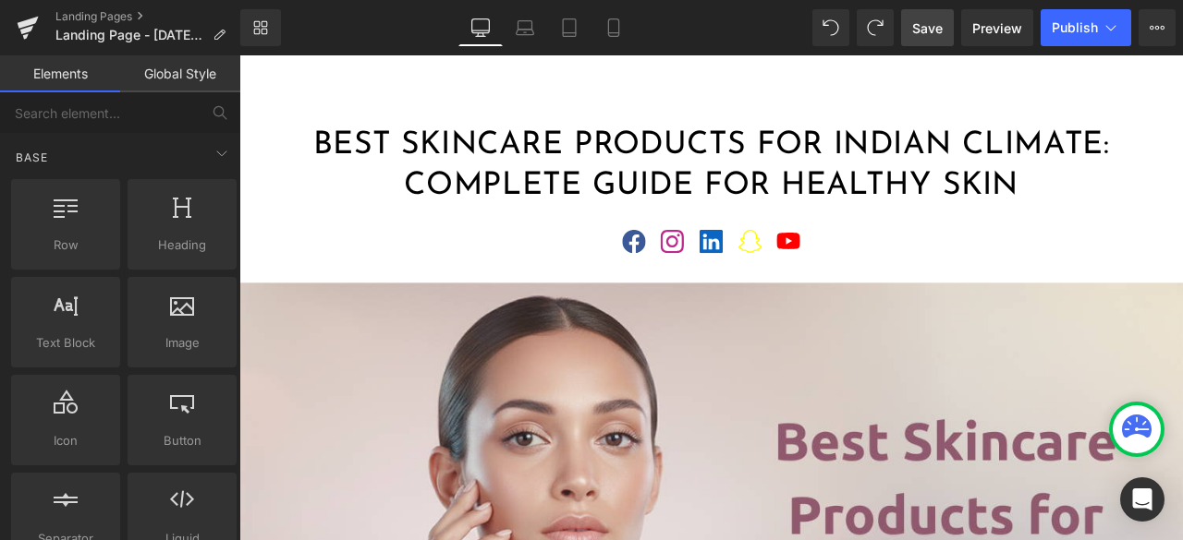
scroll to position [0, 0]
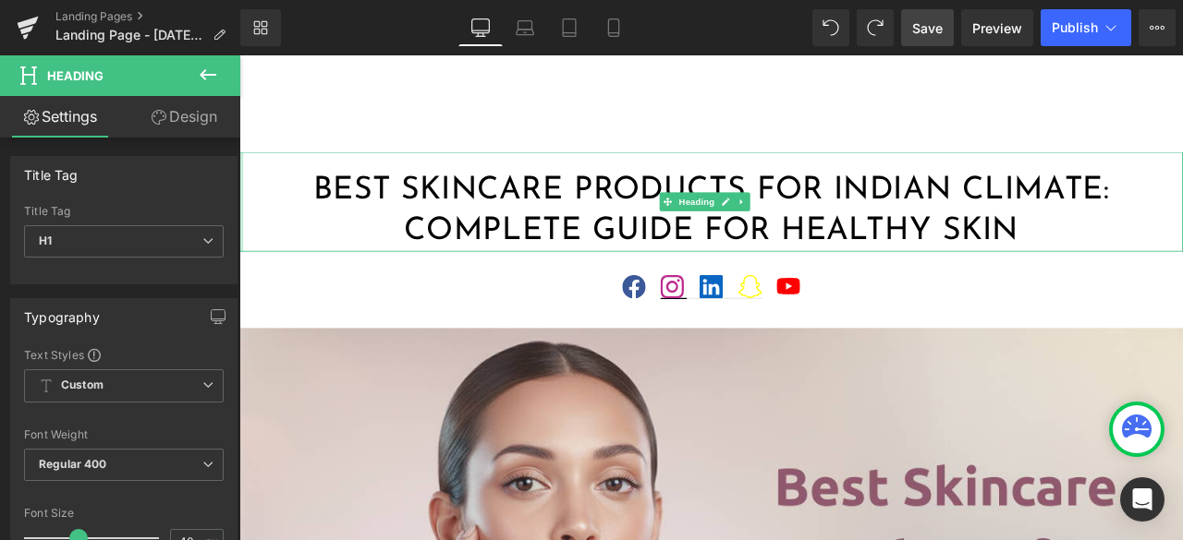
drag, startPoint x: 240, startPoint y: 214, endPoint x: 477, endPoint y: 259, distance: 240.6
click at [239, 230] on html "Himaira Skip to content Home ₹99 Store Shop All Shop by Category Shop by Catego…" at bounding box center [798, 343] width 1118 height 576
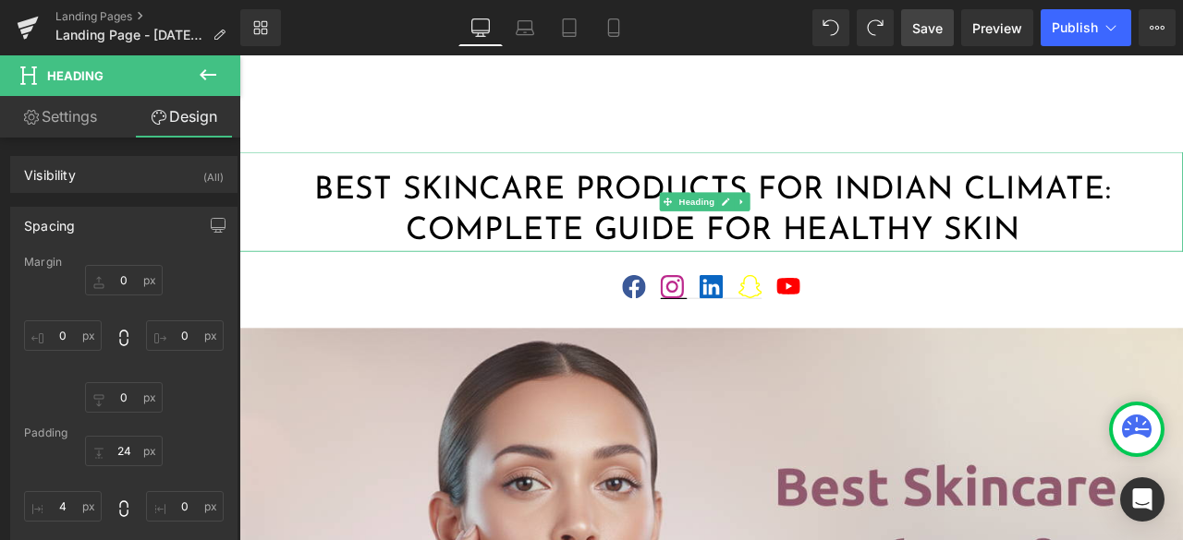
click at [264, 257] on h1 "Best Skincare Products for Indian Climate: Complete Guide for Healthy Skin" at bounding box center [800, 240] width 1114 height 96
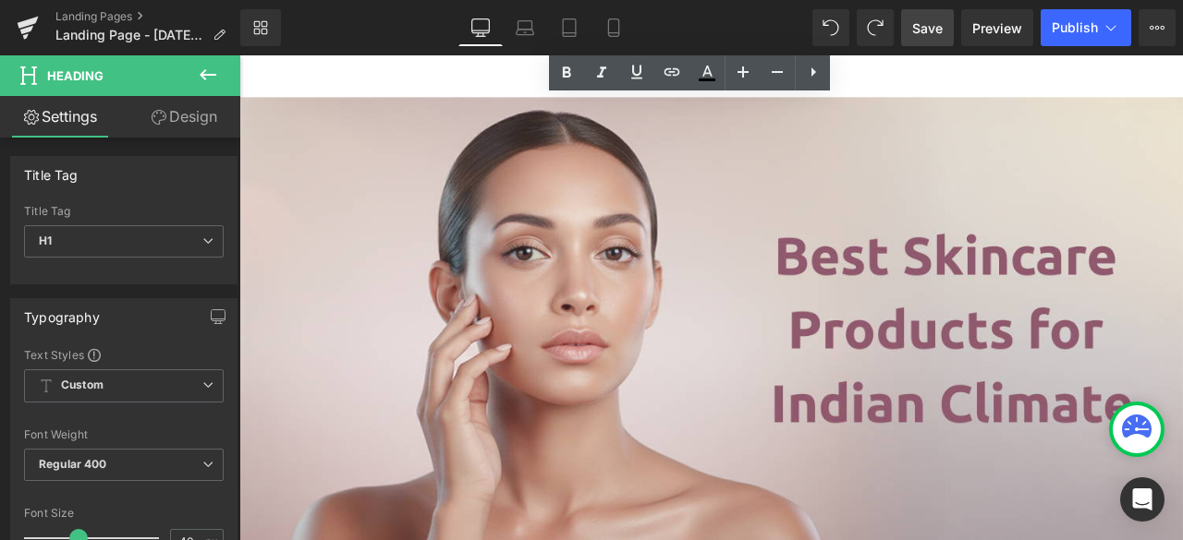
scroll to position [277, 0]
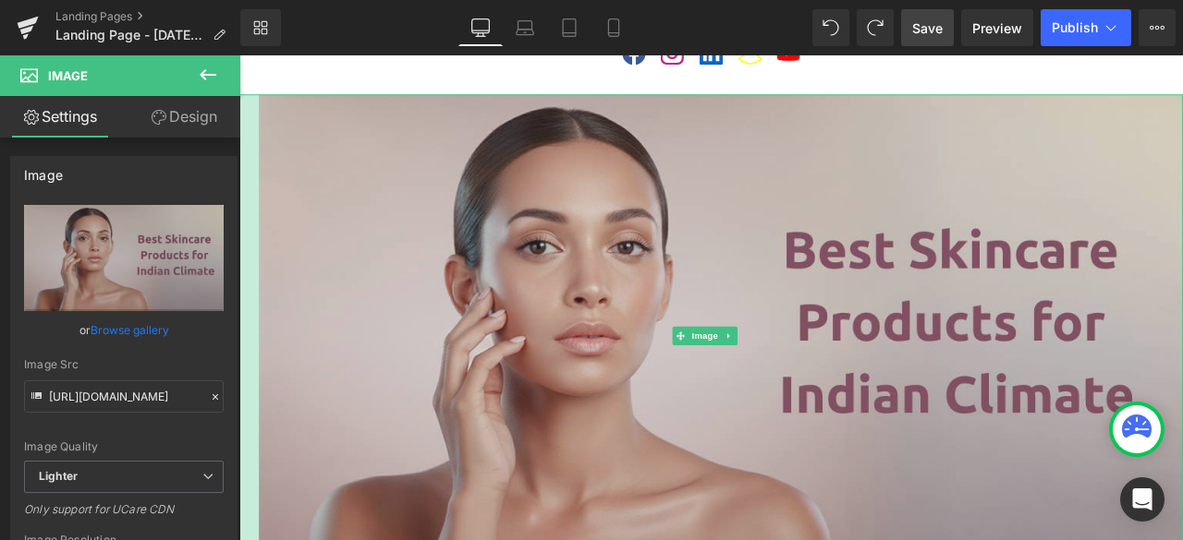
drag, startPoint x: 240, startPoint y: 349, endPoint x: 263, endPoint y: 363, distance: 26.9
click at [263, 363] on div "Image" at bounding box center [798, 388] width 1118 height 573
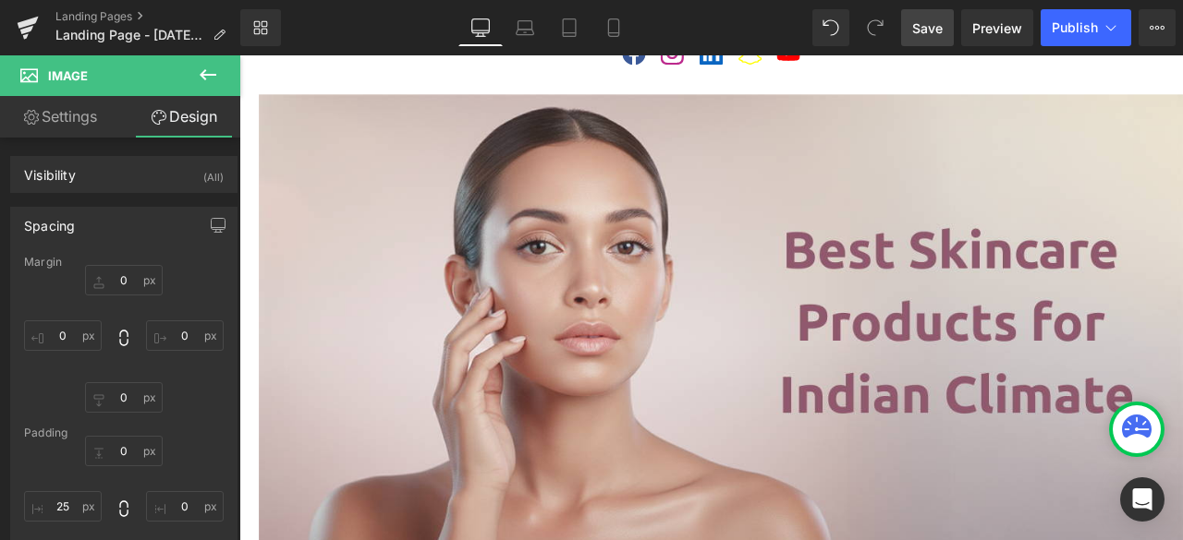
click at [931, 29] on span "Save" at bounding box center [927, 27] width 30 height 19
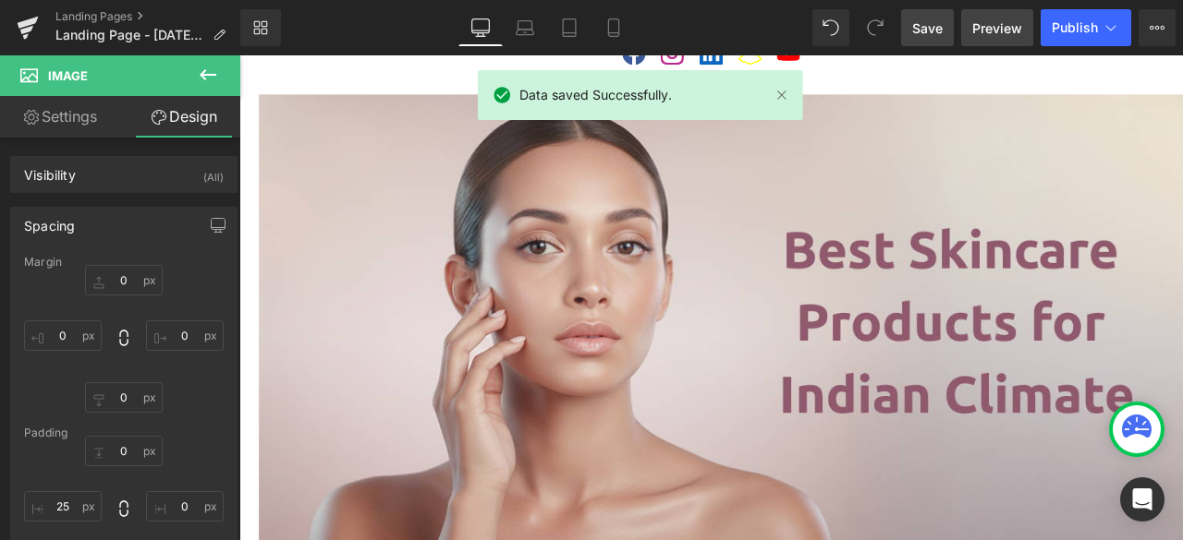
click at [979, 19] on span "Preview" at bounding box center [997, 27] width 50 height 19
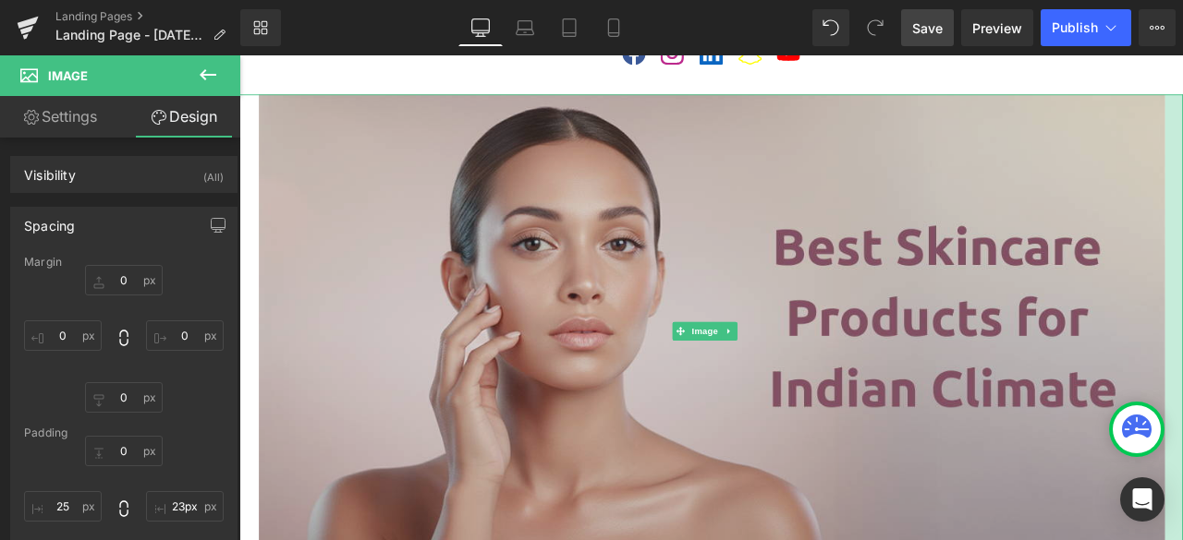
type input "24px"
drag, startPoint x: 1341, startPoint y: 311, endPoint x: 1320, endPoint y: 321, distance: 23.2
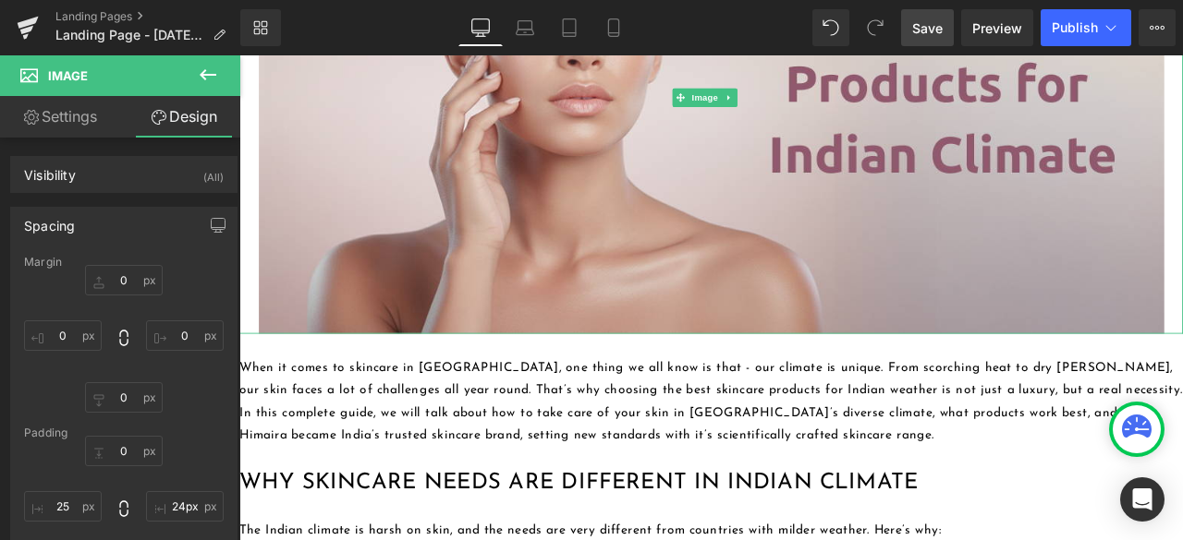
scroll to position [647, 0]
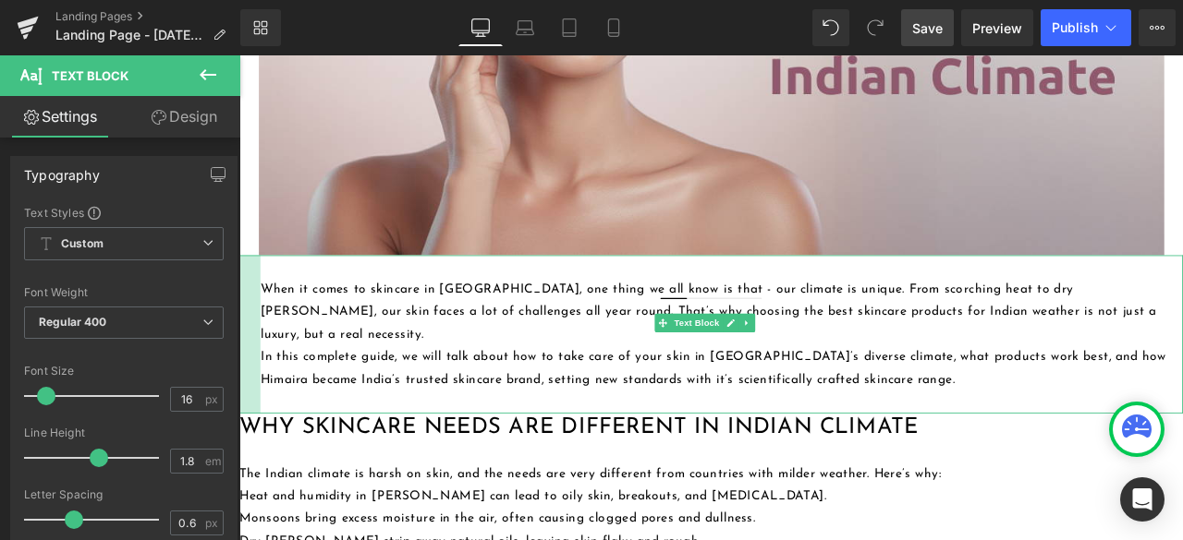
drag, startPoint x: 242, startPoint y: 356, endPoint x: 469, endPoint y: 385, distance: 229.2
click at [266, 365] on div "When it comes to skincare in [GEOGRAPHIC_DATA], one thing we all know is that -…" at bounding box center [798, 387] width 1118 height 188
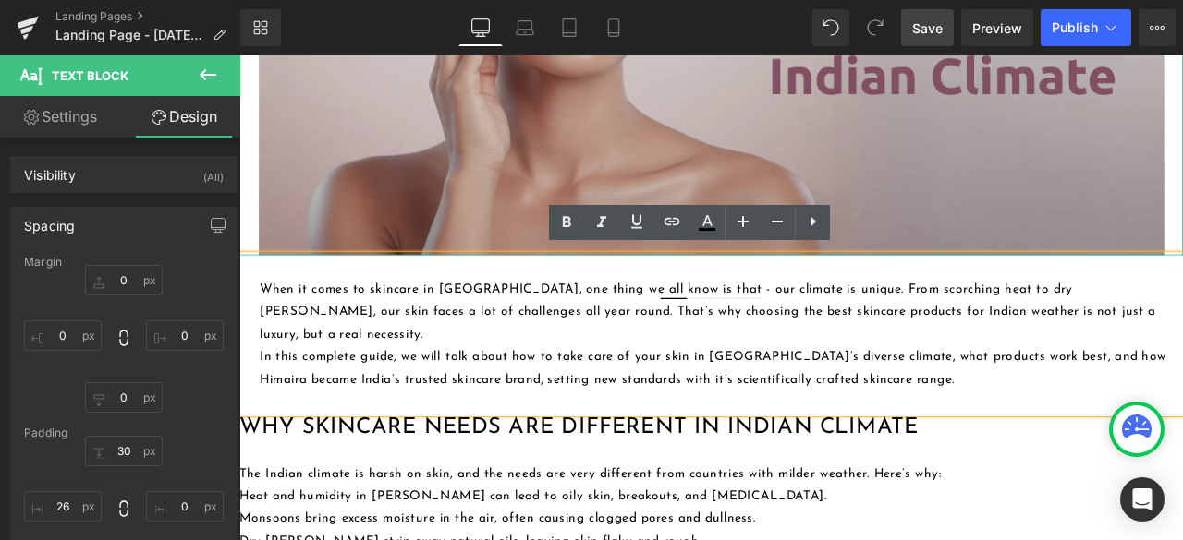
click at [1182, 233] on img at bounding box center [798, 13] width 1118 height 562
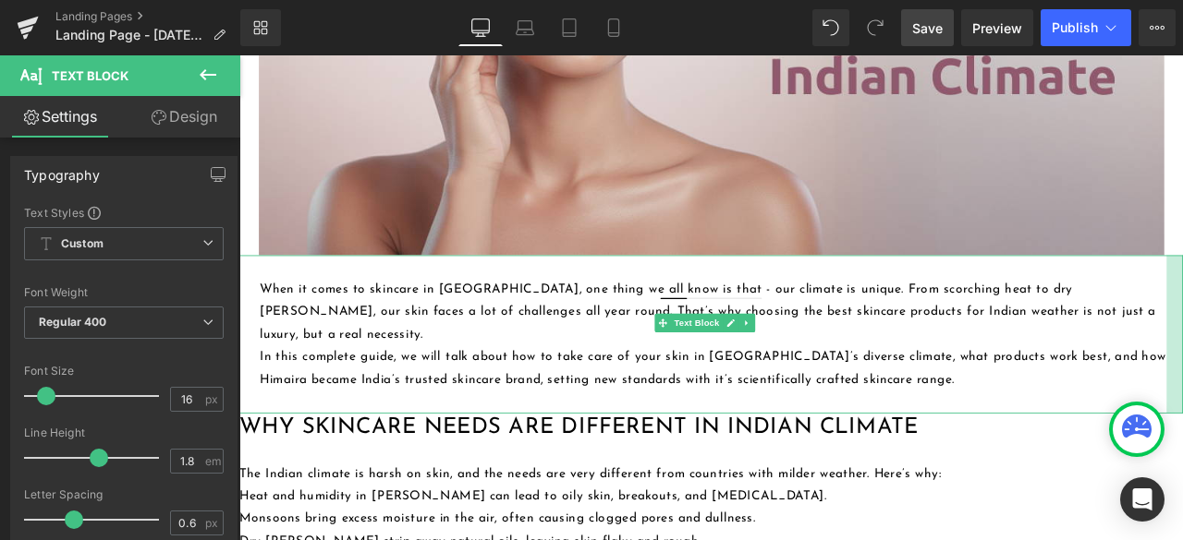
drag, startPoint x: 1341, startPoint y: 363, endPoint x: 1322, endPoint y: 370, distance: 20.5
click at [1182, 370] on div "When it comes to skincare in [GEOGRAPHIC_DATA], one thing we all know is that -…" at bounding box center [798, 387] width 1118 height 188
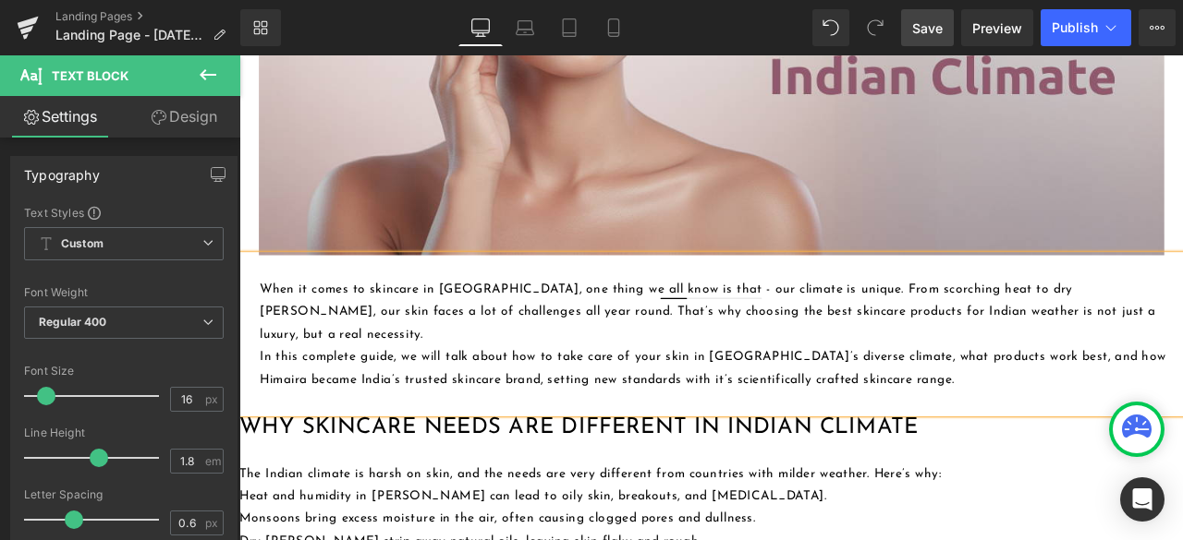
click at [1182, 401] on p "In this complete guide, we will talk about how to take care of your skin in [GE…" at bounding box center [800, 428] width 1074 height 54
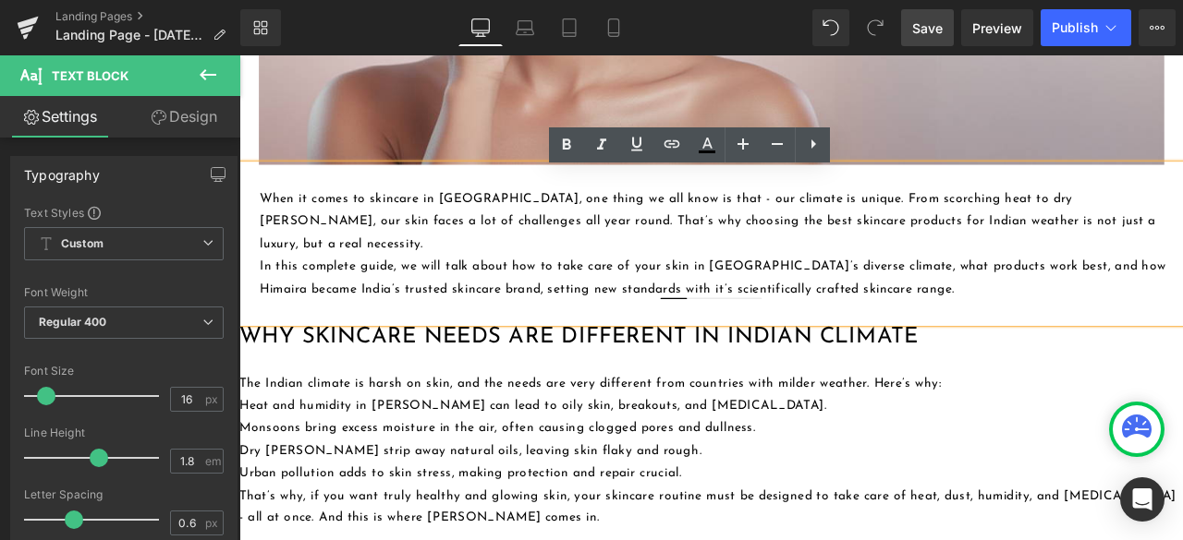
scroll to position [739, 0]
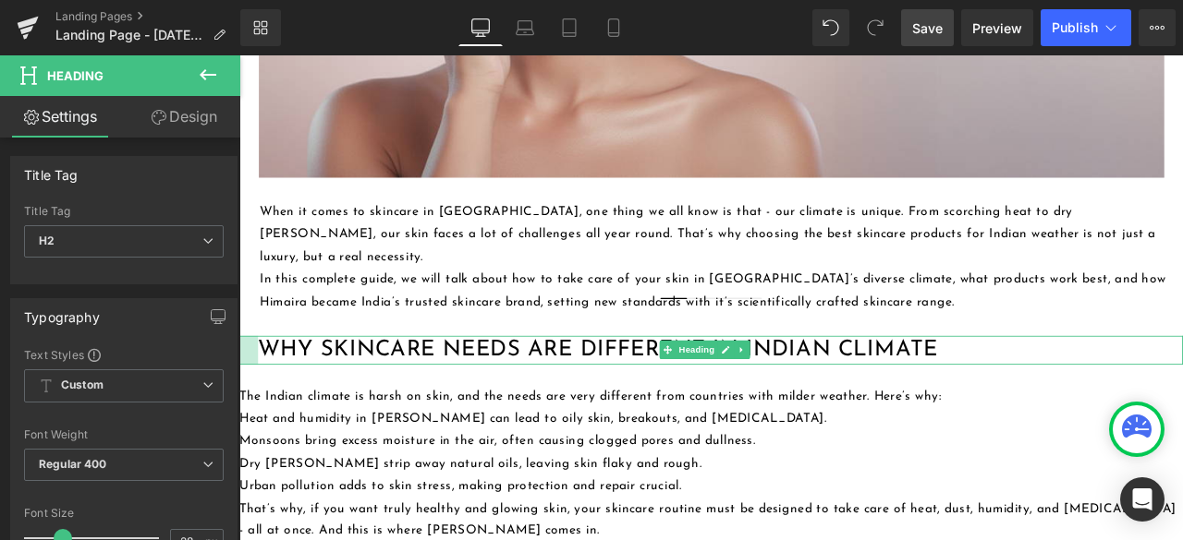
drag, startPoint x: 241, startPoint y: 360, endPoint x: 263, endPoint y: 367, distance: 23.1
click at [263, 388] on div "Why Skincare Needs Are Different in Indian Climate Heading" at bounding box center [798, 404] width 1118 height 33
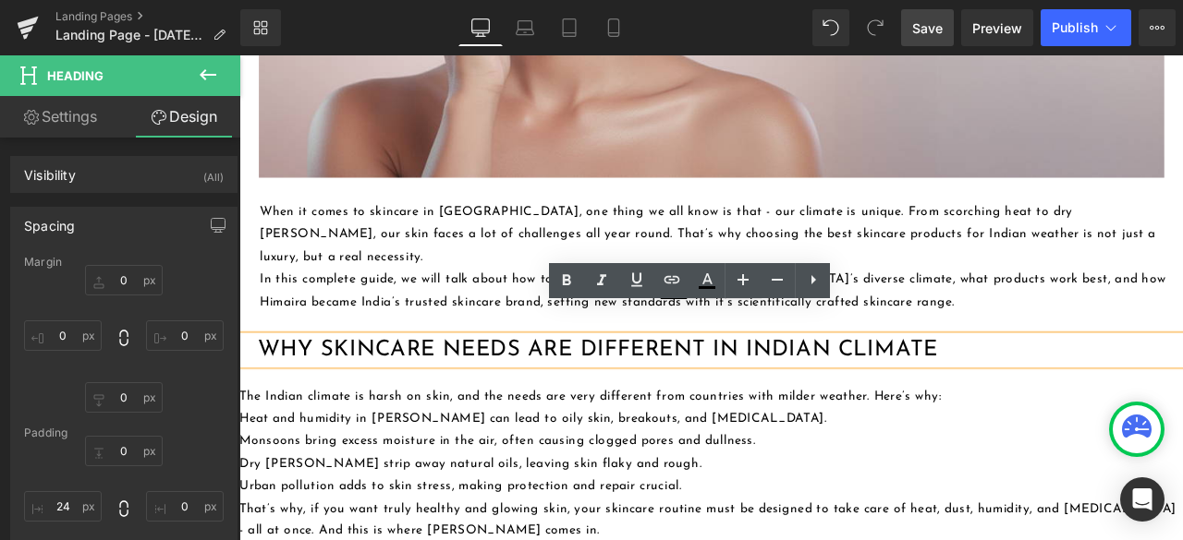
click at [1177, 361] on p at bounding box center [800, 374] width 1074 height 27
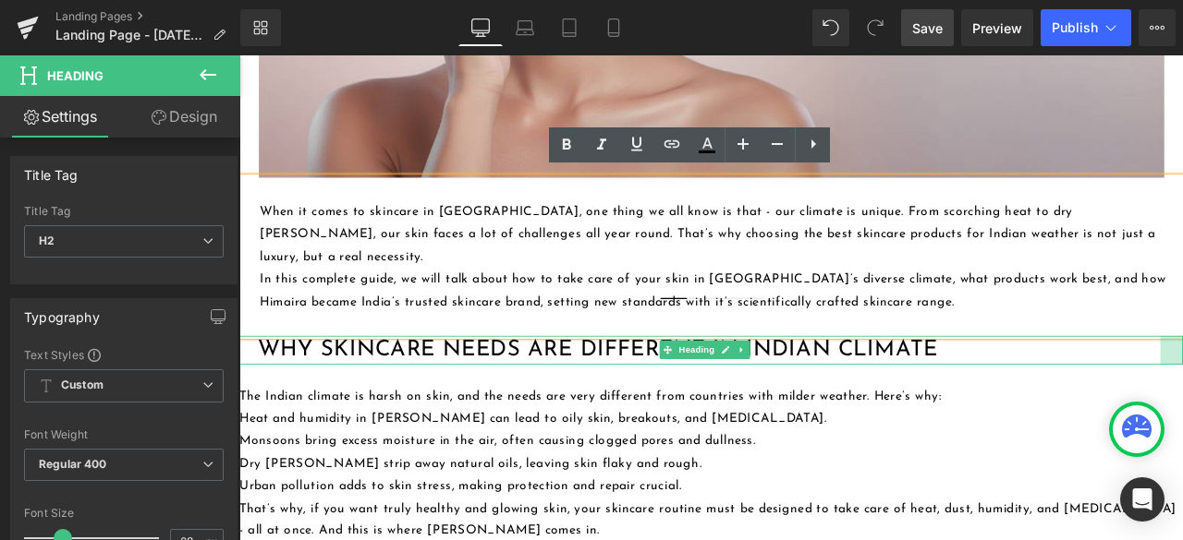
drag, startPoint x: 1340, startPoint y: 380, endPoint x: 1313, endPoint y: 378, distance: 26.9
click at [1182, 388] on div "Why Skincare Needs Are Different in Indian Climate Heading" at bounding box center [798, 404] width 1118 height 33
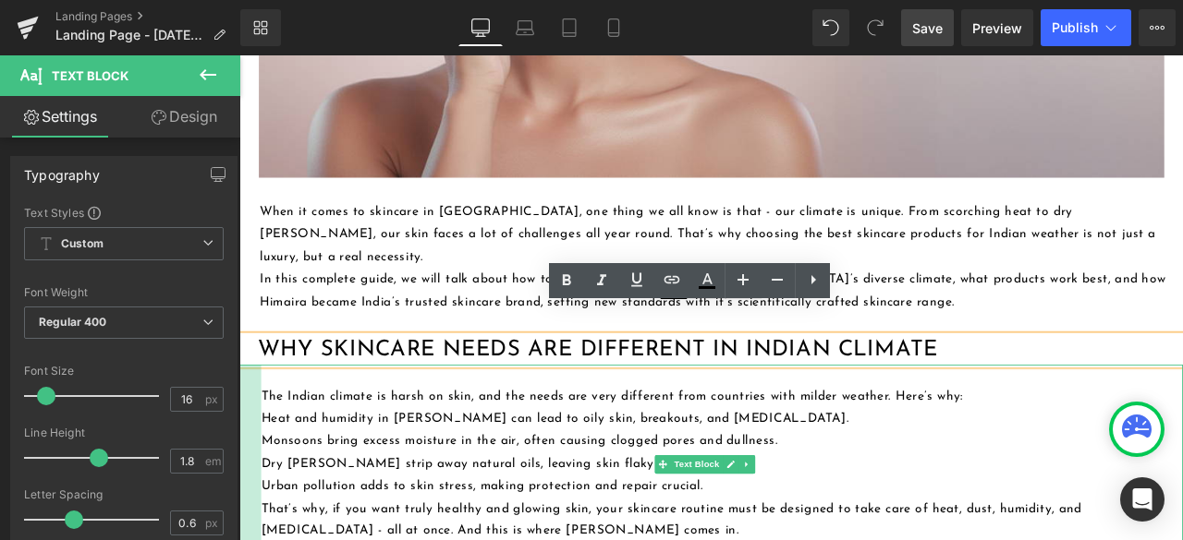
drag, startPoint x: 242, startPoint y: 442, endPoint x: 269, endPoint y: 446, distance: 27.2
click at [269, 446] on div "The Indian climate is harsh on skin, and the needs are very different from coun…" at bounding box center [798, 540] width 1118 height 237
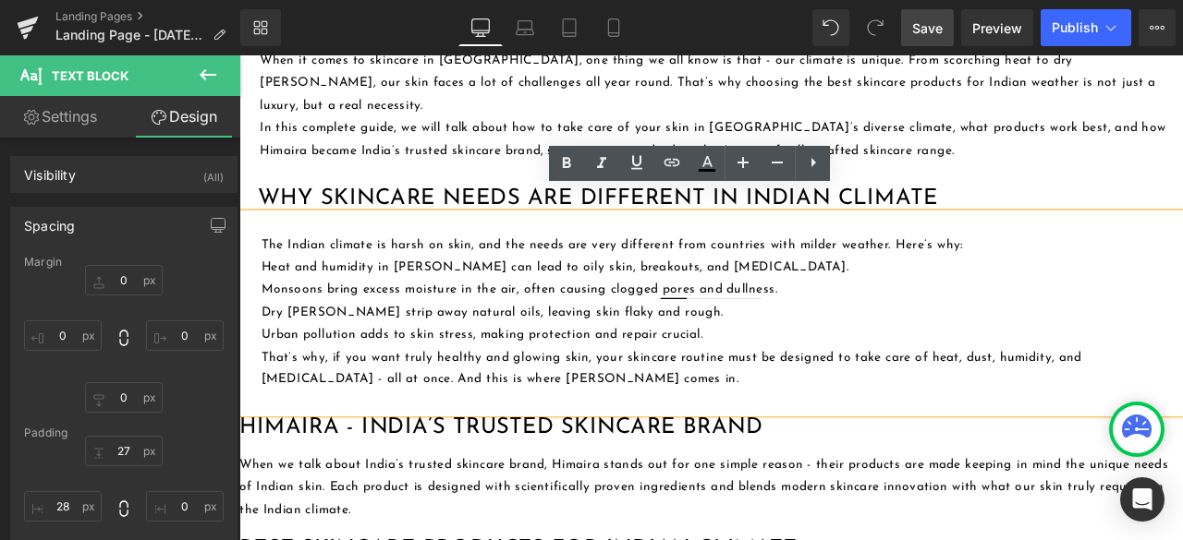
scroll to position [924, 0]
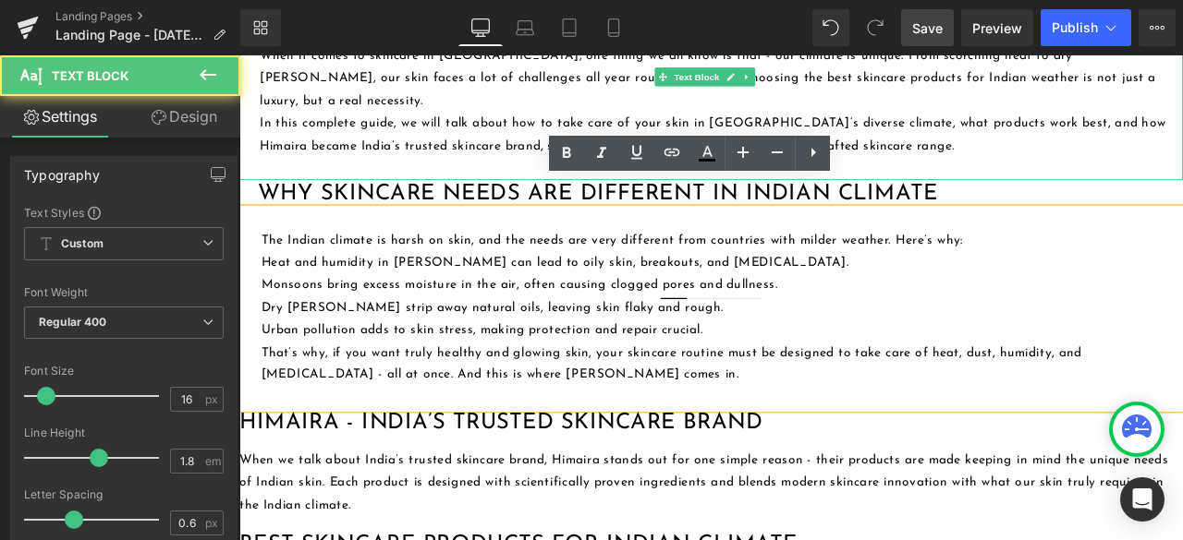
click at [1182, 176] on p at bounding box center [800, 189] width 1074 height 27
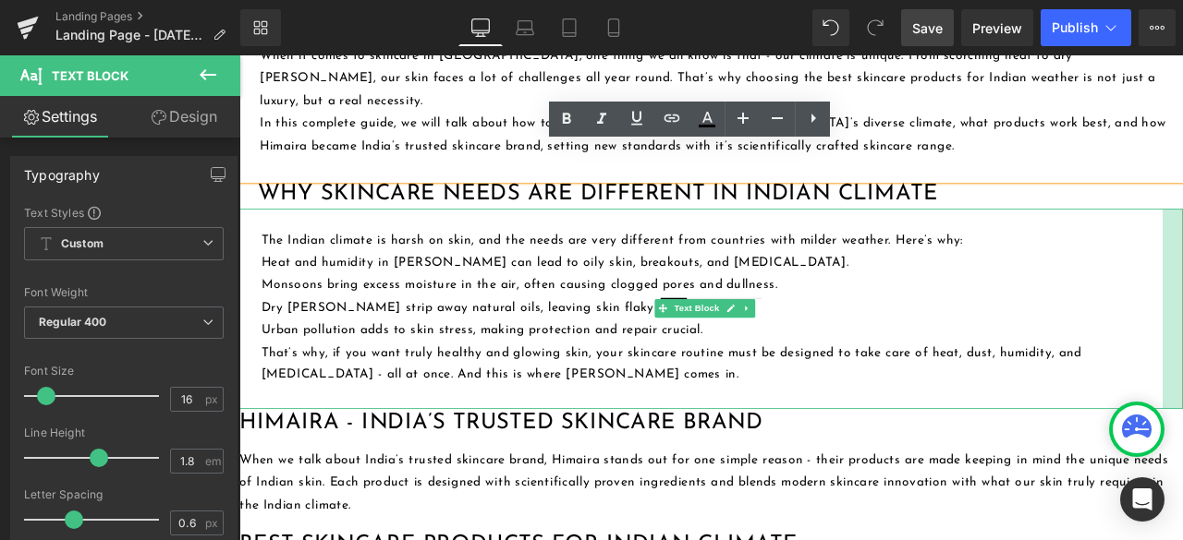
drag, startPoint x: 1340, startPoint y: 304, endPoint x: 1316, endPoint y: 313, distance: 25.7
click at [1182, 313] on div "The Indian climate is harsh on skin, and the needs are very different from coun…" at bounding box center [798, 355] width 1118 height 237
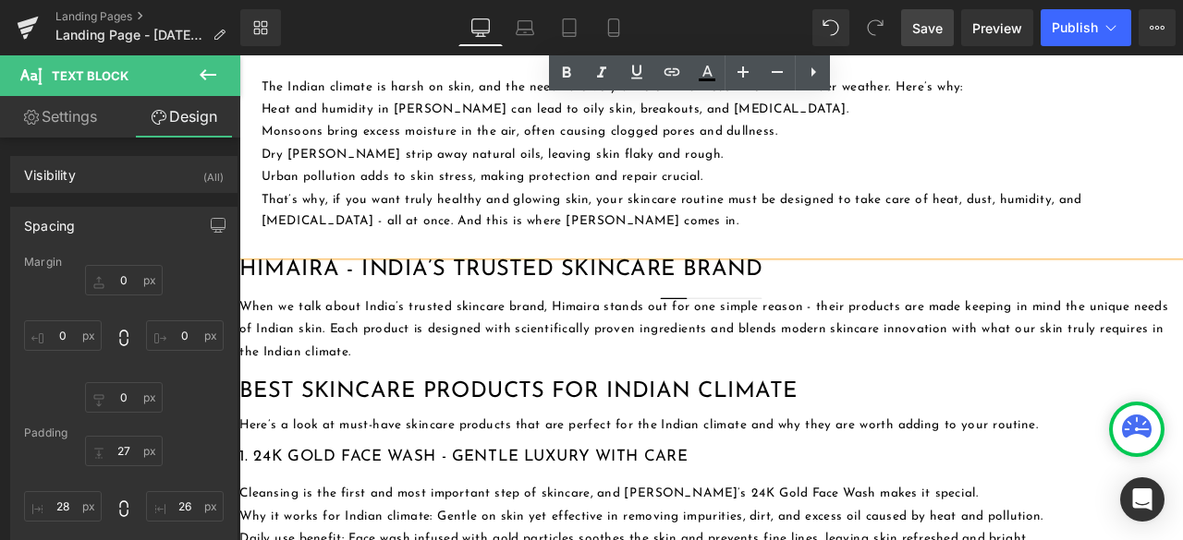
scroll to position [1109, 0]
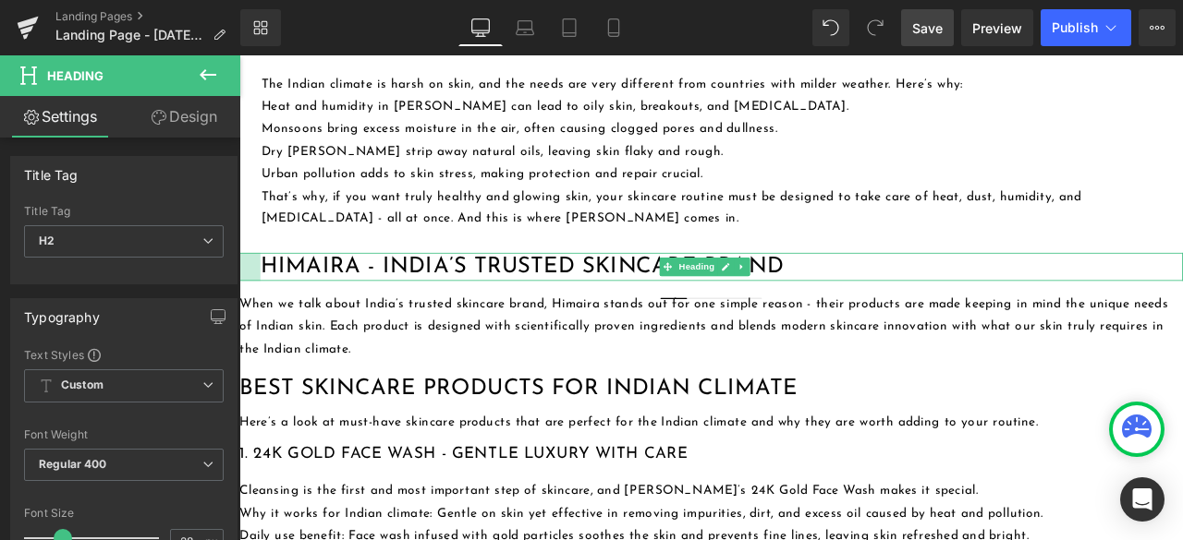
drag, startPoint x: 240, startPoint y: 267, endPoint x: 265, endPoint y: 273, distance: 25.6
click at [265, 290] on div "Himaira - India’s Trusted Skincare Brand Heading" at bounding box center [798, 306] width 1118 height 33
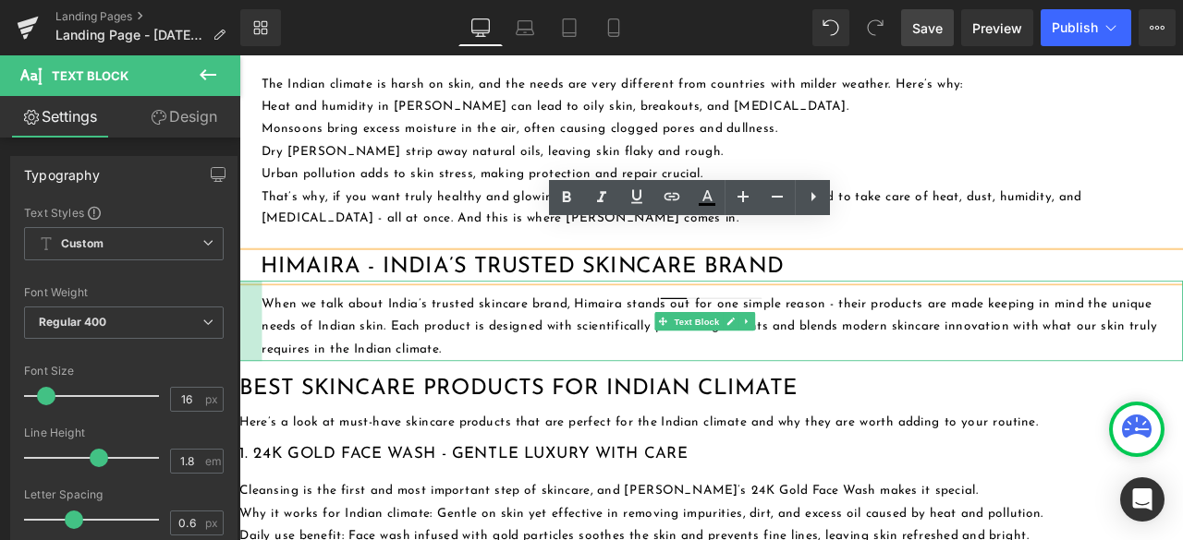
drag, startPoint x: 240, startPoint y: 337, endPoint x: 267, endPoint y: 342, distance: 27.2
click at [267, 342] on div "When we talk about India’s trusted skincare brand, Himaira stands out for one s…" at bounding box center [798, 370] width 1118 height 94
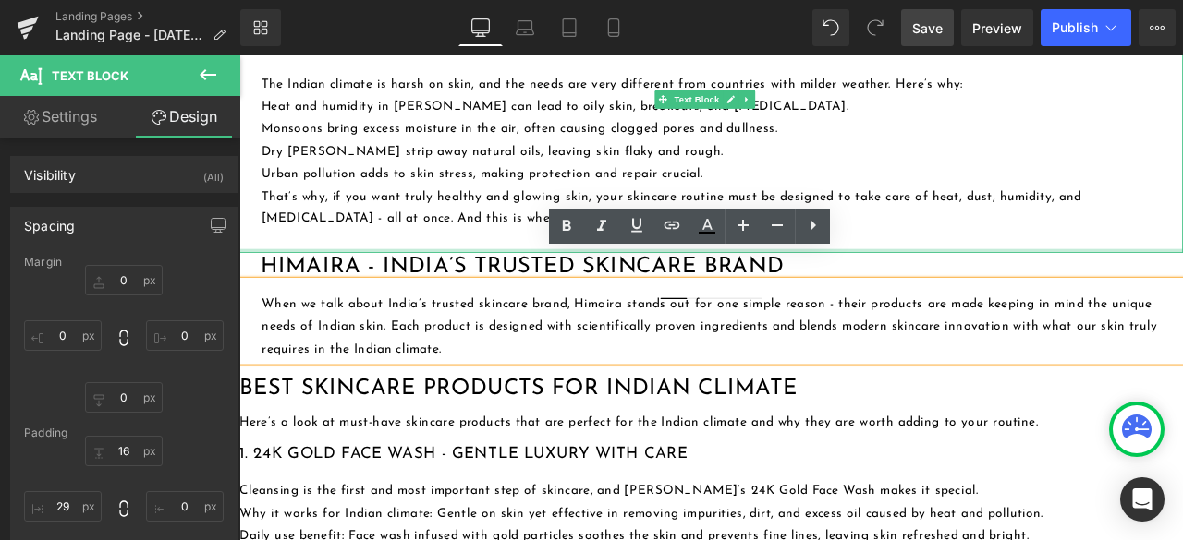
click at [1182, 285] on div at bounding box center [798, 287] width 1118 height 5
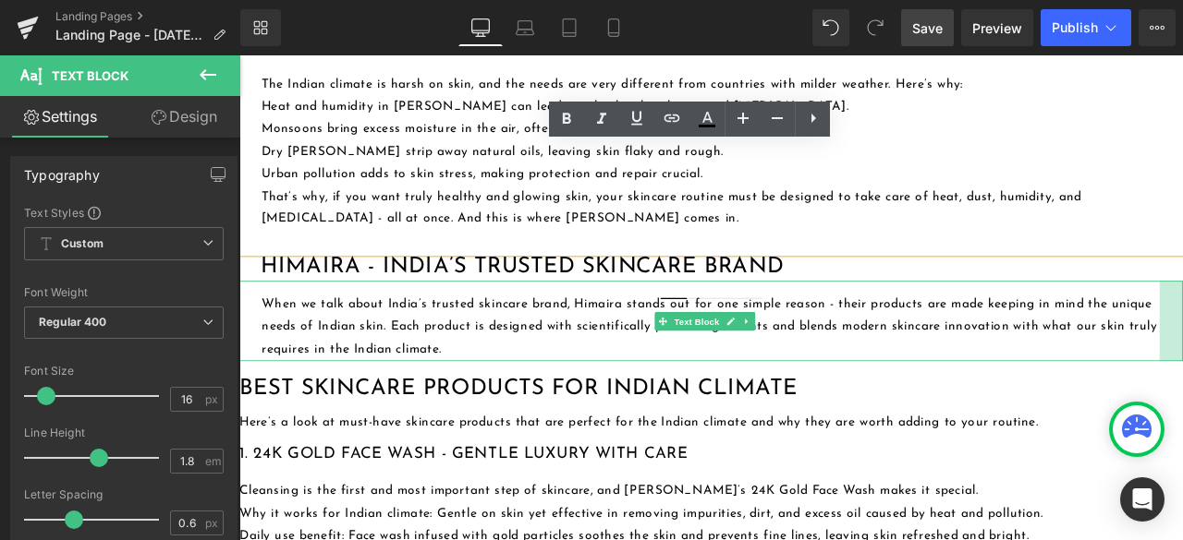
drag, startPoint x: 1341, startPoint y: 333, endPoint x: 1315, endPoint y: 344, distance: 29.0
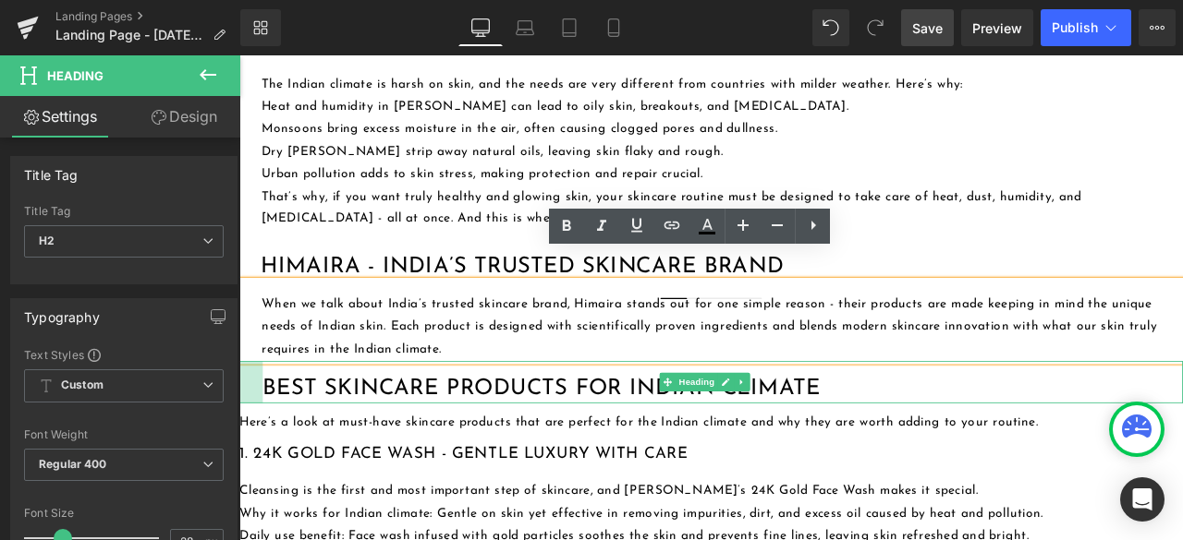
drag, startPoint x: 243, startPoint y: 407, endPoint x: 270, endPoint y: 411, distance: 27.2
click at [270, 419] on div "Best Skincare Products for Indian Climate Heading" at bounding box center [798, 444] width 1118 height 50
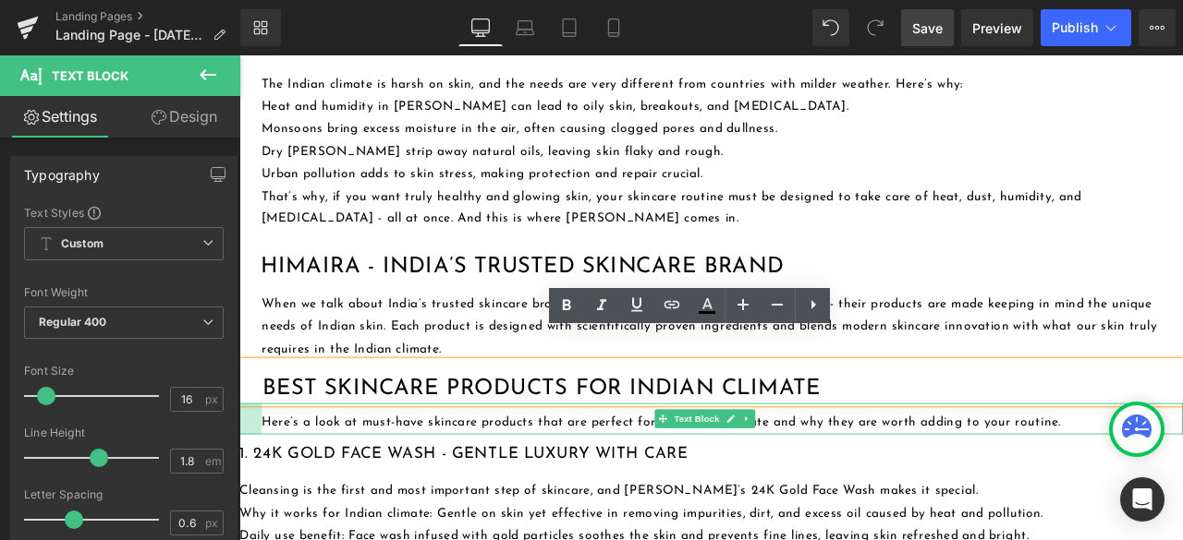
drag, startPoint x: 240, startPoint y: 451, endPoint x: 267, endPoint y: 453, distance: 26.9
click at [267, 468] on div "Here’s a look at must-have skincare products that are perfect for the Indian cl…" at bounding box center [798, 486] width 1118 height 37
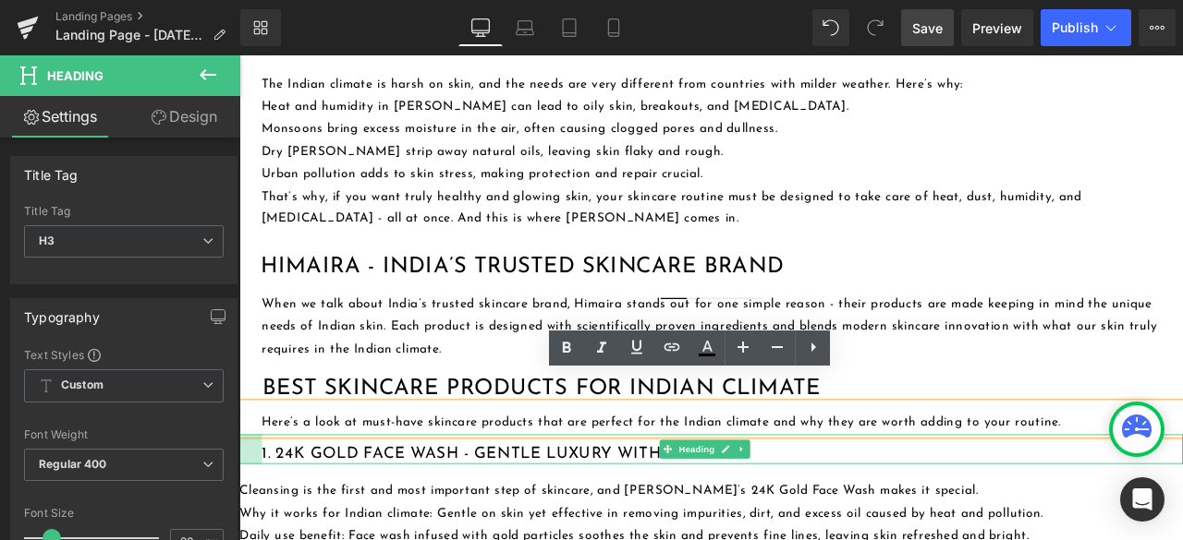
drag, startPoint x: 242, startPoint y: 489, endPoint x: 269, endPoint y: 495, distance: 27.6
click at [269, 505] on div "1. 24K Gold Face Wash - Gentle Luxury with Care Heading" at bounding box center [798, 522] width 1118 height 35
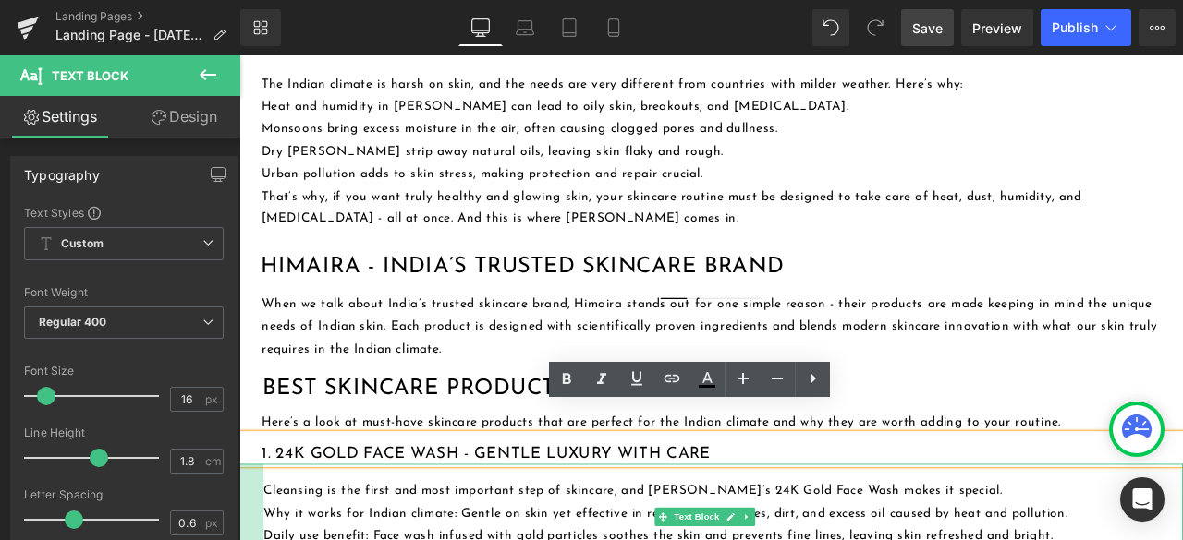
drag, startPoint x: 241, startPoint y: 551, endPoint x: 270, endPoint y: 557, distance: 29.4
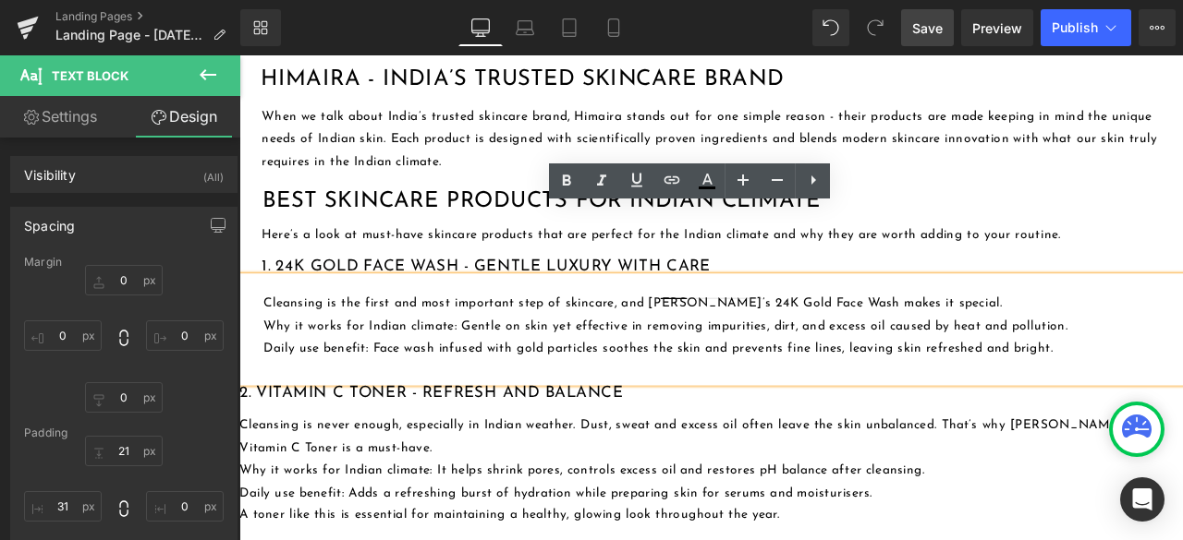
scroll to position [1386, 0]
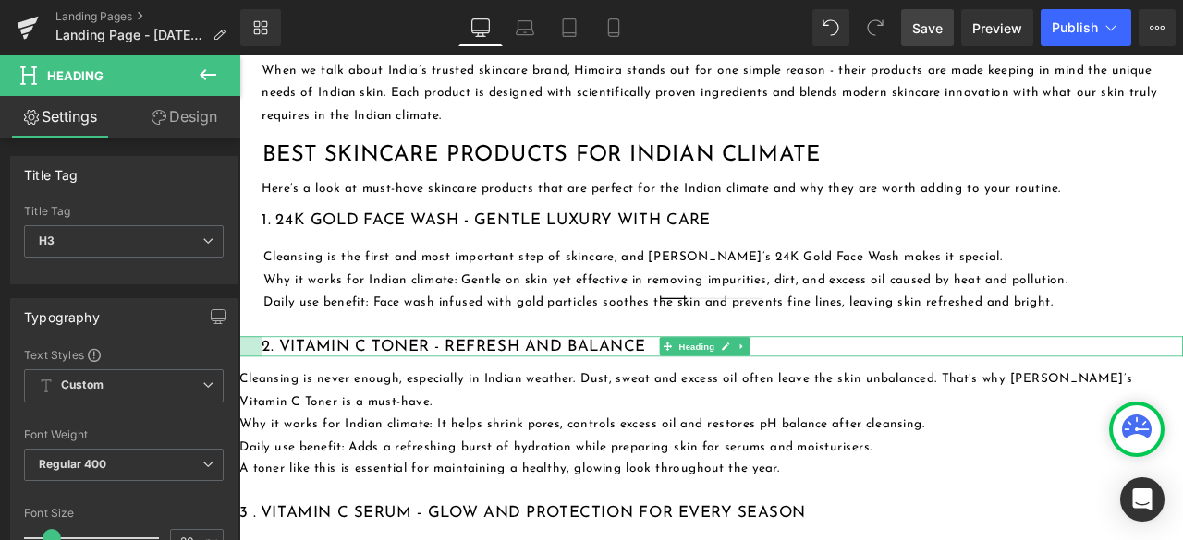
drag, startPoint x: 243, startPoint y: 372, endPoint x: 270, endPoint y: 383, distance: 29.0
click at [270, 383] on div "Best Skincare Products for Indian Climate: Complete Guide for Healthy Skin Head…" at bounding box center [798, 482] width 1118 height 3397
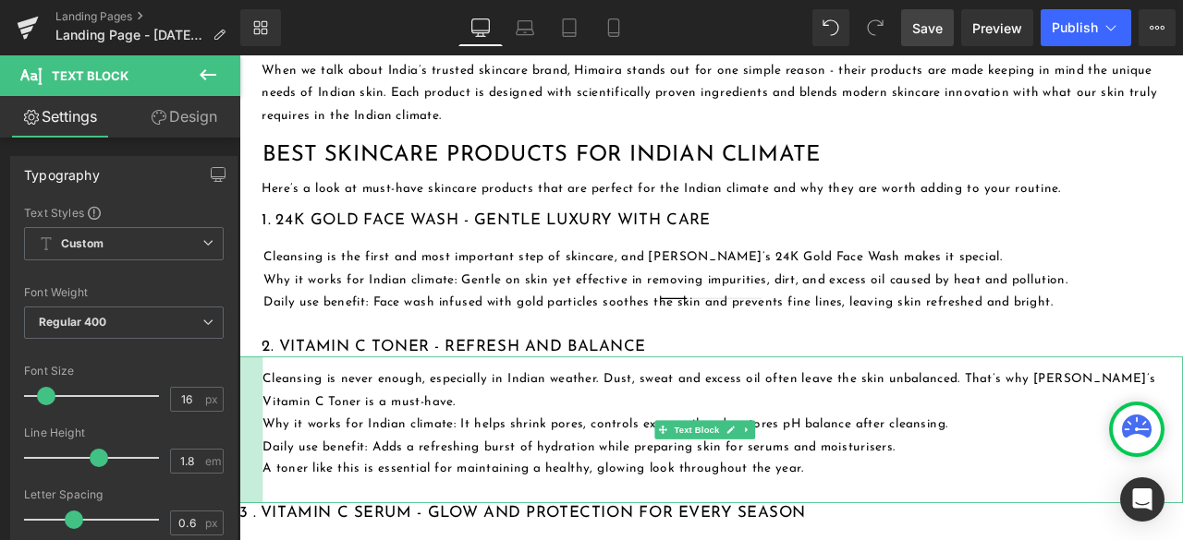
drag, startPoint x: 240, startPoint y: 425, endPoint x: 268, endPoint y: 435, distance: 29.5
click at [268, 435] on div "Cleansing is never enough, especially in Indian weather. Dust, sweat and excess…" at bounding box center [798, 500] width 1118 height 174
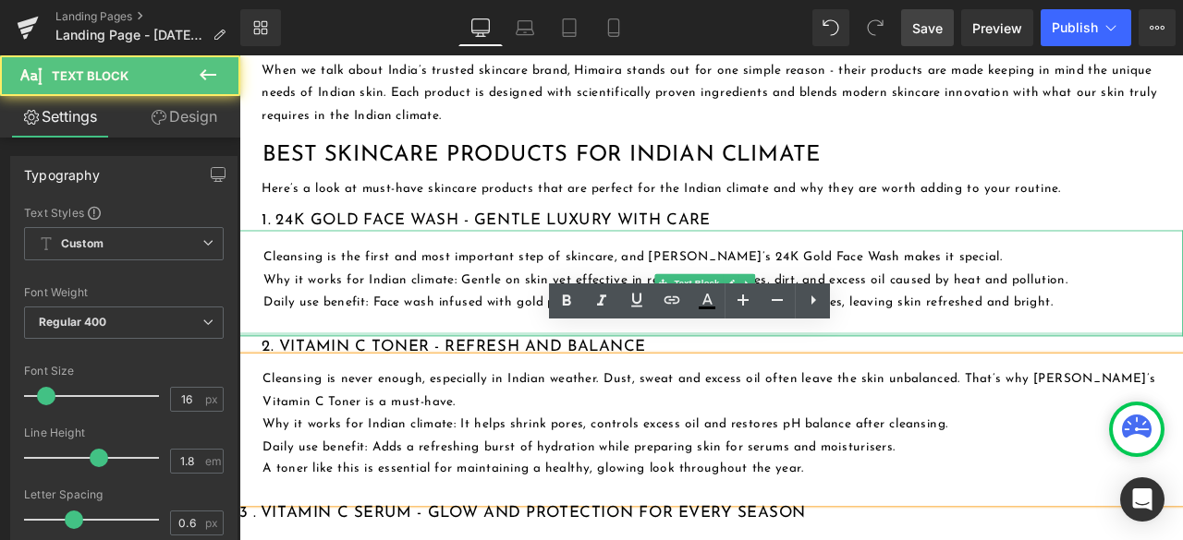
click at [1176, 384] on div at bounding box center [798, 386] width 1118 height 5
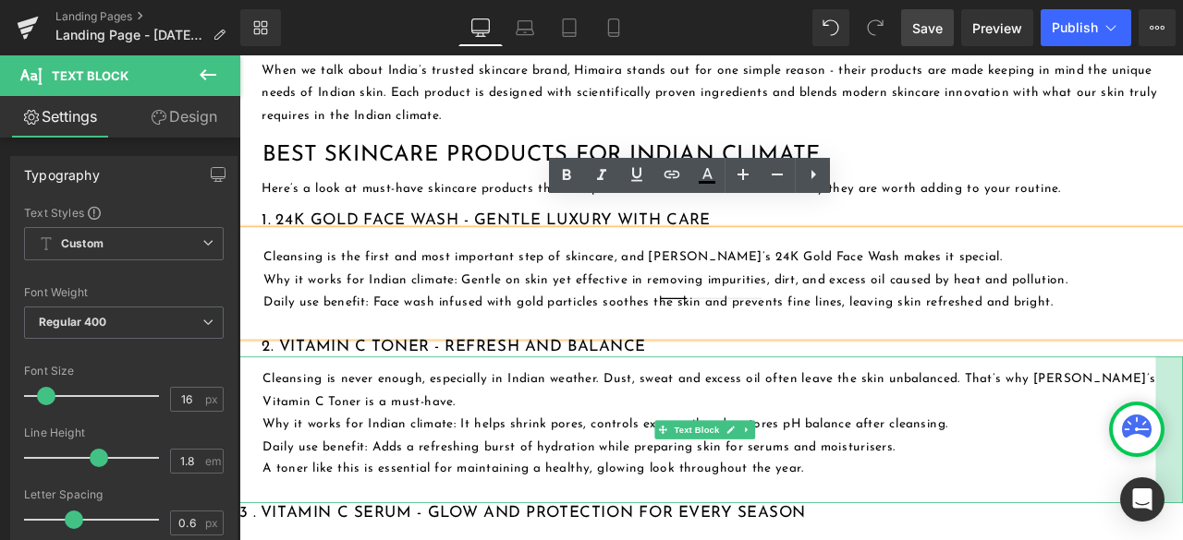
drag, startPoint x: 1341, startPoint y: 439, endPoint x: 1308, endPoint y: 453, distance: 35.2
click at [1182, 453] on div "Cleansing is never enough, especially in Indian weather. Dust, sweat and excess…" at bounding box center [798, 500] width 1118 height 174
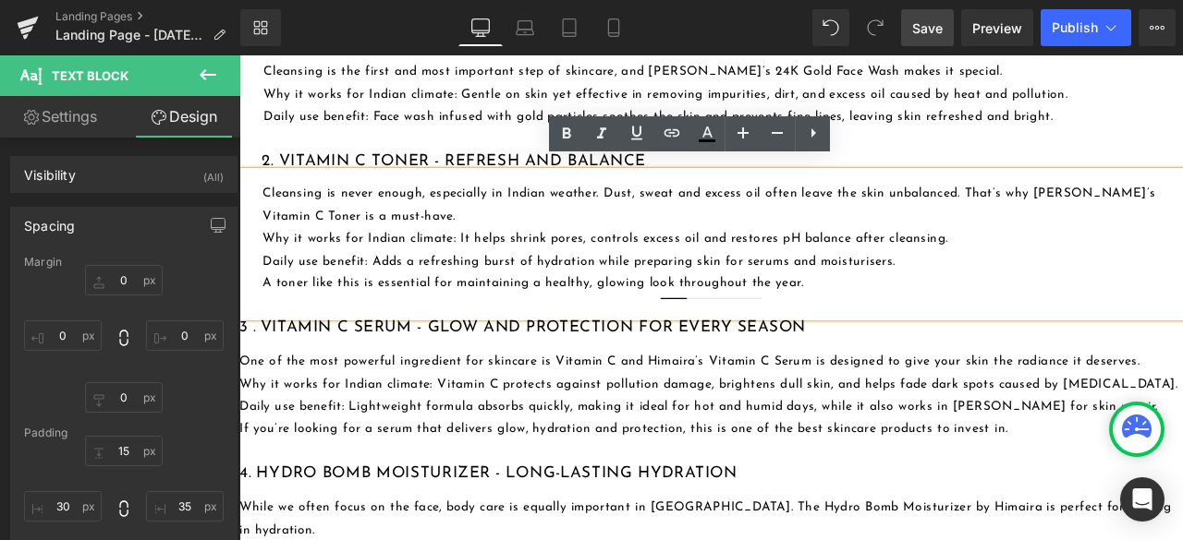
scroll to position [1663, 0]
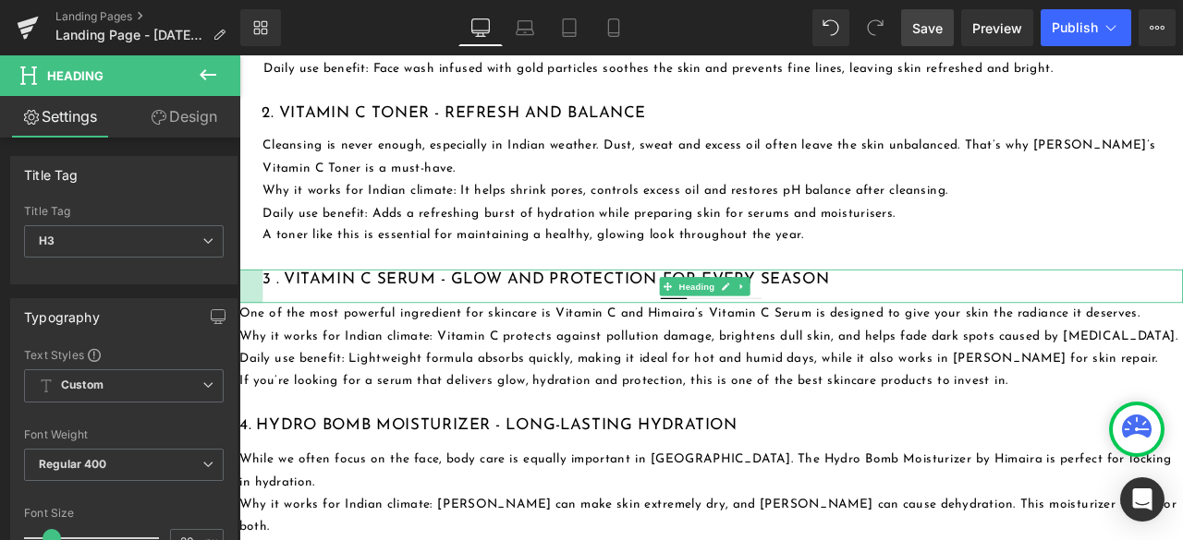
drag, startPoint x: 242, startPoint y: 283, endPoint x: 271, endPoint y: 289, distance: 29.4
click at [271, 309] on div "3 . Vitamin C Serum - Glow and Protection for Every Season Heading" at bounding box center [798, 329] width 1118 height 40
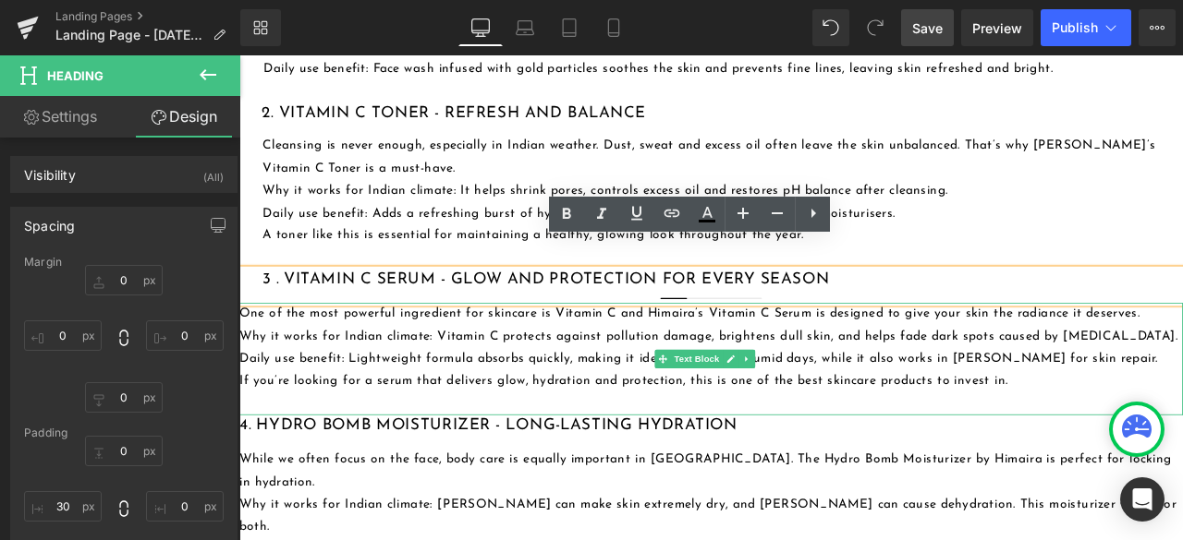
click at [918, 455] on p at bounding box center [798, 468] width 1118 height 27
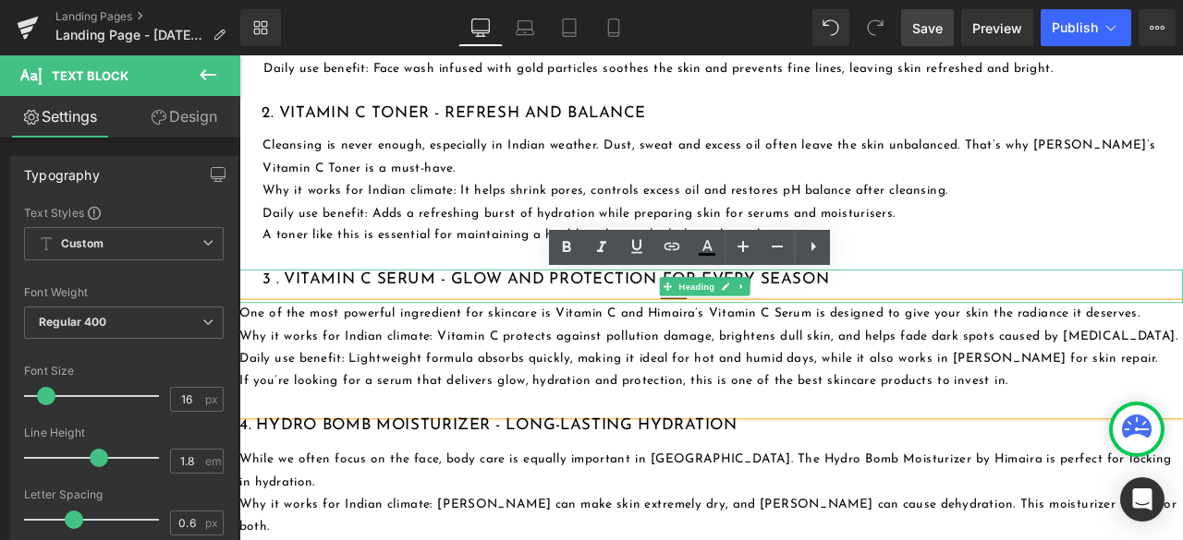
click at [297, 309] on h3 "3 . Vitamin C Serum - Glow and Protection for Every Season" at bounding box center [812, 321] width 1090 height 24
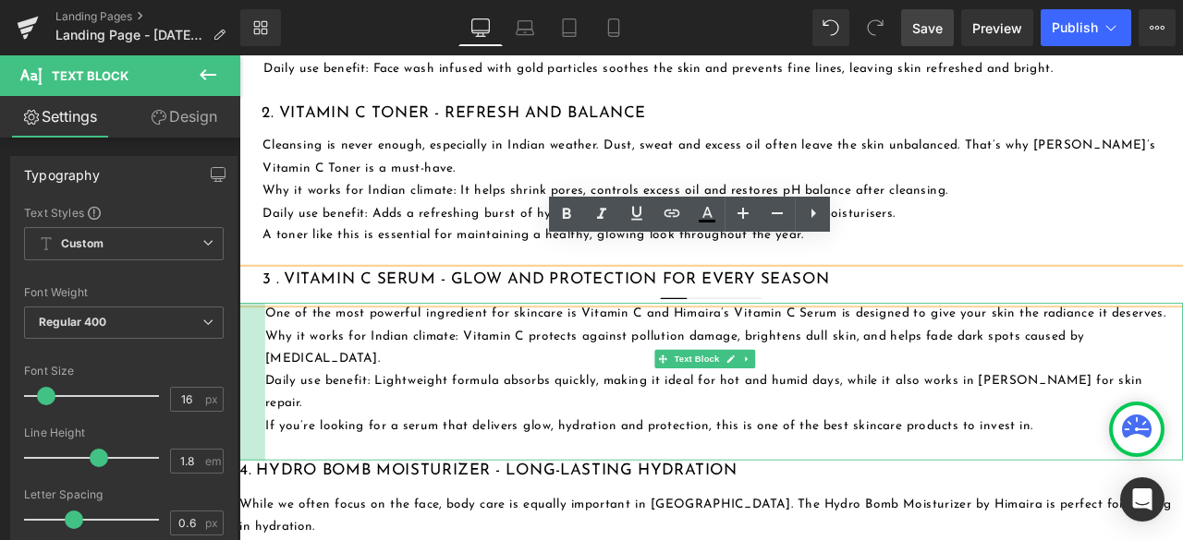
drag, startPoint x: 241, startPoint y: 363, endPoint x: 272, endPoint y: 364, distance: 30.5
click at [272, 364] on div "One of the most powerful ingredient for skincare is Vitamin C and Himaira’s Vit…" at bounding box center [798, 442] width 1118 height 187
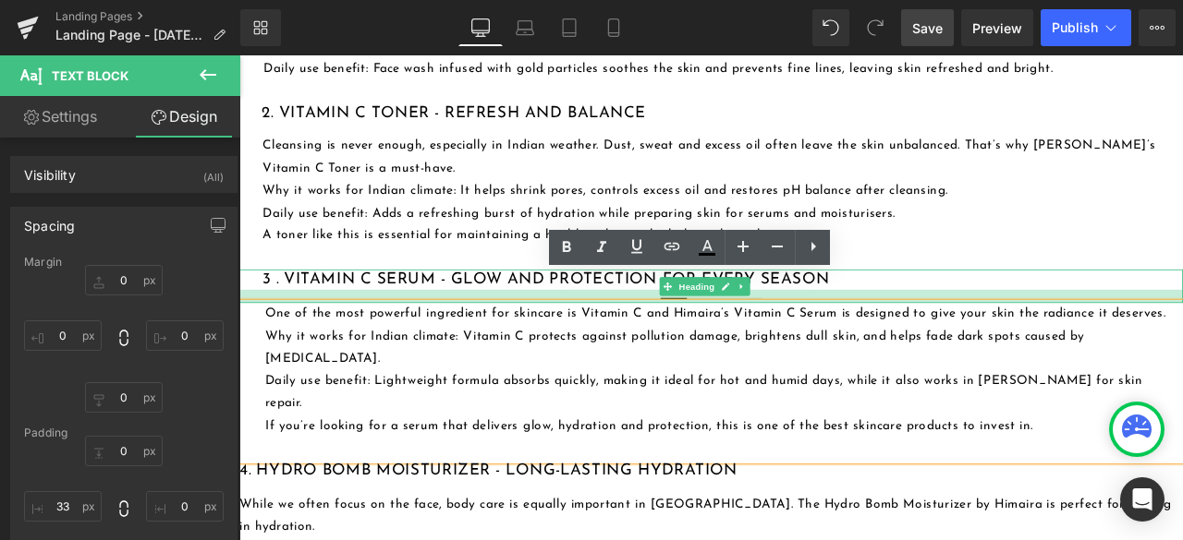
click at [1182, 309] on h3 "3 . Vitamin C Serum - Glow and Protection for Every Season" at bounding box center [812, 321] width 1090 height 24
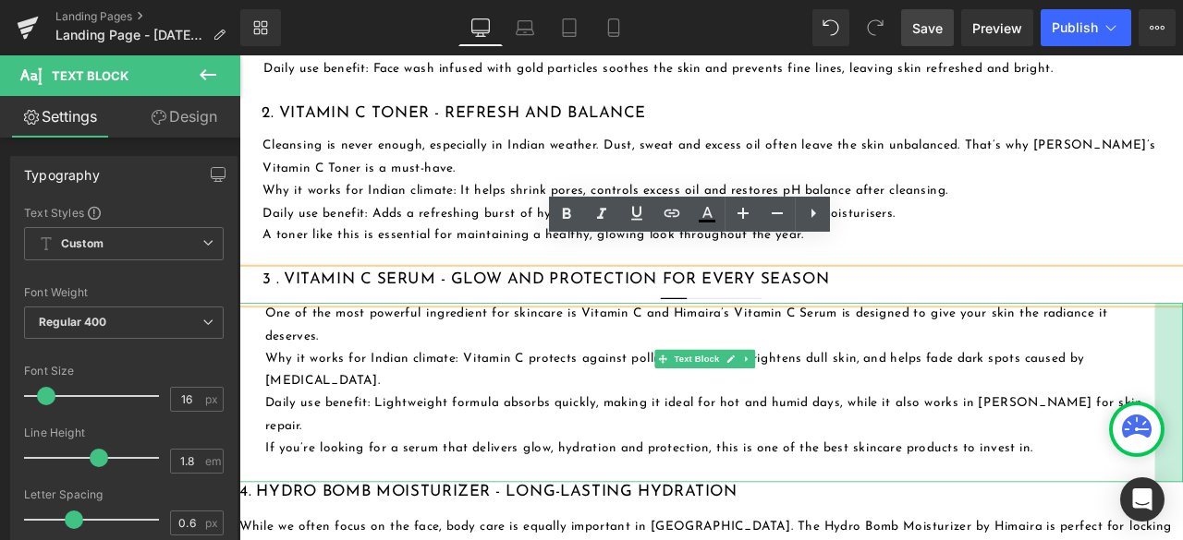
drag, startPoint x: 1340, startPoint y: 393, endPoint x: 1306, endPoint y: 388, distance: 33.6
click at [1182, 388] on div "One of the most powerful ingredient for skincare is Vitamin C and Himaira’s Vit…" at bounding box center [798, 455] width 1118 height 212
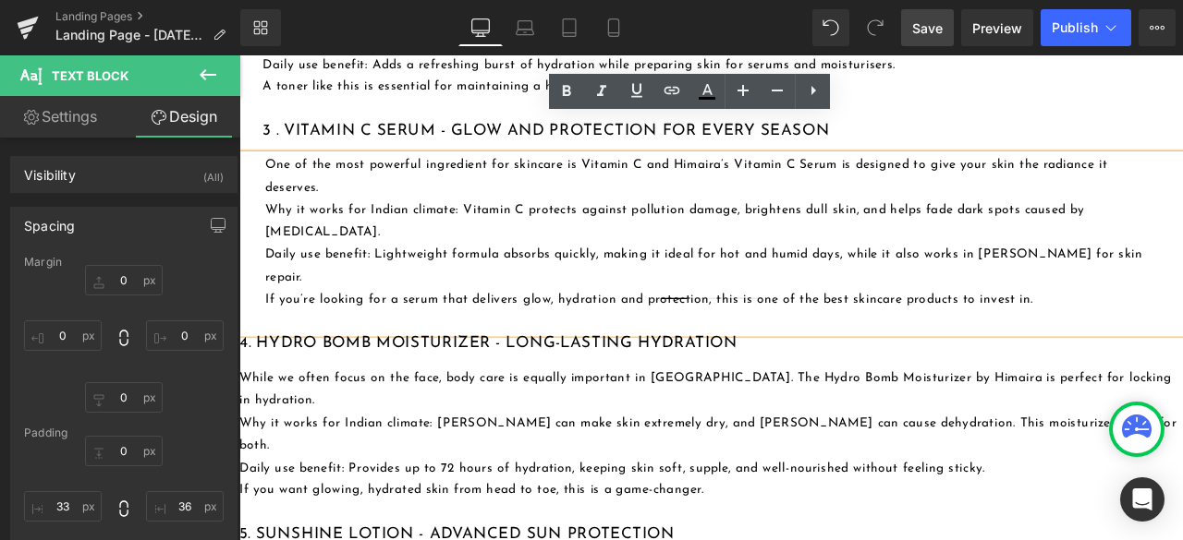
scroll to position [1848, 0]
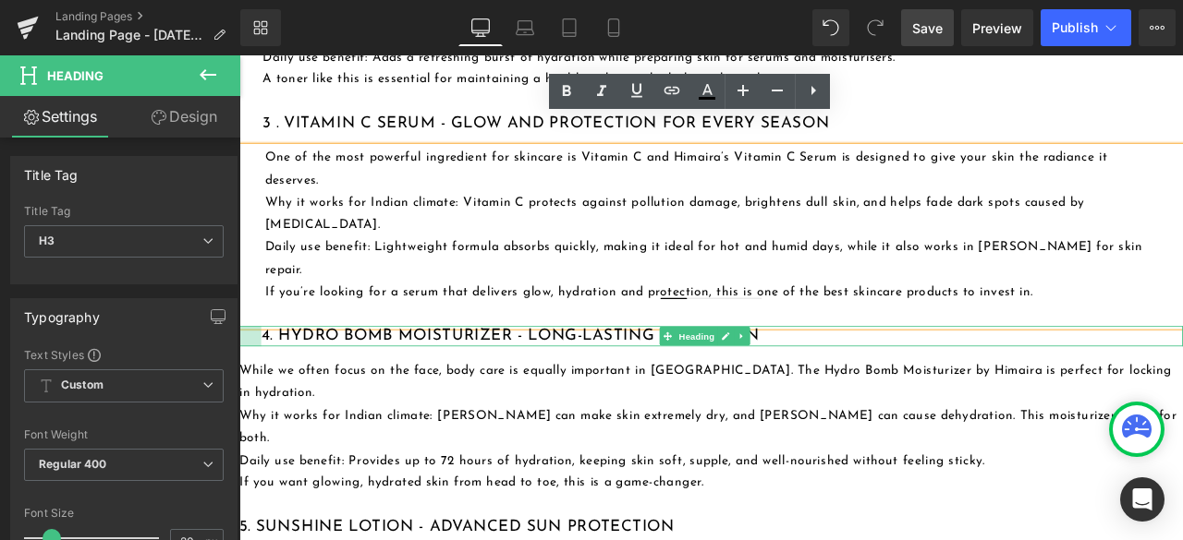
drag, startPoint x: 240, startPoint y: 332, endPoint x: 266, endPoint y: 334, distance: 25.9
click at [266, 377] on div "4. Hydro Bomb Moisturizer - Long-Lasting Hydration Heading" at bounding box center [798, 389] width 1118 height 24
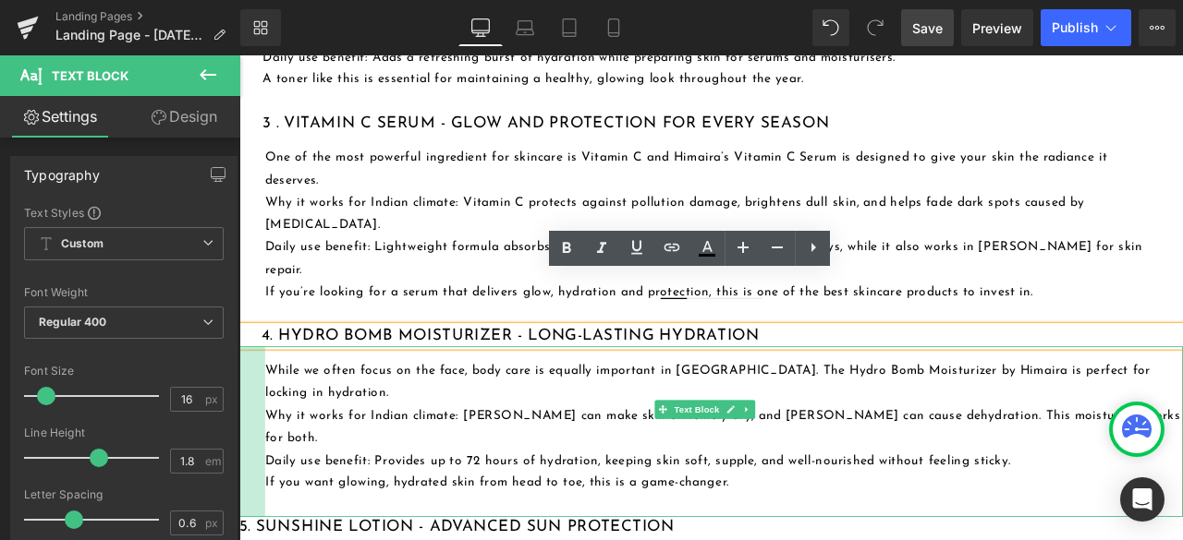
drag, startPoint x: 241, startPoint y: 386, endPoint x: 272, endPoint y: 388, distance: 30.5
click at [272, 401] on div "While we often focus on the face, body care is equally important in [GEOGRAPHIC…" at bounding box center [798, 502] width 1118 height 202
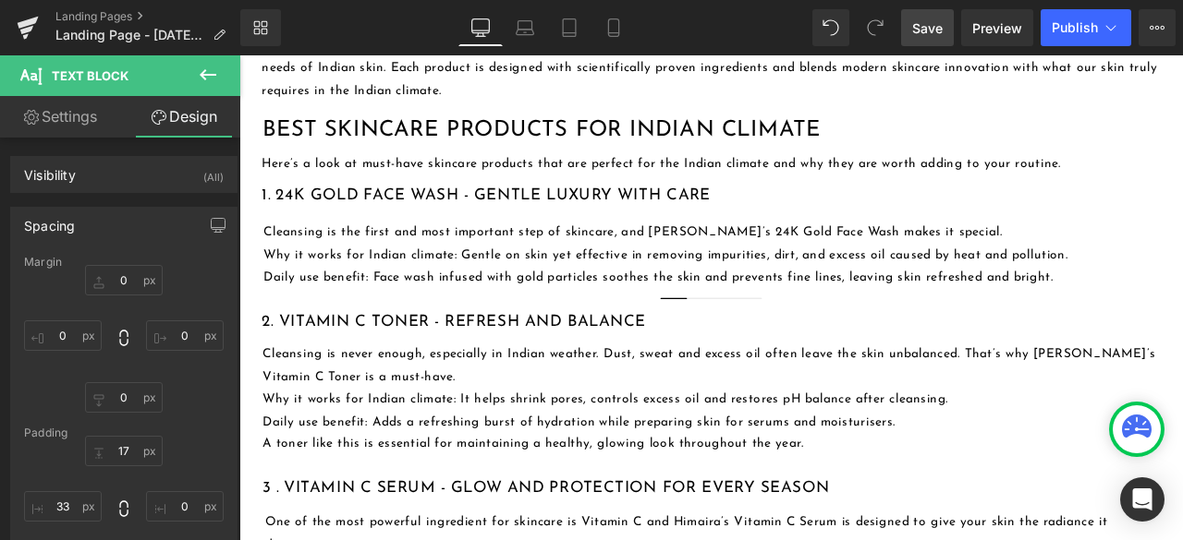
scroll to position [1386, 0]
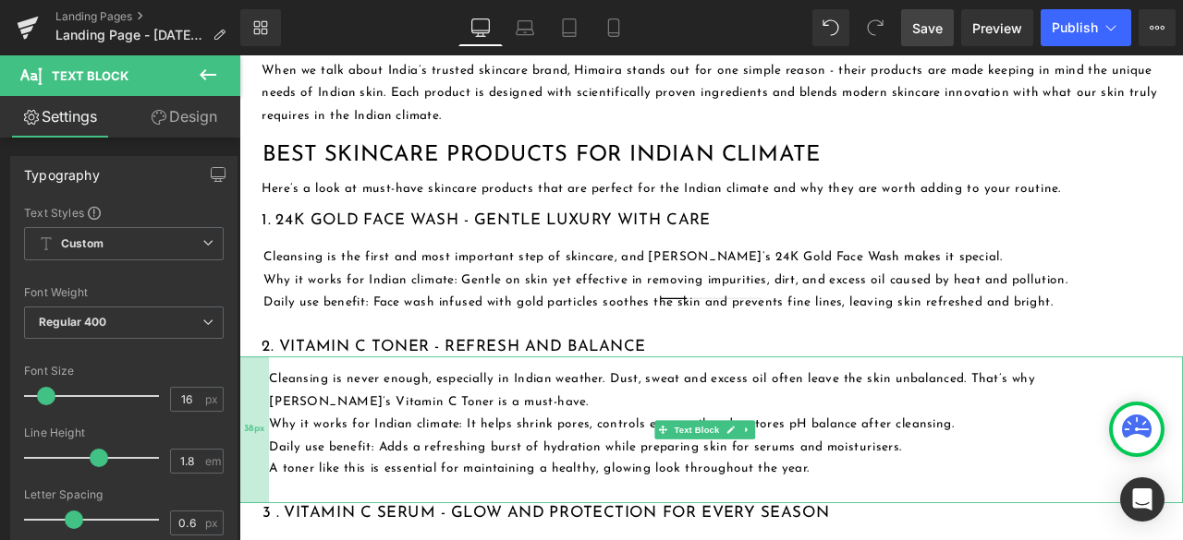
click at [251, 434] on div "38px" at bounding box center [256, 500] width 35 height 174
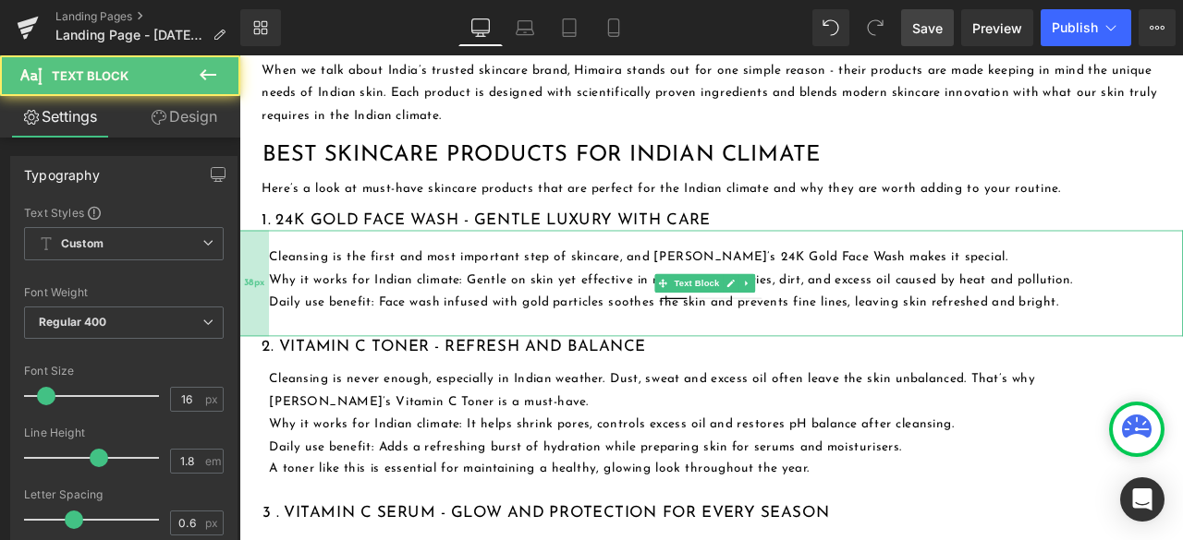
click at [254, 281] on div "38px" at bounding box center [256, 326] width 35 height 126
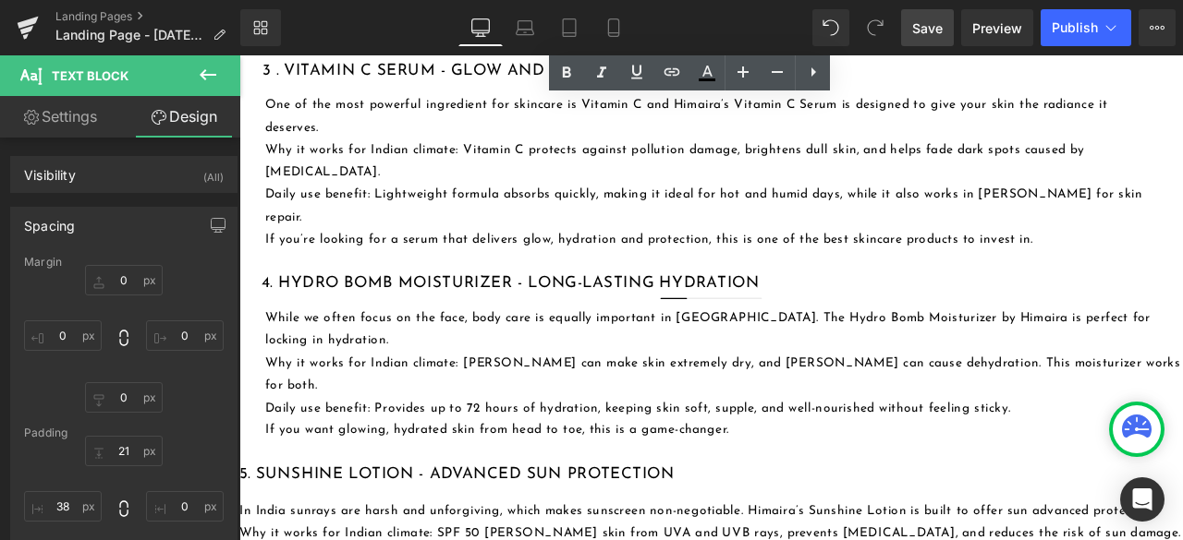
scroll to position [1940, 0]
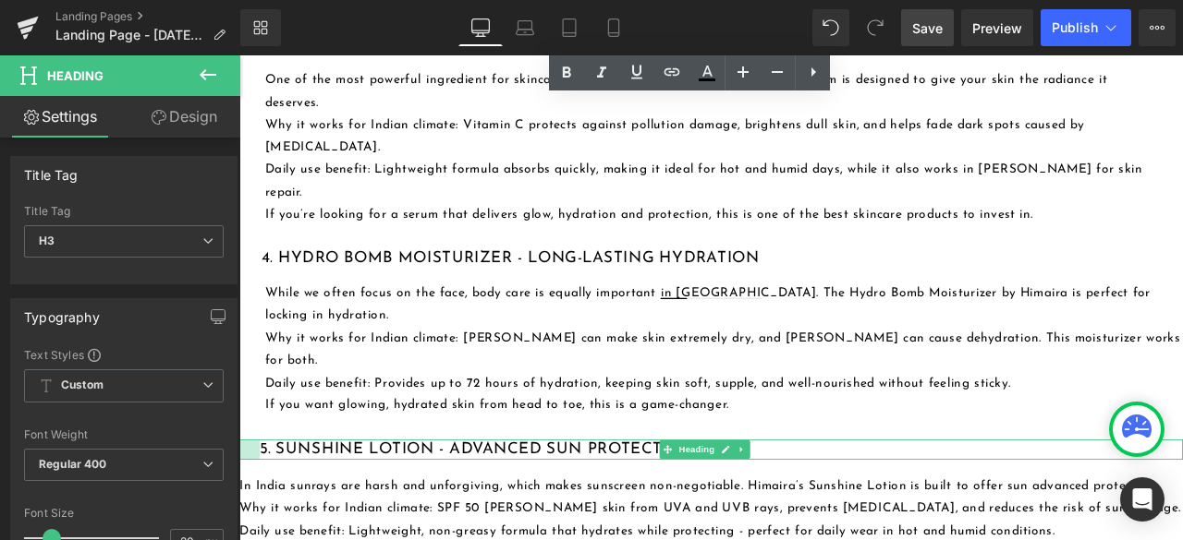
drag, startPoint x: 240, startPoint y: 431, endPoint x: 264, endPoint y: 434, distance: 24.2
click at [264, 511] on div "5. Sunshine Lotion - Advanced Sun Protection Heading" at bounding box center [798, 523] width 1118 height 24
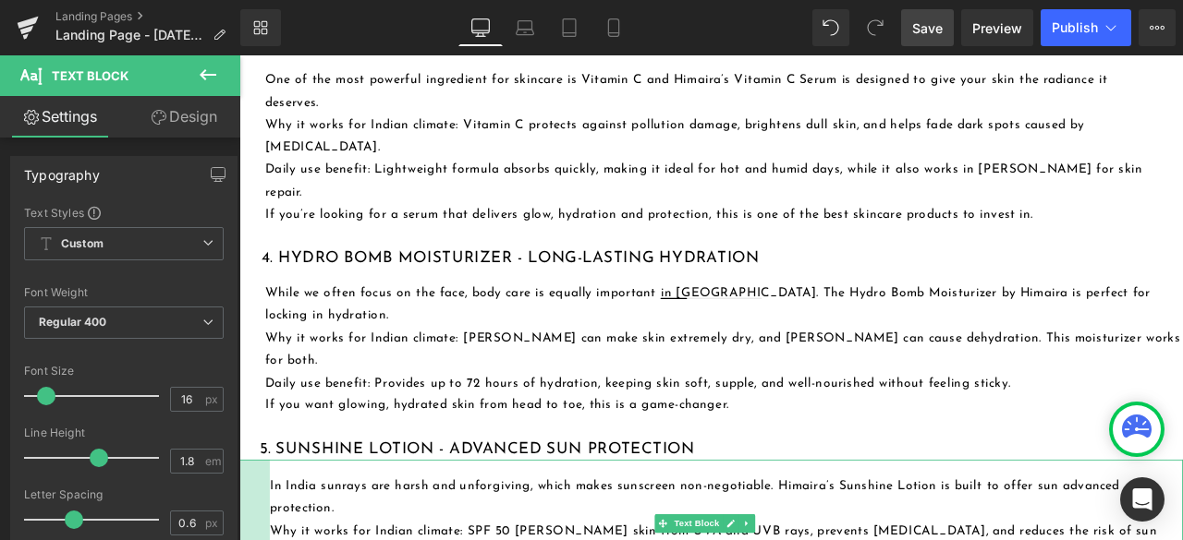
drag, startPoint x: 242, startPoint y: 486, endPoint x: 278, endPoint y: 497, distance: 37.7
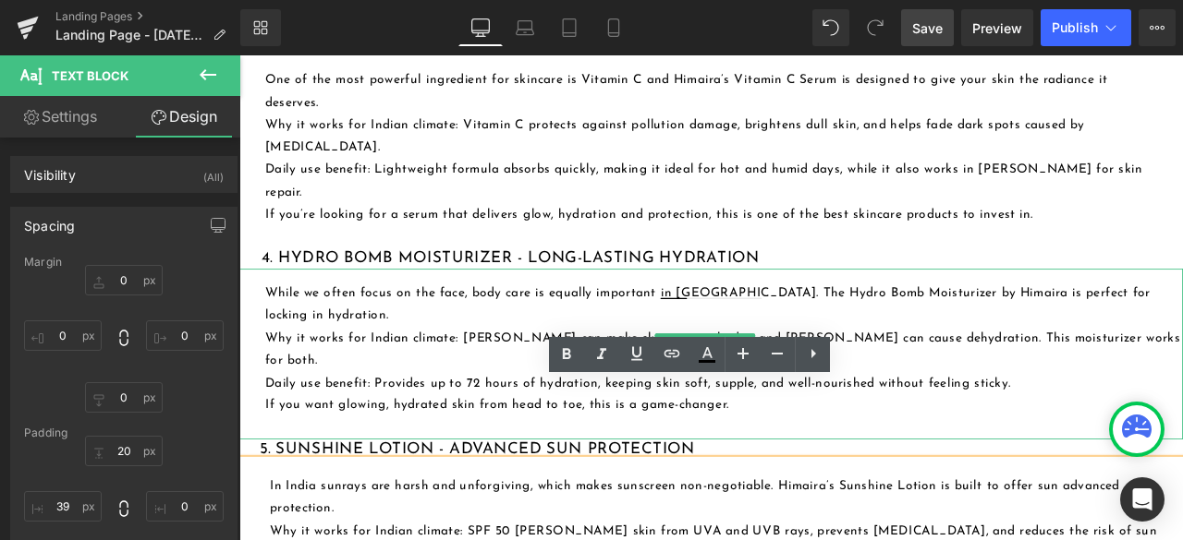
scroll to position [2033, 0]
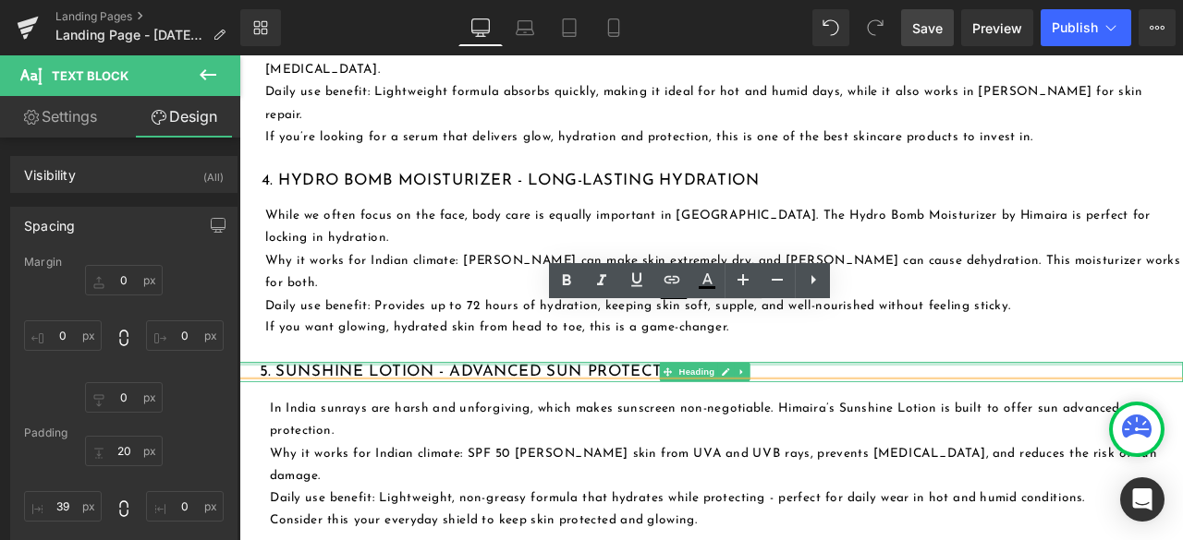
click at [1125, 419] on div at bounding box center [798, 421] width 1118 height 5
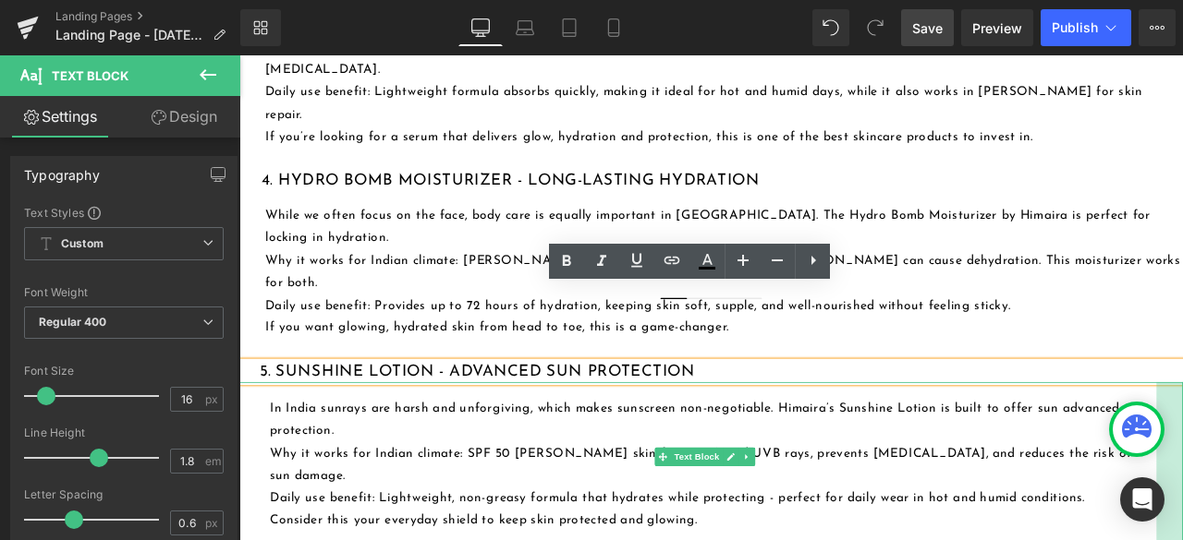
drag, startPoint x: 1340, startPoint y: 453, endPoint x: 1310, endPoint y: 455, distance: 29.7
click at [1182, 456] on div "In India sunrays are harsh and unforgiving, which makes sunscreen non-negotiabl…" at bounding box center [798, 545] width 1118 height 205
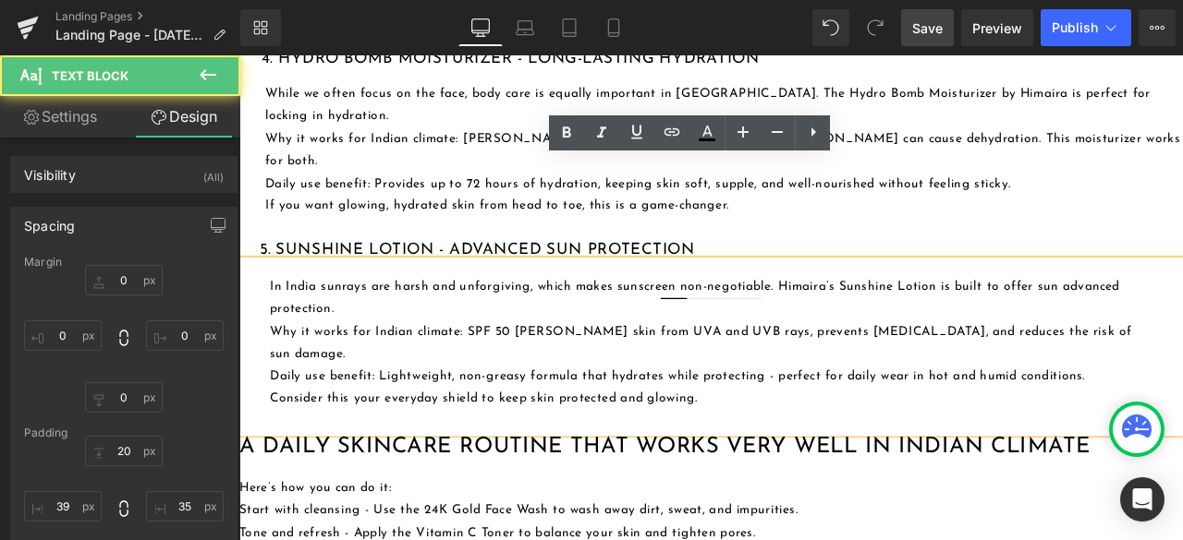
scroll to position [2217, 0]
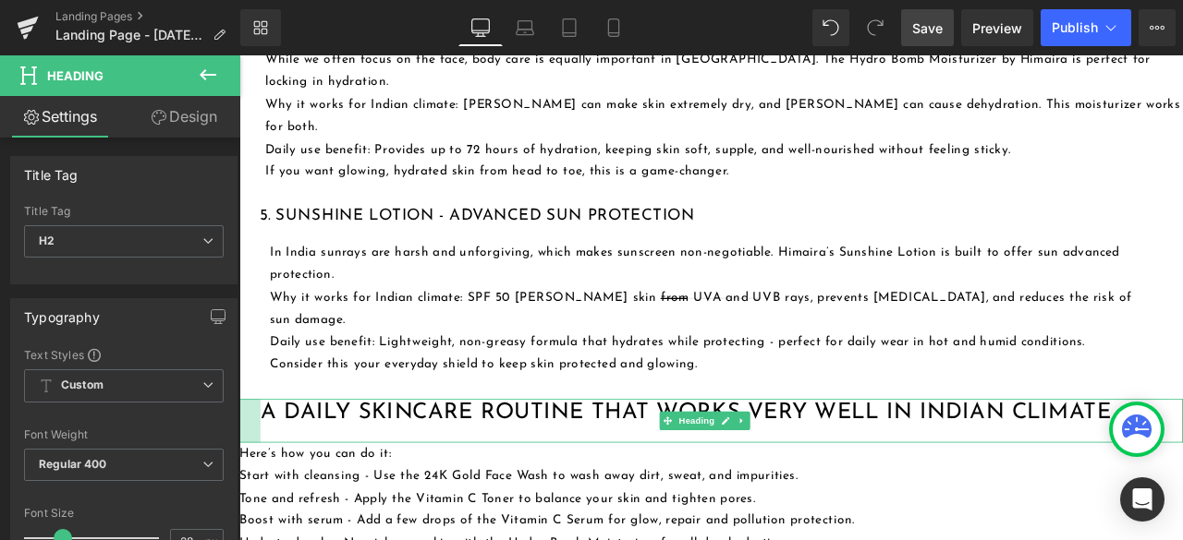
drag, startPoint x: 242, startPoint y: 373, endPoint x: 267, endPoint y: 382, distance: 26.3
click at [267, 463] on div "A Daily Skincare Routine That Works Very Well in Indian Climate Heading" at bounding box center [798, 489] width 1118 height 52
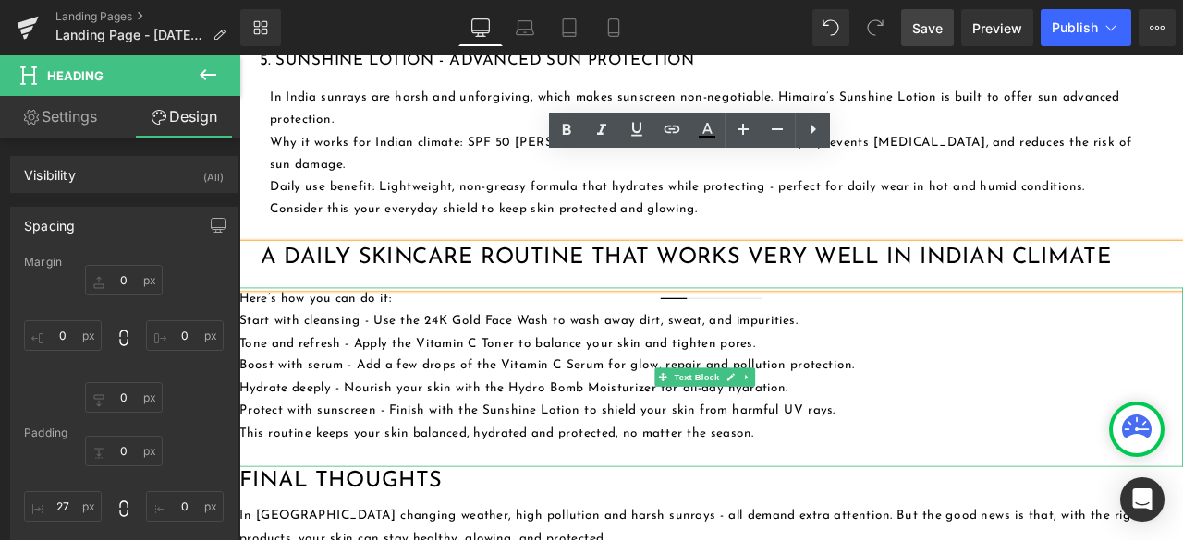
scroll to position [2402, 0]
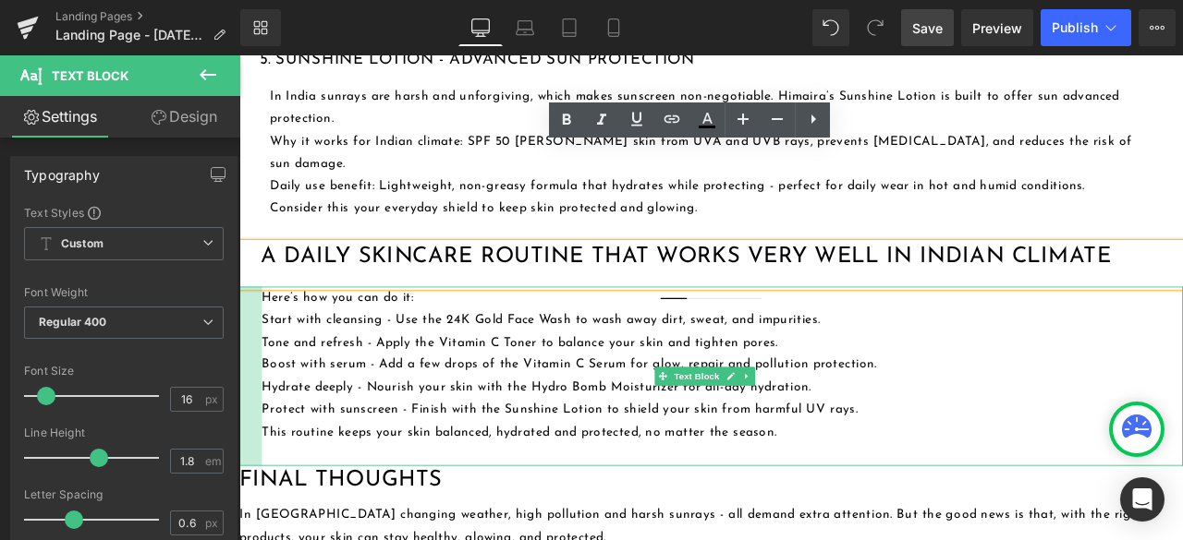
drag, startPoint x: 240, startPoint y: 297, endPoint x: 267, endPoint y: 309, distance: 29.4
click at [267, 330] on div "Here’s how you can do it: Start with cleansing - Use the 24K Gold Face Wash to…" at bounding box center [798, 436] width 1118 height 212
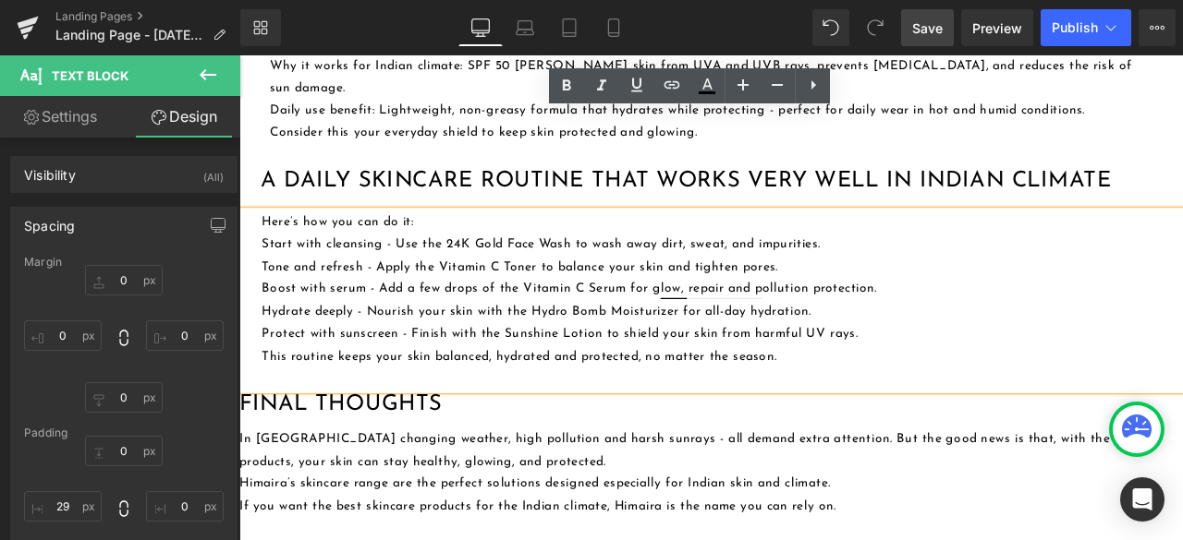
scroll to position [2494, 0]
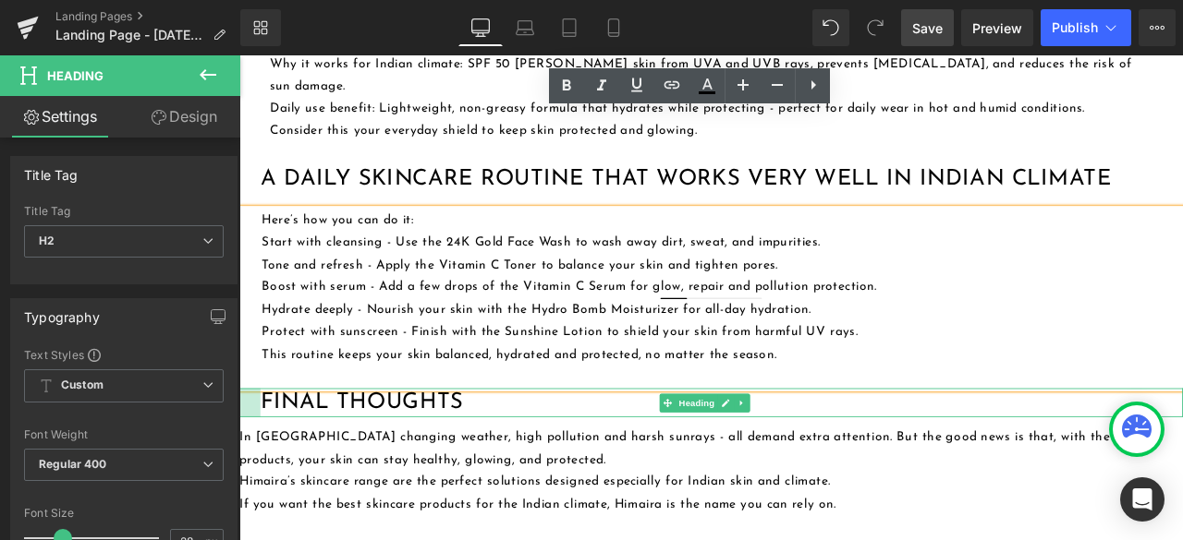
drag, startPoint x: 240, startPoint y: 349, endPoint x: 265, endPoint y: 356, distance: 25.8
click at [265, 450] on div "Final Thoughts Heading" at bounding box center [798, 466] width 1118 height 33
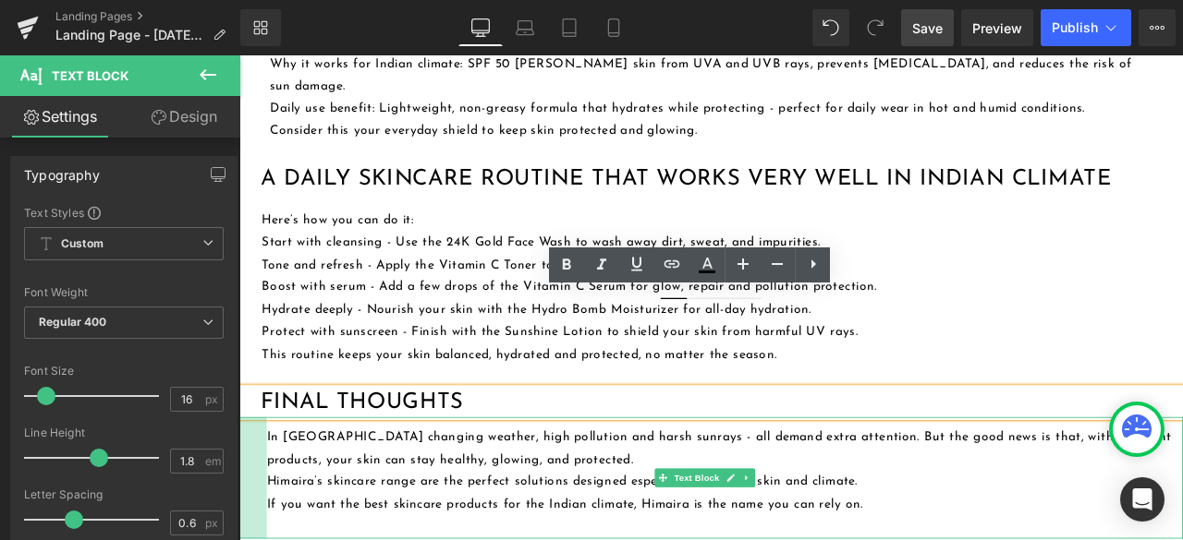
drag, startPoint x: 241, startPoint y: 429, endPoint x: 273, endPoint y: 442, distance: 34.8
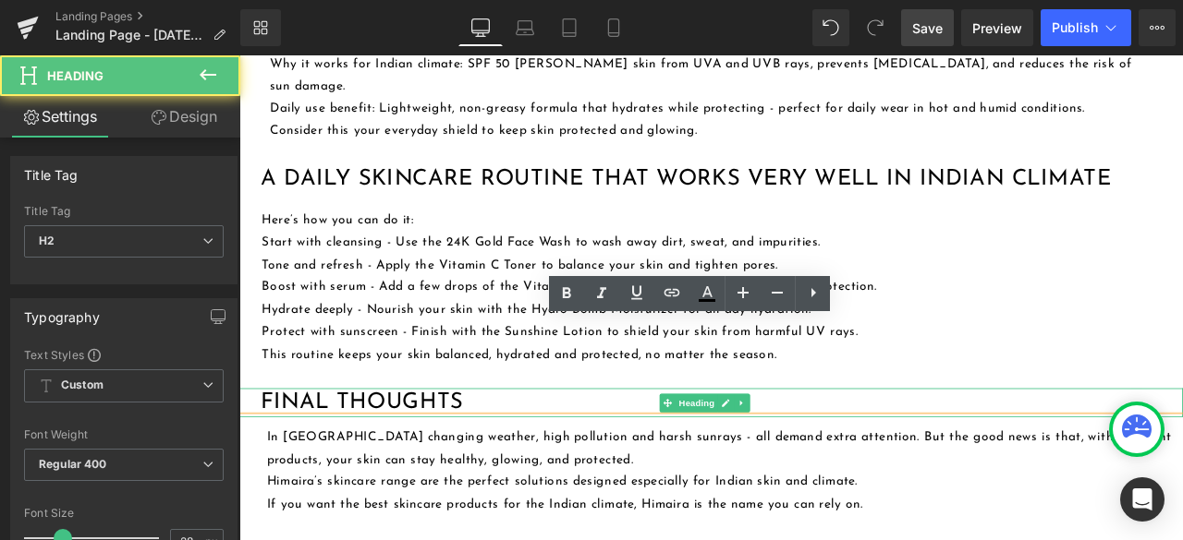
click at [418, 450] on h2 "Final Thoughts" at bounding box center [810, 466] width 1093 height 33
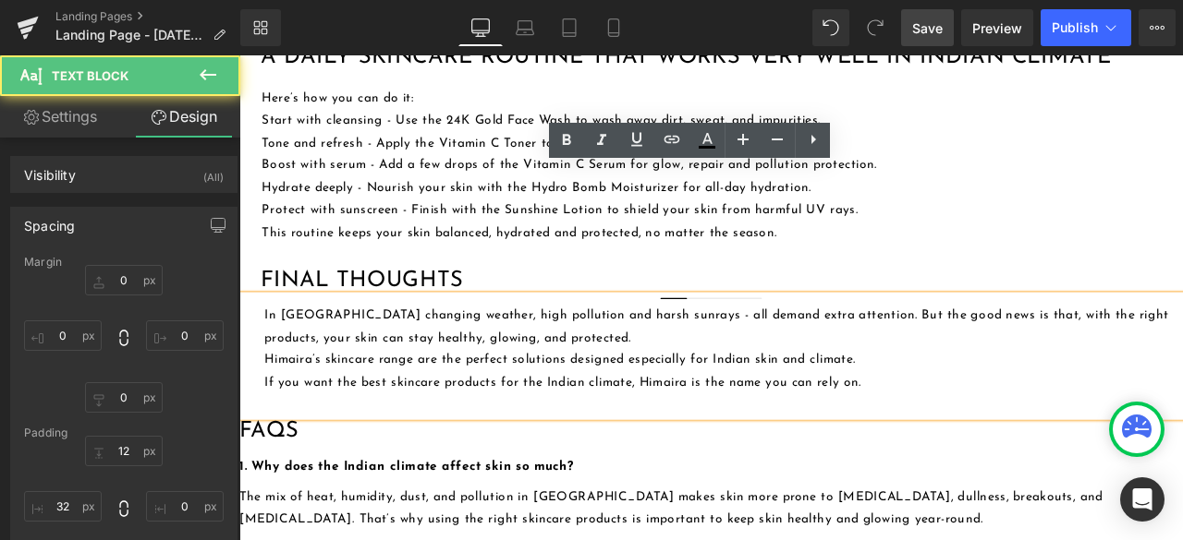
scroll to position [2679, 0]
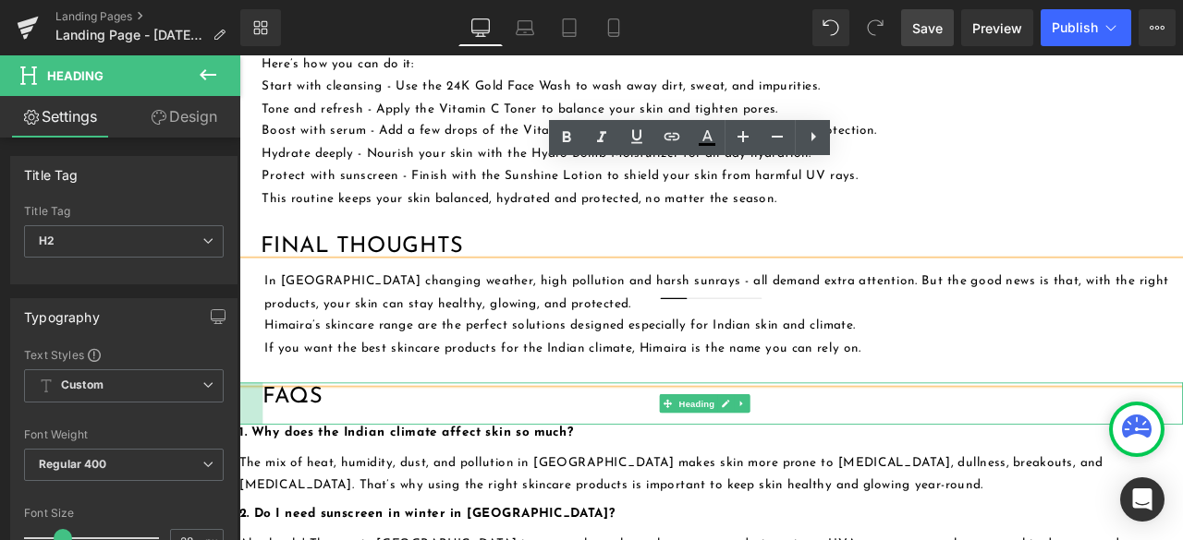
drag, startPoint x: 240, startPoint y: 342, endPoint x: 268, endPoint y: 355, distance: 30.6
click at [268, 443] on div "FAQs Heading" at bounding box center [798, 468] width 1118 height 50
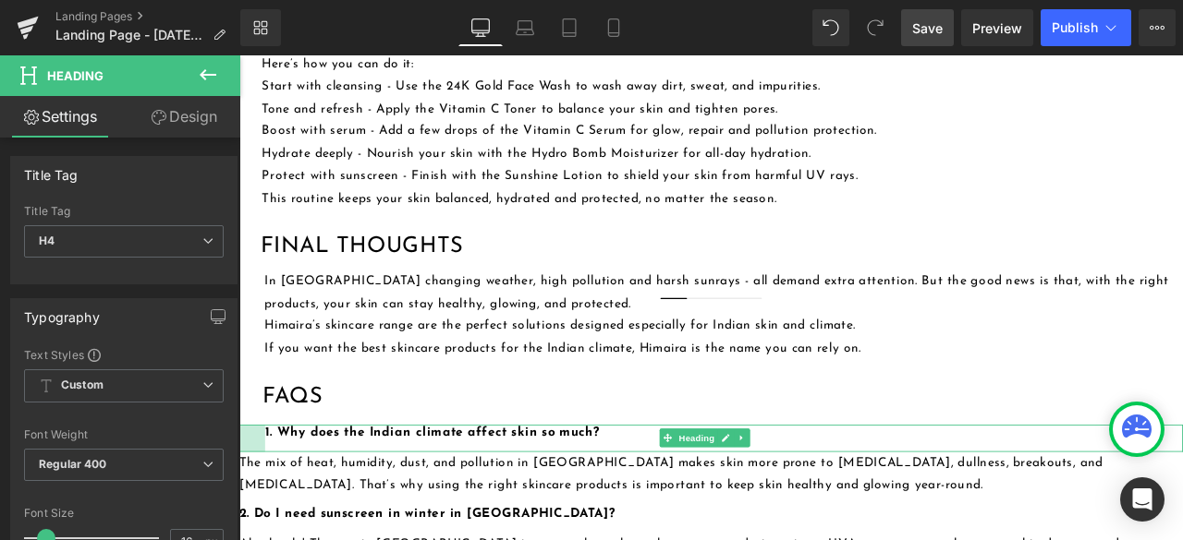
drag, startPoint x: 241, startPoint y: 387, endPoint x: 272, endPoint y: 397, distance: 32.1
click at [272, 493] on div "1. Why does the Indian climate affect skin so much? Heading 33px" at bounding box center [798, 509] width 1118 height 32
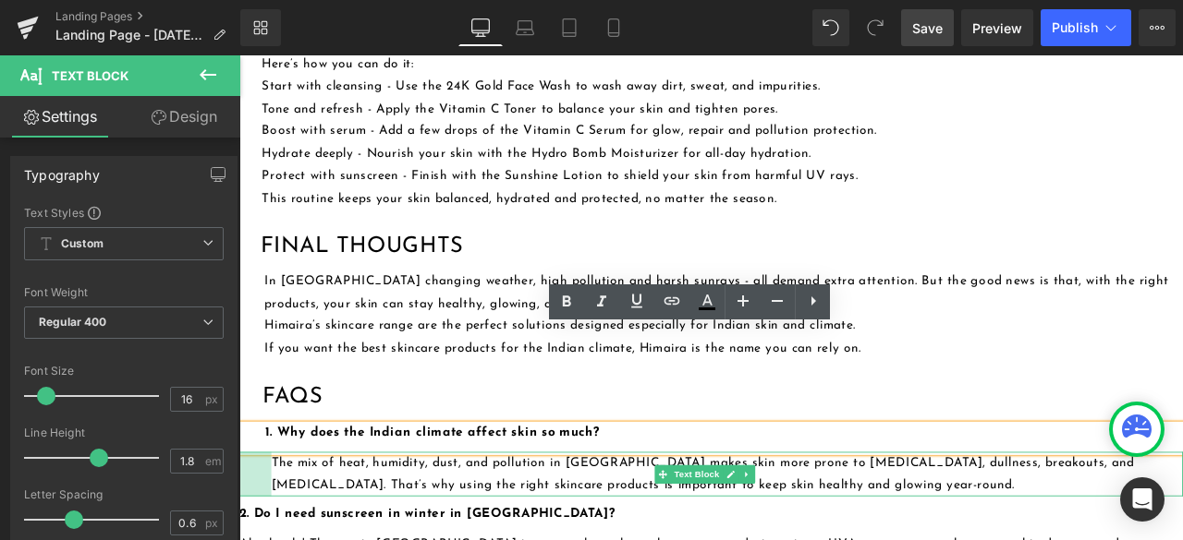
drag, startPoint x: 240, startPoint y: 432, endPoint x: 278, endPoint y: 439, distance: 38.4
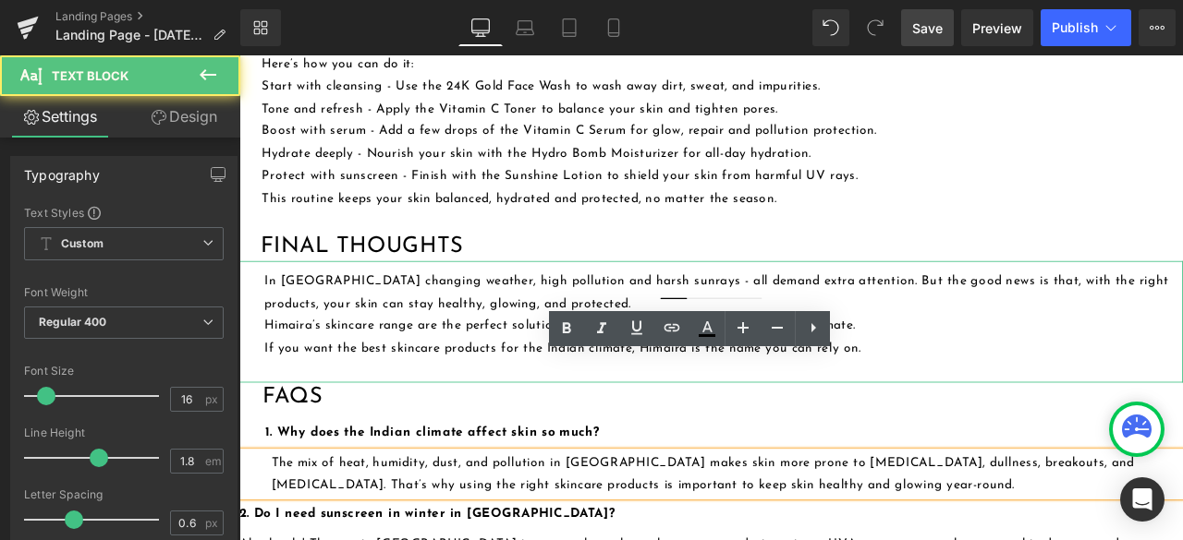
click at [1058, 390] on p "If you want the best skincare products for the Indian climate, Himaira is the n…" at bounding box center [813, 403] width 1088 height 27
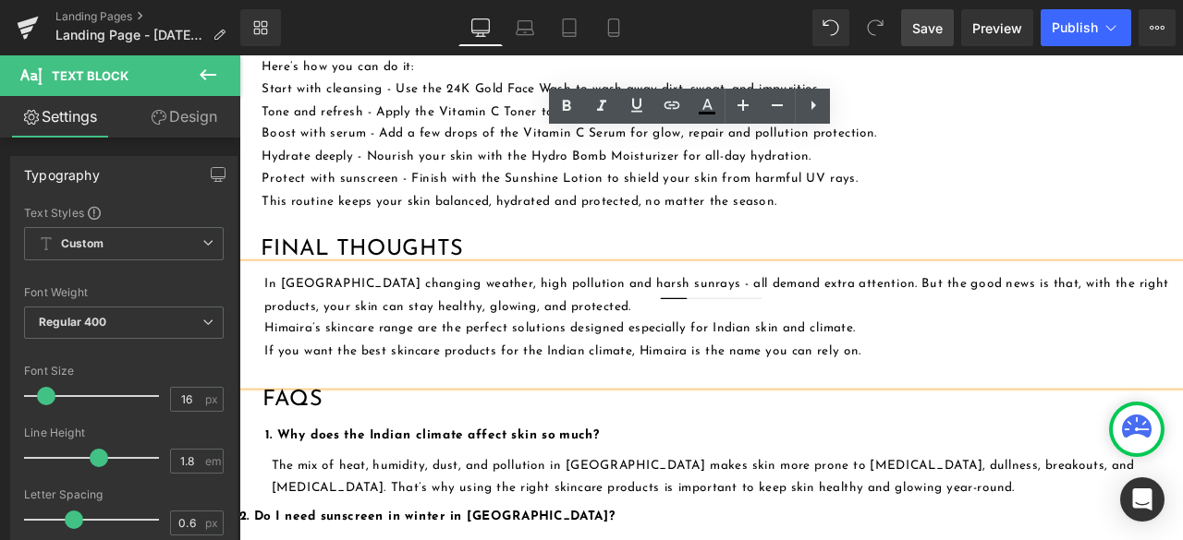
scroll to position [2716, 0]
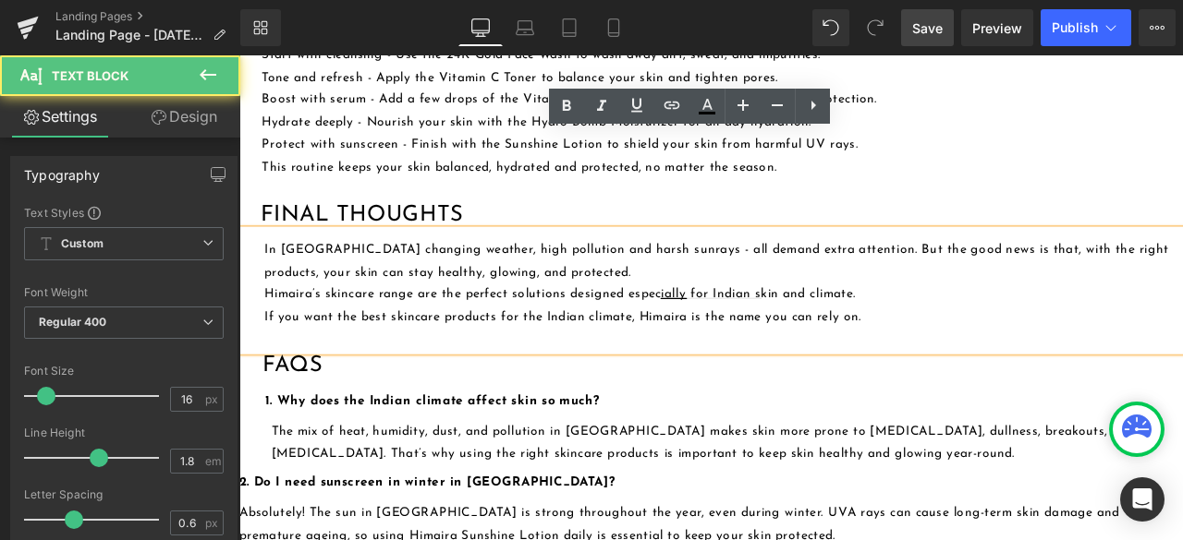
click at [1036, 353] on p "If you want the best skincare products for the Indian climate, Himaira is the n…" at bounding box center [813, 366] width 1088 height 27
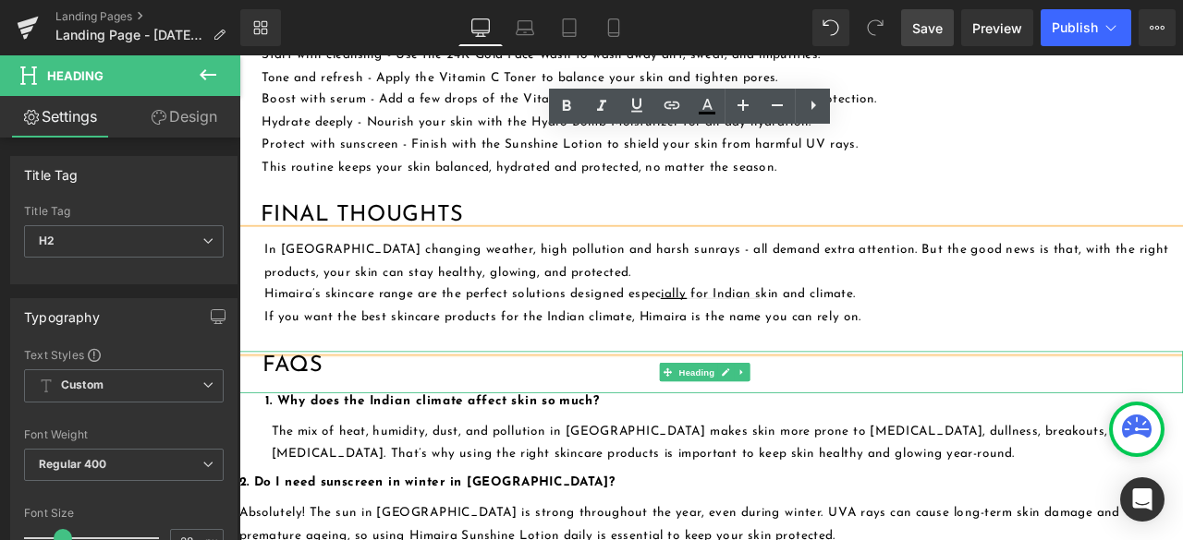
click at [966, 407] on h2 "FAQs" at bounding box center [812, 423] width 1090 height 33
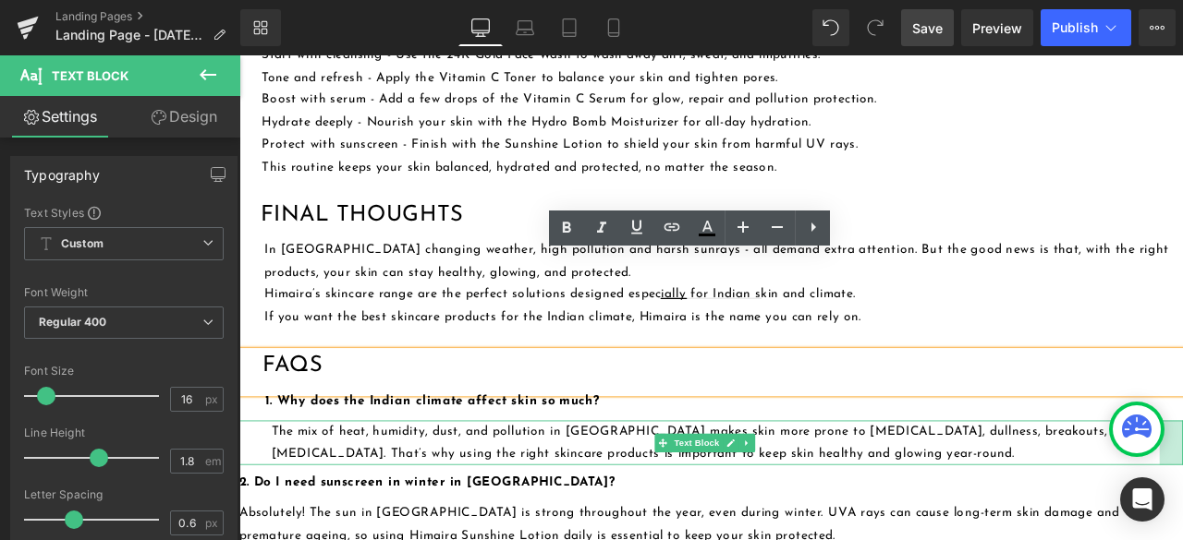
drag, startPoint x: 1339, startPoint y: 406, endPoint x: 1311, endPoint y: 416, distance: 29.5
click at [1182, 489] on div "The mix of heat, humidity, dust, and pollution in [GEOGRAPHIC_DATA] makes skin …" at bounding box center [798, 516] width 1118 height 54
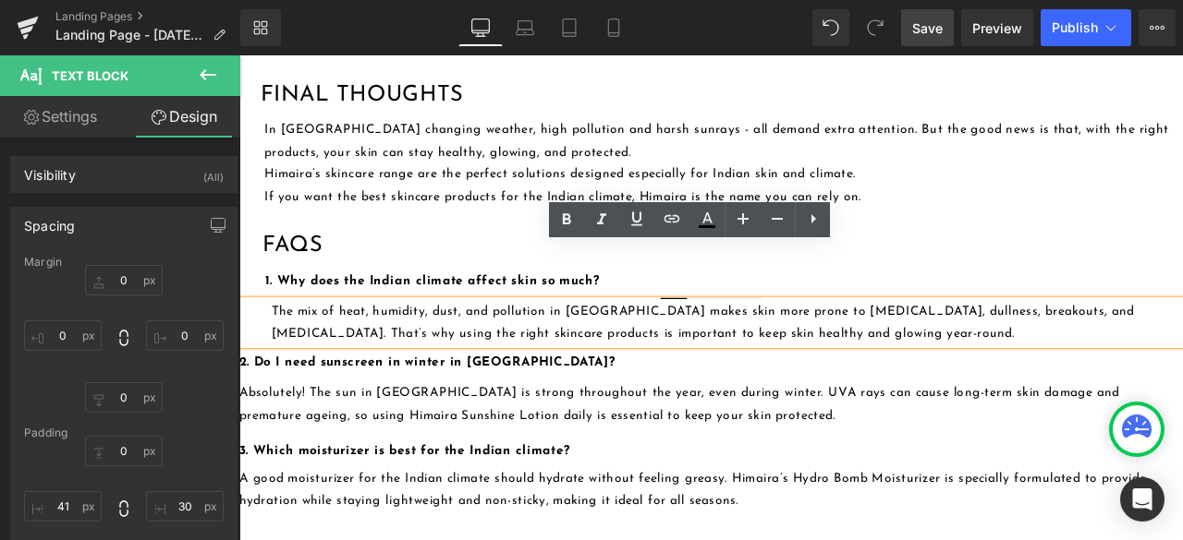
scroll to position [2901, 0]
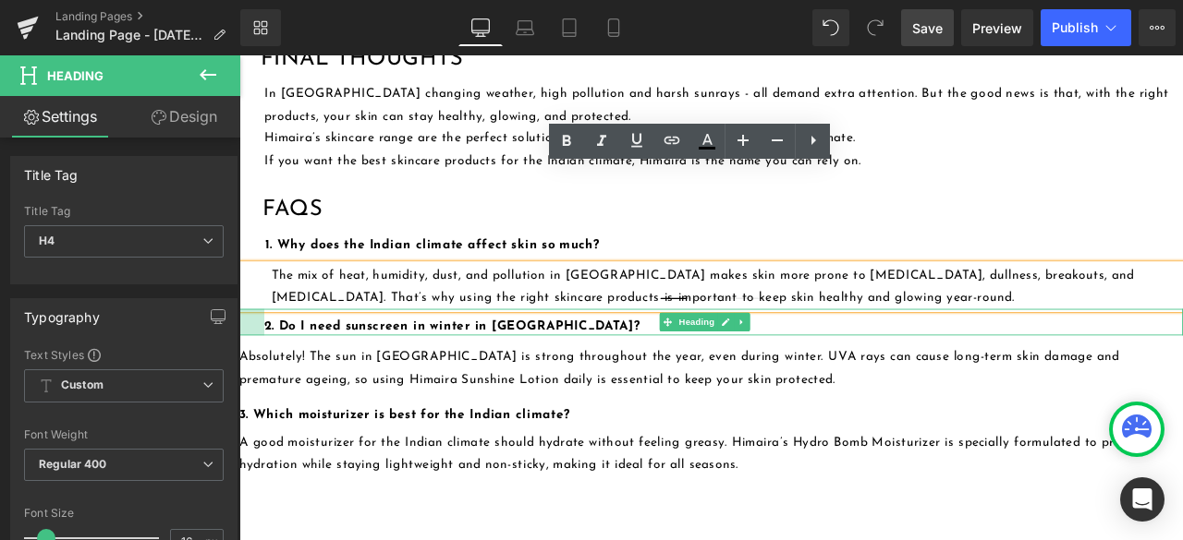
drag, startPoint x: 241, startPoint y: 264, endPoint x: 271, endPoint y: 276, distance: 31.9
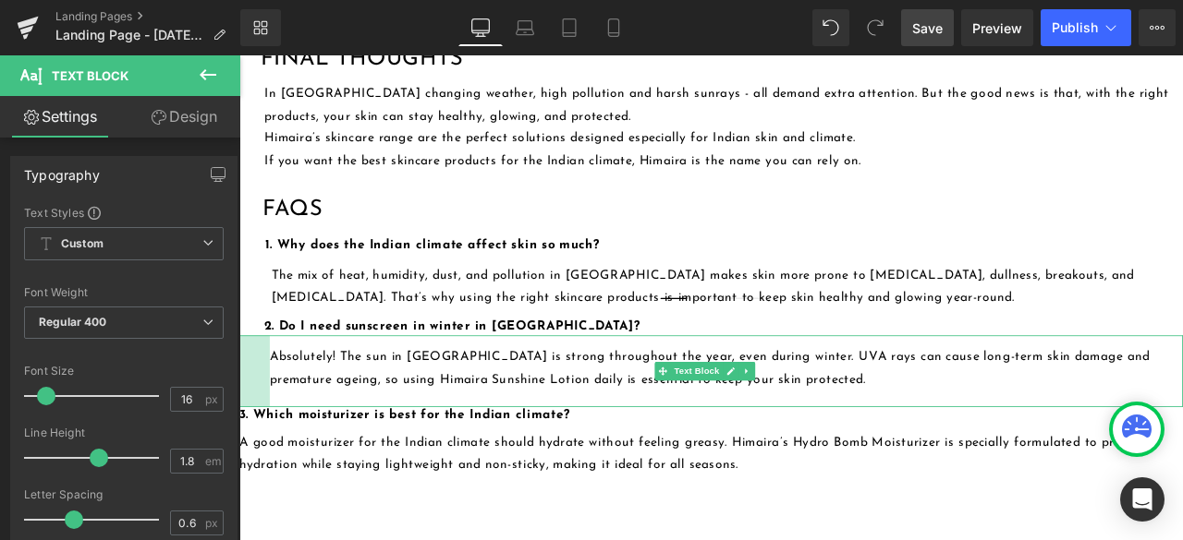
drag, startPoint x: 242, startPoint y: 314, endPoint x: 278, endPoint y: 324, distance: 37.4
click at [278, 388] on div "Absolutely! The sun in [GEOGRAPHIC_DATA] is strong throughout the year, even du…" at bounding box center [798, 430] width 1118 height 85
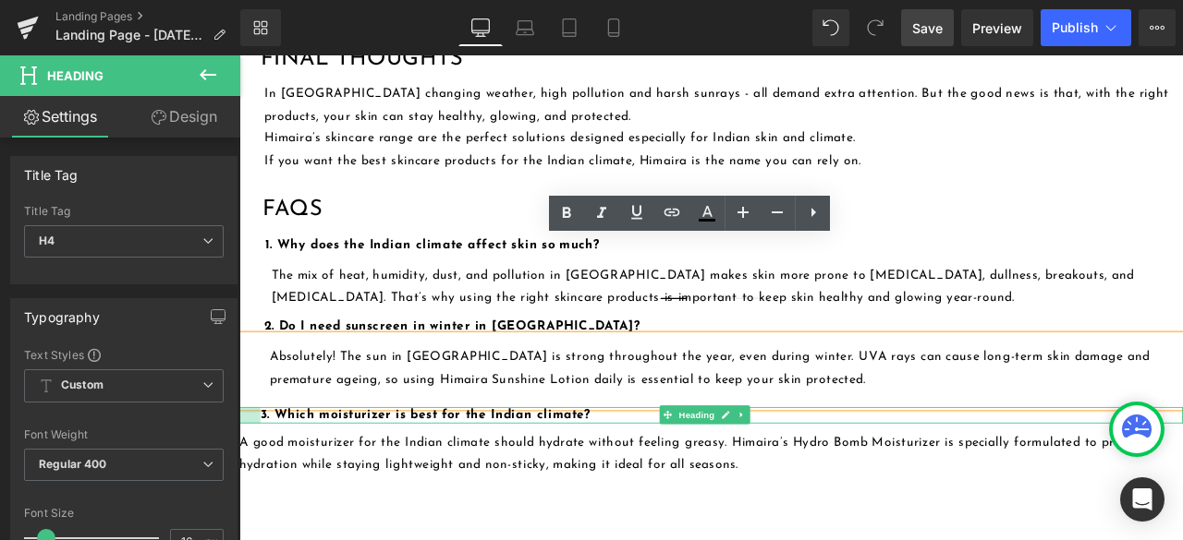
drag, startPoint x: 241, startPoint y: 367, endPoint x: 266, endPoint y: 370, distance: 25.2
click at [266, 473] on div "3. Which moisturizer is best for the Indian climate? Heading" at bounding box center [798, 482] width 1118 height 19
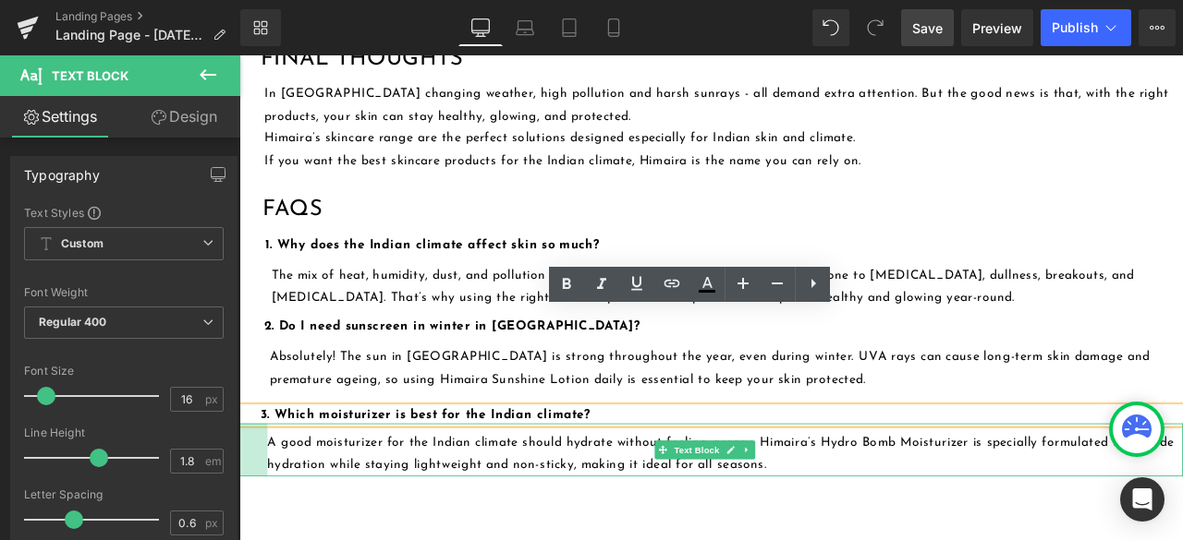
drag, startPoint x: 240, startPoint y: 403, endPoint x: 273, endPoint y: 411, distance: 34.3
click at [273, 492] on div "A good moisturizer for the Indian climate should hydrate without feeling greasy…" at bounding box center [798, 524] width 1118 height 64
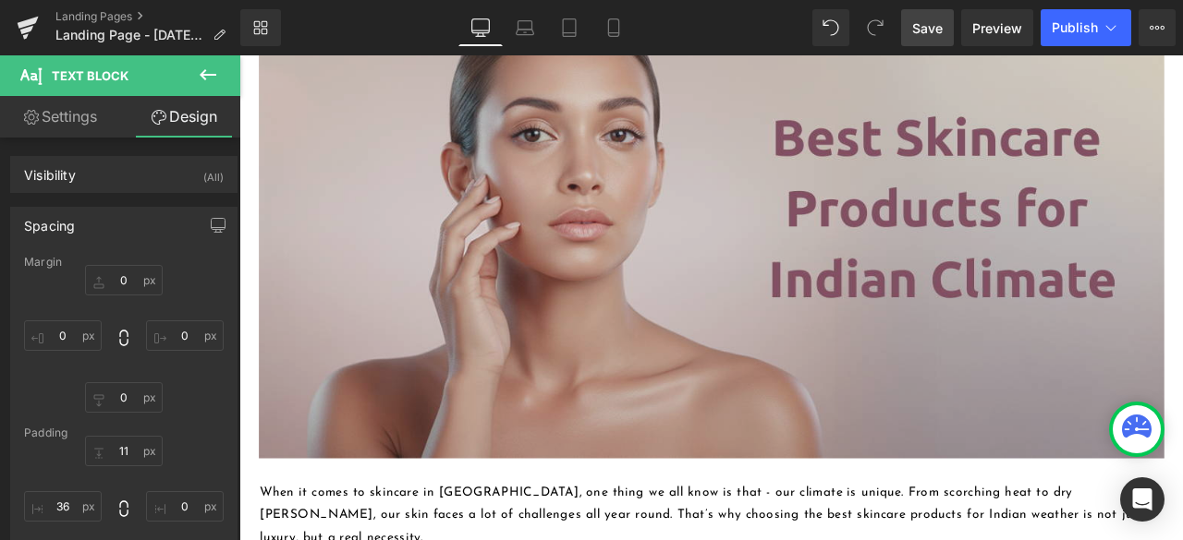
scroll to position [0, 0]
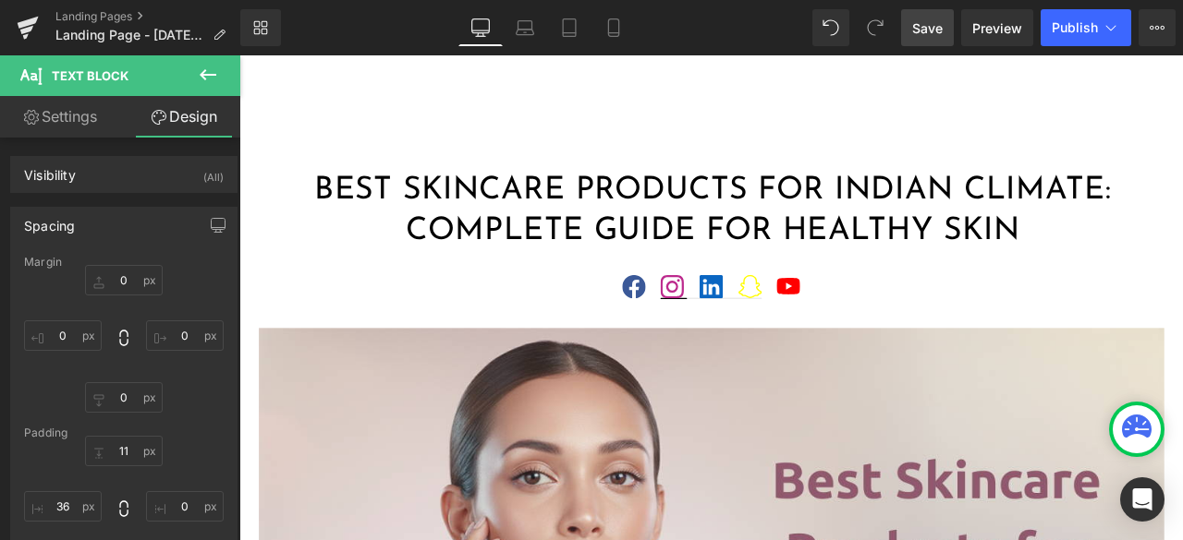
click at [928, 32] on span "Save" at bounding box center [927, 27] width 30 height 19
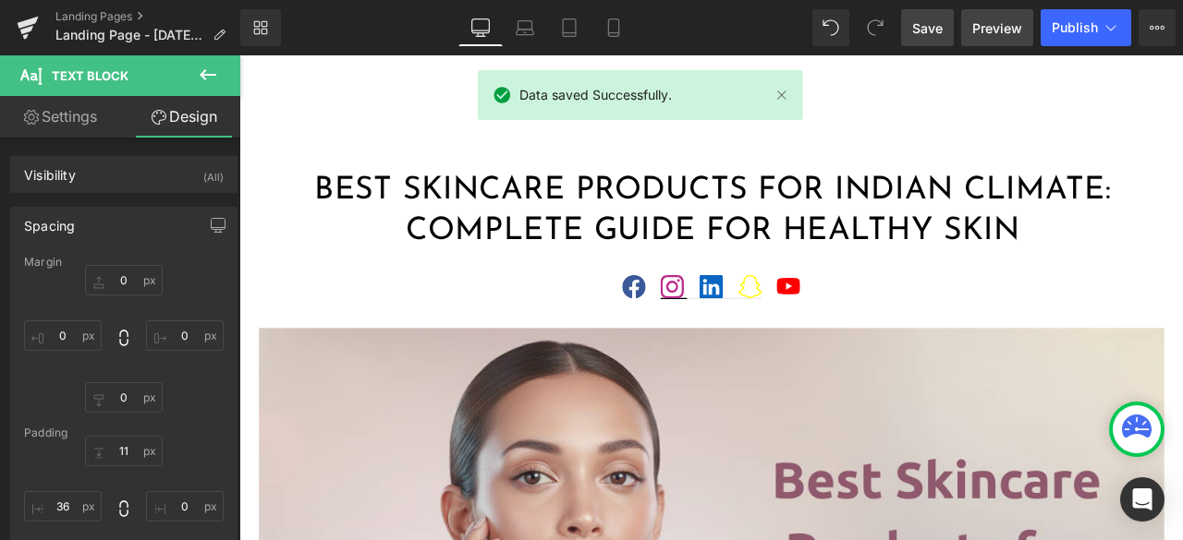
click at [994, 32] on span "Preview" at bounding box center [997, 27] width 50 height 19
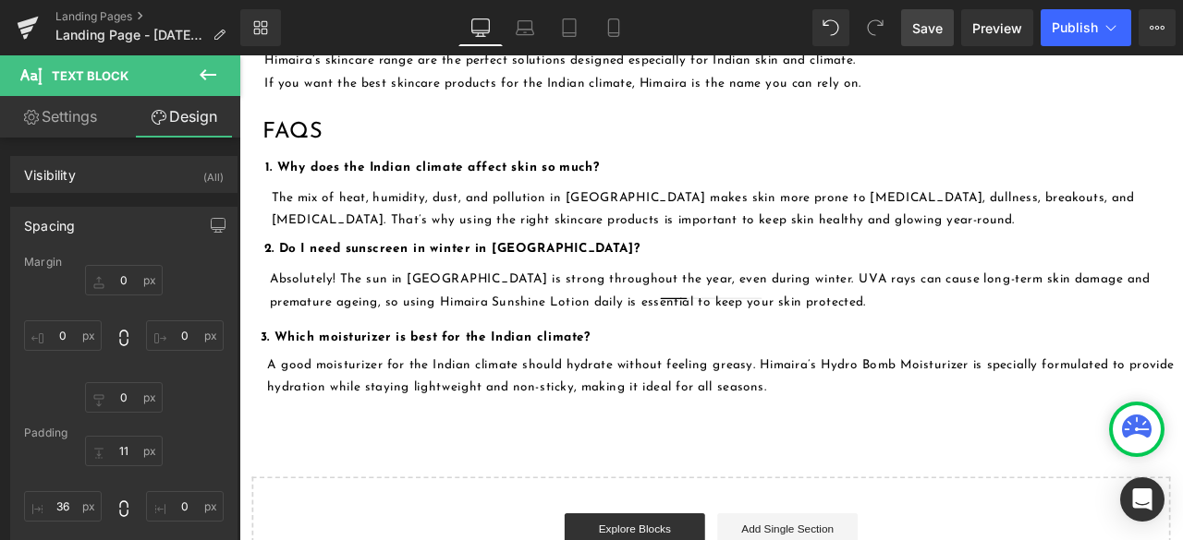
scroll to position [2716, 0]
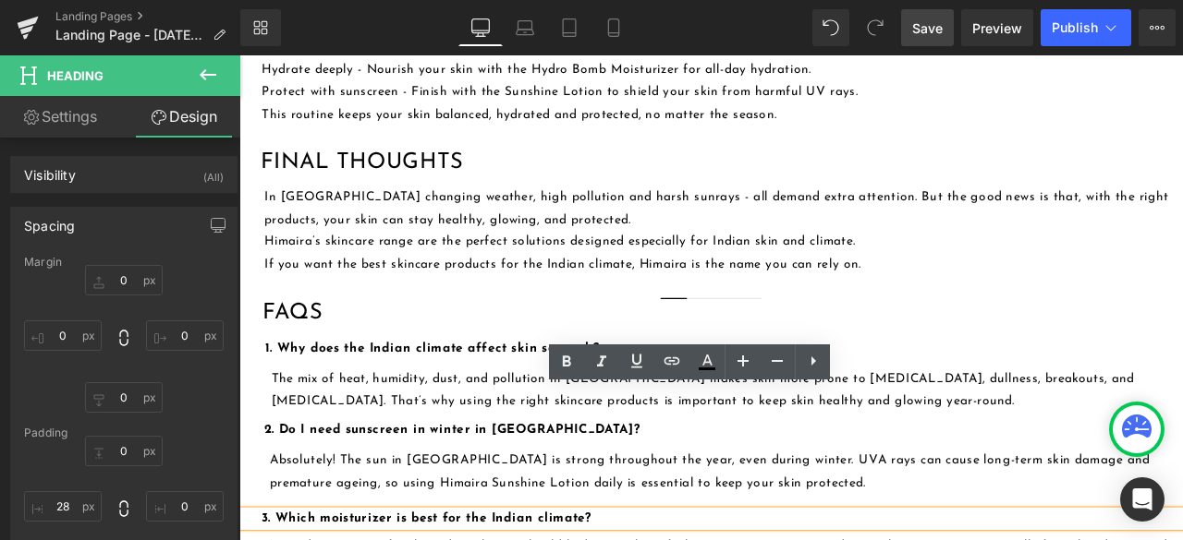
scroll to position [2809, 0]
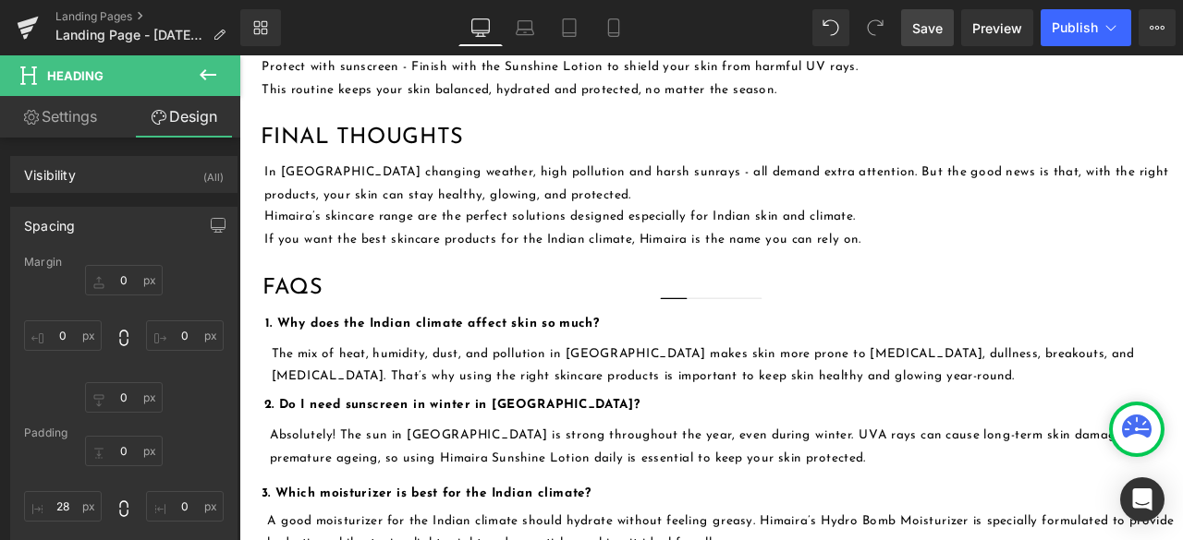
click at [924, 20] on span "Save" at bounding box center [927, 27] width 30 height 19
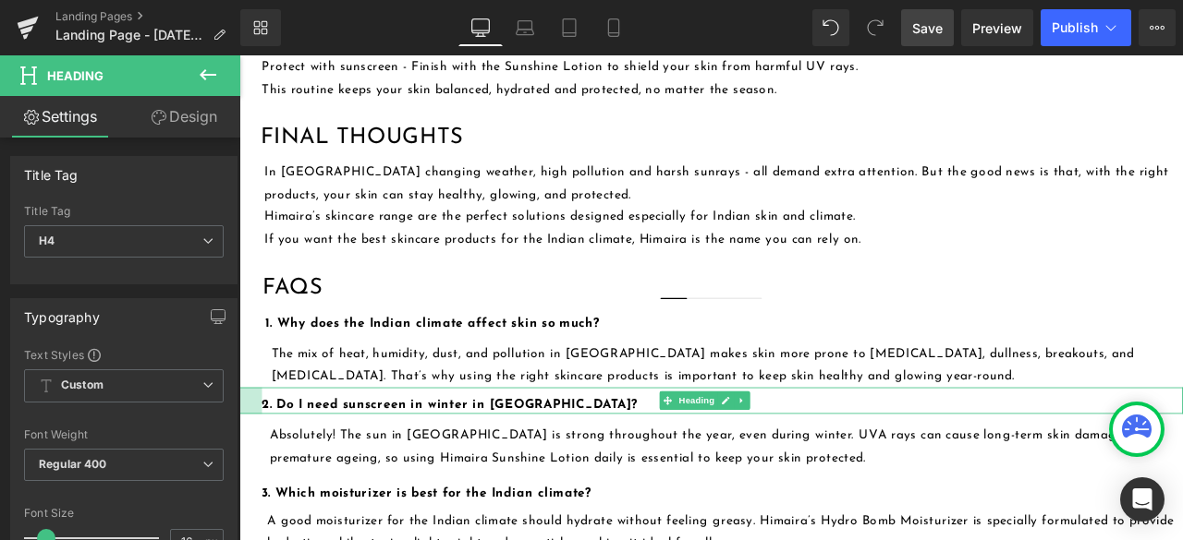
click at [263, 449] on div at bounding box center [252, 464] width 27 height 31
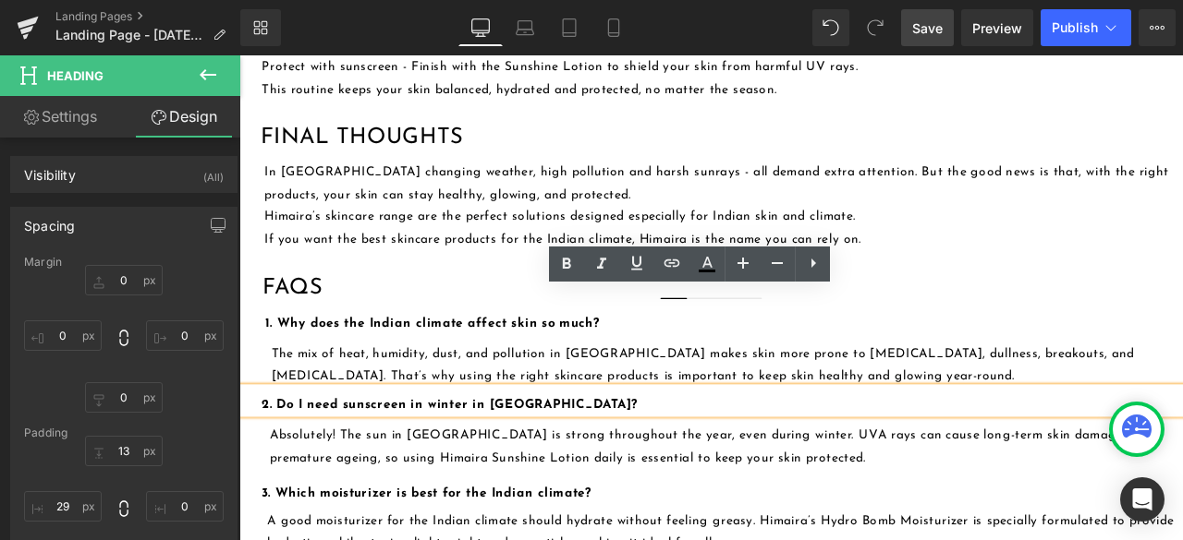
click at [938, 28] on span "Save" at bounding box center [927, 27] width 30 height 19
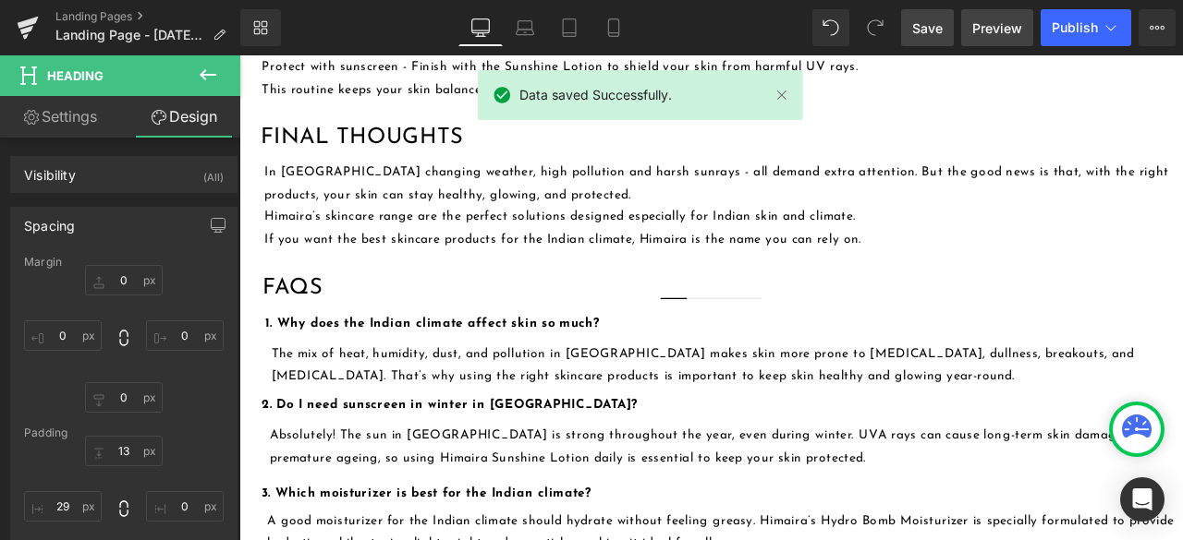
click at [1000, 25] on span "Preview" at bounding box center [997, 27] width 50 height 19
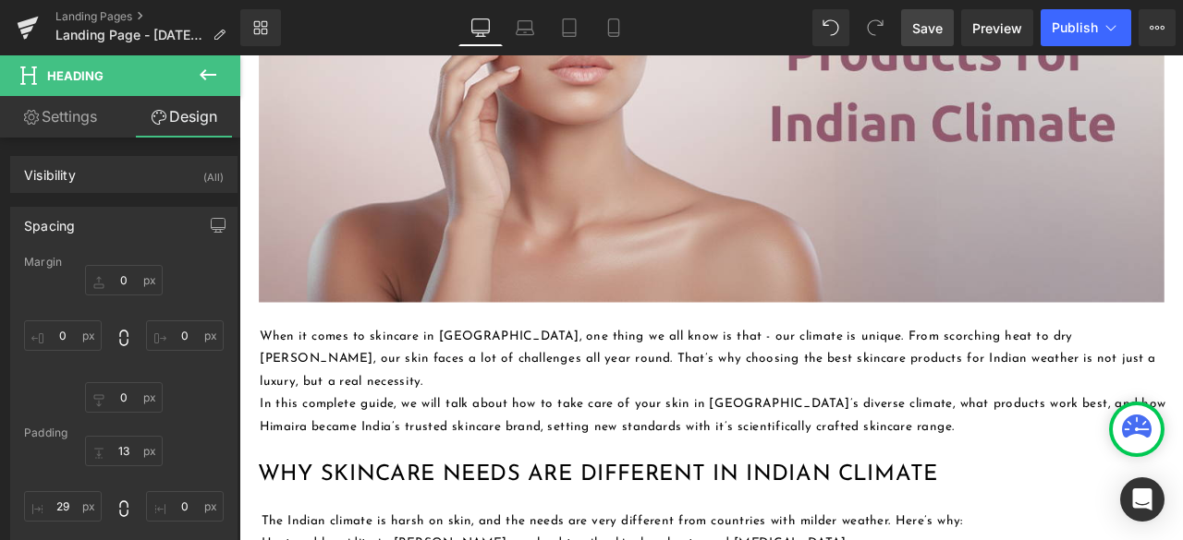
scroll to position [831, 0]
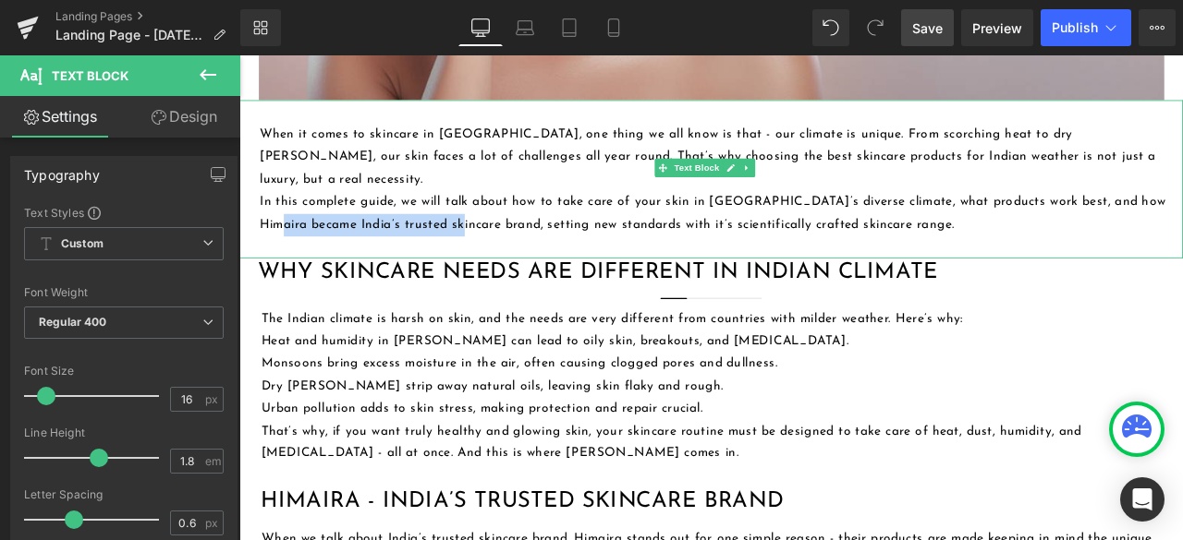
drag, startPoint x: 324, startPoint y: 220, endPoint x: 535, endPoint y: 222, distance: 210.7
click at [535, 222] on p "In this complete guide, we will talk about how to take care of your skin in [GE…" at bounding box center [800, 243] width 1074 height 54
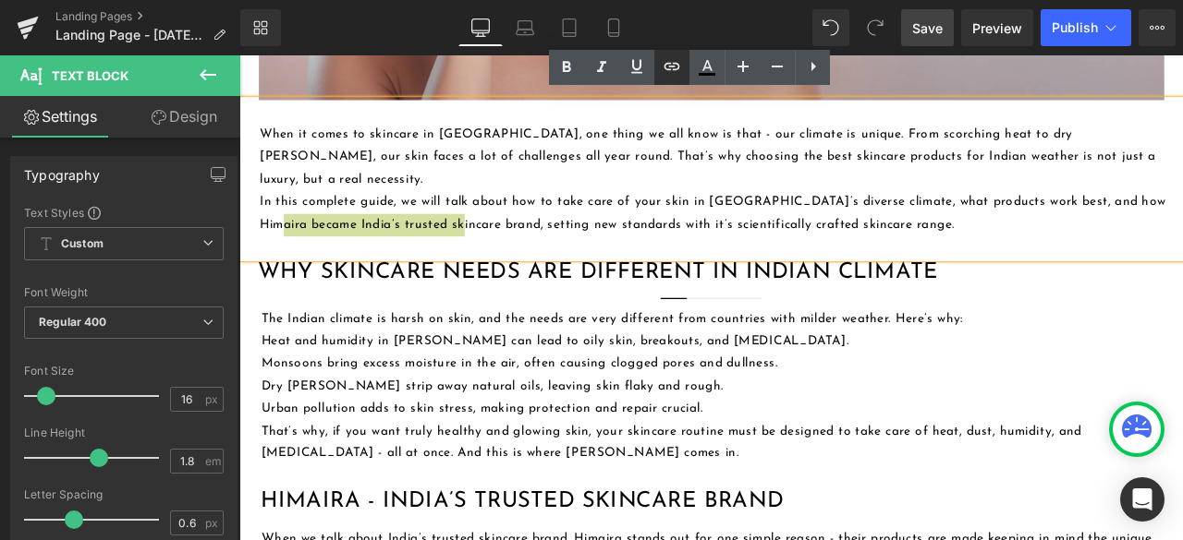
click at [669, 67] on icon at bounding box center [672, 66] width 22 height 22
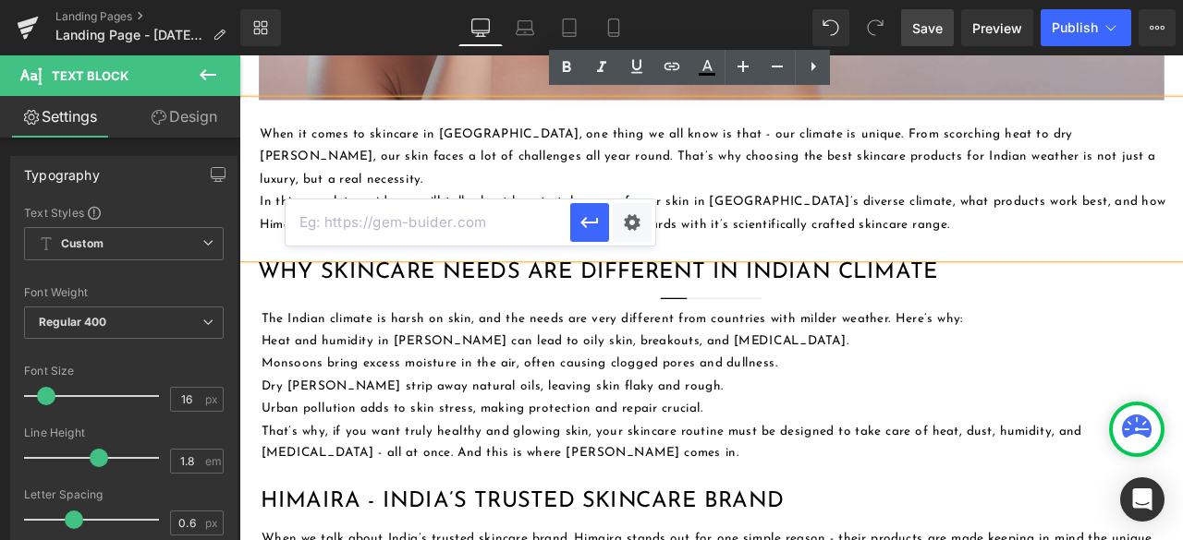
click at [454, 226] on input "text" at bounding box center [427, 223] width 285 height 46
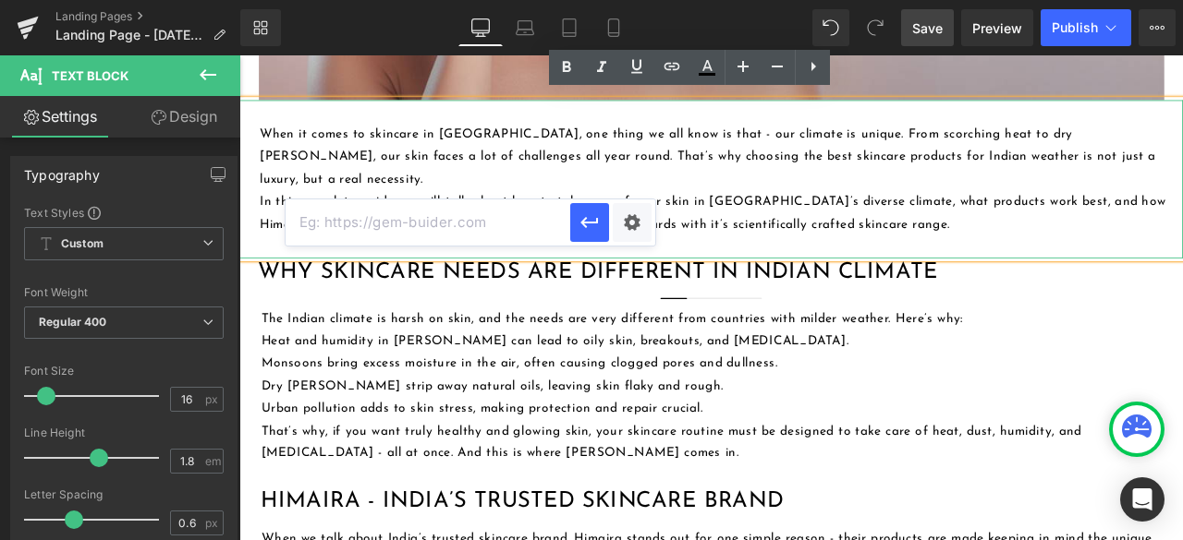
paste input "[URL][DOMAIN_NAME]"
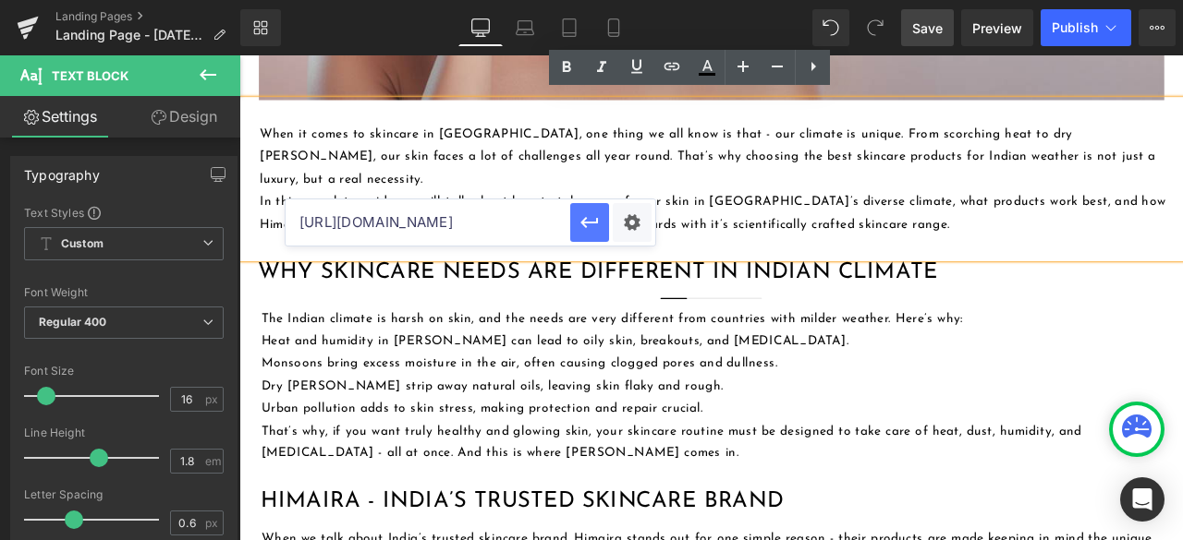
type input "[URL][DOMAIN_NAME]"
click at [595, 220] on icon "button" at bounding box center [589, 223] width 22 height 22
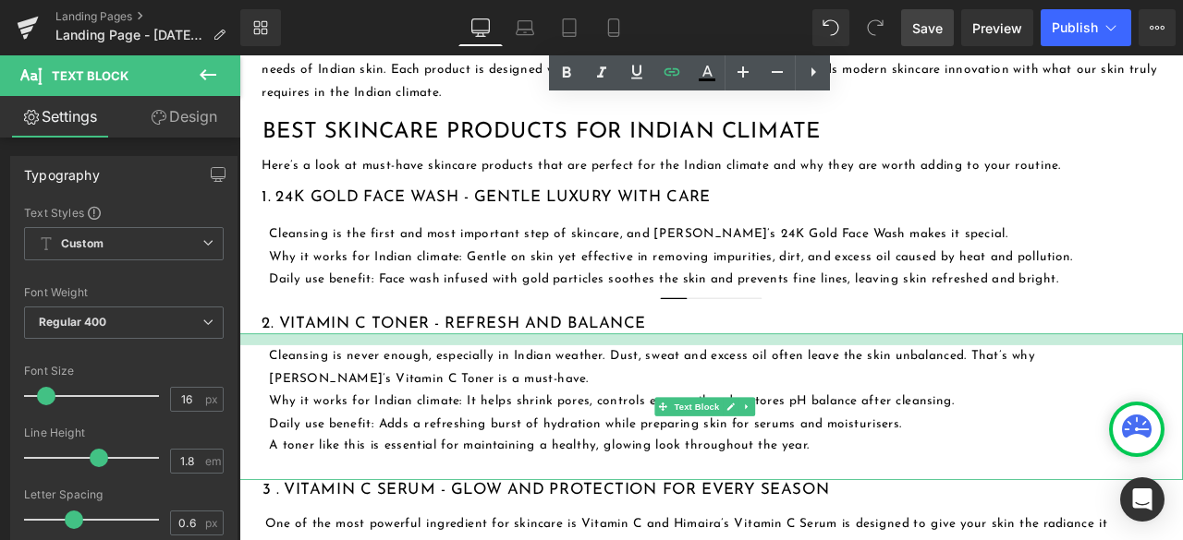
scroll to position [1386, 0]
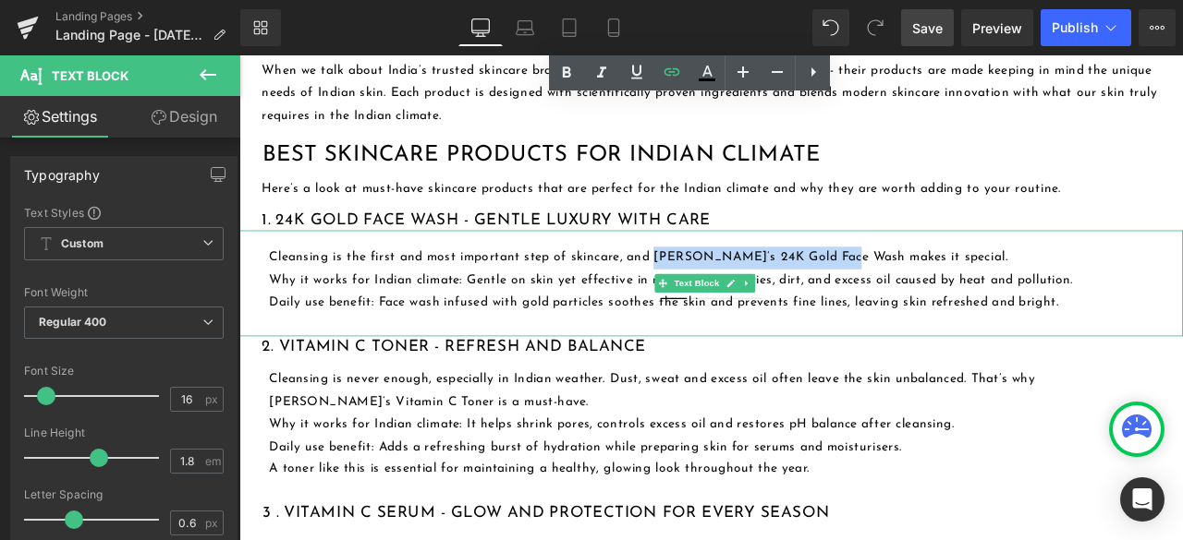
drag, startPoint x: 730, startPoint y: 255, endPoint x: 952, endPoint y: 264, distance: 221.9
click at [952, 283] on p "Cleansing is the first and most important step of skincare, and [PERSON_NAME]’s…" at bounding box center [815, 296] width 1083 height 27
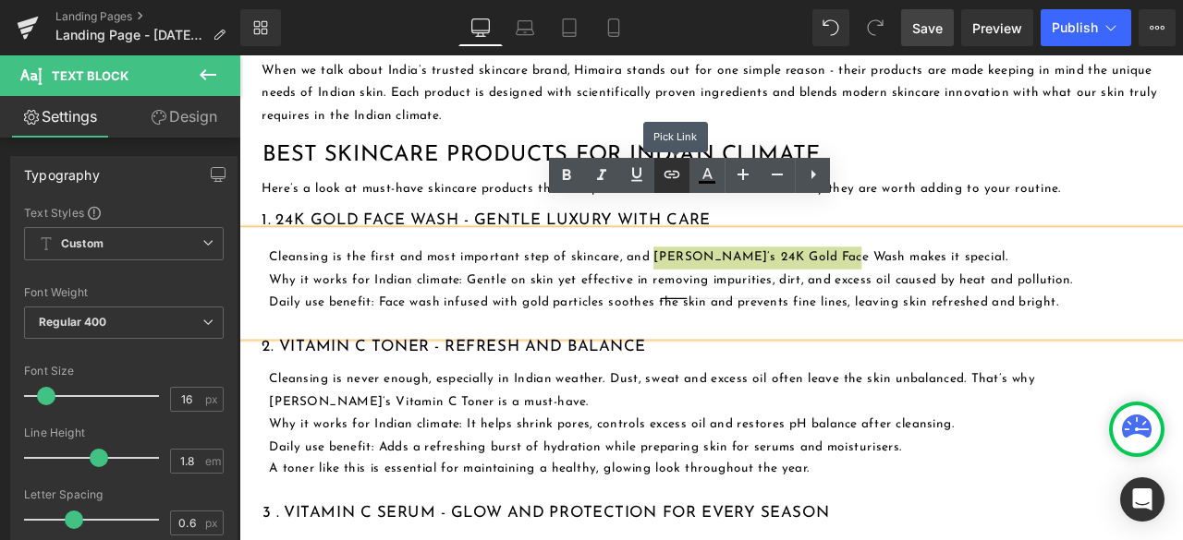
click at [680, 174] on icon at bounding box center [672, 175] width 22 height 22
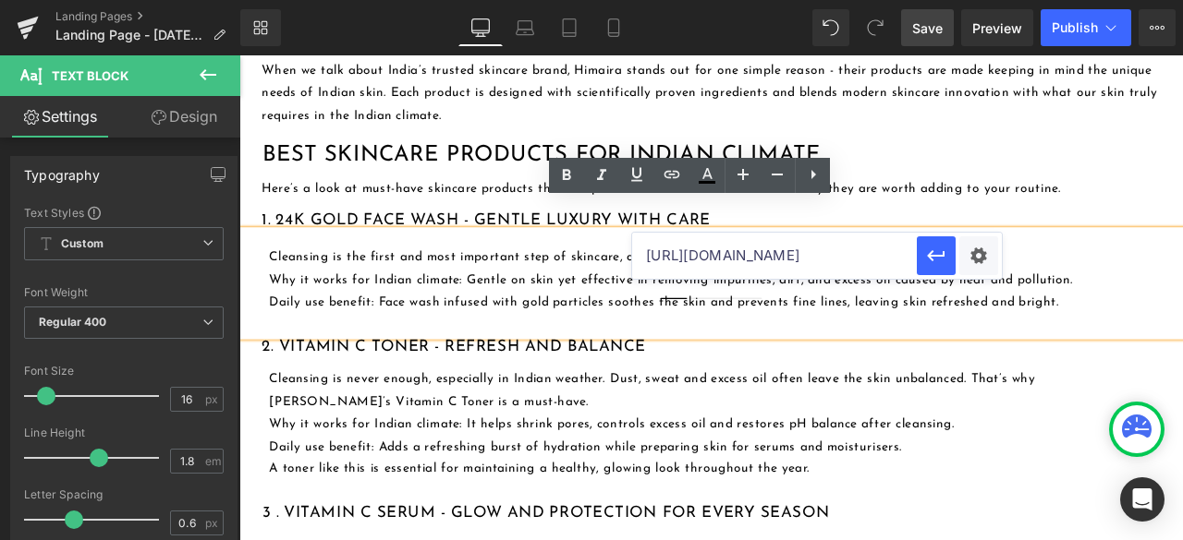
click at [807, 252] on input "[URL][DOMAIN_NAME]" at bounding box center [774, 256] width 285 height 46
paste input "[URL][DOMAIN_NAME]"
type input "[URL][DOMAIN_NAME]"
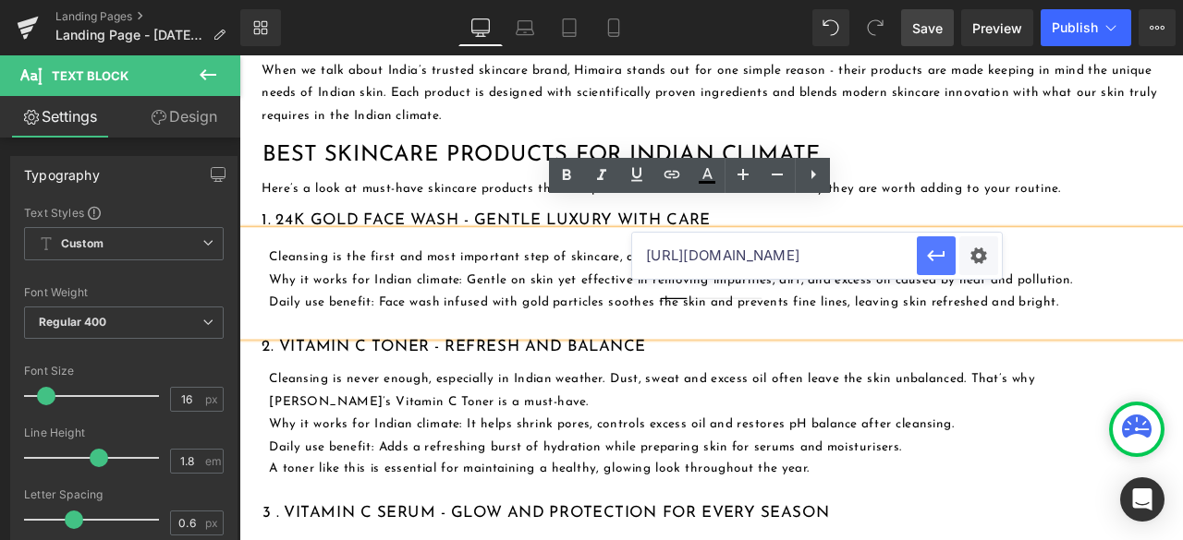
click at [933, 261] on icon "button" at bounding box center [936, 256] width 22 height 22
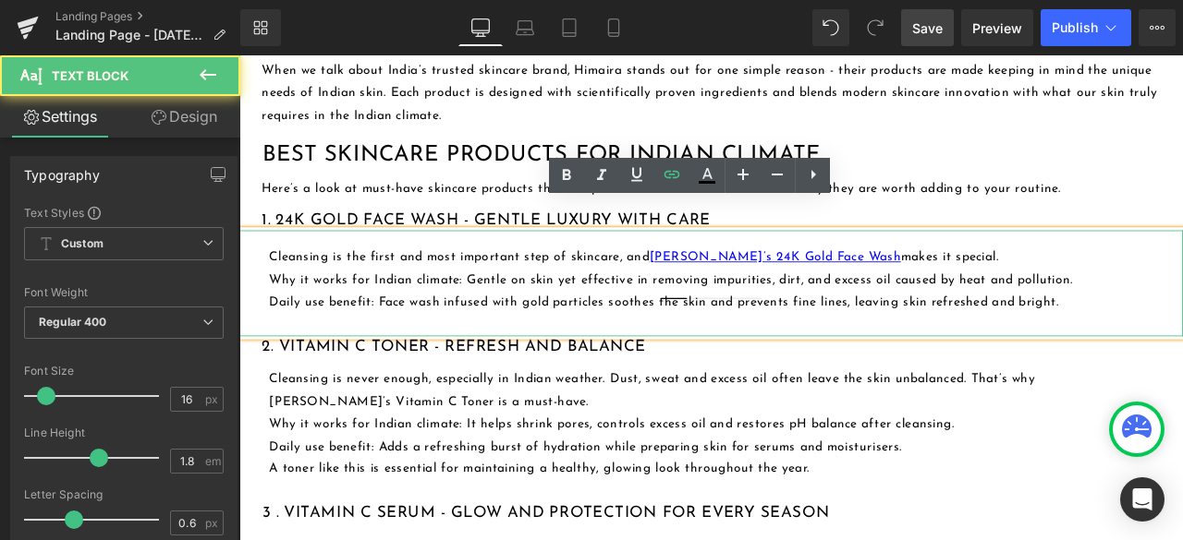
click at [912, 362] on p at bounding box center [815, 375] width 1083 height 27
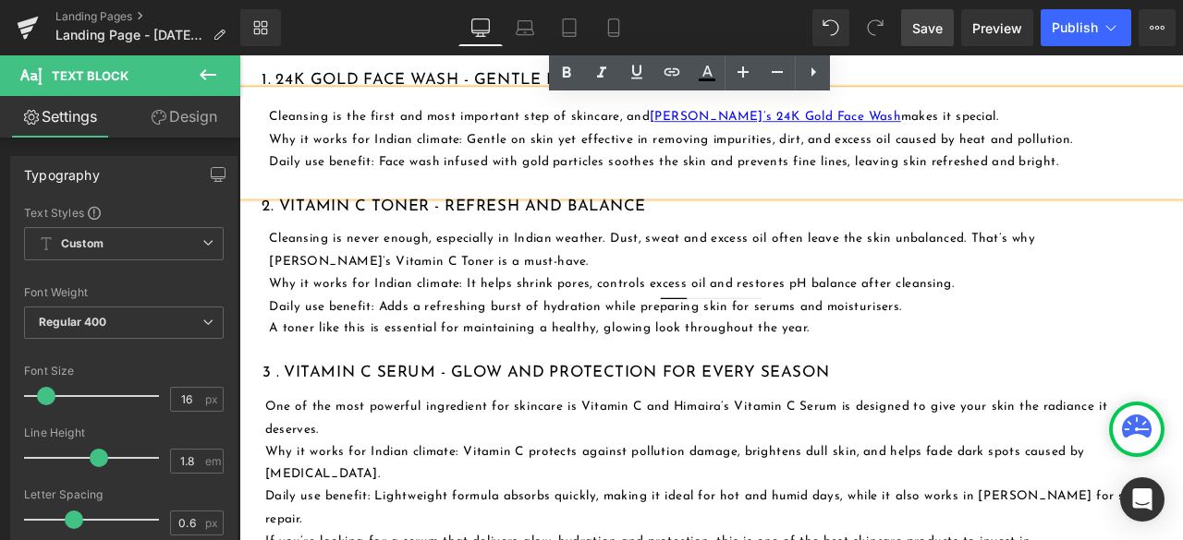
scroll to position [1571, 0]
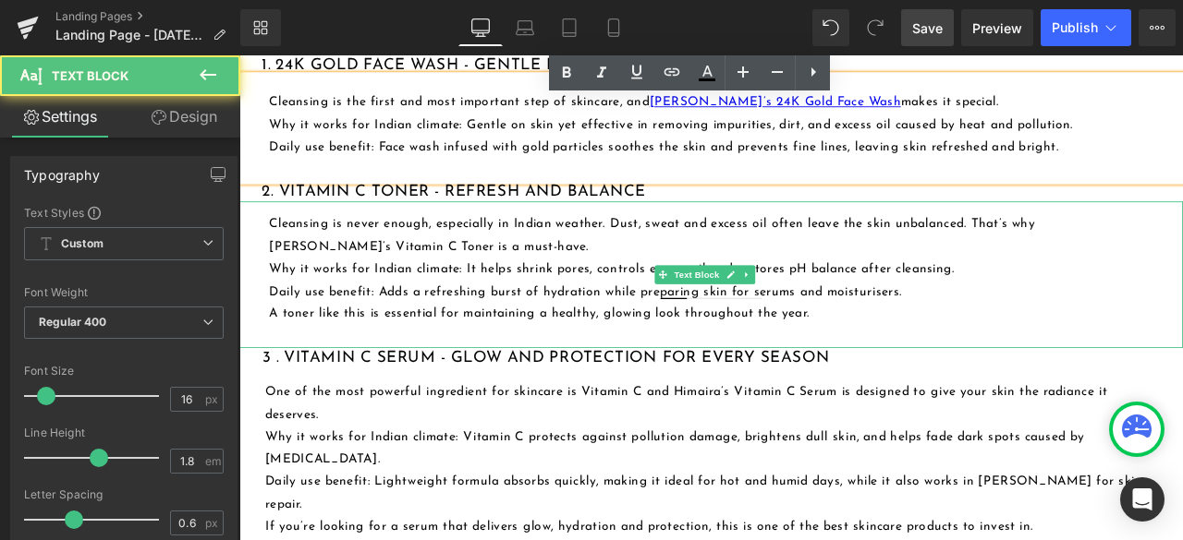
click at [606, 249] on p "Cleansing is never enough, especially in Indian weather. Dust, sweat and excess…" at bounding box center [799, 269] width 1050 height 54
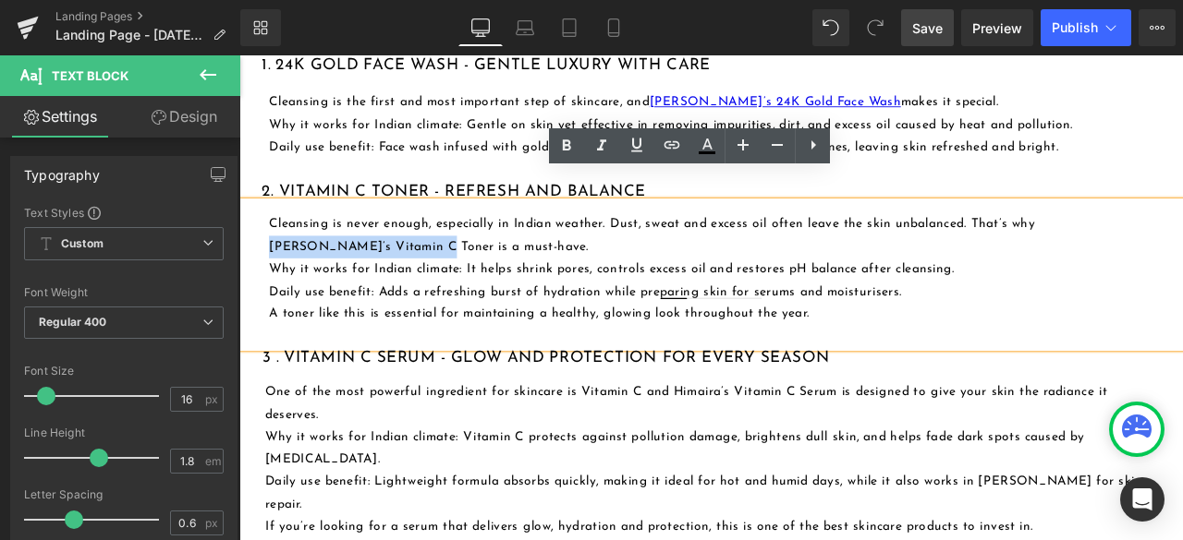
drag, startPoint x: 388, startPoint y: 249, endPoint x: 1190, endPoint y: 219, distance: 802.5
click at [1182, 242] on p "Cleansing is never enough, especially in Indian weather. Dust, sweat and excess…" at bounding box center [799, 269] width 1050 height 54
click at [671, 143] on icon at bounding box center [672, 145] width 22 height 22
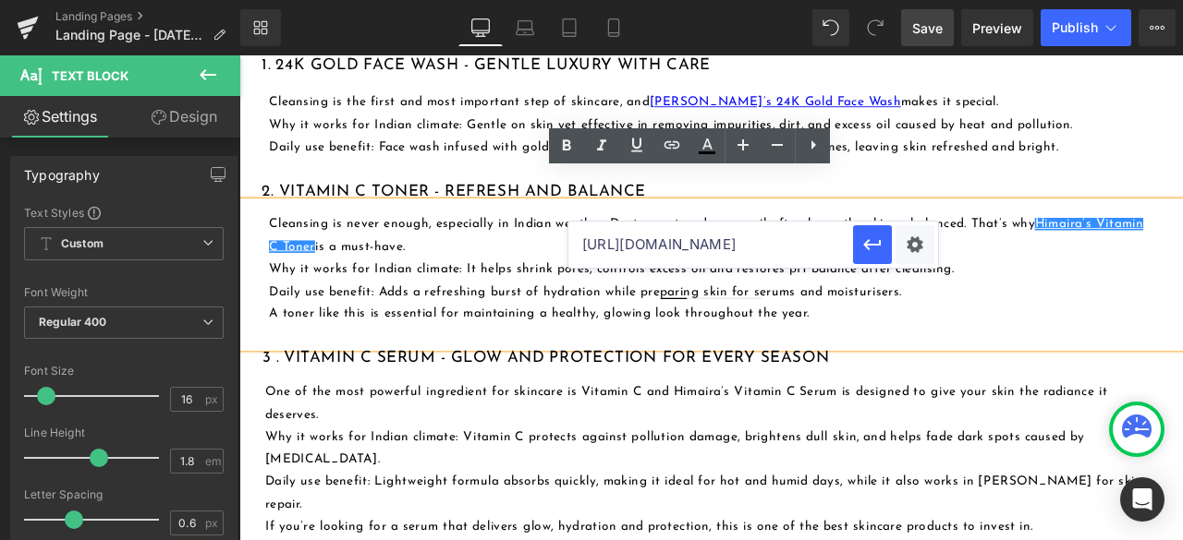
click at [637, 243] on input "[URL][DOMAIN_NAME]" at bounding box center [710, 245] width 285 height 46
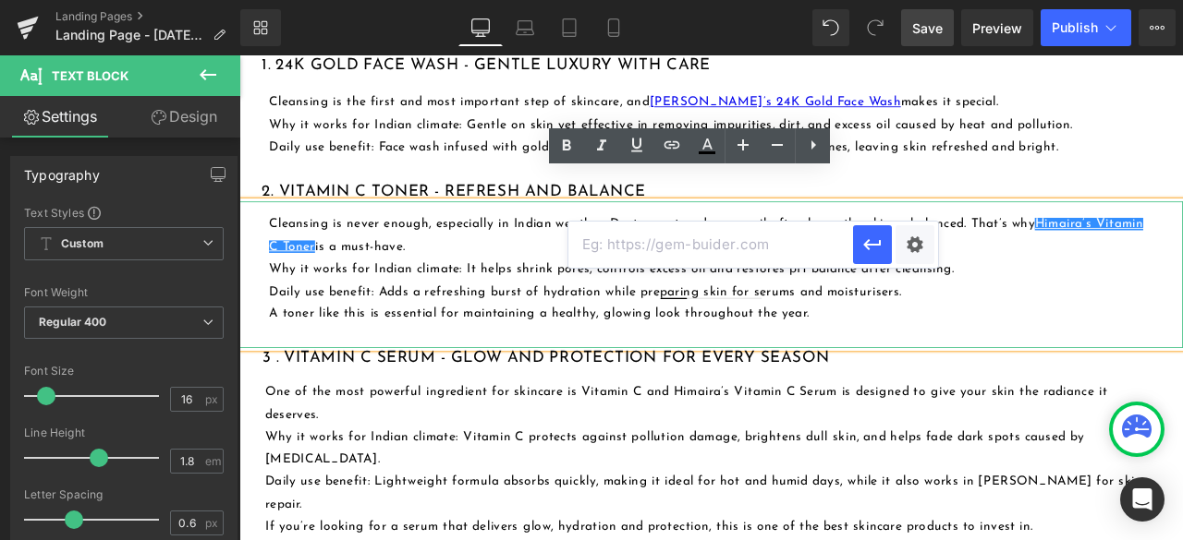
paste input "[URL][DOMAIN_NAME]"
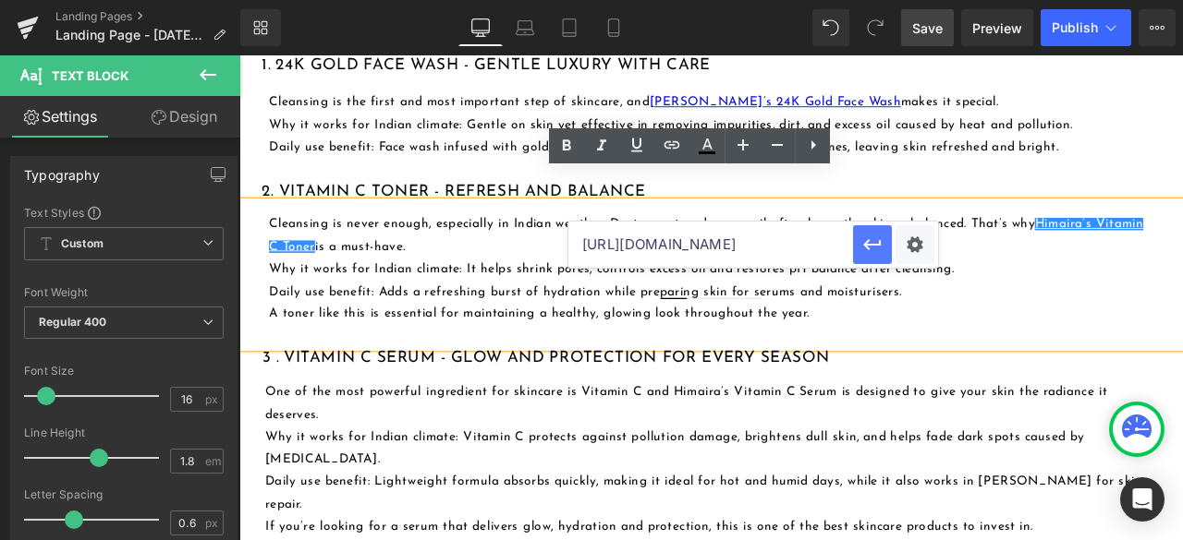
type input "[URL][DOMAIN_NAME]"
click at [870, 241] on icon "button" at bounding box center [872, 245] width 22 height 22
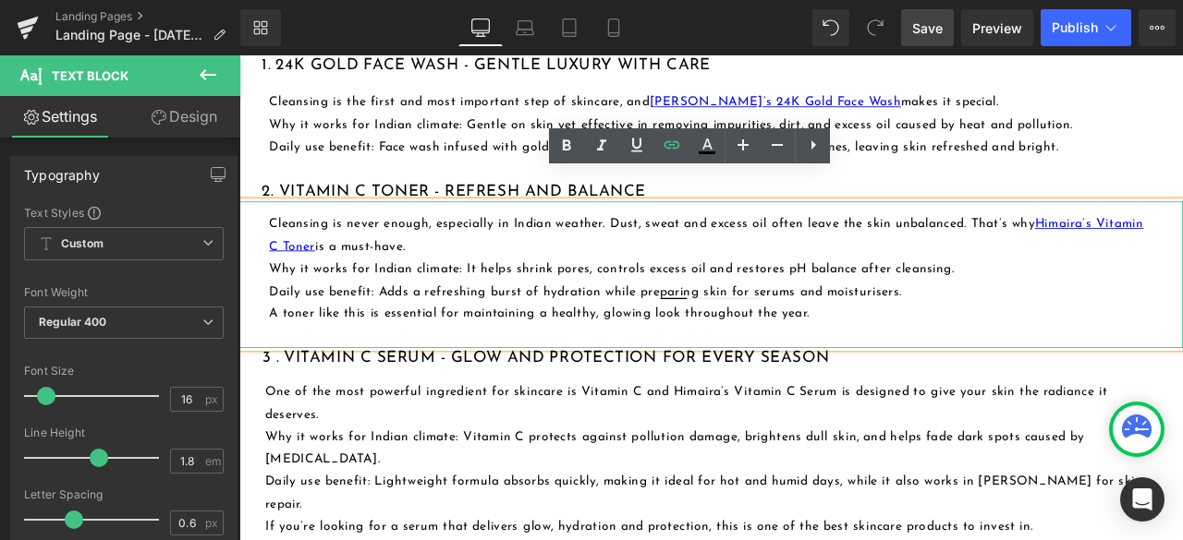
click at [991, 375] on p at bounding box center [799, 388] width 1050 height 27
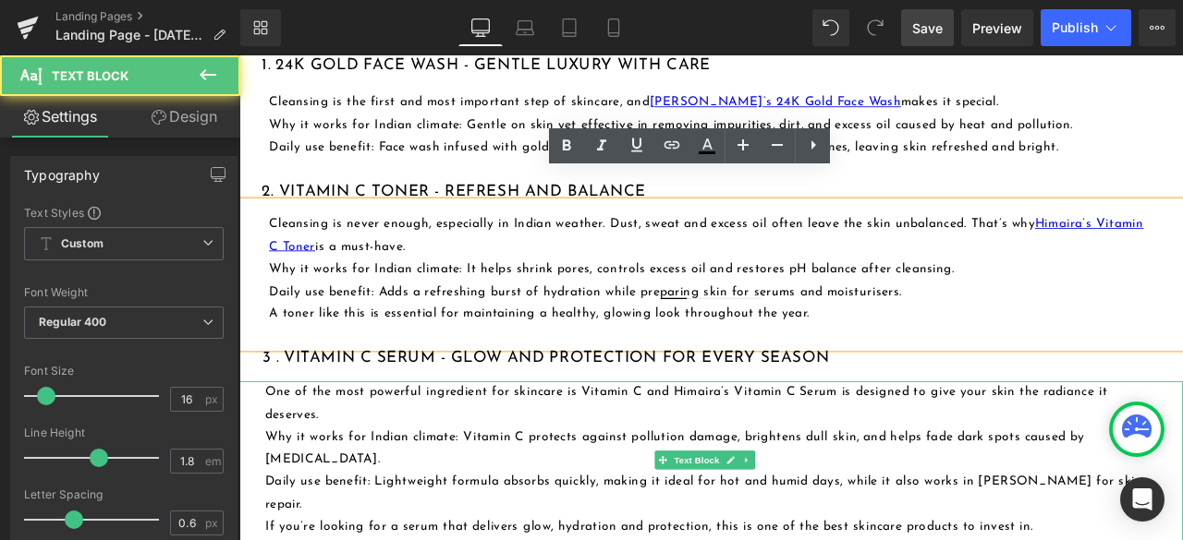
click at [568, 507] on p "Why it works for Indian climate: Vitamin C protects against pollution damage, b…" at bounding box center [797, 522] width 1054 height 54
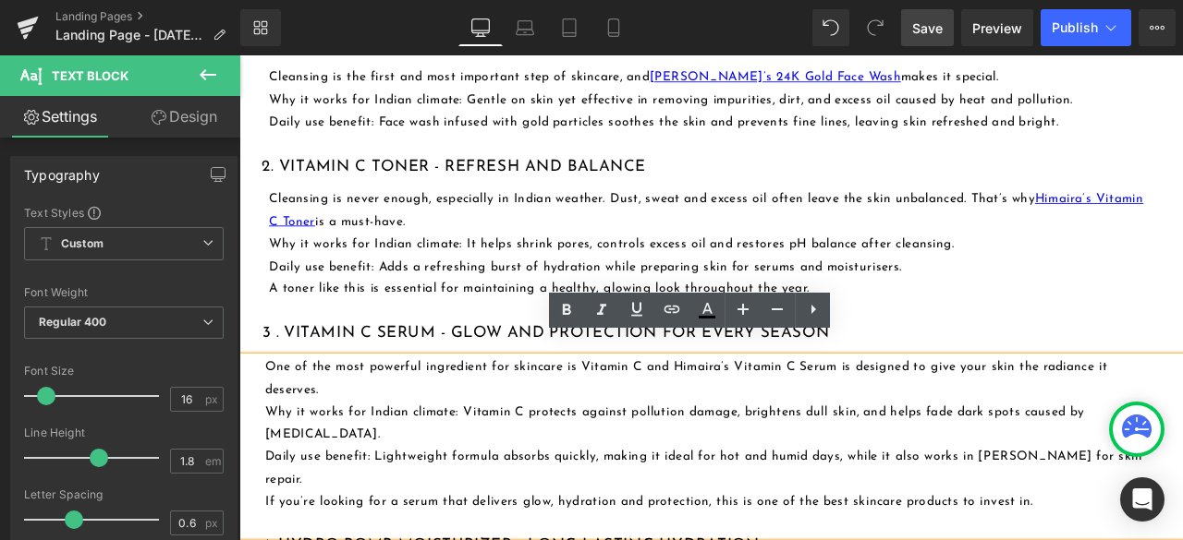
scroll to position [1571, 0]
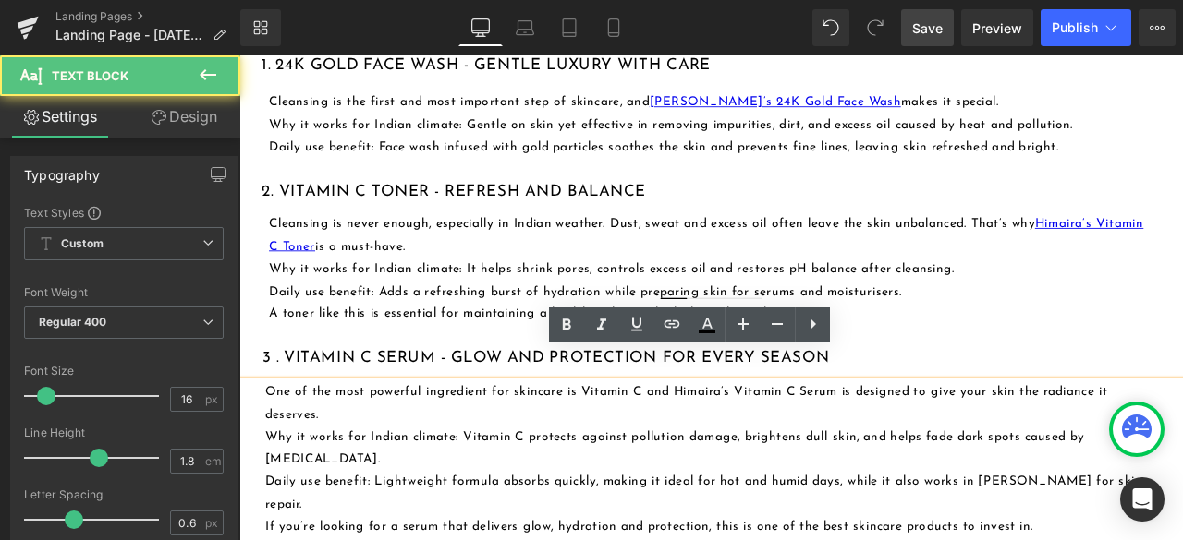
click at [431, 442] on p "One of the most powerful ingredient for skincare is Vitamin C and Himaira’s Vit…" at bounding box center [797, 469] width 1054 height 54
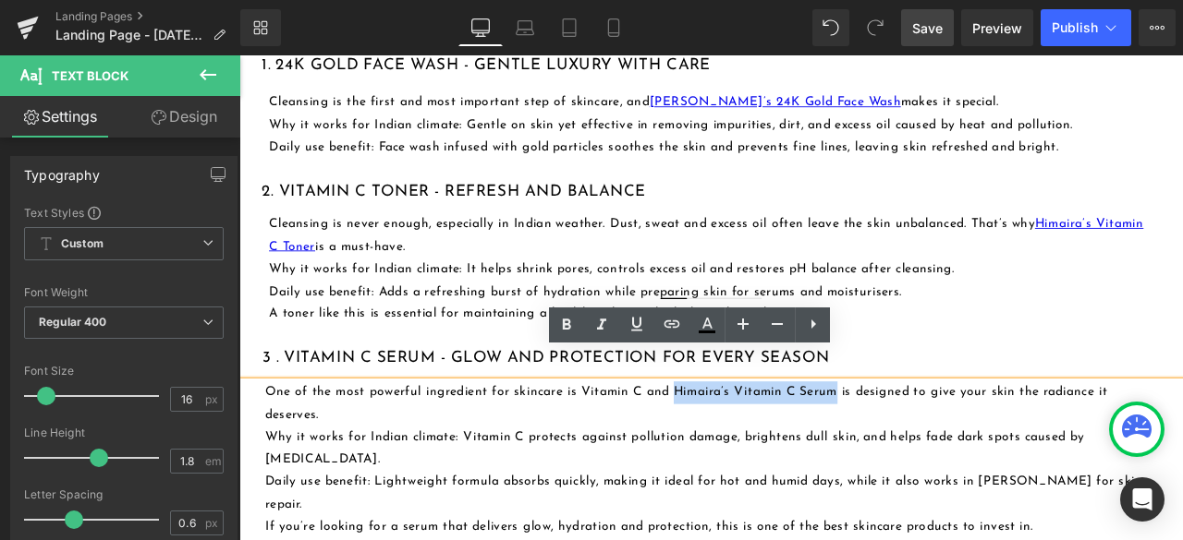
drag, startPoint x: 752, startPoint y: 418, endPoint x: 947, endPoint y: 423, distance: 195.0
click at [947, 442] on p "One of the most powerful ingredient for skincare is Vitamin C and Himaira’s Vit…" at bounding box center [797, 469] width 1054 height 54
click at [678, 325] on icon at bounding box center [672, 324] width 16 height 7
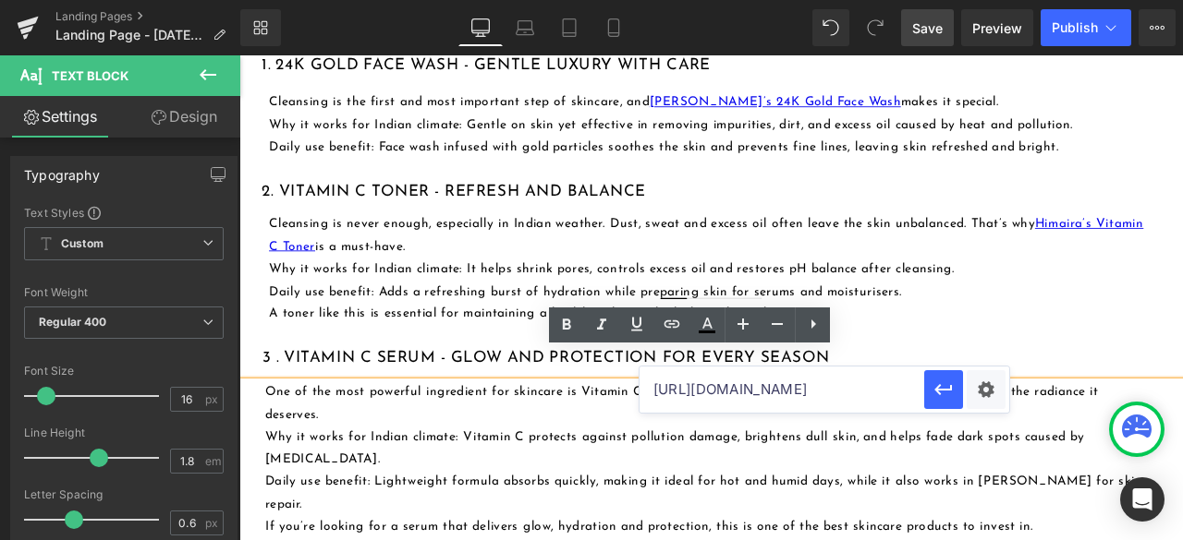
click at [735, 393] on input "[URL][DOMAIN_NAME]" at bounding box center [781, 390] width 285 height 46
paste input "[URL][DOMAIN_NAME]"
type input "[URL][DOMAIN_NAME]"
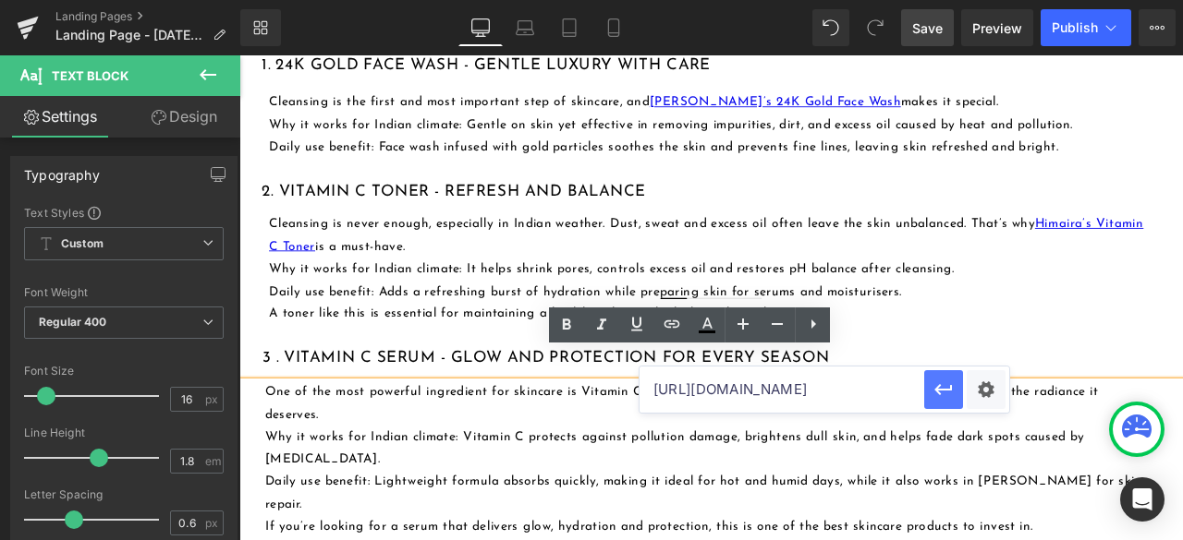
click at [939, 396] on icon "button" at bounding box center [943, 390] width 22 height 22
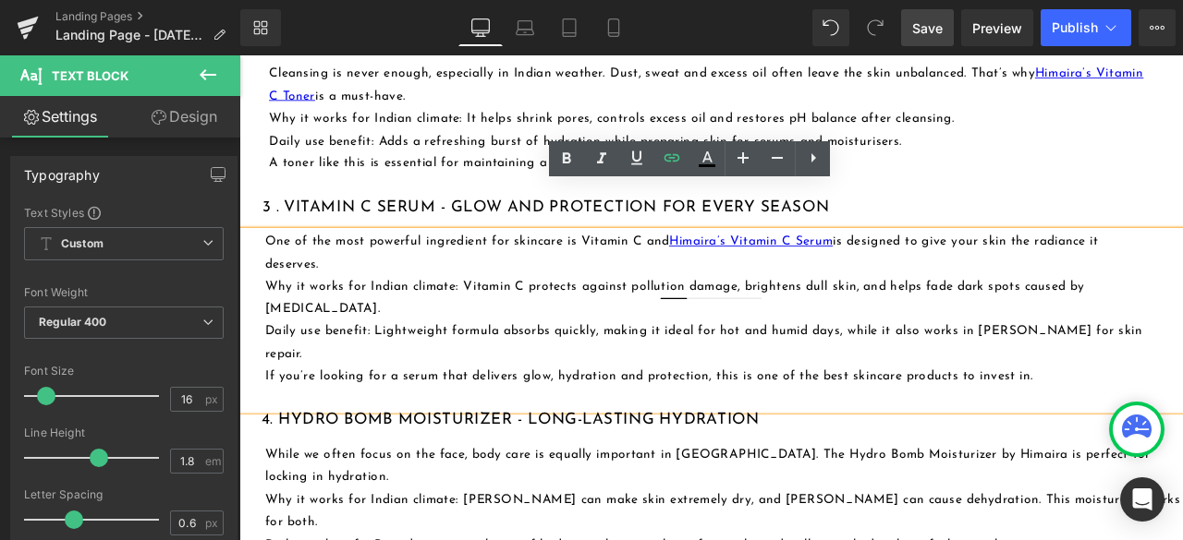
scroll to position [1848, 0]
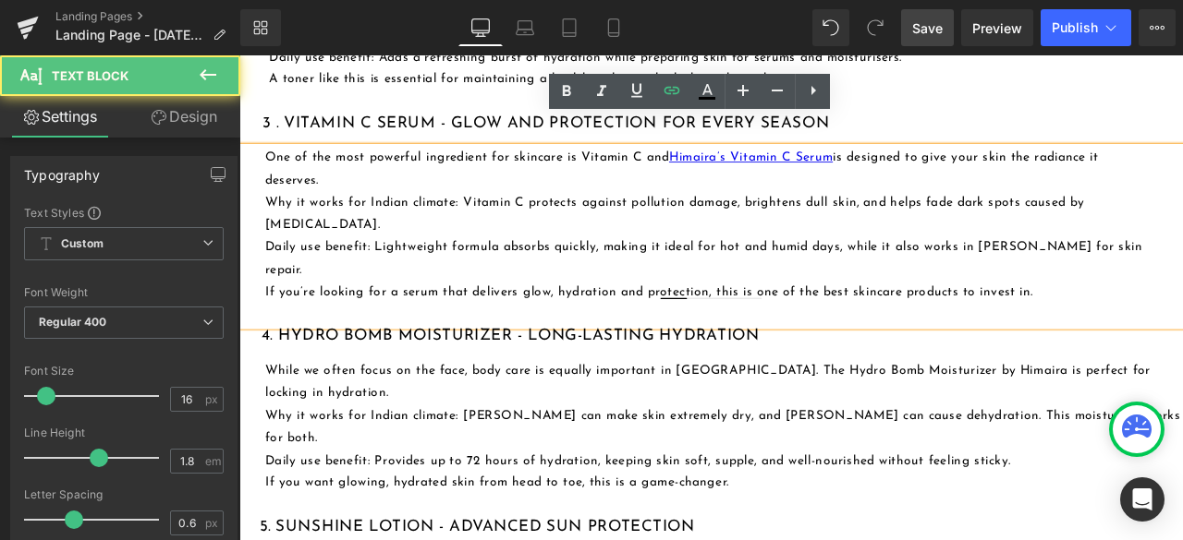
click at [517, 417] on p "While we often focus on the face, body care is equally important in [GEOGRAPHIC…" at bounding box center [813, 444] width 1087 height 54
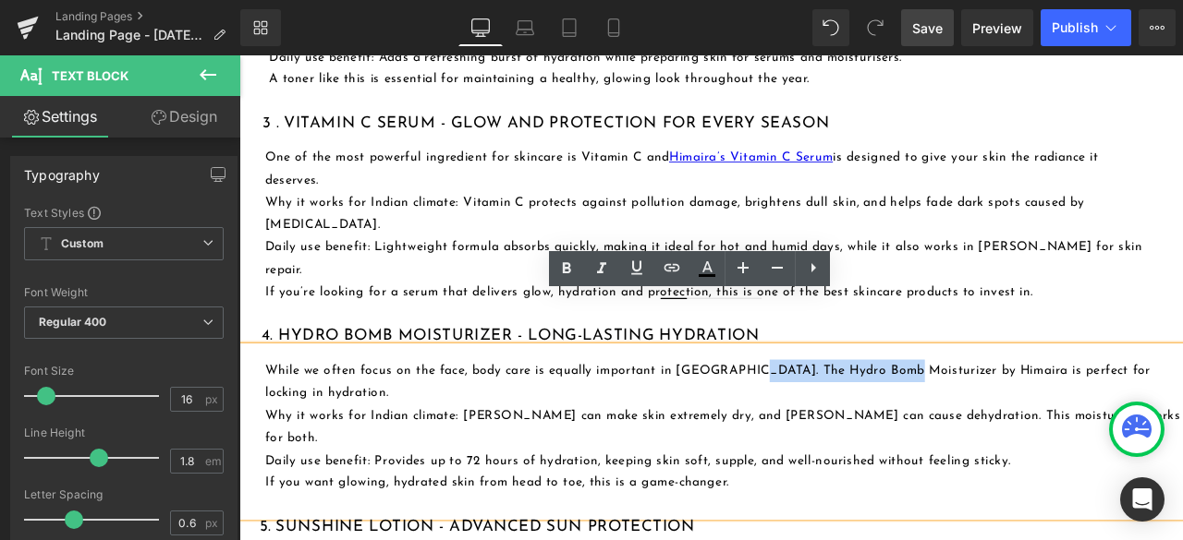
drag, startPoint x: 836, startPoint y: 366, endPoint x: 1010, endPoint y: 372, distance: 173.8
click at [1010, 417] on p "While we often focus on the face, body care is equally important in [GEOGRAPHIC…" at bounding box center [813, 444] width 1087 height 54
click at [669, 269] on icon at bounding box center [672, 268] width 22 height 22
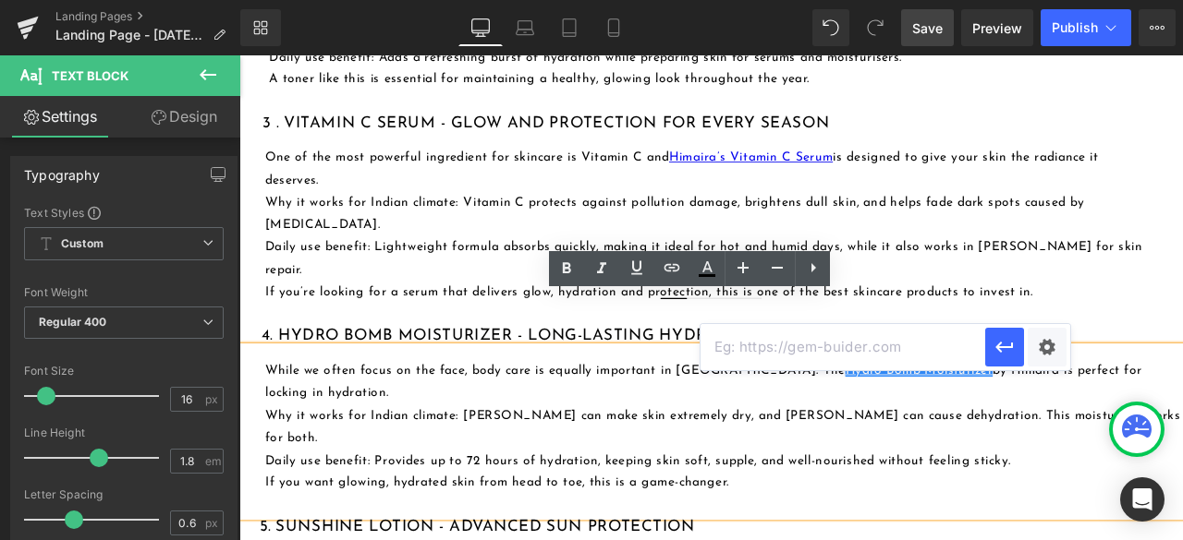
click at [770, 354] on input "text" at bounding box center [842, 347] width 285 height 46
paste input "[URL][DOMAIN_NAME]"
type input "[URL][DOMAIN_NAME]"
click at [1000, 352] on icon "button" at bounding box center [1004, 347] width 22 height 22
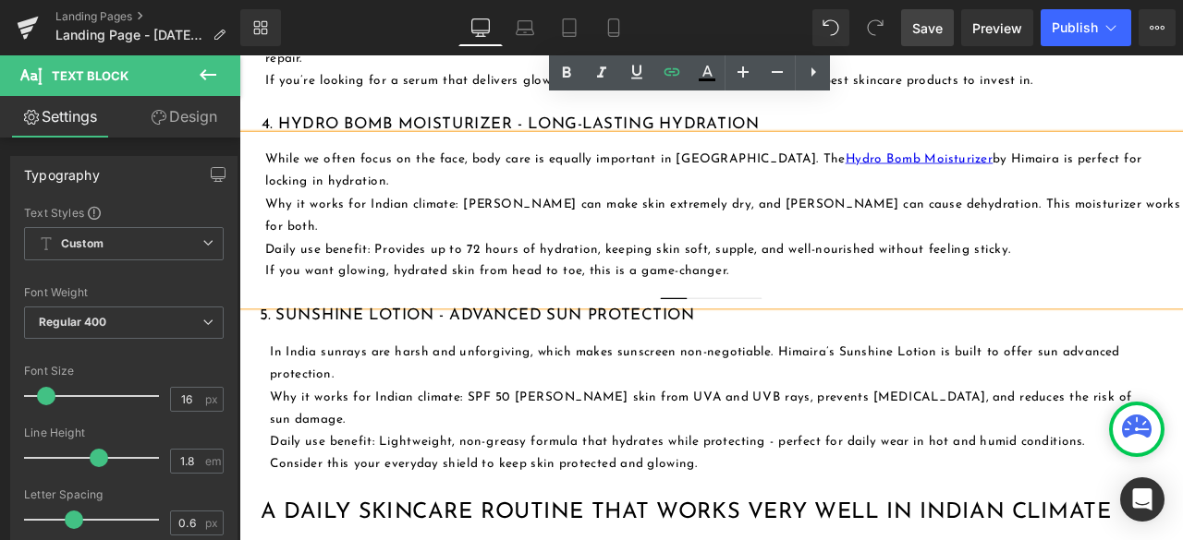
scroll to position [2125, 0]
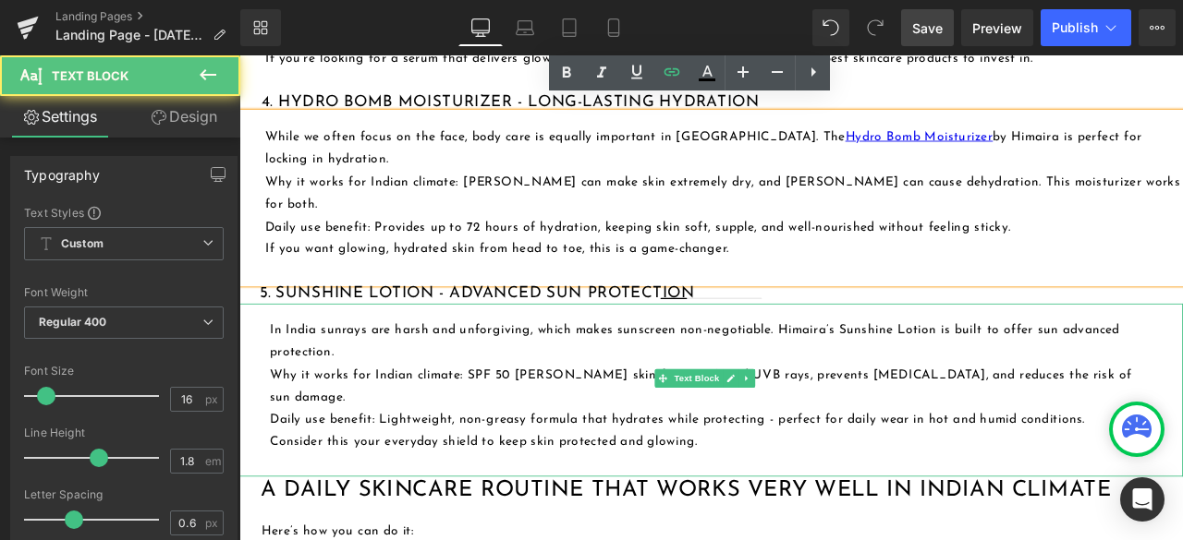
click at [616, 369] on p "In India sunrays are harsh and unforgiving, which makes sunscreen non-negotiabl…" at bounding box center [800, 396] width 1050 height 54
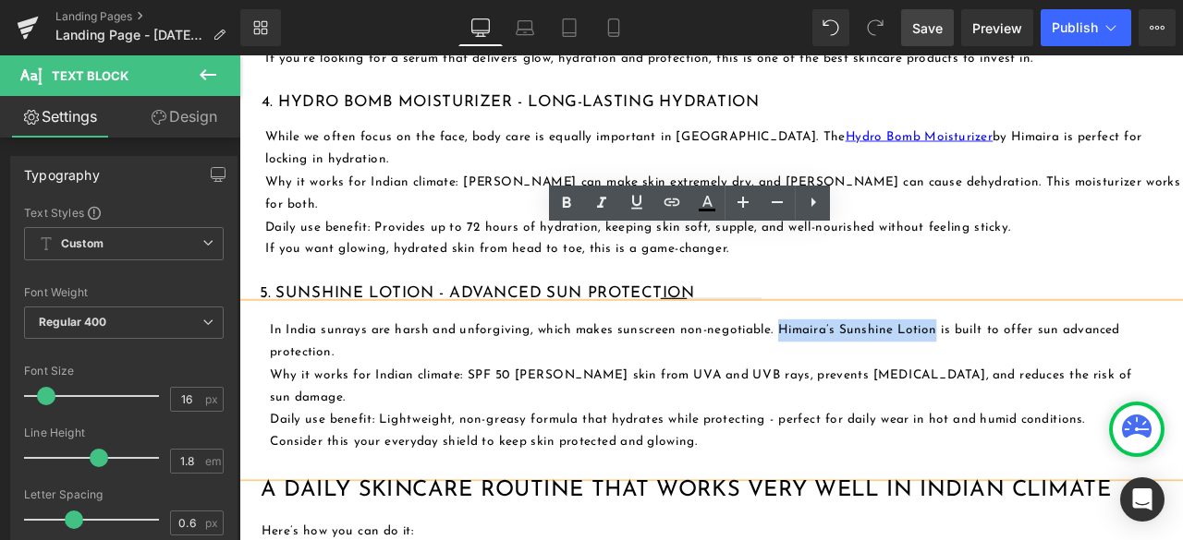
drag, startPoint x: 874, startPoint y: 293, endPoint x: 1062, endPoint y: 297, distance: 188.5
click at [1062, 369] on p "In India sunrays are harsh and unforgiving, which makes sunscreen non-negotiabl…" at bounding box center [800, 396] width 1050 height 54
click at [673, 204] on icon at bounding box center [672, 202] width 22 height 22
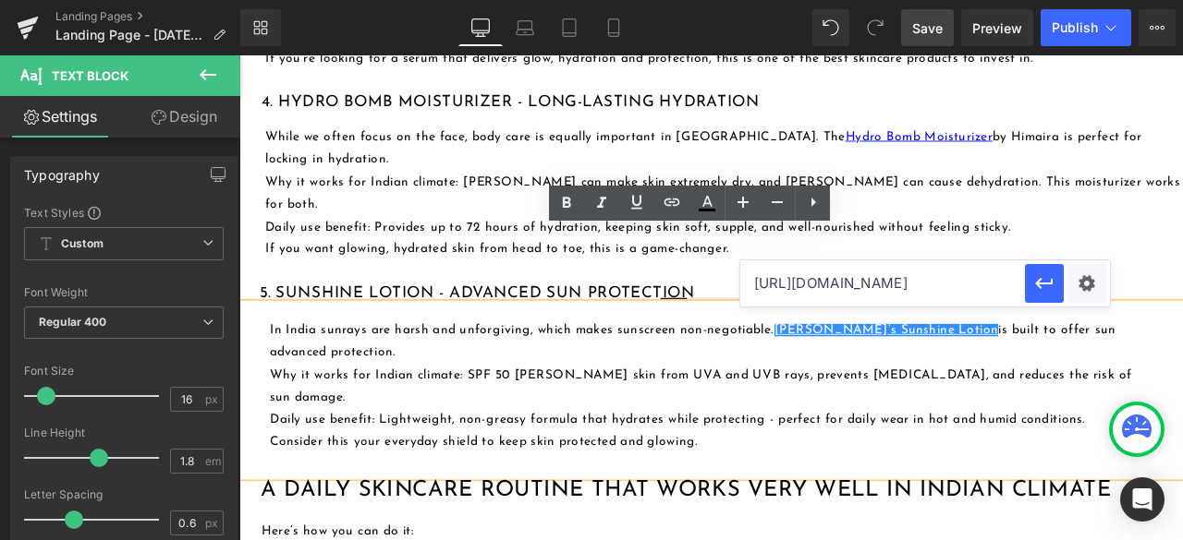
click at [837, 282] on input "[URL][DOMAIN_NAME]" at bounding box center [882, 284] width 285 height 46
paste input "[URL][DOMAIN_NAME]"
type input "[URL][DOMAIN_NAME]"
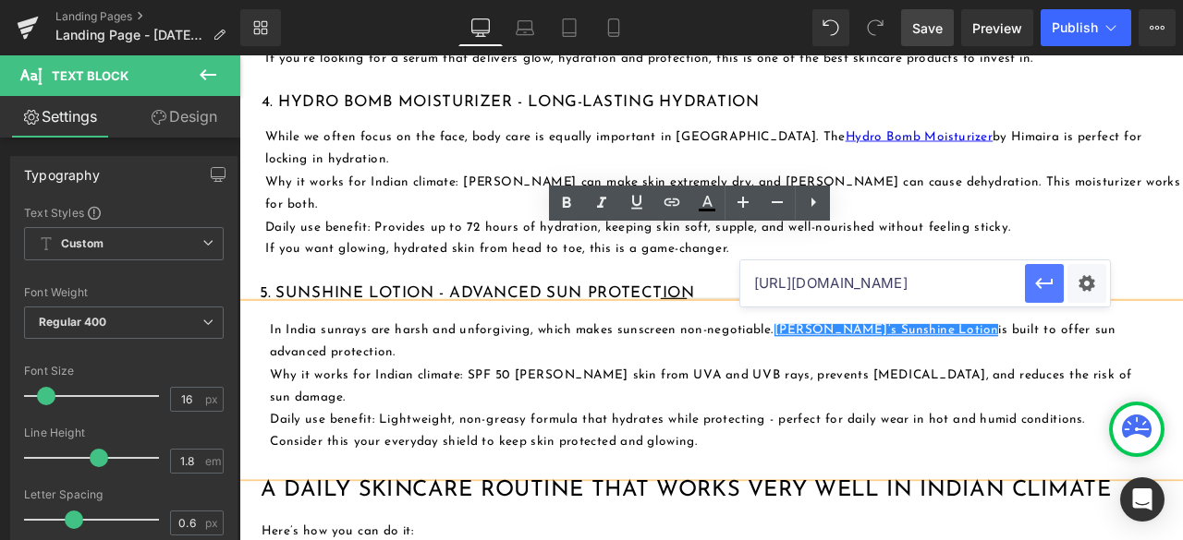
click at [1050, 284] on icon "button" at bounding box center [1044, 283] width 18 height 11
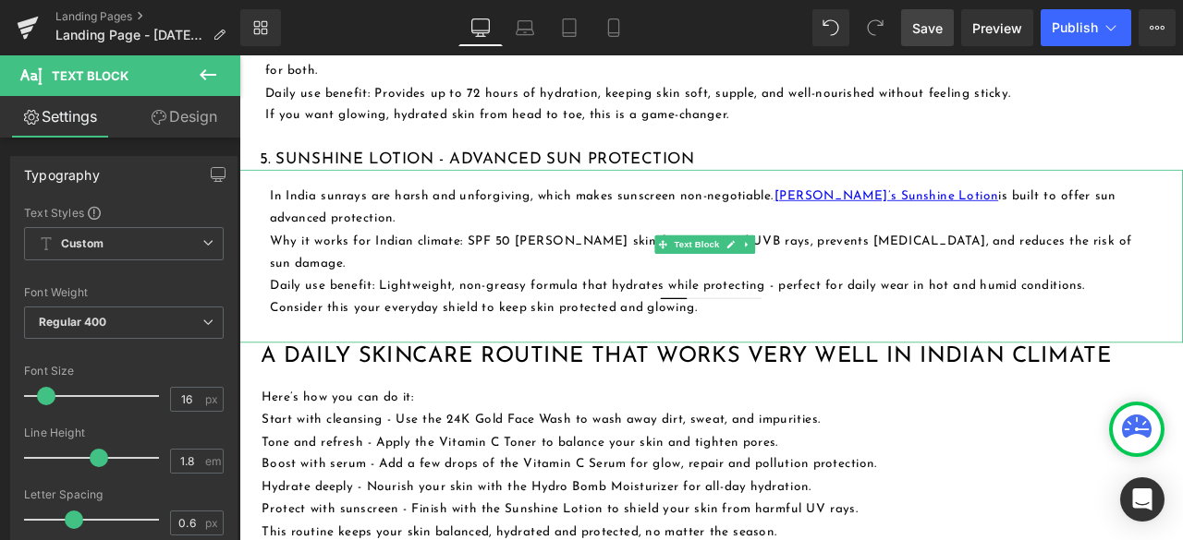
scroll to position [2310, 0]
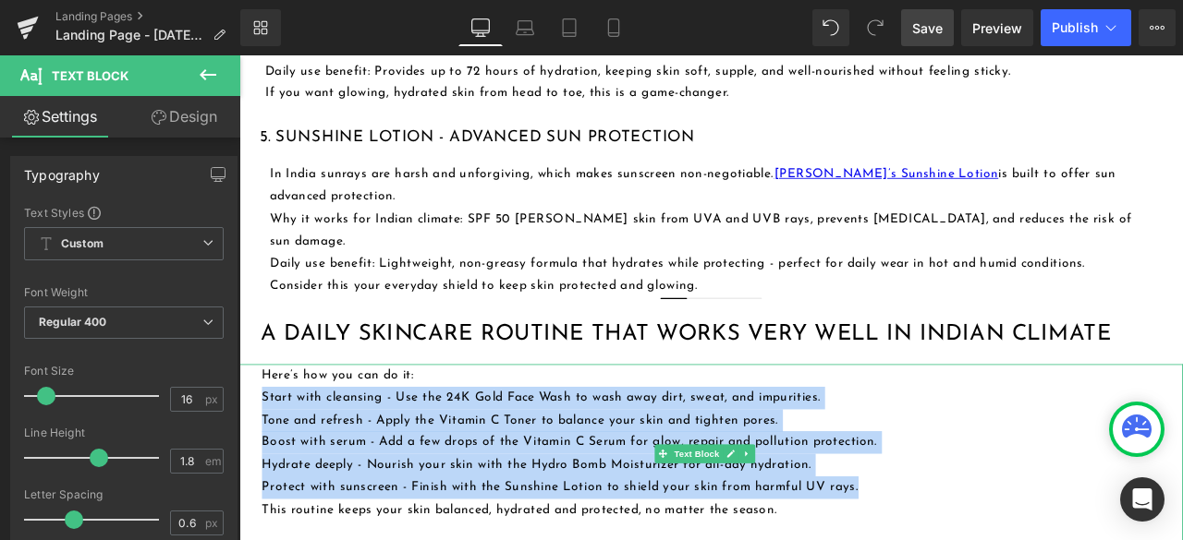
drag, startPoint x: 269, startPoint y: 344, endPoint x: 969, endPoint y: 454, distance: 708.9
click at [969, 454] on div "Here’s how you can do it: Start with cleansing - Use the 24K Gold Face Wash to…" at bounding box center [798, 528] width 1118 height 212
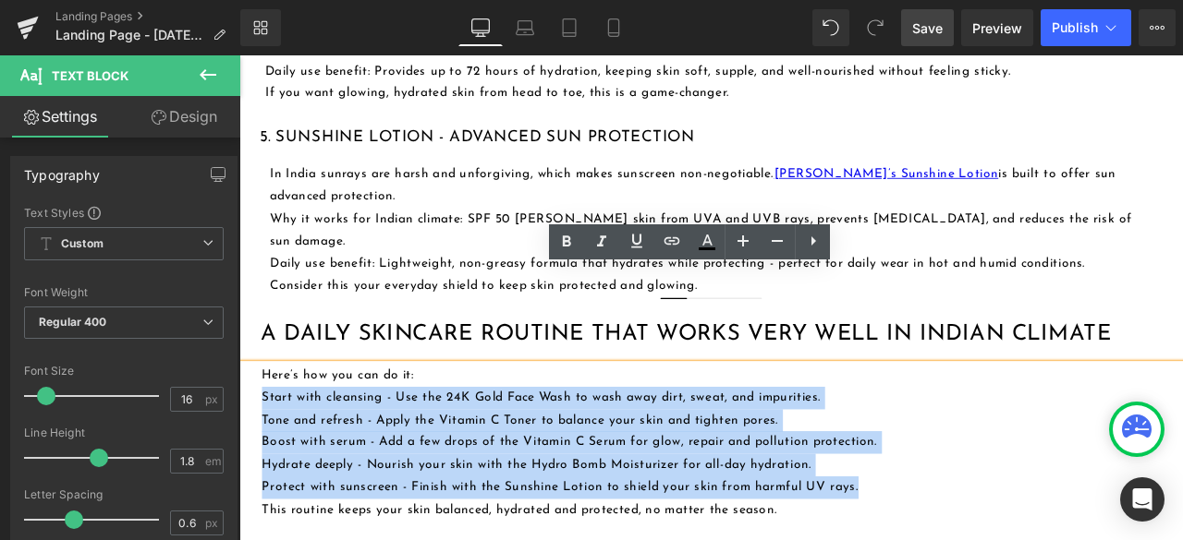
drag, startPoint x: 983, startPoint y: 455, endPoint x: 253, endPoint y: 342, distance: 738.5
click at [253, 422] on div "Here’s how you can do it: Start with cleansing - Use the 24K Gold Face Wash to…" at bounding box center [798, 528] width 1118 height 212
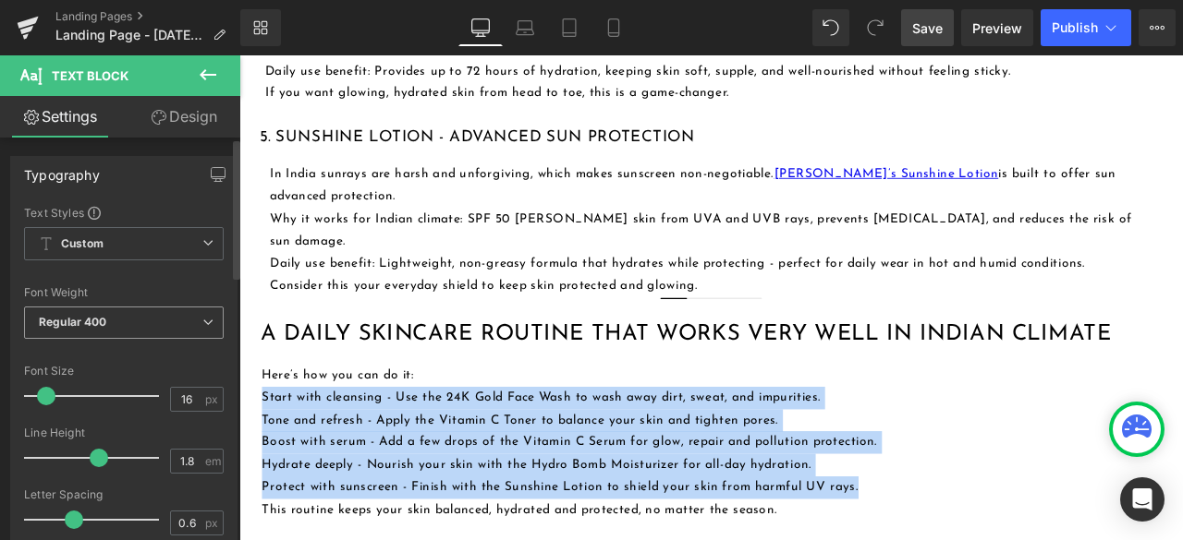
scroll to position [0, 0]
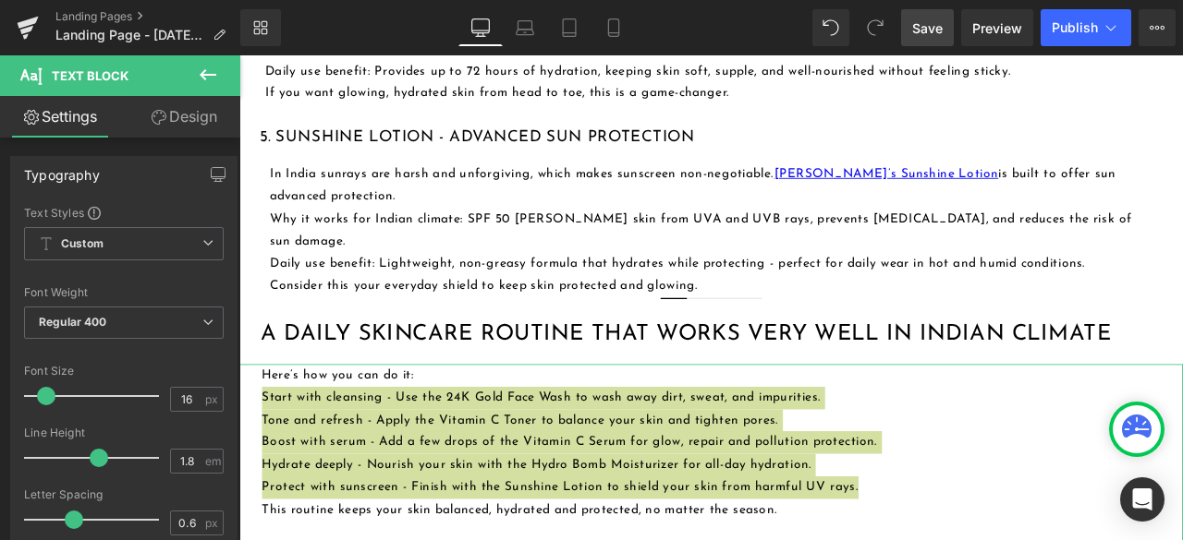
click at [194, 123] on link "Design" at bounding box center [184, 117] width 120 height 42
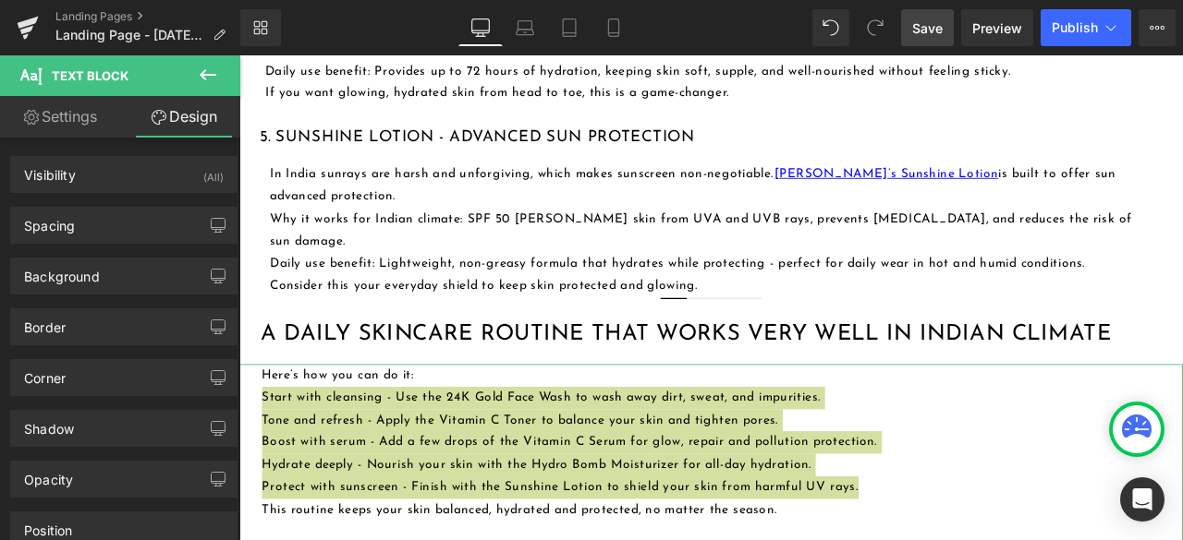
click at [76, 127] on link "Settings" at bounding box center [60, 117] width 120 height 42
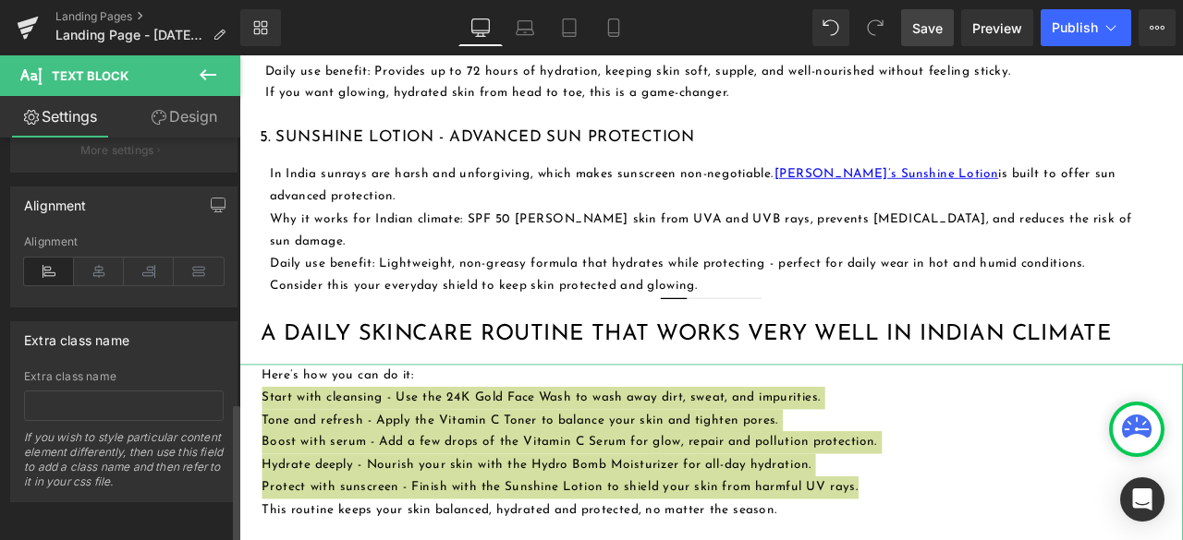
scroll to position [759, 0]
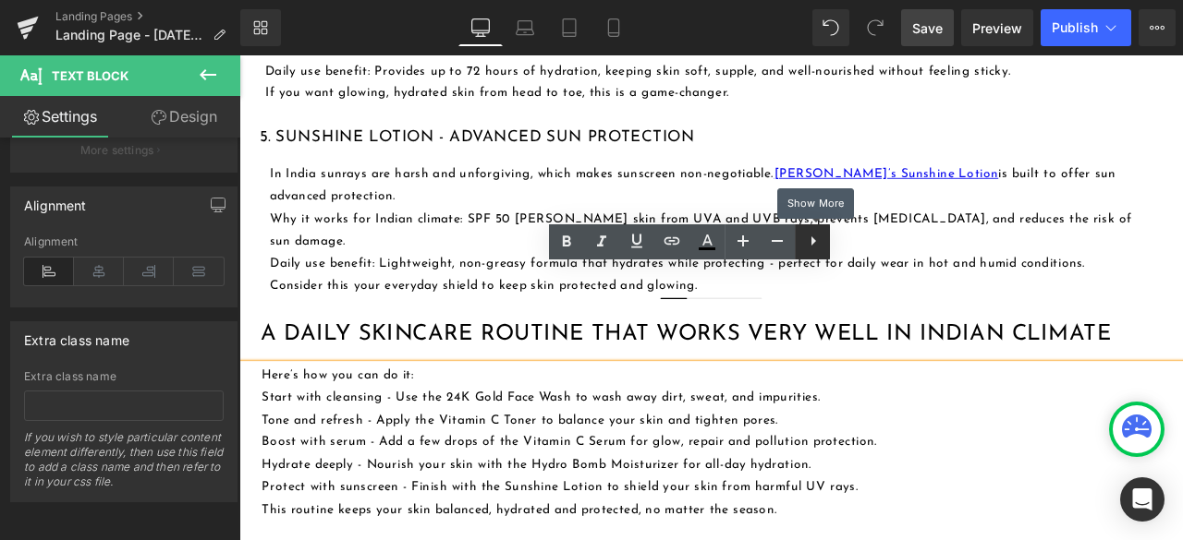
click at [817, 239] on icon at bounding box center [813, 241] width 22 height 22
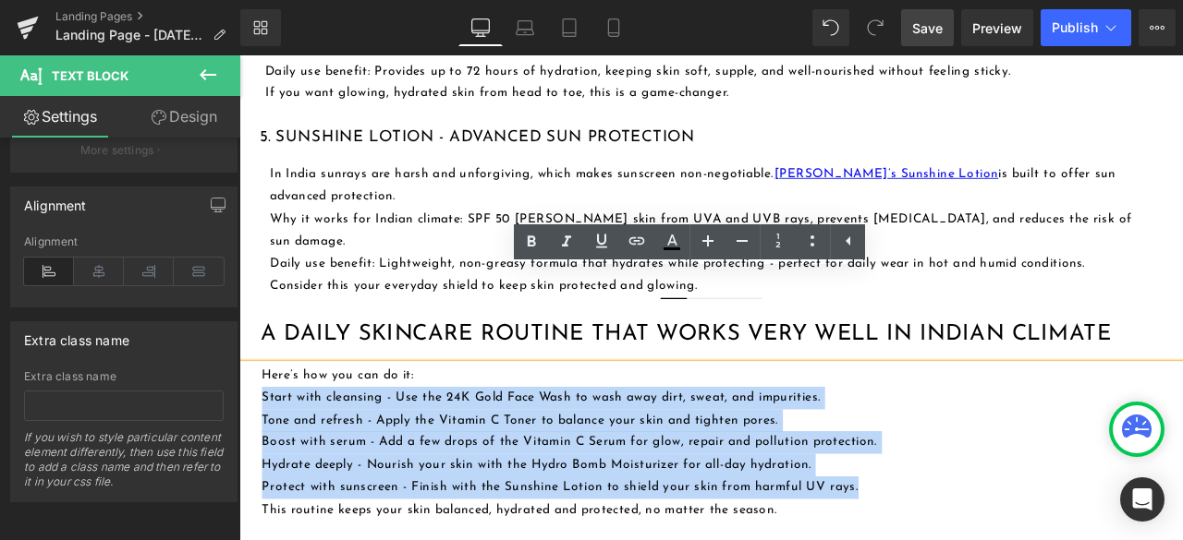
drag, startPoint x: 265, startPoint y: 345, endPoint x: 967, endPoint y: 452, distance: 710.3
click at [967, 452] on div "Here’s how you can do it: Start with cleansing - Use the 24K Gold Face Wash to…" at bounding box center [798, 528] width 1118 height 212
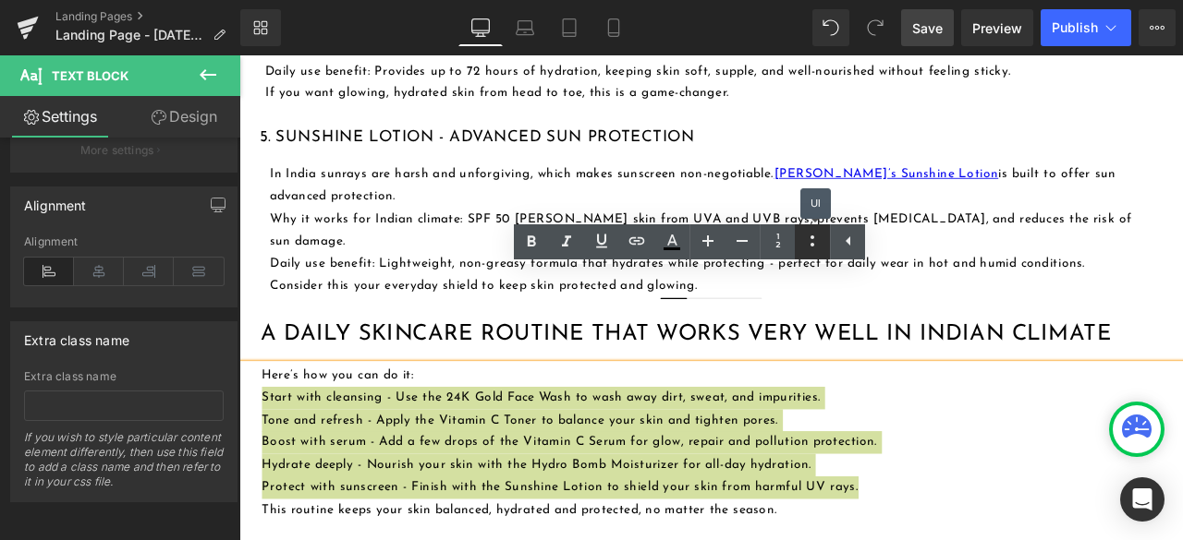
click at [810, 245] on icon at bounding box center [812, 241] width 22 height 22
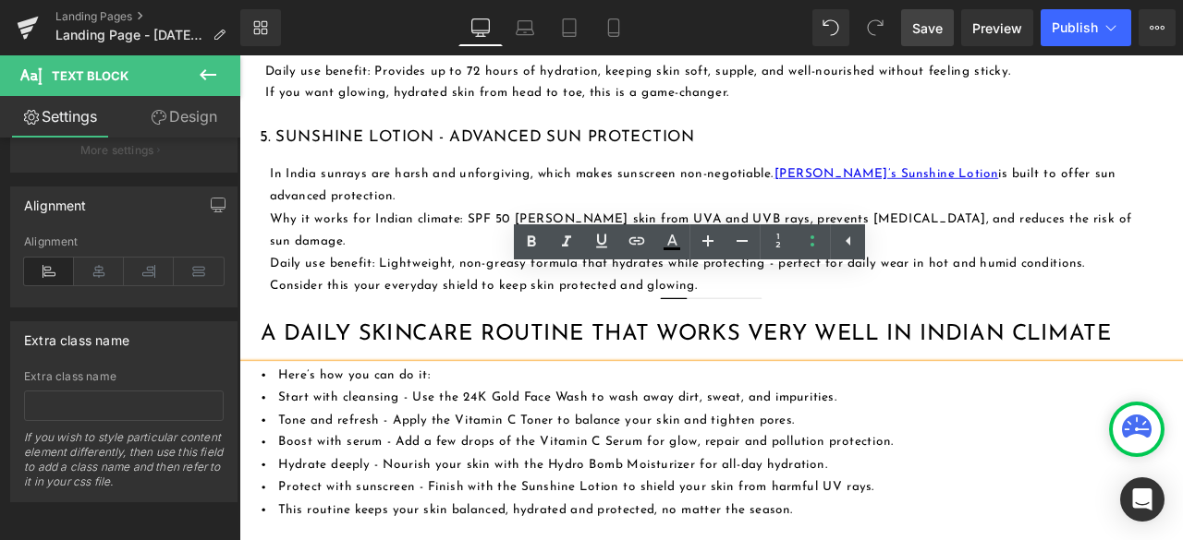
click at [658, 502] on li "Boost with serum - Add a few drops of the Vitamin C Serum for glow, repair and …" at bounding box center [811, 515] width 1091 height 27
click at [276, 422] on li "Here’s how you can do it:" at bounding box center [811, 435] width 1091 height 27
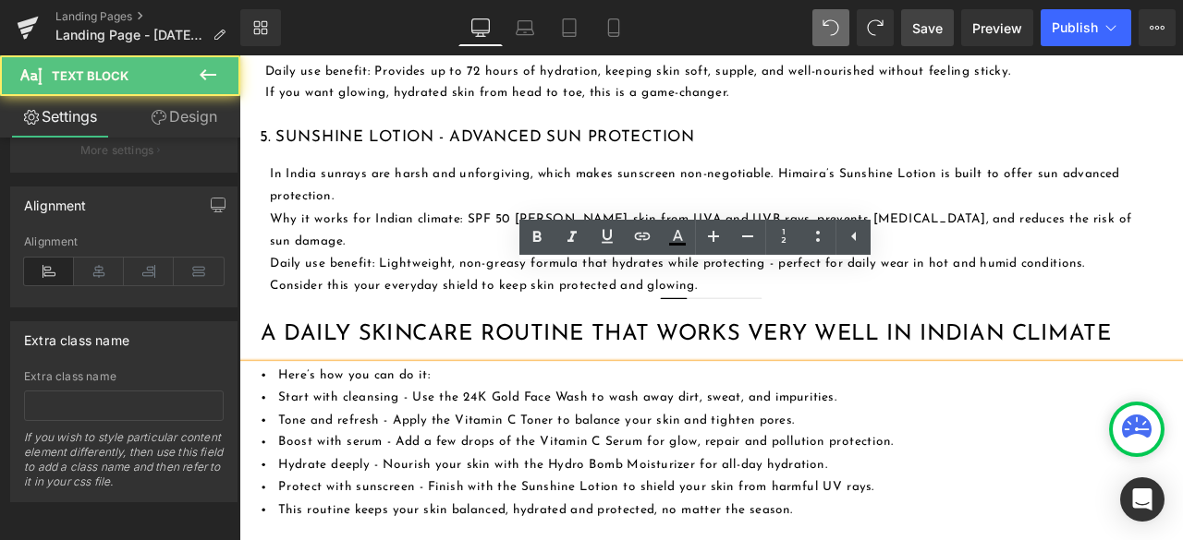
click at [1058, 449] on li "Start with cleansing - Use the 24K Gold Face Wash to wash away dirt, sweat, and…" at bounding box center [811, 462] width 1091 height 27
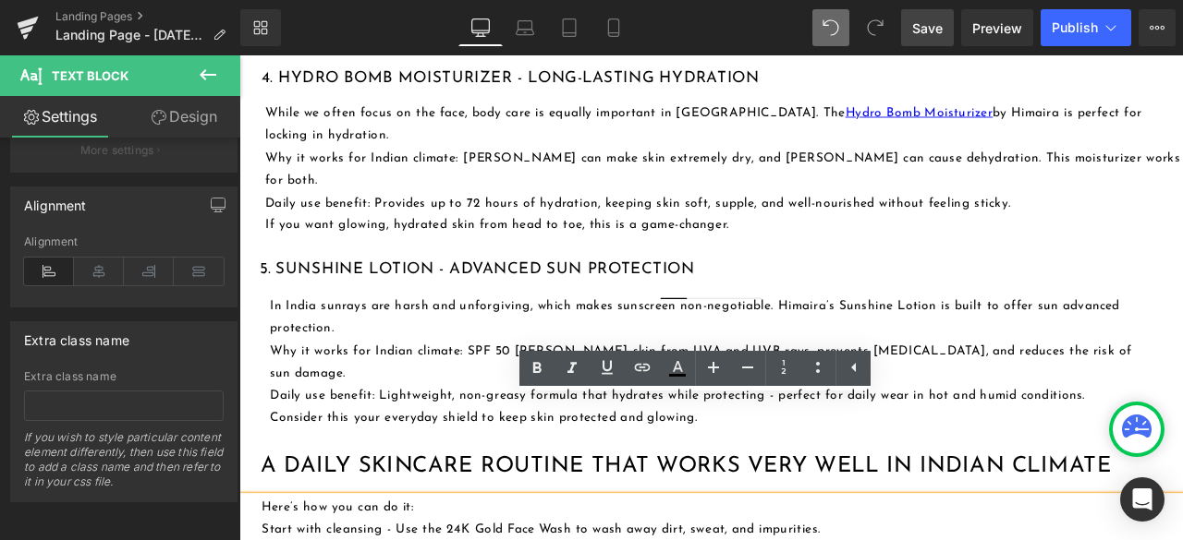
scroll to position [2125, 0]
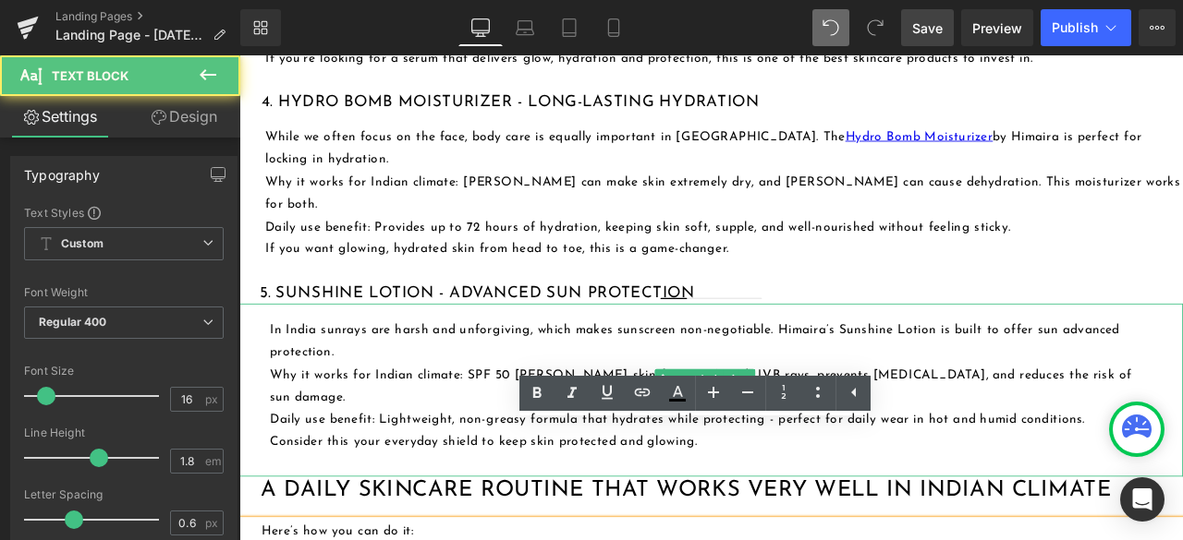
click at [873, 369] on p "In India sunrays are harsh and unforgiving, which makes sunscreen non-negotiabl…" at bounding box center [800, 396] width 1050 height 54
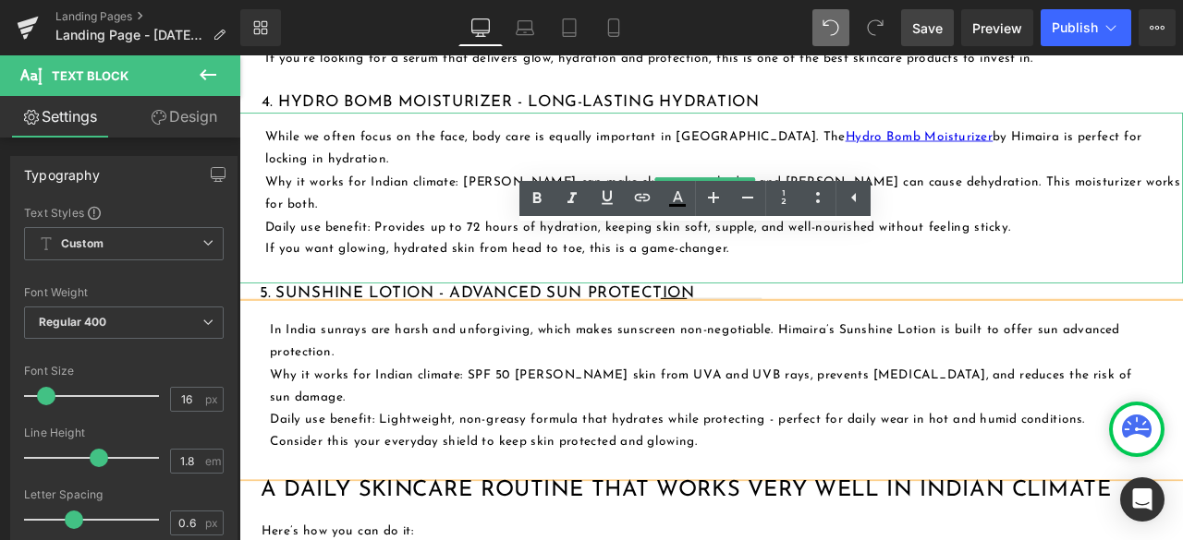
click at [1085, 247] on p "Daily use benefit: Provides up to 72 hours of hydration, keeping skin soft, sup…" at bounding box center [813, 260] width 1087 height 27
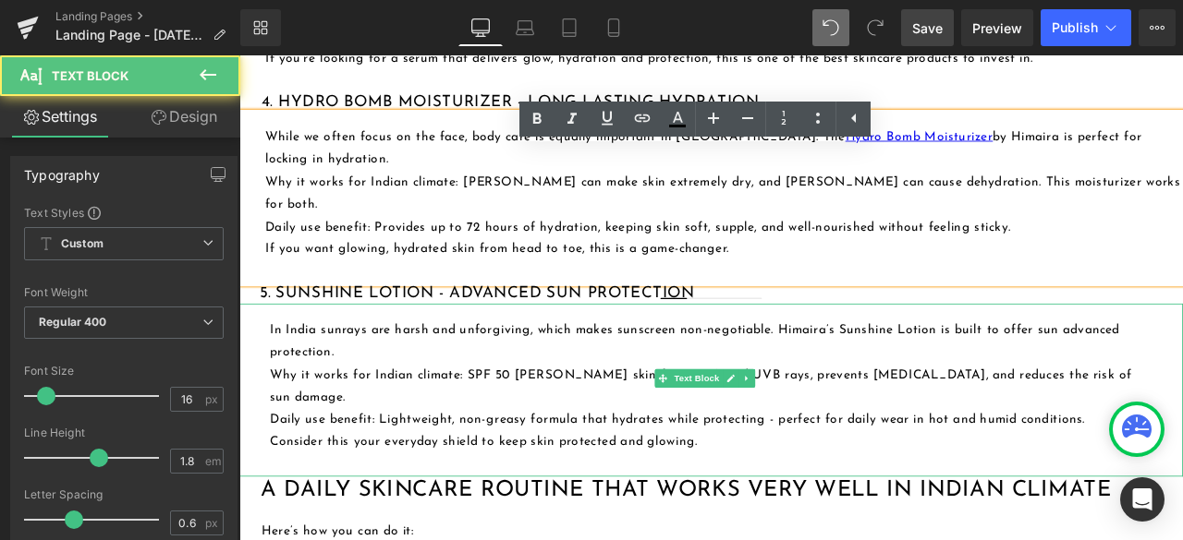
click at [973, 369] on p "In India sunrays are harsh and unforgiving, which makes sunscreen non-negotiabl…" at bounding box center [800, 396] width 1050 height 54
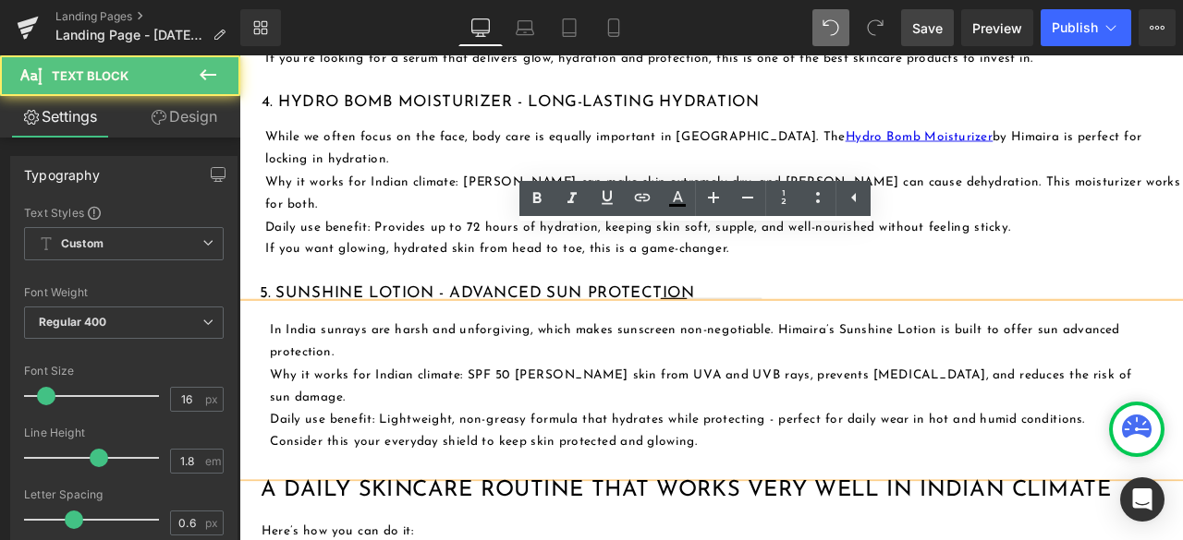
click at [1061, 369] on p "In India sunrays are harsh and unforgiving, which makes sunscreen non-negotiabl…" at bounding box center [800, 396] width 1050 height 54
click at [982, 369] on p "In India sunrays are harsh and unforgiving, which makes sunscreen non-negotiabl…" at bounding box center [800, 396] width 1050 height 54
click at [880, 369] on p "In India sunrays are harsh and unforgiving, which makes sunscreen non-negotiabl…" at bounding box center [800, 396] width 1050 height 54
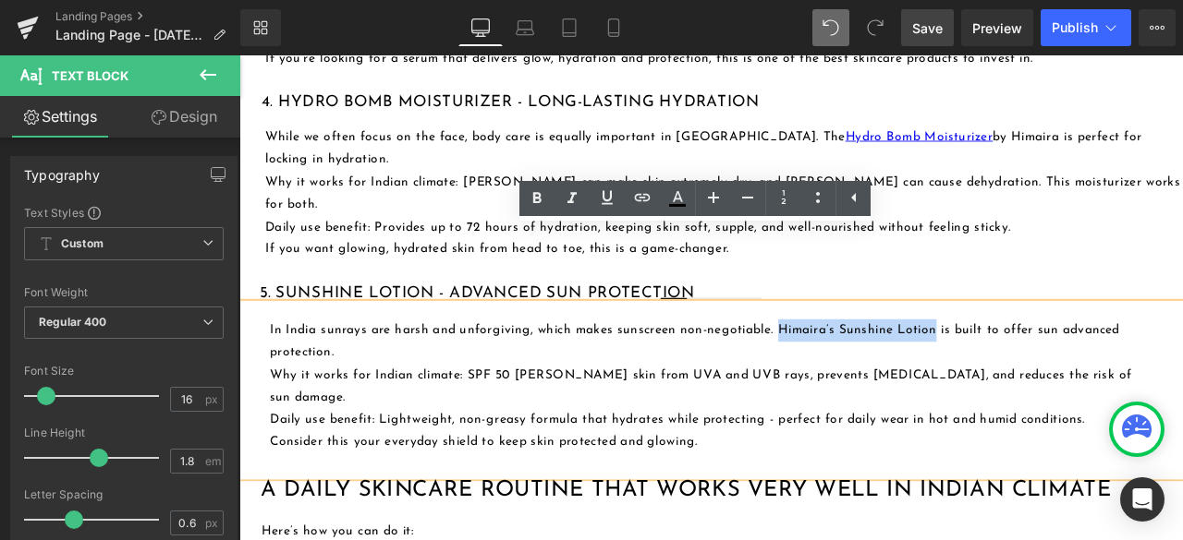
drag, startPoint x: 878, startPoint y: 295, endPoint x: 1062, endPoint y: 293, distance: 183.9
click at [1062, 369] on p "In India sunrays are harsh and unforgiving, which makes sunscreen non-negotiabl…" at bounding box center [800, 396] width 1050 height 54
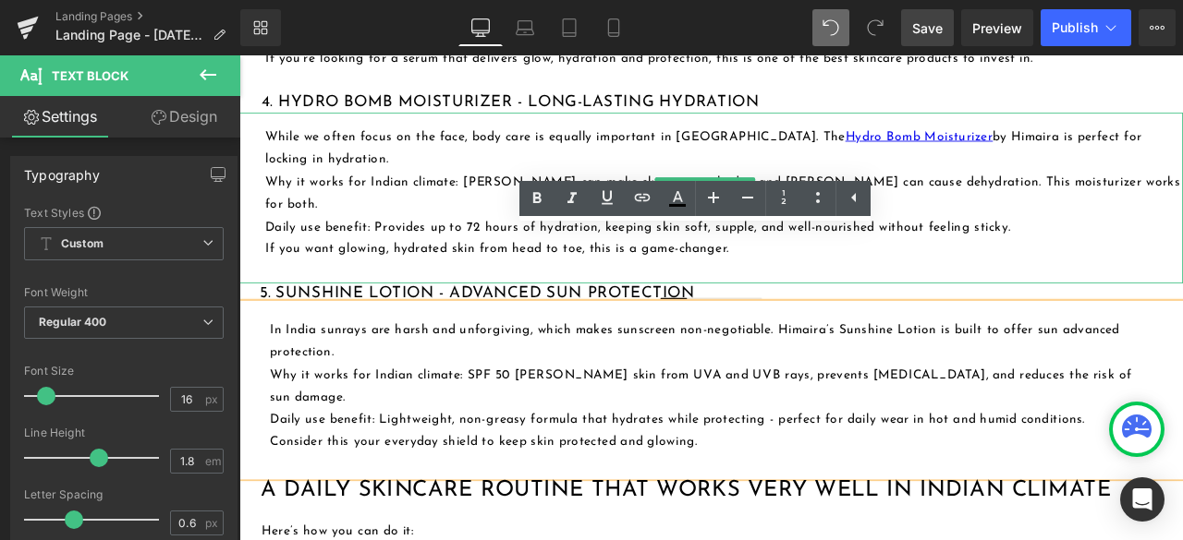
click at [1113, 273] on p "If you want glowing, hydrated skin from head to toe, this is a game-changer." at bounding box center [813, 286] width 1087 height 27
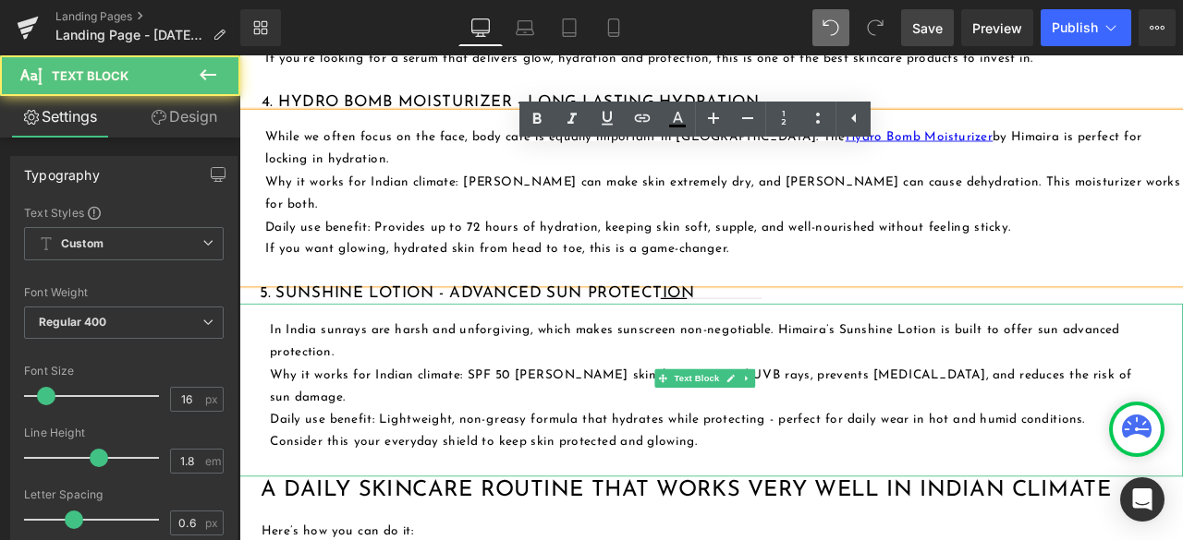
click at [1062, 369] on p "In India sunrays are harsh and unforgiving, which makes sunscreen non-negotiabl…" at bounding box center [800, 396] width 1050 height 54
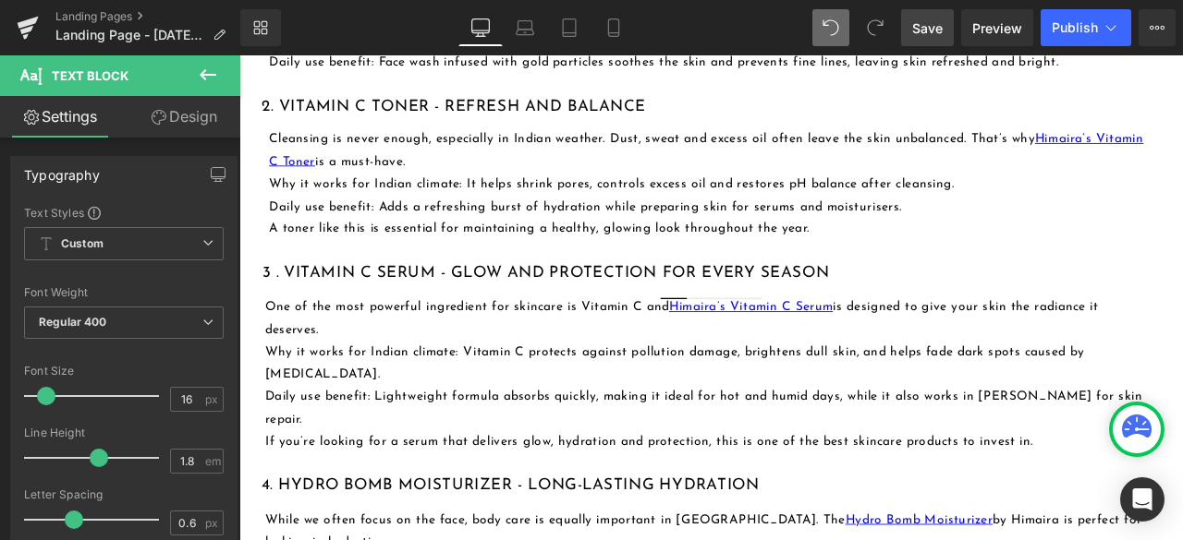
scroll to position [1571, 0]
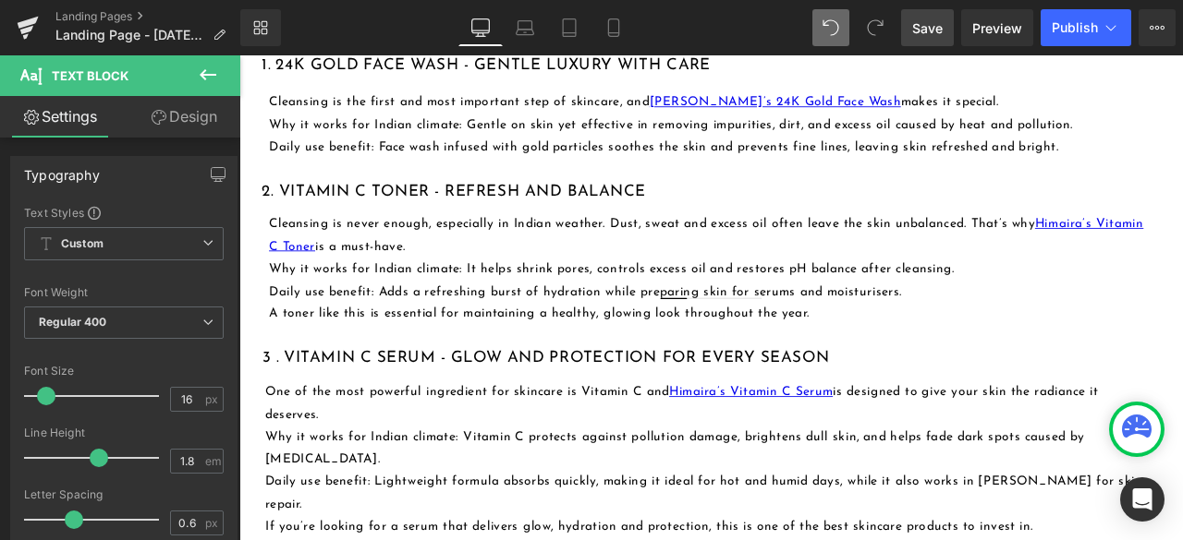
click at [928, 15] on link "Save" at bounding box center [927, 27] width 53 height 37
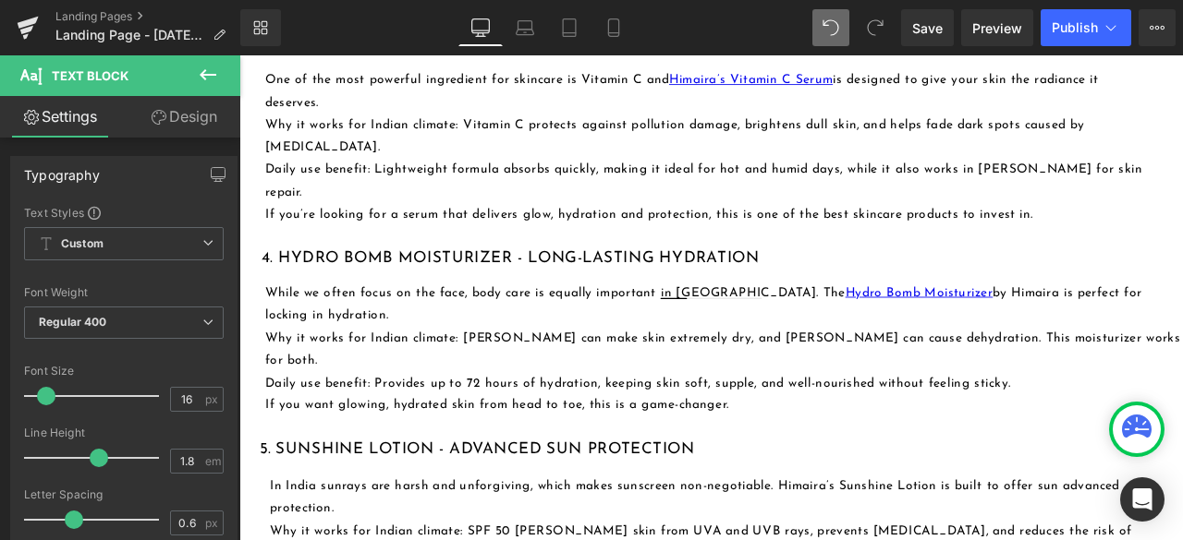
scroll to position [2033, 0]
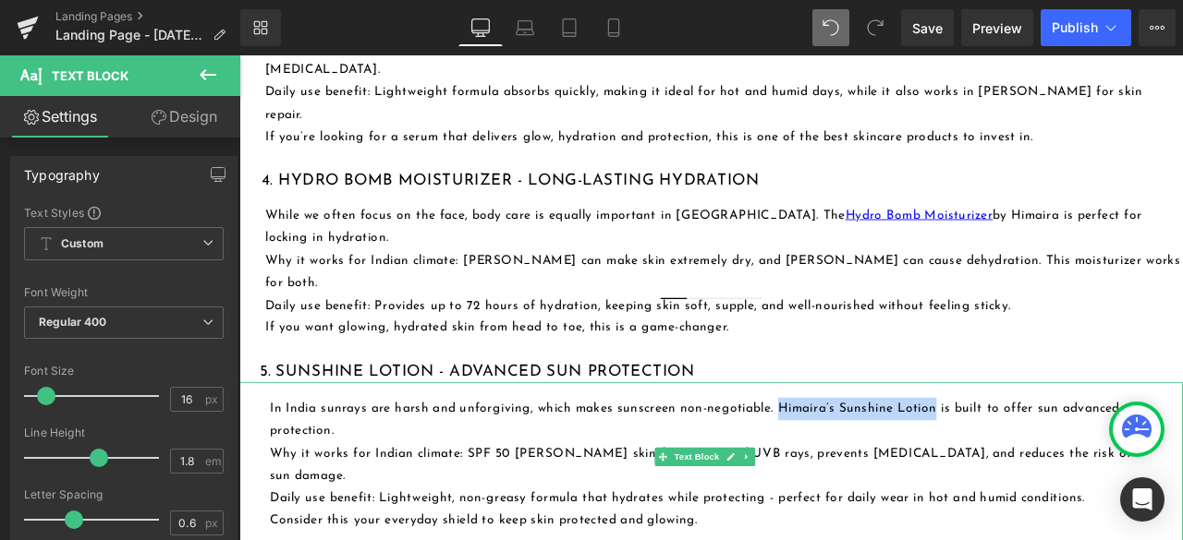
drag, startPoint x: 878, startPoint y: 386, endPoint x: 1060, endPoint y: 397, distance: 182.3
click at [1060, 461] on p "In India sunrays are harsh and unforgiving, which makes sunscreen non-negotiabl…" at bounding box center [800, 488] width 1050 height 54
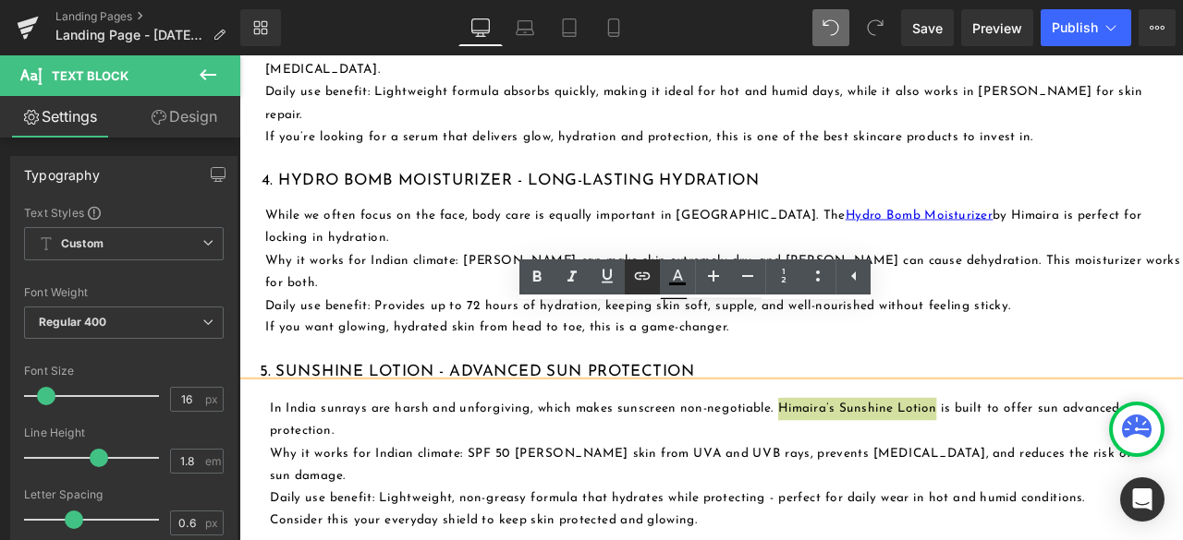
click at [649, 273] on icon at bounding box center [642, 276] width 22 height 22
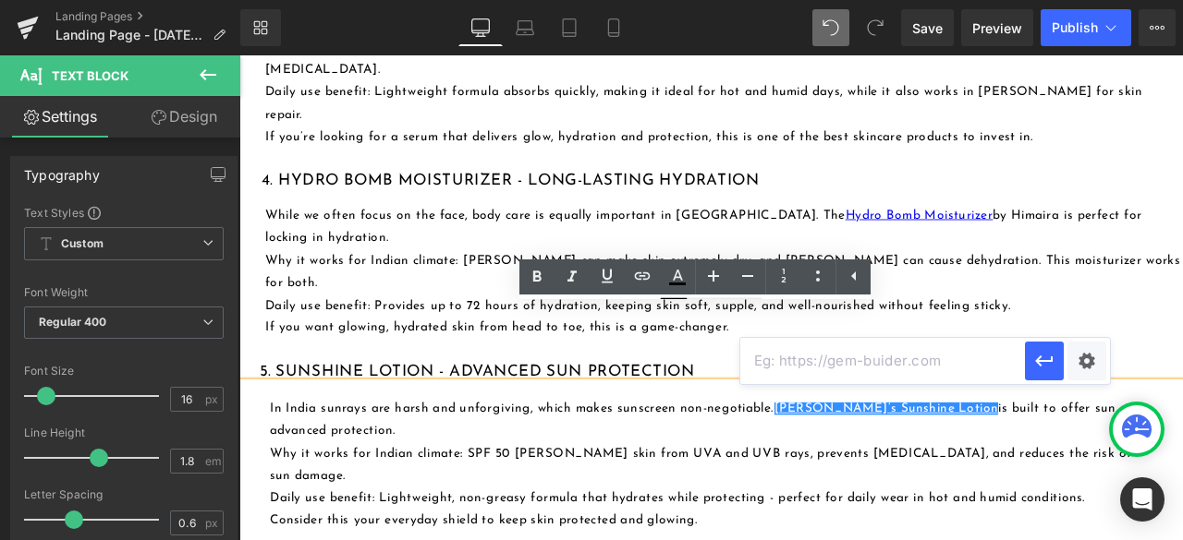
click at [851, 365] on input "text" at bounding box center [882, 361] width 285 height 46
paste input "[URL][DOMAIN_NAME]"
type input "[URL][DOMAIN_NAME]"
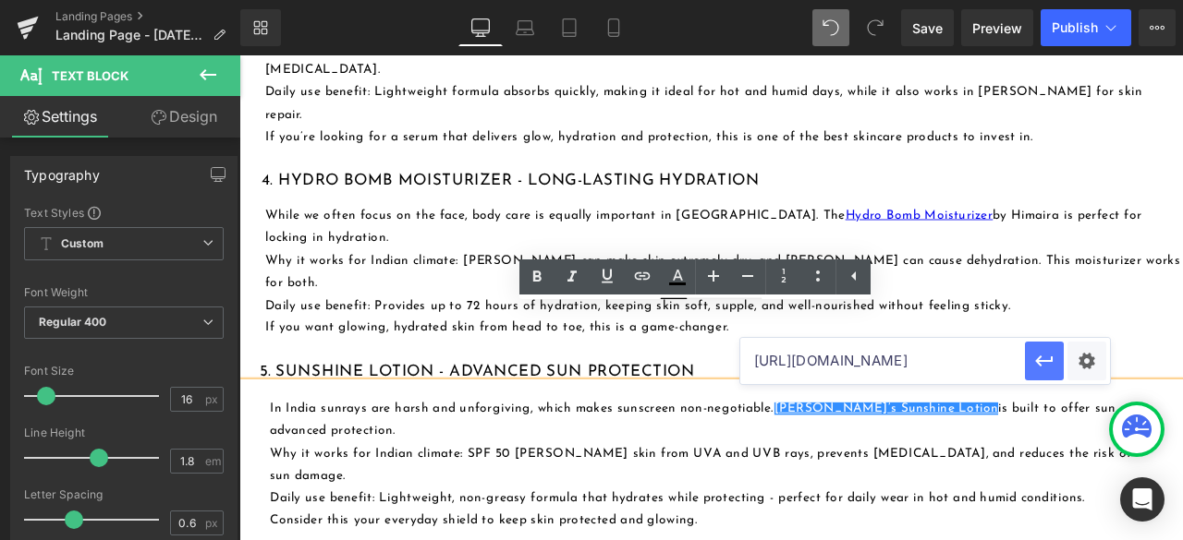
click at [1050, 368] on icon "button" at bounding box center [1044, 361] width 22 height 22
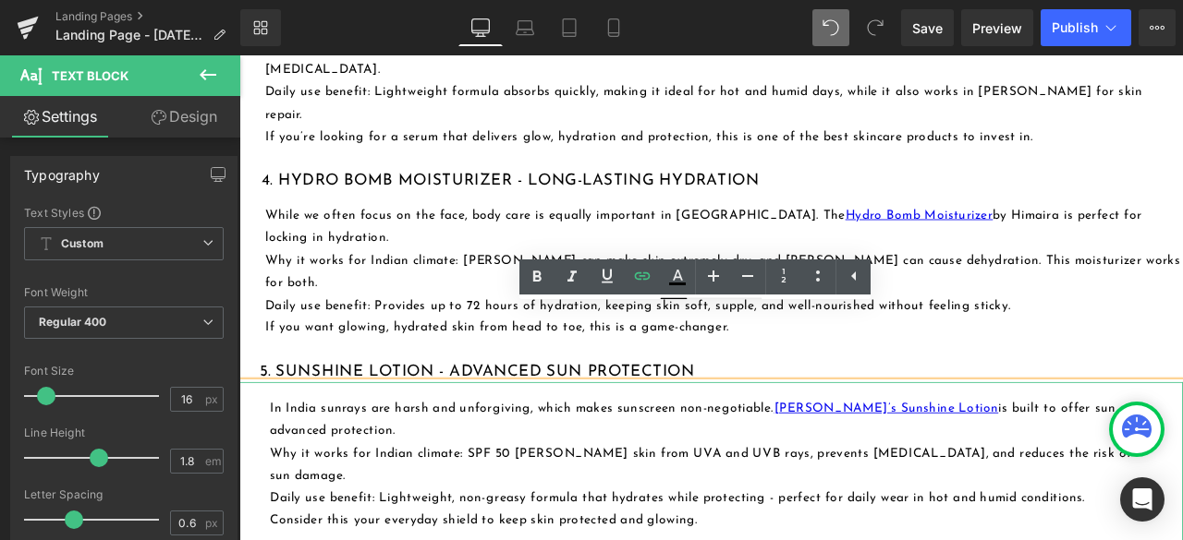
click at [907, 515] on p "Why it works for Indian climate: SPF 50 [PERSON_NAME] skin from UVA and UVB ray…" at bounding box center [800, 542] width 1050 height 54
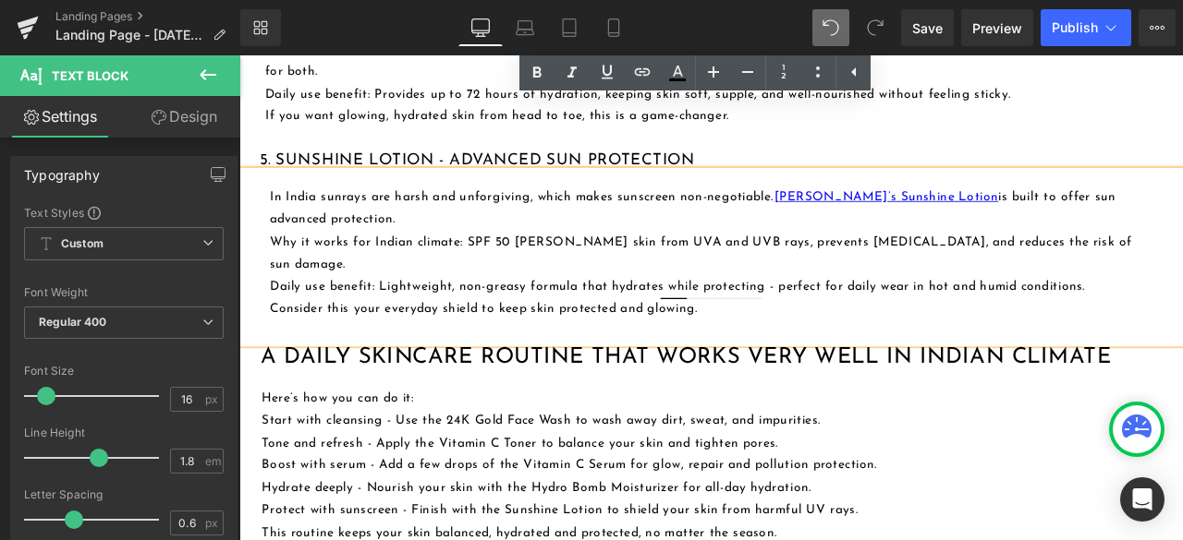
scroll to position [2310, 0]
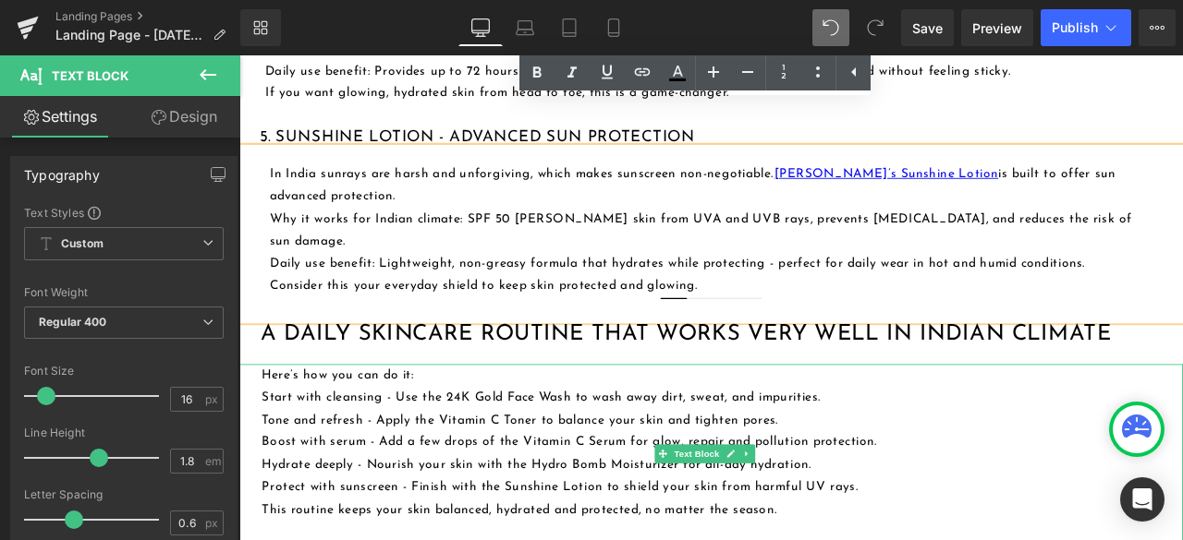
click at [460, 422] on p "Here’s how you can do it:" at bounding box center [811, 435] width 1091 height 27
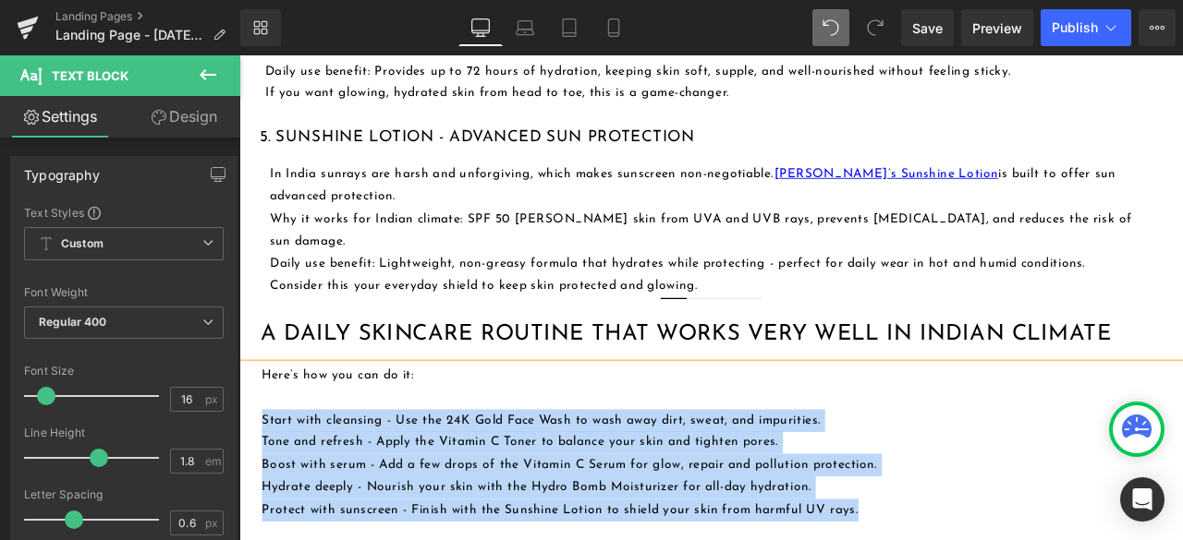
drag, startPoint x: 269, startPoint y: 368, endPoint x: 978, endPoint y: 479, distance: 718.1
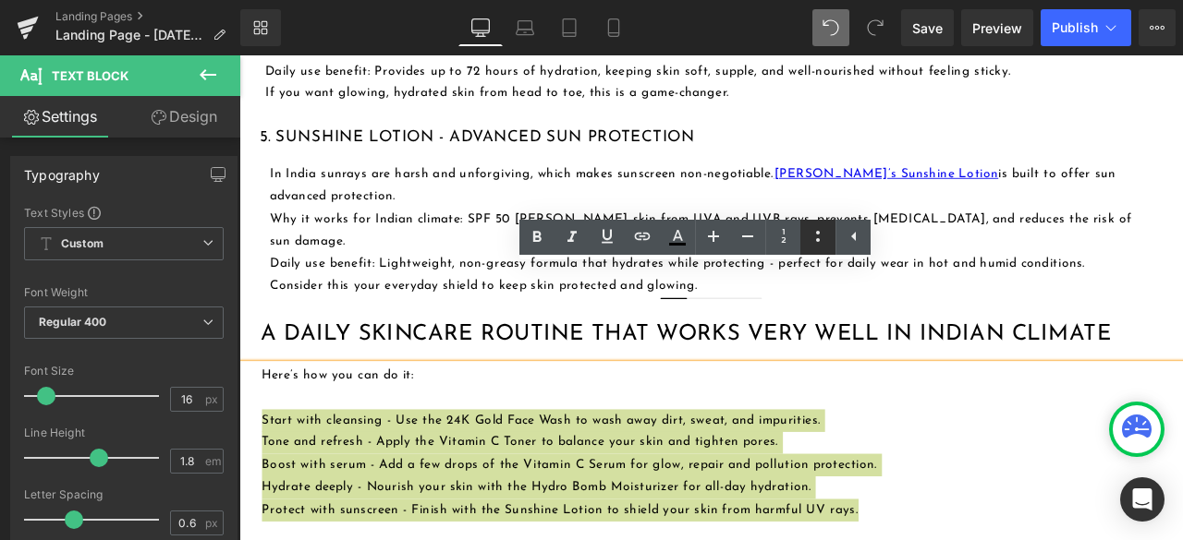
click at [823, 237] on icon at bounding box center [818, 236] width 22 height 22
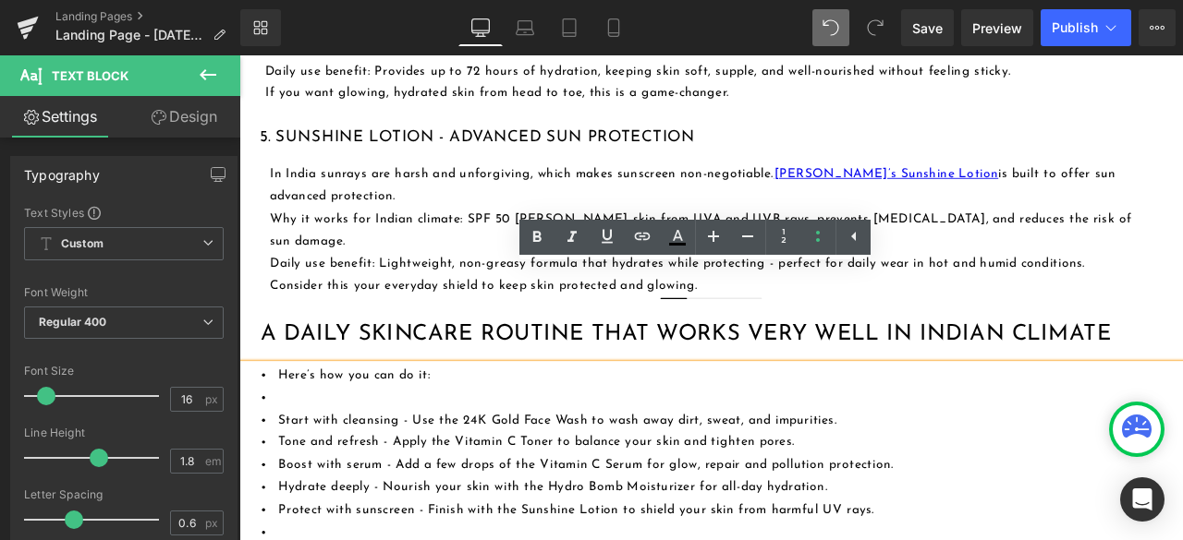
click at [285, 449] on li at bounding box center [811, 462] width 1091 height 27
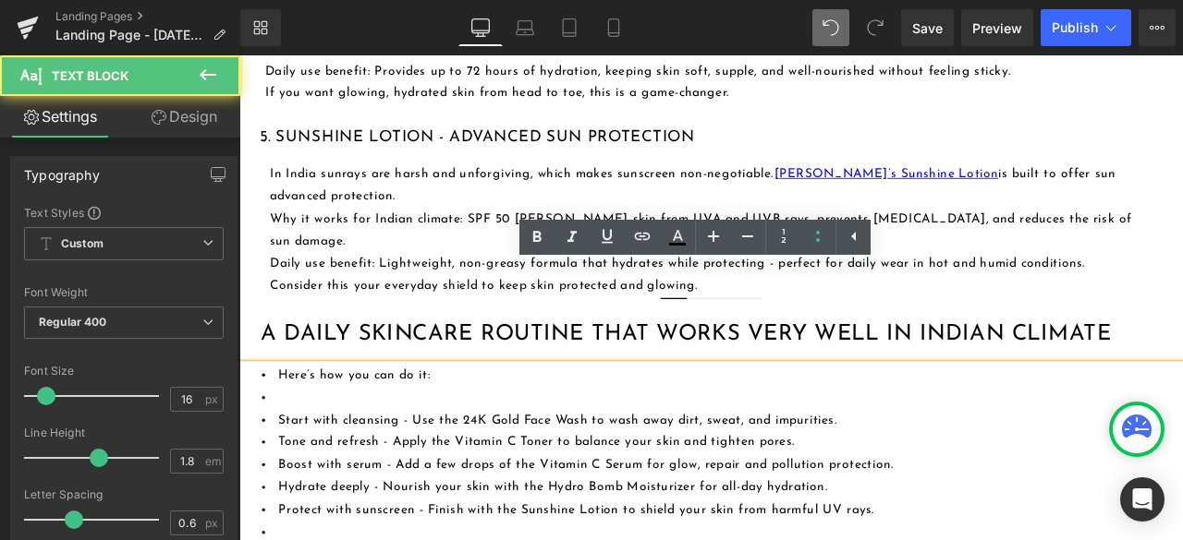
click at [285, 449] on li at bounding box center [811, 462] width 1091 height 27
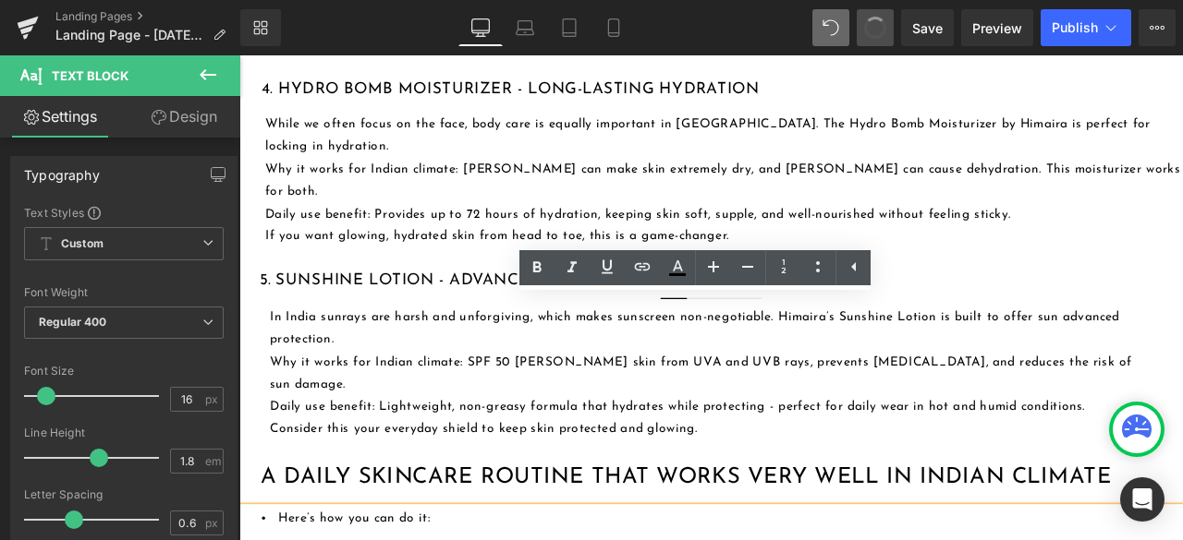
scroll to position [2397, 0]
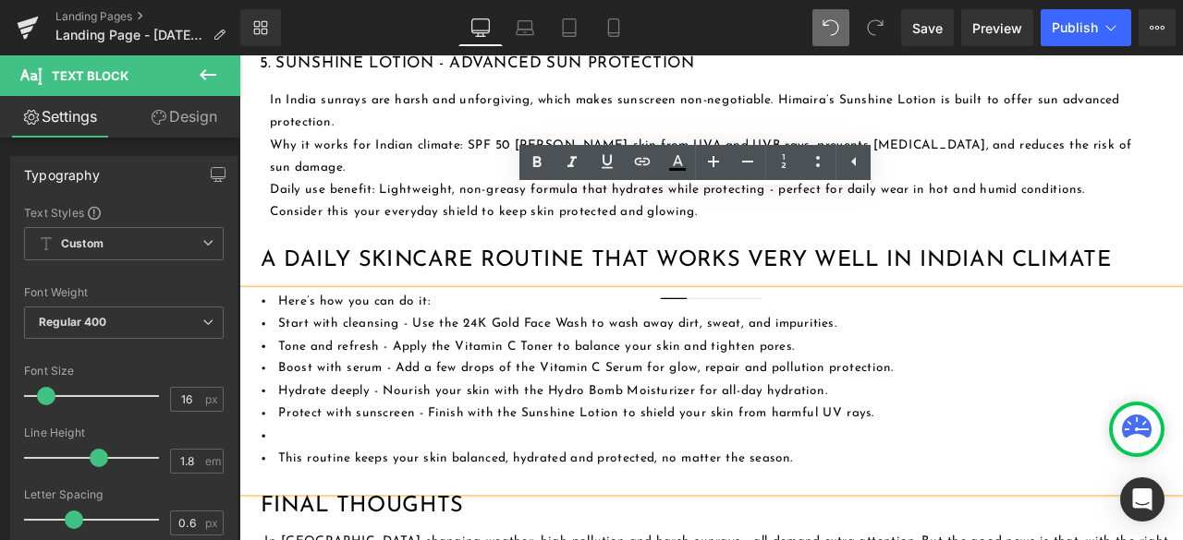
click at [868, 27] on icon at bounding box center [875, 27] width 17 height 17
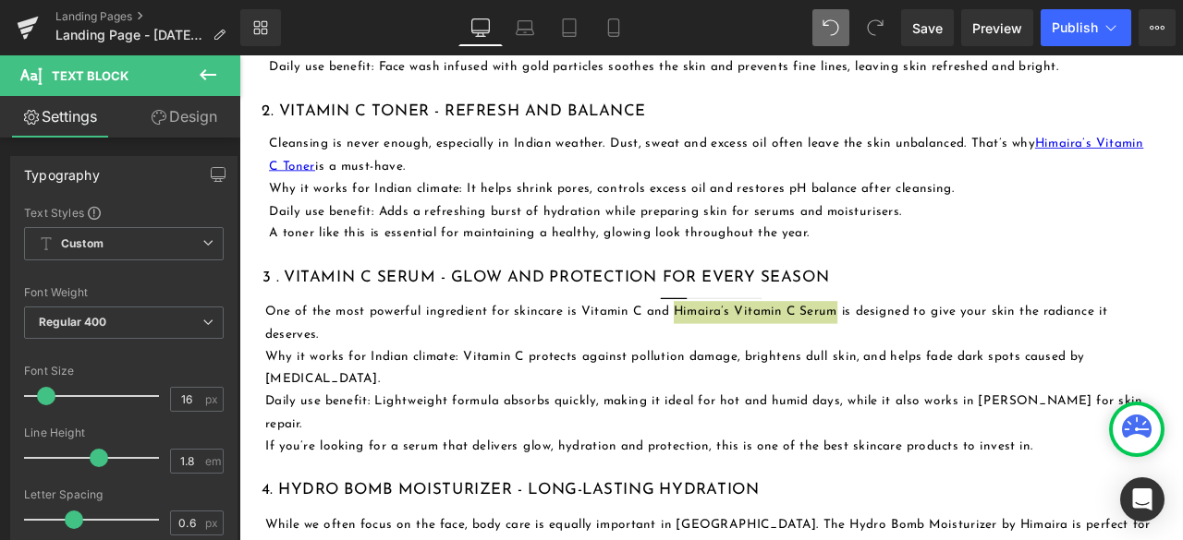
scroll to position [1658, 0]
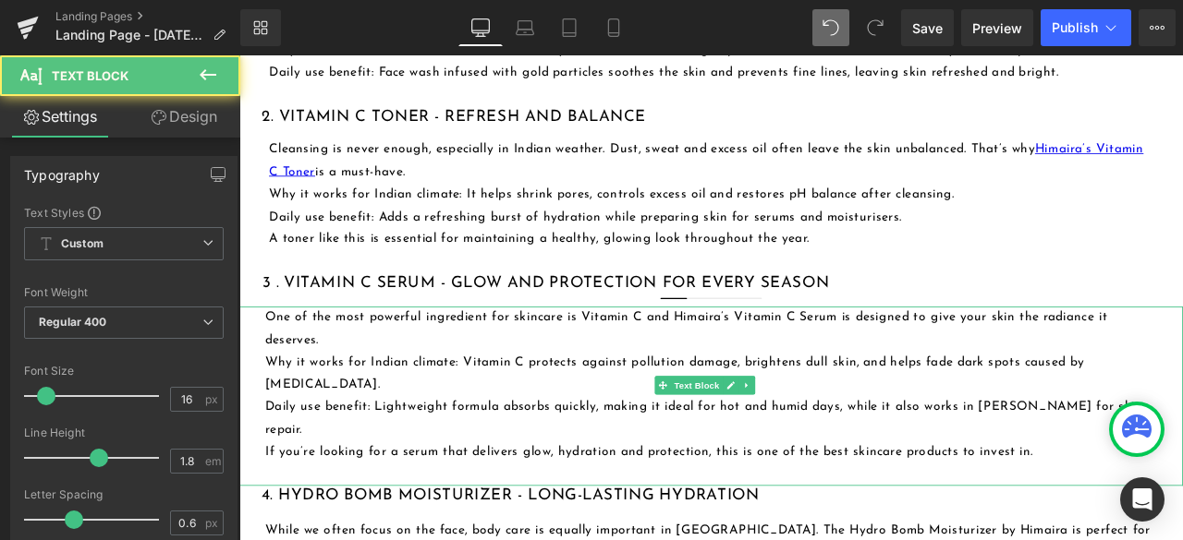
click at [942, 355] on p "One of the most powerful ingredient for skincare is Vitamin C and Himaira’s Vit…" at bounding box center [797, 381] width 1054 height 54
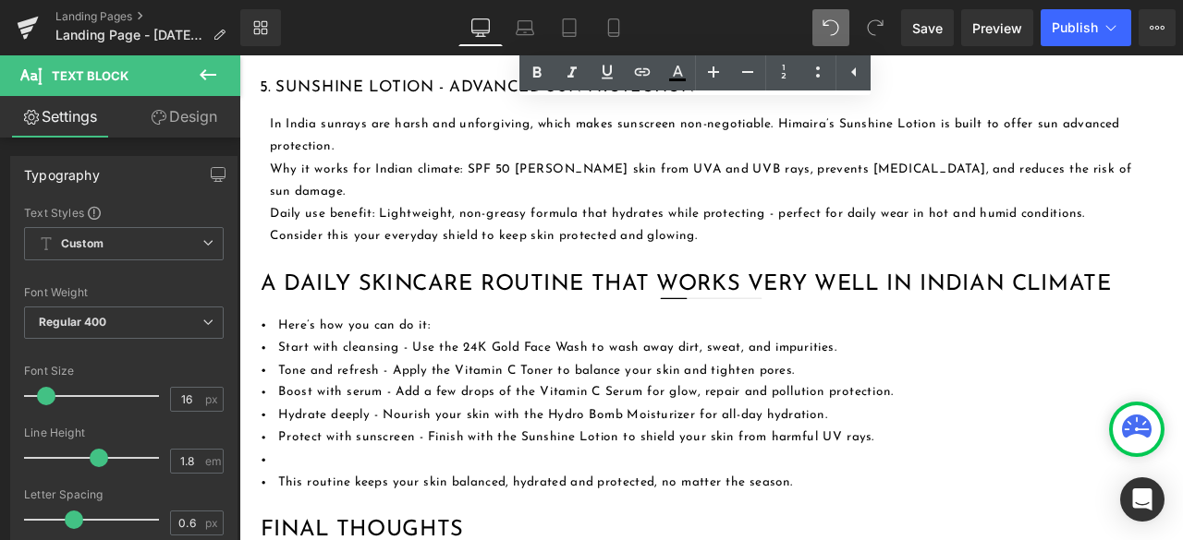
scroll to position [2397, 0]
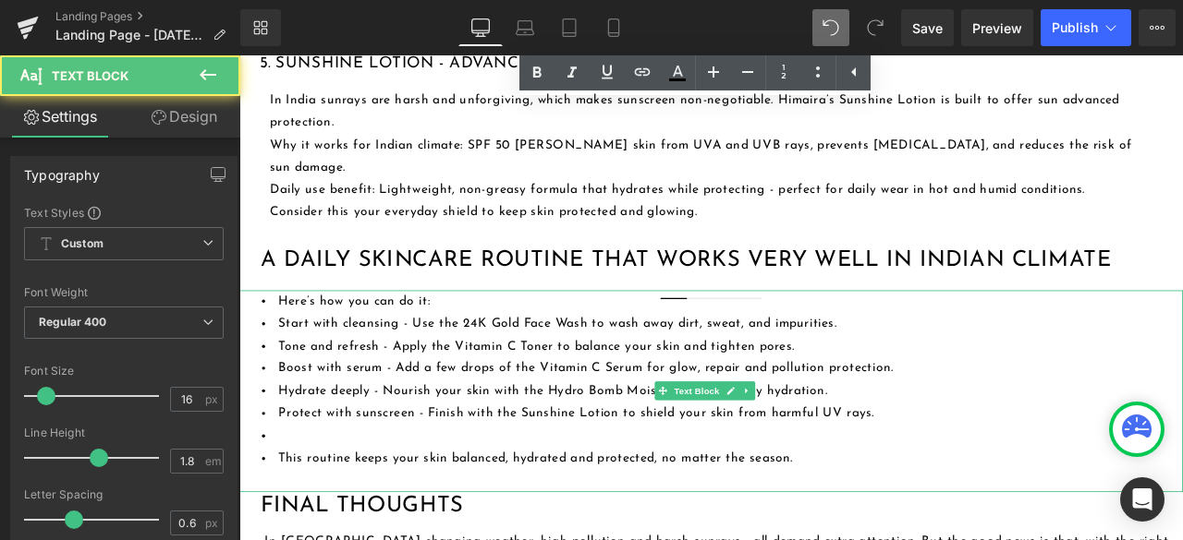
click at [280, 334] on li "Here’s how you can do it:" at bounding box center [811, 347] width 1091 height 27
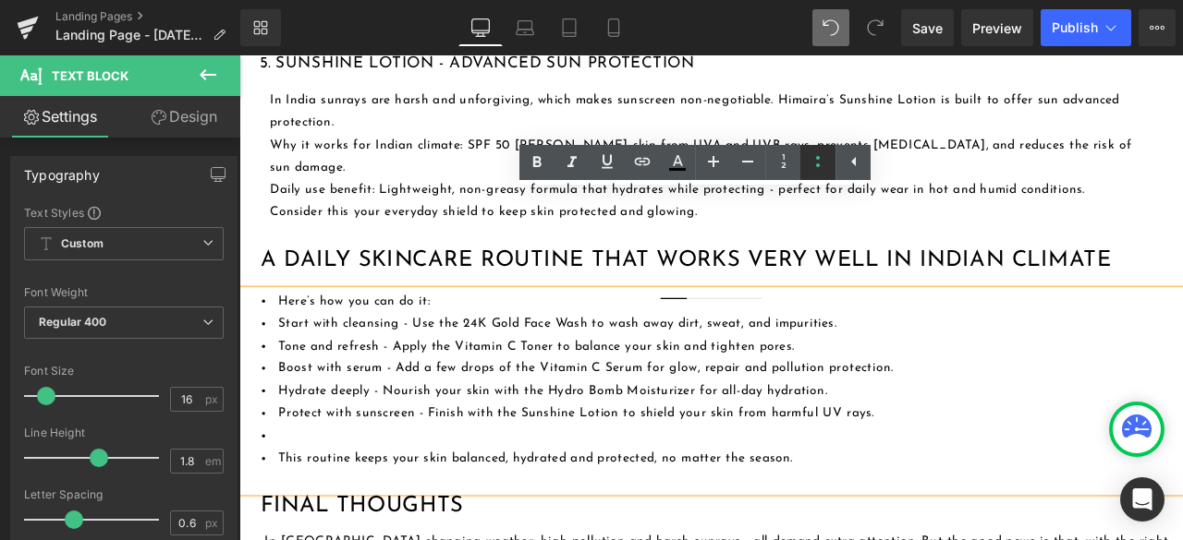
click at [823, 159] on icon at bounding box center [818, 162] width 22 height 22
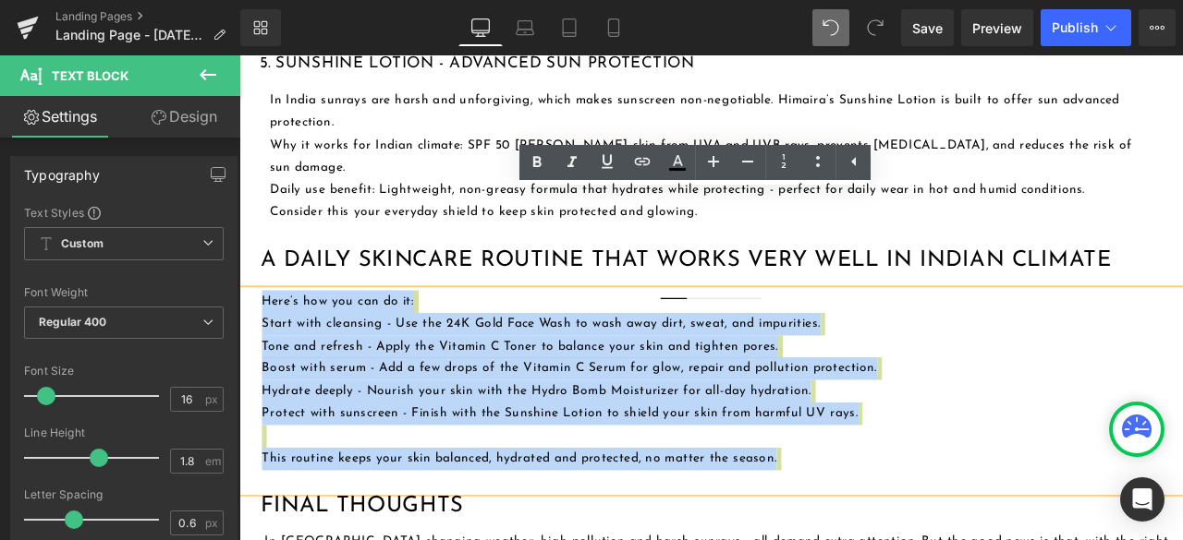
click at [1036, 334] on div "Here’s how you can do it: Start with cleansing - Use the 24K Gold Face Wash to …" at bounding box center [798, 453] width 1118 height 239
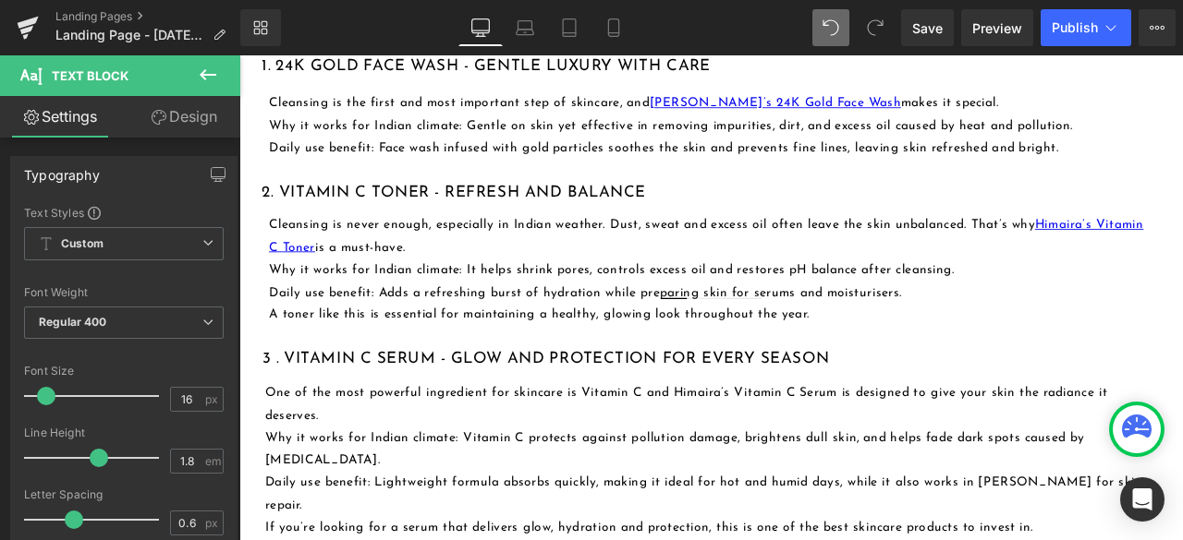
scroll to position [1658, 0]
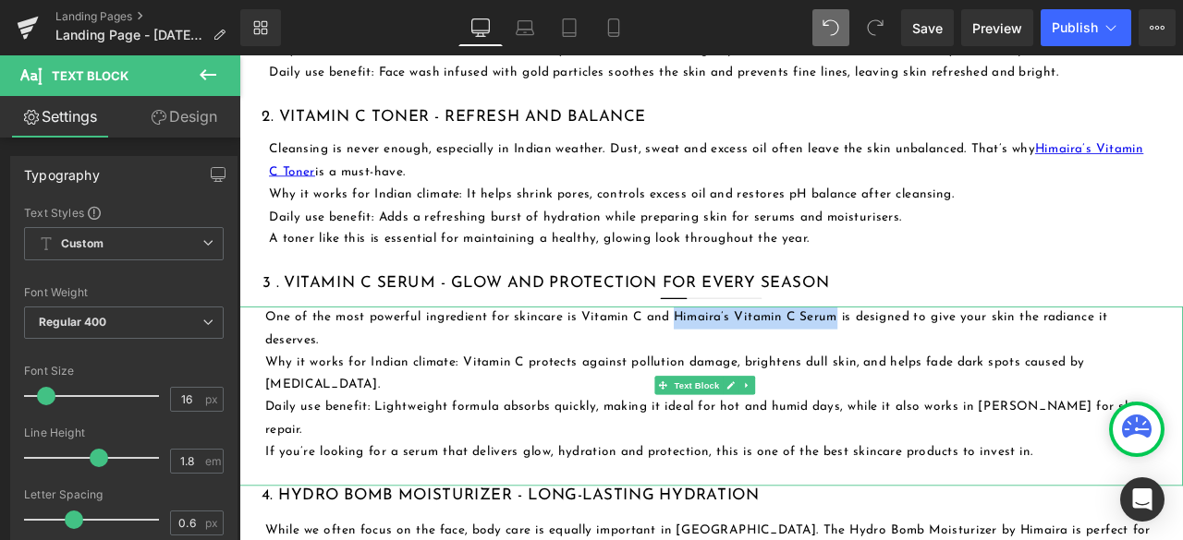
drag, startPoint x: 754, startPoint y: 332, endPoint x: 946, endPoint y: 334, distance: 192.2
click at [946, 354] on p "One of the most powerful ingredient for skincare is Vitamin C and Himaira’s Vit…" at bounding box center [797, 381] width 1054 height 54
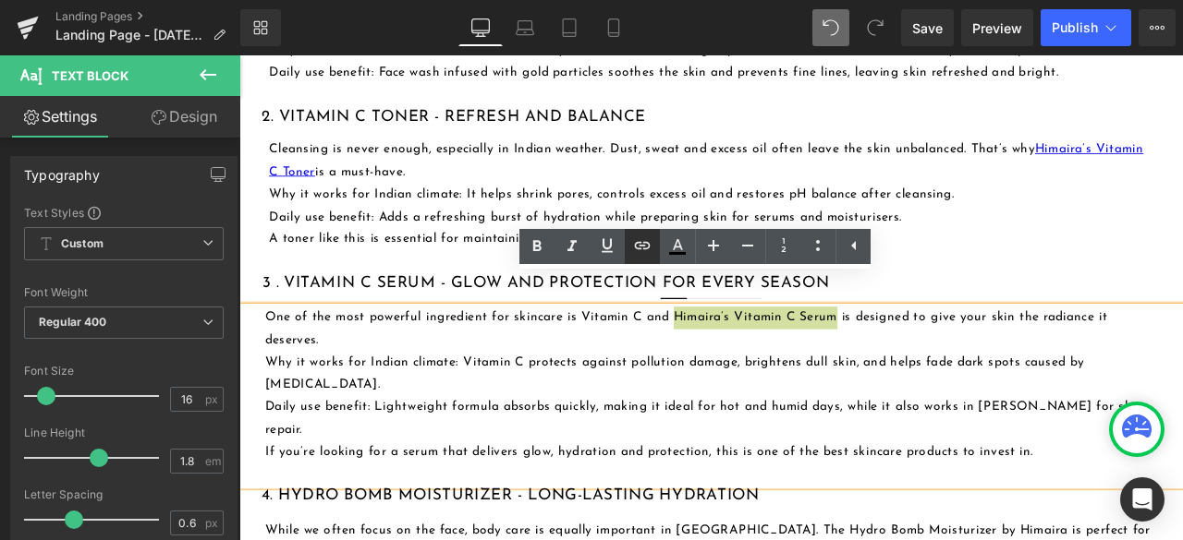
click at [640, 256] on icon at bounding box center [642, 246] width 22 height 22
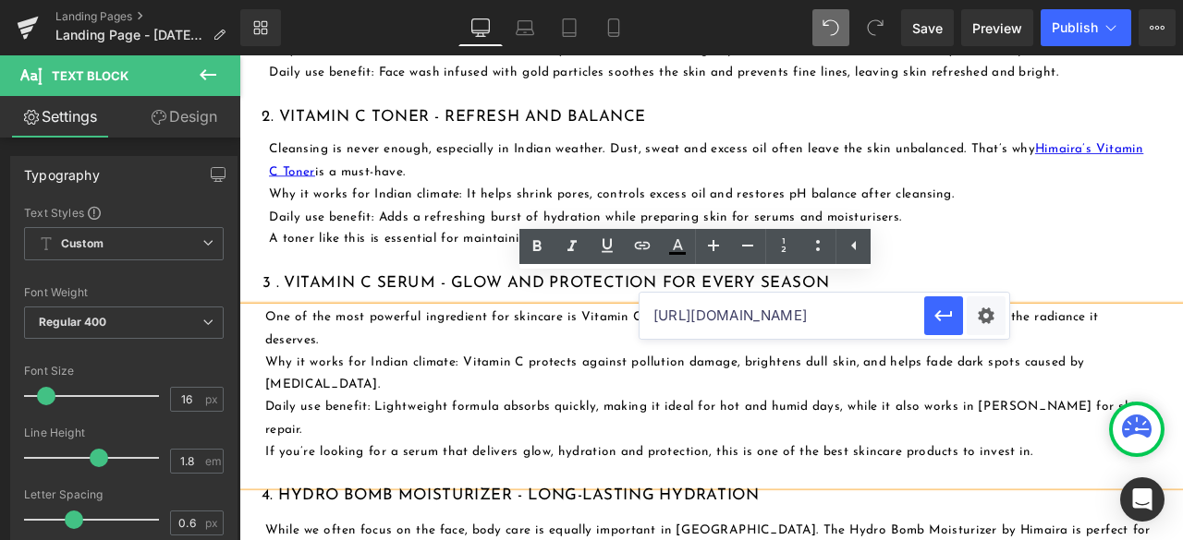
click at [743, 310] on input "[URL][DOMAIN_NAME]" at bounding box center [781, 316] width 285 height 46
paste input "[URL][DOMAIN_NAME]"
type input "[URL][DOMAIN_NAME]"
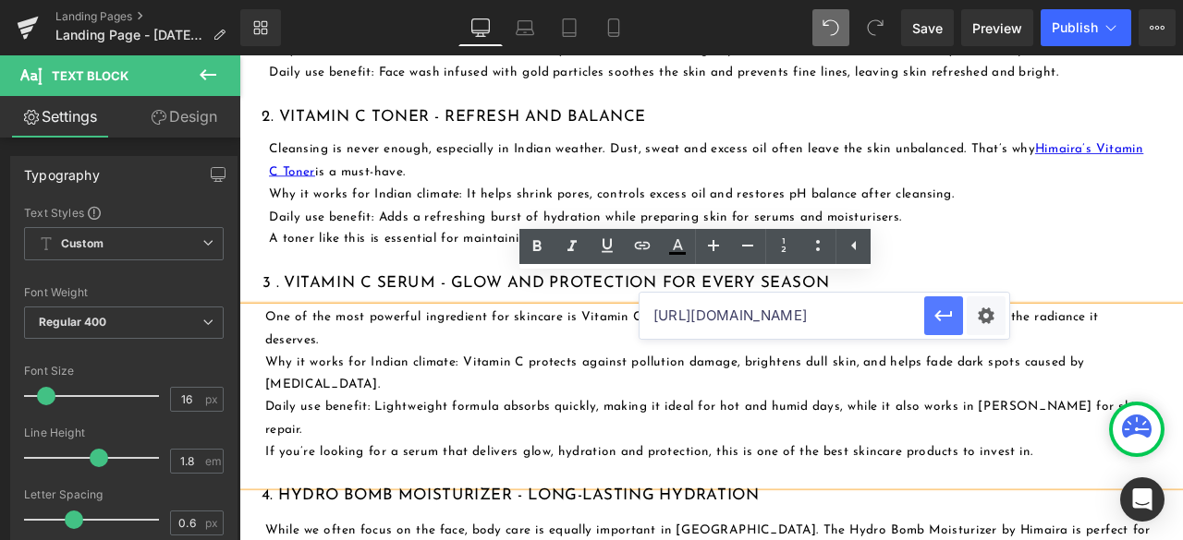
click at [948, 327] on button "button" at bounding box center [943, 316] width 39 height 39
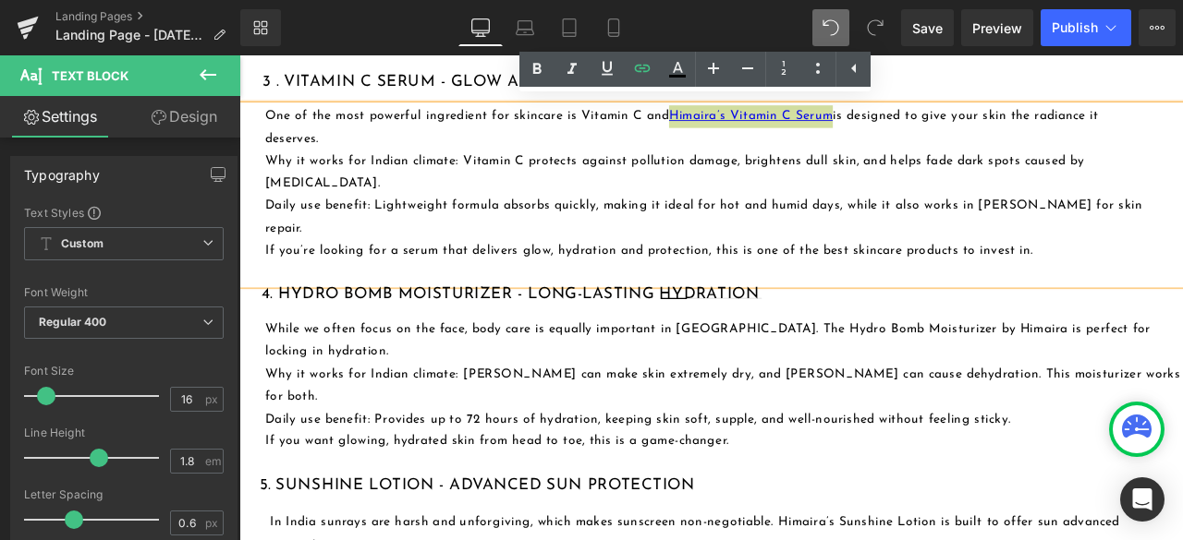
scroll to position [1936, 0]
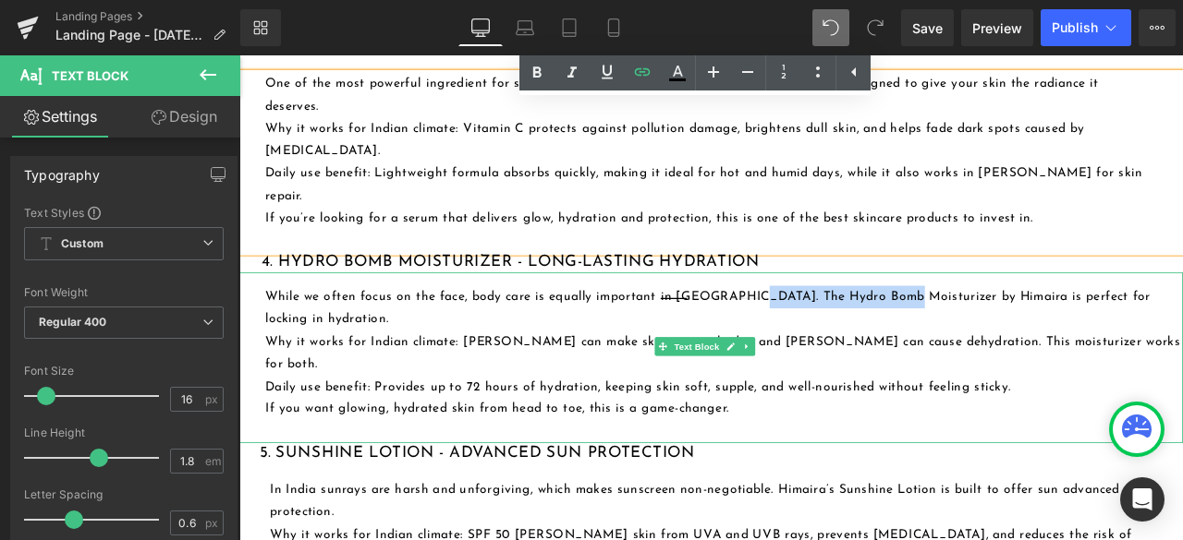
drag, startPoint x: 835, startPoint y: 285, endPoint x: 1009, endPoint y: 281, distance: 173.7
click at [1009, 329] on p "While we often focus on the face, body care is equally important in [GEOGRAPHIC…" at bounding box center [813, 356] width 1087 height 54
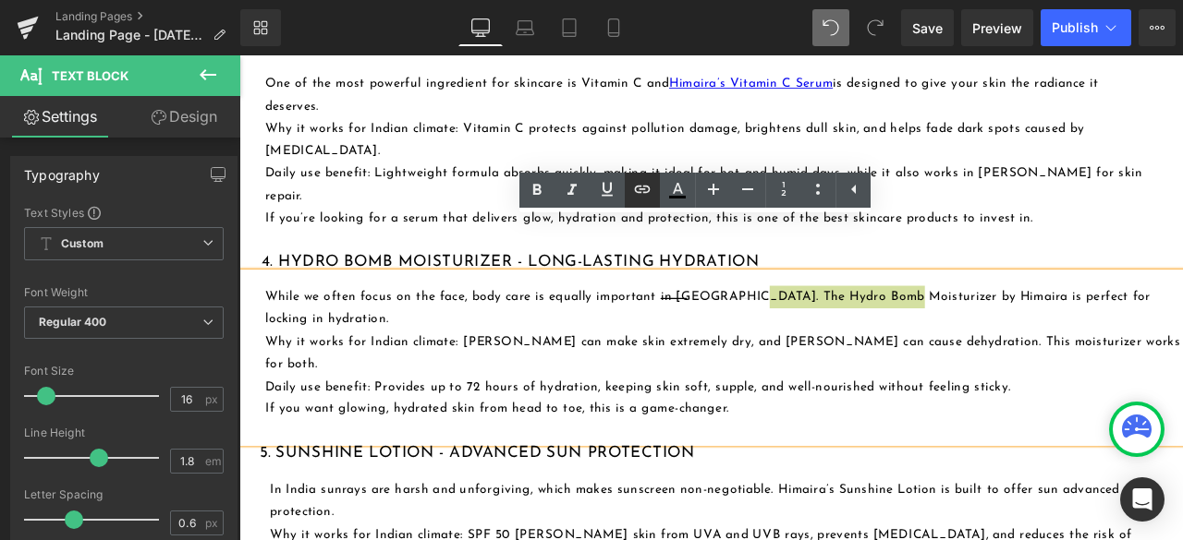
click at [649, 184] on icon at bounding box center [642, 189] width 22 height 22
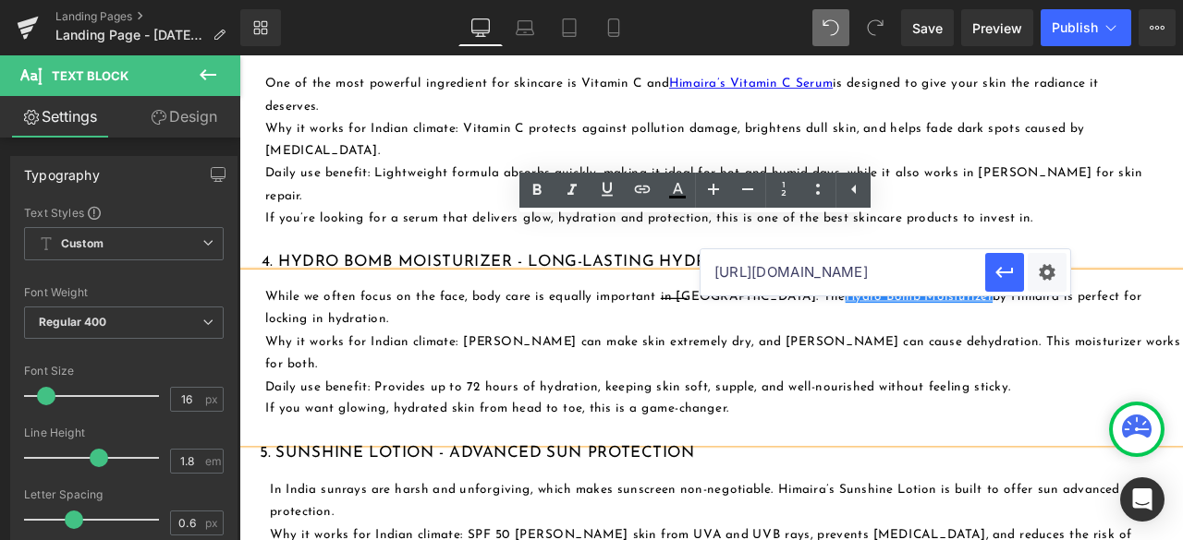
click at [748, 276] on input "[URL][DOMAIN_NAME]" at bounding box center [842, 272] width 285 height 46
paste input "[URL][DOMAIN_NAME]"
type input "[URL][DOMAIN_NAME]"
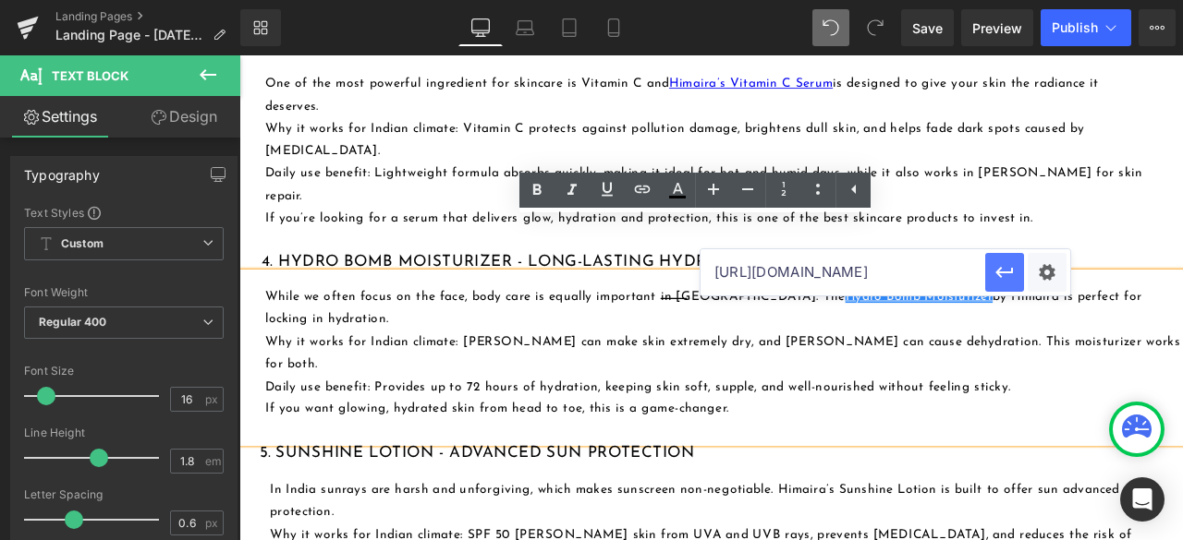
click at [993, 285] on button "button" at bounding box center [1004, 272] width 39 height 39
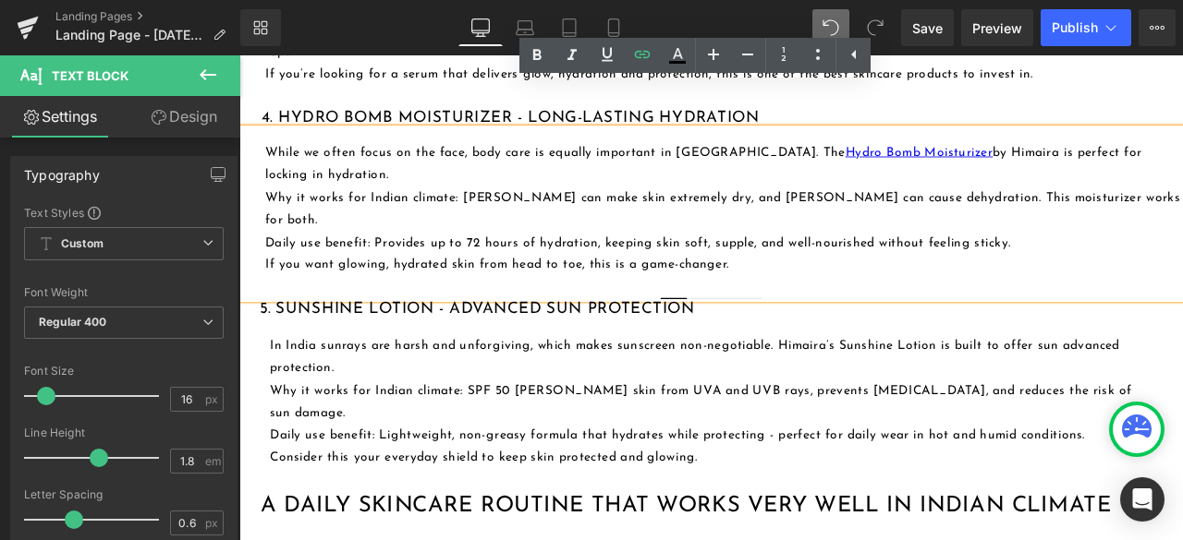
scroll to position [2120, 0]
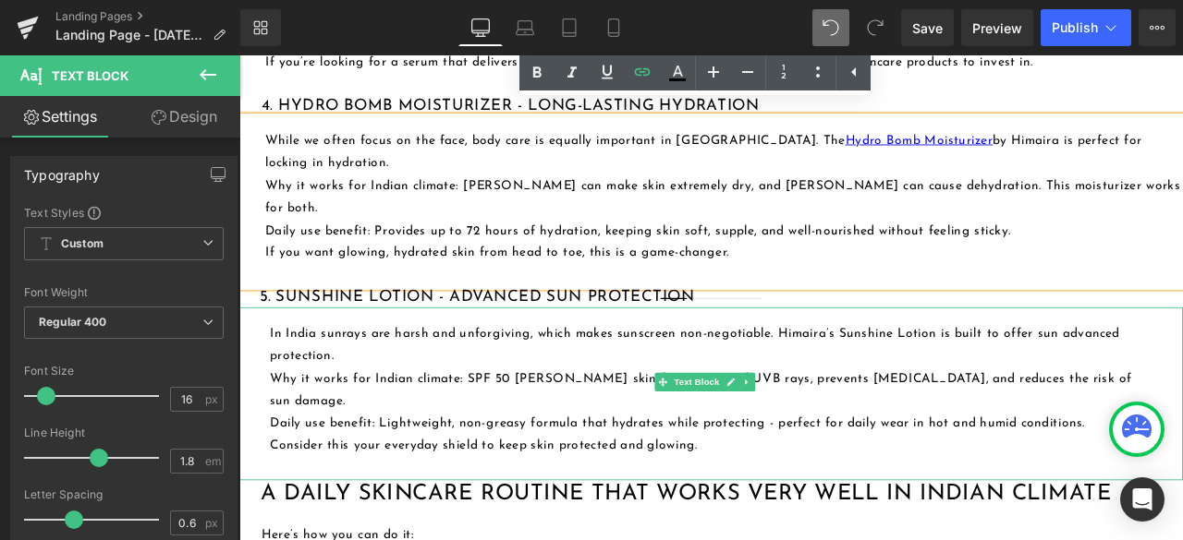
click at [770, 373] on p "In India sunrays are harsh and unforgiving, which makes sunscreen non-negotiabl…" at bounding box center [800, 400] width 1050 height 54
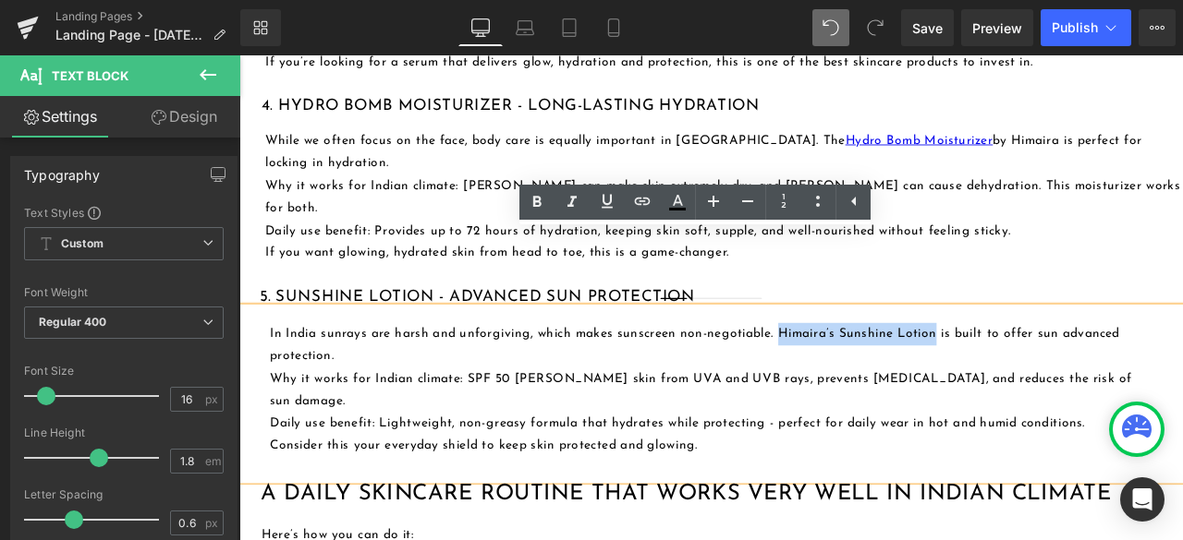
drag, startPoint x: 877, startPoint y: 293, endPoint x: 1059, endPoint y: 294, distance: 182.0
click at [1059, 373] on p "In India sunrays are harsh and unforgiving, which makes sunscreen non-negotiabl…" at bounding box center [800, 400] width 1050 height 54
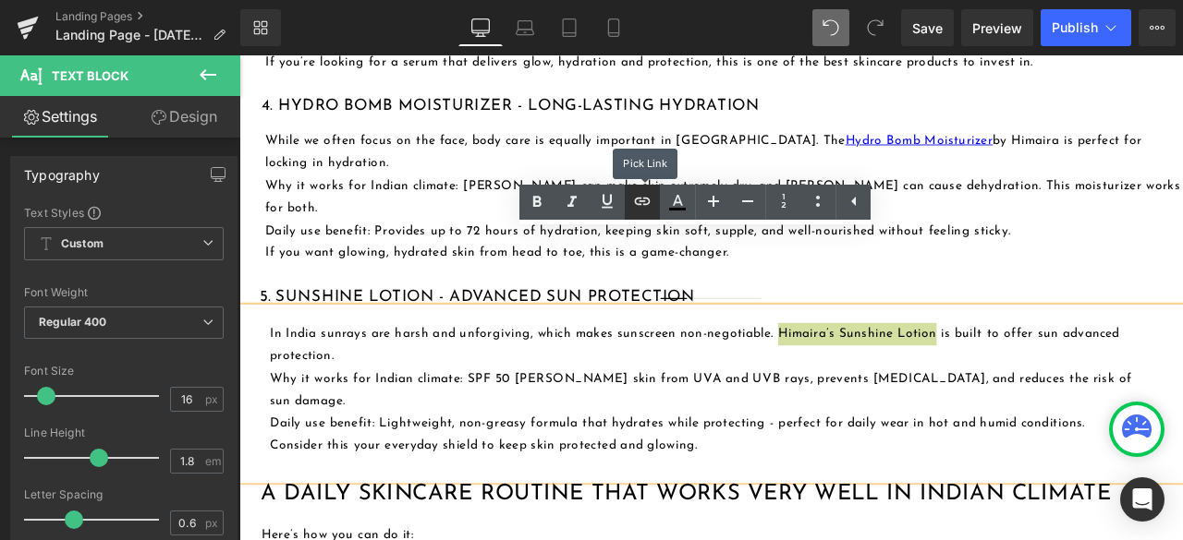
click at [647, 207] on icon at bounding box center [642, 201] width 22 height 22
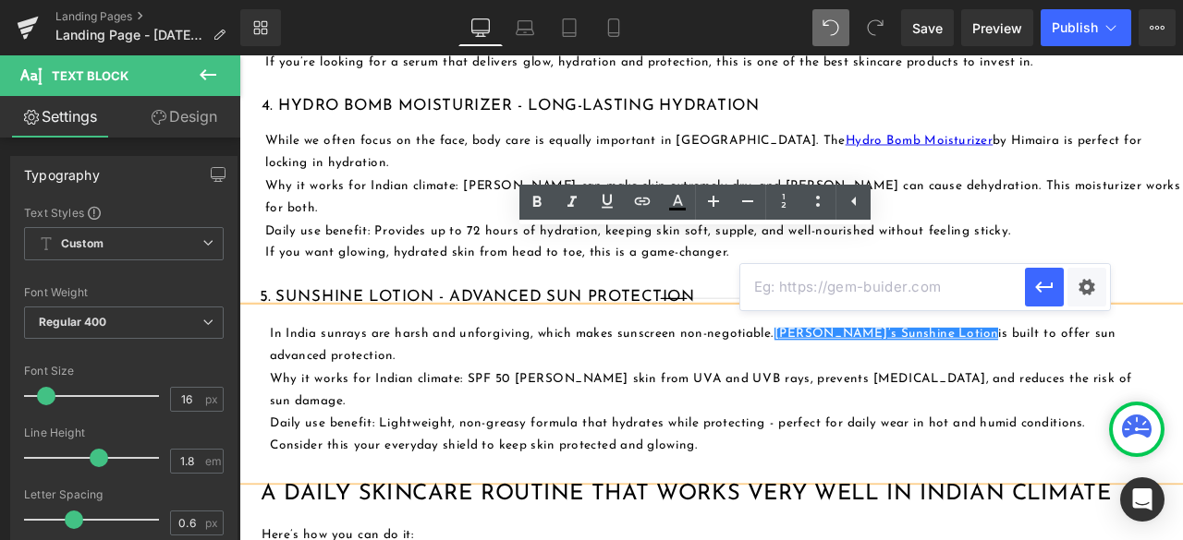
click at [791, 292] on input "text" at bounding box center [882, 287] width 285 height 46
paste input "[URL][DOMAIN_NAME]"
type input "[URL][DOMAIN_NAME]"
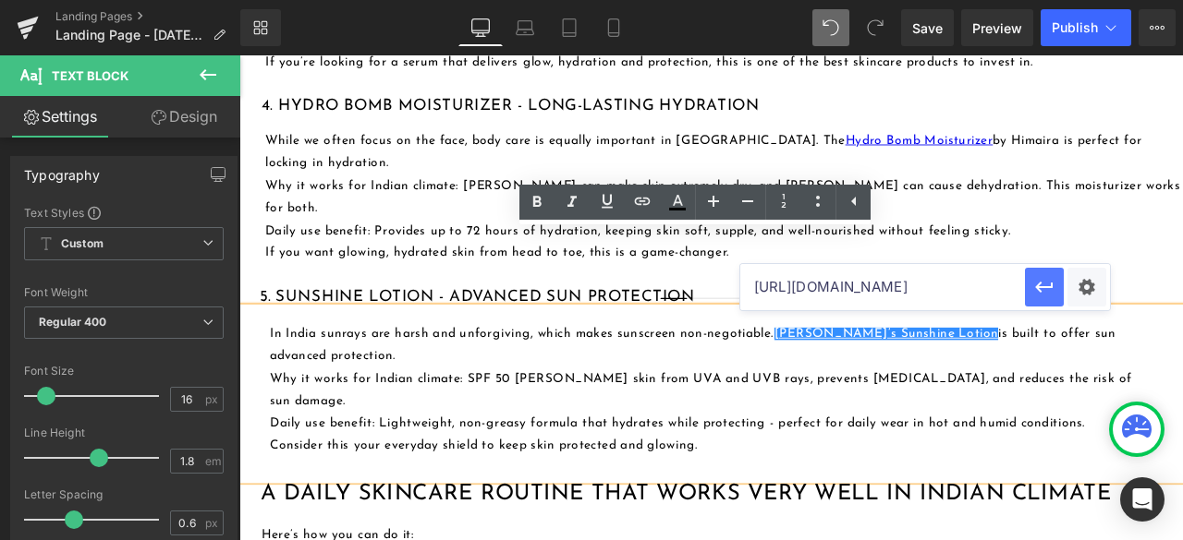
click at [1042, 296] on icon "button" at bounding box center [1044, 287] width 22 height 22
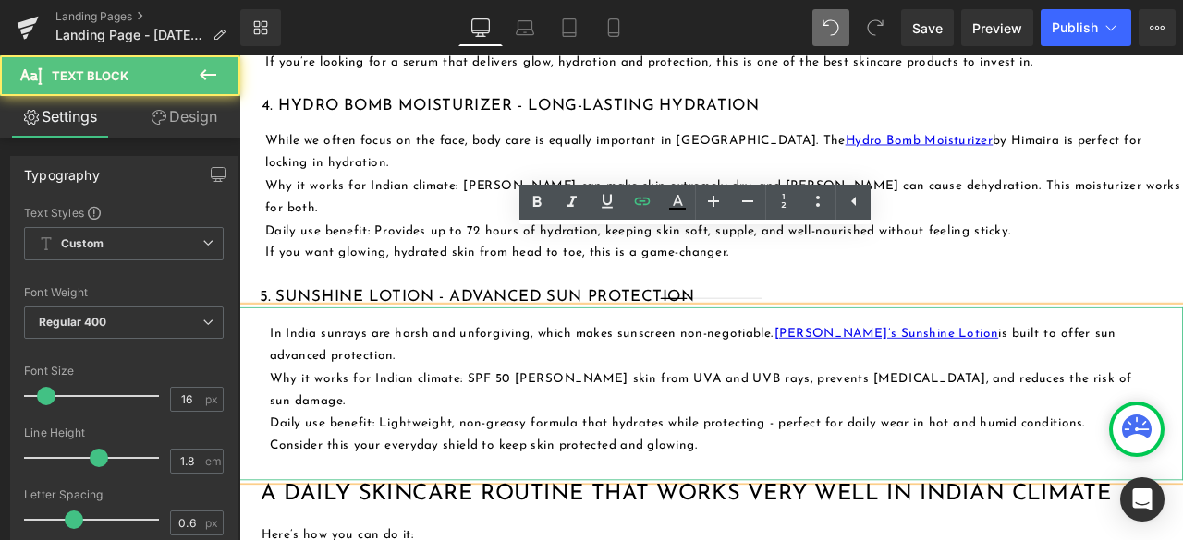
click at [877, 533] on p at bounding box center [800, 546] width 1050 height 27
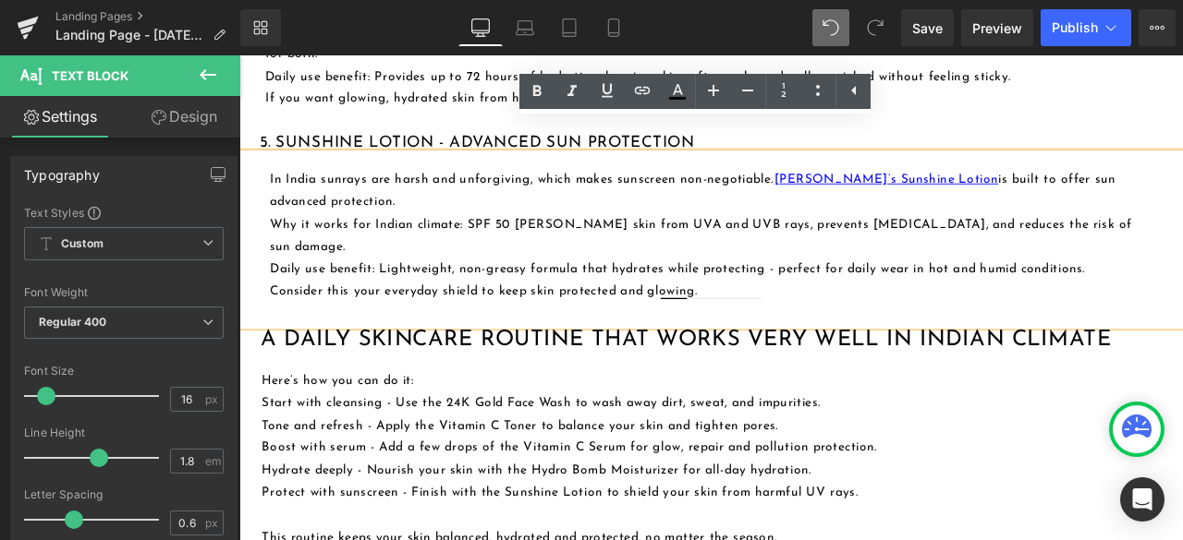
scroll to position [2305, 0]
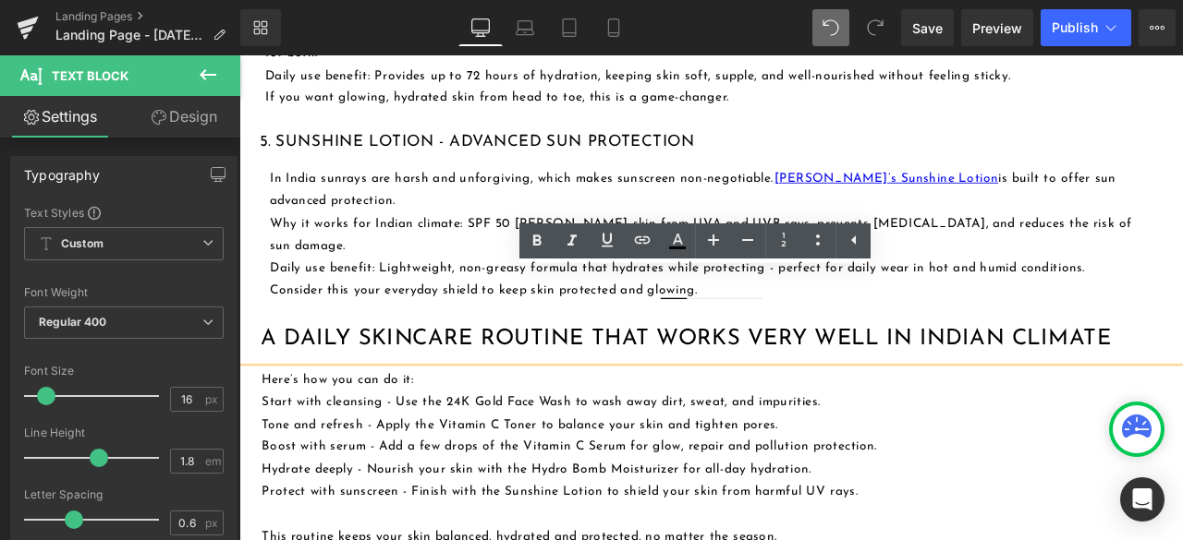
click at [459, 427] on div "Here’s how you can do it: Start with cleansing - Use the 24K Gold Face Wash to …" at bounding box center [798, 546] width 1118 height 239
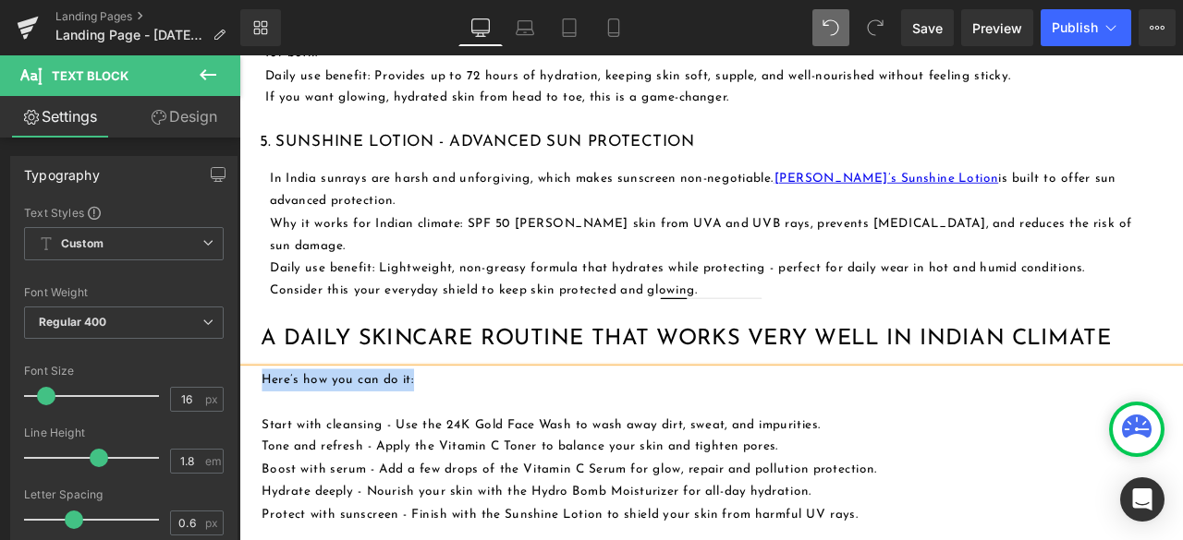
drag, startPoint x: 463, startPoint y: 320, endPoint x: 240, endPoint y: 325, distance: 222.7
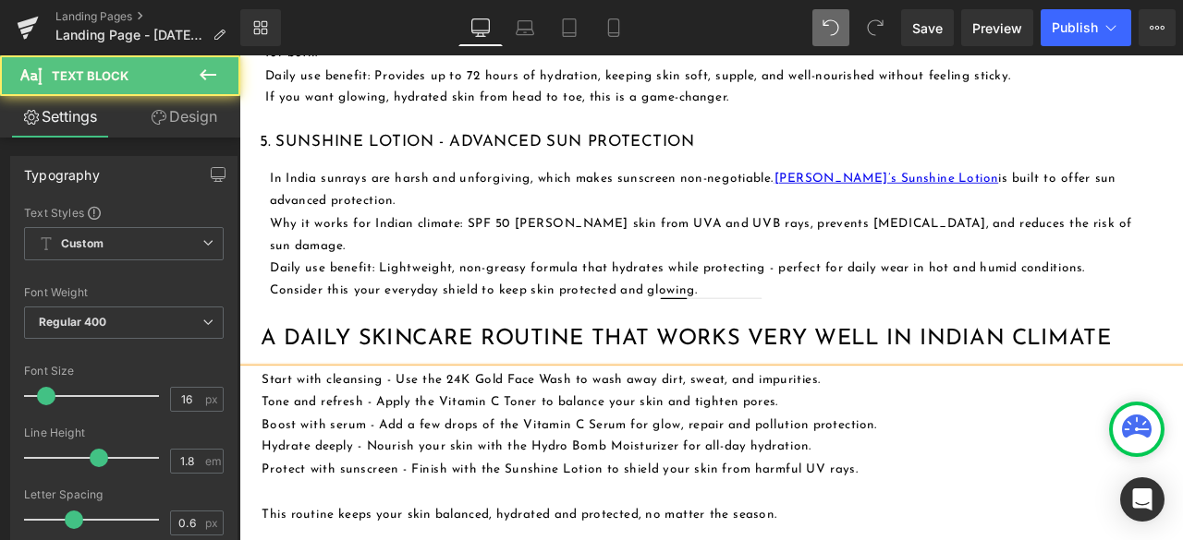
click at [263, 486] on div "Start with cleansing - Use the 24K Gold Face Wash to wash away dirt, sweat, and…" at bounding box center [798, 540] width 1118 height 227
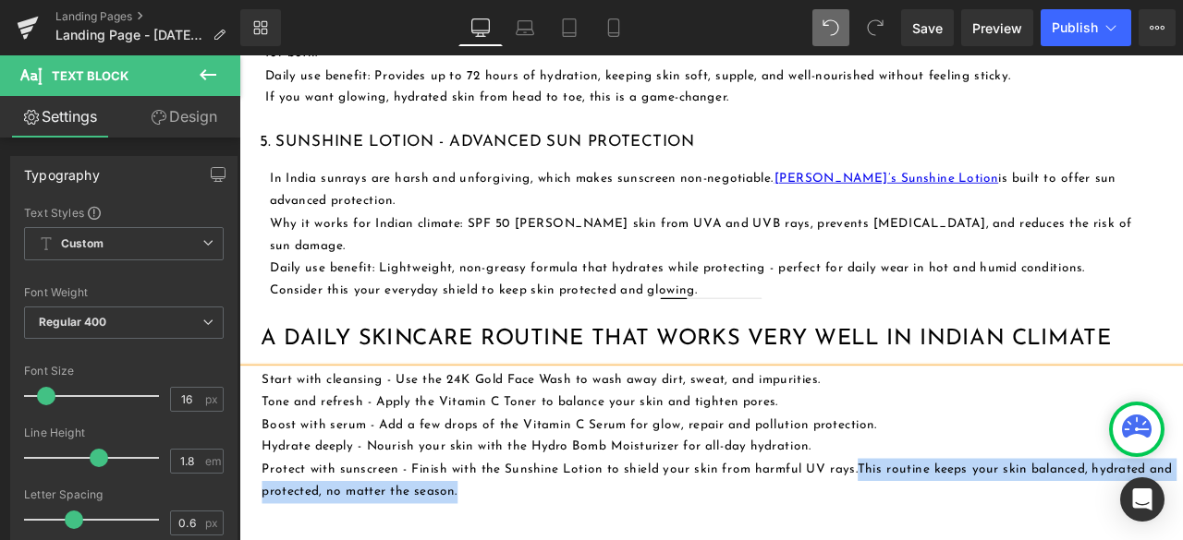
drag, startPoint x: 965, startPoint y: 425, endPoint x: 508, endPoint y: 462, distance: 458.8
click at [508, 463] on div "Start with cleansing - Use the 24K Gold Face Wash to wash away dirt, sweat, and…" at bounding box center [811, 527] width 1091 height 201
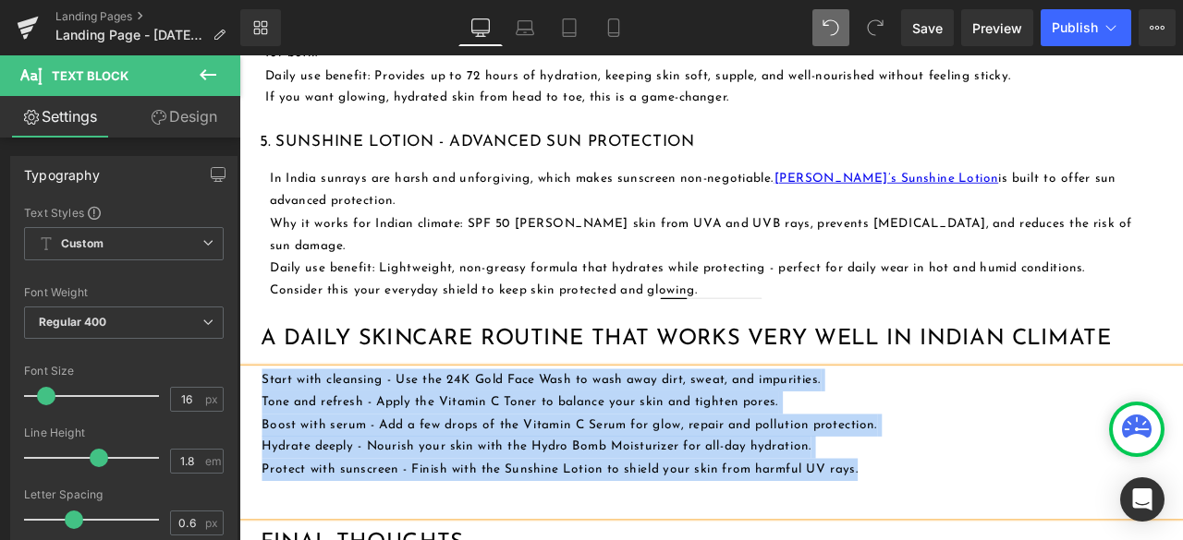
drag, startPoint x: 254, startPoint y: 328, endPoint x: 971, endPoint y: 431, distance: 724.2
click at [971, 431] on div "Start with cleansing - Use the 24K Gold Face Wash to wash away dirt, sweat, and…" at bounding box center [798, 514] width 1118 height 175
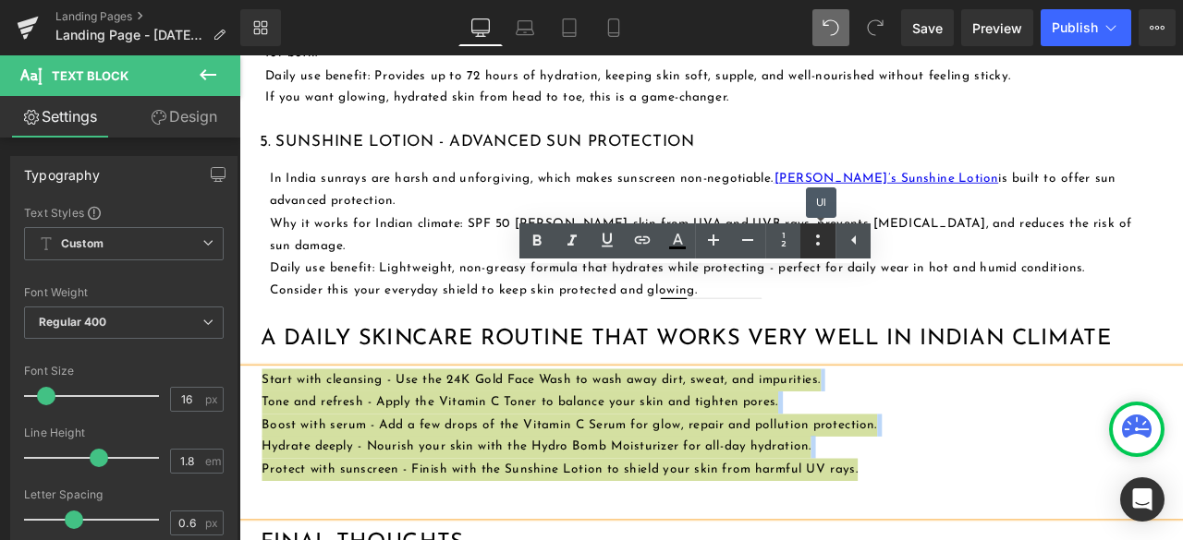
click at [817, 237] on icon at bounding box center [818, 240] width 22 height 22
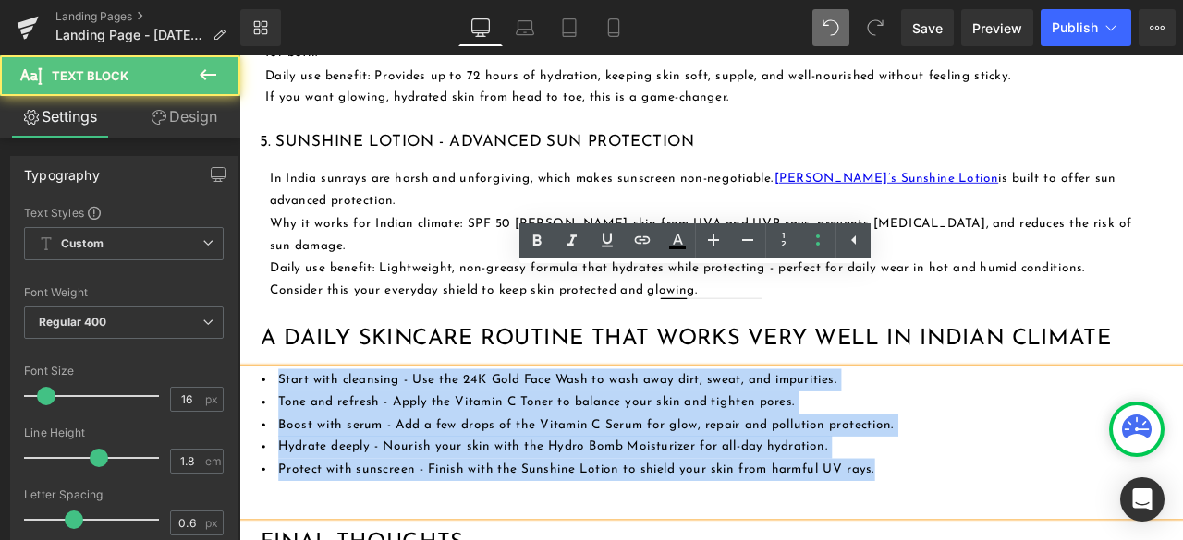
click at [1061, 506] on li "Hydrate deeply - Nourish your skin with the Hydro Bomb Moisturizer for all-day …" at bounding box center [811, 519] width 1091 height 27
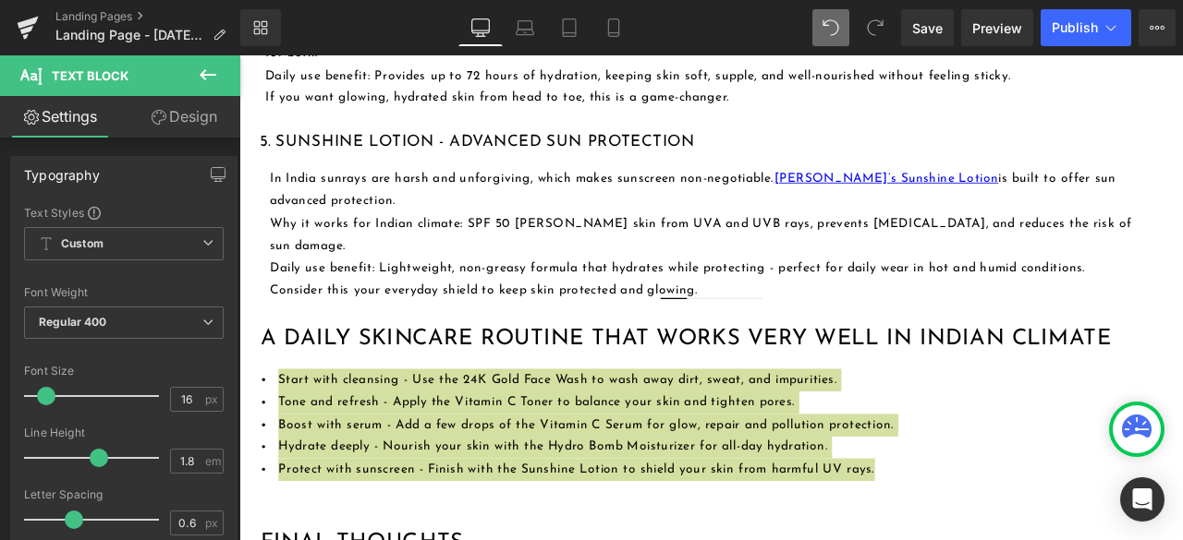
click at [206, 75] on icon at bounding box center [208, 74] width 17 height 11
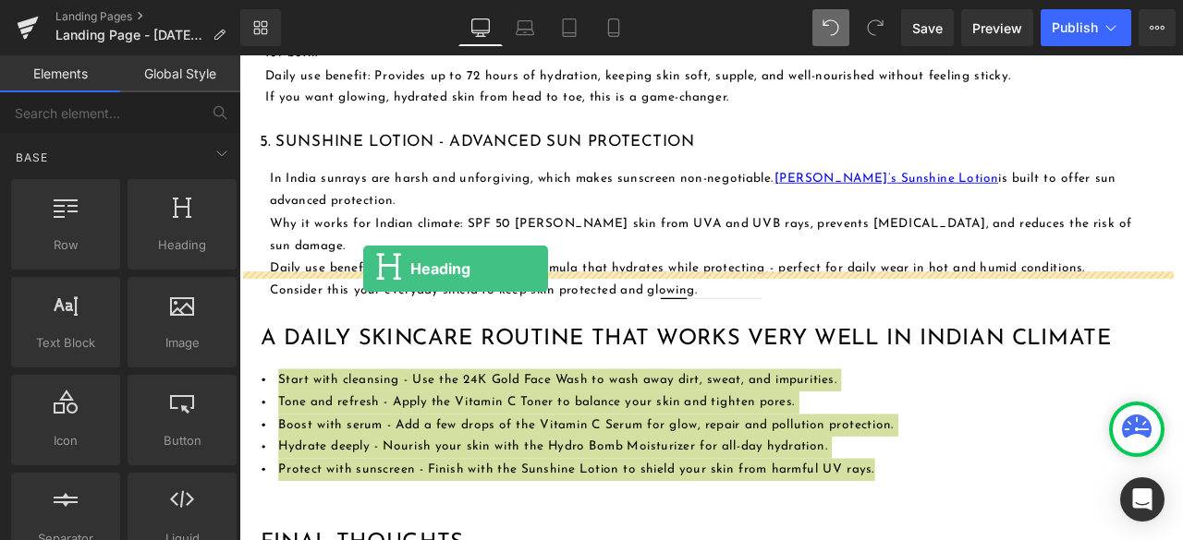
drag, startPoint x: 422, startPoint y: 285, endPoint x: 386, endPoint y: 308, distance: 42.3
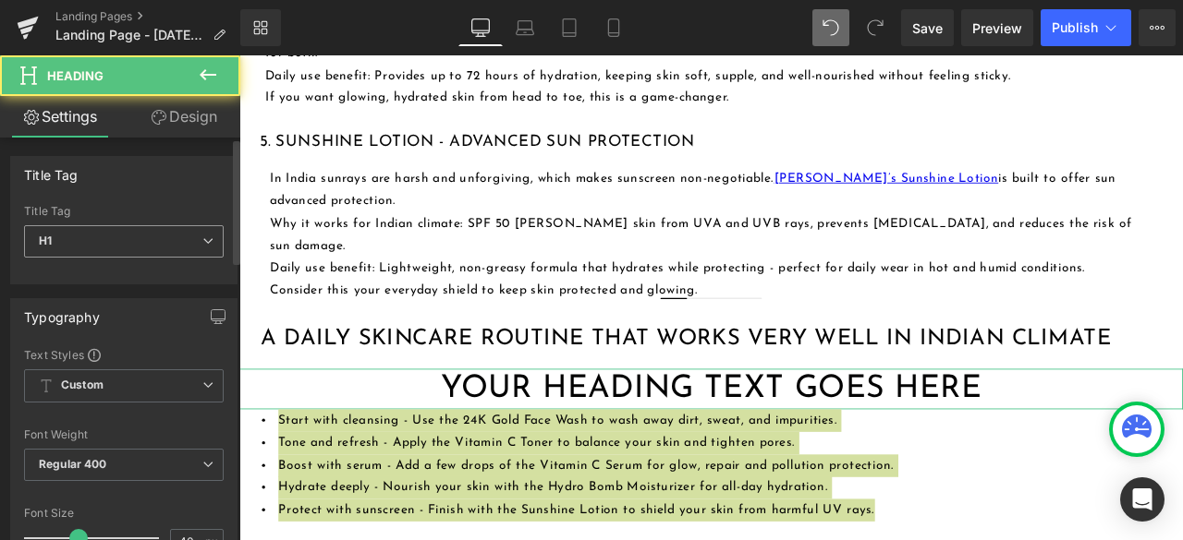
click at [118, 243] on span "H1" at bounding box center [124, 241] width 200 height 32
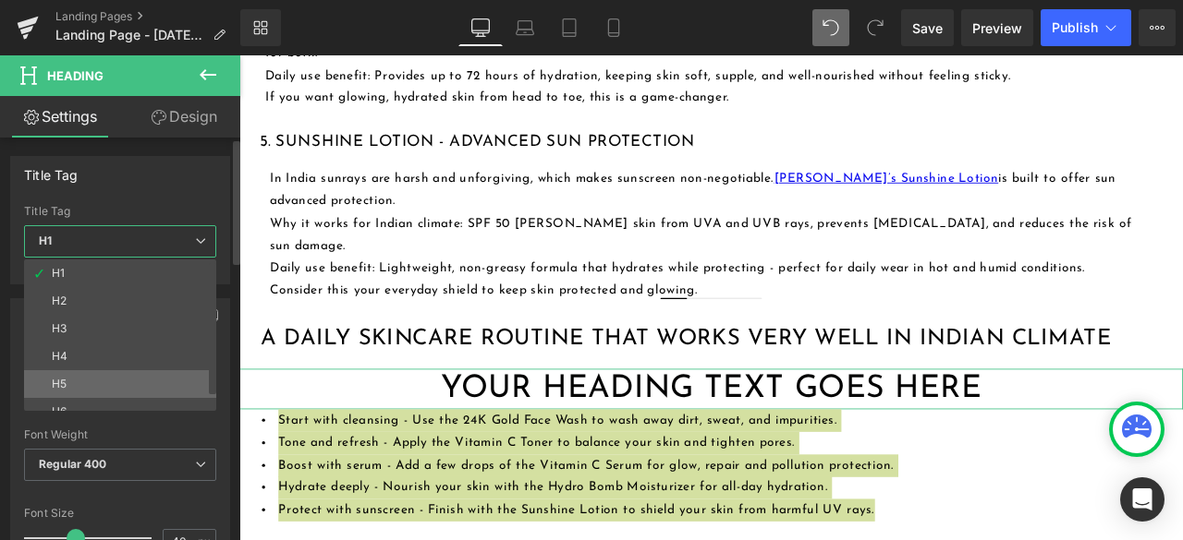
click at [94, 373] on li "H5" at bounding box center [124, 384] width 200 height 28
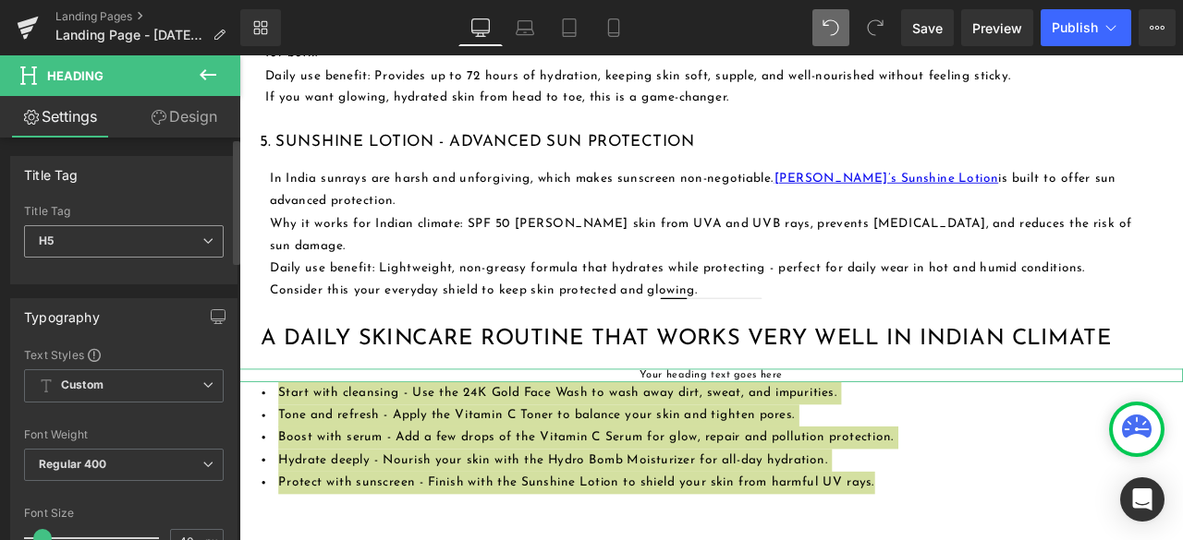
click at [95, 234] on span "H5" at bounding box center [124, 241] width 200 height 32
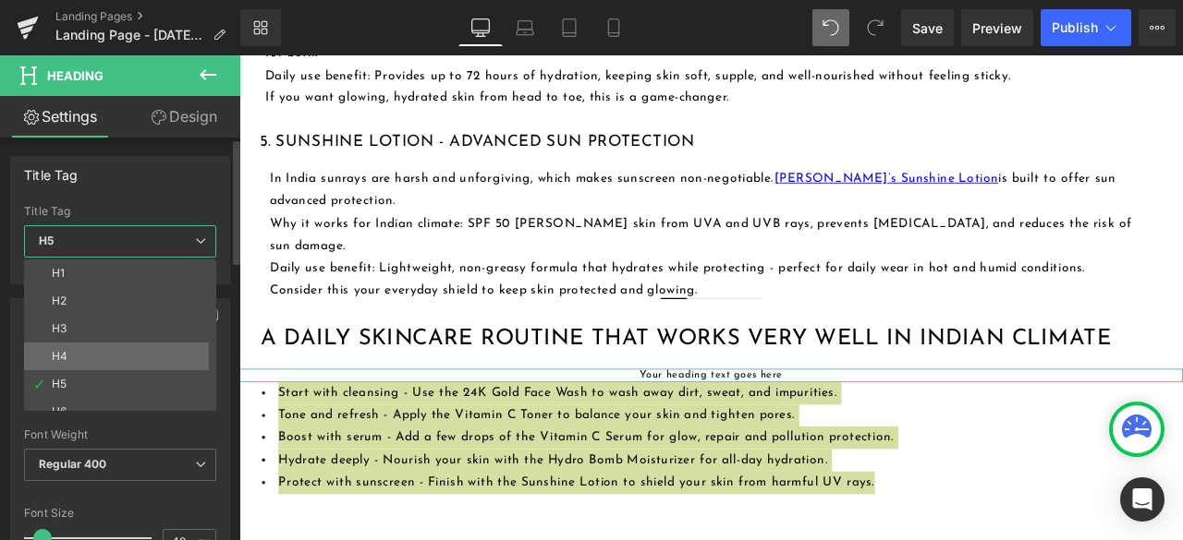
click at [88, 343] on li "H4" at bounding box center [124, 357] width 200 height 28
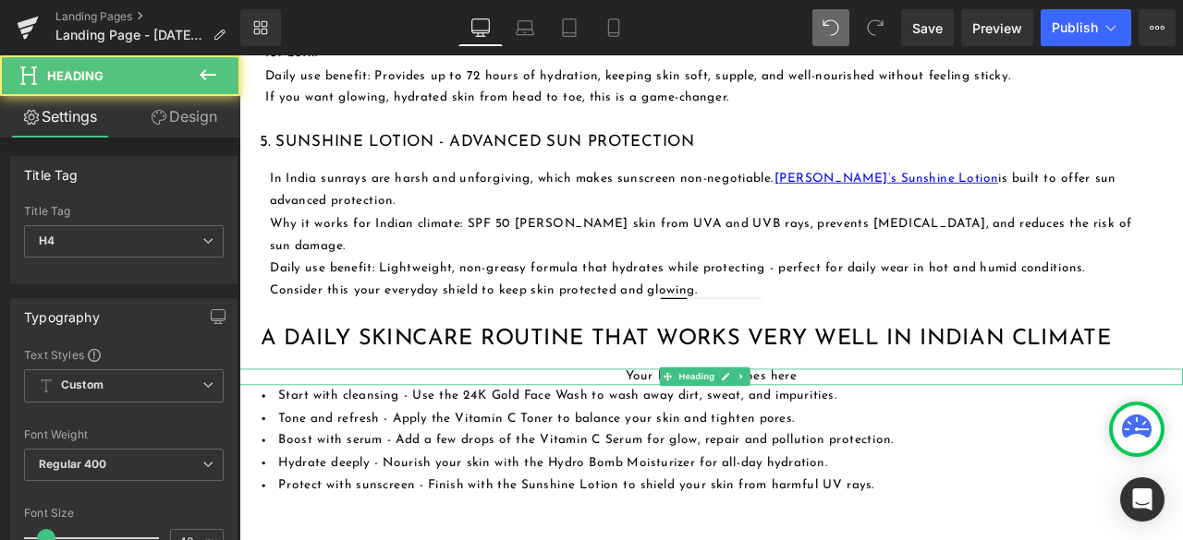
click at [731, 427] on h4 "Your heading text goes here" at bounding box center [798, 436] width 1118 height 19
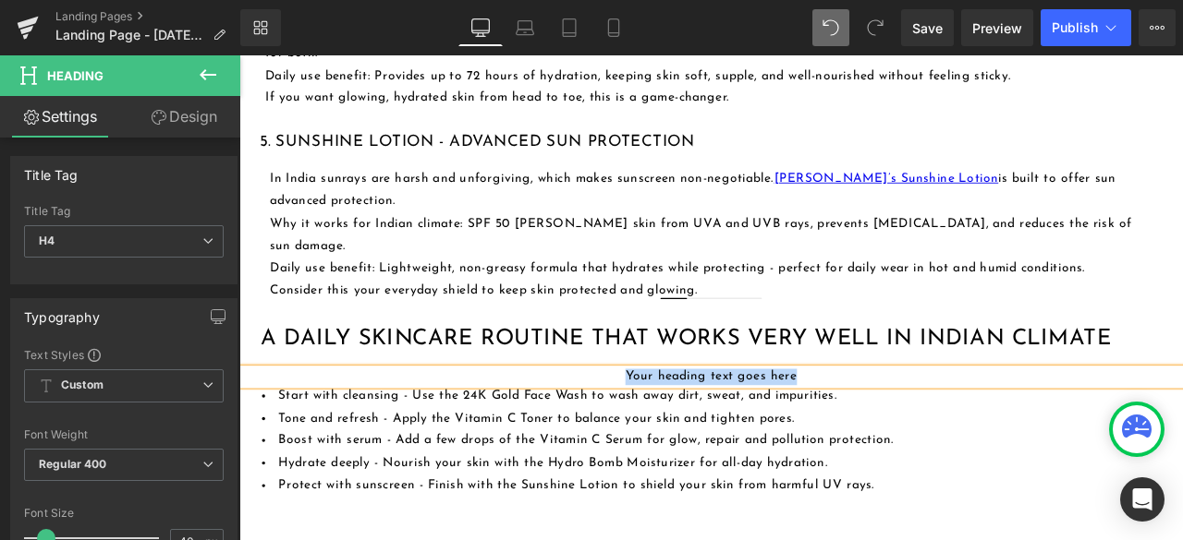
paste div
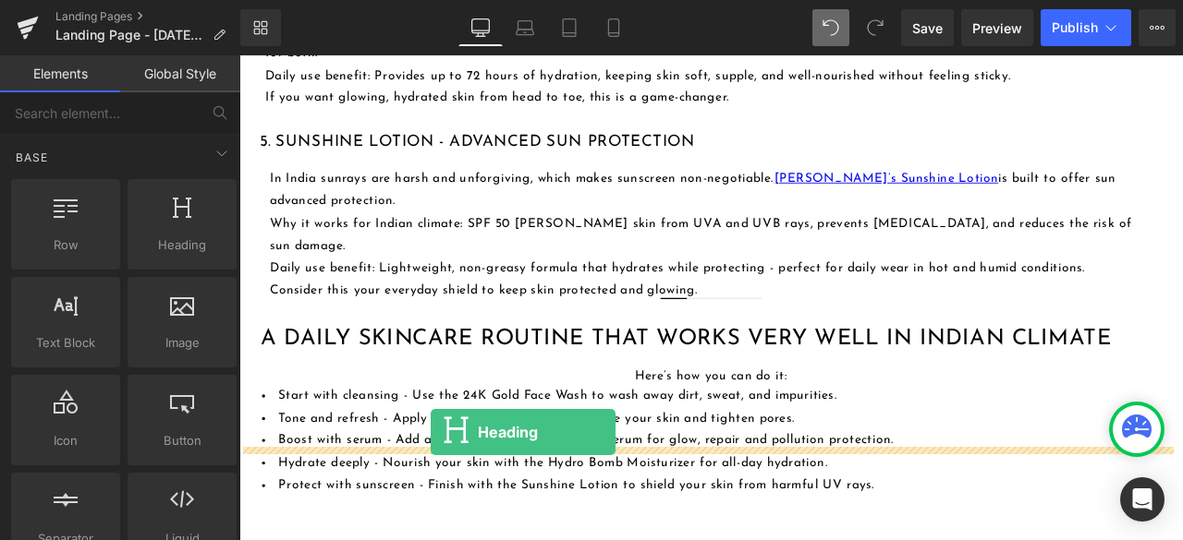
drag, startPoint x: 405, startPoint y: 287, endPoint x: 466, endPoint y: 502, distance: 222.8
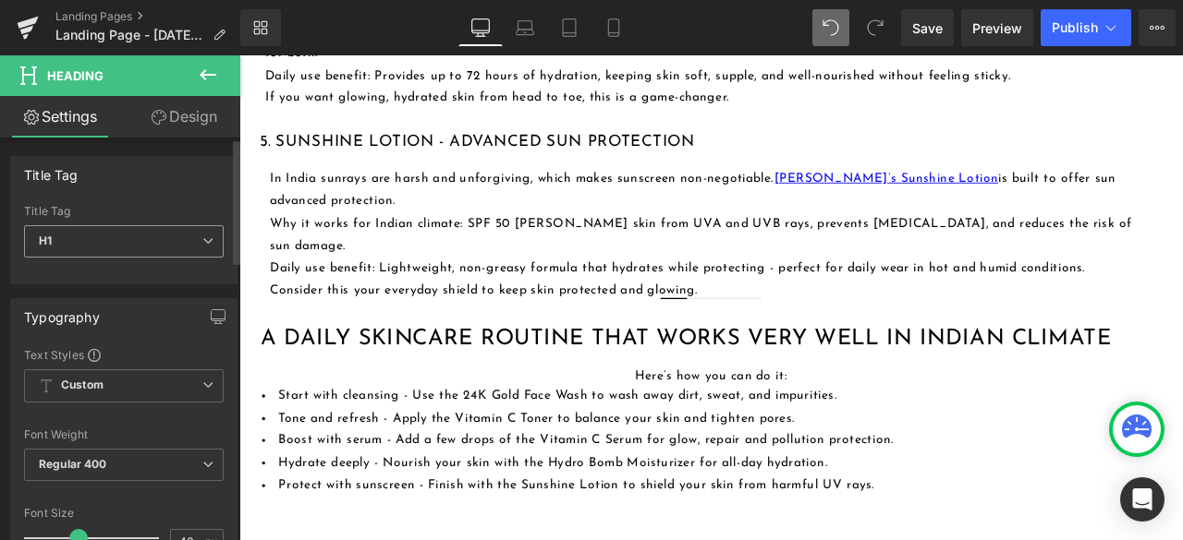
click at [179, 236] on span "H1" at bounding box center [124, 241] width 200 height 32
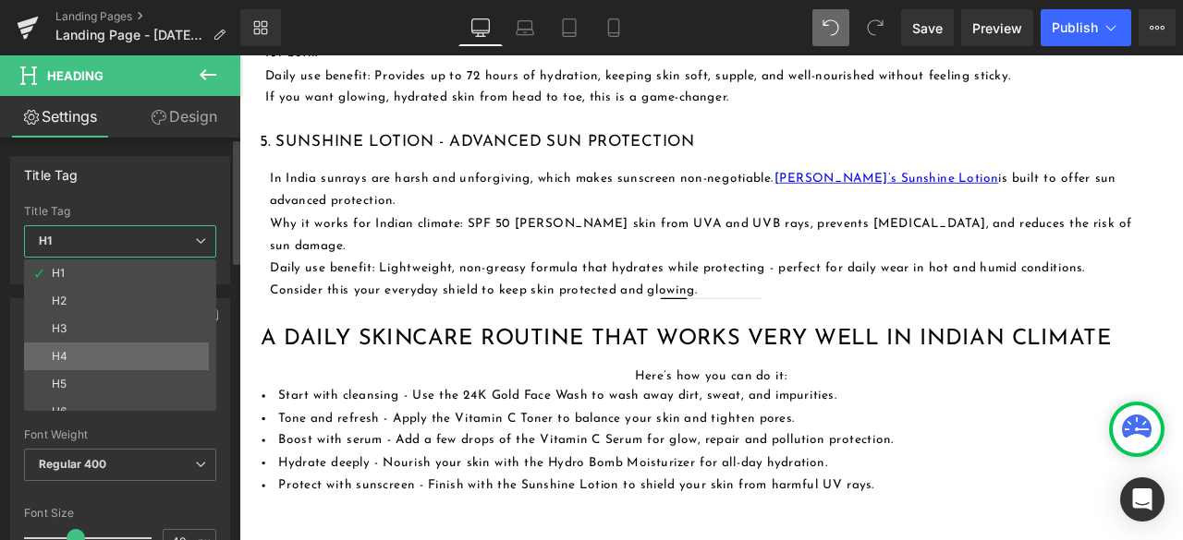
click at [85, 348] on li "H4" at bounding box center [124, 357] width 200 height 28
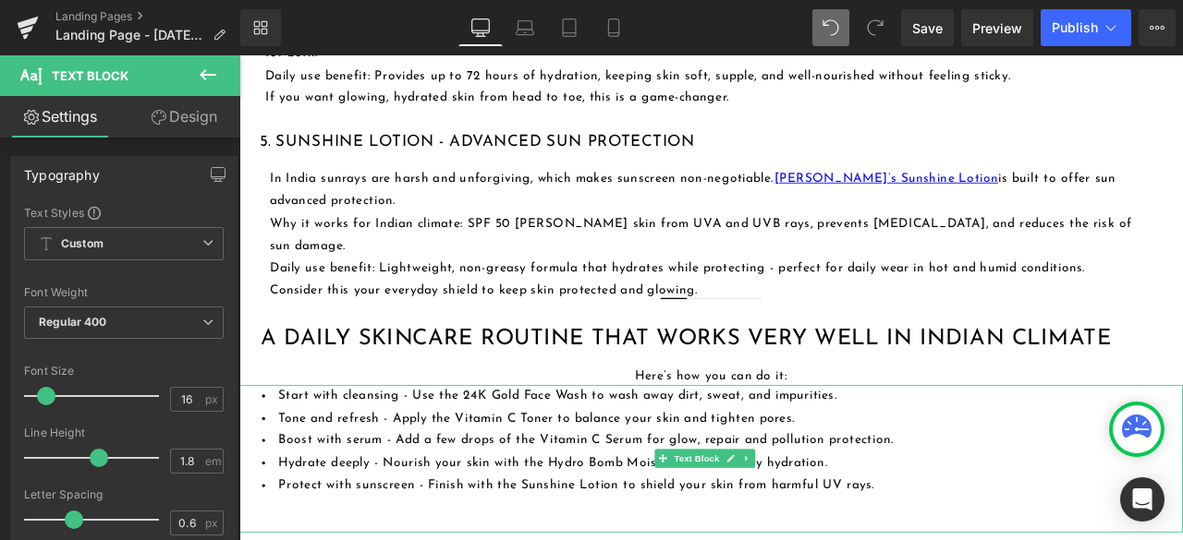
drag, startPoint x: 587, startPoint y: 502, endPoint x: 585, endPoint y: 487, distance: 14.9
click at [585, 487] on div "Start with cleansing - Use the 24K Gold Face Wash to wash away dirt, sweat, and…" at bounding box center [798, 533] width 1118 height 175
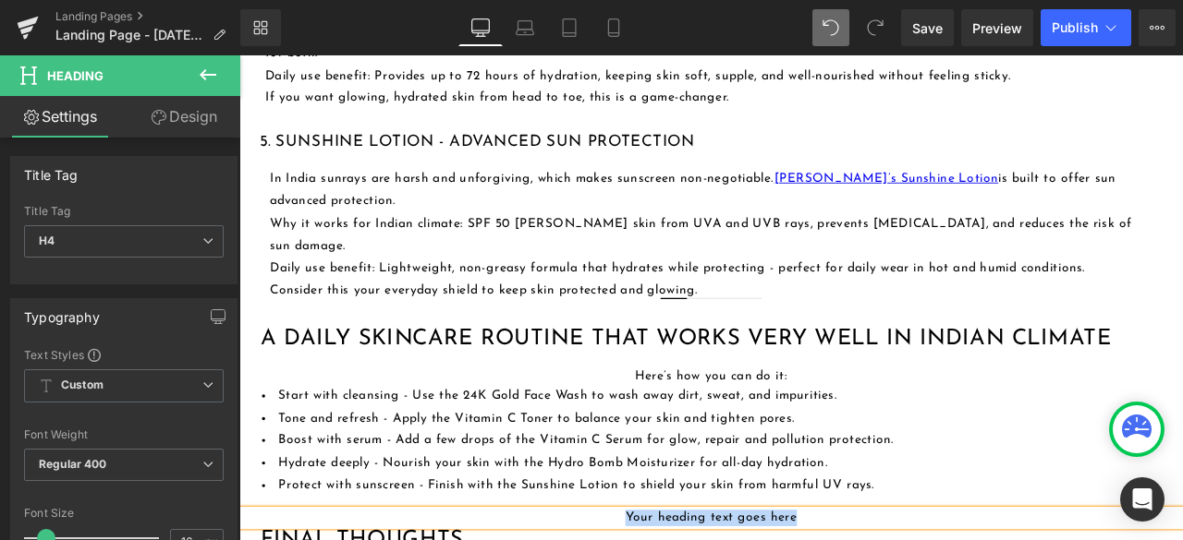
paste div
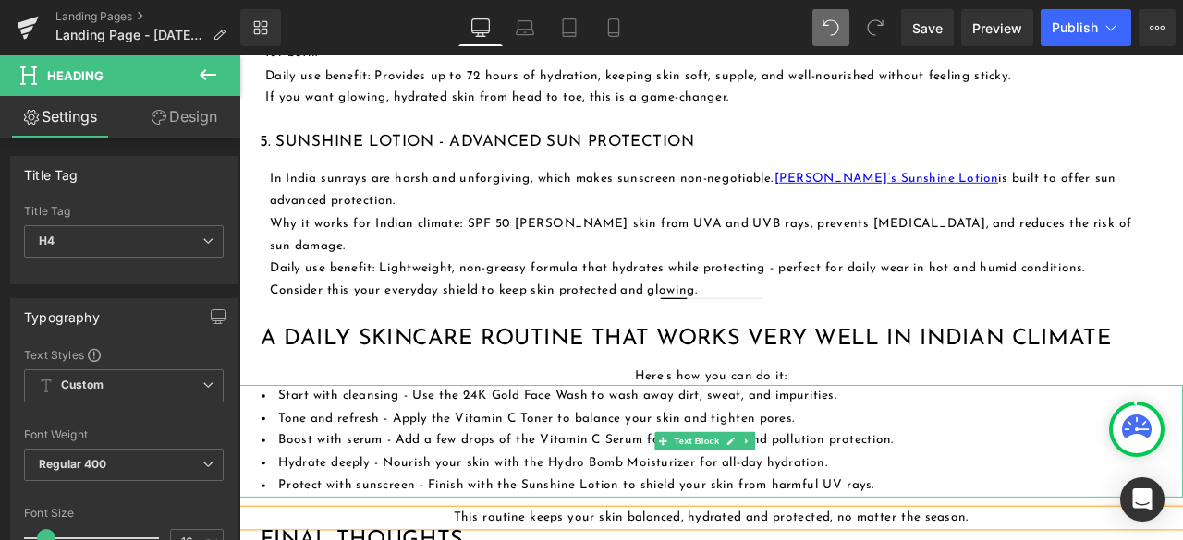
click at [1063, 526] on li "Hydrate deeply - Nourish your skin with the Hydro Bomb Moisturizer for all-day …" at bounding box center [811, 539] width 1091 height 27
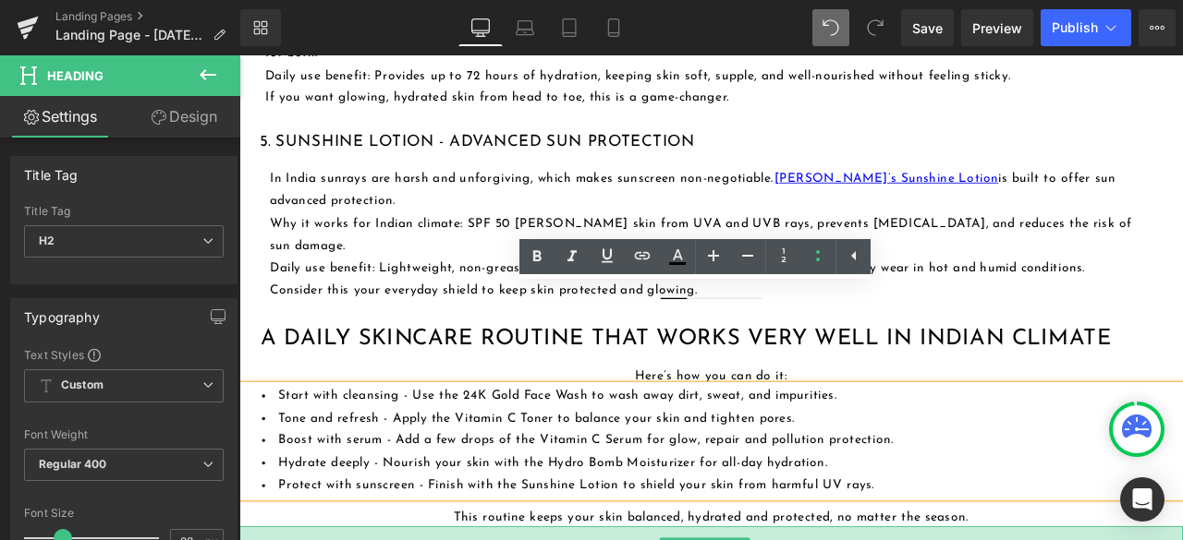
drag, startPoint x: 927, startPoint y: 498, endPoint x: 926, endPoint y: 515, distance: 16.7
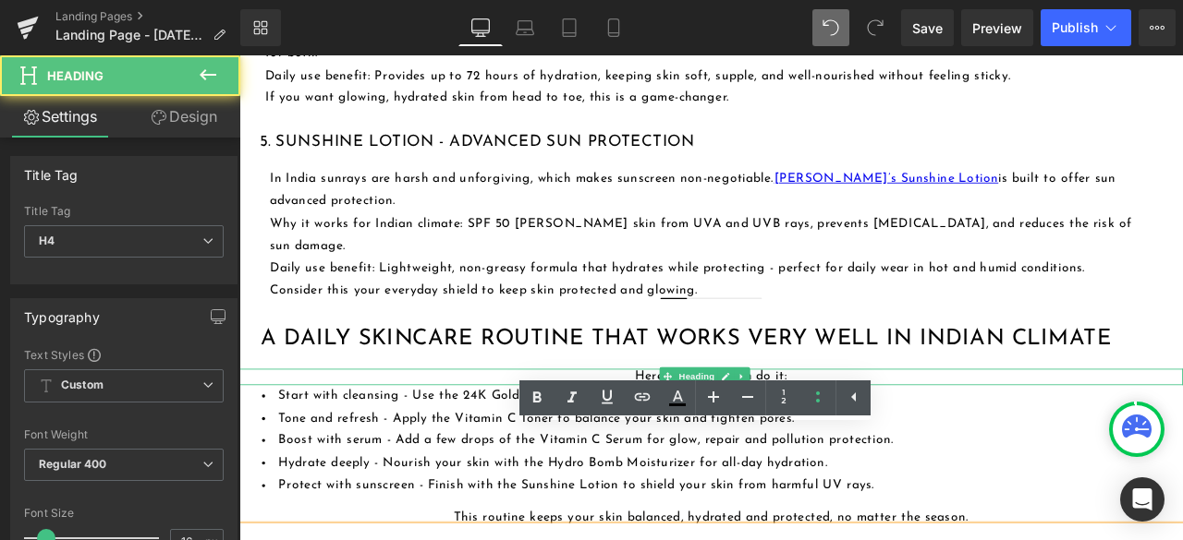
click at [912, 427] on h4 "Here’s how you can do it:" at bounding box center [798, 436] width 1118 height 19
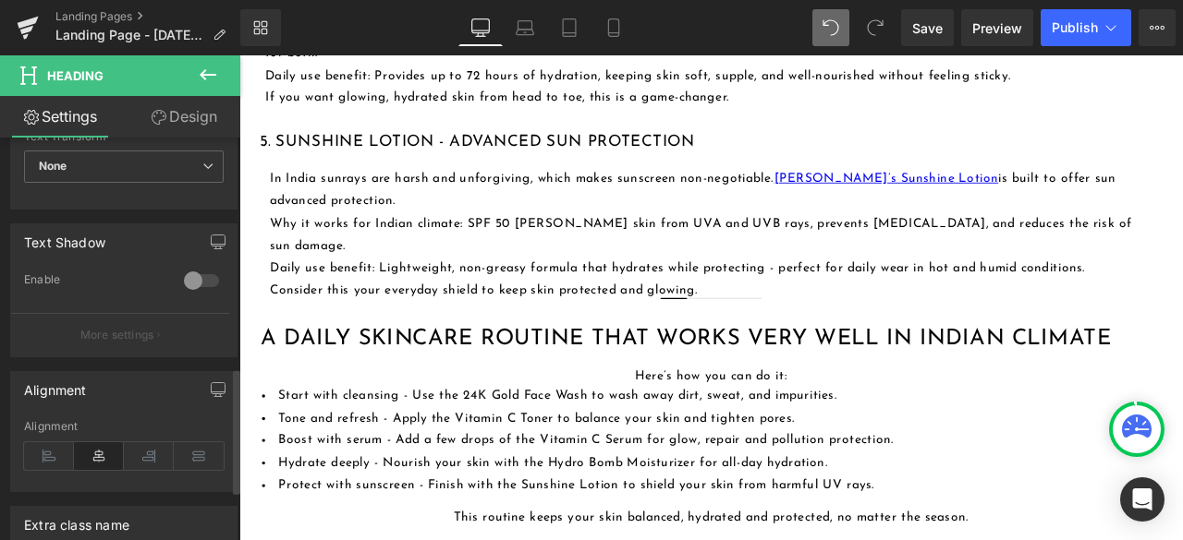
scroll to position [739, 0]
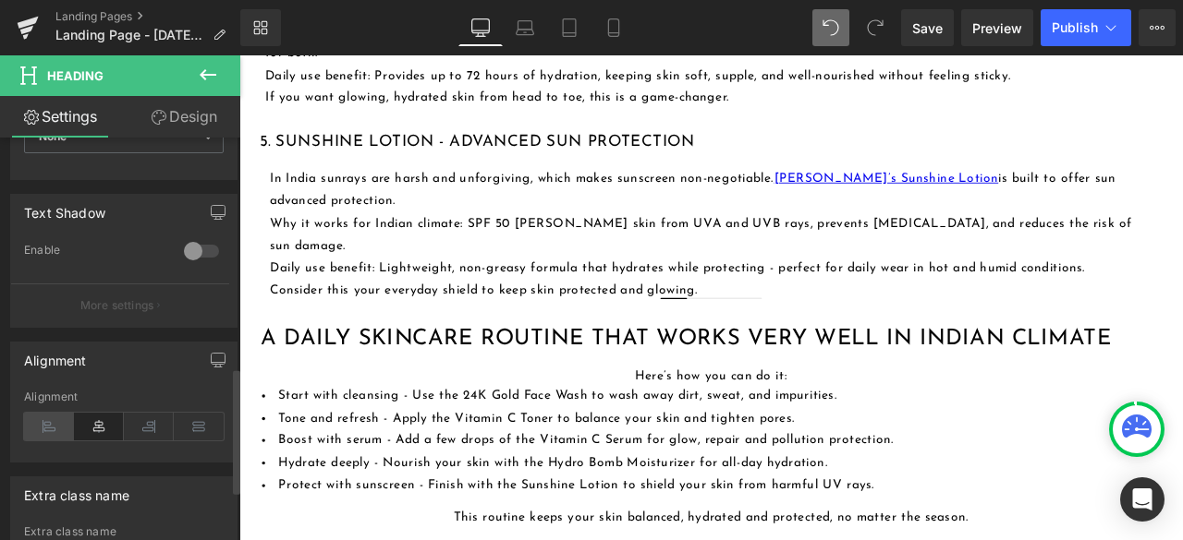
click at [31, 413] on icon at bounding box center [49, 427] width 50 height 28
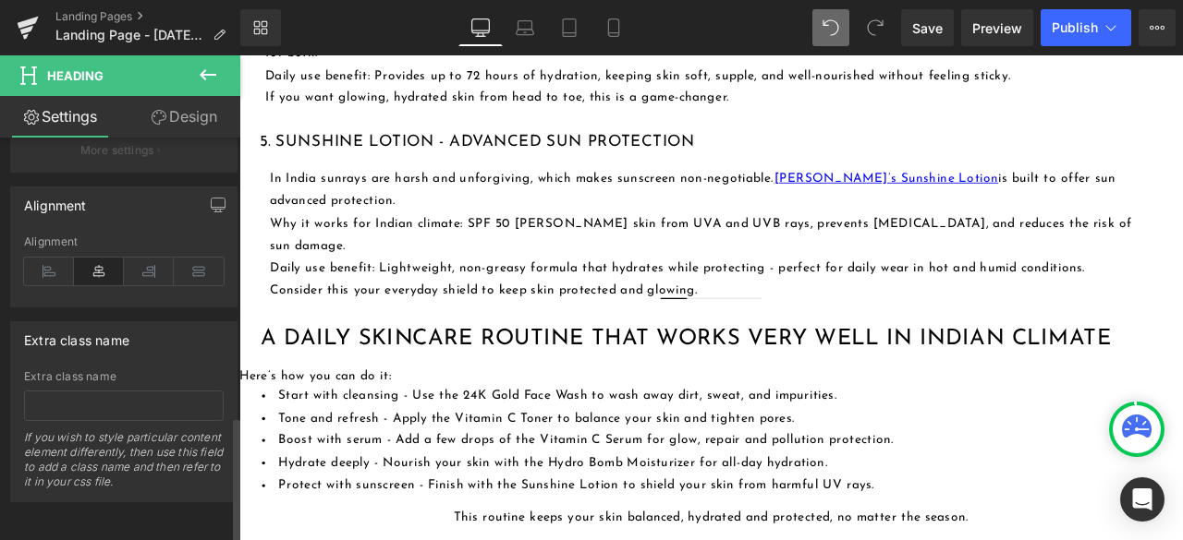
scroll to position [900, 0]
click at [52, 258] on icon at bounding box center [49, 272] width 50 height 28
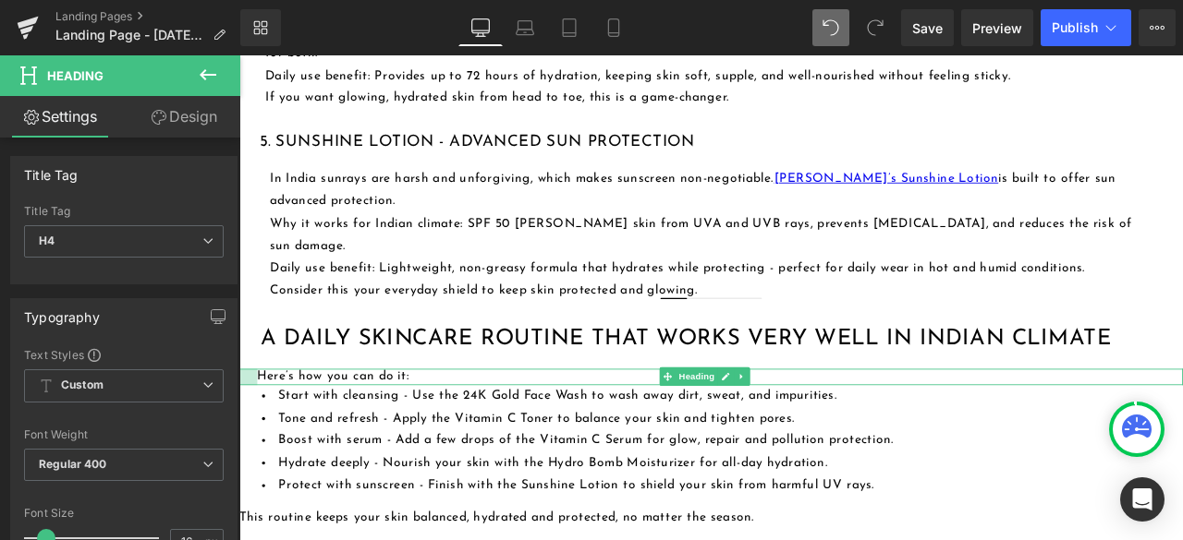
drag, startPoint x: 240, startPoint y: 315, endPoint x: 261, endPoint y: 318, distance: 21.4
click at [261, 427] on div "Here’s how you can do it: Heading" at bounding box center [798, 436] width 1118 height 19
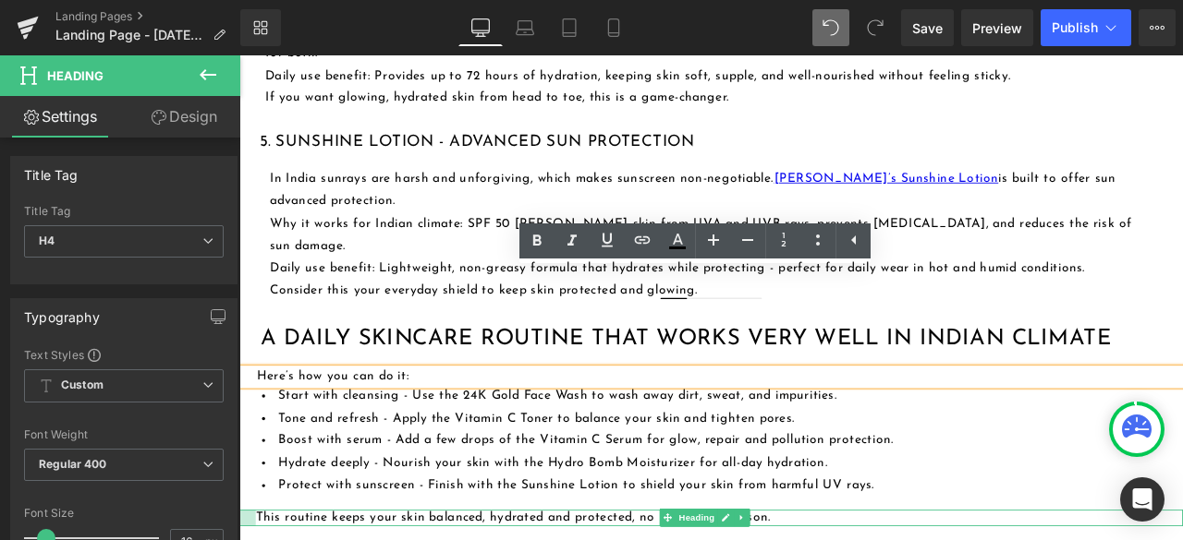
drag, startPoint x: 242, startPoint y: 487, endPoint x: 261, endPoint y: 489, distance: 19.5
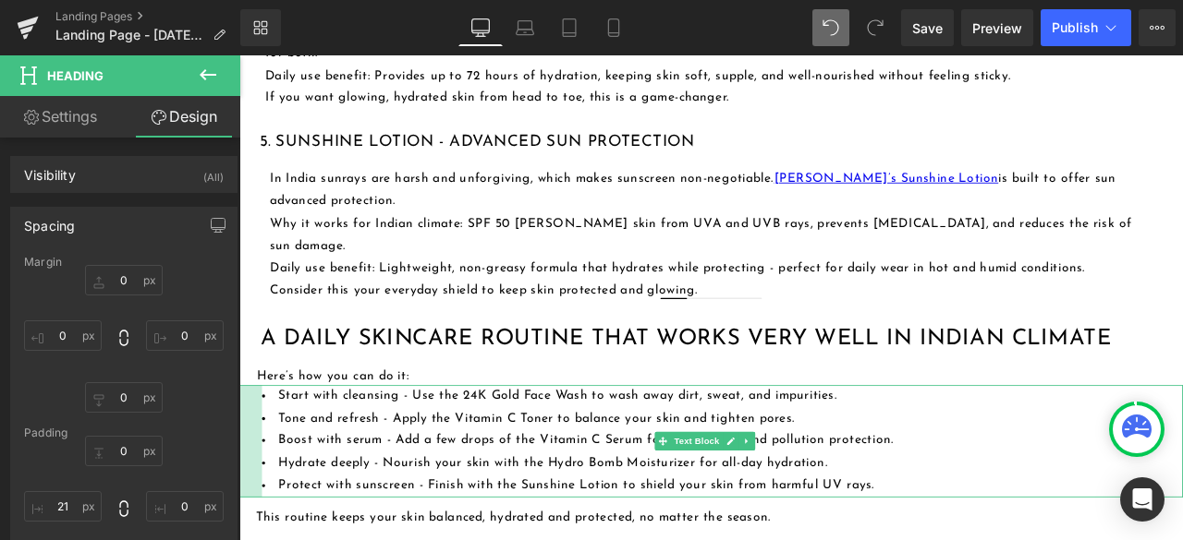
click at [245, 446] on div at bounding box center [252, 512] width 27 height 133
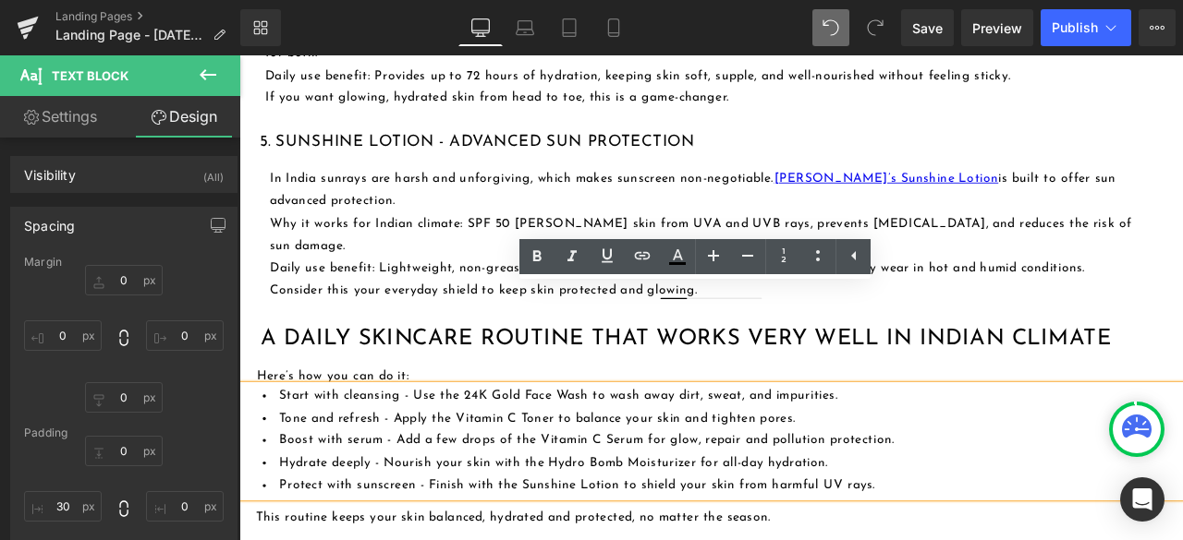
click at [256, 446] on div "Start with cleansing - Use the 24K Gold Face Wash to wash away dirt, sweat, and…" at bounding box center [798, 512] width 1118 height 133
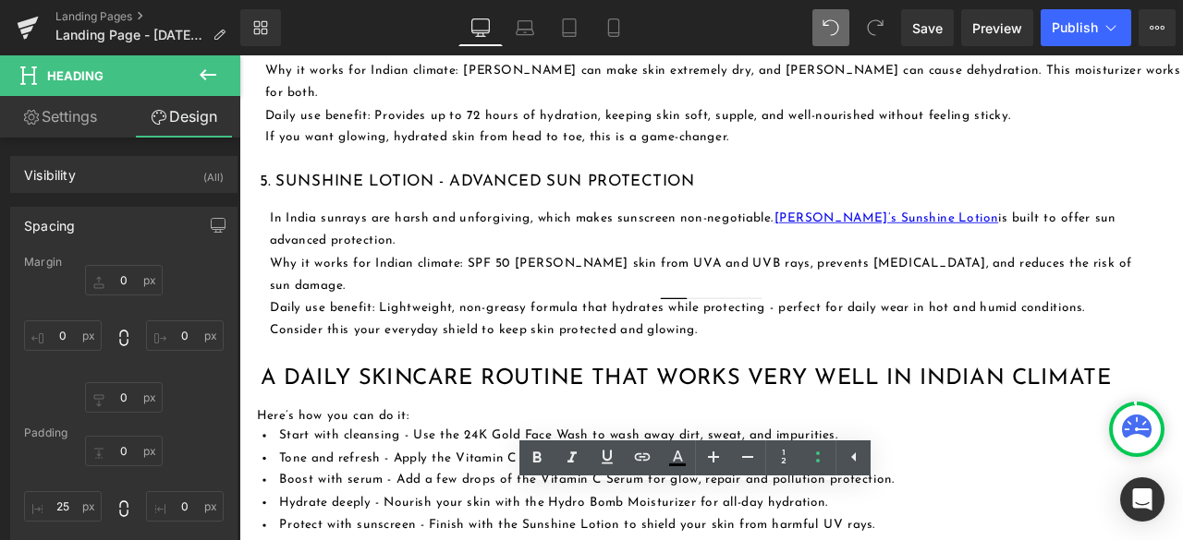
scroll to position [2213, 0]
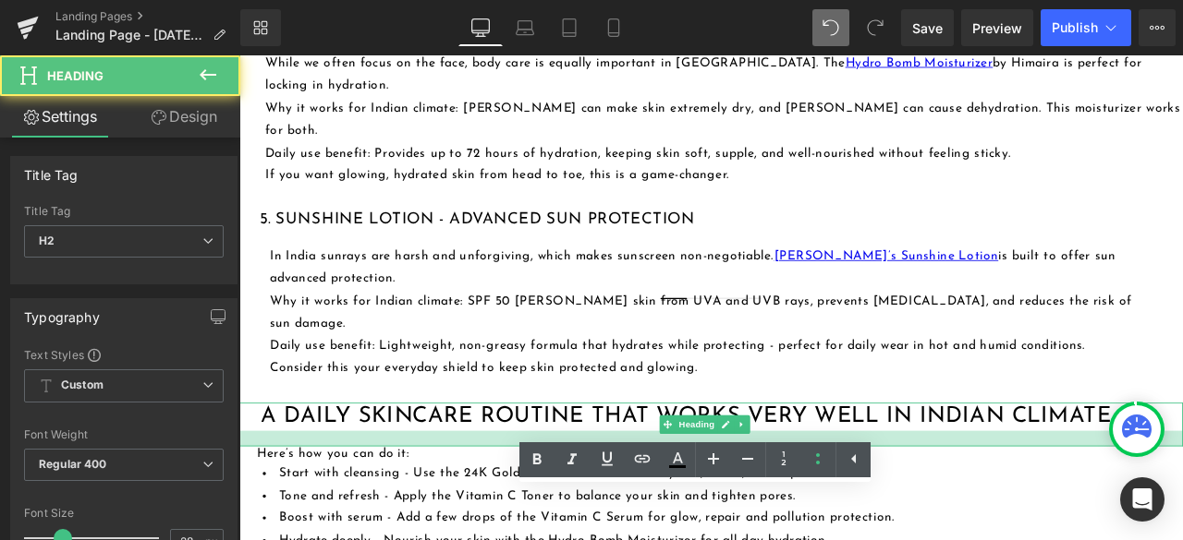
click at [593, 501] on div at bounding box center [798, 510] width 1118 height 18
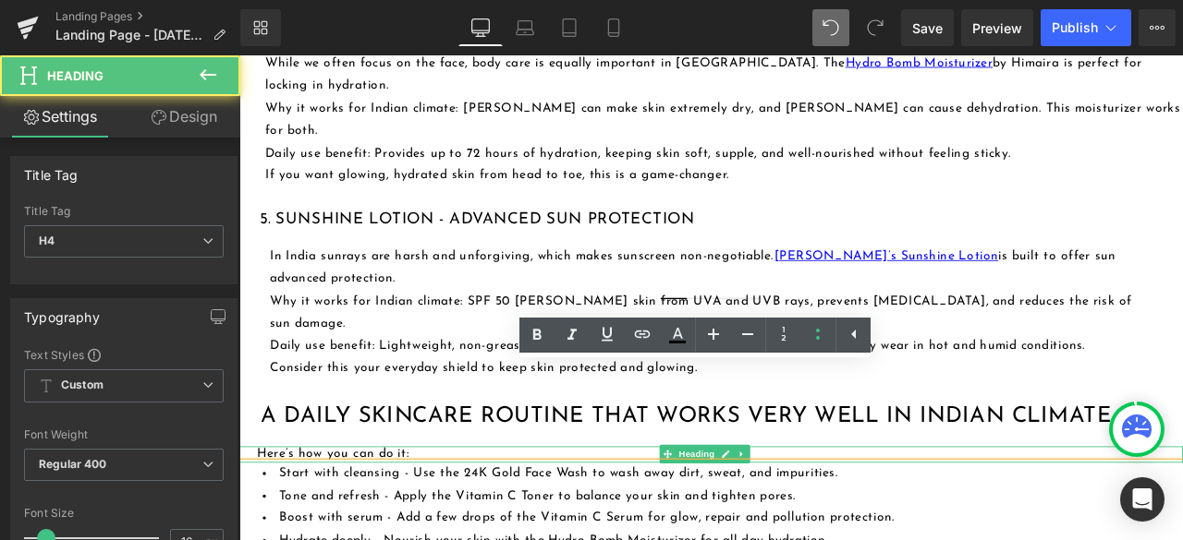
click at [470, 519] on h4 "Here’s how you can do it:" at bounding box center [809, 528] width 1097 height 19
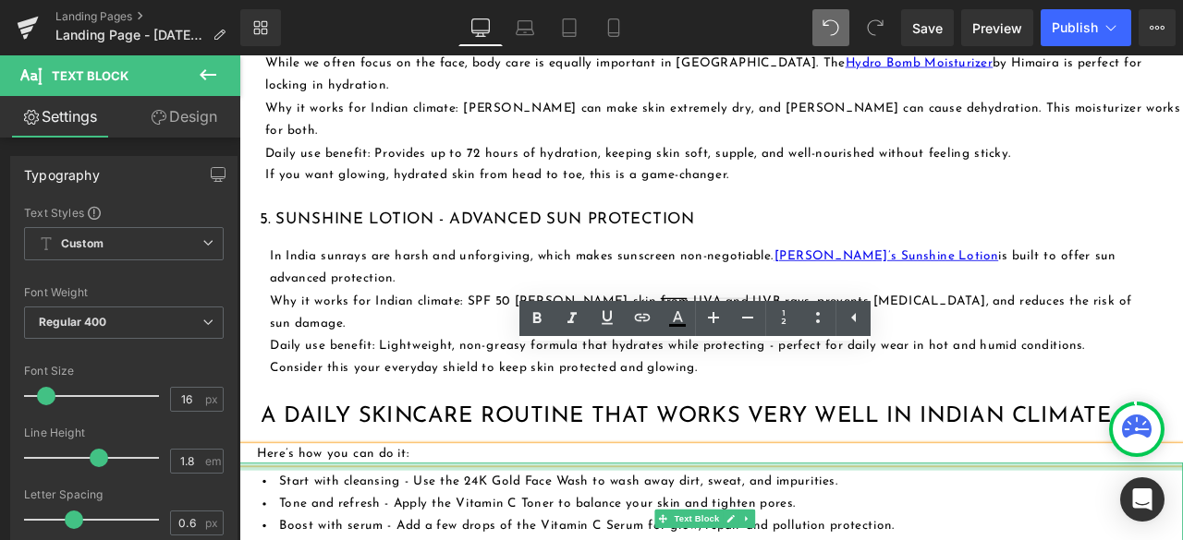
drag, startPoint x: 456, startPoint y: 425, endPoint x: 455, endPoint y: 435, distance: 10.3
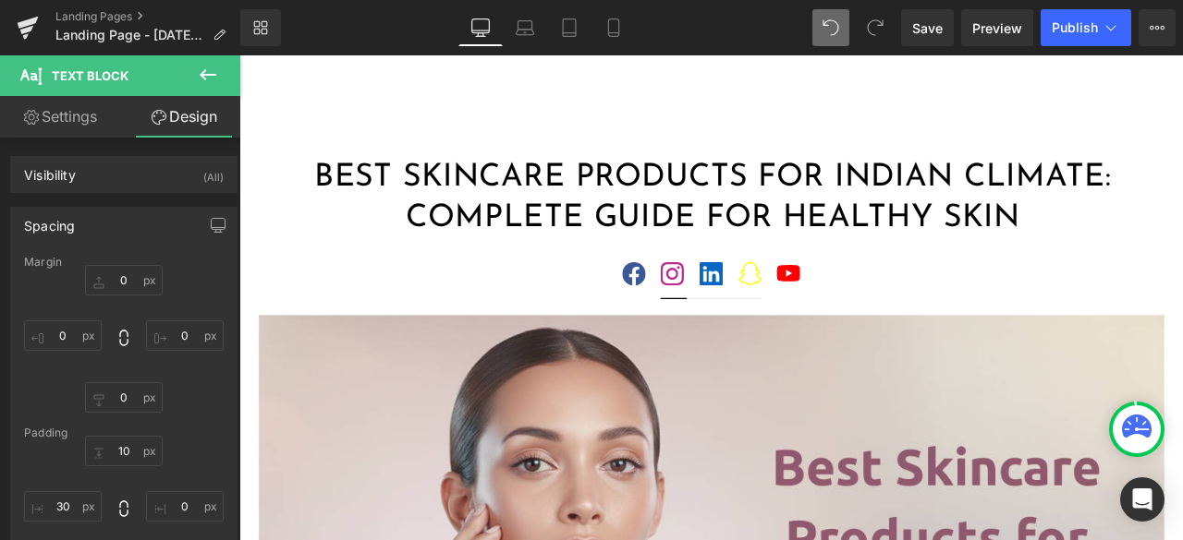
scroll to position [0, 0]
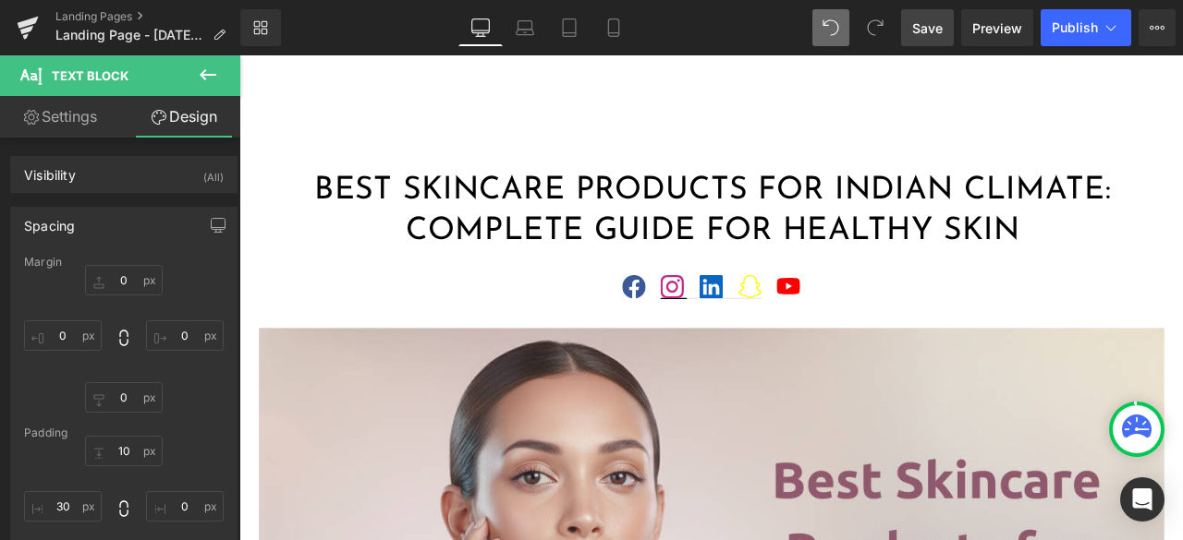
click at [927, 29] on span "Save" at bounding box center [927, 27] width 30 height 19
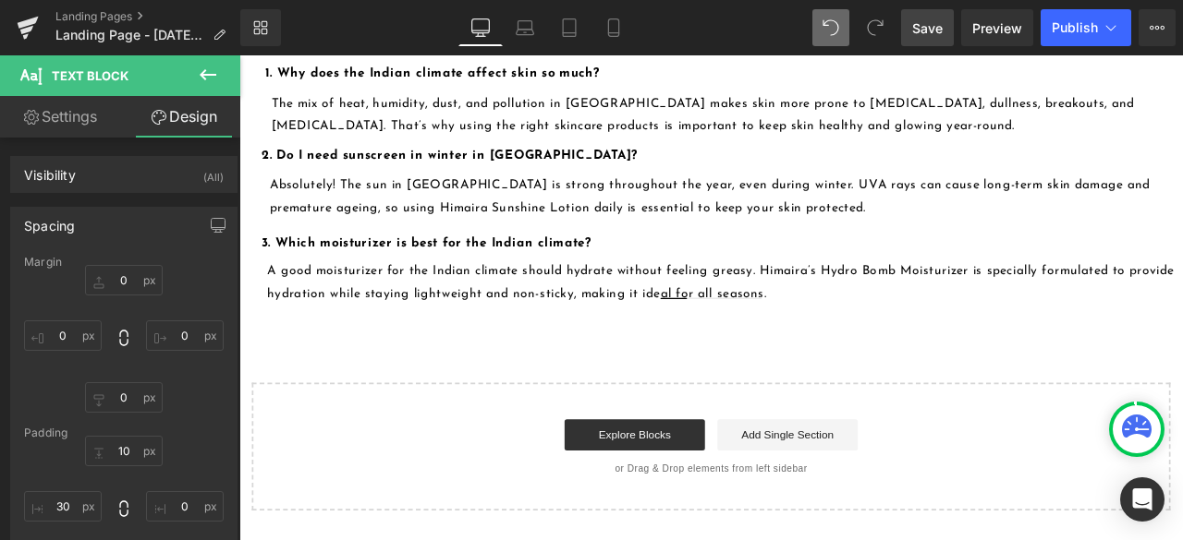
scroll to position [2991, 0]
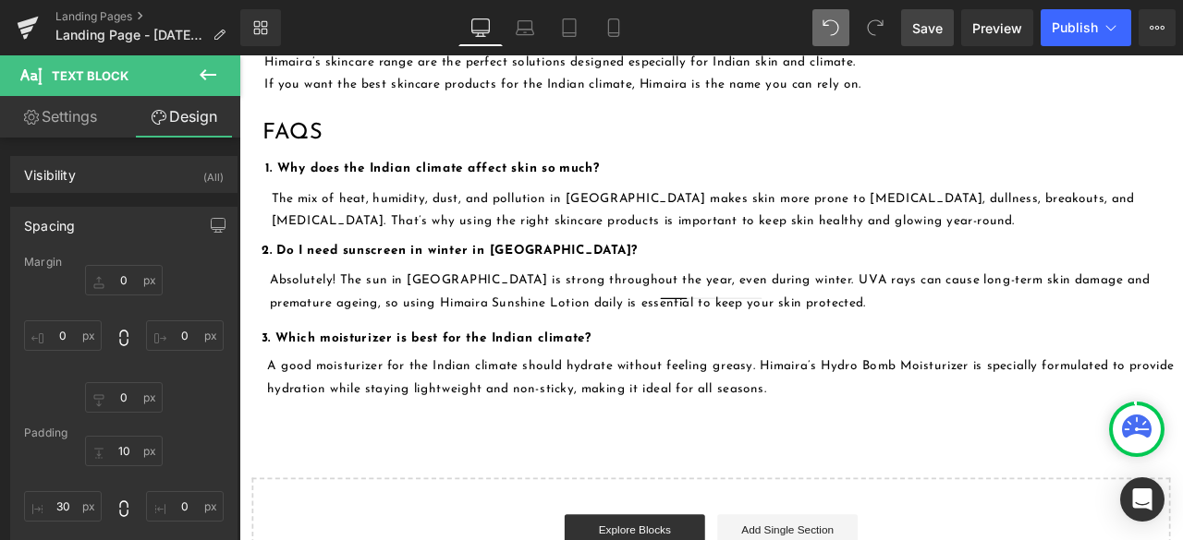
click at [200, 64] on icon at bounding box center [208, 75] width 22 height 22
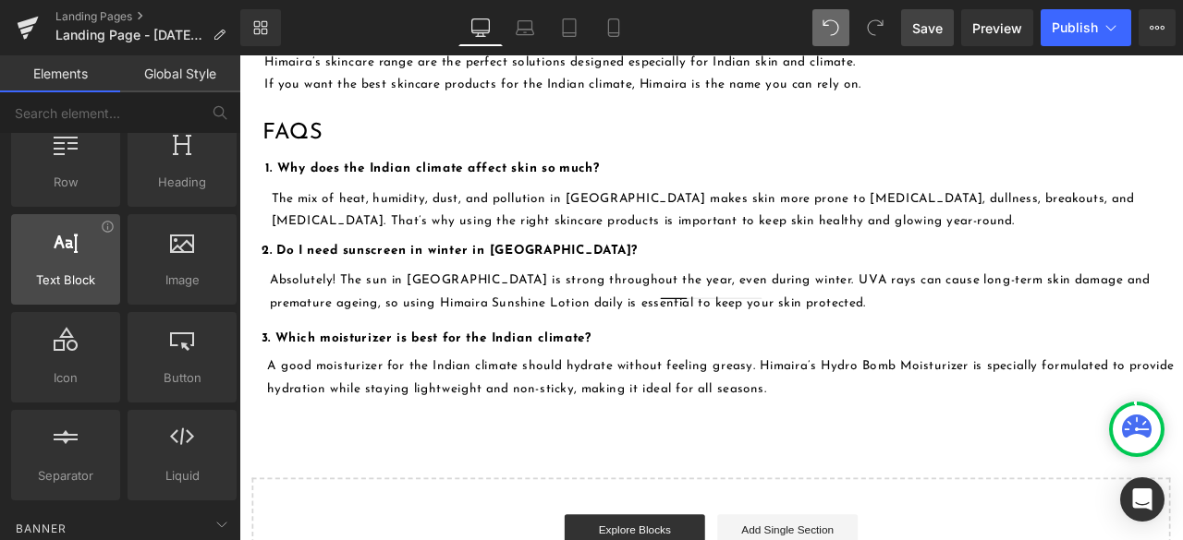
scroll to position [92, 0]
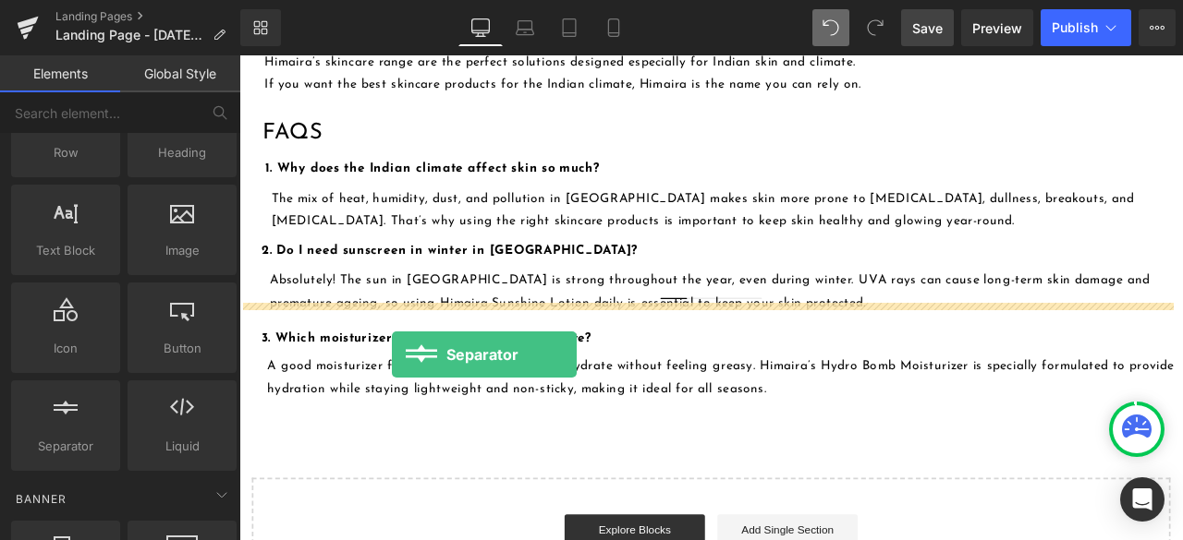
drag, startPoint x: 322, startPoint y: 467, endPoint x: 419, endPoint y: 411, distance: 112.2
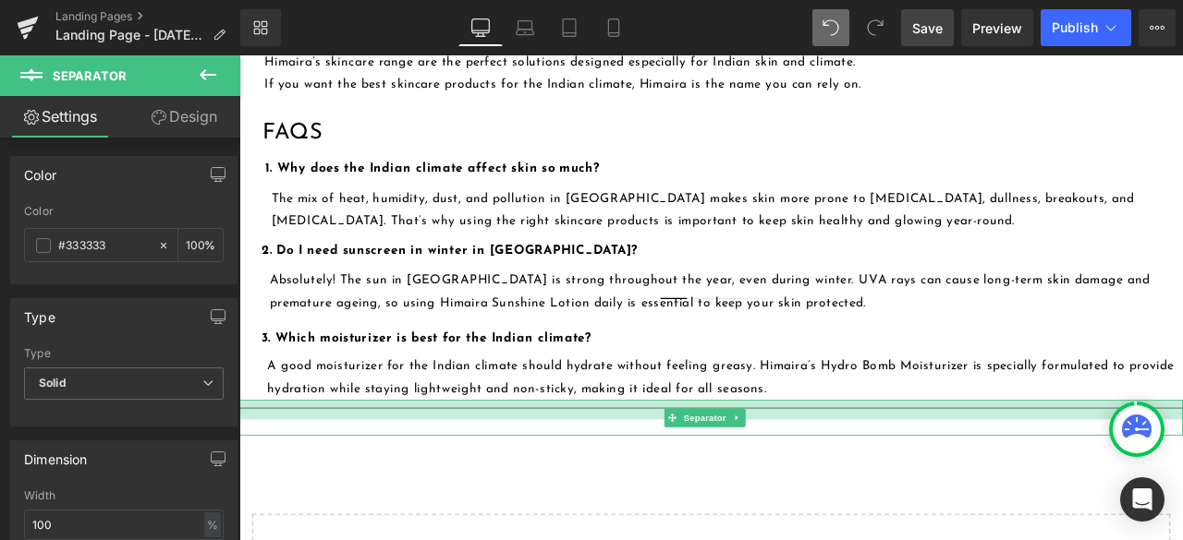
drag, startPoint x: 885, startPoint y: 352, endPoint x: 897, endPoint y: 374, distance: 25.2
click at [897, 464] on div "Separator" at bounding box center [798, 485] width 1118 height 42
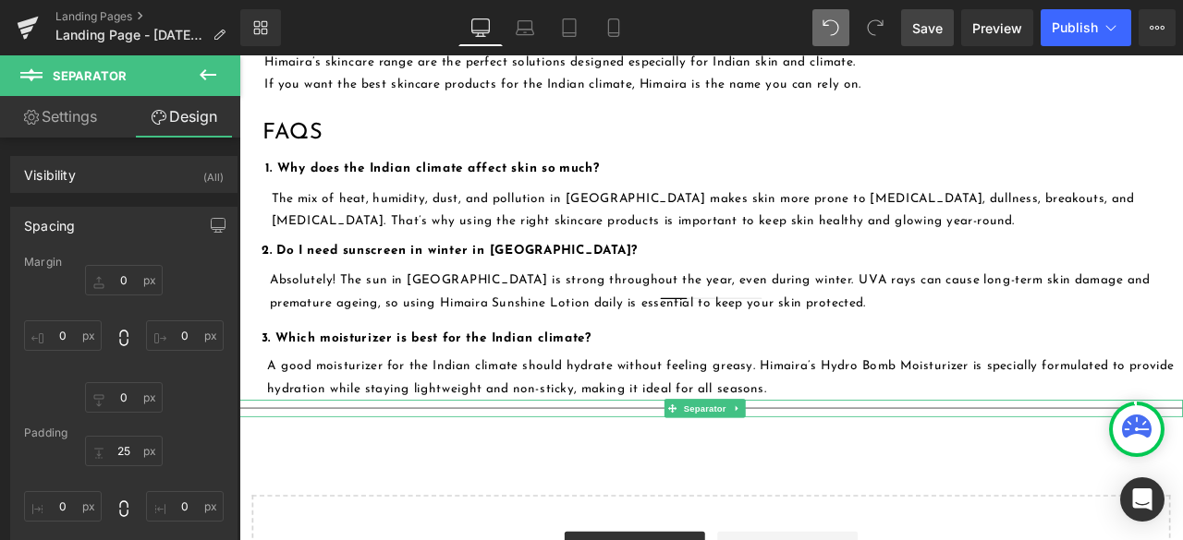
drag, startPoint x: 653, startPoint y: 367, endPoint x: 649, endPoint y: 346, distance: 21.7
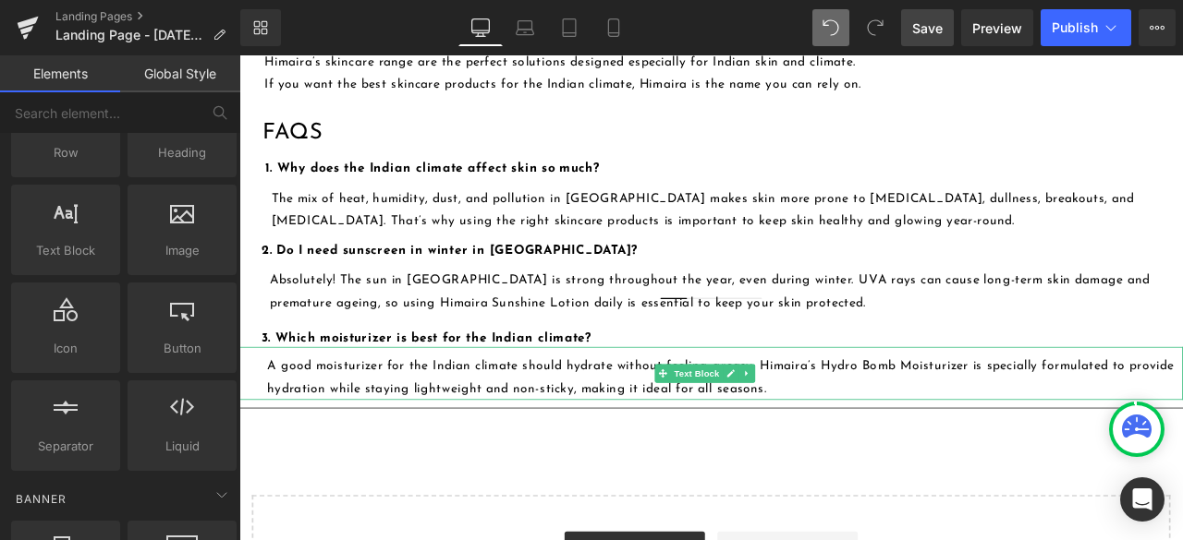
click at [623, 411] on p "A good moisturizer for the Indian climate should hydrate without feeling greasy…" at bounding box center [815, 438] width 1085 height 54
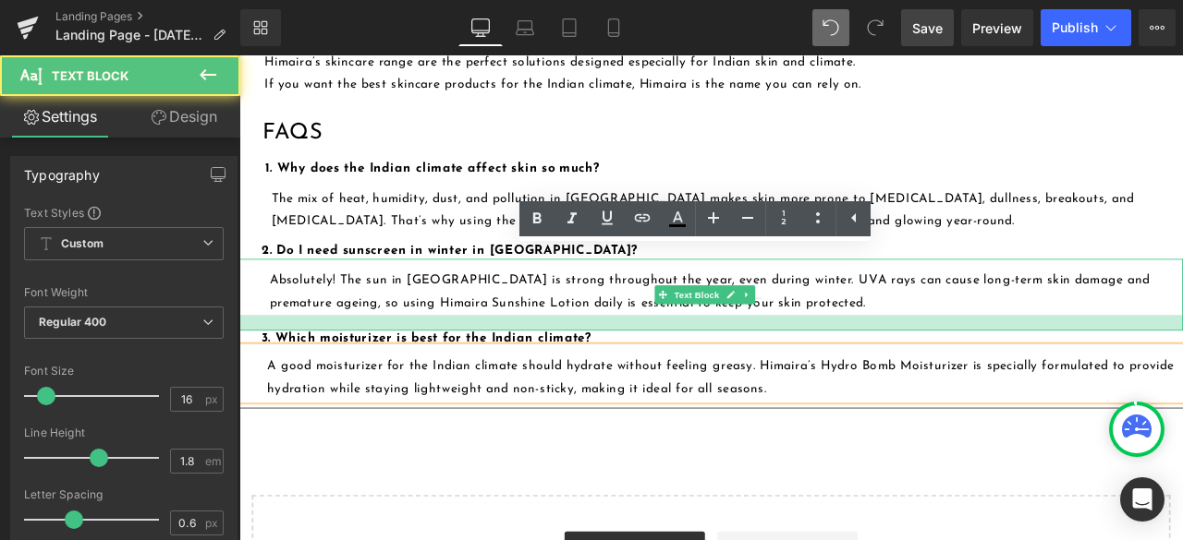
click at [451, 363] on div at bounding box center [798, 372] width 1118 height 18
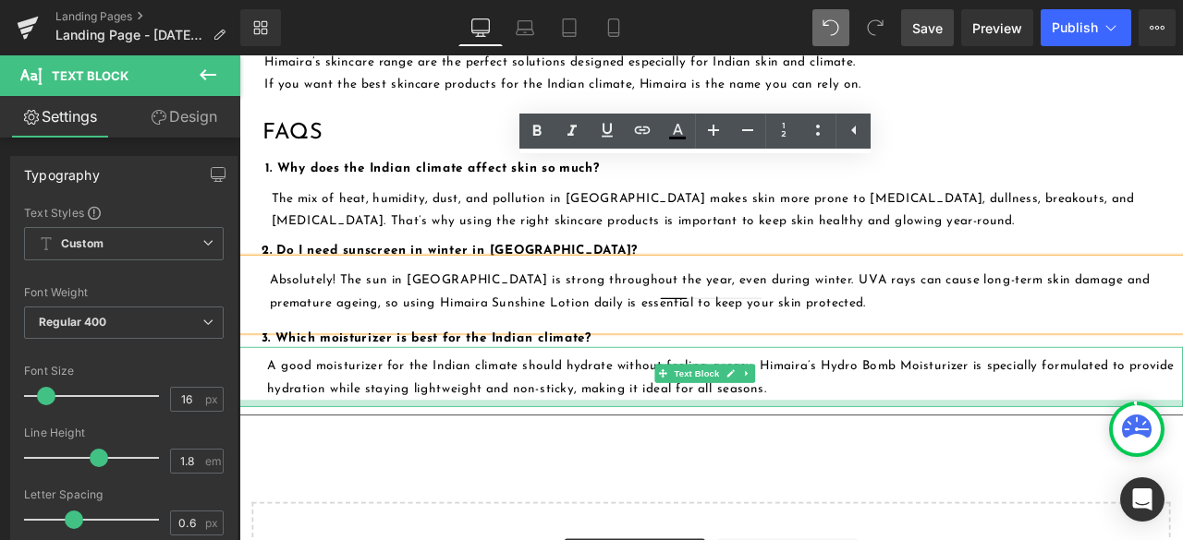
click at [724, 464] on div at bounding box center [798, 468] width 1118 height 8
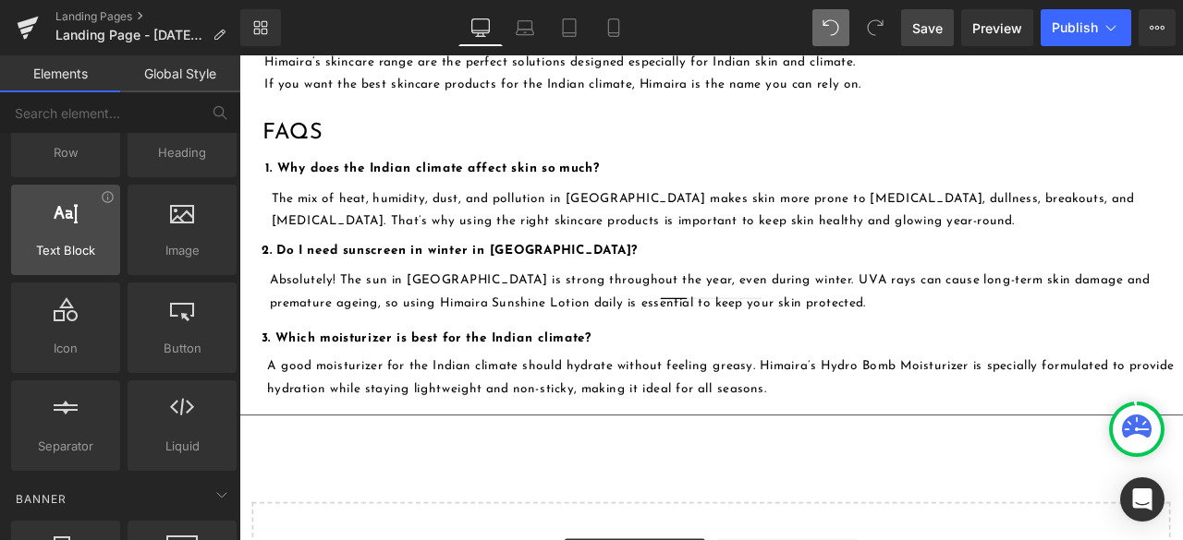
click at [61, 241] on span "Text Block" at bounding box center [66, 250] width 98 height 19
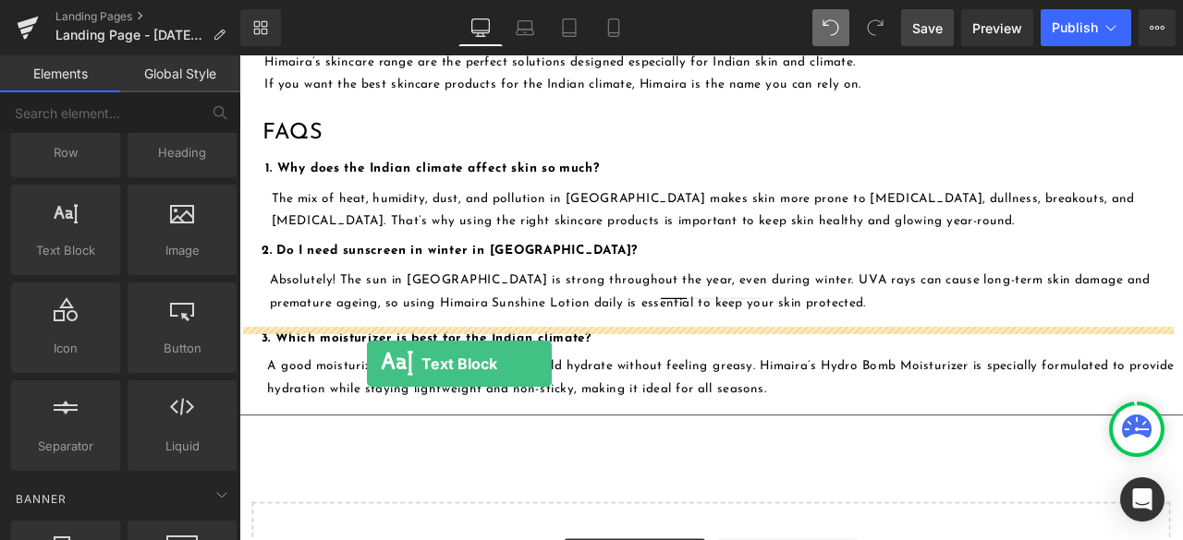
drag, startPoint x: 315, startPoint y: 311, endPoint x: 390, endPoint y: 421, distance: 133.0
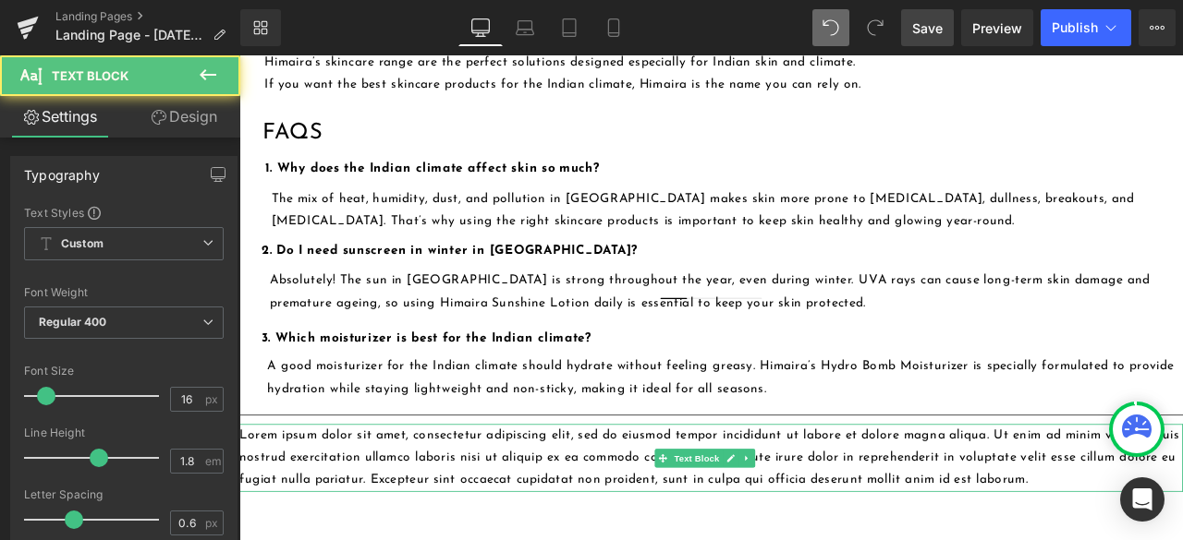
click at [344, 492] on p "Lorem ipsum dolor sit amet, consectetur adipiscing elit, sed do eiusmod tempor …" at bounding box center [798, 531] width 1118 height 79
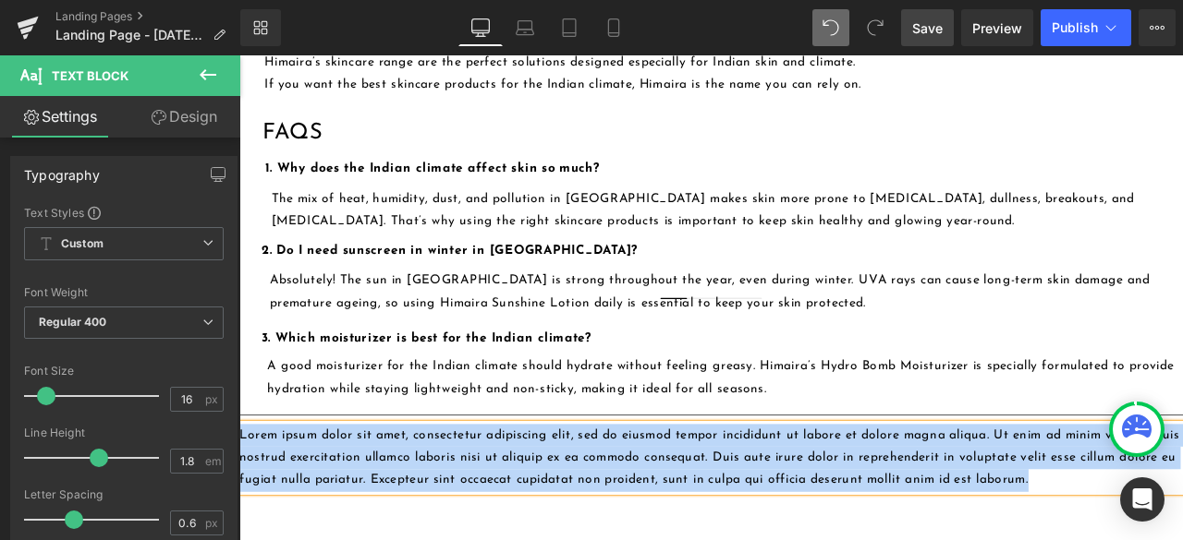
paste div
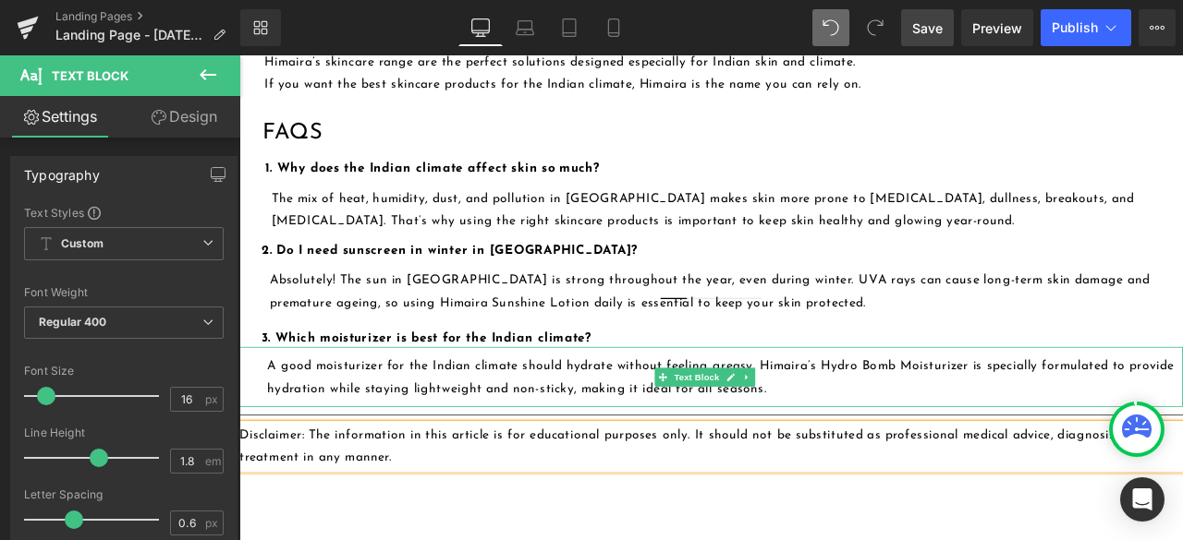
click at [303, 411] on p "A good moisturizer for the Indian climate should hydrate without feeling greasy…" at bounding box center [815, 438] width 1085 height 54
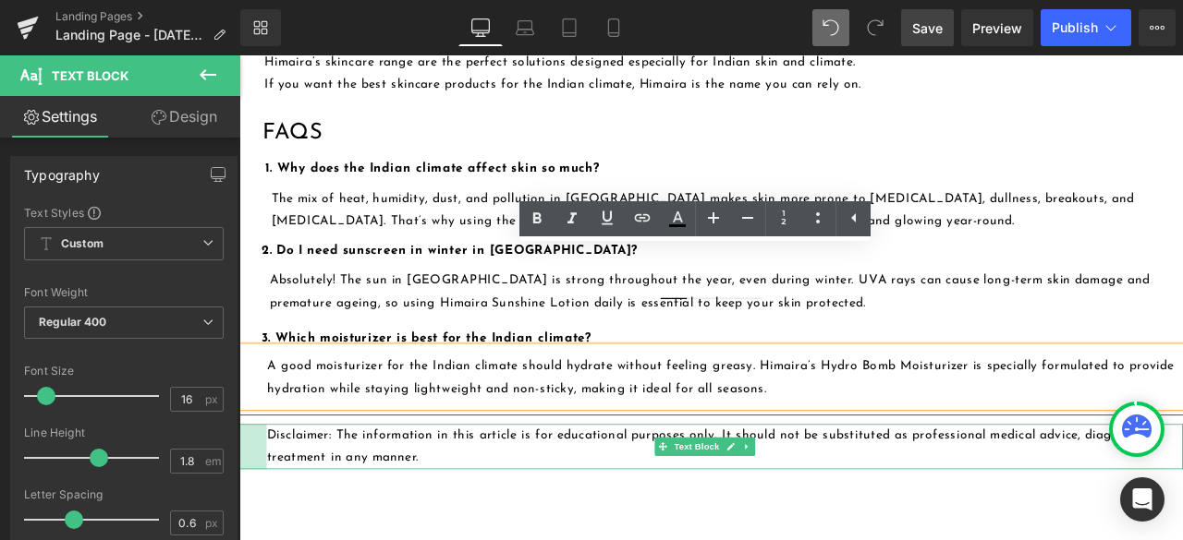
drag, startPoint x: 243, startPoint y: 397, endPoint x: 275, endPoint y: 405, distance: 33.2
click at [275, 492] on div "Disclaimer: The information in this article is for educational purposes only. I…" at bounding box center [798, 519] width 1118 height 54
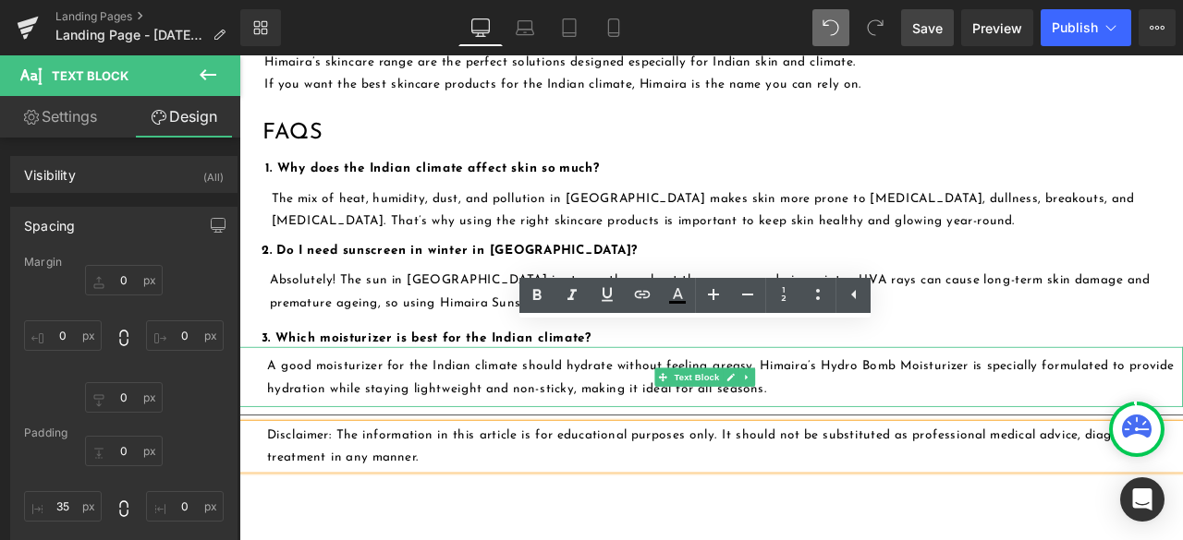
click at [1176, 411] on p "A good moisturizer for the Indian climate should hydrate without feeling greasy…" at bounding box center [815, 438] width 1085 height 54
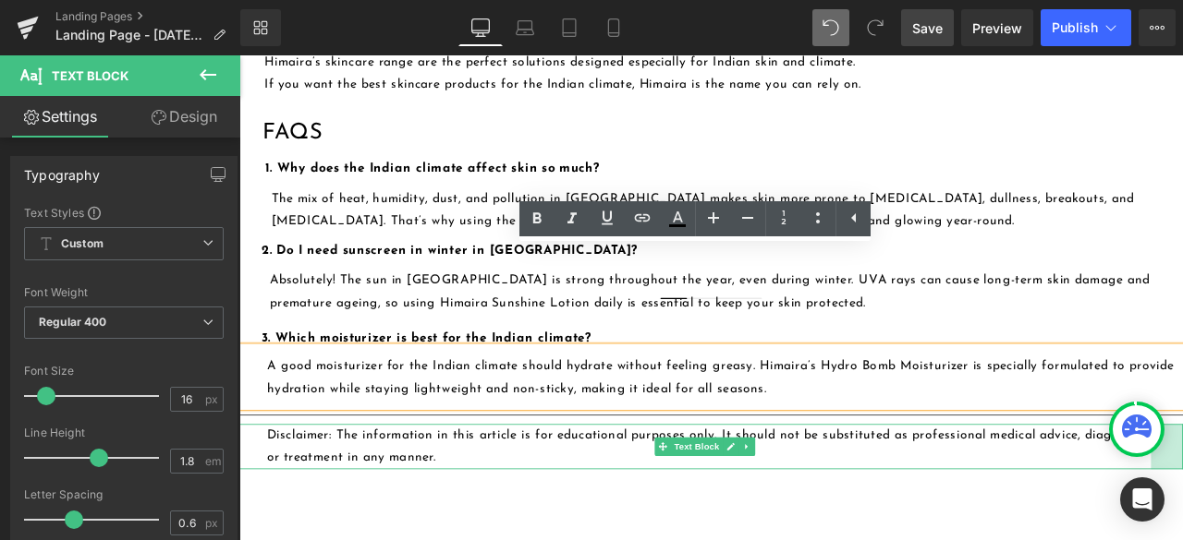
drag, startPoint x: 1341, startPoint y: 407, endPoint x: 1305, endPoint y: 410, distance: 37.1
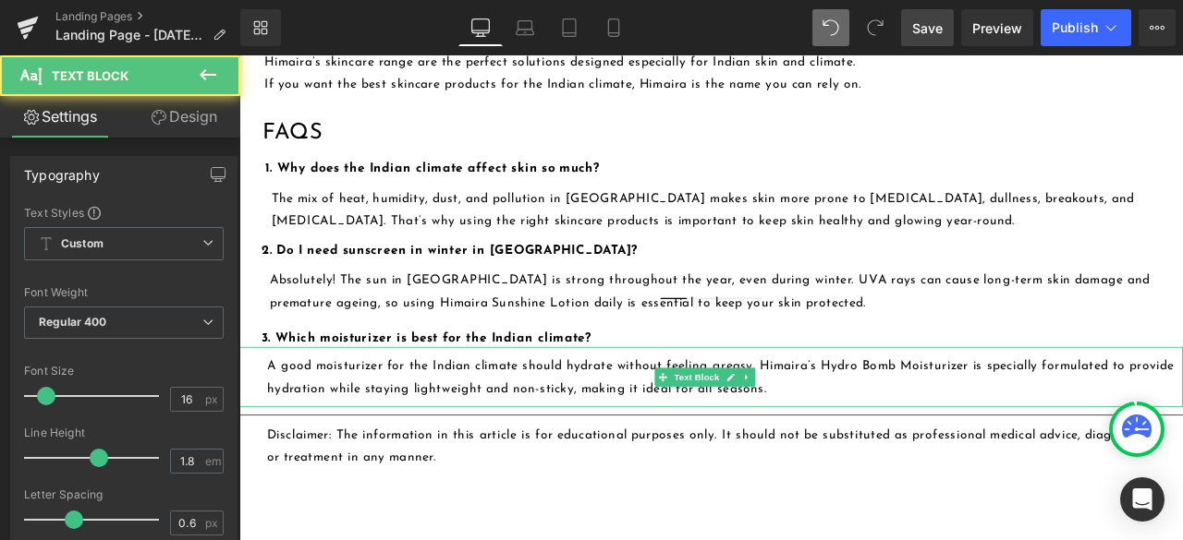
click at [1182, 411] on p "A good moisturizer for the Indian climate should hydrate without feeling greasy…" at bounding box center [815, 438] width 1085 height 54
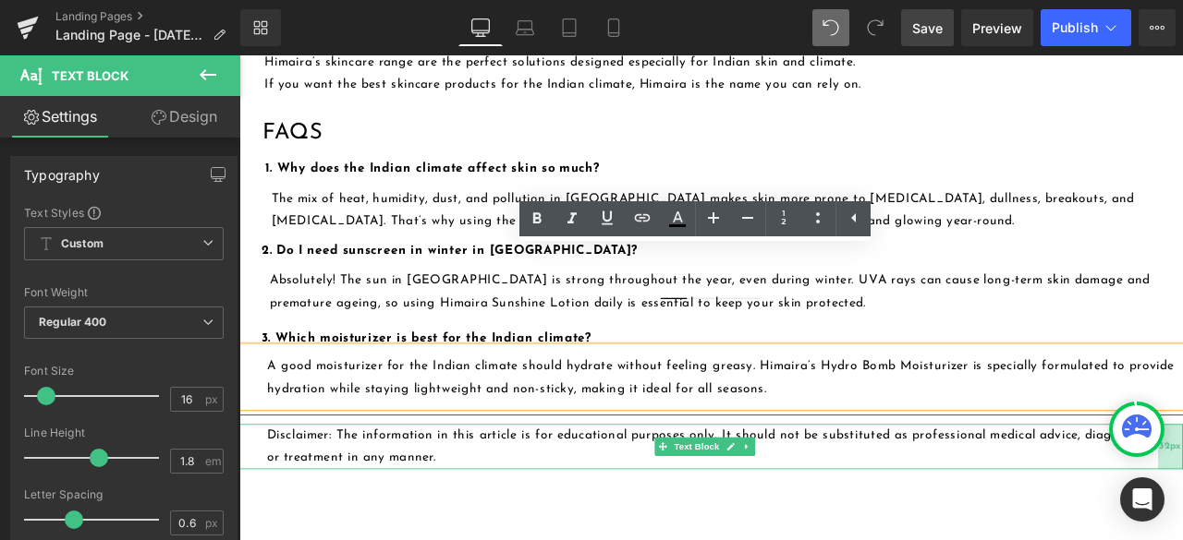
drag, startPoint x: 1331, startPoint y: 402, endPoint x: 1340, endPoint y: 407, distance: 9.5
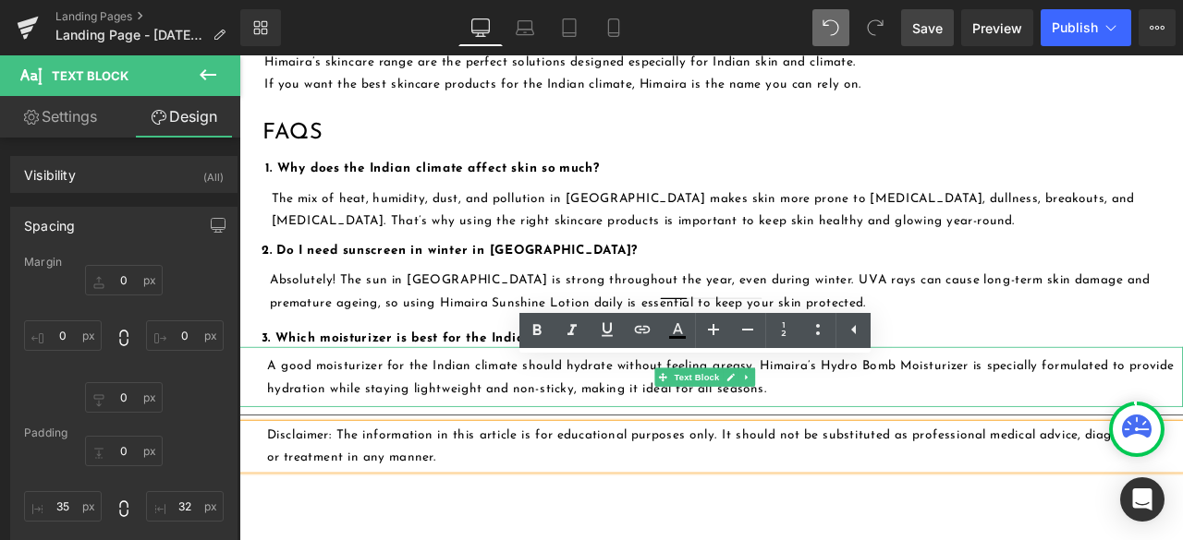
scroll to position [2899, 0]
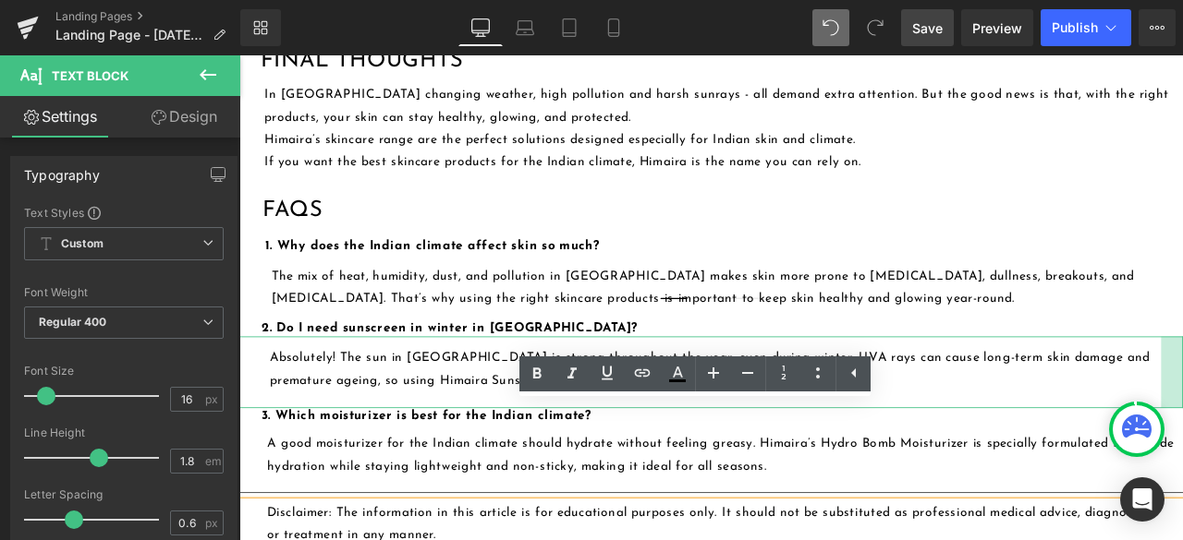
drag, startPoint x: 1341, startPoint y: 322, endPoint x: 1315, endPoint y: 328, distance: 26.7
click at [1182, 389] on div "Absolutely! The sun in [GEOGRAPHIC_DATA] is strong throughout the year, even du…" at bounding box center [798, 431] width 1118 height 85
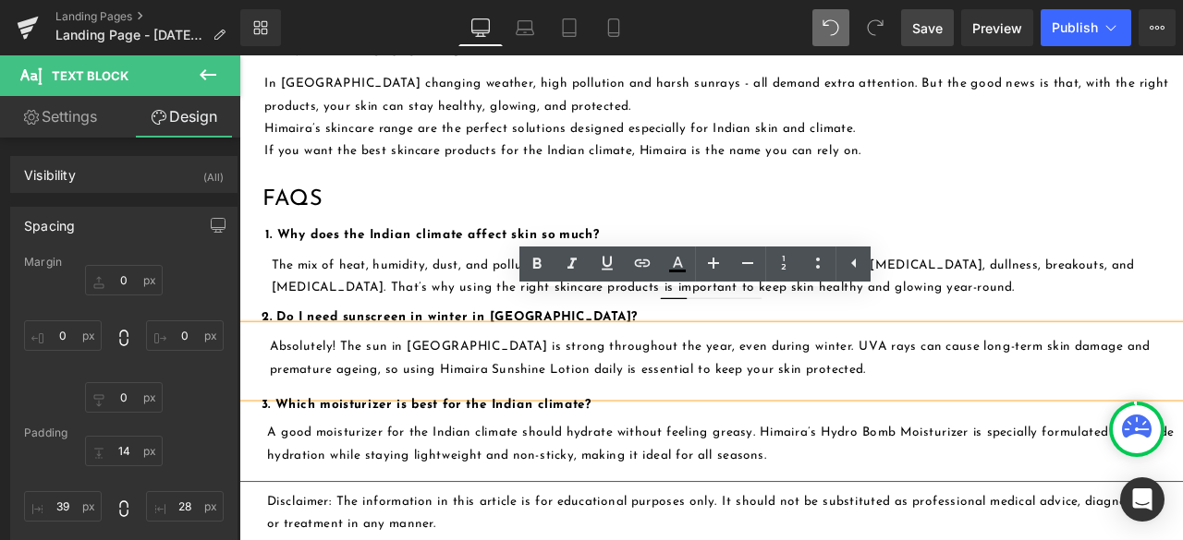
scroll to position [2955, 0]
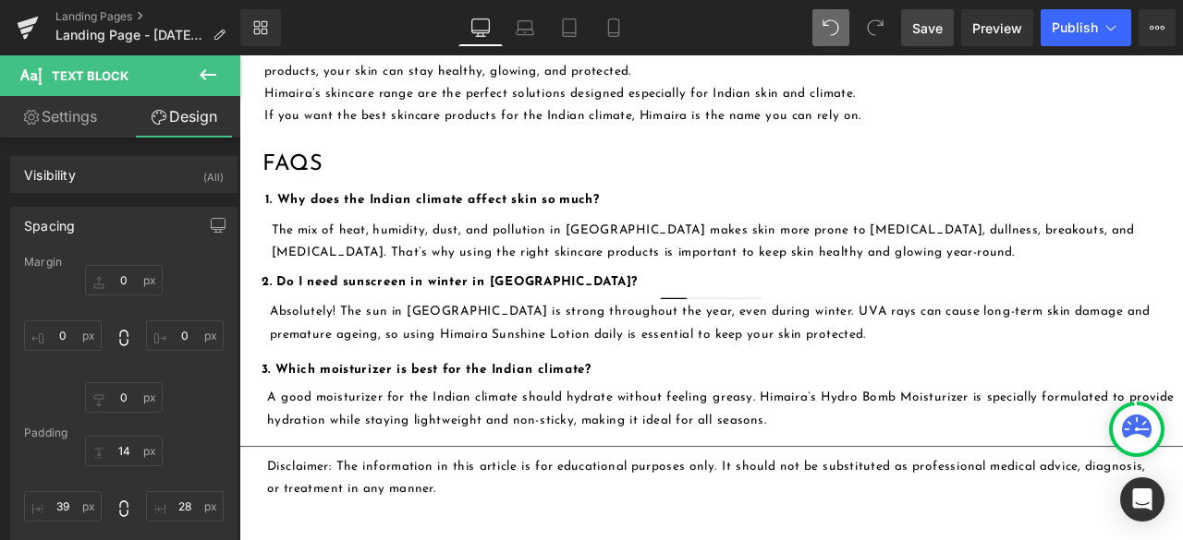
click at [924, 15] on link "Save" at bounding box center [927, 27] width 53 height 37
drag, startPoint x: 528, startPoint y: 40, endPoint x: 304, endPoint y: 30, distance: 224.7
click at [528, 40] on link "Laptop" at bounding box center [525, 27] width 44 height 37
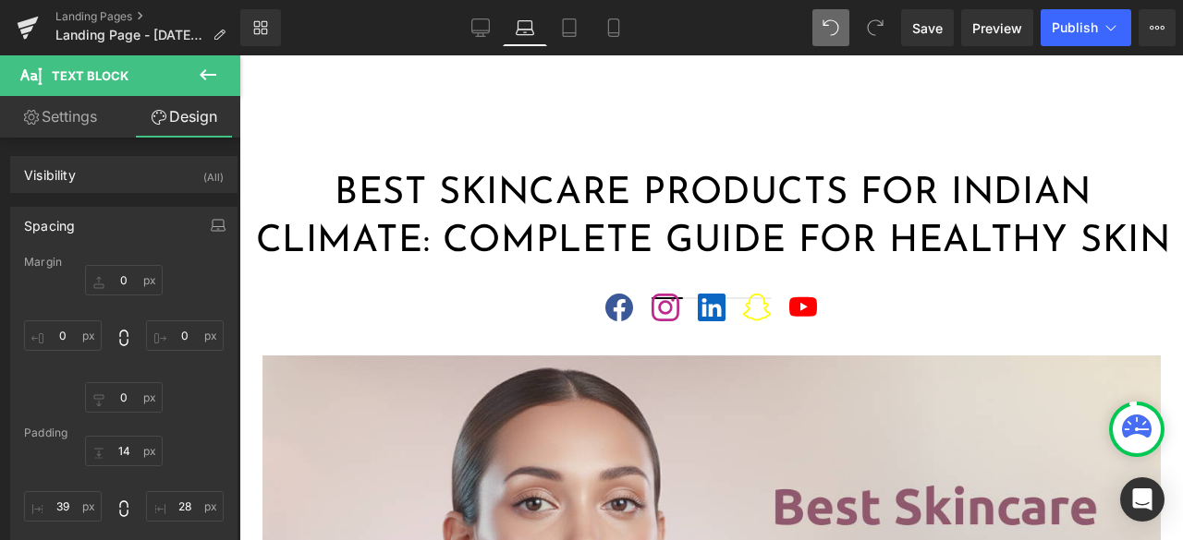
scroll to position [0, 0]
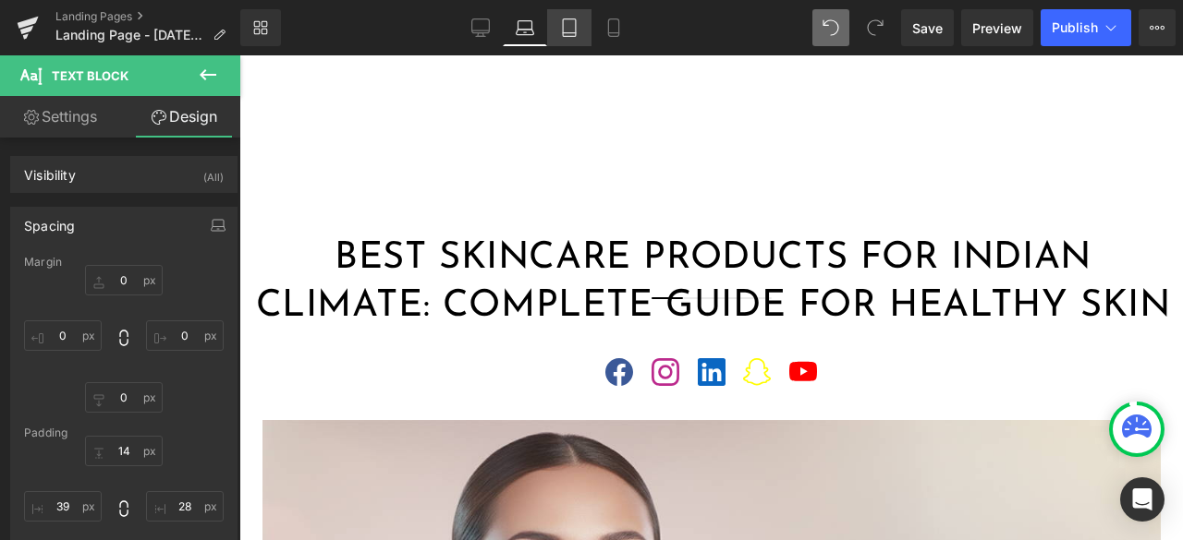
click at [571, 33] on icon at bounding box center [569, 27] width 18 height 18
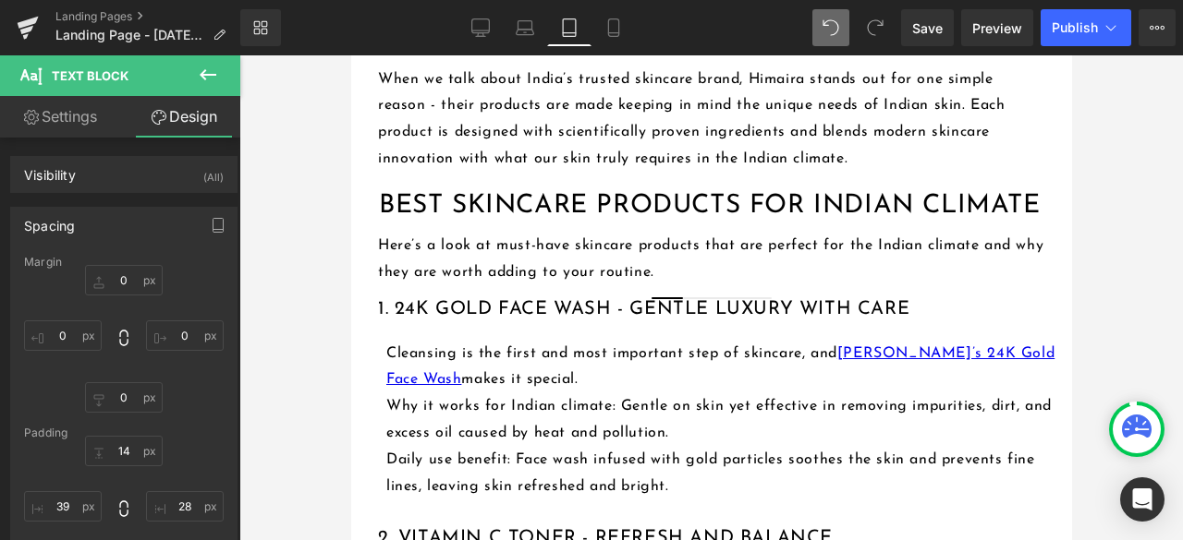
scroll to position [1386, 0]
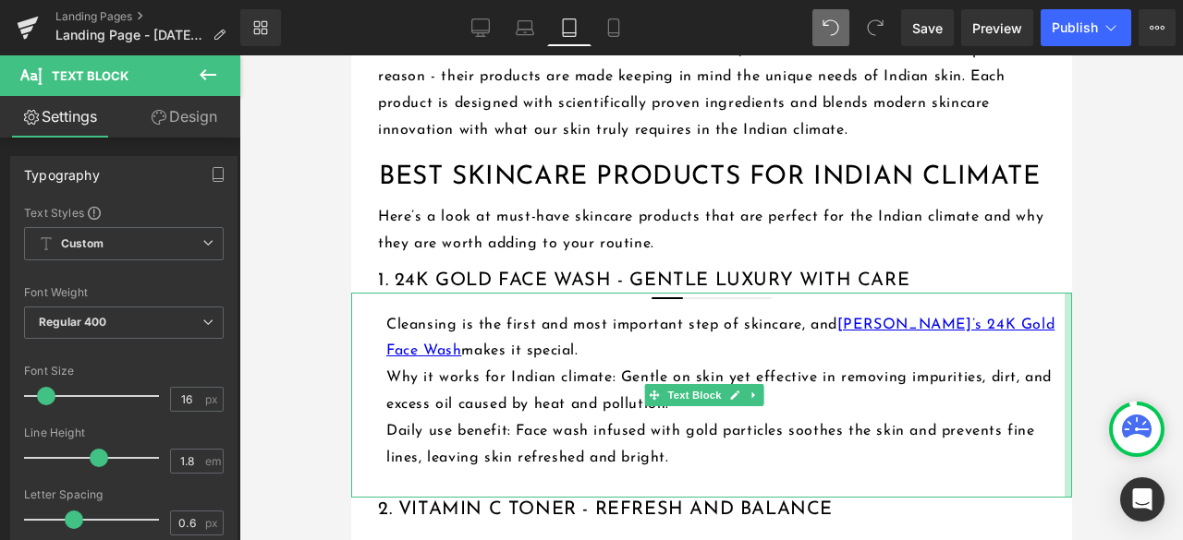
click at [1044, 316] on div "Cleansing is the first and most important step of skincare, and [PERSON_NAME]’s…" at bounding box center [710, 396] width 721 height 206
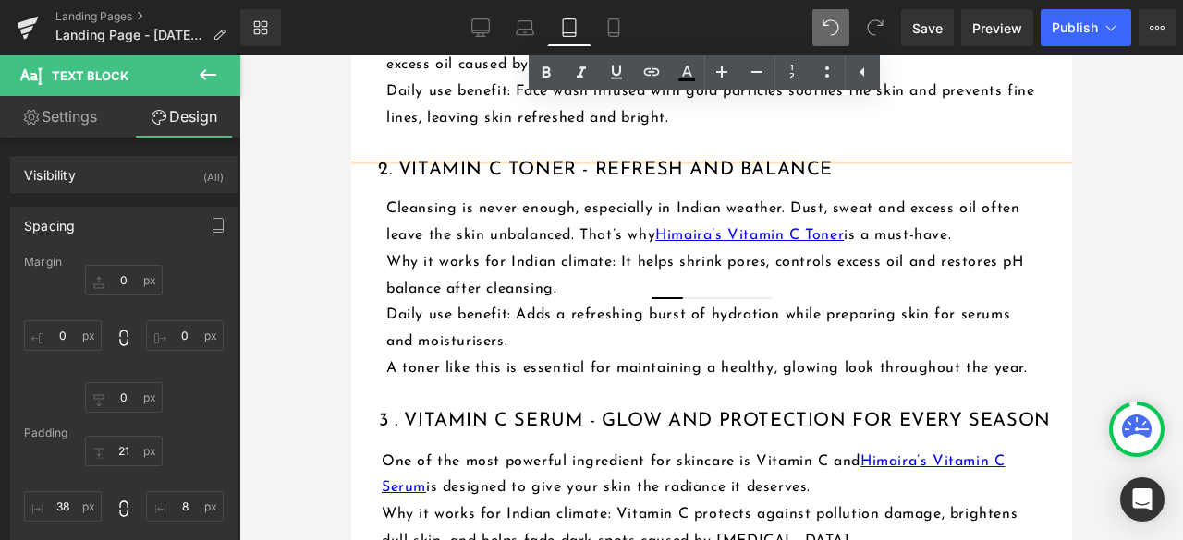
scroll to position [1755, 0]
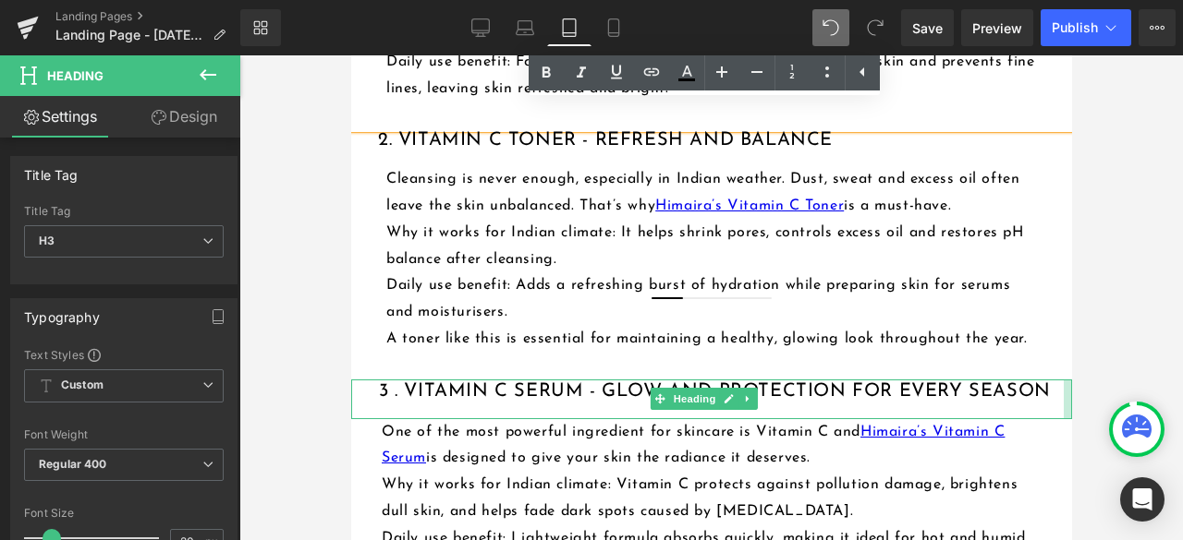
click at [1045, 380] on div "3 . Vitamin C Serum - Glow and Protection for Every Season Heading" at bounding box center [710, 400] width 721 height 40
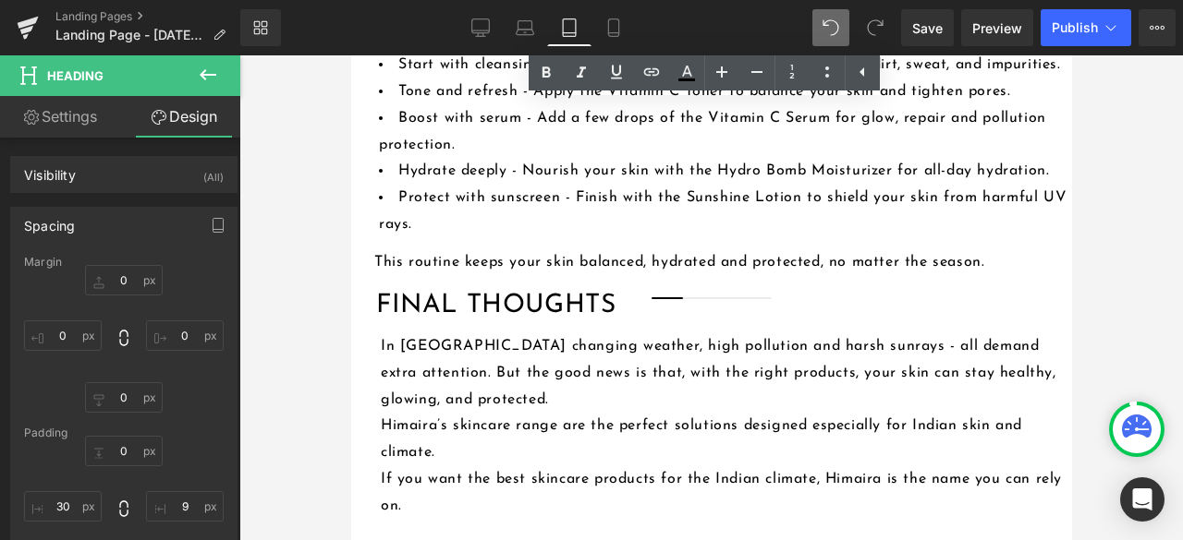
scroll to position [2956, 0]
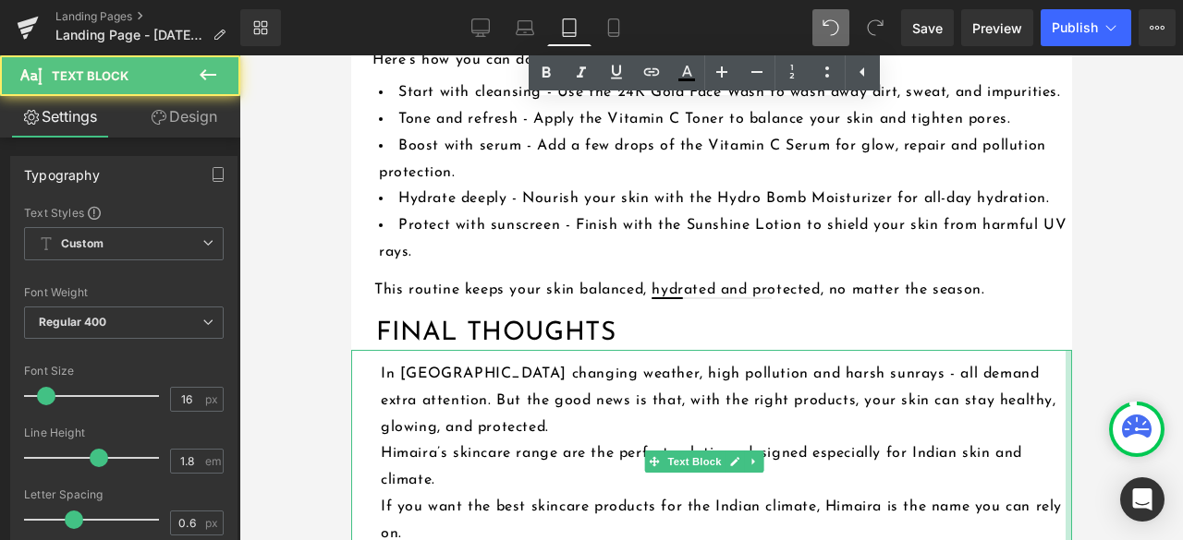
click at [1047, 431] on div "In [GEOGRAPHIC_DATA] changing weather, high pollution and harsh sunrays - all d…" at bounding box center [710, 462] width 721 height 224
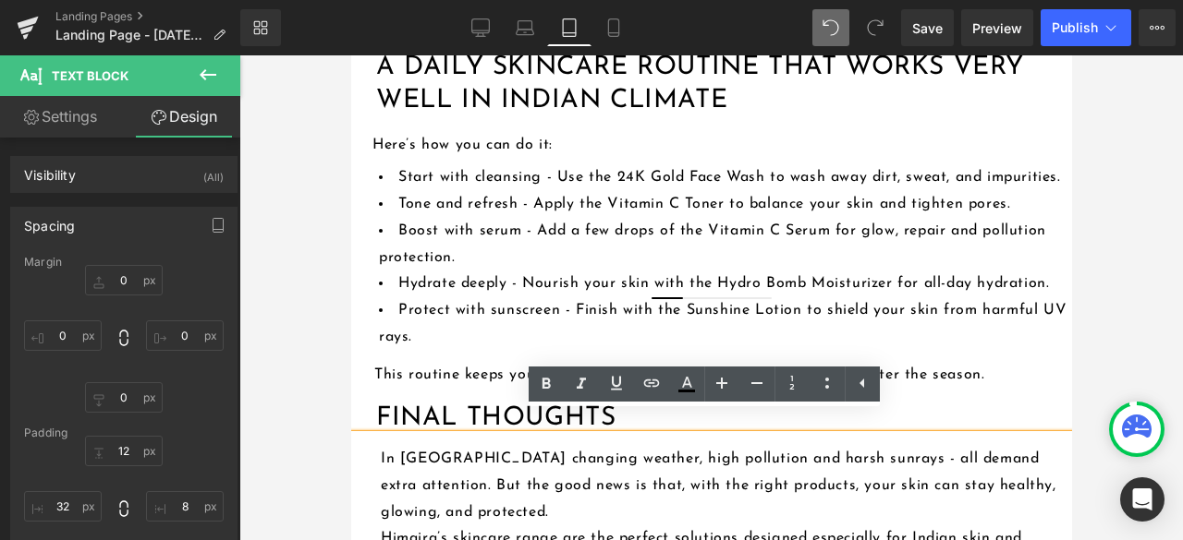
scroll to position [2864, 0]
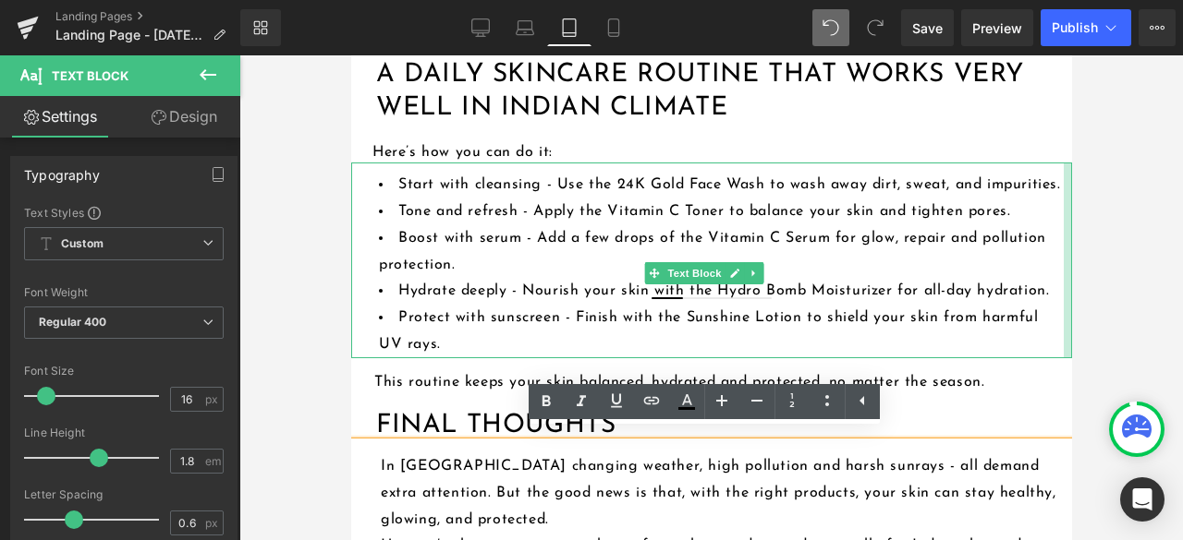
click at [1045, 272] on div "Start with cleansing - Use the 24K Gold Face Wash to wash away dirt, sweat, and…" at bounding box center [710, 261] width 721 height 196
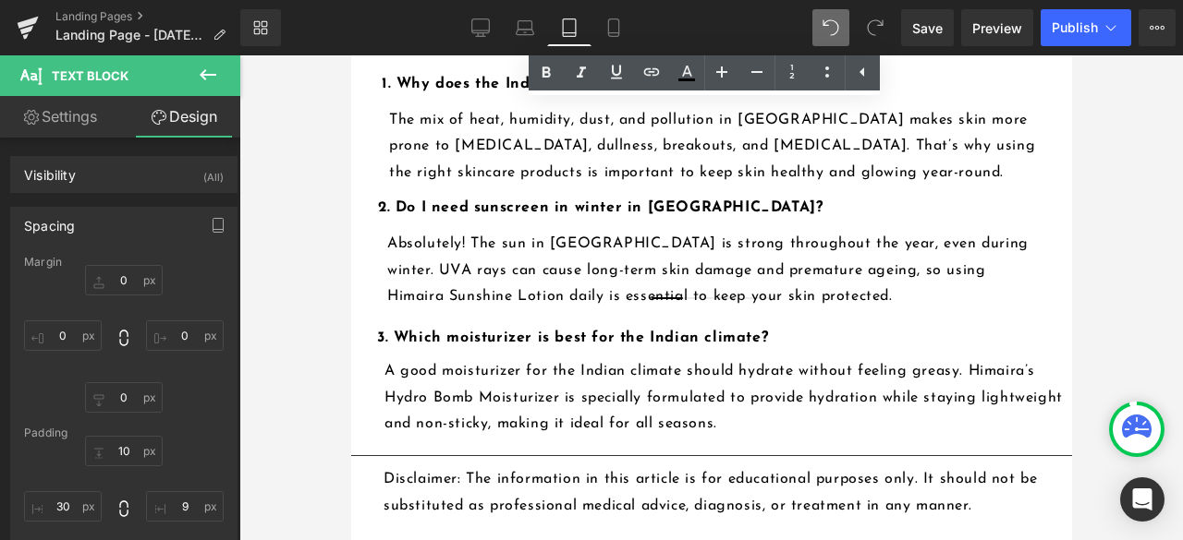
scroll to position [3511, 0]
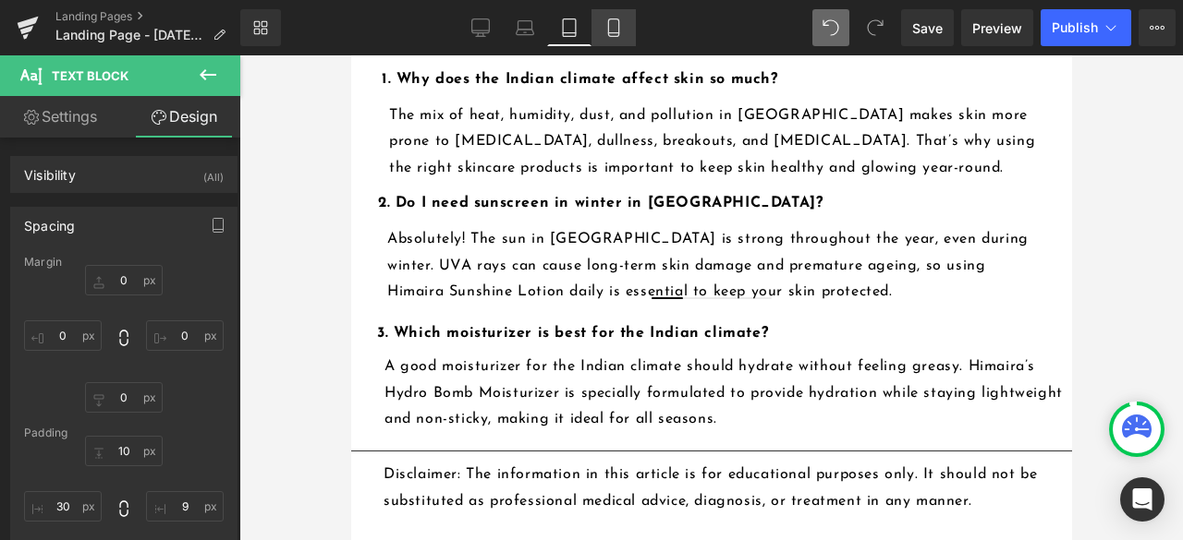
click at [607, 38] on link "Mobile" at bounding box center [613, 27] width 44 height 37
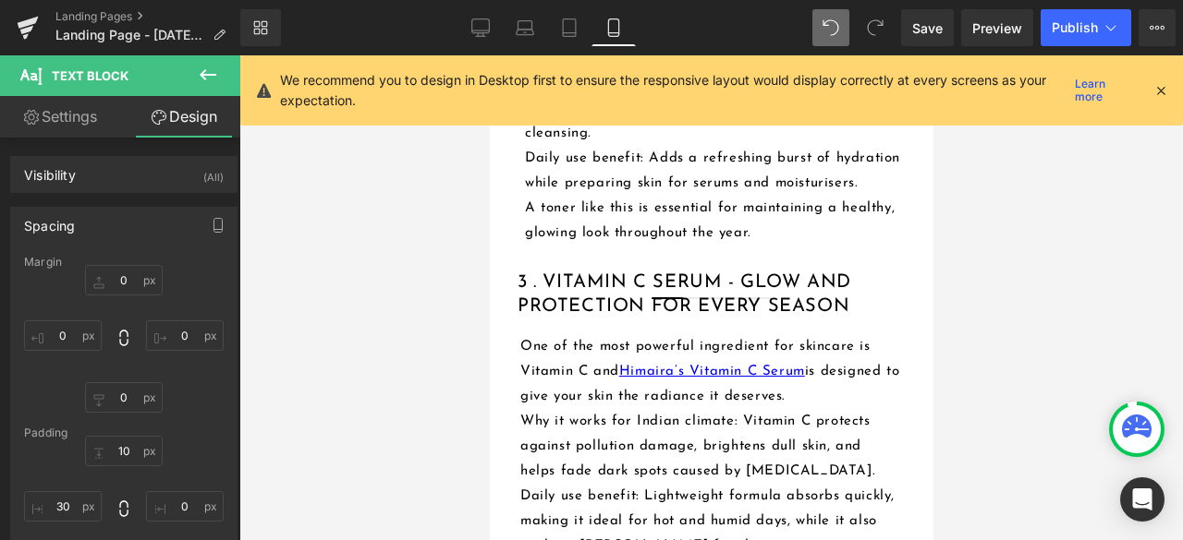
scroll to position [2402, 0]
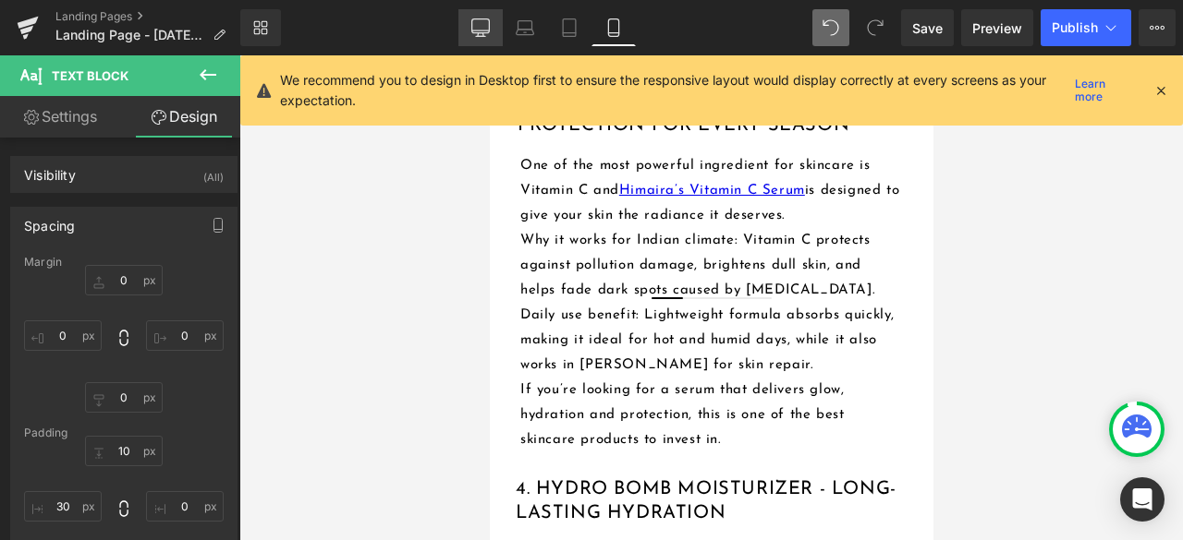
click at [475, 32] on icon at bounding box center [480, 26] width 18 height 14
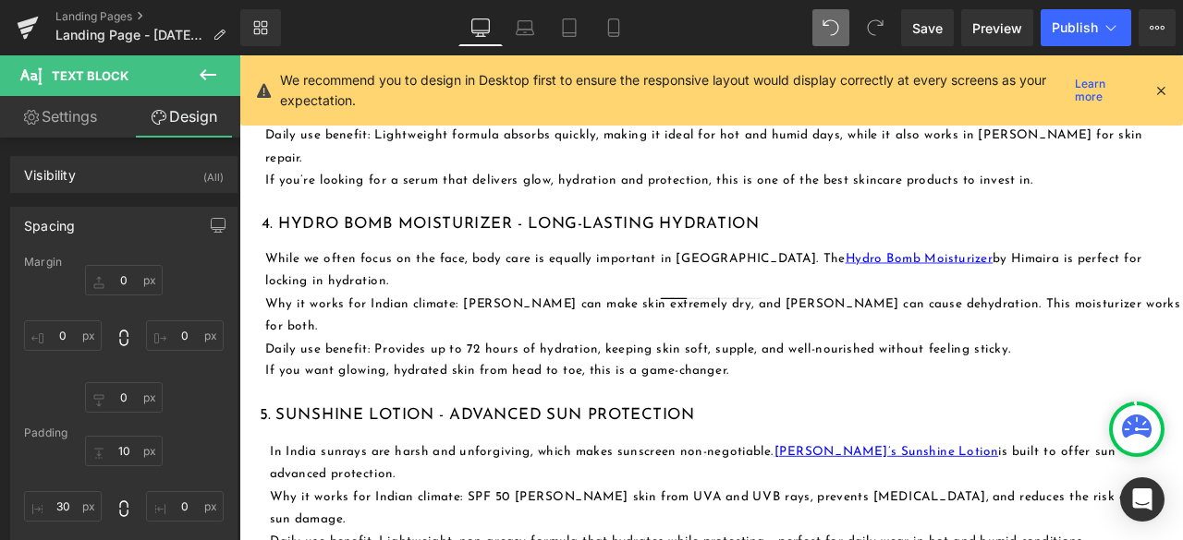
scroll to position [1953, 0]
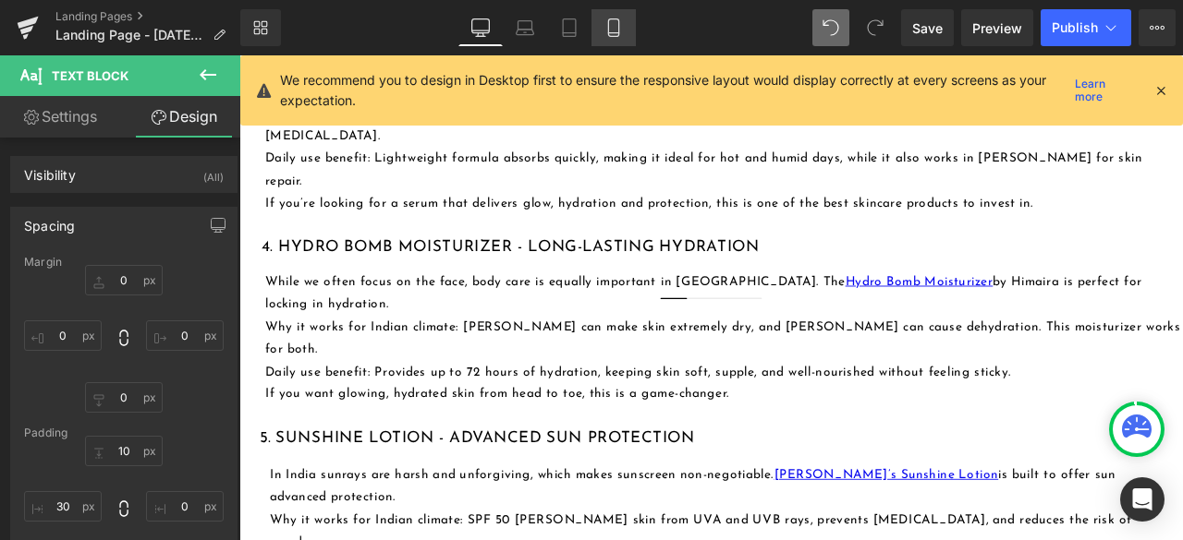
click at [617, 22] on icon at bounding box center [613, 27] width 18 height 18
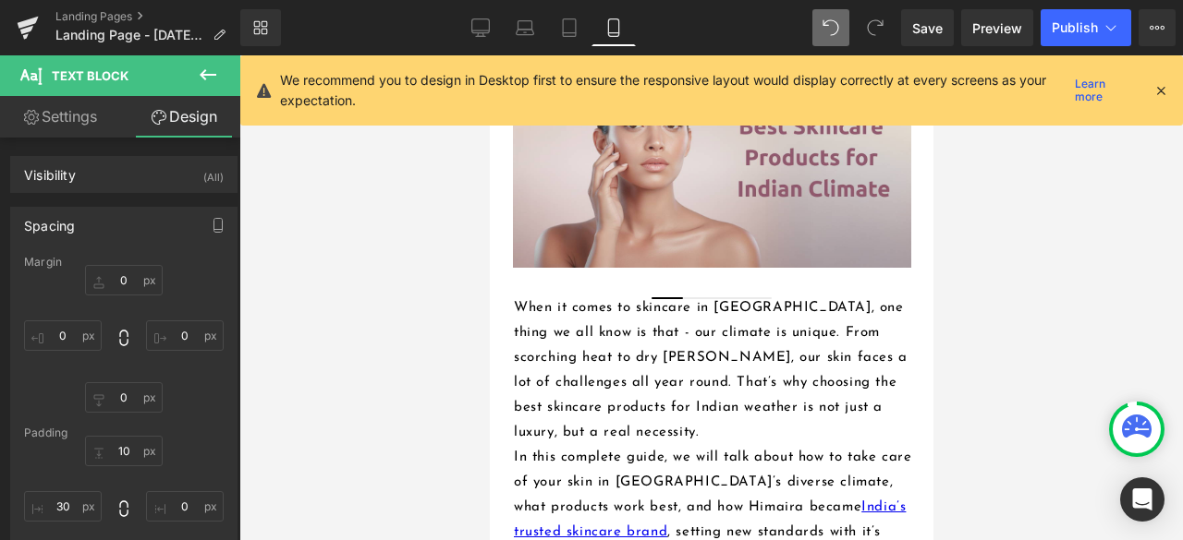
scroll to position [0, 0]
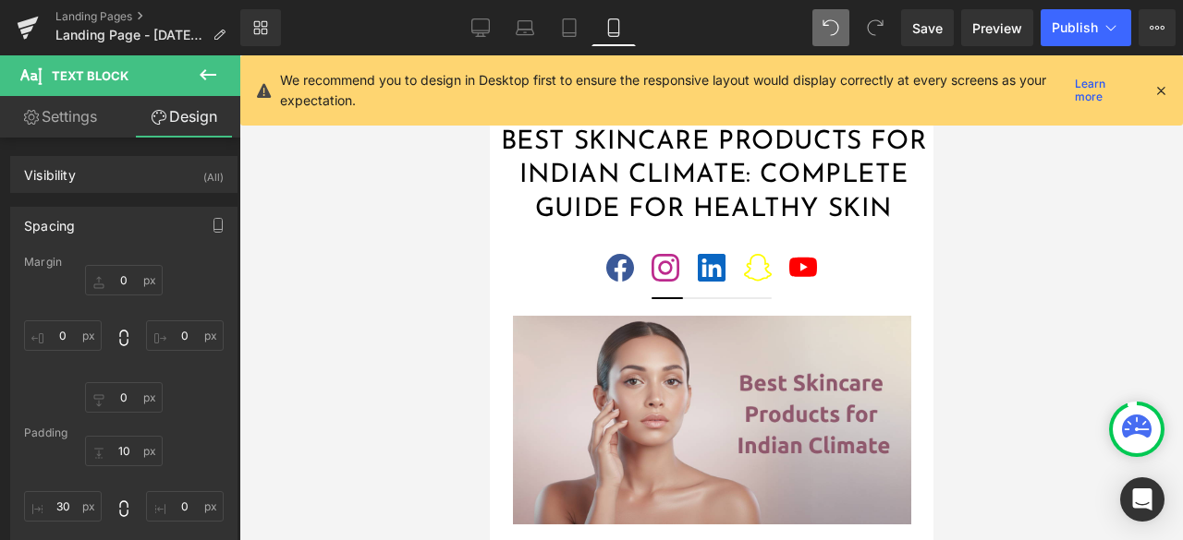
click at [1159, 84] on icon at bounding box center [1160, 90] width 17 height 17
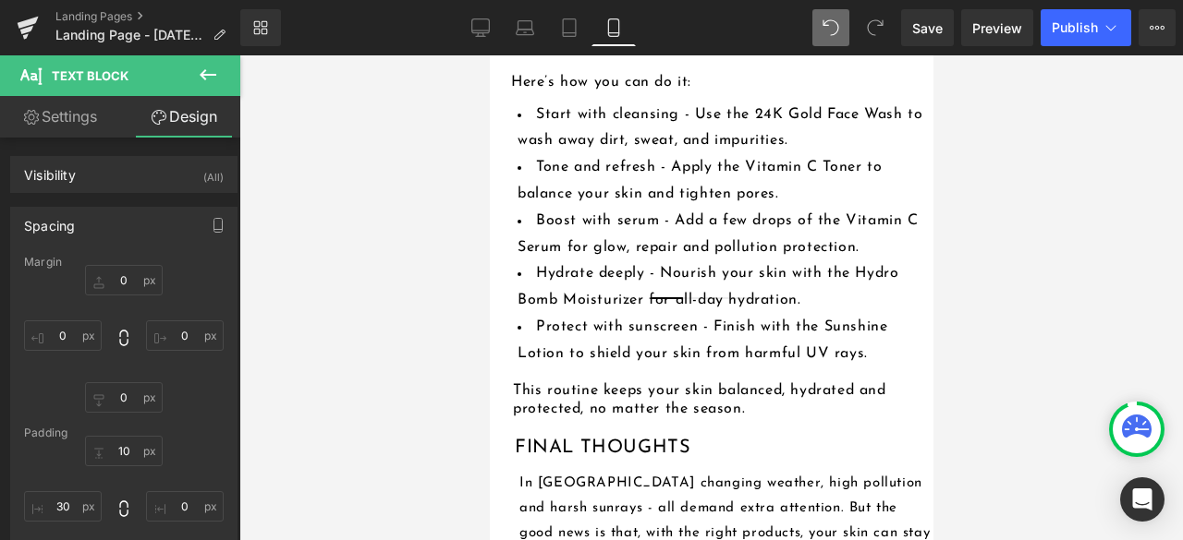
scroll to position [3695, 0]
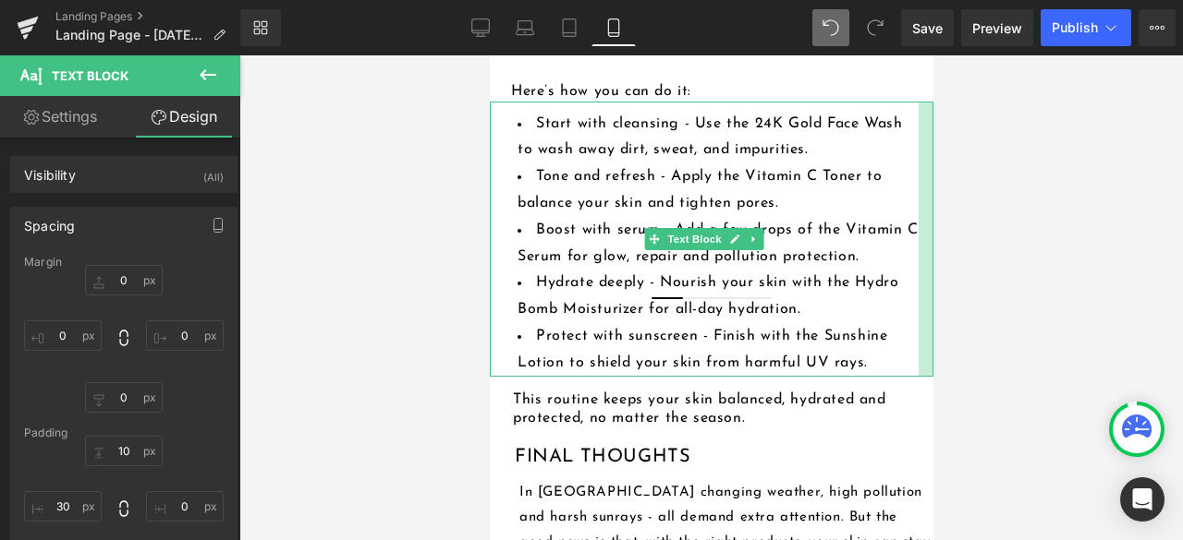
drag, startPoint x: 913, startPoint y: 236, endPoint x: 898, endPoint y: 239, distance: 15.2
click at [898, 239] on div "Start with cleansing - Use the 24K Gold Face Wash to wash away dirt, sweat, and…" at bounding box center [710, 239] width 443 height 275
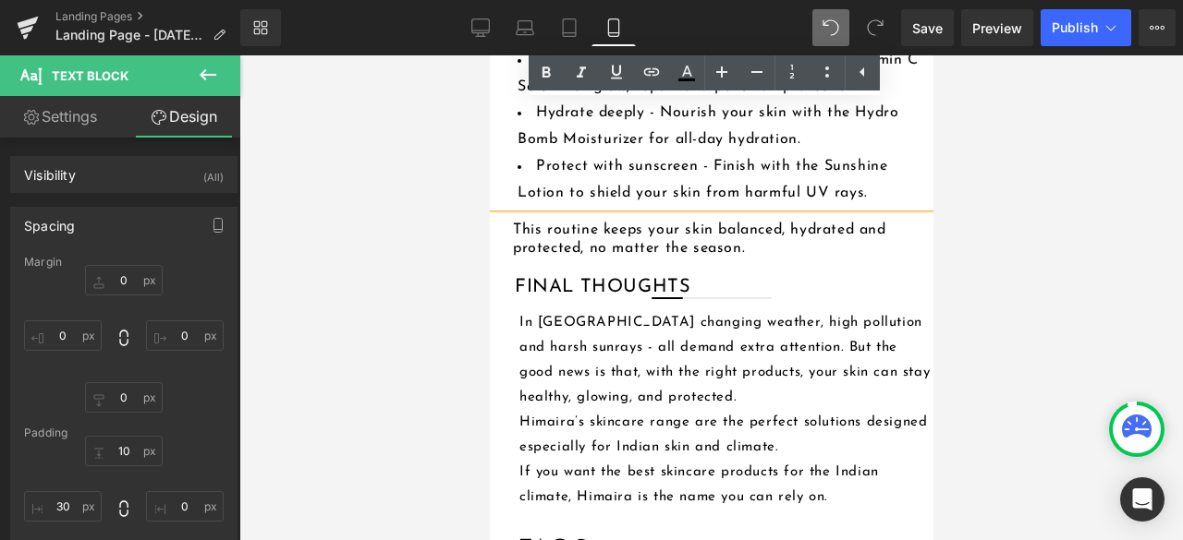
scroll to position [3880, 0]
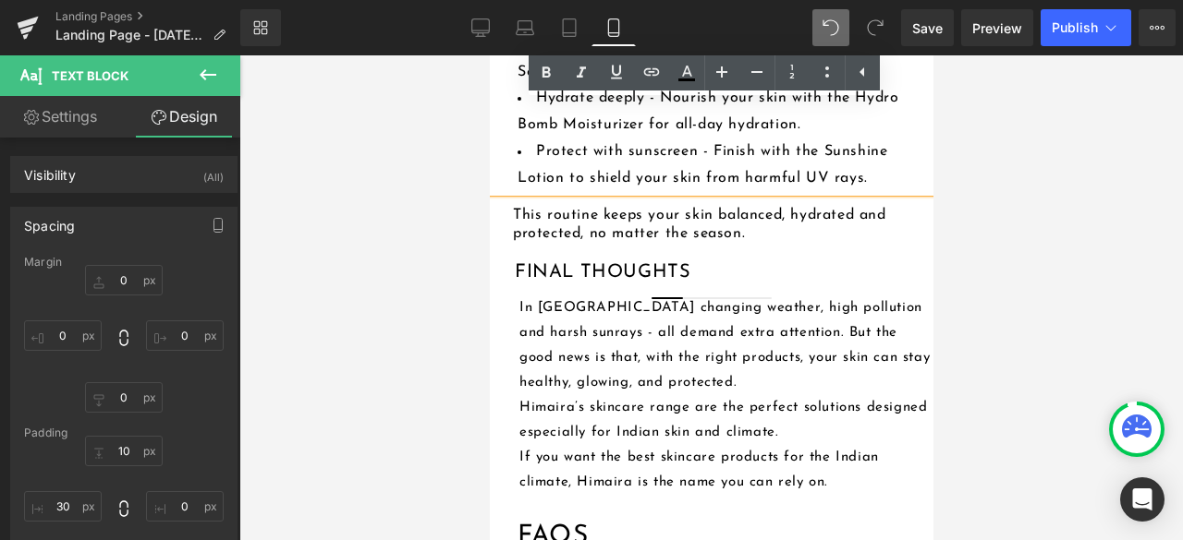
click at [885, 167] on li "Protect with sunscreen - Finish with the Sunshine Lotion to shield your skin fr…" at bounding box center [716, 166] width 401 height 54
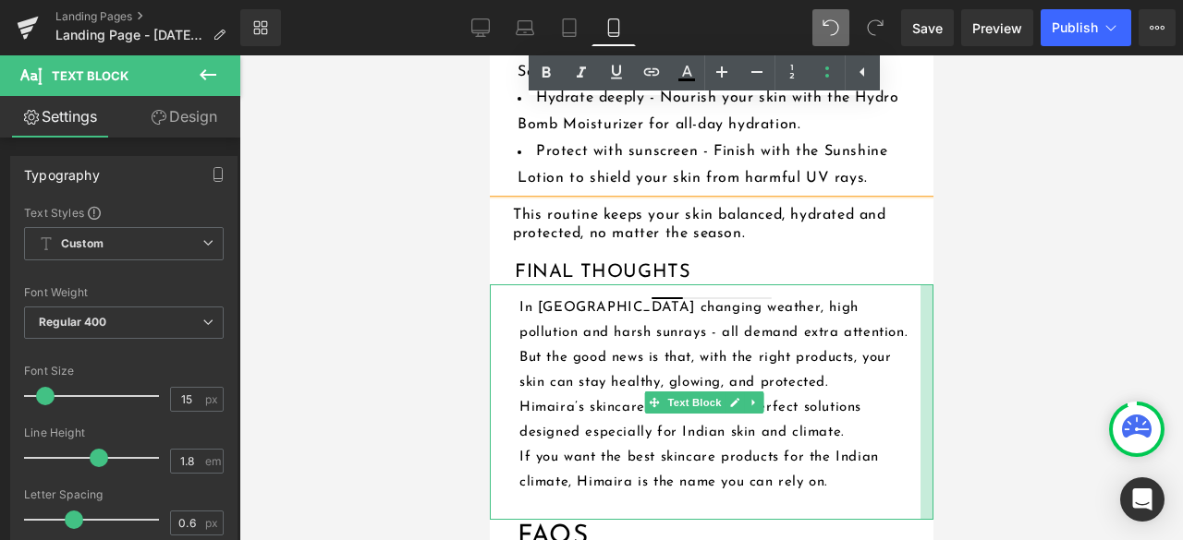
drag, startPoint x: 915, startPoint y: 320, endPoint x: 902, endPoint y: 324, distance: 13.7
click at [902, 324] on div "In [GEOGRAPHIC_DATA] changing weather, high pollution and harsh sunrays - all d…" at bounding box center [710, 403] width 443 height 236
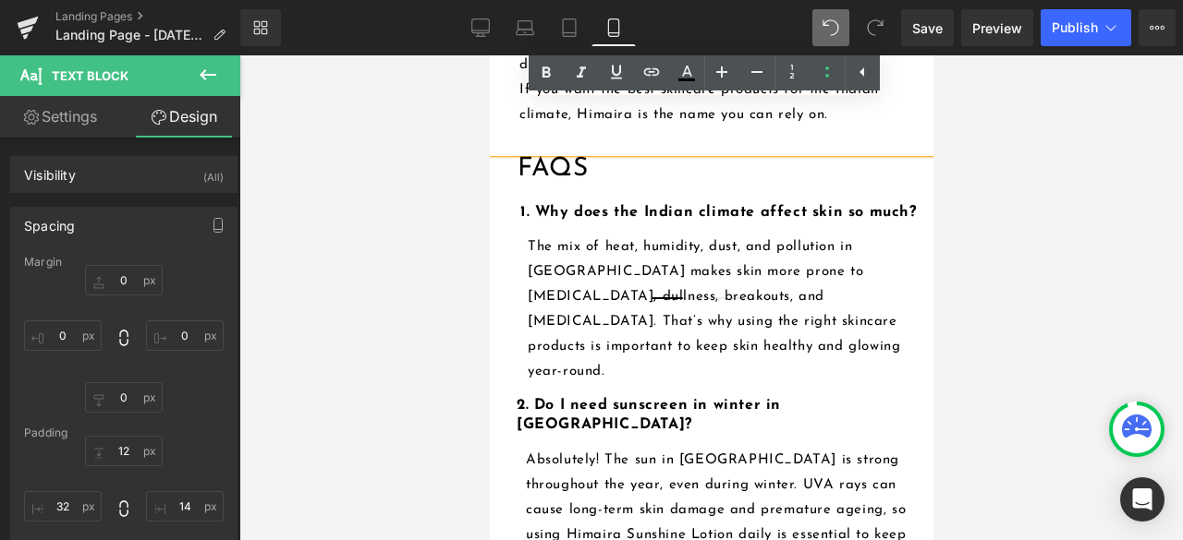
scroll to position [4250, 0]
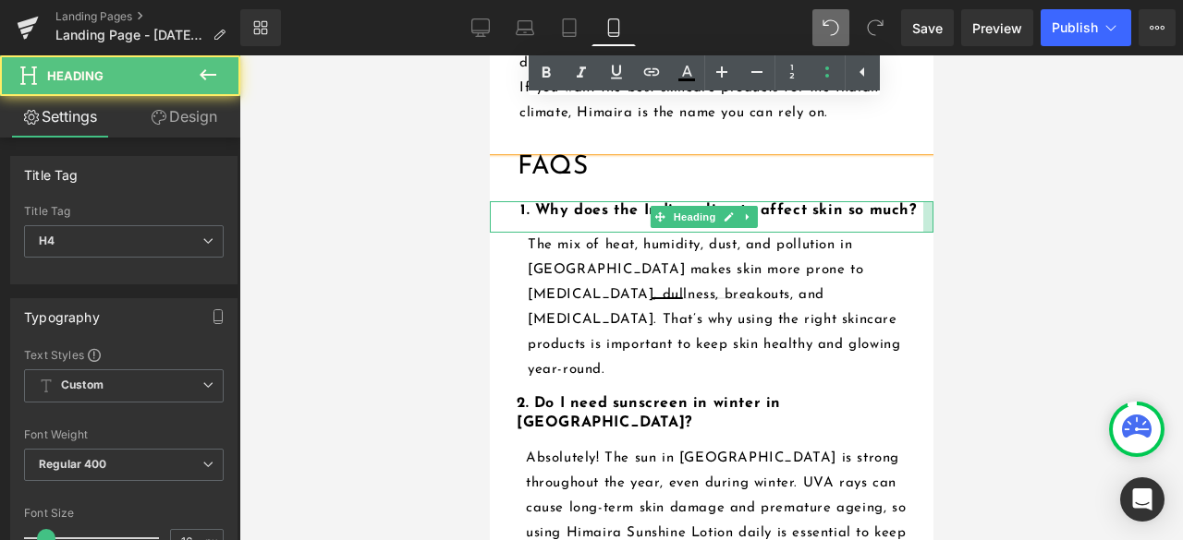
drag, startPoint x: 915, startPoint y: 215, endPoint x: 904, endPoint y: 219, distance: 10.8
click at [904, 219] on div "1. Why does the Indian climate affect skin so much? Heading 33px" at bounding box center [710, 217] width 443 height 32
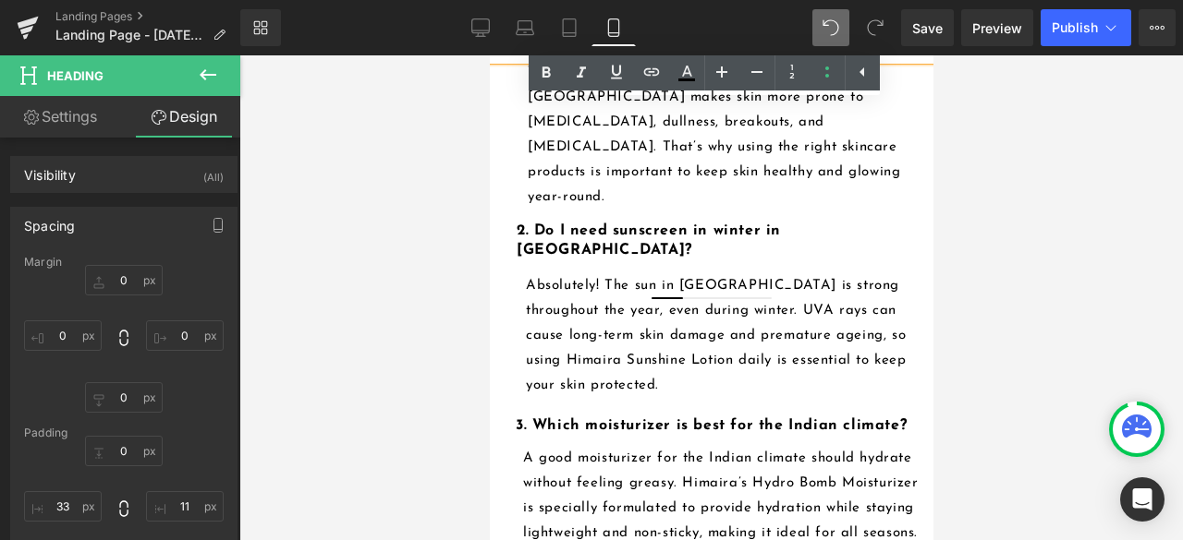
scroll to position [4527, 0]
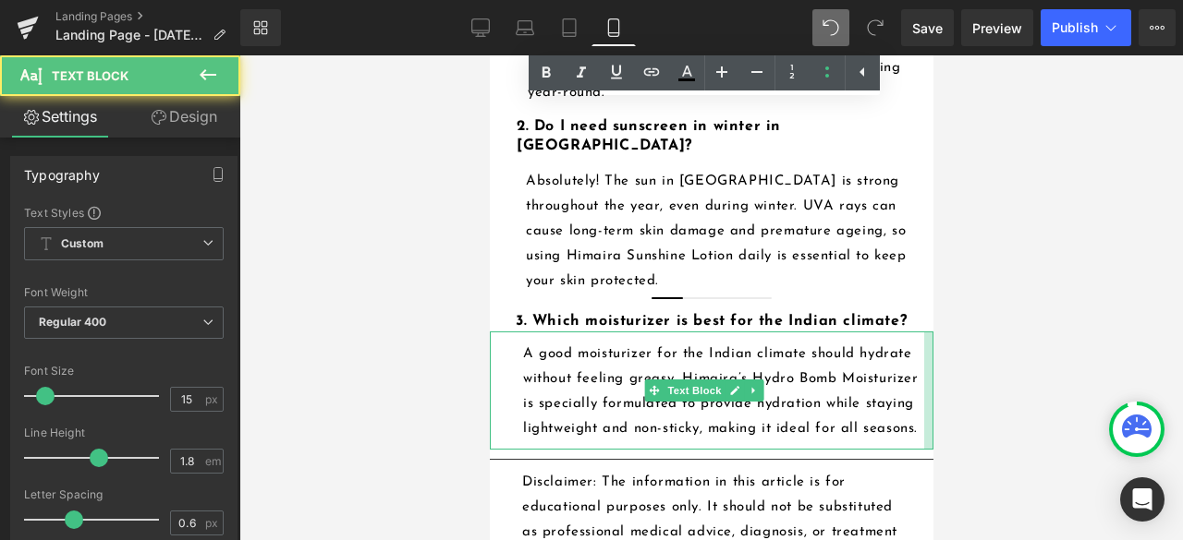
drag, startPoint x: 915, startPoint y: 351, endPoint x: 905, endPoint y: 355, distance: 10.0
click at [905, 355] on div "A good moisturizer for the Indian climate should hydrate without feeling greasy…" at bounding box center [710, 391] width 443 height 118
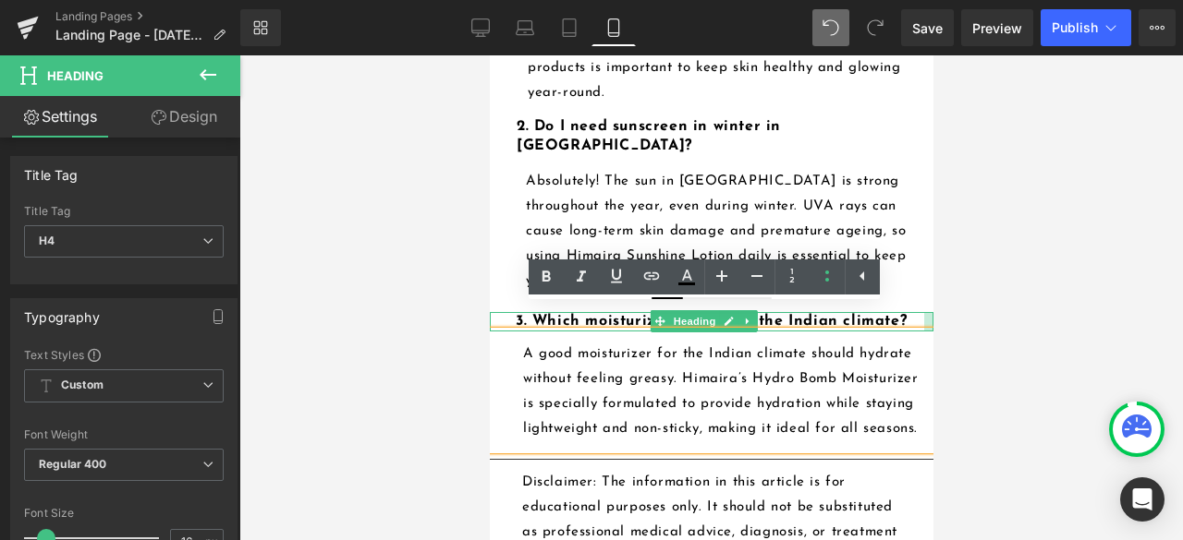
drag, startPoint x: 913, startPoint y: 297, endPoint x: 904, endPoint y: 298, distance: 9.4
click at [904, 312] on div "3. Which moisturizer is best for the Indian climate? Heading" at bounding box center [710, 321] width 443 height 19
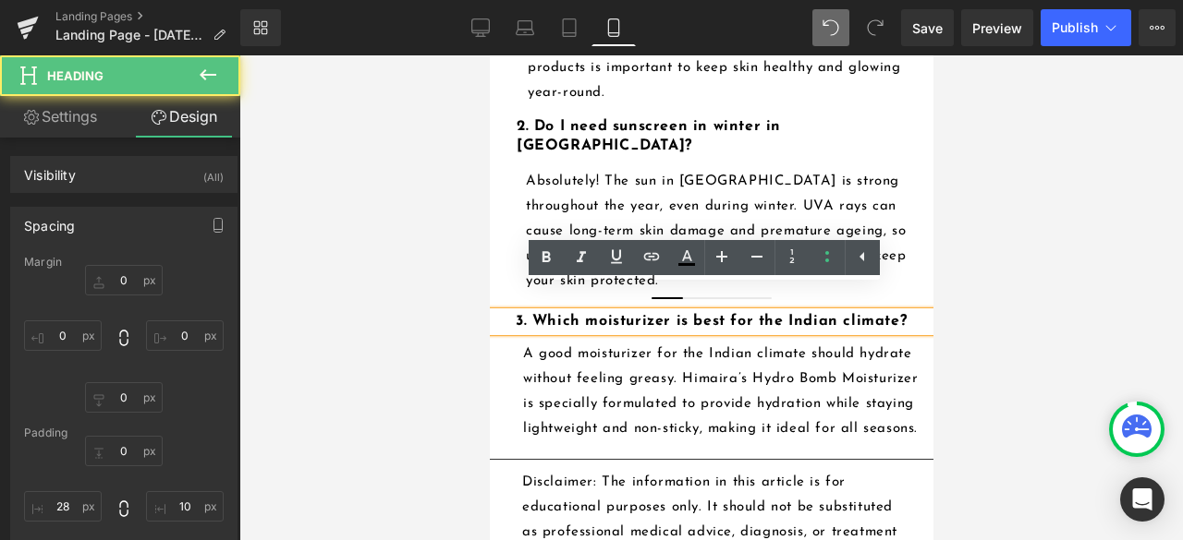
click at [1025, 294] on div at bounding box center [710, 297] width 943 height 485
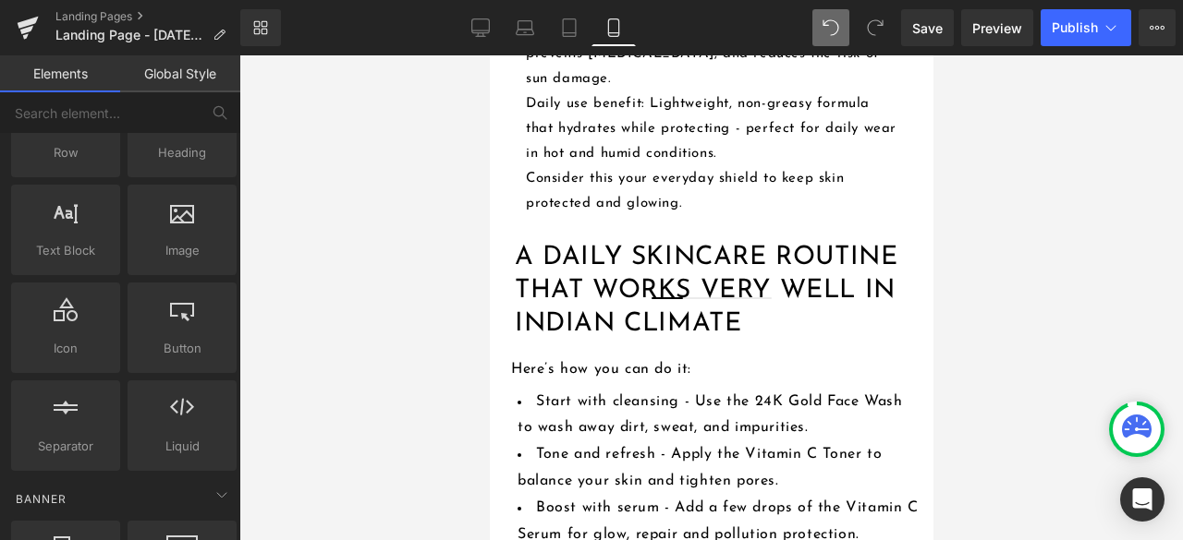
scroll to position [3511, 0]
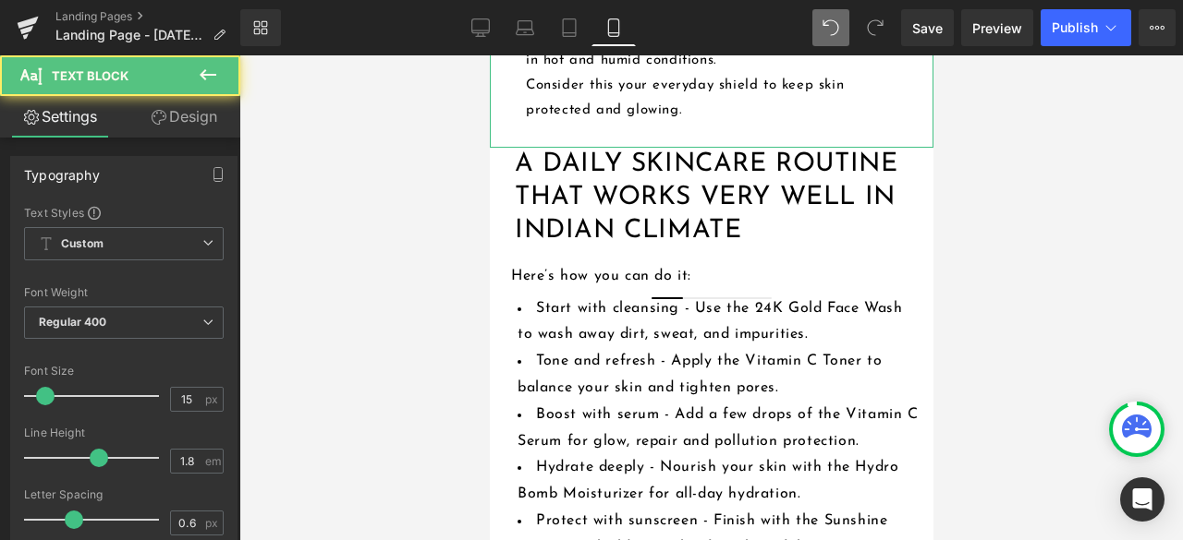
click at [833, 120] on p "Consider this your everyday shield to keep skin protected and glowing." at bounding box center [712, 98] width 375 height 50
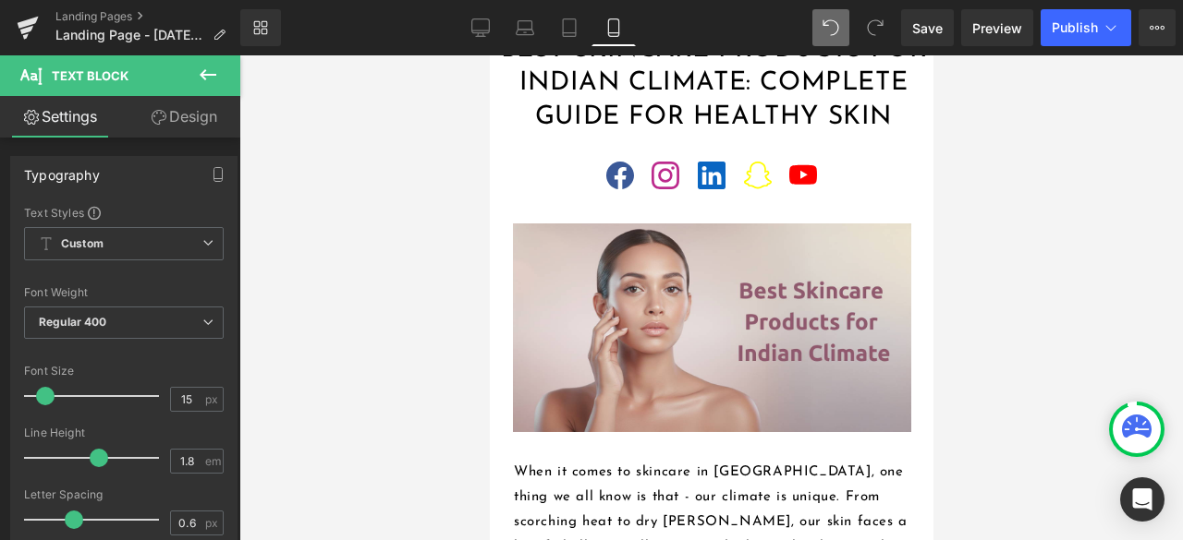
scroll to position [0, 0]
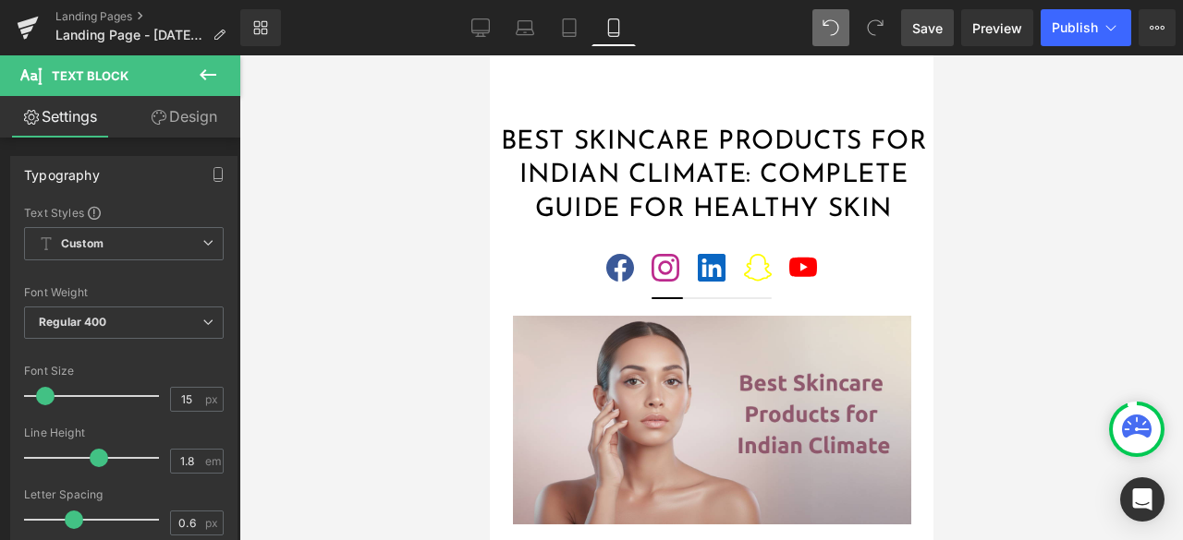
click at [923, 25] on span "Save" at bounding box center [927, 27] width 30 height 19
click at [473, 16] on link "Desktop" at bounding box center [480, 27] width 44 height 37
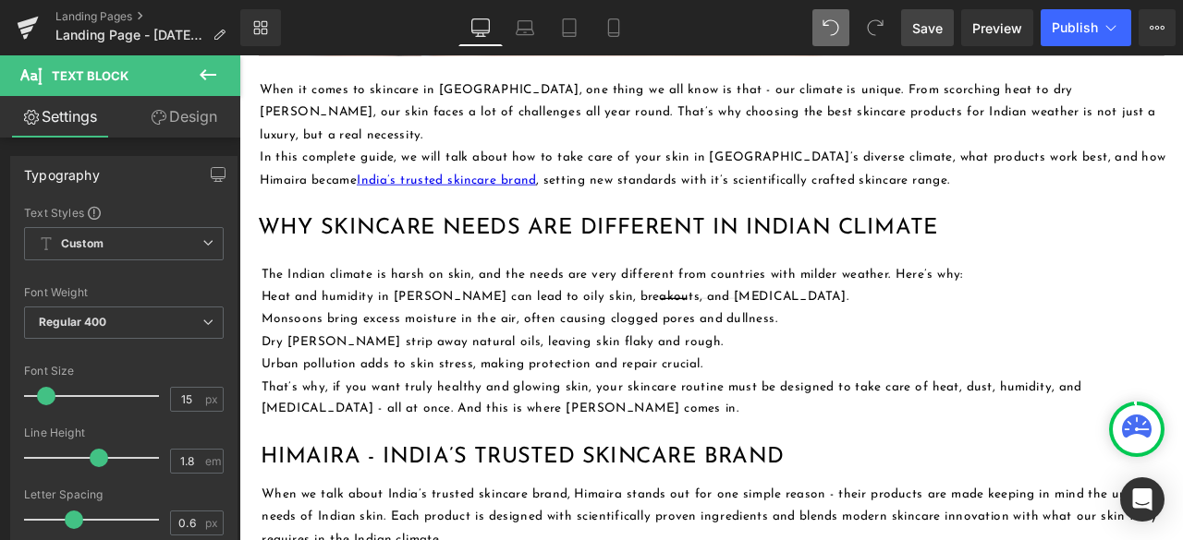
scroll to position [924, 0]
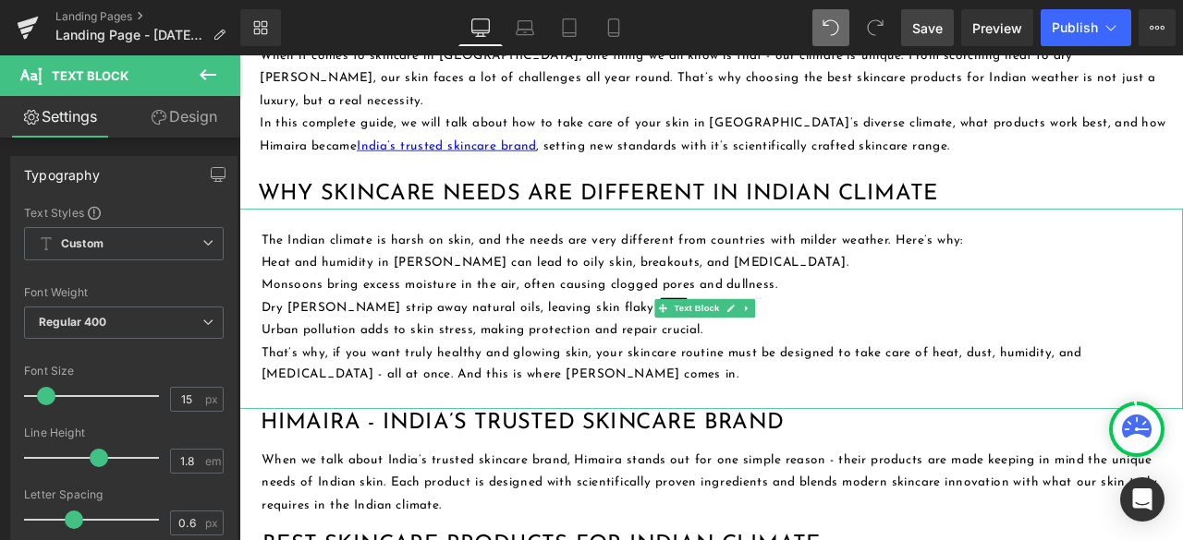
click at [280, 288] on p "Heat and humidity in [PERSON_NAME] can lead to oily skin, breakouts, and [MEDIC…" at bounding box center [799, 301] width 1068 height 27
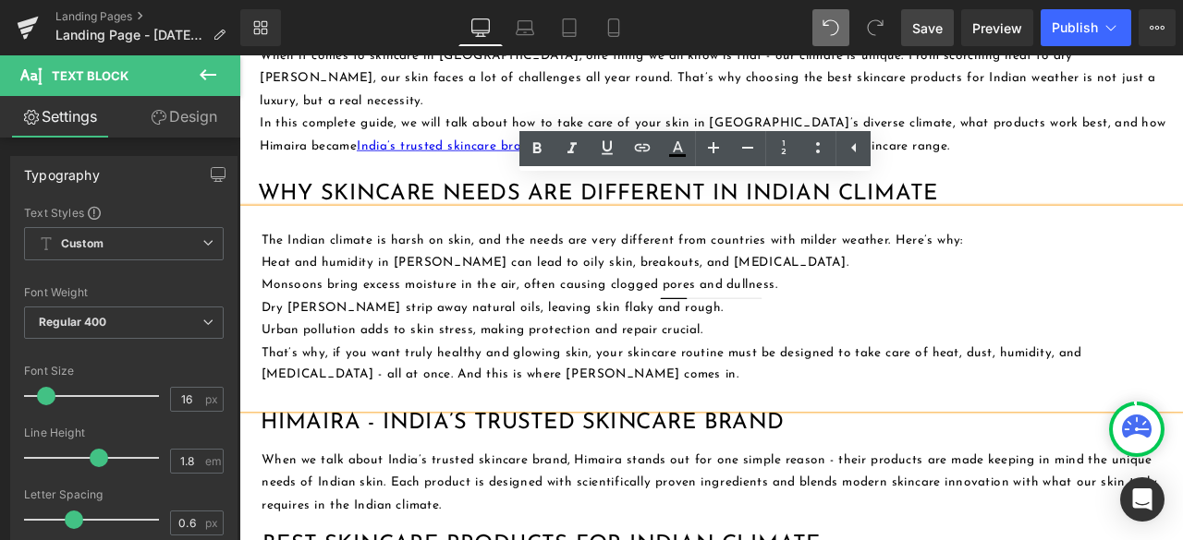
click at [265, 288] on p "Heat and humidity in [PERSON_NAME] can lead to oily skin, breakouts, and [MEDIC…" at bounding box center [799, 301] width 1068 height 27
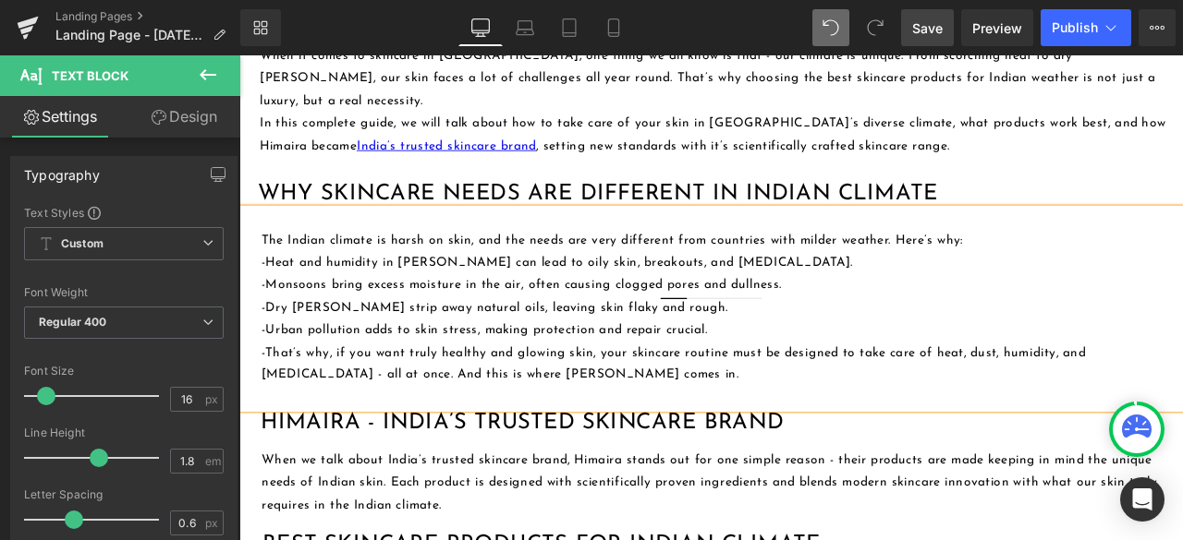
click at [1117, 262] on p "The Indian climate is harsh on skin, and the needs are very different from coun…" at bounding box center [799, 275] width 1068 height 27
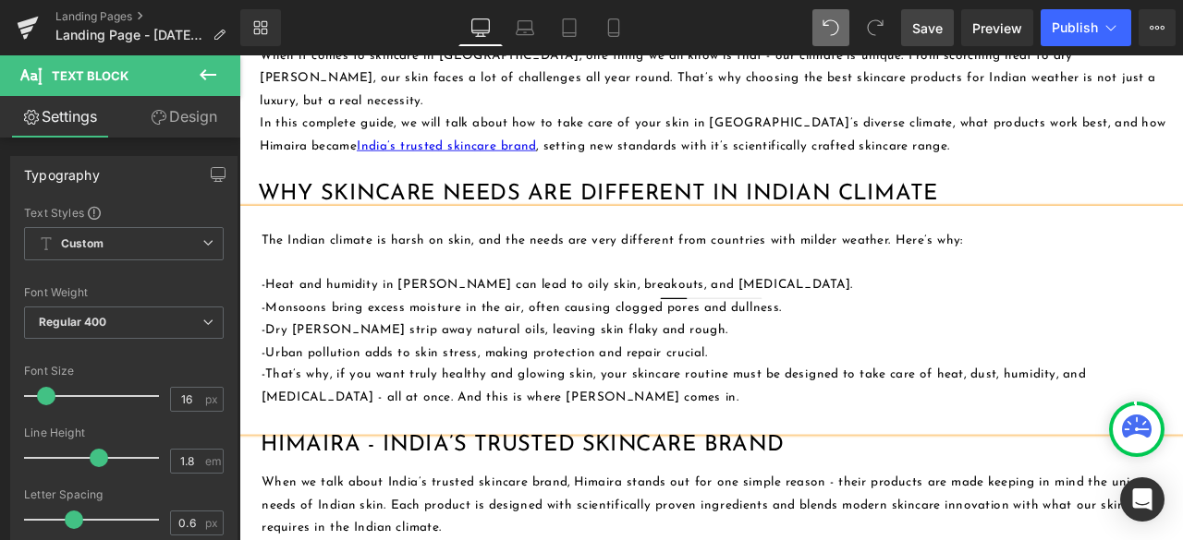
click at [1020, 315] on p "-Heat and humidity in [PERSON_NAME] can lead to oily skin, breakouts, and [MEDI…" at bounding box center [799, 328] width 1068 height 27
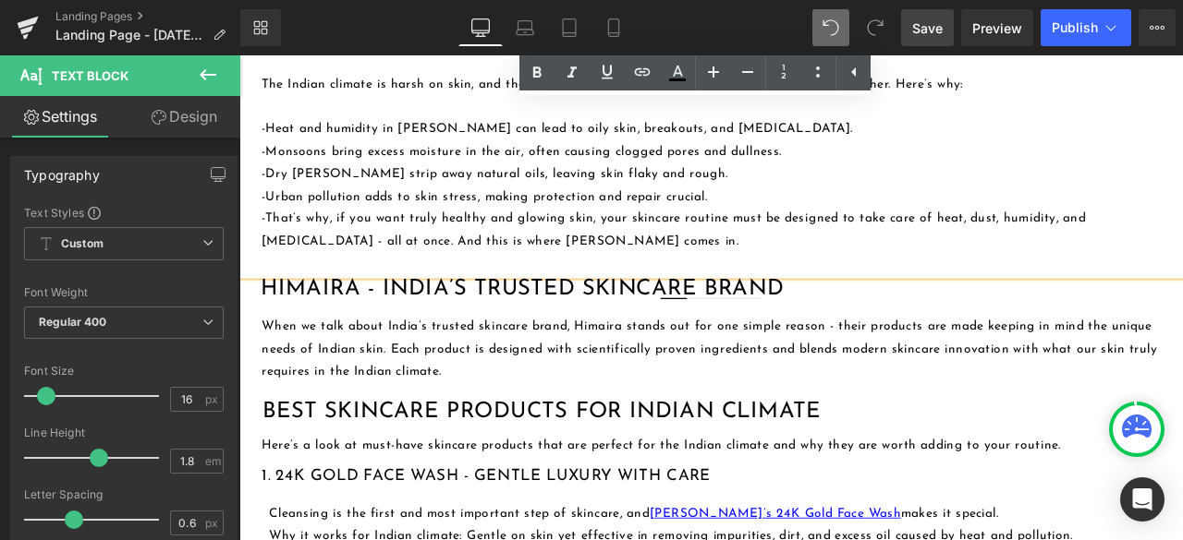
scroll to position [647, 0]
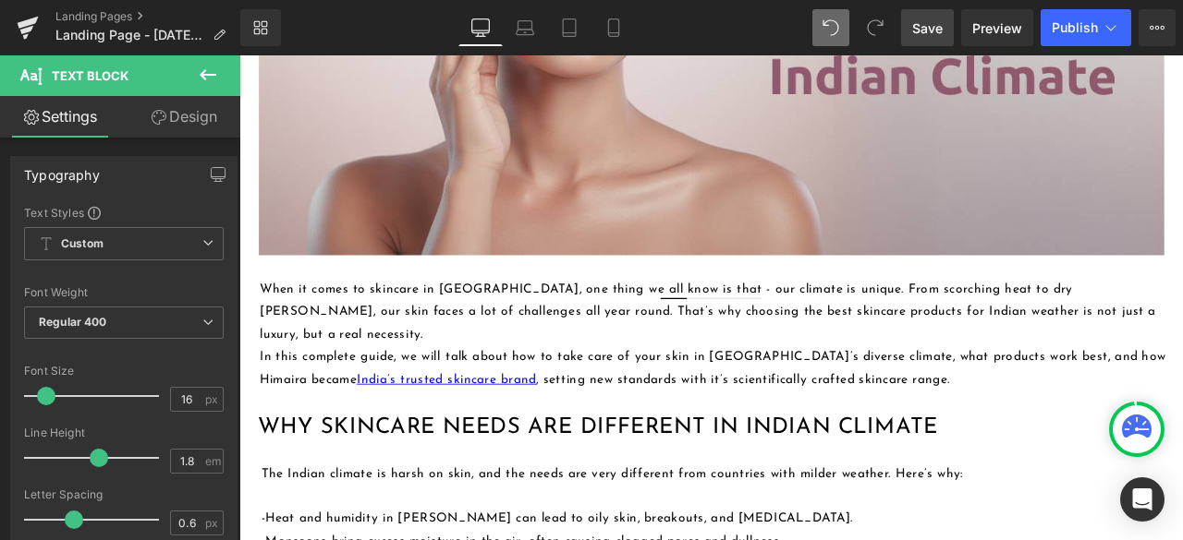
click at [919, 26] on span "Save" at bounding box center [927, 27] width 30 height 19
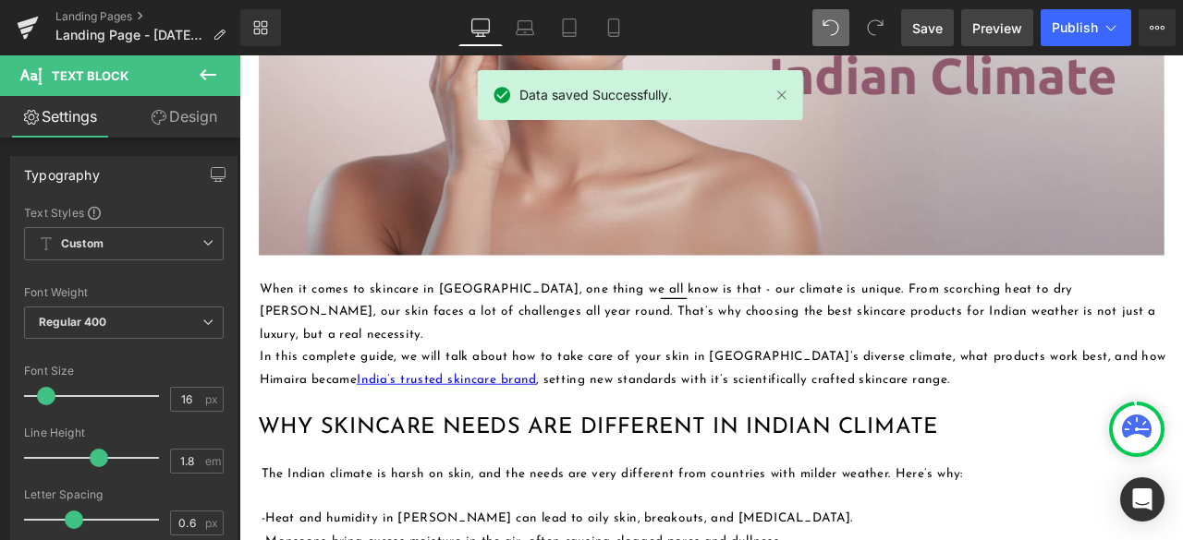
click at [1002, 22] on span "Preview" at bounding box center [997, 27] width 50 height 19
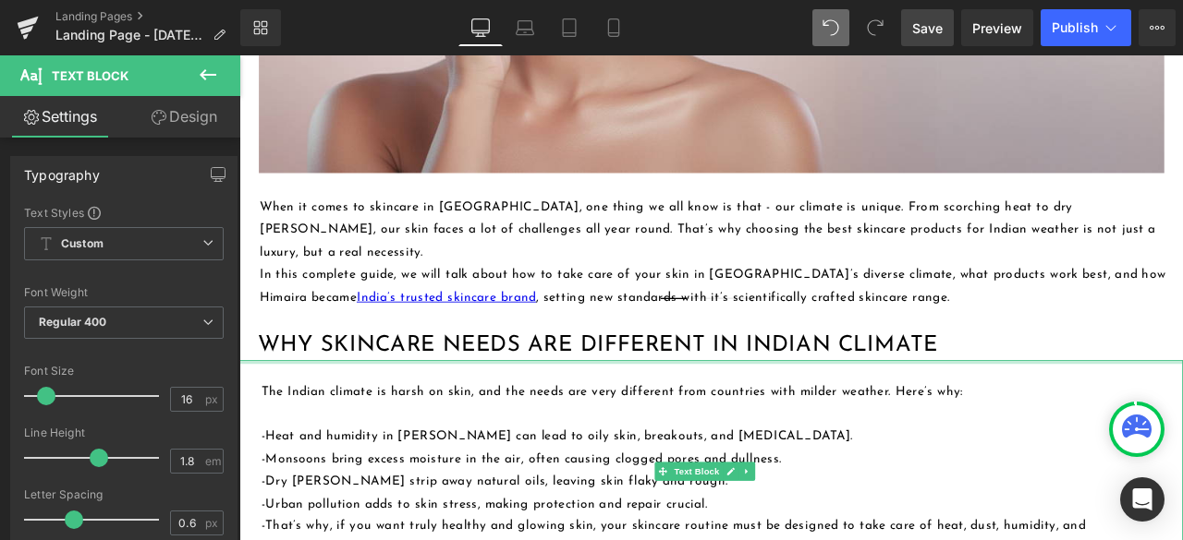
scroll to position [924, 0]
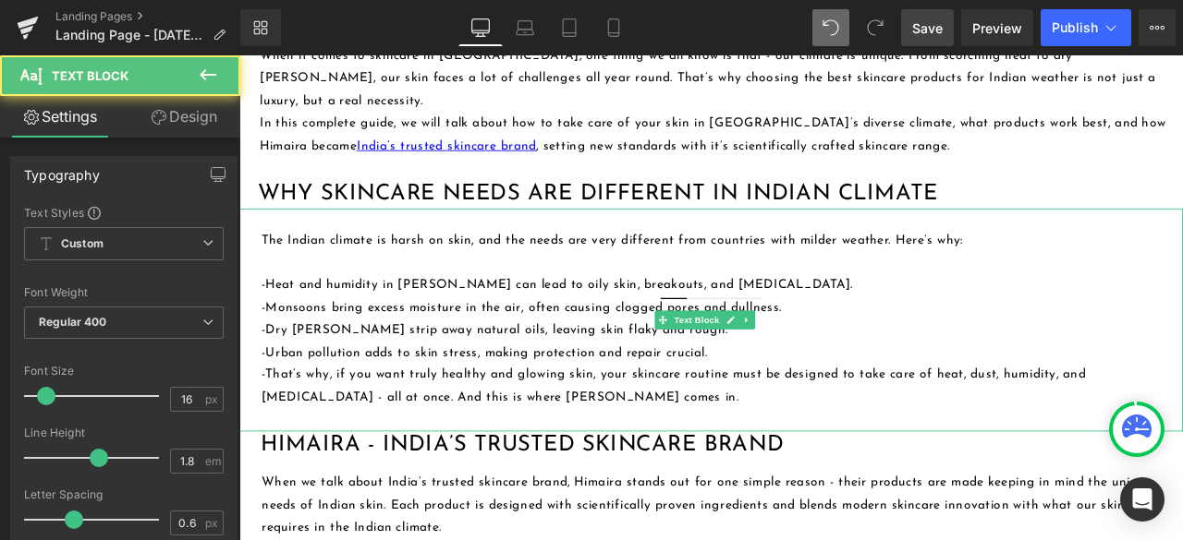
click at [353, 430] on p "-That’s why, if you want truly healthy and glowing skin, your skincare routine …" at bounding box center [799, 448] width 1068 height 54
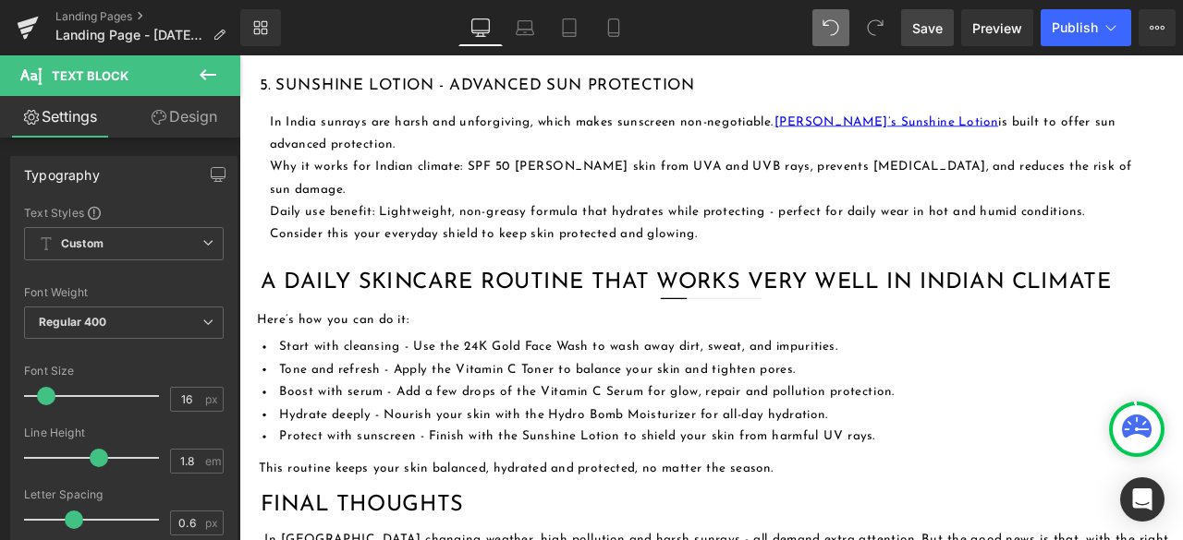
scroll to position [2402, 0]
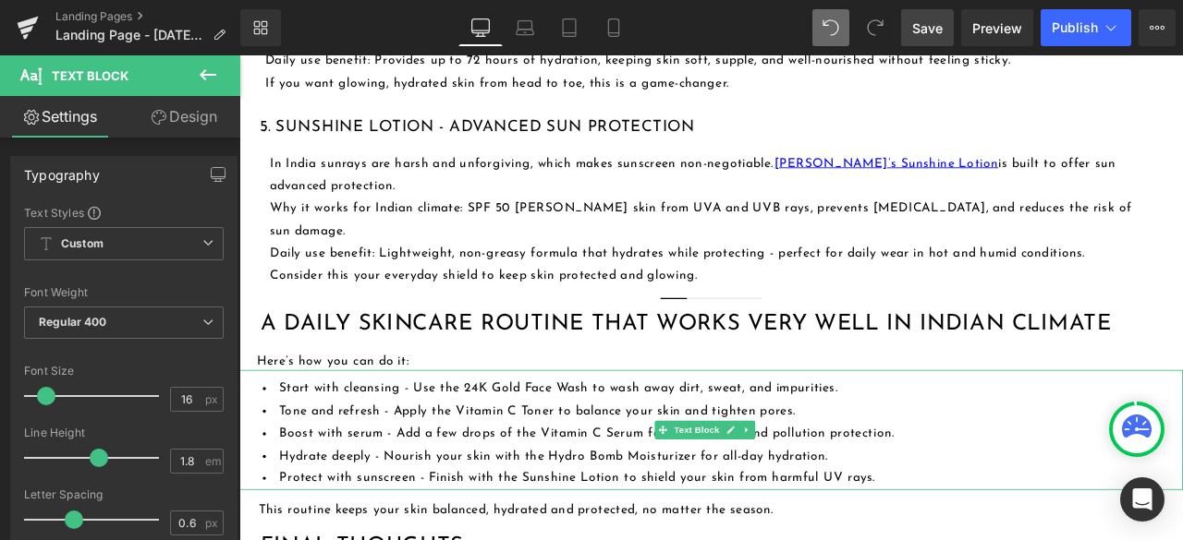
click at [284, 438] on li "Start with cleansing - Use the 24K Gold Face Wash to wash away dirt, sweat, and…" at bounding box center [812, 451] width 1090 height 27
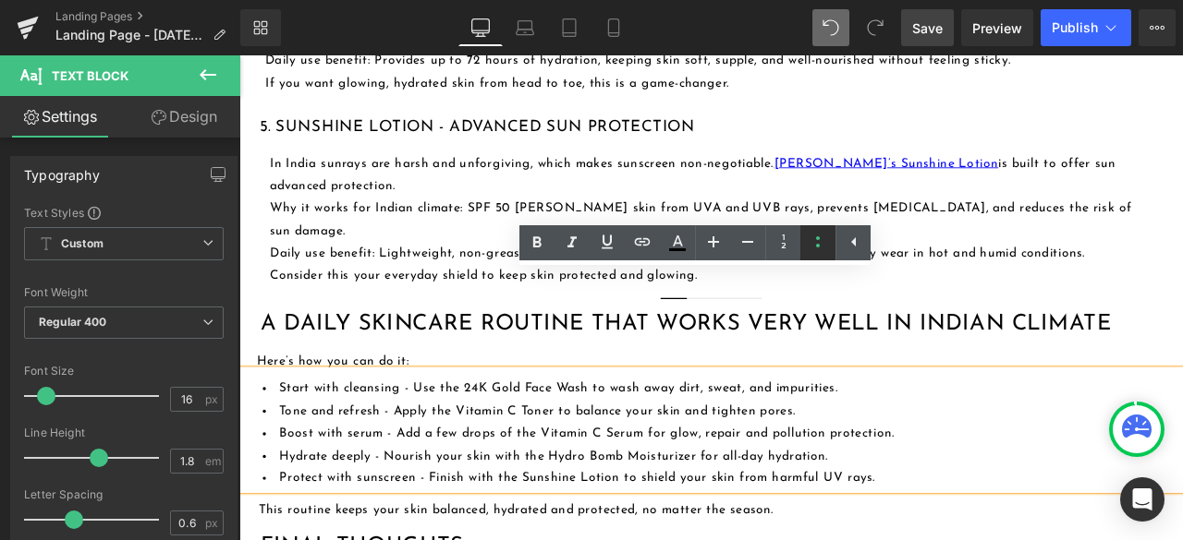
click at [811, 235] on icon at bounding box center [818, 242] width 22 height 22
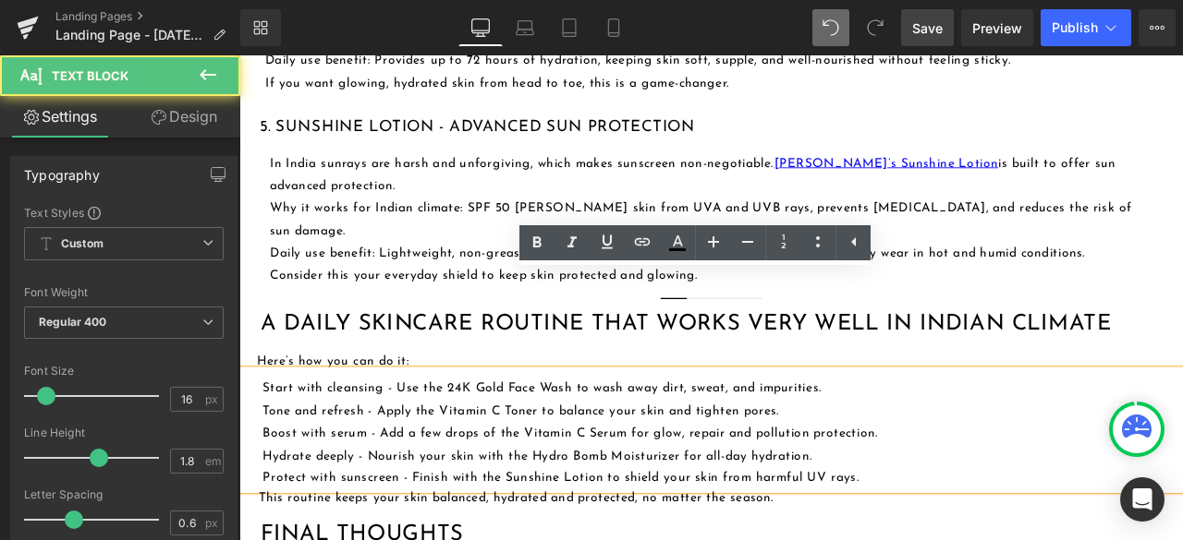
click at [276, 429] on div "Start with cleansing - Use the 24K Gold Face Wash to wash away dirt, sweat, and…" at bounding box center [798, 500] width 1118 height 142
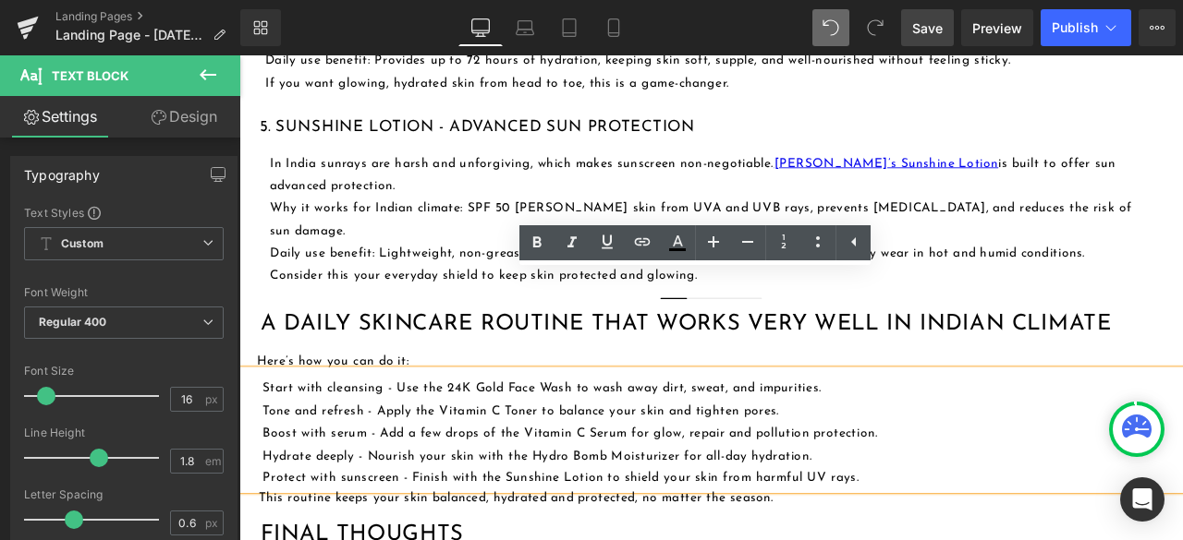
click at [261, 429] on div "Start with cleansing - Use the 24K Gold Face Wash to wash away dirt, sweat, and…" at bounding box center [798, 500] width 1118 height 142
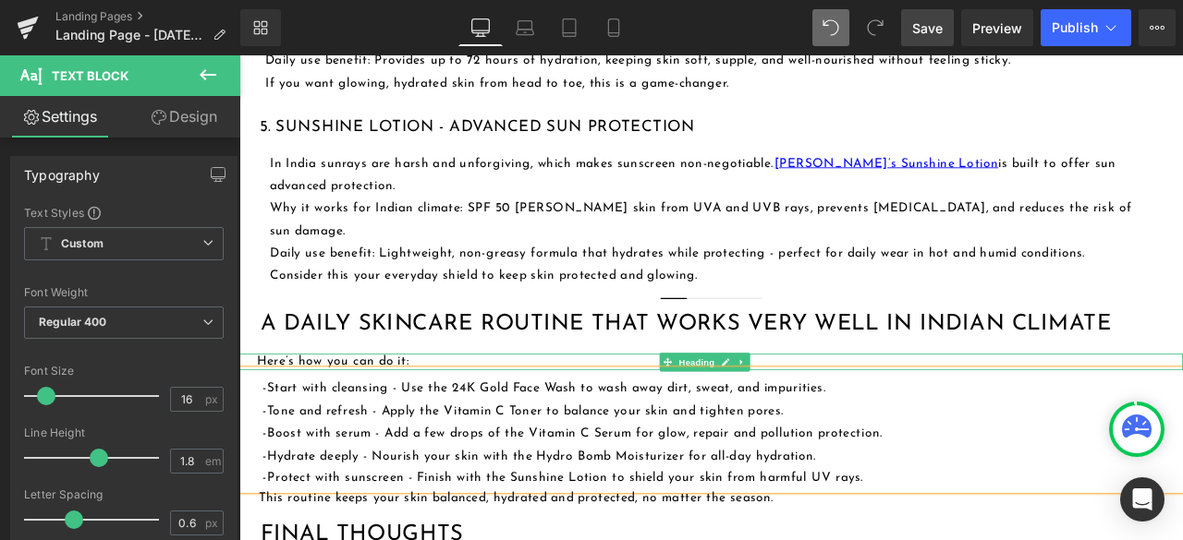
click at [507, 409] on h4 "Here’s how you can do it:" at bounding box center [809, 418] width 1097 height 19
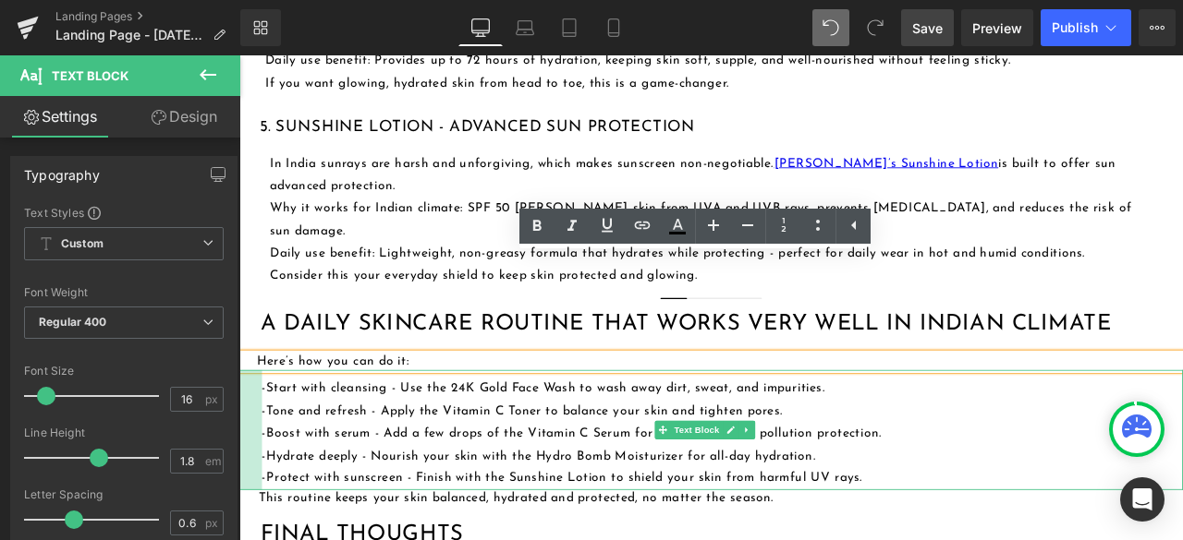
drag, startPoint x: 240, startPoint y: 370, endPoint x: 214, endPoint y: 370, distance: 25.9
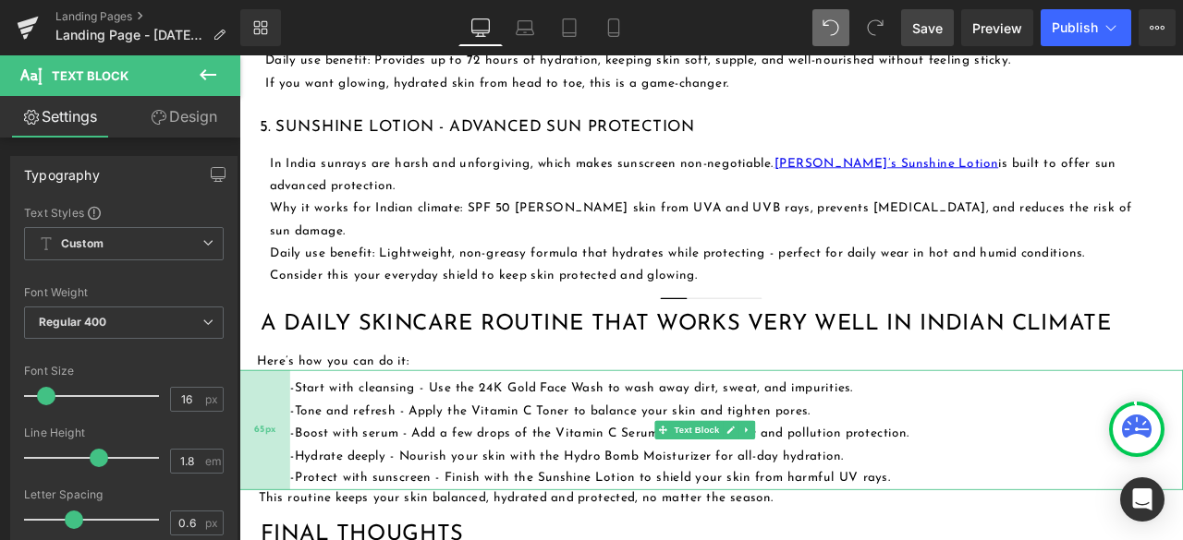
click at [273, 429] on div "65px" at bounding box center [269, 500] width 60 height 142
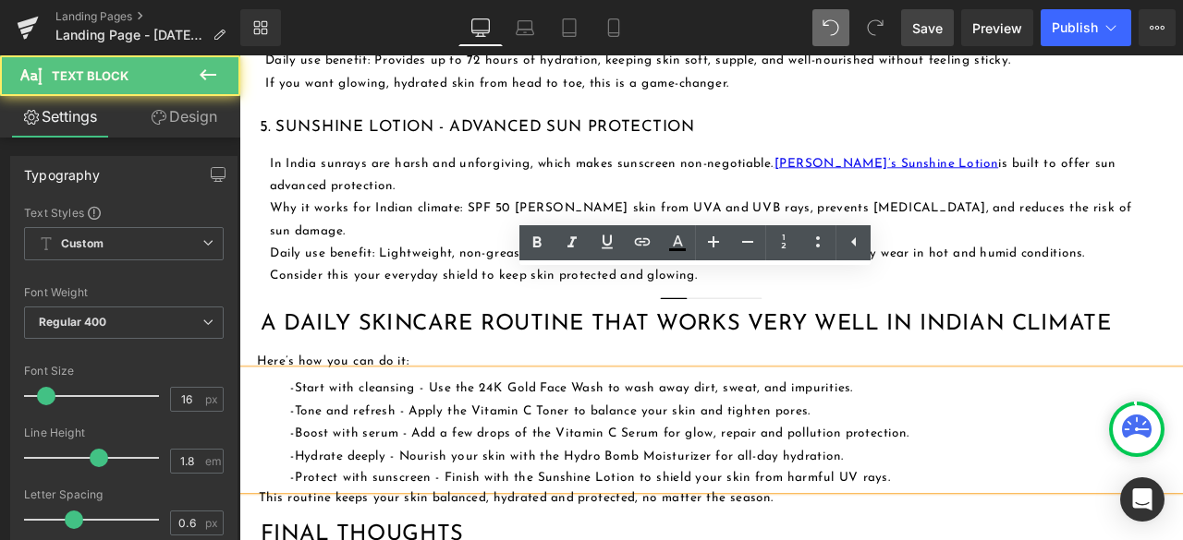
click at [370, 429] on div "-Start with cleansing - Use the 24K Gold Face Wash to wash away dirt, sweat, an…" at bounding box center [798, 500] width 1118 height 142
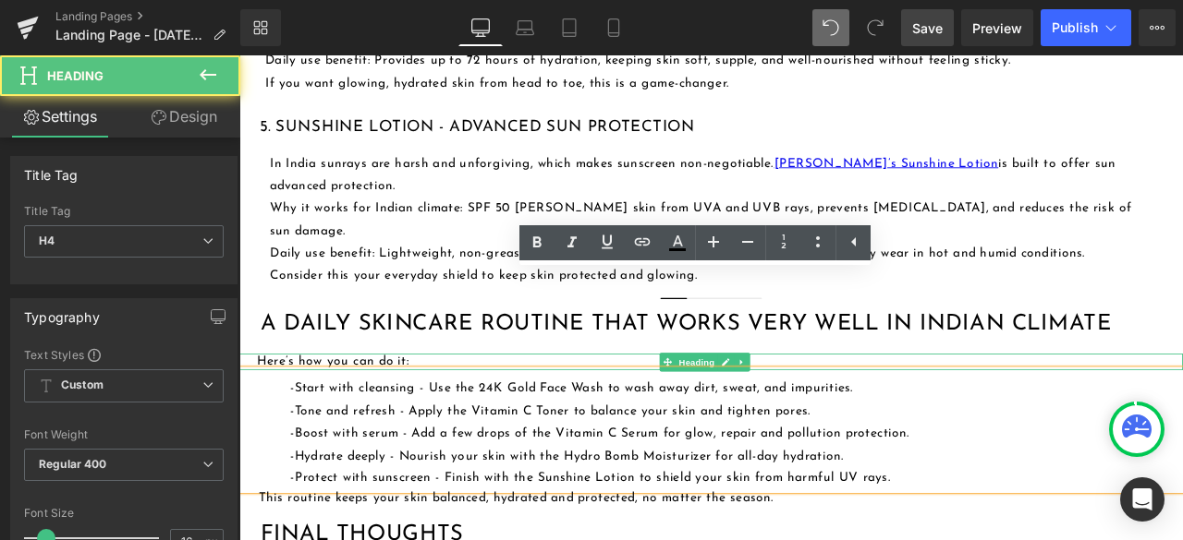
click at [436, 409] on h4 "Here’s how you can do it:" at bounding box center [809, 418] width 1097 height 19
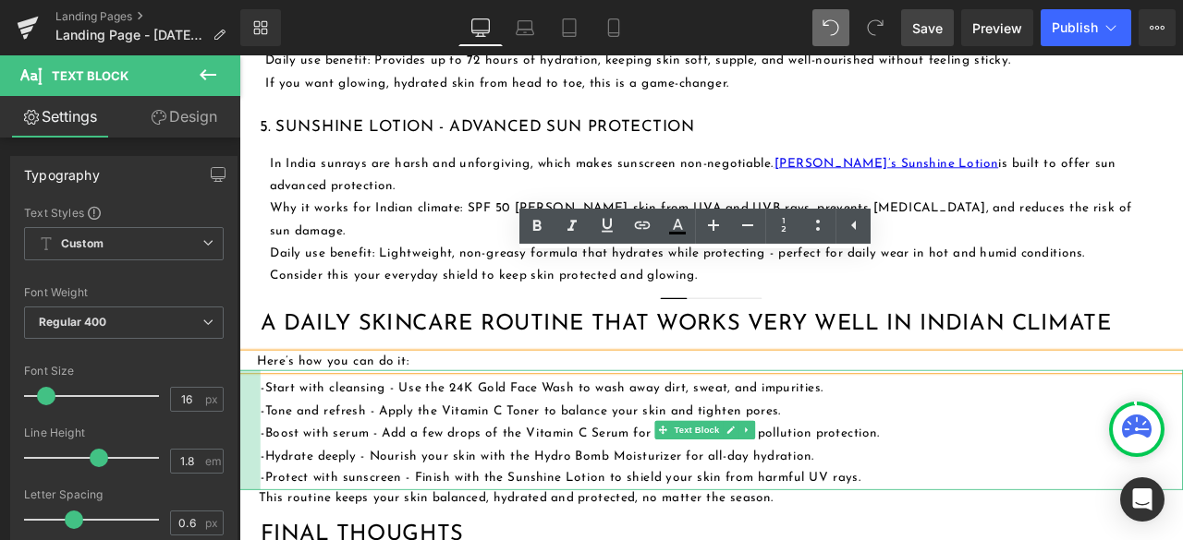
drag, startPoint x: 293, startPoint y: 370, endPoint x: 258, endPoint y: 371, distance: 35.2
click at [258, 429] on div at bounding box center [251, 500] width 25 height 142
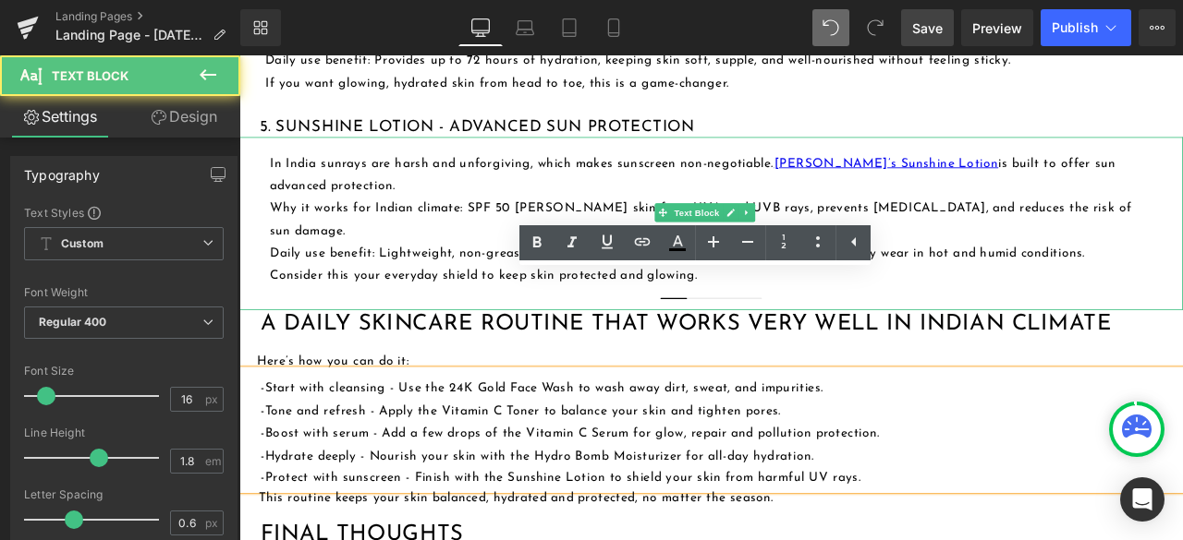
click at [367, 331] on p at bounding box center [800, 344] width 1050 height 27
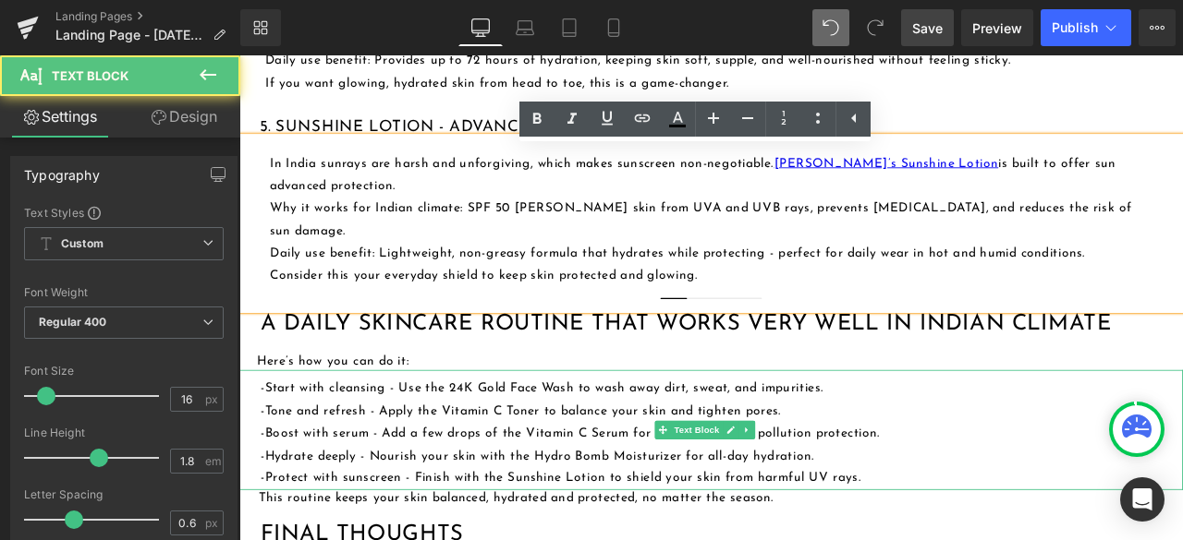
click at [973, 438] on div "-Start with cleansing - Use the 24K Gold Face Wash to wash away dirt, sweat, an…" at bounding box center [798, 500] width 1118 height 142
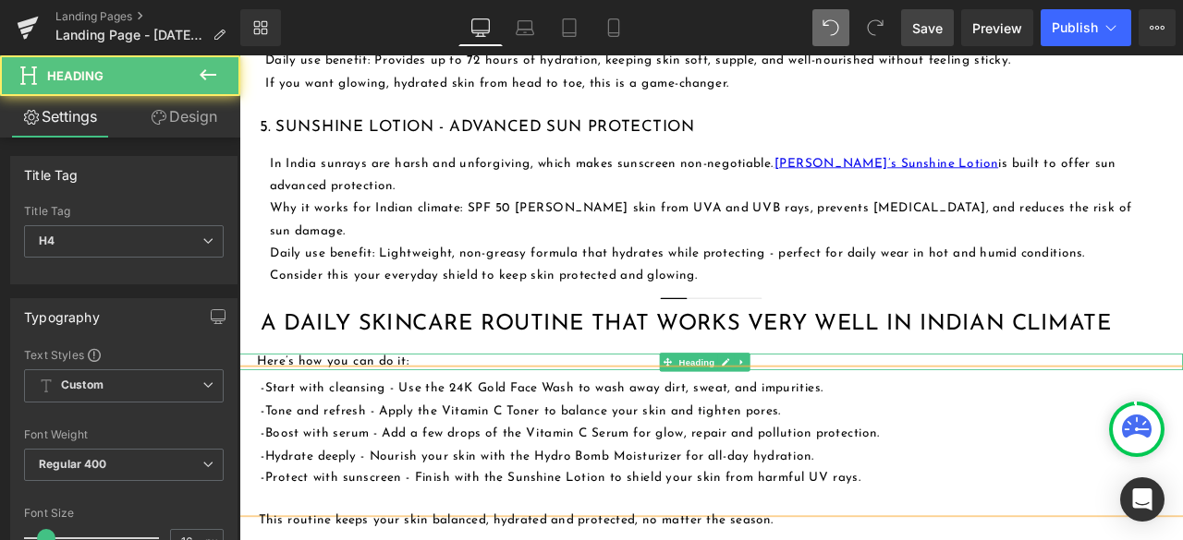
click at [491, 409] on h4 "Here’s how you can do it:" at bounding box center [809, 418] width 1097 height 19
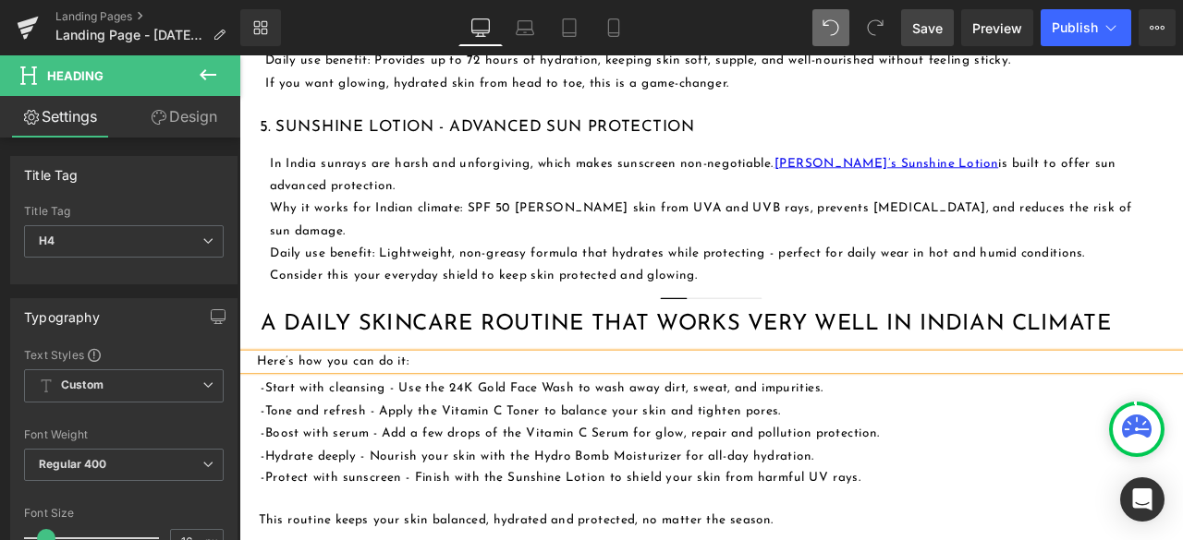
click at [934, 31] on span "Save" at bounding box center [927, 27] width 30 height 19
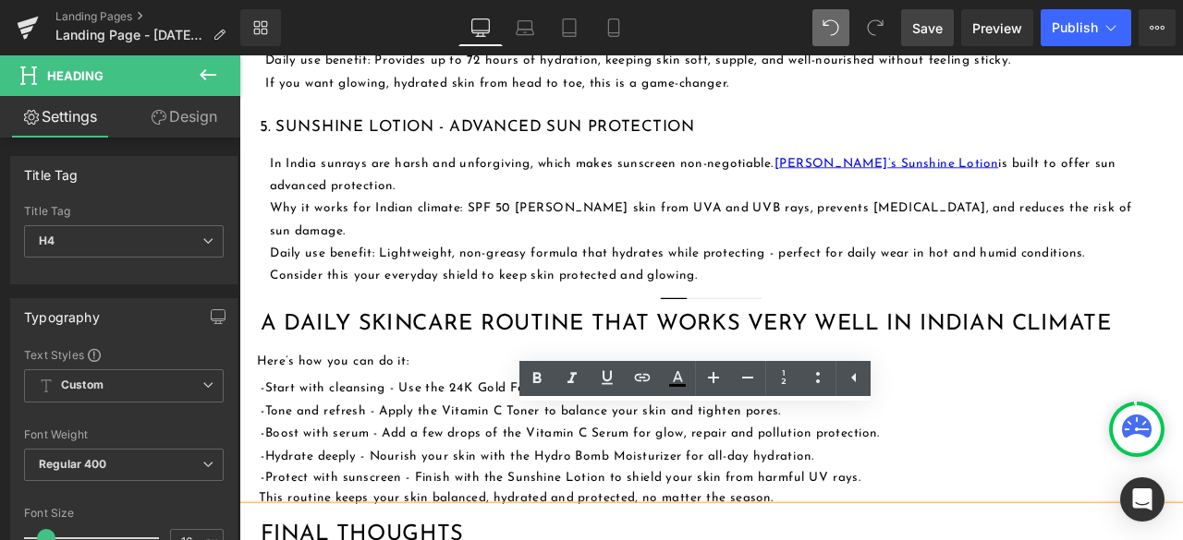
drag, startPoint x: 1016, startPoint y: 456, endPoint x: 1019, endPoint y: 478, distance: 21.4
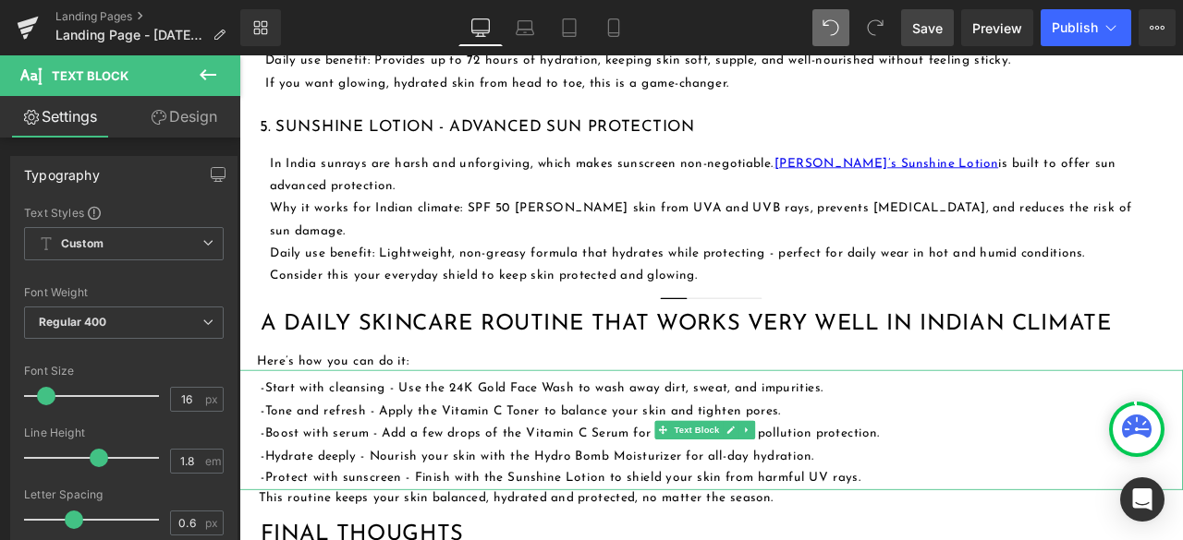
click at [1024, 429] on div "-Start with cleansing - Use the 24K Gold Face Wash to wash away dirt, sweat, an…" at bounding box center [798, 500] width 1118 height 142
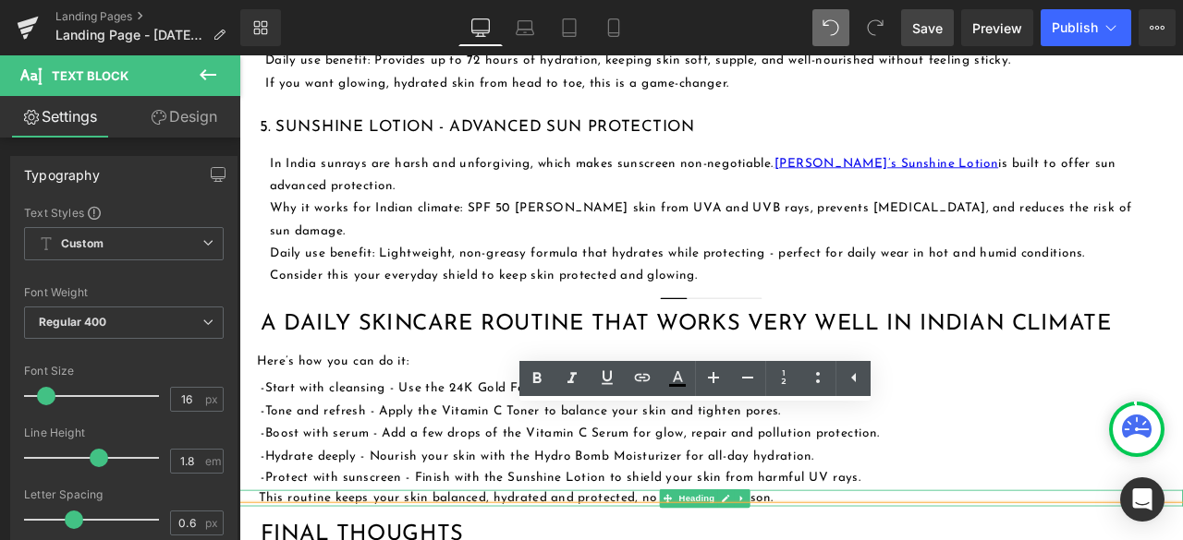
drag, startPoint x: 1033, startPoint y: 454, endPoint x: 1038, endPoint y: 467, distance: 13.7
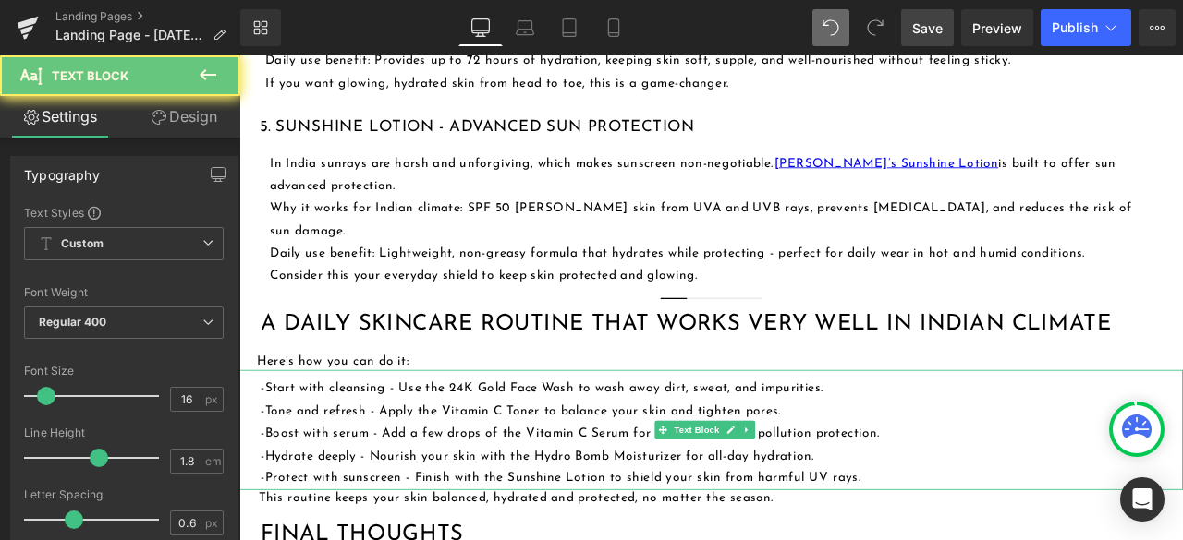
click at [1031, 429] on div "-Start with cleansing - Use the 24K Gold Face Wash to wash away dirt, sweat, an…" at bounding box center [798, 500] width 1118 height 142
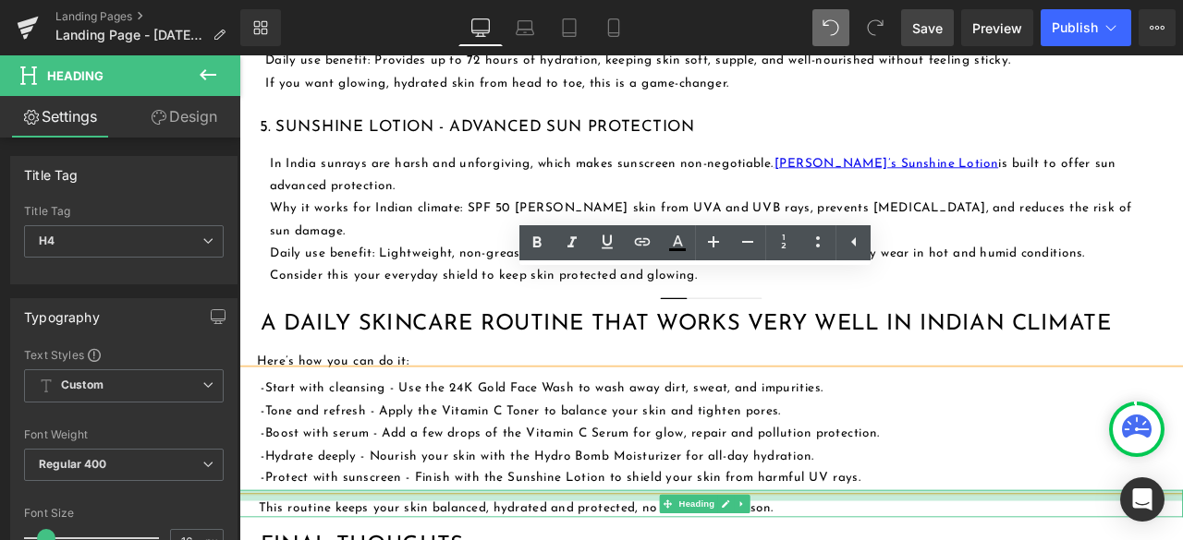
drag, startPoint x: 1035, startPoint y: 458, endPoint x: 1038, endPoint y: 471, distance: 13.2
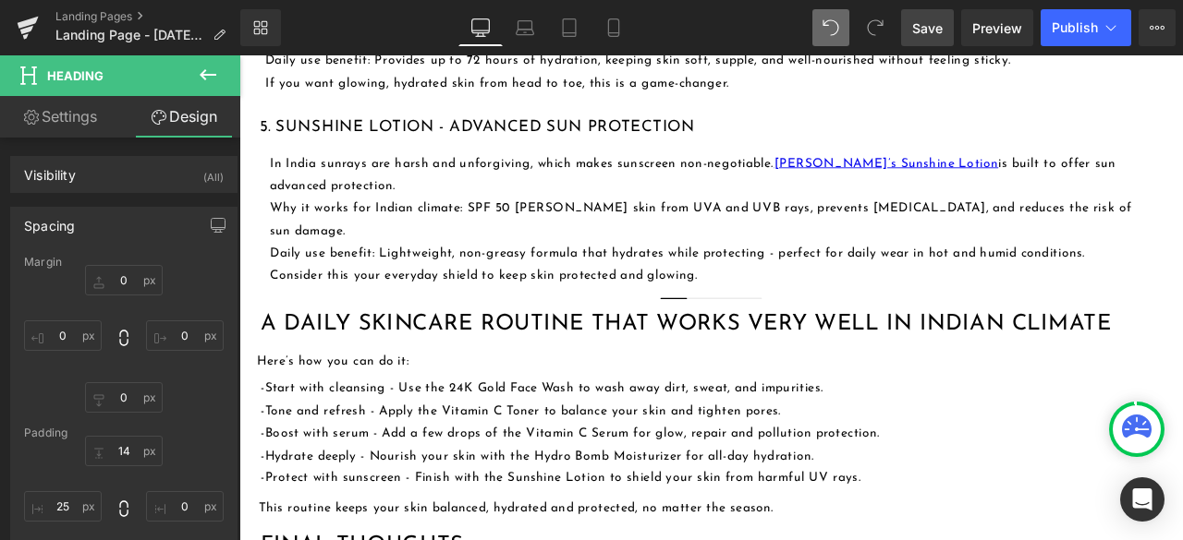
click at [920, 26] on span "Save" at bounding box center [927, 27] width 30 height 19
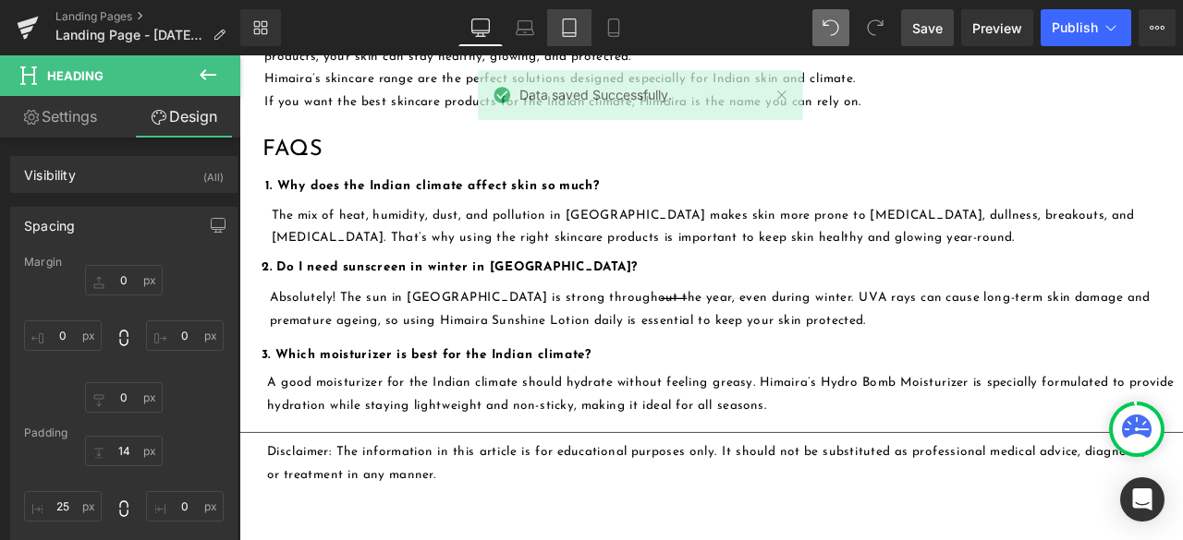
click at [576, 29] on icon at bounding box center [569, 27] width 18 height 18
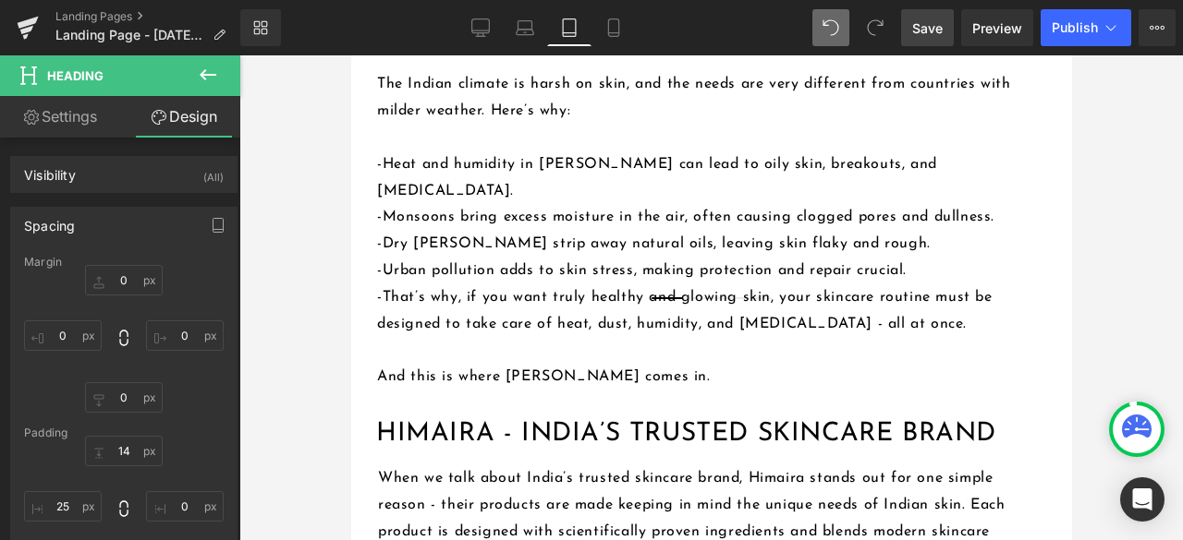
scroll to position [1016, 0]
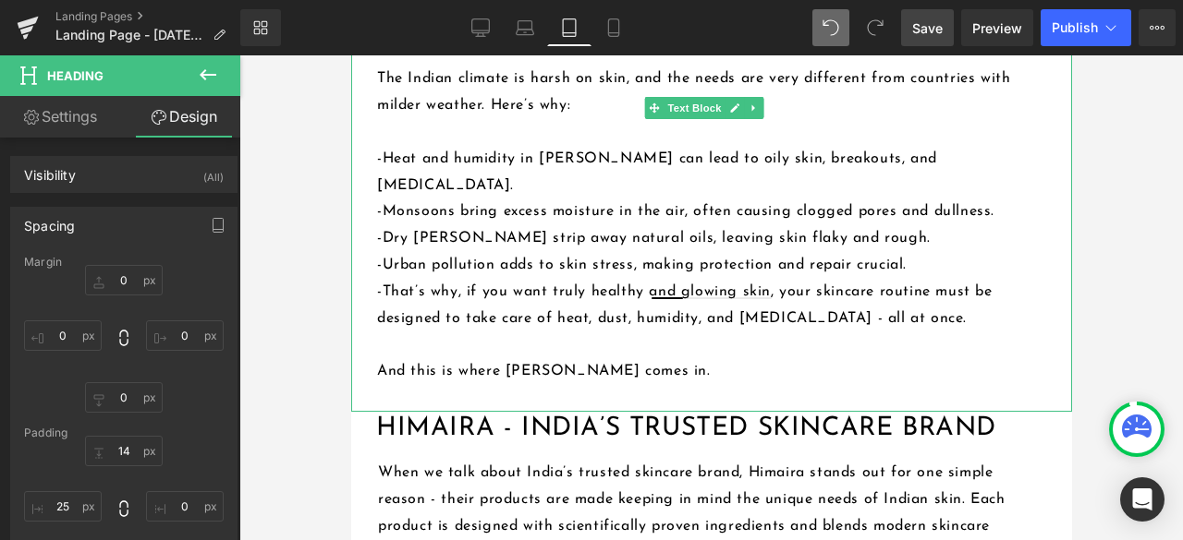
click at [382, 279] on p "-That’s why, if you want truly healthy and glowing skin, your skincare routine …" at bounding box center [711, 318] width 671 height 79
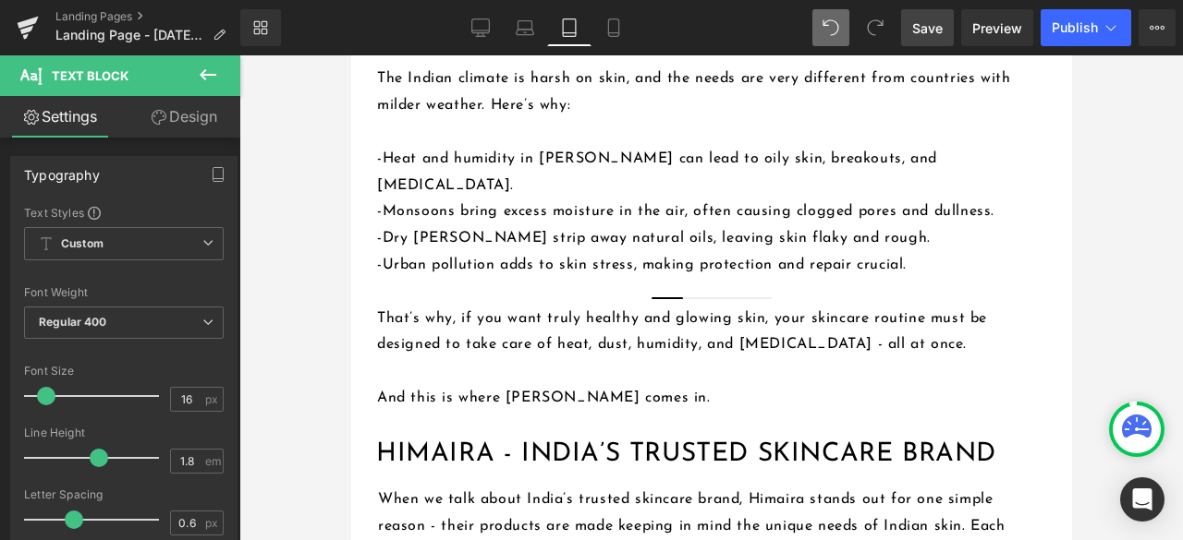
click at [931, 30] on span "Save" at bounding box center [927, 27] width 30 height 19
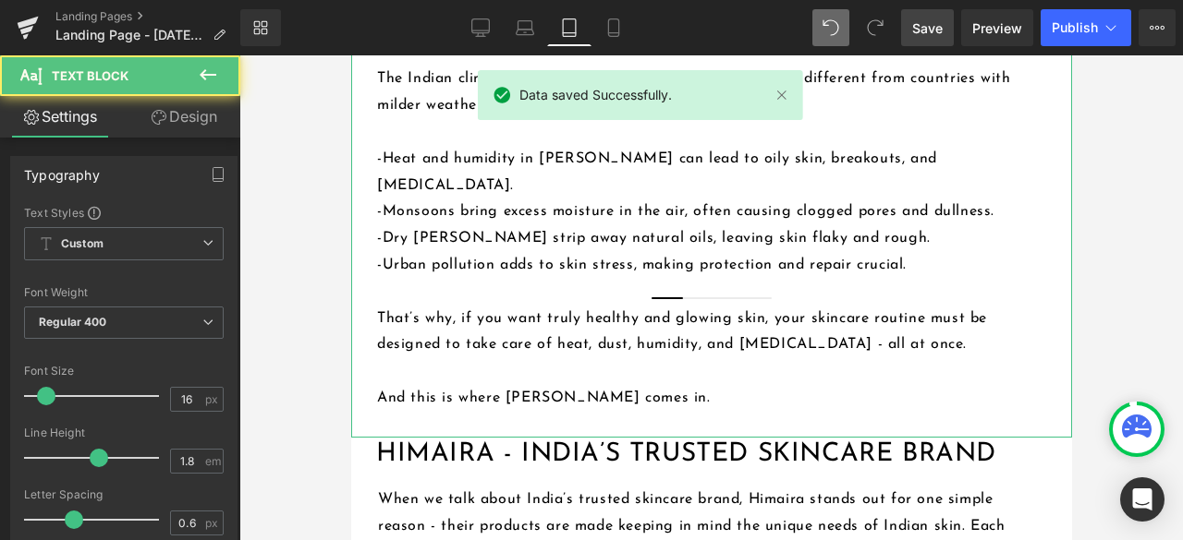
click at [394, 308] on p "That’s why, if you want truly healthy and glowing skin, your skincare routine m…" at bounding box center [711, 345] width 671 height 79
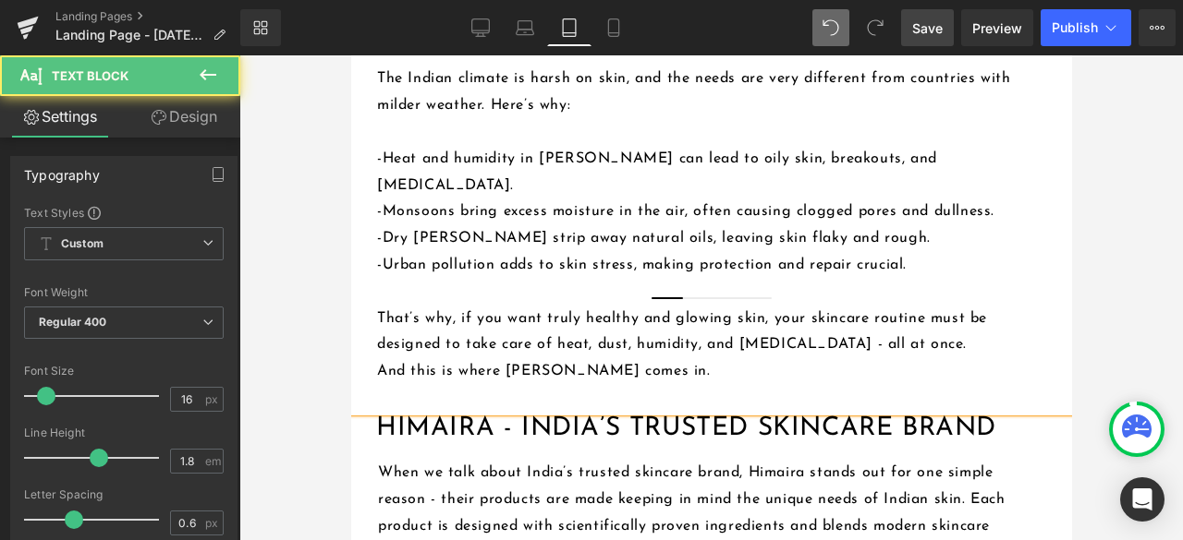
click at [377, 358] on p "And this is where [PERSON_NAME] comes in." at bounding box center [711, 371] width 671 height 27
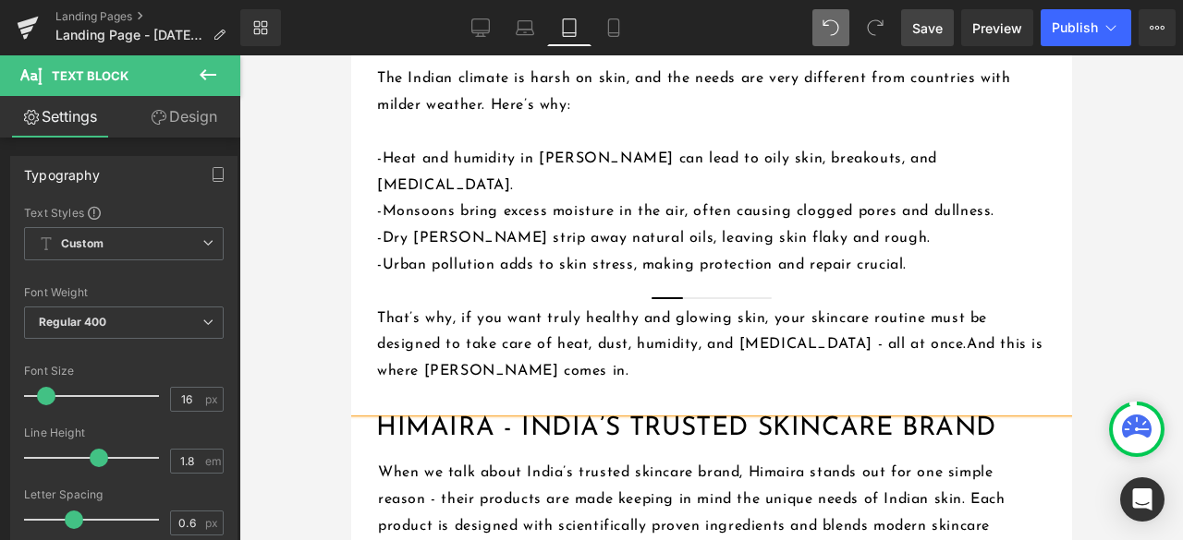
click at [928, 24] on span "Save" at bounding box center [927, 27] width 30 height 19
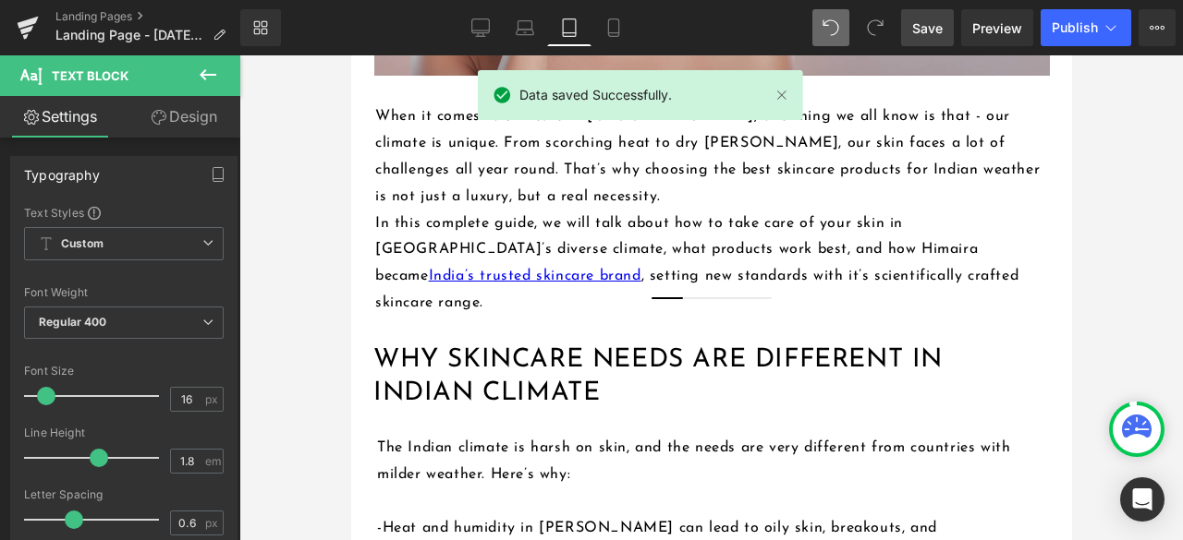
scroll to position [739, 0]
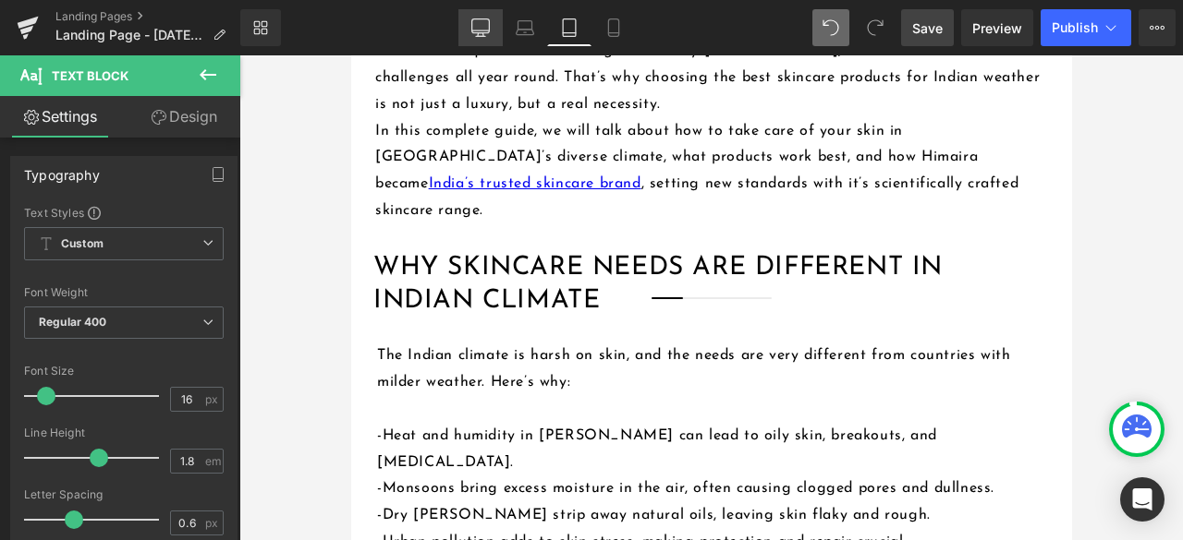
click at [481, 26] on icon at bounding box center [480, 27] width 18 height 18
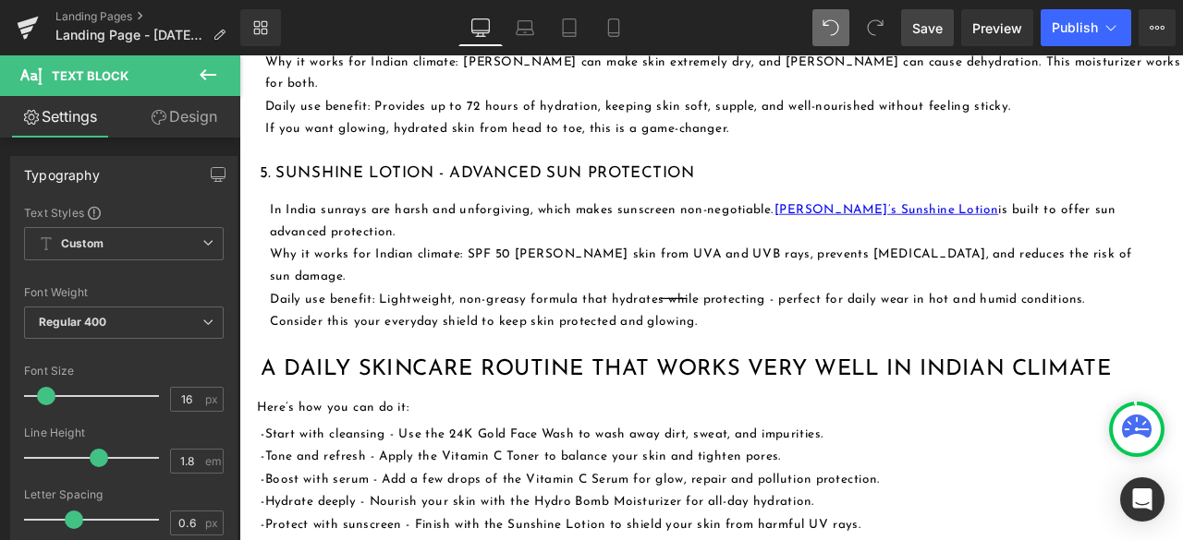
scroll to position [2413, 0]
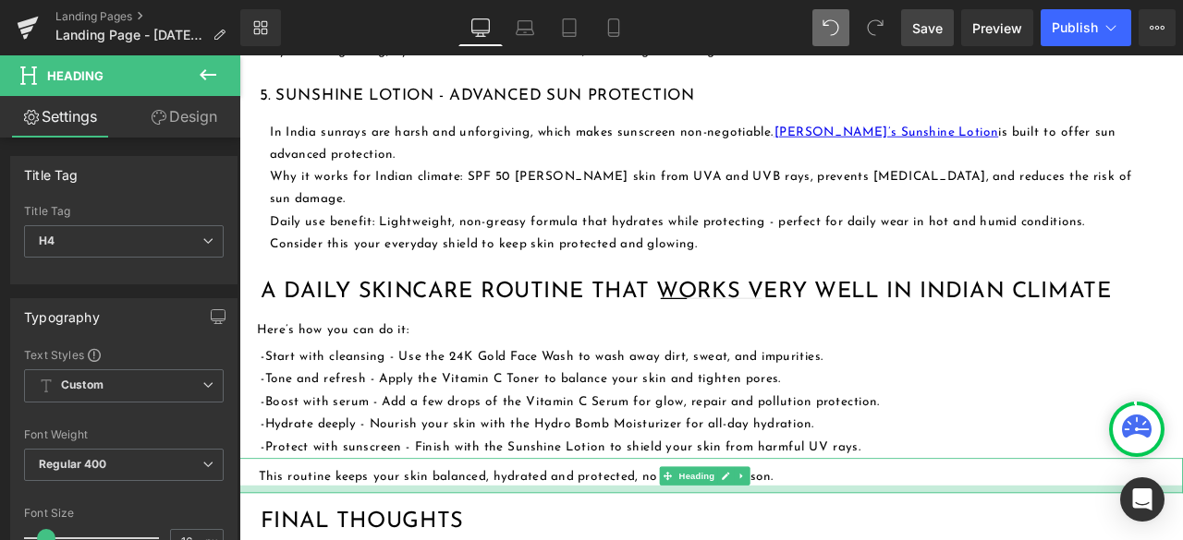
drag, startPoint x: 528, startPoint y: 448, endPoint x: 526, endPoint y: 457, distance: 9.6
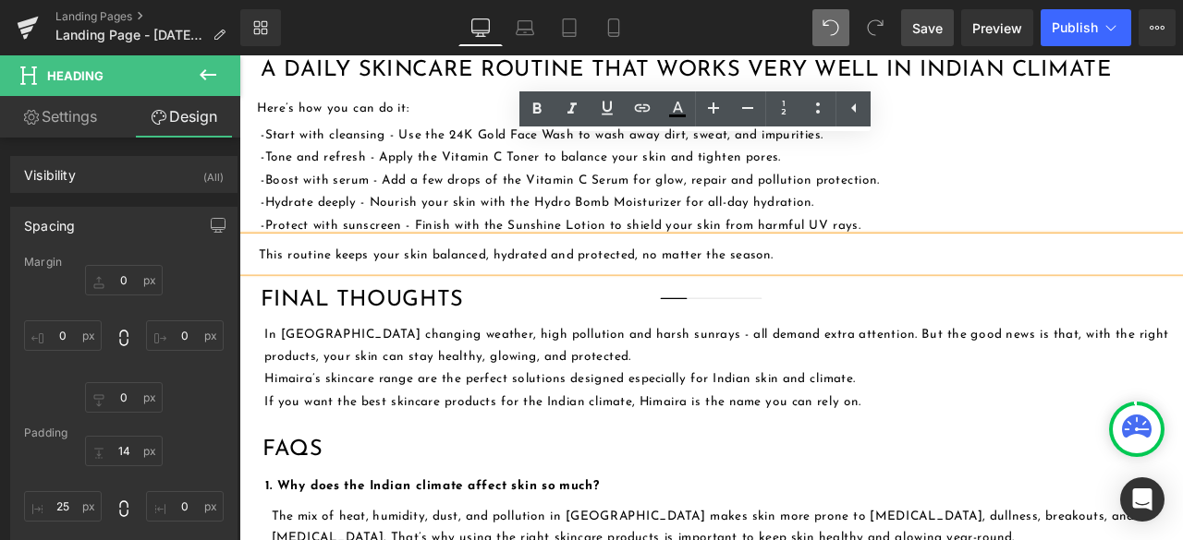
scroll to position [2690, 0]
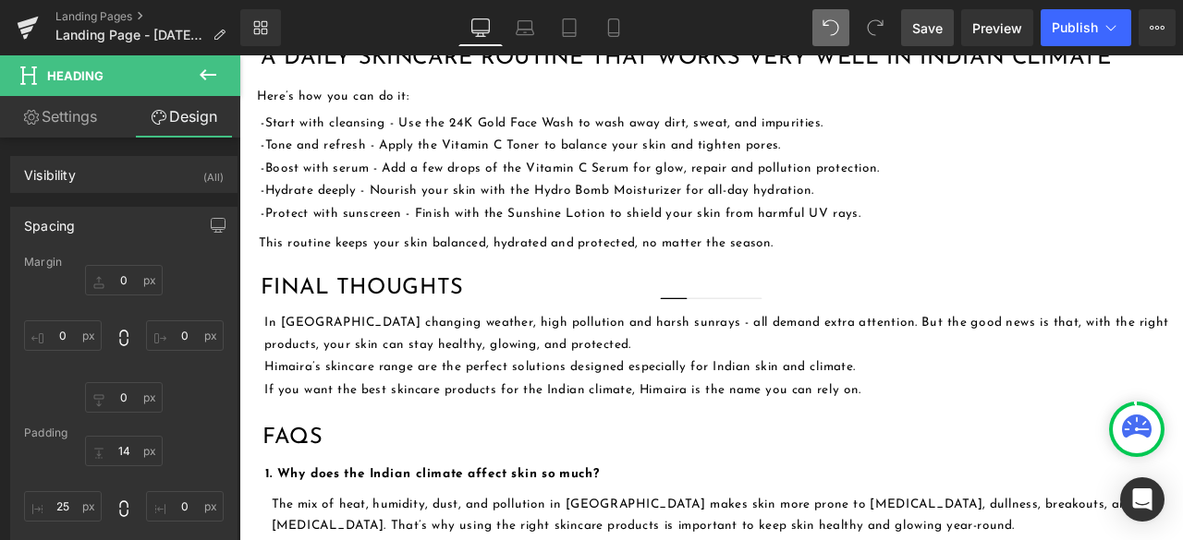
click at [928, 21] on span "Save" at bounding box center [927, 27] width 30 height 19
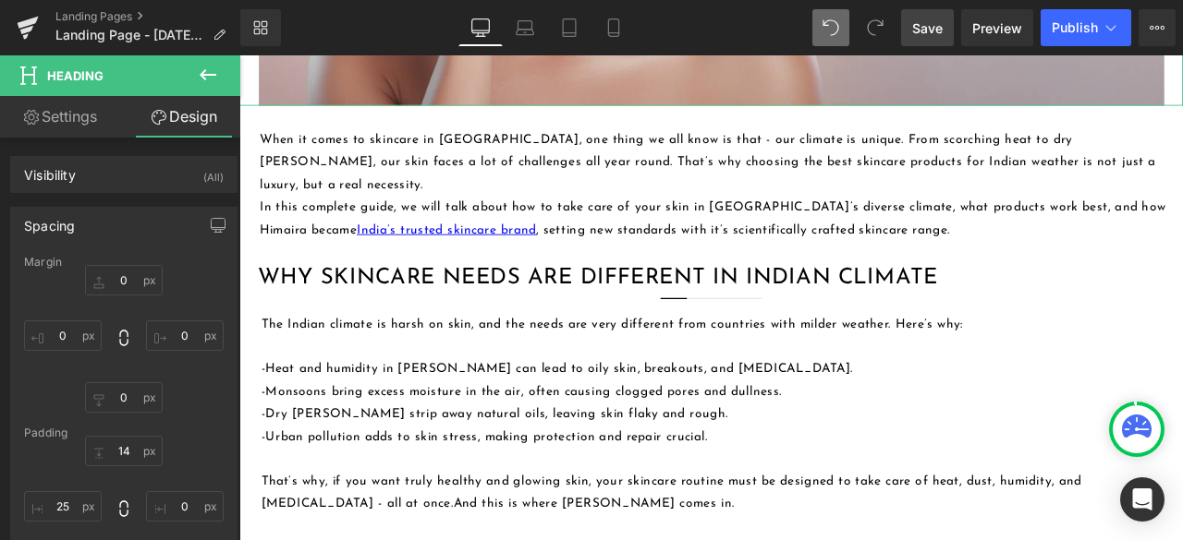
scroll to position [831, 0]
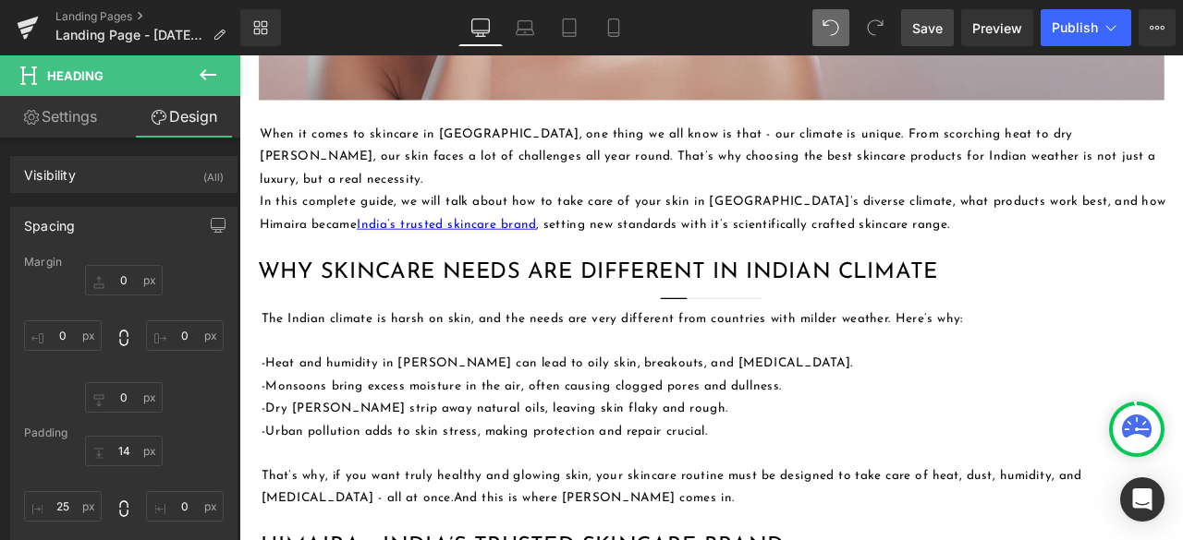
click at [931, 25] on span "Save" at bounding box center [927, 27] width 30 height 19
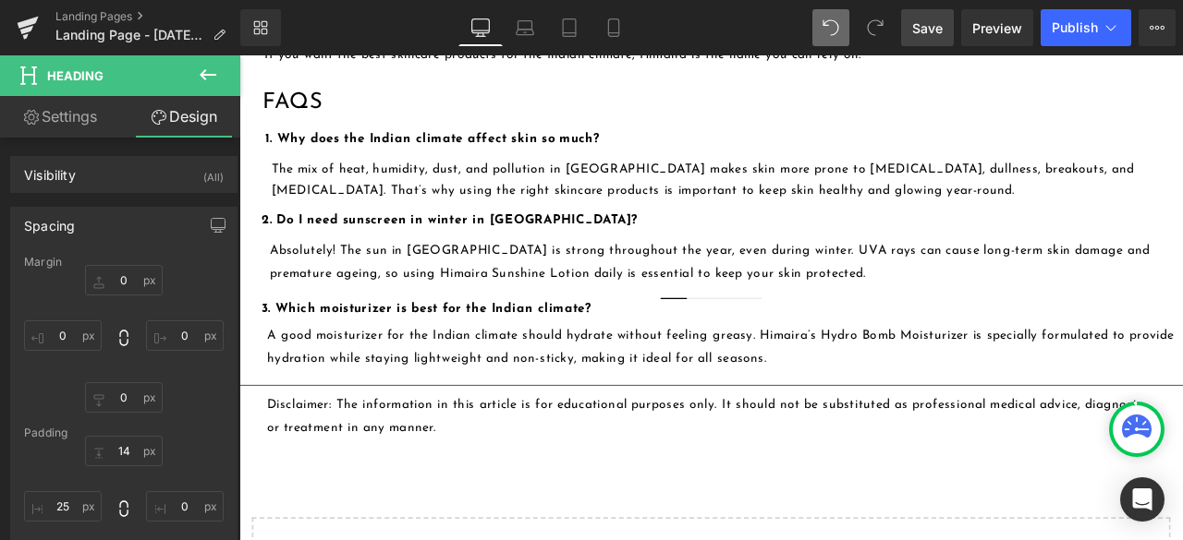
scroll to position [3049, 0]
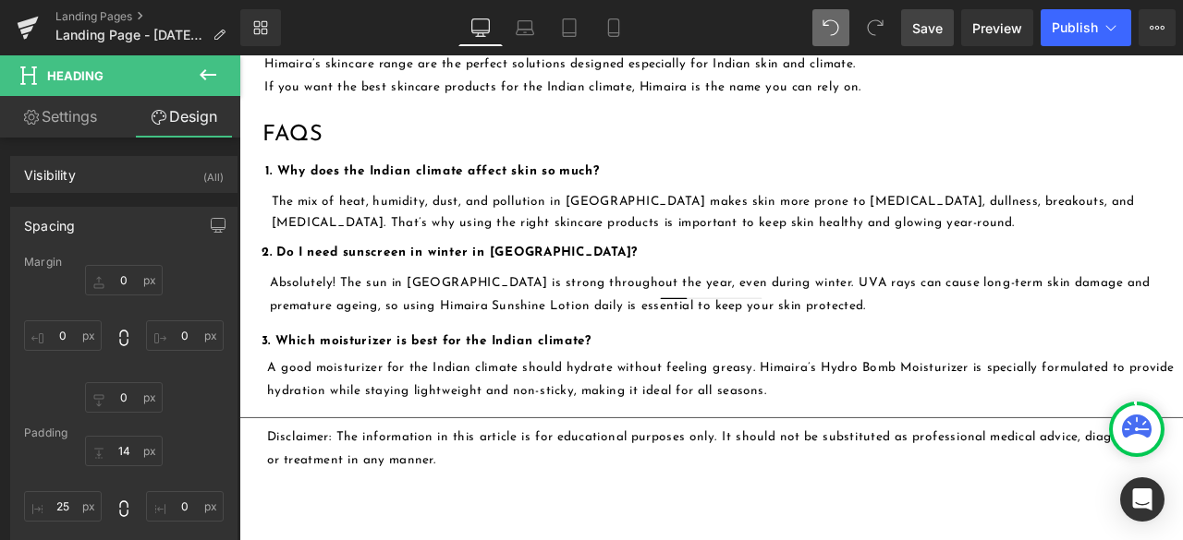
click at [924, 38] on link "Save" at bounding box center [927, 27] width 53 height 37
